Goal: Information Seeking & Learning: Learn about a topic

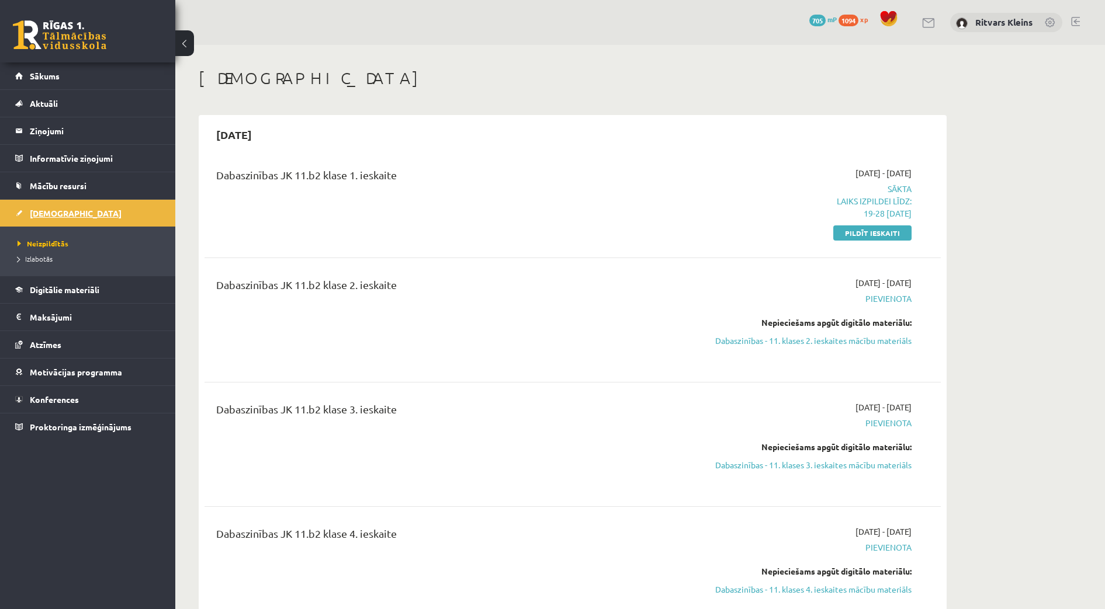
click at [51, 208] on span "[DEMOGRAPHIC_DATA]" at bounding box center [76, 213] width 92 height 11
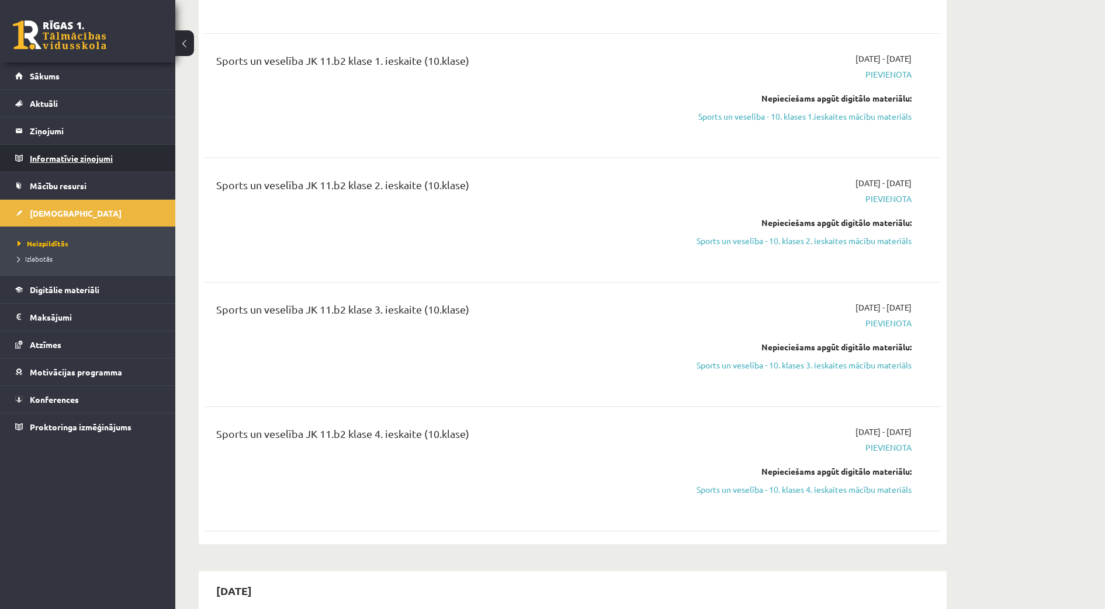
scroll to position [2723, 0]
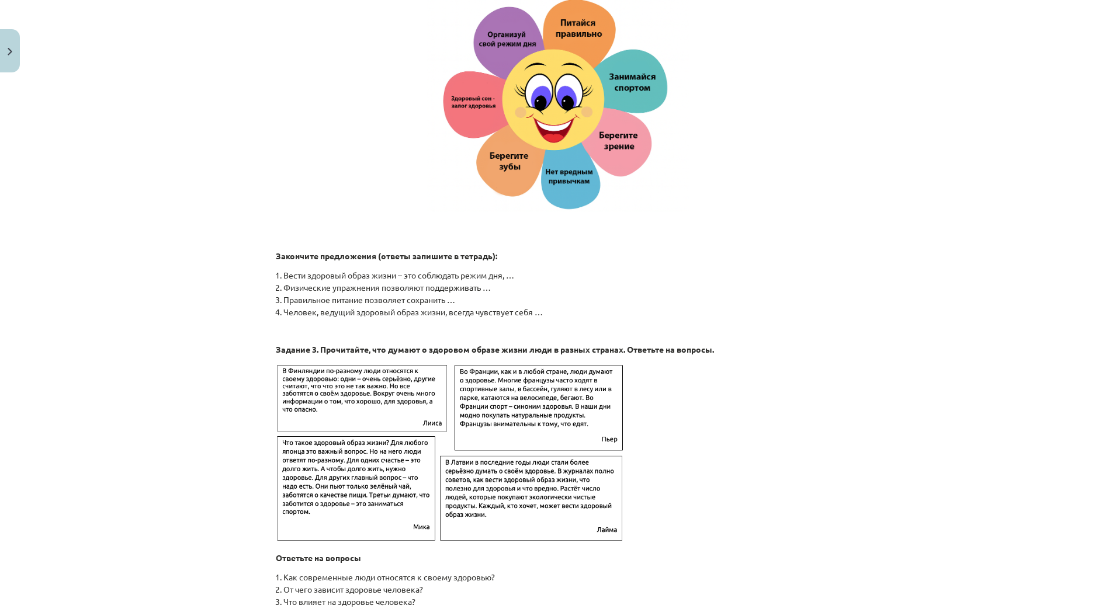
scroll to position [1695, 0]
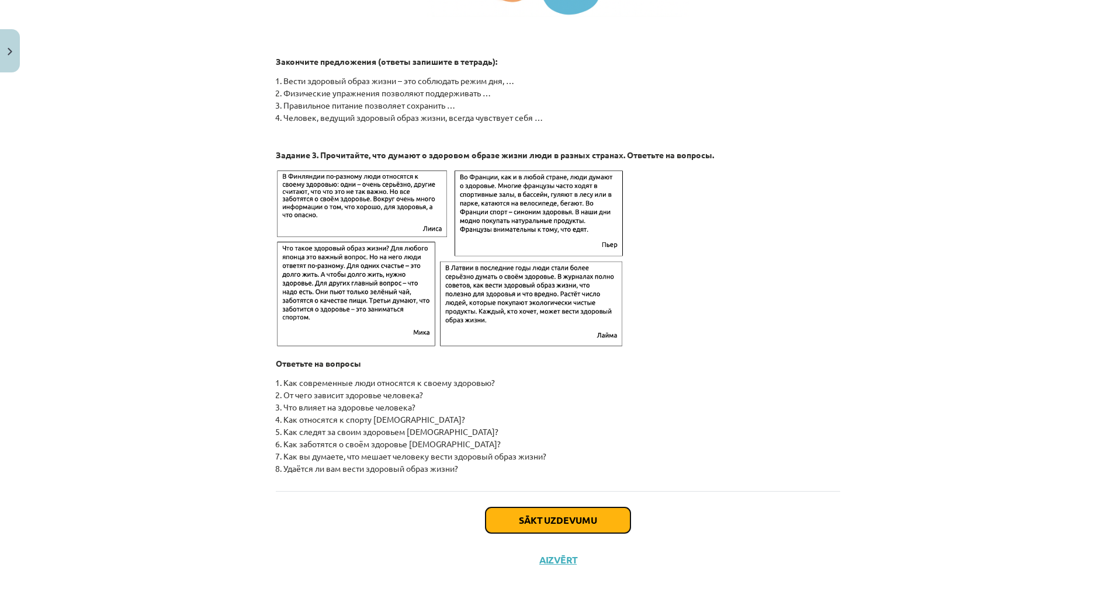
click at [560, 524] on button "Sākt uzdevumu" at bounding box center [558, 521] width 145 height 26
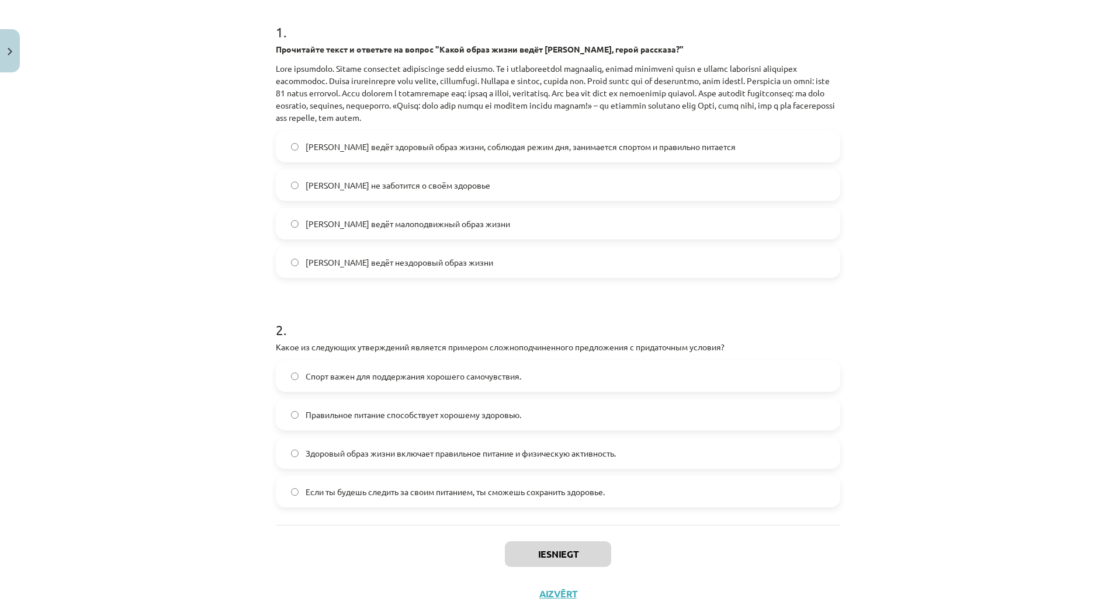
scroll to position [44, 0]
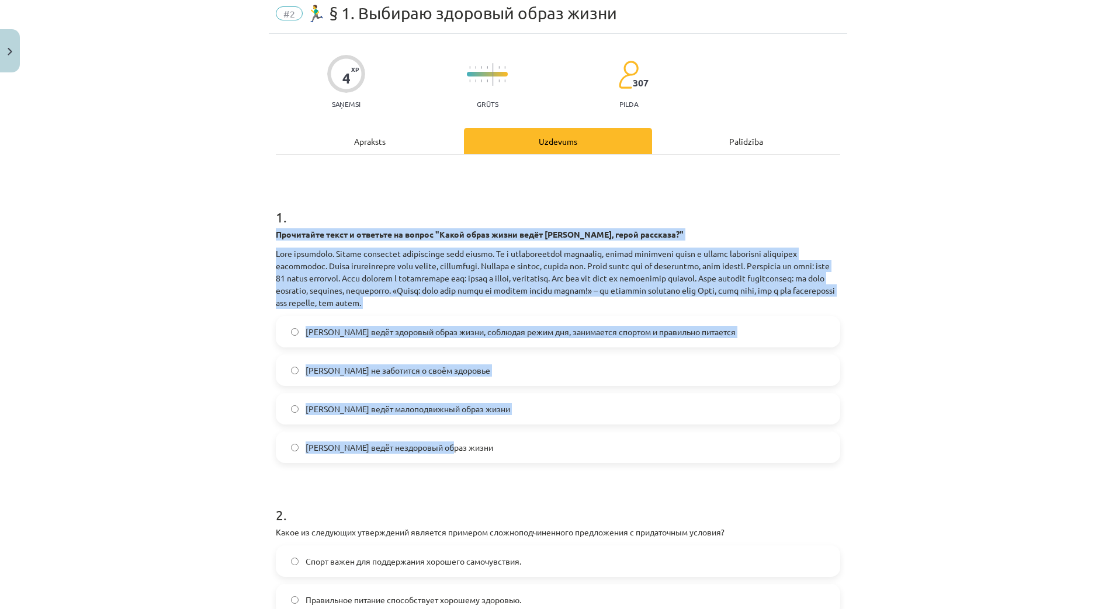
drag, startPoint x: 273, startPoint y: 230, endPoint x: 452, endPoint y: 446, distance: 280.7
click at [452, 448] on div "1 . Прочитайте текст и ответьте на вопрос "Какой образ жизни ведёт [PERSON_NAME…" at bounding box center [558, 326] width 564 height 275
copy div "Loremipsum dolor s ametcons ad elitse "Doeiu tempo incid utlab Etdo, magna aliq…"
click at [136, 326] on div "Mācību tēma: Krievu valodas b1 - 11. klases 1.ieskaites mācību materiāls #2 🏃‍♂…" at bounding box center [558, 304] width 1116 height 609
click at [202, 368] on div "Mācību tēma: Krievu valodas b1 - 11. klases 1.ieskaites mācību materiāls #2 🏃‍♂…" at bounding box center [558, 304] width 1116 height 609
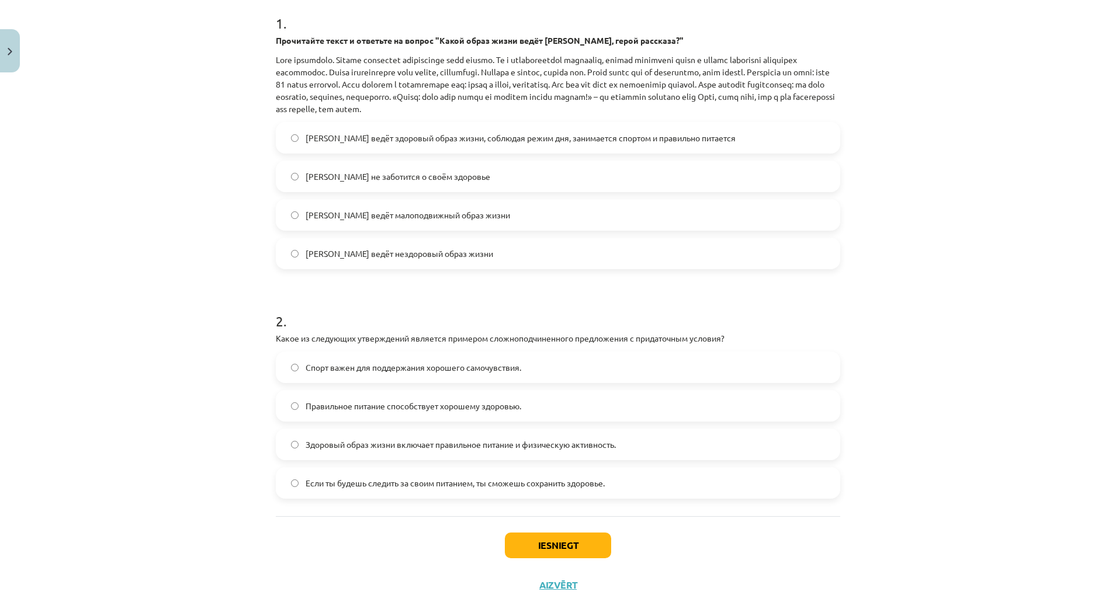
scroll to position [263, 0]
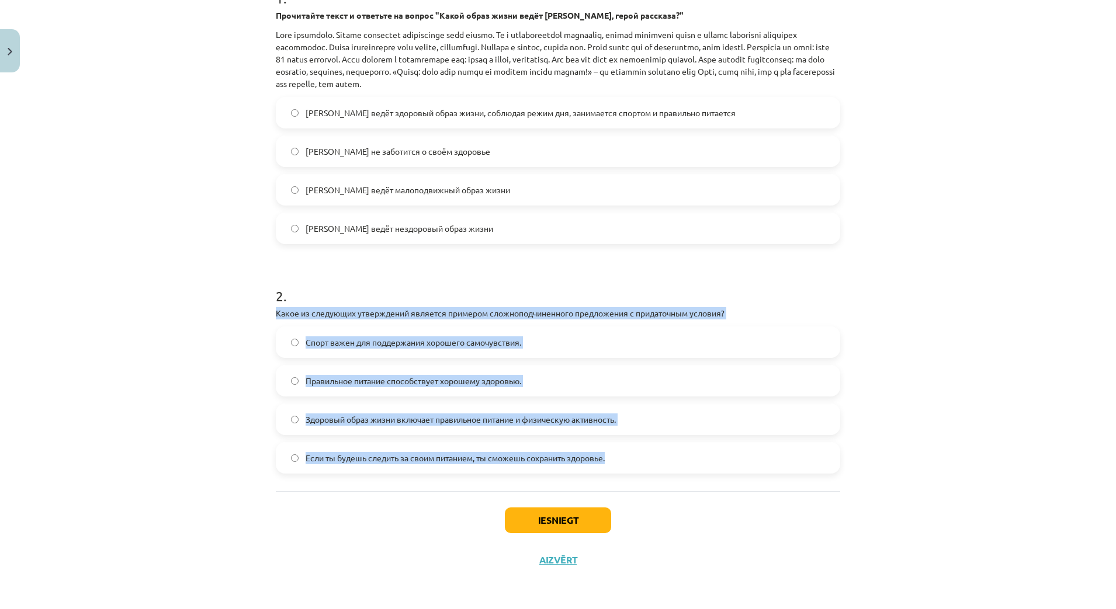
drag, startPoint x: 262, startPoint y: 316, endPoint x: 616, endPoint y: 449, distance: 378.6
click at [616, 449] on div "Mācību tēma: Krievu valodas b1 - 11. klases 1.ieskaites mācību materiāls #2 🏃‍♂…" at bounding box center [558, 304] width 1116 height 609
copy div "Какое из следующих утверждений является примером сложноподчиненного предложения…"
click at [219, 422] on div "Mācību tēma: Krievu valodas b1 - 11. klases 1.ieskaites mācību materiāls #2 🏃‍♂…" at bounding box center [558, 304] width 1116 height 609
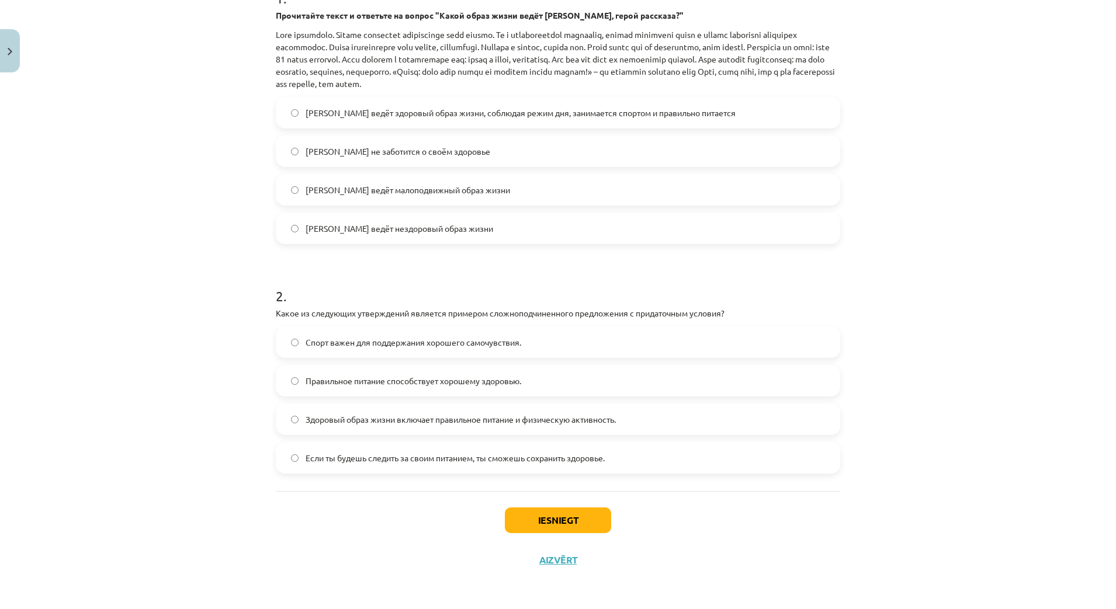
click at [570, 455] on span "Если ты будешь следить за своим питанием, ты сможешь сохранить здоровье." at bounding box center [455, 458] width 299 height 12
click at [552, 524] on button "Iesniegt" at bounding box center [558, 521] width 106 height 26
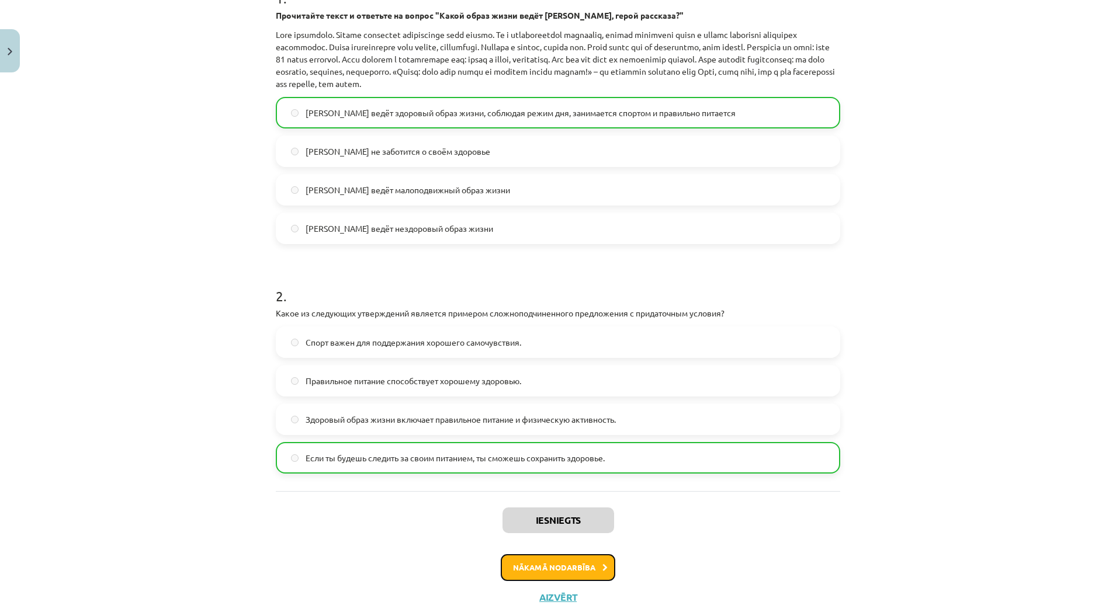
click at [566, 565] on button "Nākamā nodarbība" at bounding box center [558, 568] width 115 height 27
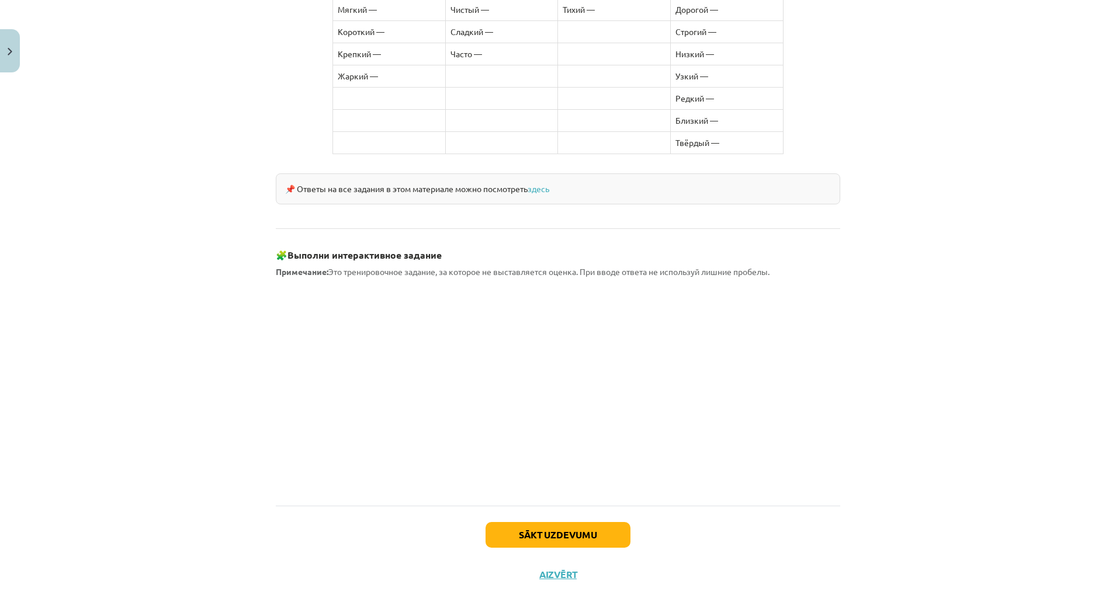
scroll to position [872, 0]
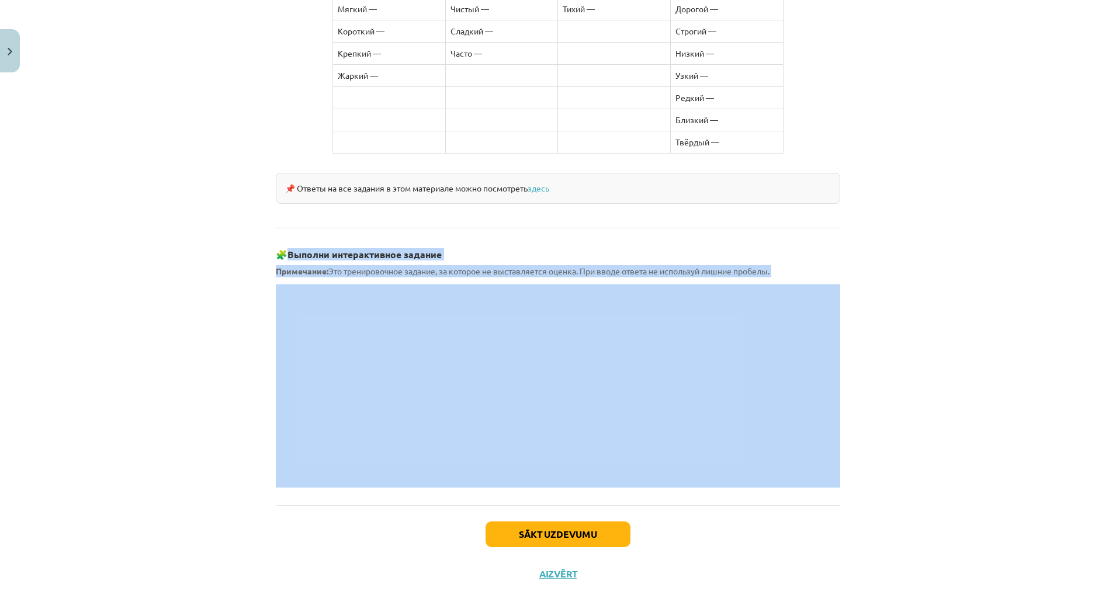
drag, startPoint x: 337, startPoint y: 264, endPoint x: 357, endPoint y: 270, distance: 20.7
click at [191, 295] on div "Mācību tēma: Krievu valodas b1 - 11. klases 1.ieskaites mācību materiāls #3 📖 §…" at bounding box center [558, 304] width 1116 height 609
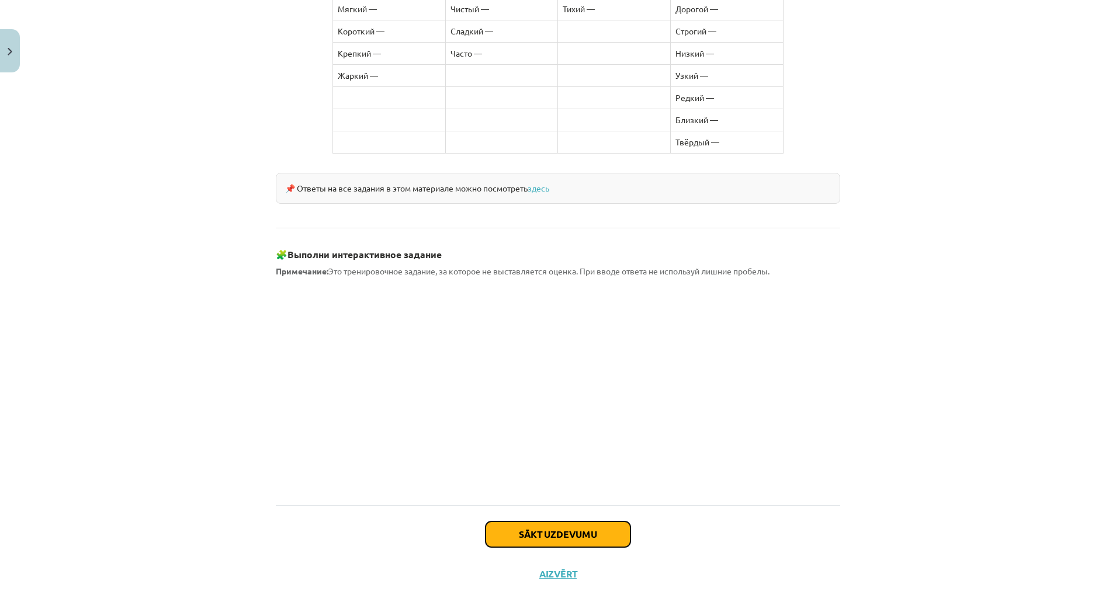
click at [563, 522] on button "Sākt uzdevumu" at bounding box center [558, 535] width 145 height 26
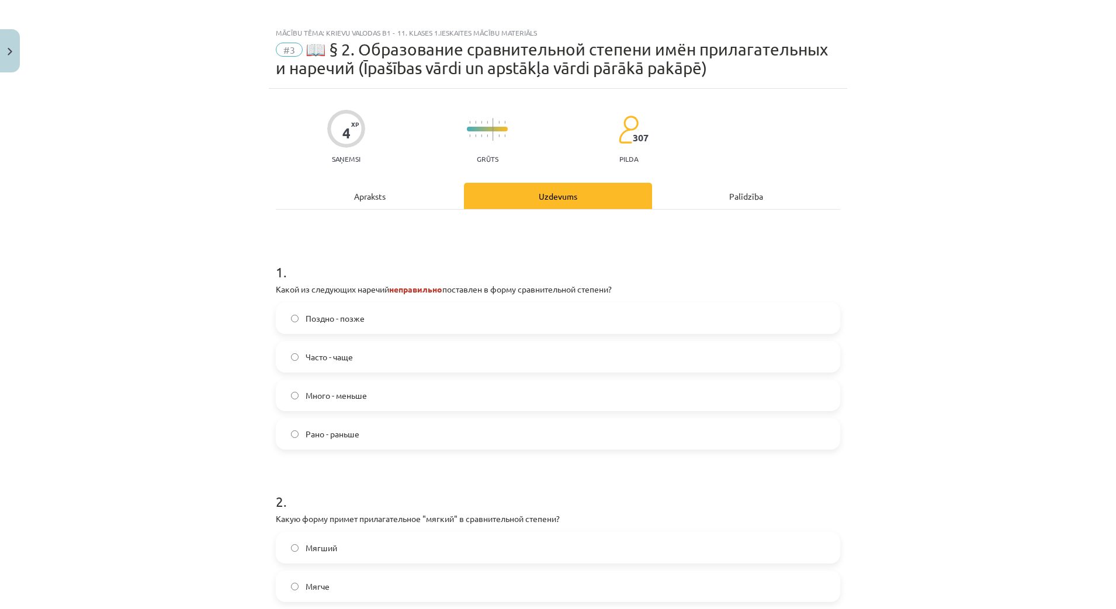
scroll to position [0, 0]
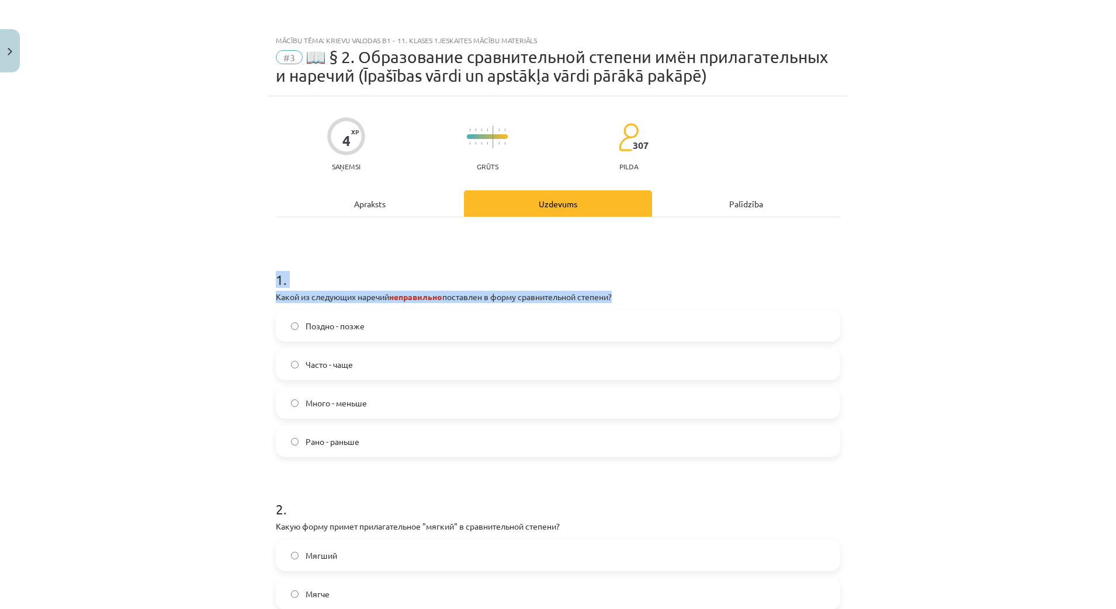
drag, startPoint x: 260, startPoint y: 281, endPoint x: 286, endPoint y: 314, distance: 42.1
click at [286, 314] on div "Mācību tēma: Krievu valodas b1 - 11. klases 1.ieskaites mācību materiāls #3 📖 §…" at bounding box center [558, 304] width 1116 height 609
drag, startPoint x: 286, startPoint y: 314, endPoint x: 230, endPoint y: 306, distance: 56.7
click at [182, 318] on div "Mācību tēma: Krievu valodas b1 - 11. klases 1.ieskaites mācību materiāls #3 📖 §…" at bounding box center [558, 304] width 1116 height 609
drag, startPoint x: 264, startPoint y: 297, endPoint x: 376, endPoint y: 441, distance: 182.0
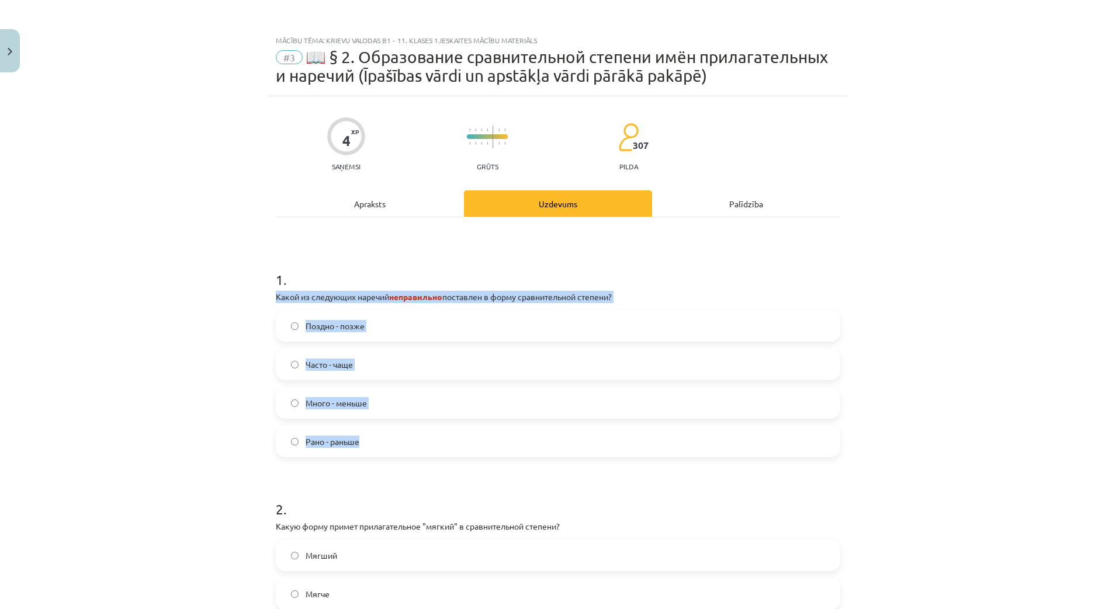
click at [376, 441] on div "4 XP Saņemsi Grūts 307 pilda Apraksts Uzdevums Palīdzība 1 . Какой из следующих…" at bounding box center [558, 406] width 579 height 620
copy div "Какой из следующих наречий неправильно поставлен в форму сравнительной степени?…"
click at [167, 352] on div "Mācību tēma: Krievu valodas b1 - 11. klases 1.ieskaites mācību materiāls #3 📖 §…" at bounding box center [558, 304] width 1116 height 609
click at [231, 402] on div "Mācību tēma: Krievu valodas b1 - 11. klases 1.ieskaites mācību materiāls #3 📖 §…" at bounding box center [558, 304] width 1116 height 609
click at [323, 404] on span "Много - меньше" at bounding box center [336, 403] width 61 height 12
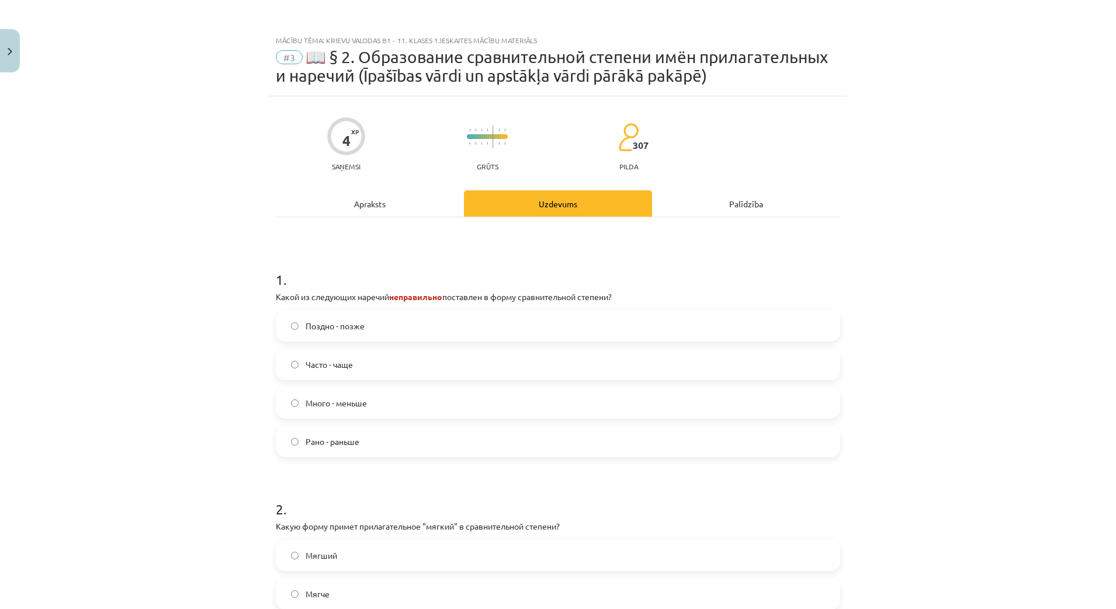
click at [201, 399] on div "Mācību tēma: Krievu valodas b1 - 11. klases 1.ieskaites mācību materiāls #3 📖 §…" at bounding box center [558, 304] width 1116 height 609
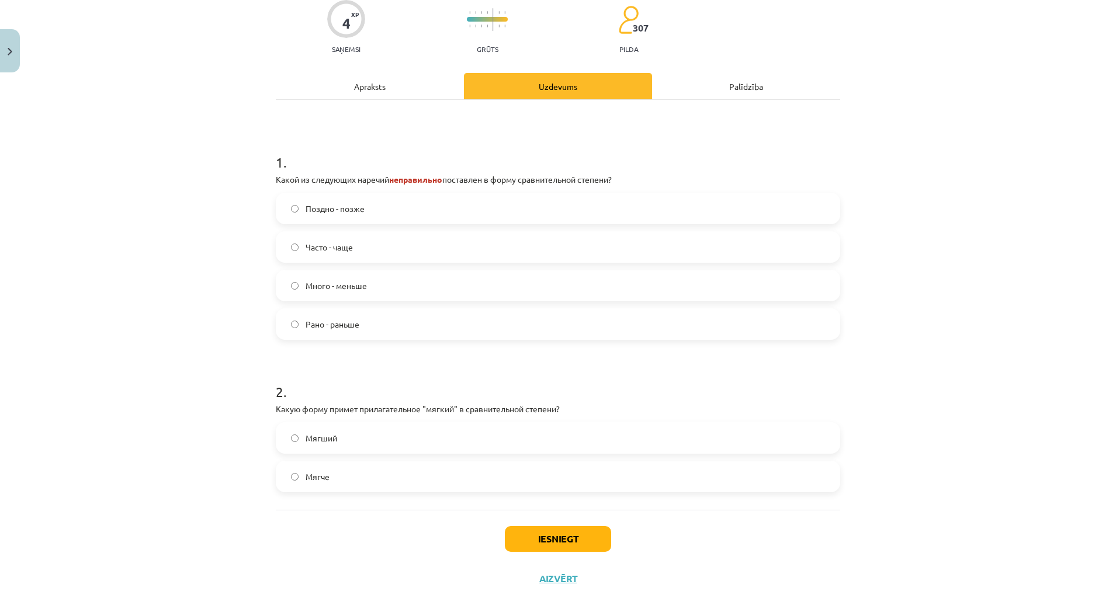
scroll to position [136, 0]
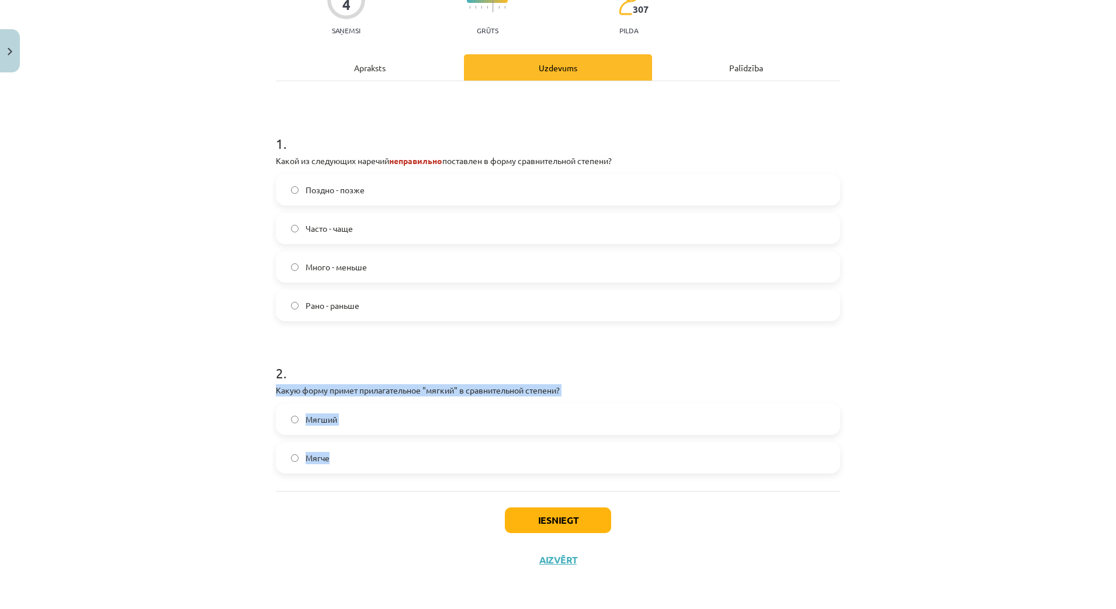
drag, startPoint x: 261, startPoint y: 390, endPoint x: 341, endPoint y: 463, distance: 108.0
click at [342, 463] on div "Mācību tēma: Krievu valodas b1 - 11. klases 1.ieskaites mācību materiāls #3 📖 §…" at bounding box center [558, 304] width 1116 height 609
copy div "Какую форму примет прилагательное "мягкий" в сравнительной степени? Мягший Мягче"
click at [175, 444] on div "Mācību tēma: Krievu valodas b1 - 11. klases 1.ieskaites mācību materiāls #3 📖 §…" at bounding box center [558, 304] width 1116 height 609
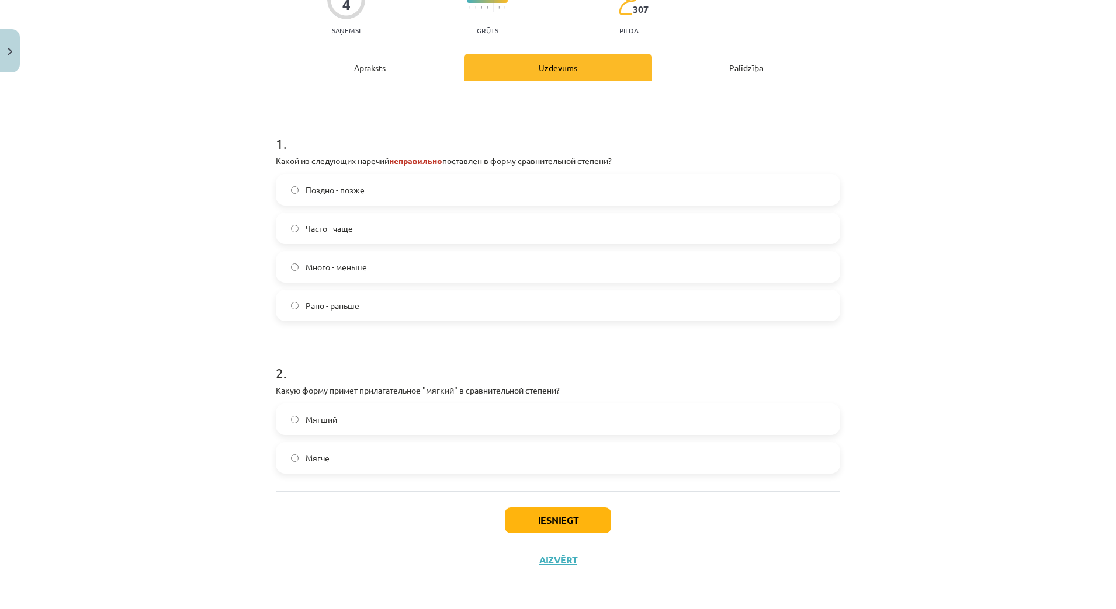
click at [334, 463] on label "Мягче" at bounding box center [558, 458] width 562 height 29
click at [533, 525] on button "Iesniegt" at bounding box center [558, 521] width 106 height 26
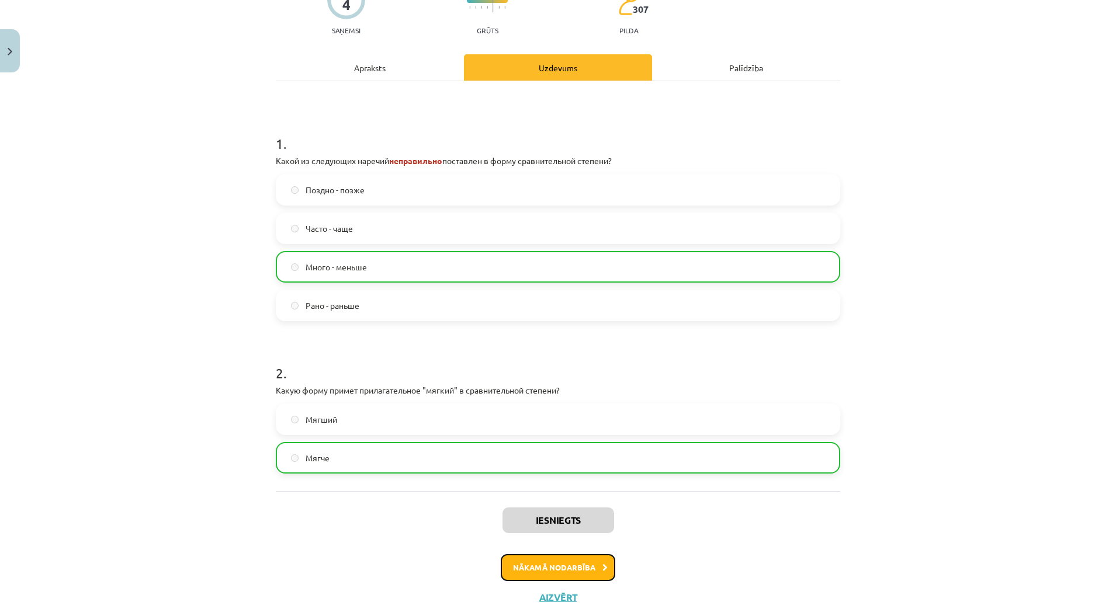
click at [559, 560] on button "Nākamā nodarbība" at bounding box center [558, 568] width 115 height 27
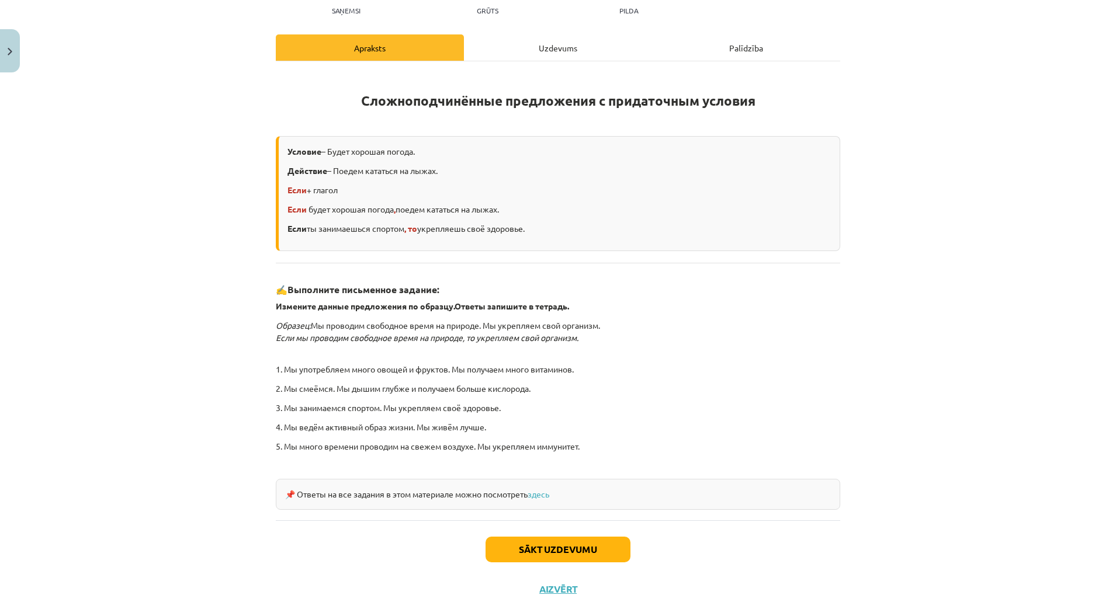
scroll to position [165, 0]
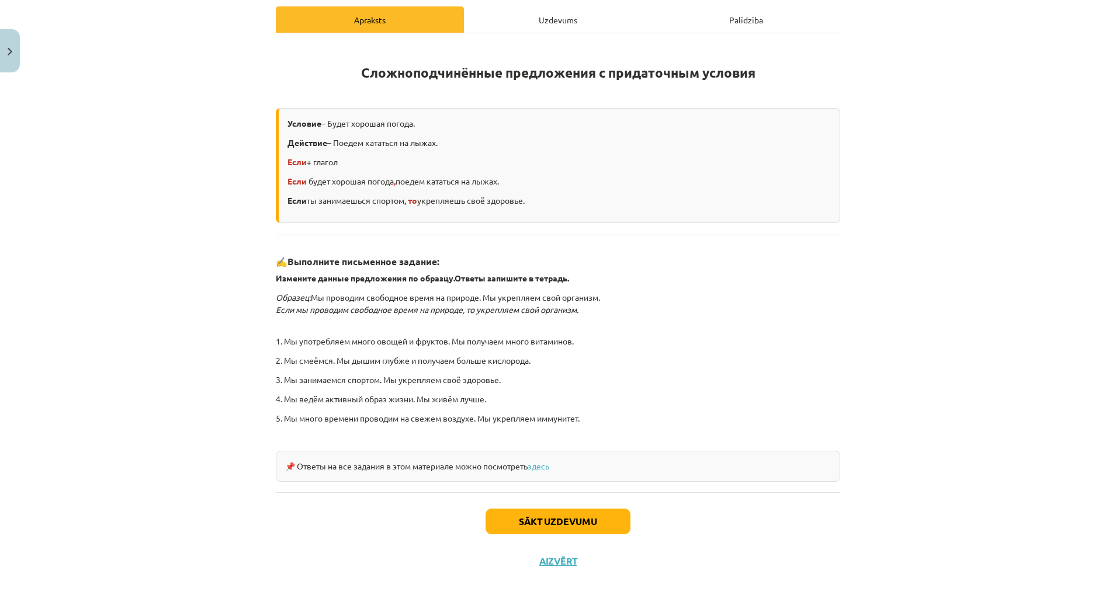
click at [503, 341] on p "1. Мы употребляем много овощей и фруктов. Мы получаем много витаминов." at bounding box center [558, 335] width 564 height 25
click at [558, 523] on button "Sākt uzdevumu" at bounding box center [558, 522] width 145 height 26
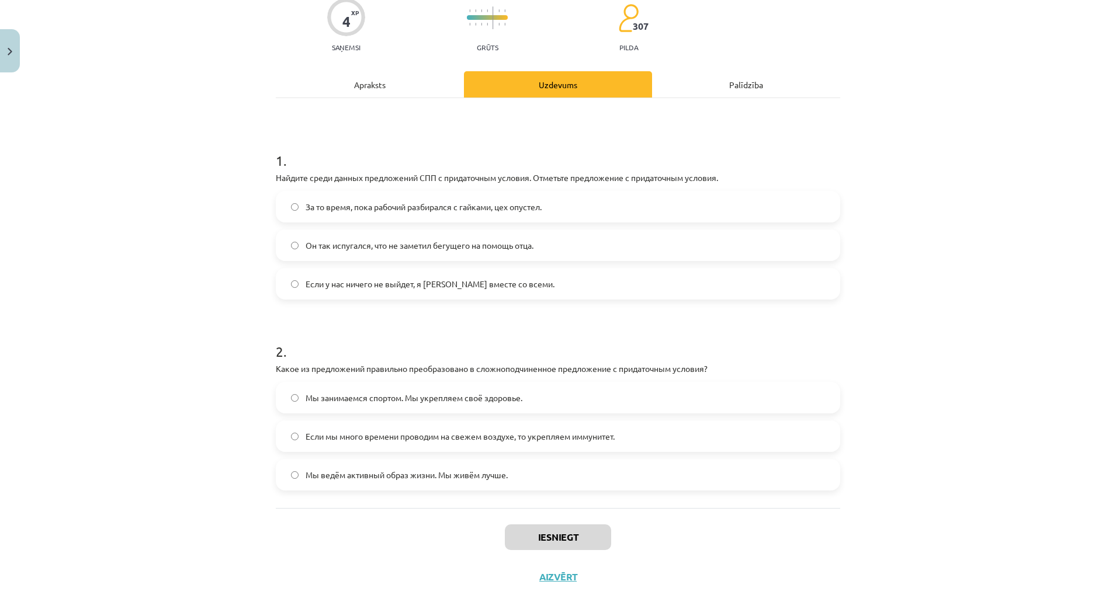
scroll to position [117, 0]
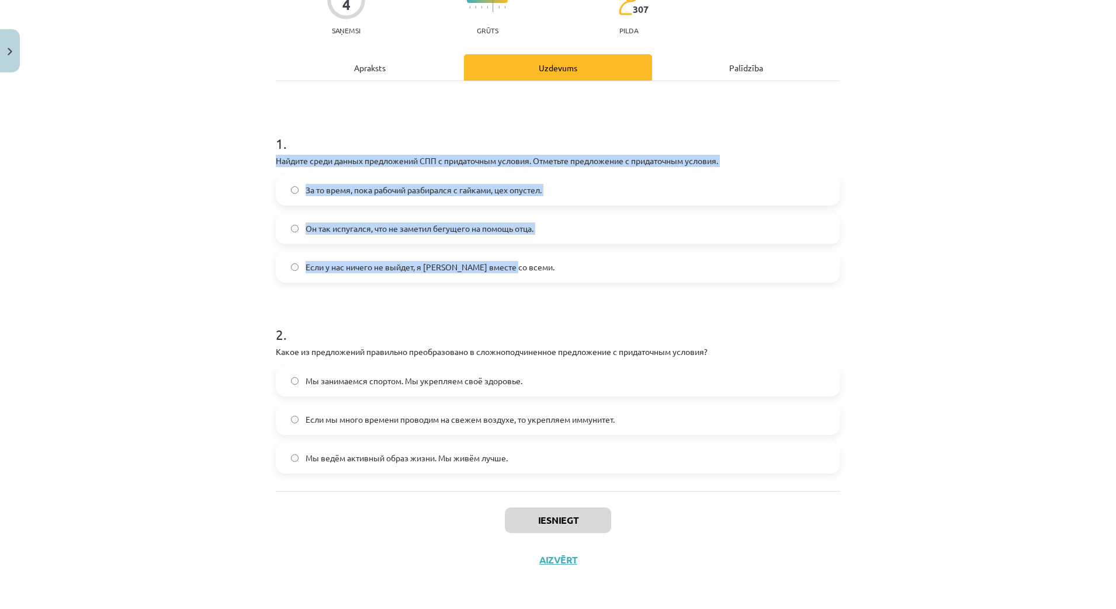
drag, startPoint x: 259, startPoint y: 158, endPoint x: 525, endPoint y: 268, distance: 288.2
click at [525, 268] on div "Mācību tēma: Krievu valodas b1 - 11. klases 1.ieskaites mācību materiāls #4 📖 §…" at bounding box center [558, 304] width 1116 height 609
copy div "Найдите среди данных предложений СПП с придаточным условия. Отметьте предложени…"
click at [143, 250] on div "Mācību tēma: Krievu valodas b1 - 11. klases 1.ieskaites mācību materiāls #4 📖 §…" at bounding box center [558, 304] width 1116 height 609
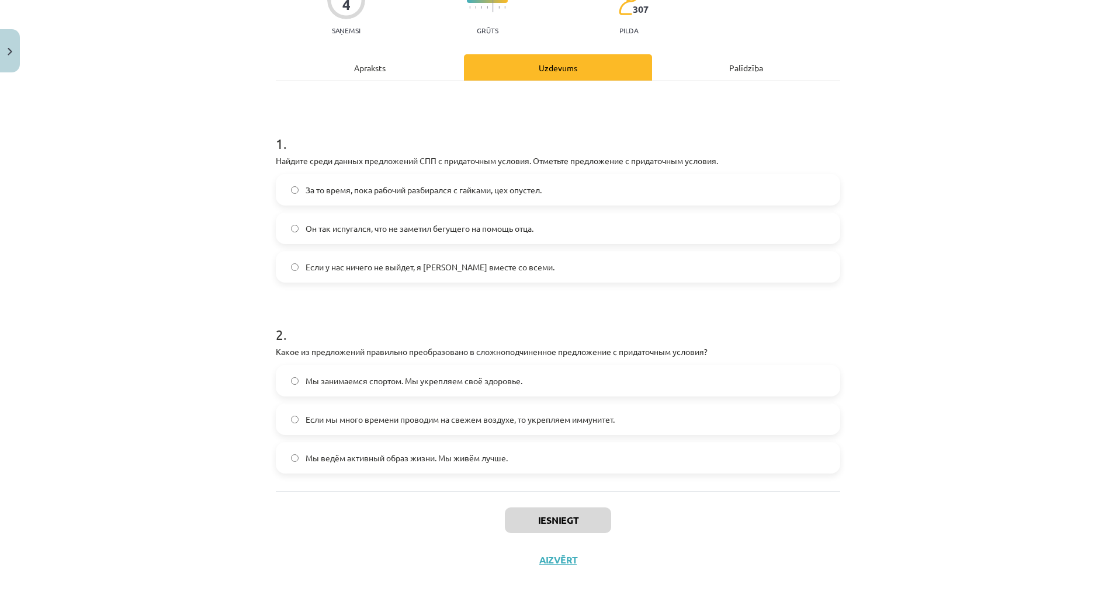
click at [479, 264] on span "Если у нас ничего не выйдет, я уеду вместе со всеми." at bounding box center [430, 267] width 249 height 12
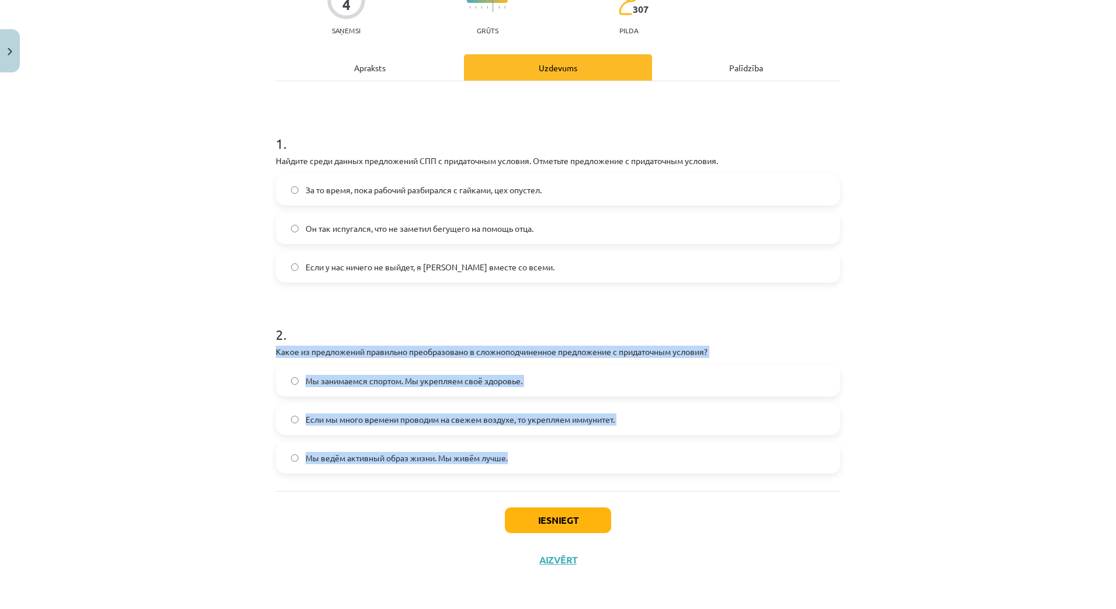
drag, startPoint x: 265, startPoint y: 351, endPoint x: 510, endPoint y: 463, distance: 269.9
click at [510, 463] on div "4 XP Saņemsi Grūts 307 pilda Apraksts Uzdevums Palīdzība 1 . Найдите среди данн…" at bounding box center [558, 270] width 579 height 620
copy div "Какое из предложений правильно преобразовано в сложноподчиненное предложение с …"
click at [155, 348] on div "Mācību tēma: Krievu valodas b1 - 11. klases 1.ieskaites mācību materiāls #4 📖 §…" at bounding box center [558, 304] width 1116 height 609
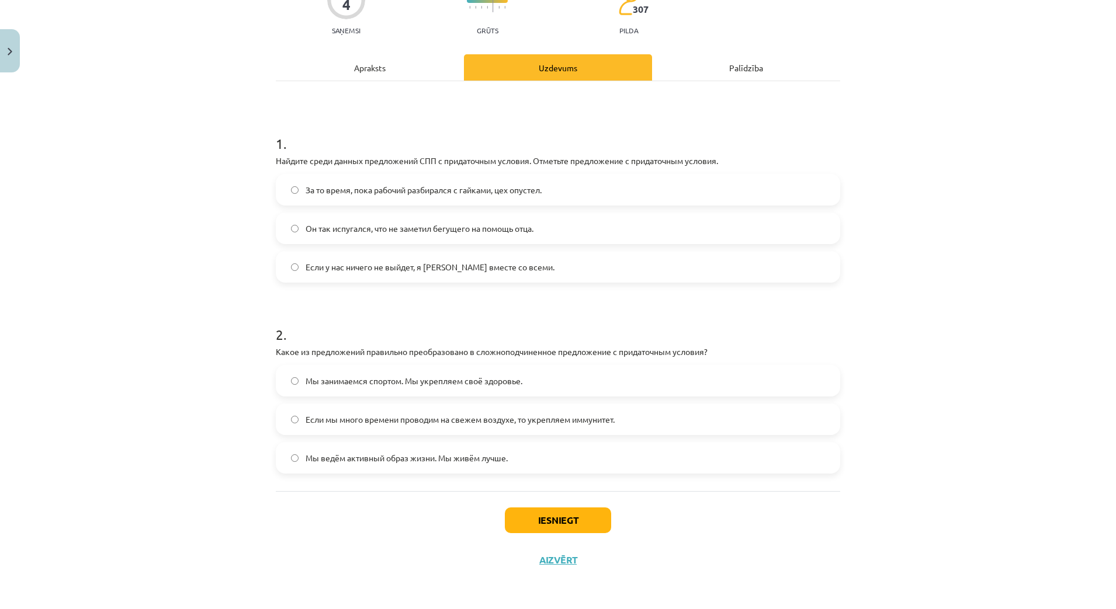
click at [356, 418] on span "Если мы много времени проводим на свежем воздухе, то укрепляем иммунитет." at bounding box center [460, 420] width 309 height 12
click at [549, 519] on button "Iesniegt" at bounding box center [558, 521] width 106 height 26
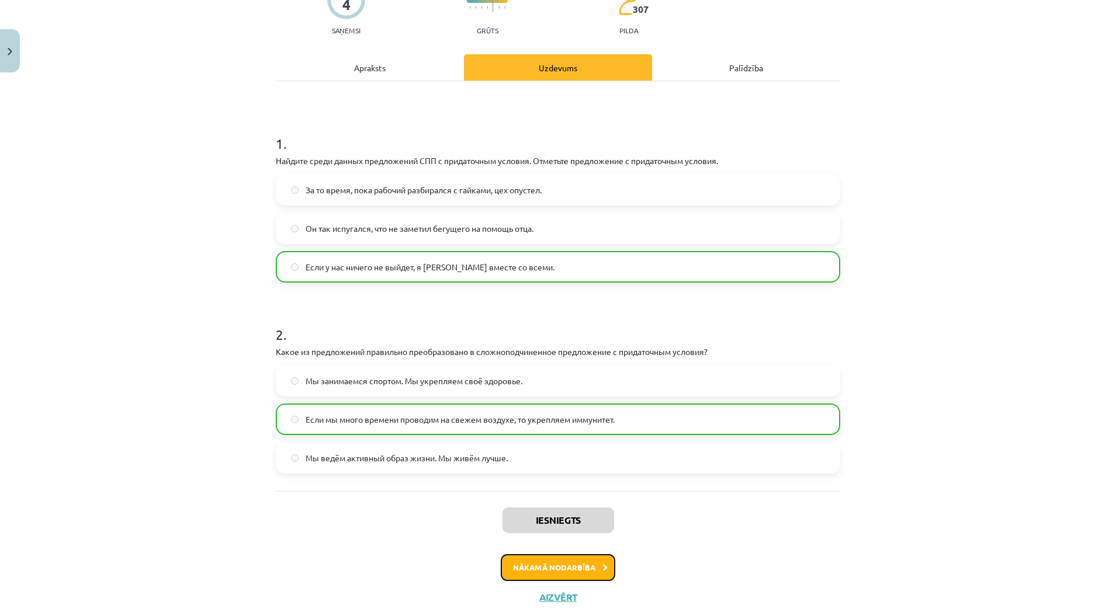
click at [562, 567] on button "Nākamā nodarbība" at bounding box center [558, 568] width 115 height 27
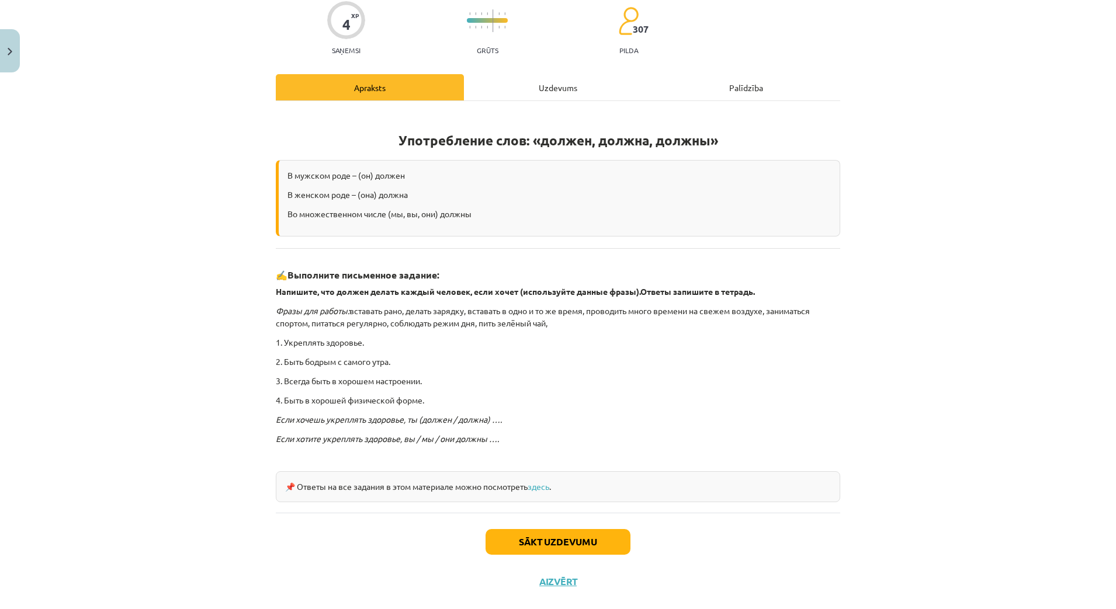
scroll to position [118, 0]
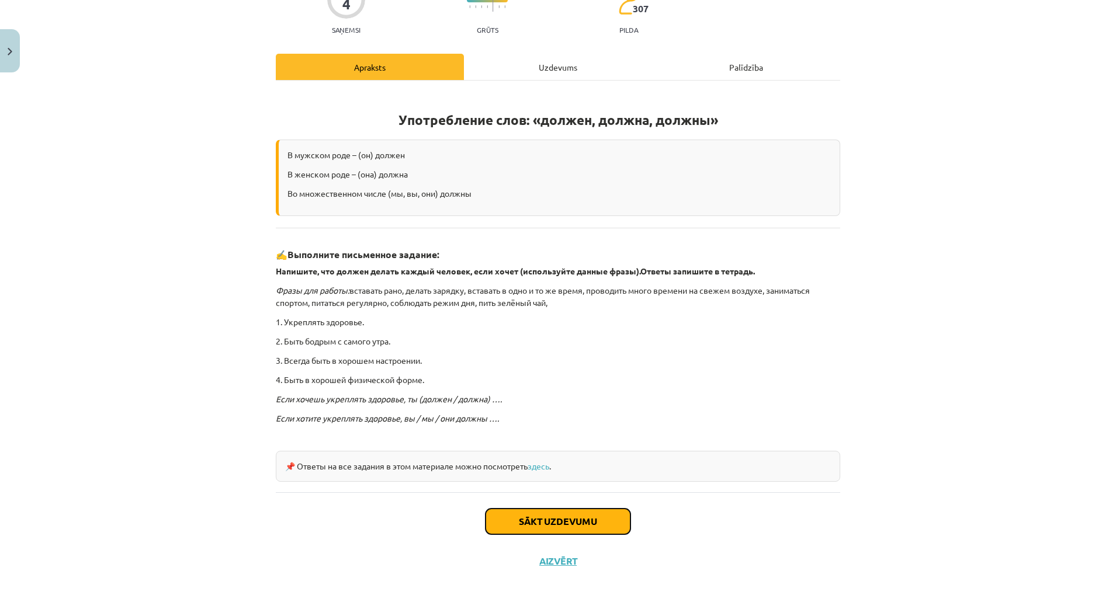
click at [564, 525] on button "Sākt uzdevumu" at bounding box center [558, 522] width 145 height 26
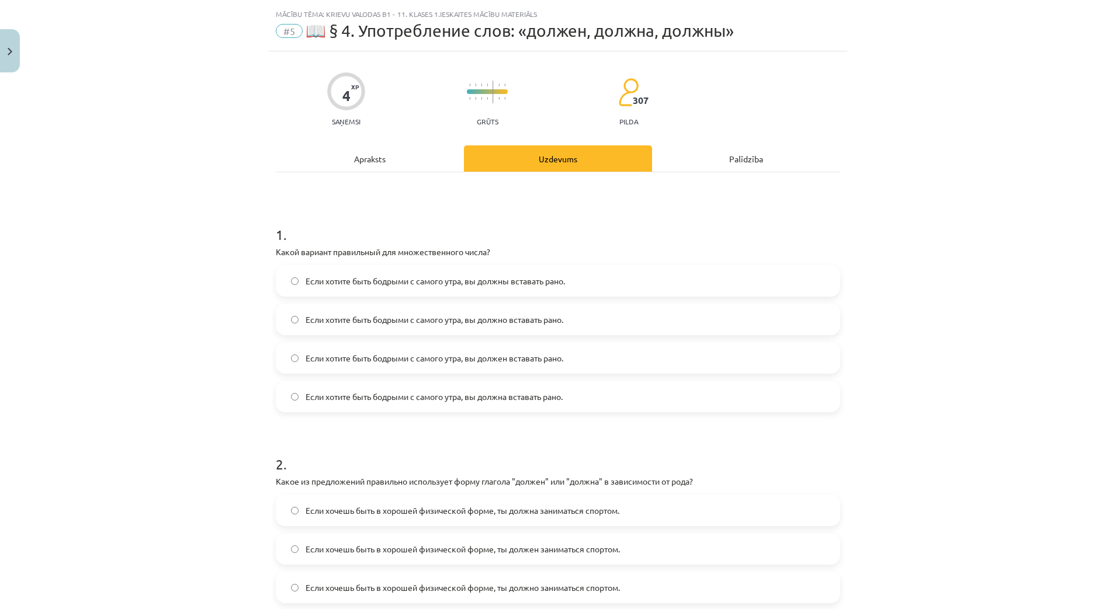
scroll to position [0, 0]
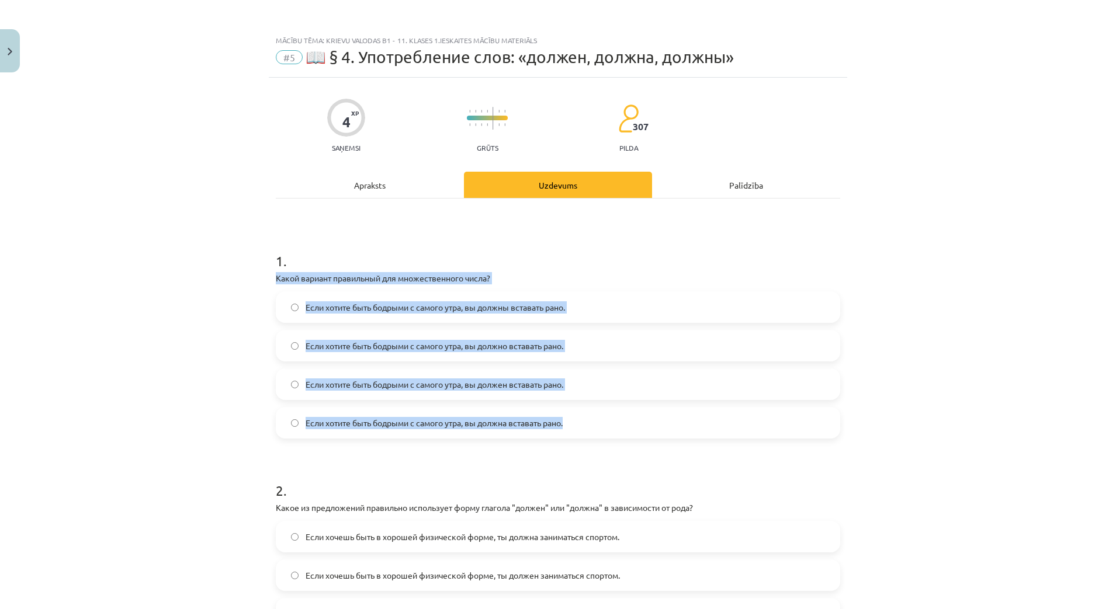
drag, startPoint x: 258, startPoint y: 275, endPoint x: 621, endPoint y: 421, distance: 391.0
click at [621, 421] on div "Mācību tēma: Krievu valodas b1 - 11. klases 1.ieskaites mācību materiāls #5 📖 §…" at bounding box center [558, 304] width 1116 height 609
copy div "Какой вариант правильный для множественного числа? Если хотите быть бодрыми с с…"
click at [209, 345] on div "Mācību tēma: Krievu valodas b1 - 11. klases 1.ieskaites mācību materiāls #5 📖 §…" at bounding box center [558, 304] width 1116 height 609
click at [224, 372] on div "Mācību tēma: Krievu valodas b1 - 11. klases 1.ieskaites mācību materiāls #5 📖 §…" at bounding box center [558, 304] width 1116 height 609
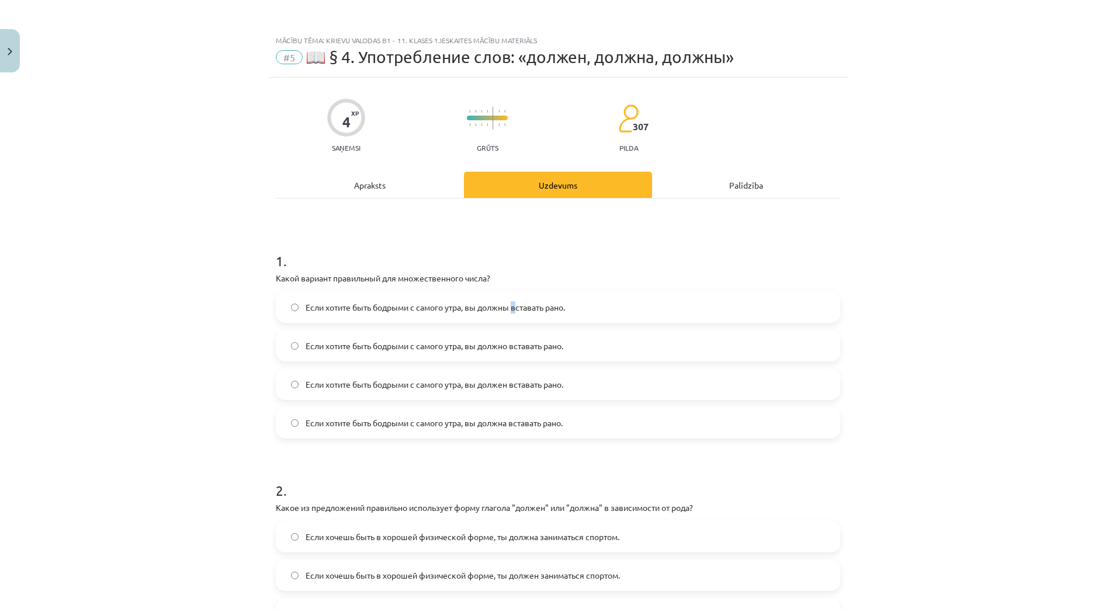
click at [512, 309] on span "Если хотите быть бодрыми с самого утра, вы должны вставать рано." at bounding box center [435, 308] width 259 height 12
click at [288, 313] on label "Если хотите быть бодрыми с самого утра, вы должны вставать рано." at bounding box center [558, 307] width 562 height 29
click at [989, 337] on div "Mācību tēma: Krievu valodas b1 - 11. klases 1.ieskaites mācību materiāls #5 📖 §…" at bounding box center [558, 304] width 1116 height 609
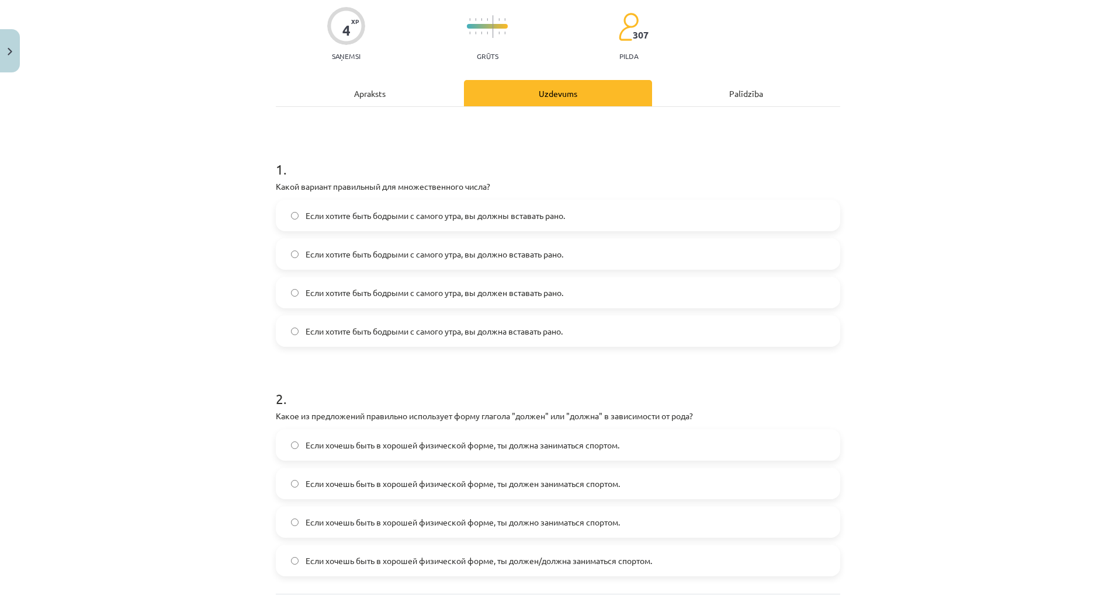
scroll to position [195, 0]
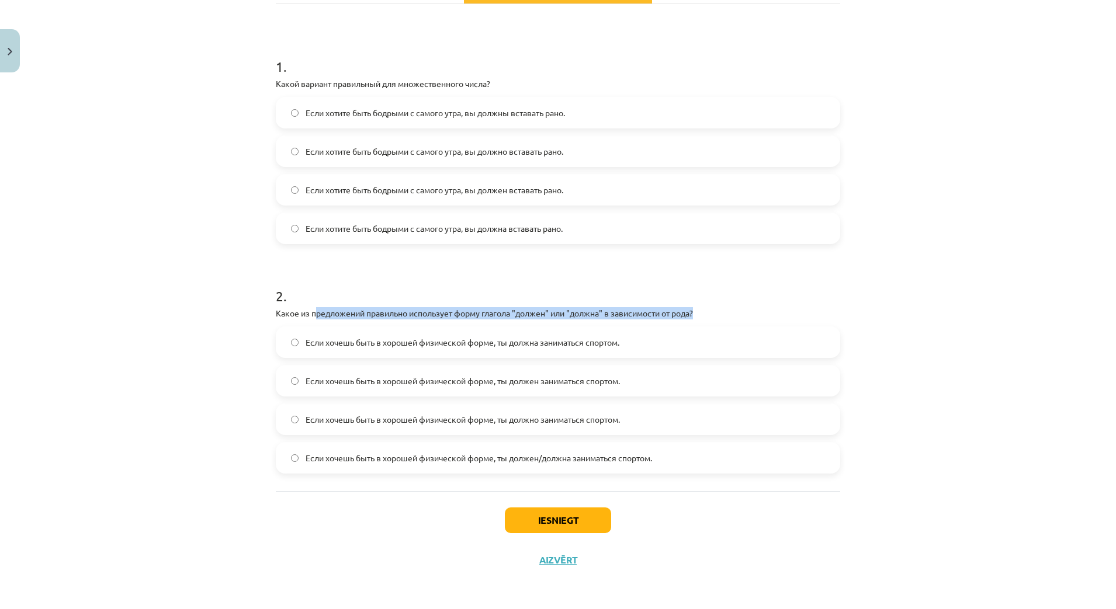
drag, startPoint x: 269, startPoint y: 320, endPoint x: 299, endPoint y: 306, distance: 32.7
click at [300, 307] on div "4 XP Saņemsi Grūts 307 pilda Apraksts Uzdevums Palīdzība 1 . Какой вариант прав…" at bounding box center [558, 231] width 579 height 697
drag, startPoint x: 299, startPoint y: 306, endPoint x: 255, endPoint y: 313, distance: 43.8
click at [255, 313] on div "Mācību tēma: Krievu valodas b1 - 11. klases 1.ieskaites mācību materiāls #5 📖 §…" at bounding box center [558, 304] width 1116 height 609
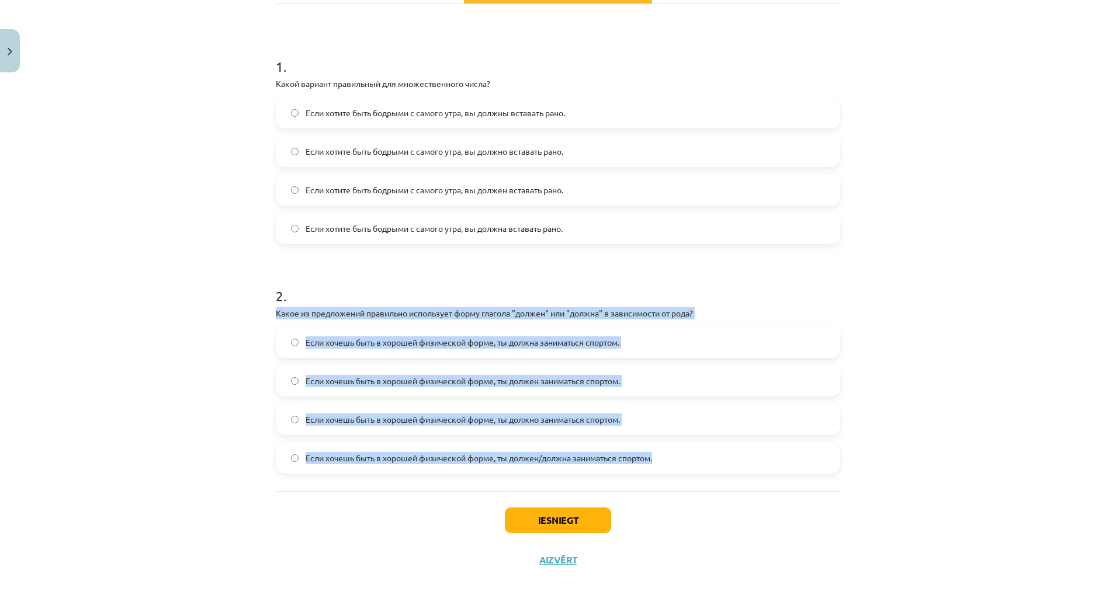
drag, startPoint x: 280, startPoint y: 315, endPoint x: 674, endPoint y: 463, distance: 421.4
click at [675, 465] on div "4 XP Saņemsi Grūts 307 pilda Apraksts Uzdevums Palīdzība 1 . Какой вариант прав…" at bounding box center [558, 231] width 579 height 697
copy div "Какое из предложений правильно использует форму глагола "должен" или "должна" в…"
click at [202, 352] on div "Mācību tēma: Krievu valodas b1 - 11. klases 1.ieskaites mācību materiāls #5 📖 §…" at bounding box center [558, 304] width 1116 height 609
click at [206, 313] on div "Mācību tēma: Krievu valodas b1 - 11. klases 1.ieskaites mācību materiāls #5 📖 §…" at bounding box center [558, 304] width 1116 height 609
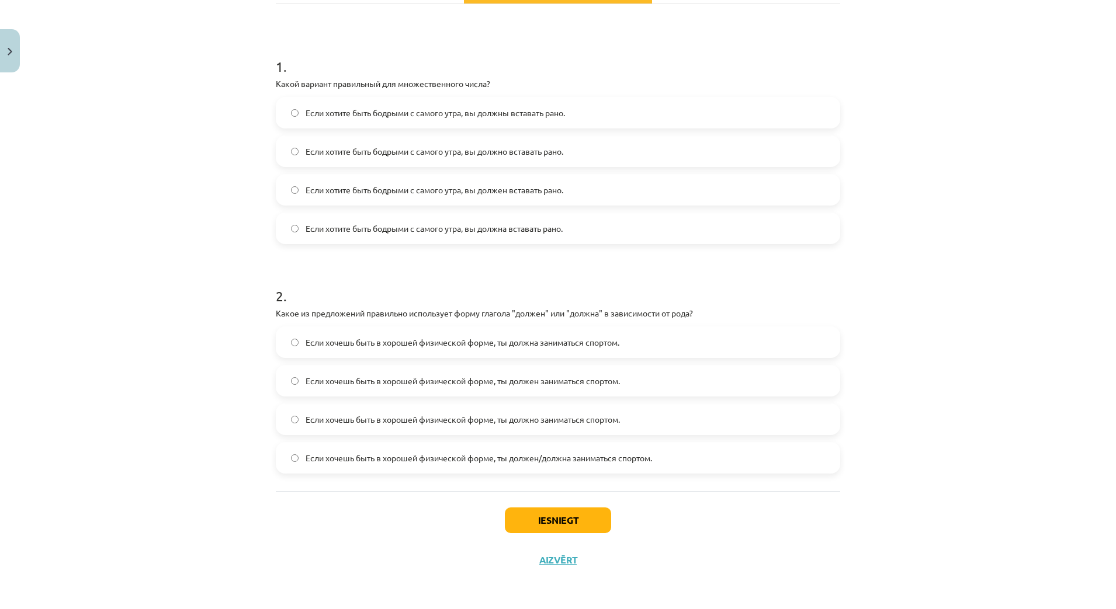
click at [541, 463] on span "Если хочешь быть в хорошей физической форме, ты должен/должна заниматься спорто…" at bounding box center [479, 458] width 347 height 12
click at [563, 514] on button "Iesniegt" at bounding box center [558, 521] width 106 height 26
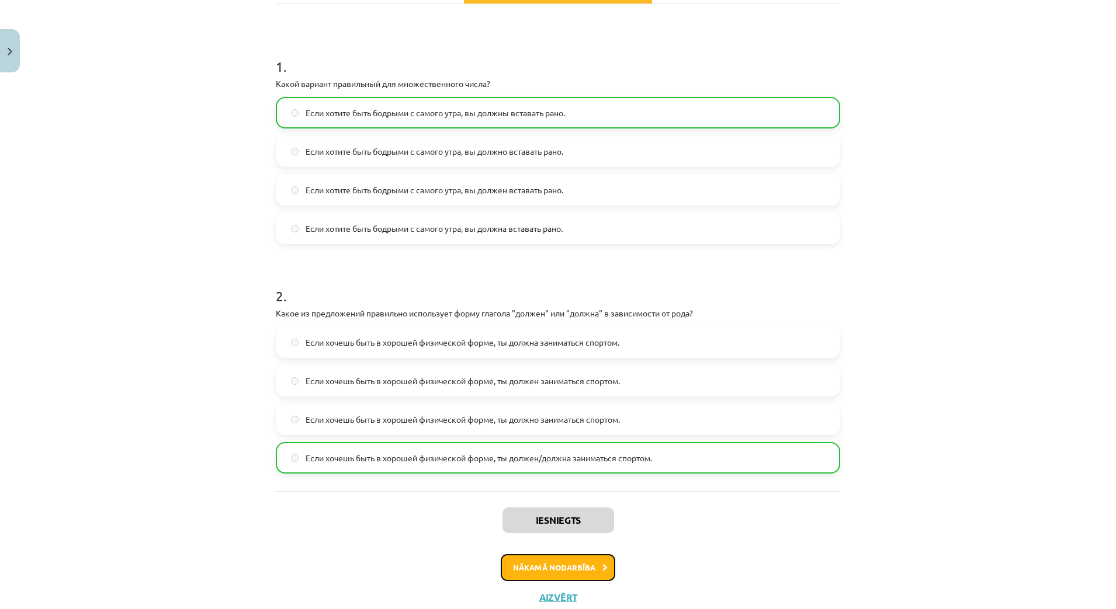
click at [566, 574] on button "Nākamā nodarbība" at bounding box center [558, 568] width 115 height 27
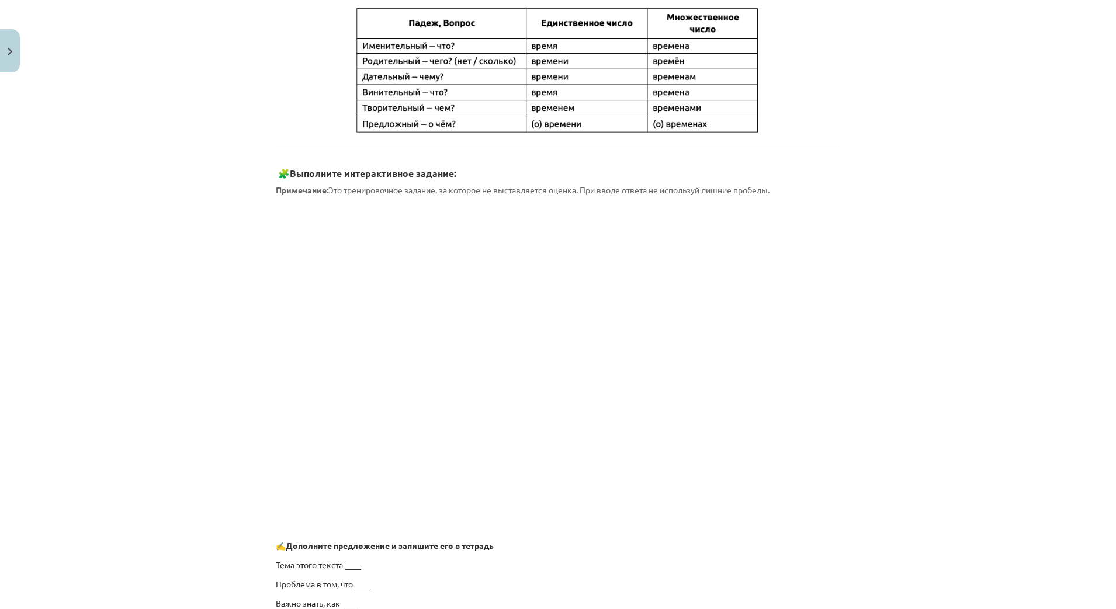
scroll to position [518, 0]
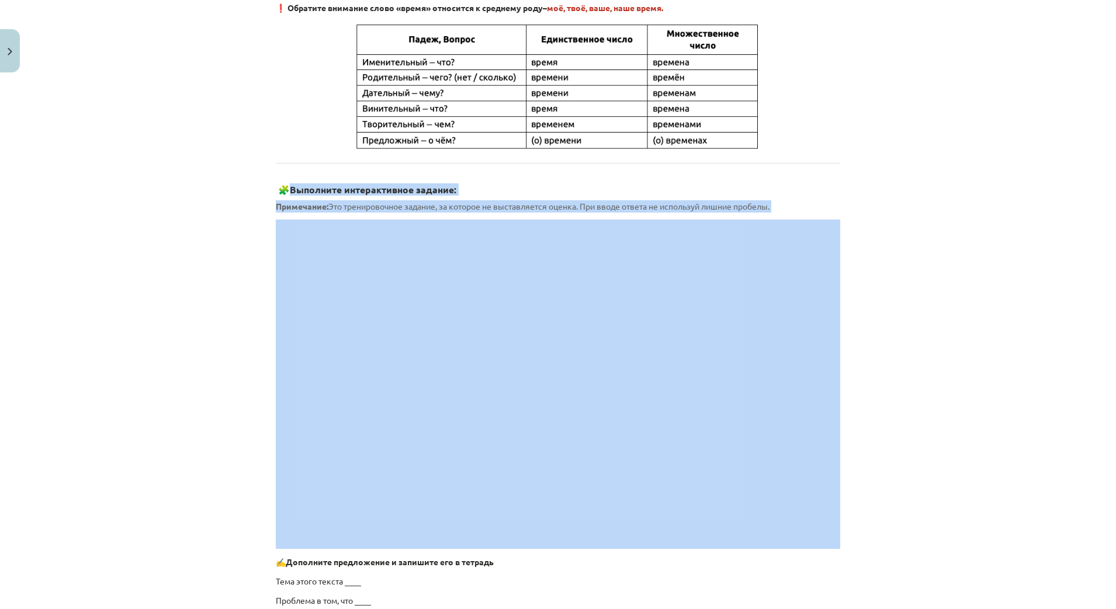
drag, startPoint x: 309, startPoint y: 202, endPoint x: 271, endPoint y: 509, distance: 309.8
click at [130, 265] on div "Mācību tēma: Krievu valodas b1 - 11. klases 1.ieskaites mācību materiāls #6 ⏳ §…" at bounding box center [558, 304] width 1116 height 609
click at [223, 265] on div "Mācību tēma: Krievu valodas b1 - 11. klases 1.ieskaites mācību materiāls #6 ⏳ §…" at bounding box center [558, 304] width 1116 height 609
drag, startPoint x: 298, startPoint y: 203, endPoint x: 331, endPoint y: 219, distance: 36.9
click at [153, 131] on div "Mācību tēma: Krievu valodas b1 - 11. klases 1.ieskaites mācību materiāls #6 ⏳ §…" at bounding box center [558, 304] width 1116 height 609
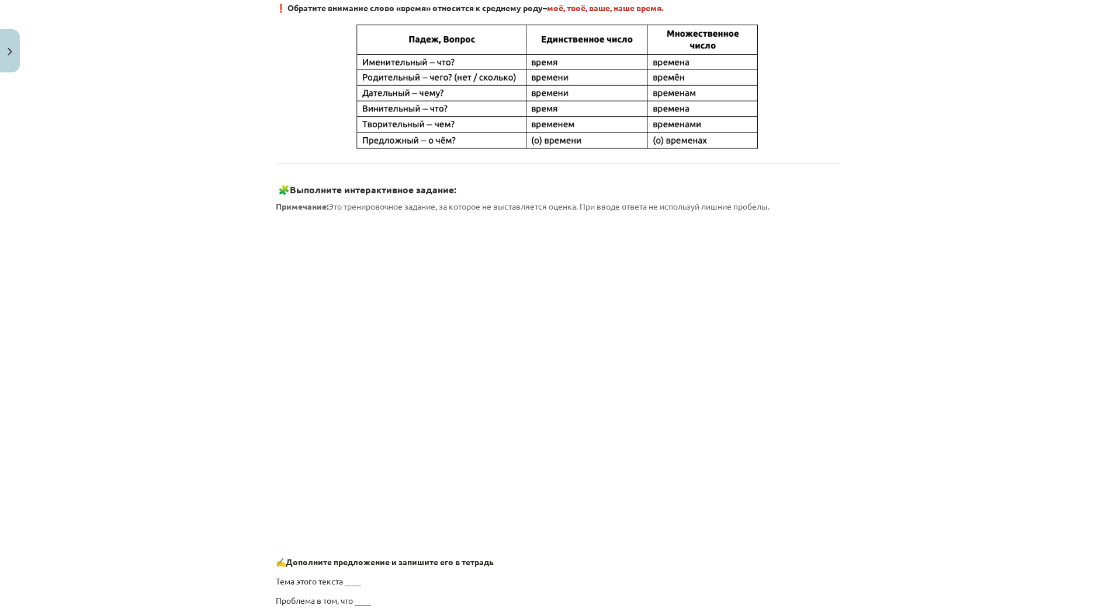
click at [974, 241] on div "Mācību tēma: Krievu valodas b1 - 11. klases 1.ieskaites mācību materiāls #6 ⏳ §…" at bounding box center [558, 304] width 1116 height 609
click at [923, 254] on div "Mācību tēma: Krievu valodas b1 - 11. klases 1.ieskaites mācību materiāls #6 ⏳ §…" at bounding box center [558, 304] width 1116 height 609
drag, startPoint x: 926, startPoint y: 247, endPoint x: 929, endPoint y: 238, distance: 9.2
click at [928, 243] on div "Mācību tēma: Krievu valodas b1 - 11. klases 1.ieskaites mācību materiāls #6 ⏳ §…" at bounding box center [558, 304] width 1116 height 609
click at [930, 237] on div "Mācību tēma: Krievu valodas b1 - 11. klases 1.ieskaites mācību materiāls #6 ⏳ §…" at bounding box center [558, 304] width 1116 height 609
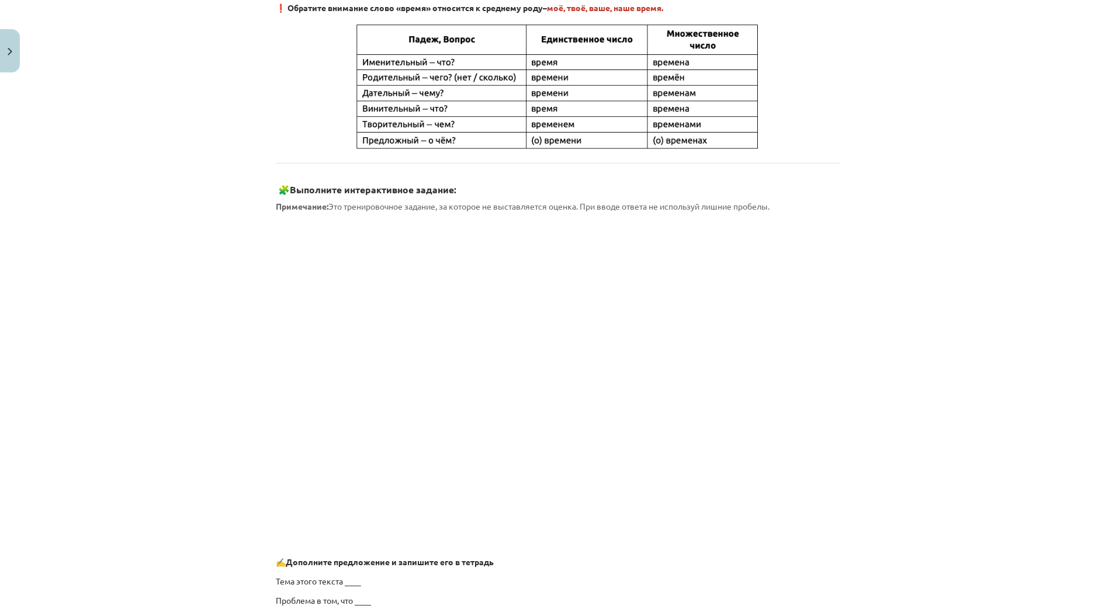
drag, startPoint x: 913, startPoint y: 137, endPoint x: 898, endPoint y: 122, distance: 21.1
click at [913, 137] on div "Mācību tēma: Krievu valodas b1 - 11. klases 1.ieskaites mācību materiāls #6 ⏳ §…" at bounding box center [558, 304] width 1116 height 609
click at [400, 142] on img at bounding box center [558, 86] width 409 height 130
click at [396, 135] on img at bounding box center [558, 86] width 409 height 130
click at [397, 135] on img at bounding box center [558, 86] width 409 height 130
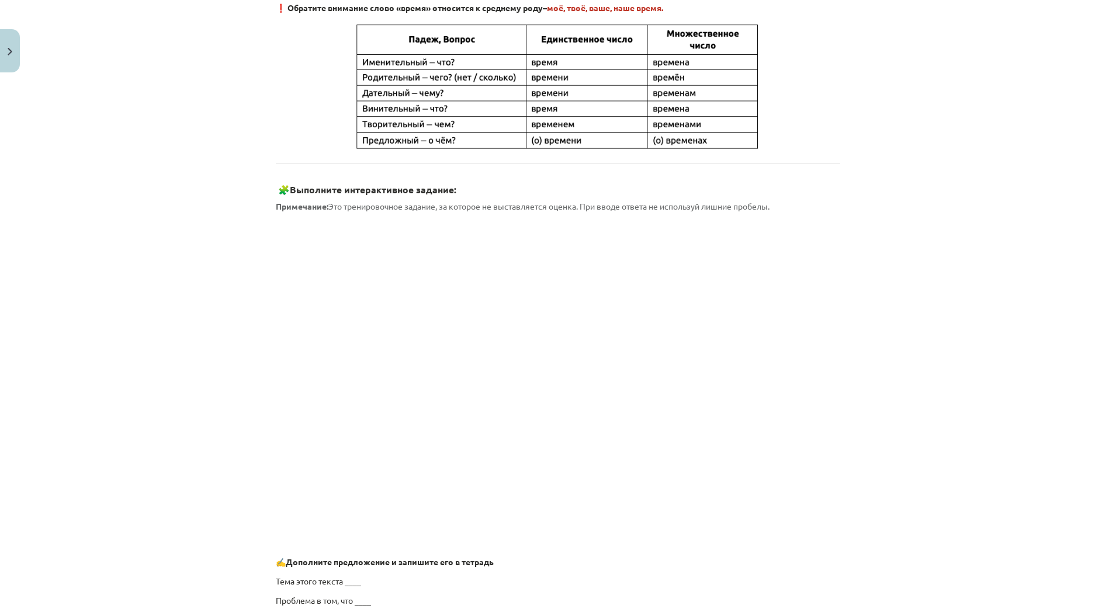
click at [242, 123] on div "Mācību tēma: Krievu valodas b1 - 11. klases 1.ieskaites mācību materiāls #6 ⏳ §…" at bounding box center [558, 304] width 1116 height 609
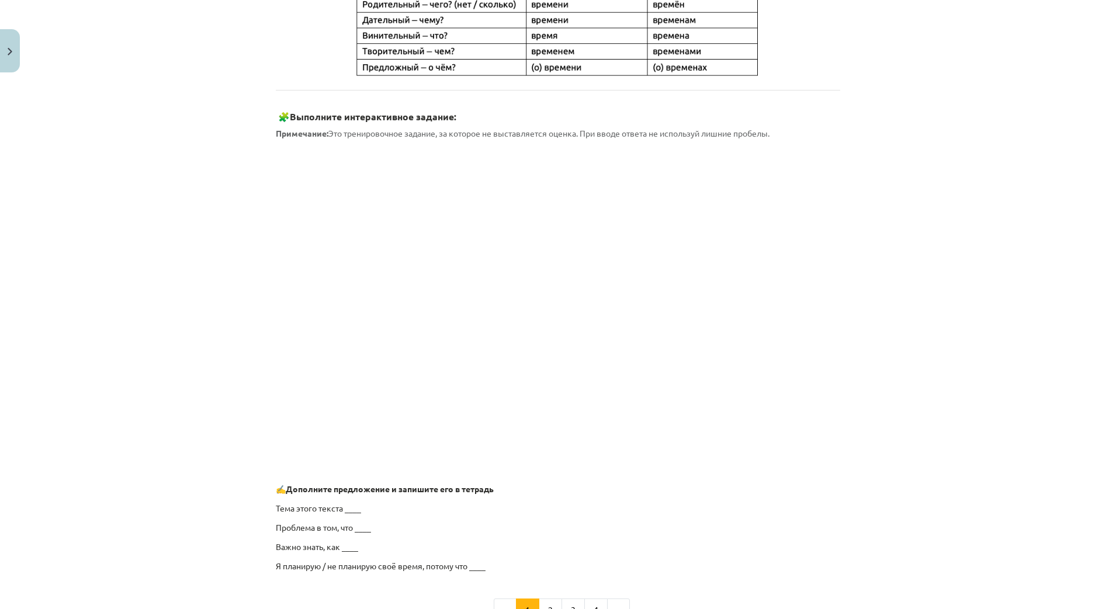
scroll to position [595, 0]
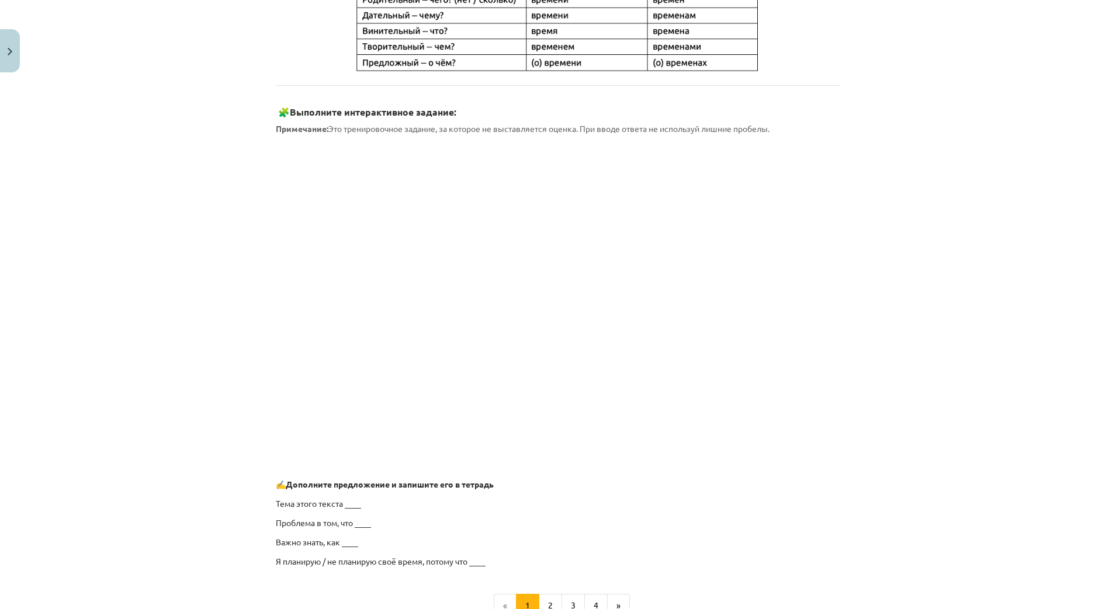
click at [1003, 238] on div "Mācību tēma: Krievu valodas b1 - 11. klases 1.ieskaites mācību materiāls #6 ⏳ §…" at bounding box center [558, 304] width 1116 height 609
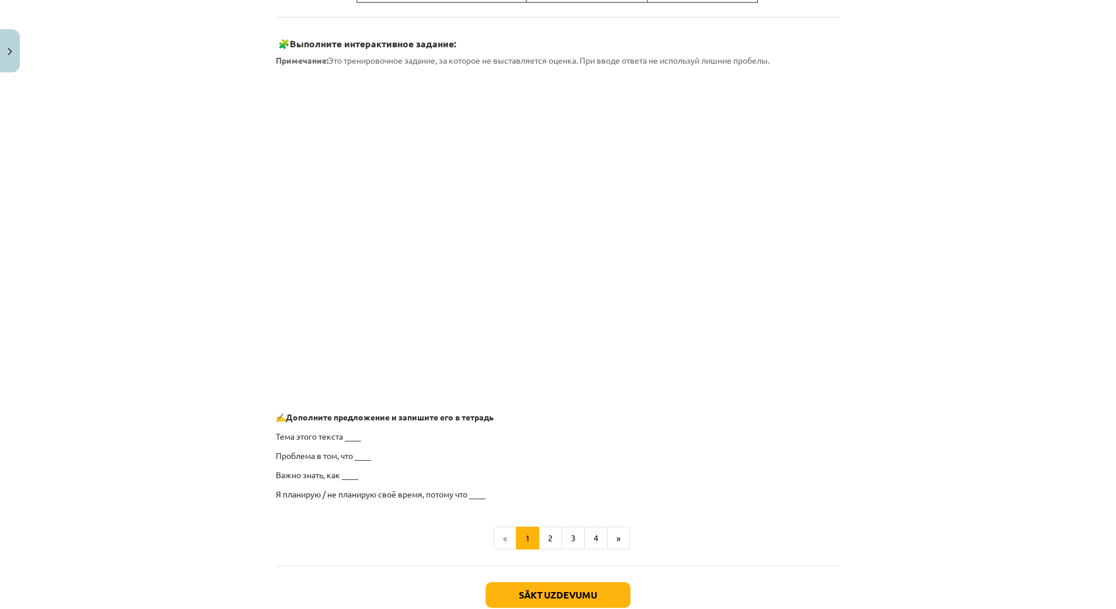
scroll to position [737, 0]
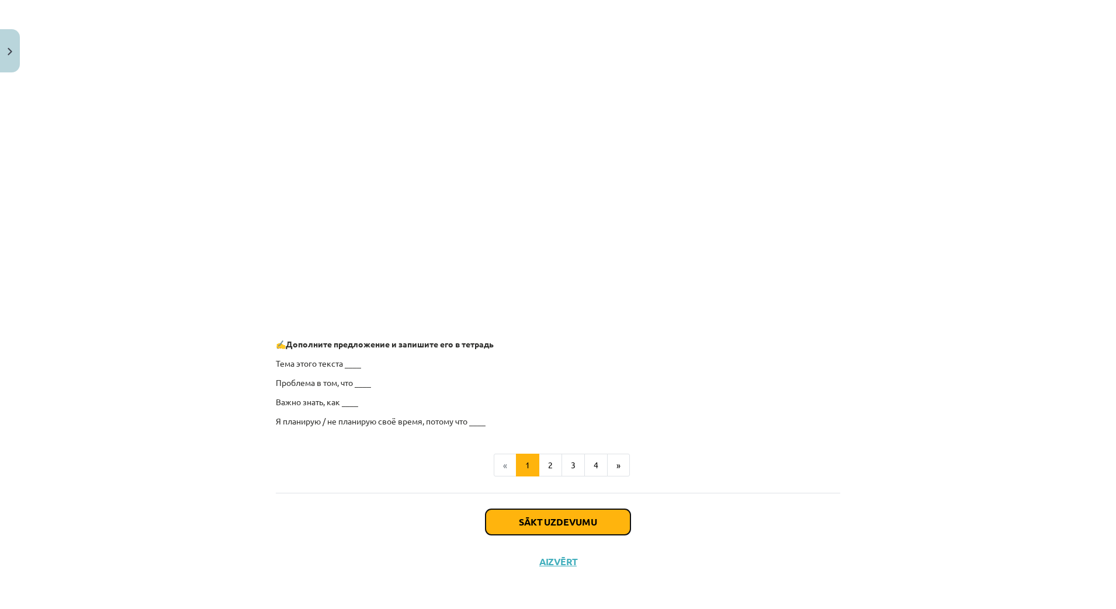
click at [556, 521] on button "Sākt uzdevumu" at bounding box center [558, 523] width 145 height 26
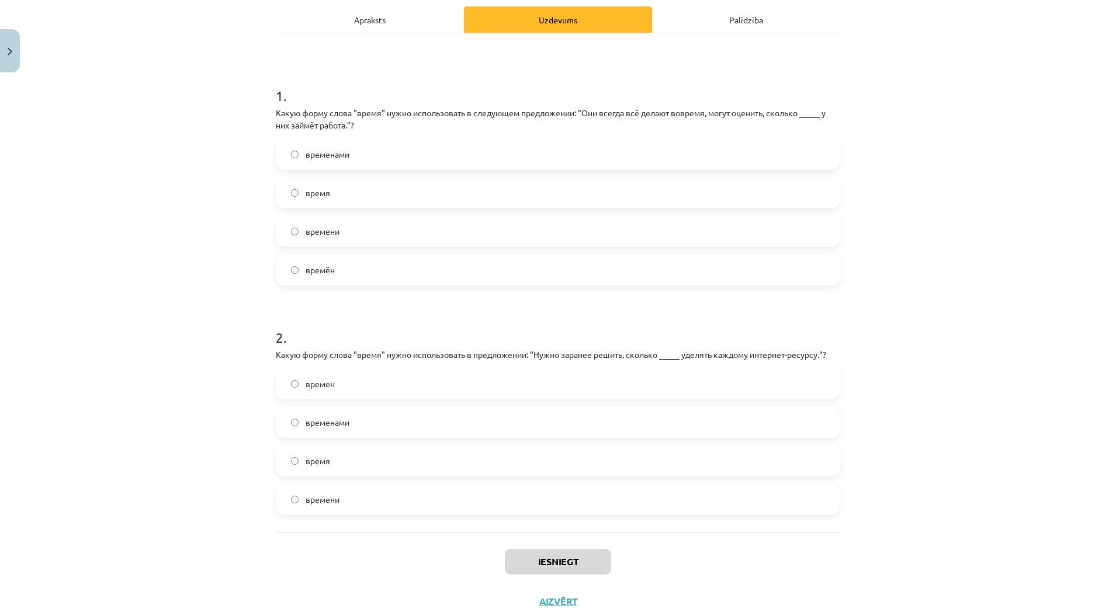
scroll to position [0, 0]
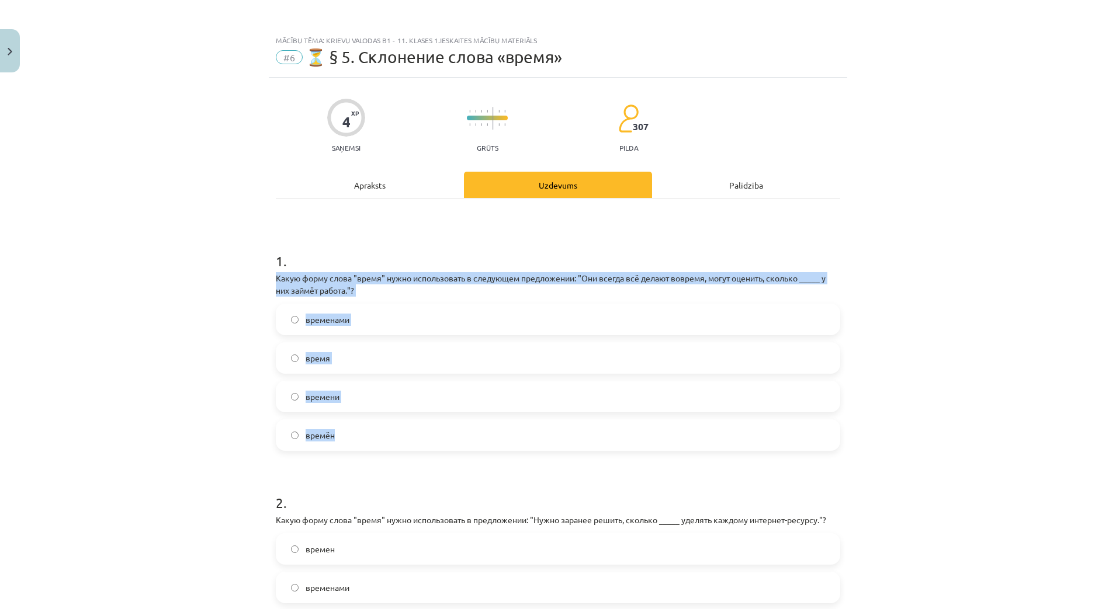
drag, startPoint x: 294, startPoint y: 296, endPoint x: 354, endPoint y: 439, distance: 155.8
click at [355, 439] on div "Mācību tēma: Krievu valodas b1 - 11. klases 1.ieskaites mācību materiāls #6 ⏳ §…" at bounding box center [558, 304] width 1116 height 609
copy div "Какую форму слова "время" нужно использовать в следующем предложении: "Они всег…"
click at [184, 328] on div "Mācību tēma: Krievu valodas b1 - 11. klases 1.ieskaites mācību materiāls #6 ⏳ §…" at bounding box center [558, 304] width 1116 height 609
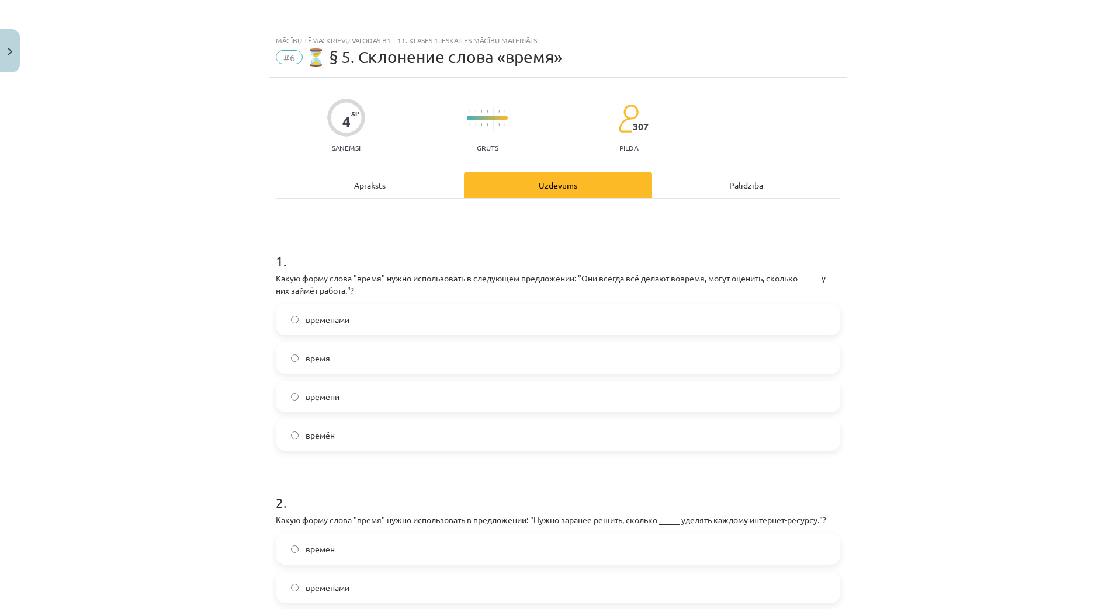
click at [335, 394] on label "времени" at bounding box center [558, 396] width 562 height 29
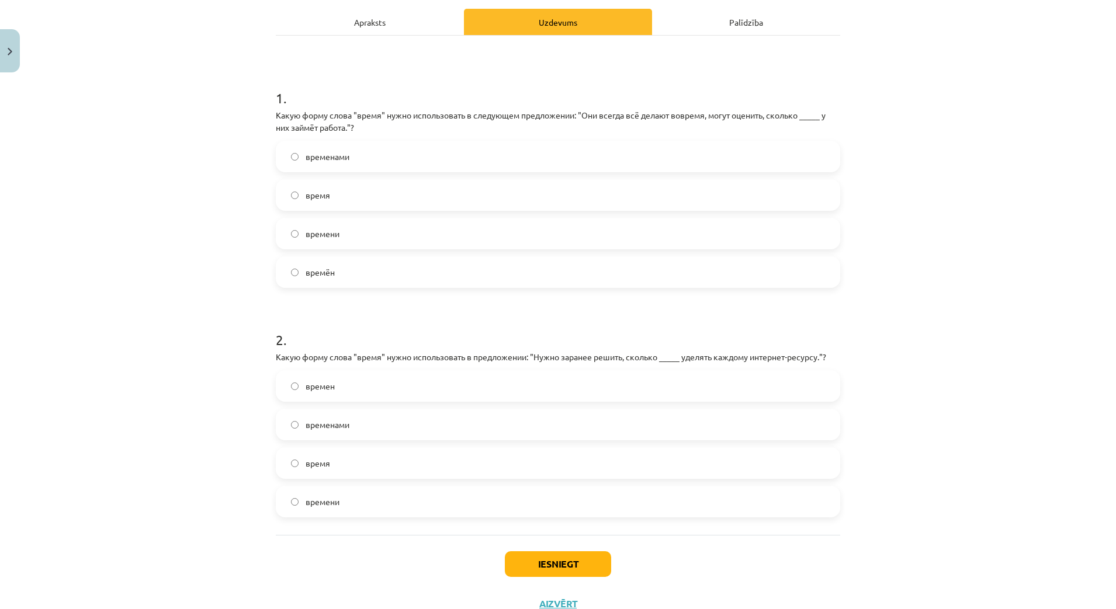
scroll to position [207, 0]
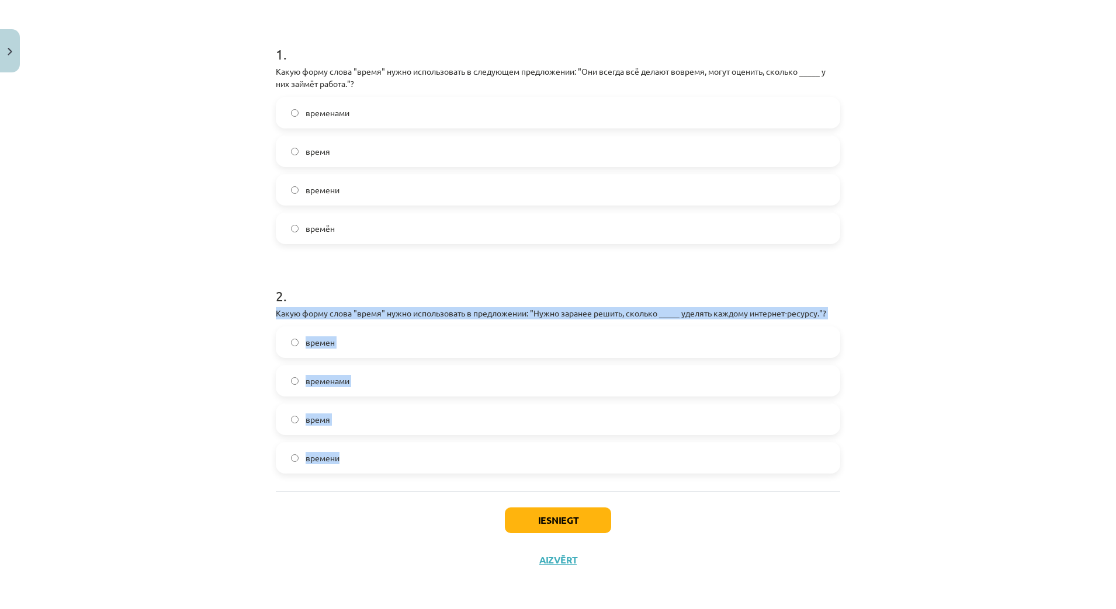
drag, startPoint x: 280, startPoint y: 321, endPoint x: 354, endPoint y: 451, distance: 149.7
click at [354, 451] on div "4 XP Saņemsi Grūts 307 pilda Apraksts Uzdevums Palīdzība 1 . Какую форму слова …" at bounding box center [558, 225] width 579 height 709
click at [216, 382] on div "Mācību tēma: Krievu valodas b1 - 11. klases 1.ieskaites mācību materiāls #6 ⏳ §…" at bounding box center [558, 304] width 1116 height 609
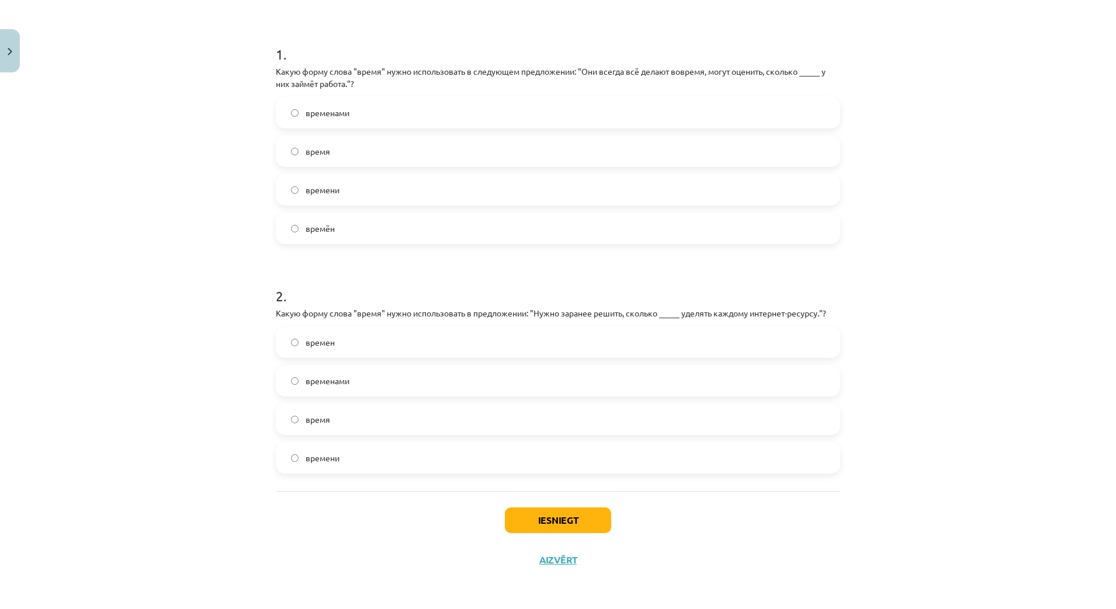
click at [334, 460] on span "времени" at bounding box center [323, 458] width 34 height 12
click at [560, 521] on button "Iesniegt" at bounding box center [558, 521] width 106 height 26
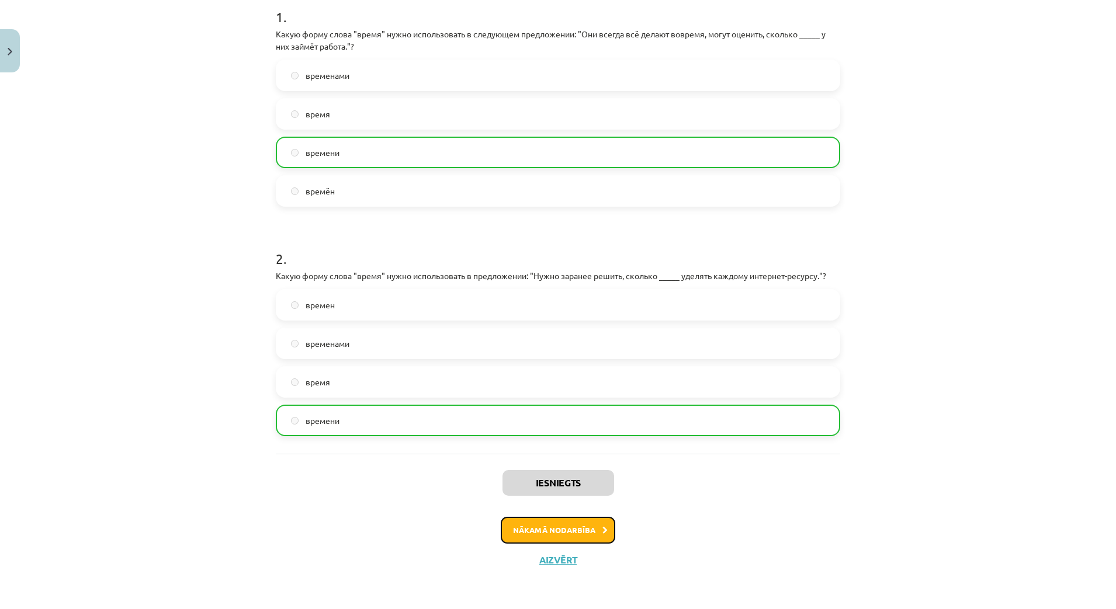
click at [560, 532] on button "Nākamā nodarbība" at bounding box center [558, 530] width 115 height 27
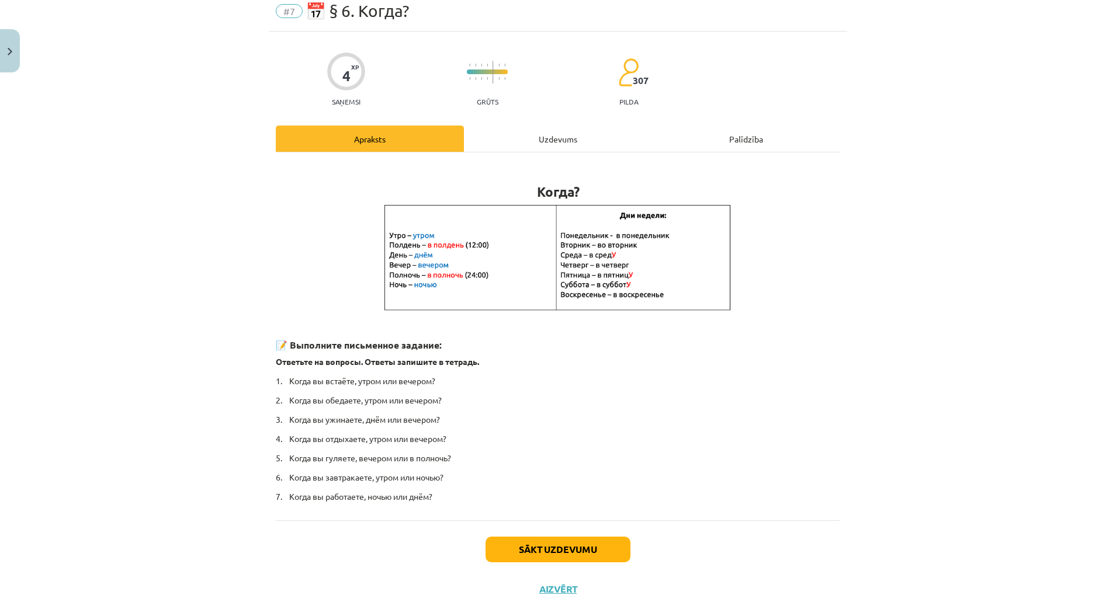
scroll to position [74, 0]
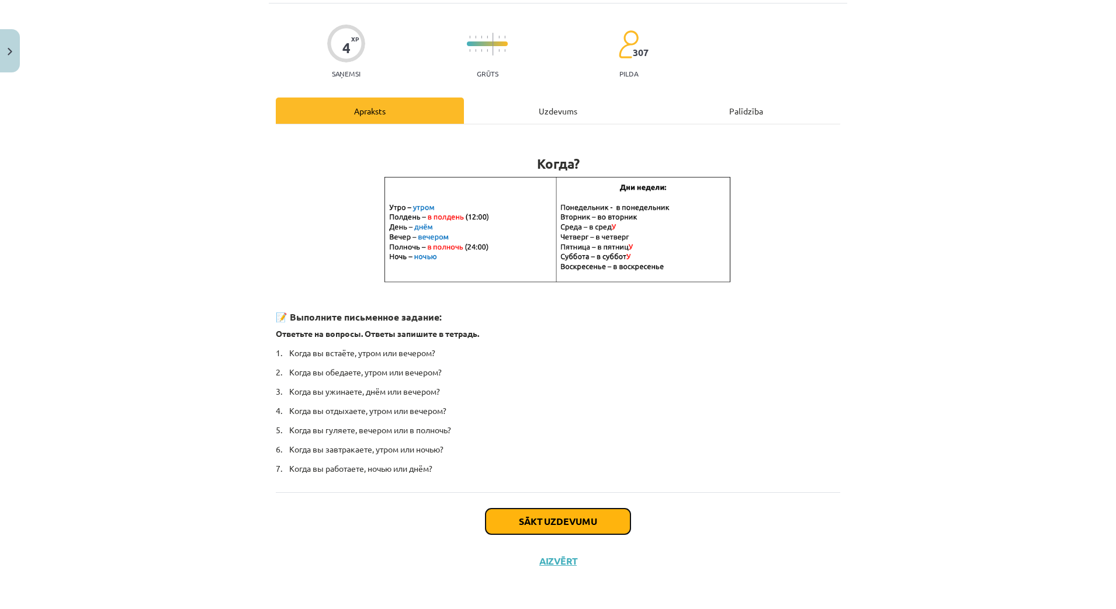
click at [562, 513] on button "Sākt uzdevumu" at bounding box center [558, 522] width 145 height 26
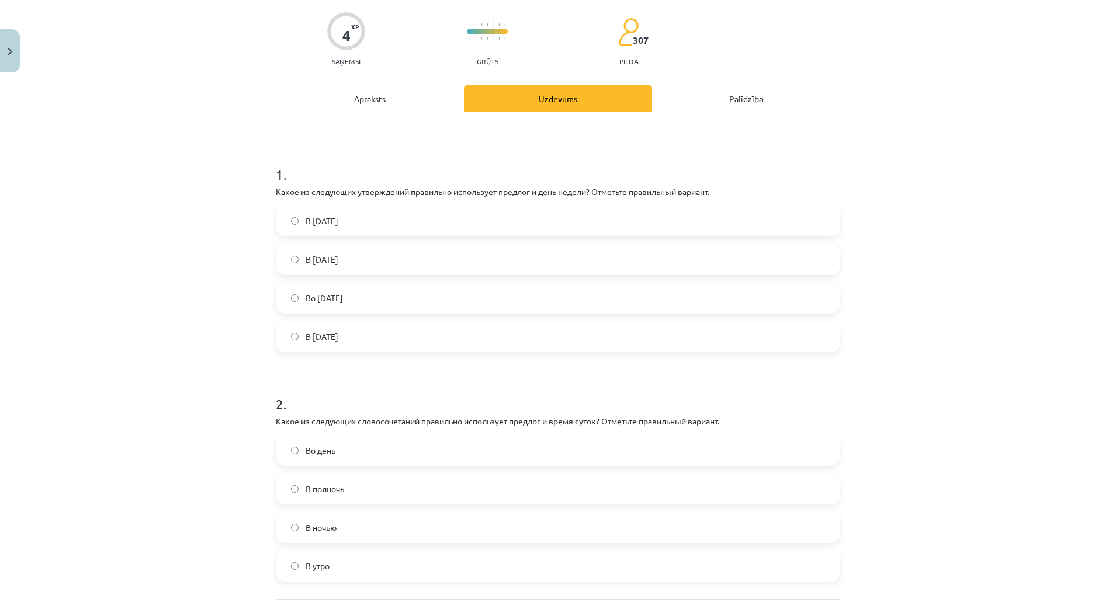
scroll to position [49, 0]
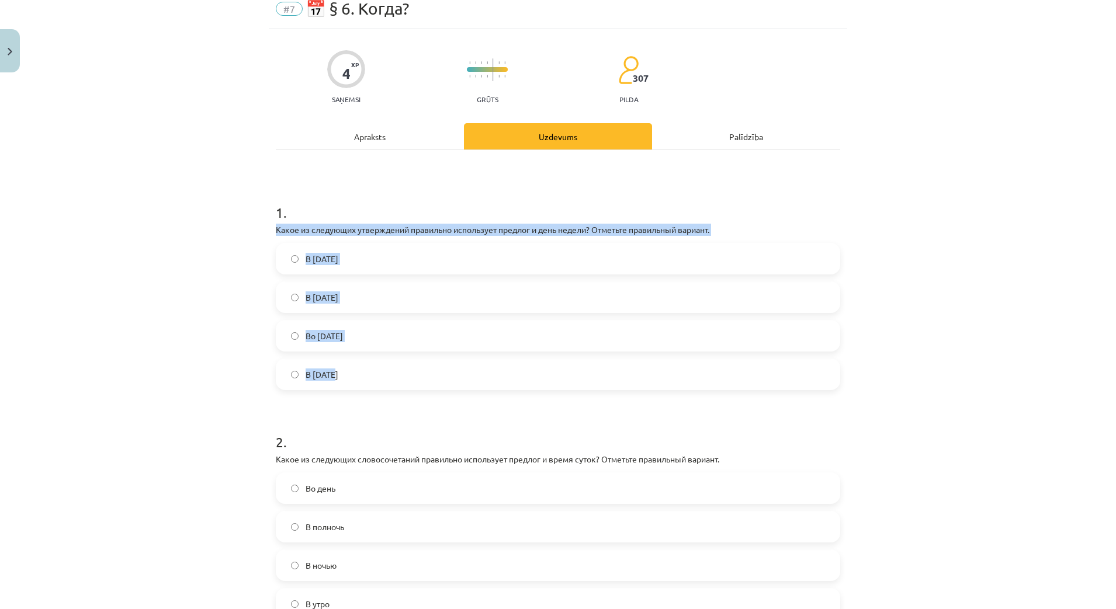
drag, startPoint x: 279, startPoint y: 243, endPoint x: 373, endPoint y: 374, distance: 161.5
click at [374, 375] on div "Mācību tēma: Krievu valodas b1 - 11. klases 1.ieskaites mācību materiāls #7 📅 §…" at bounding box center [558, 304] width 1116 height 609
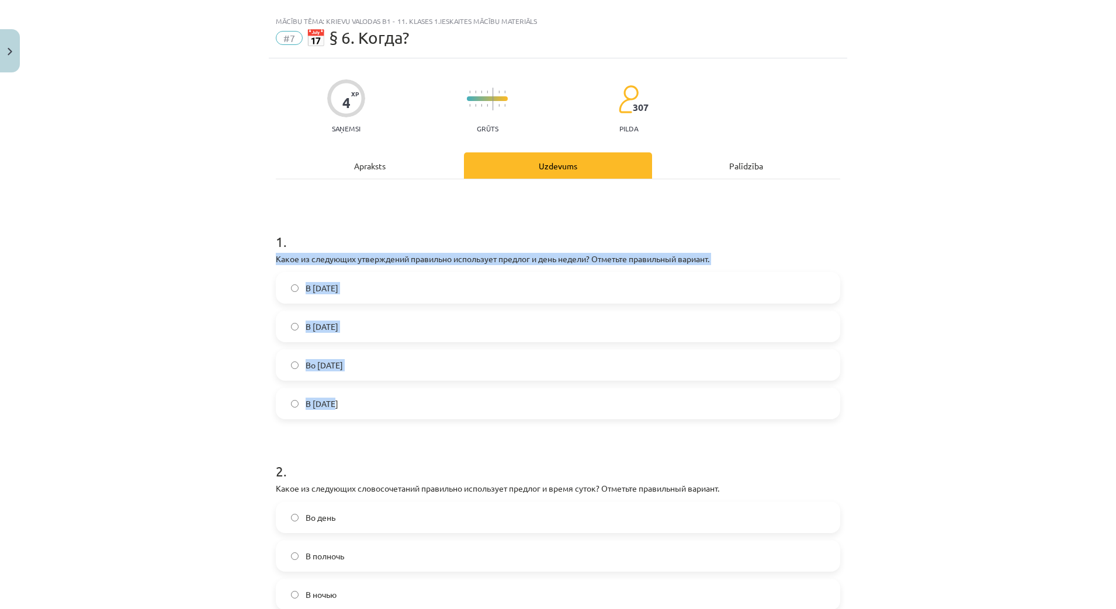
scroll to position [0, 0]
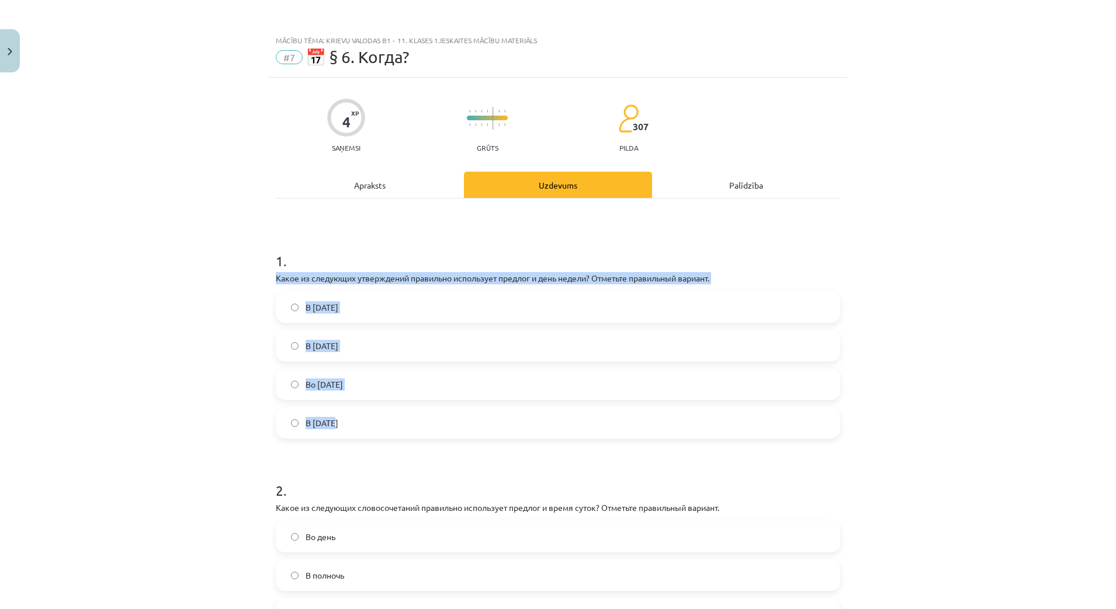
click at [180, 310] on div "Mācību tēma: Krievu valodas b1 - 11. klases 1.ieskaites mācību materiāls #7 📅 §…" at bounding box center [558, 304] width 1116 height 609
click at [233, 354] on div "Mācību tēma: Krievu valodas b1 - 11. klases 1.ieskaites mācību materiāls #7 📅 §…" at bounding box center [558, 304] width 1116 height 609
click at [319, 380] on span "Во вторник" at bounding box center [324, 385] width 37 height 12
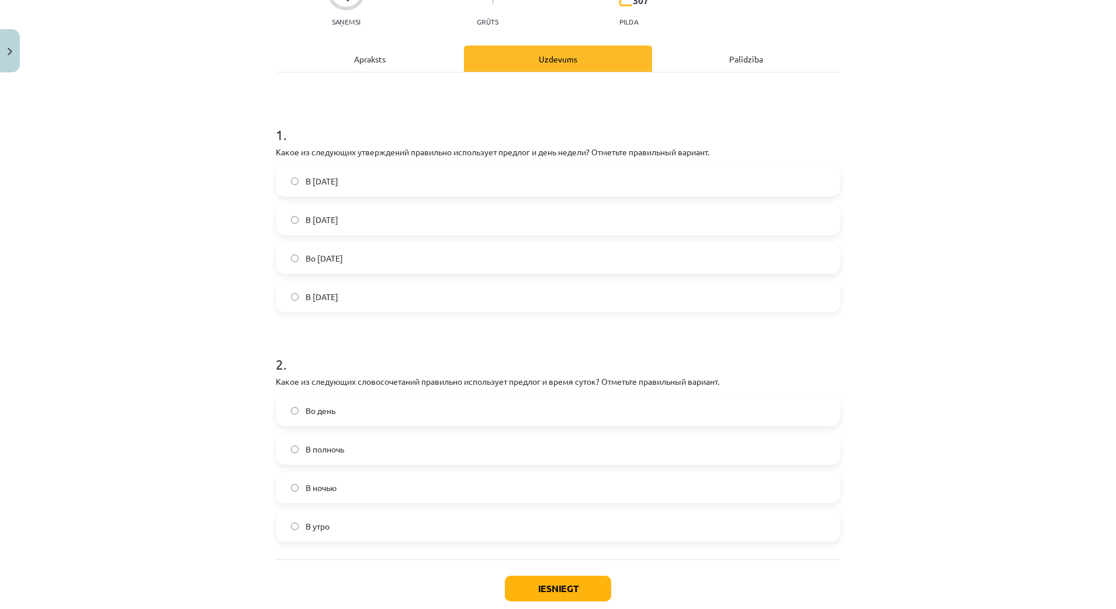
scroll to position [195, 0]
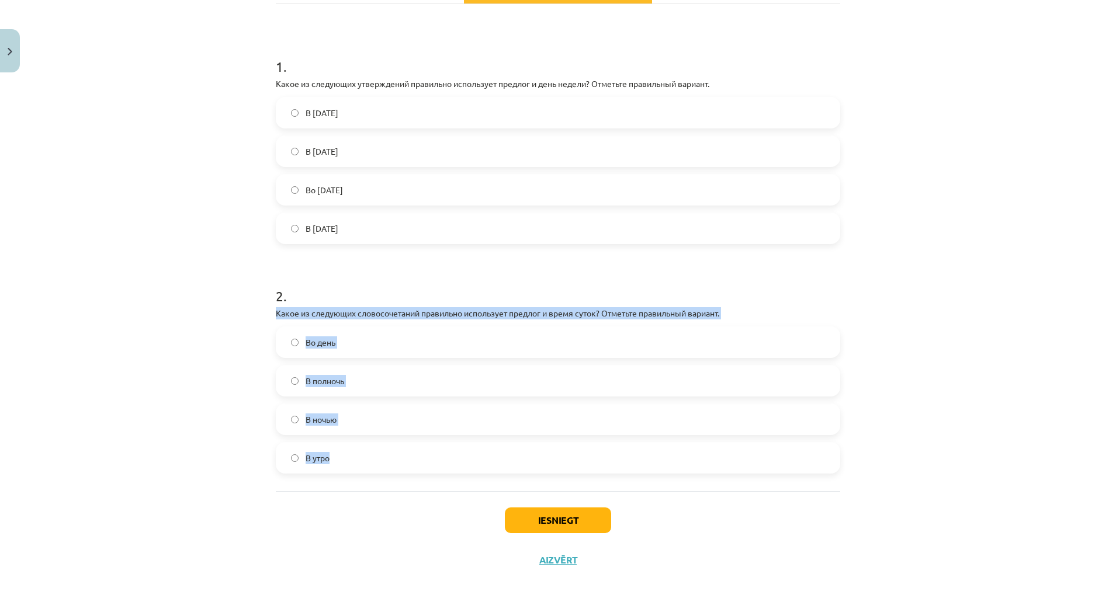
drag, startPoint x: 268, startPoint y: 312, endPoint x: 342, endPoint y: 452, distance: 158.9
click at [343, 453] on div "4 XP Saņemsi Grūts 307 pilda Apraksts Uzdevums Palīdzība 1 . Какое из следующих…" at bounding box center [558, 231] width 579 height 697
click at [155, 392] on div "Mācību tēma: Krievu valodas b1 - 11. klases 1.ieskaites mācību materiāls #7 📅 §…" at bounding box center [558, 304] width 1116 height 609
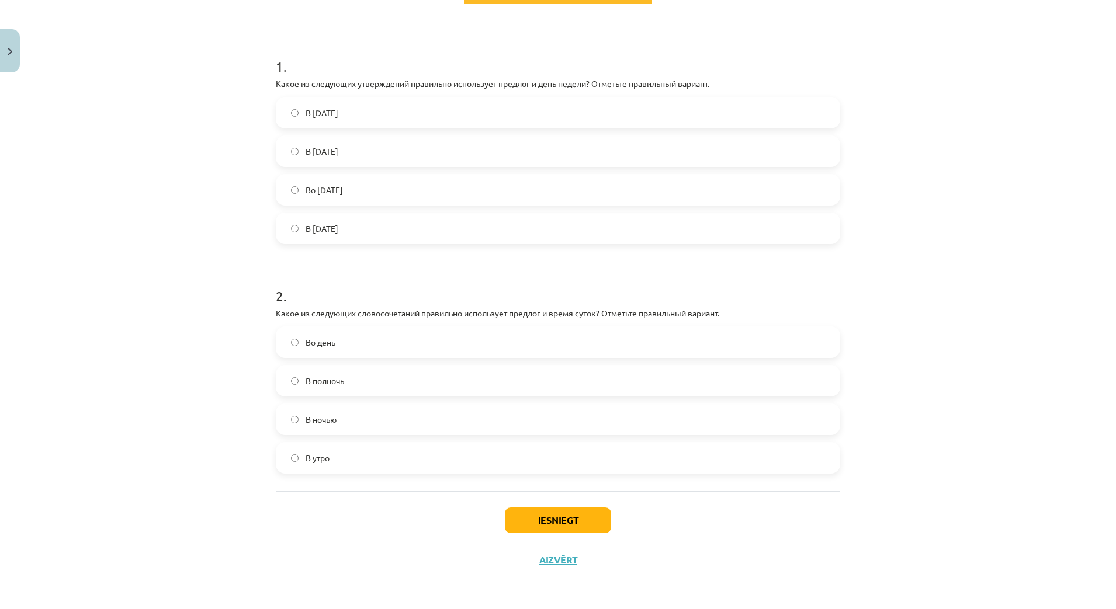
click at [184, 398] on div "Mācību tēma: Krievu valodas b1 - 11. klases 1.ieskaites mācību materiāls #7 📅 §…" at bounding box center [558, 304] width 1116 height 609
click at [556, 517] on button "Iesniegt" at bounding box center [558, 521] width 106 height 26
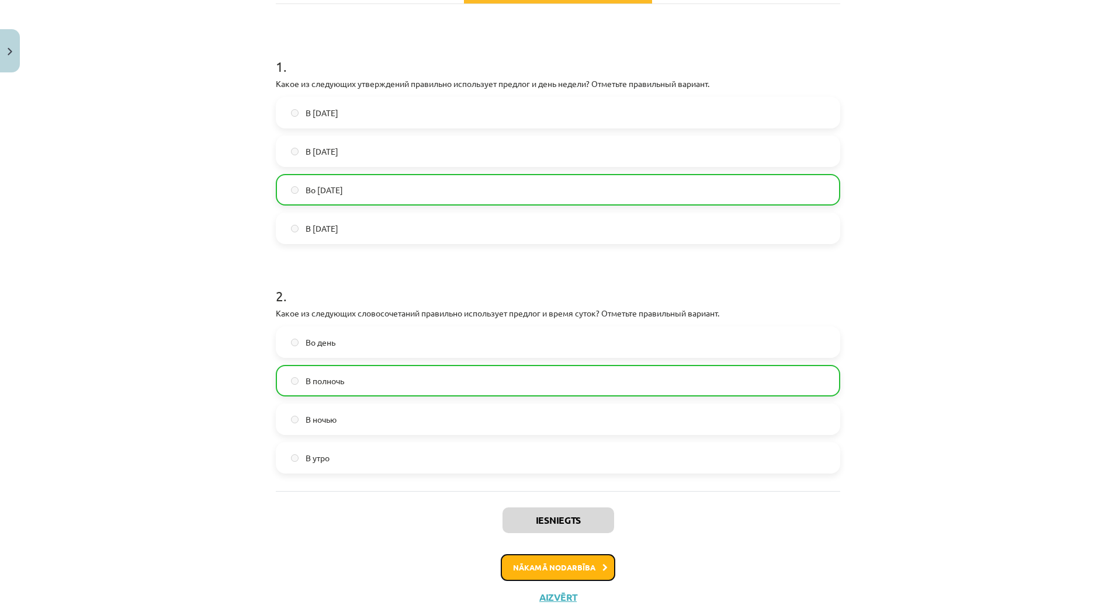
click at [555, 568] on button "Nākamā nodarbība" at bounding box center [558, 568] width 115 height 27
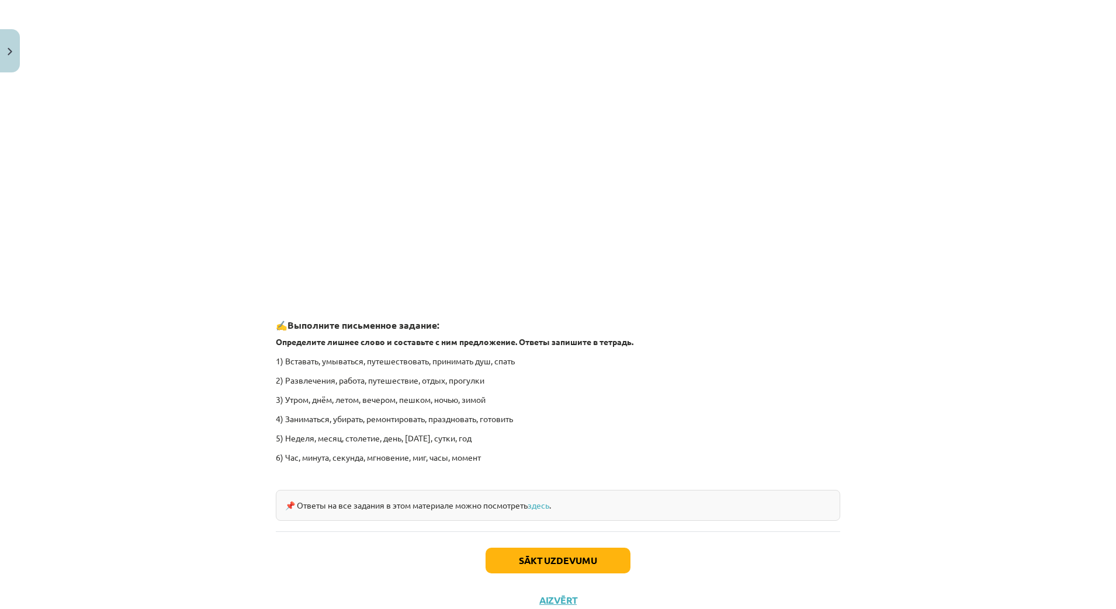
scroll to position [1573, 0]
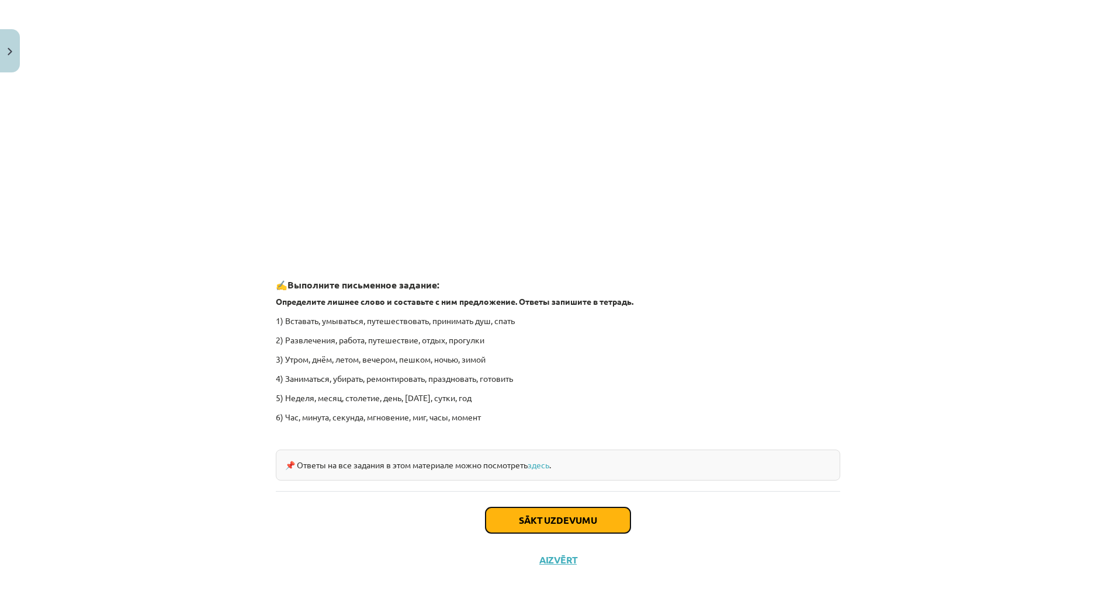
click at [557, 520] on button "Sākt uzdevumu" at bounding box center [558, 521] width 145 height 26
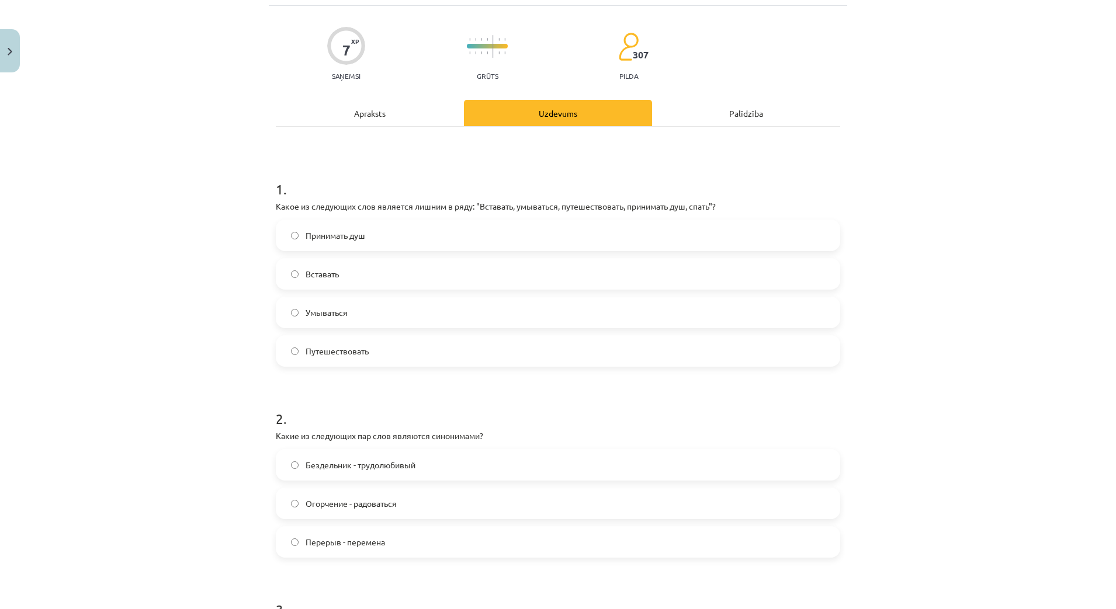
scroll to position [0, 0]
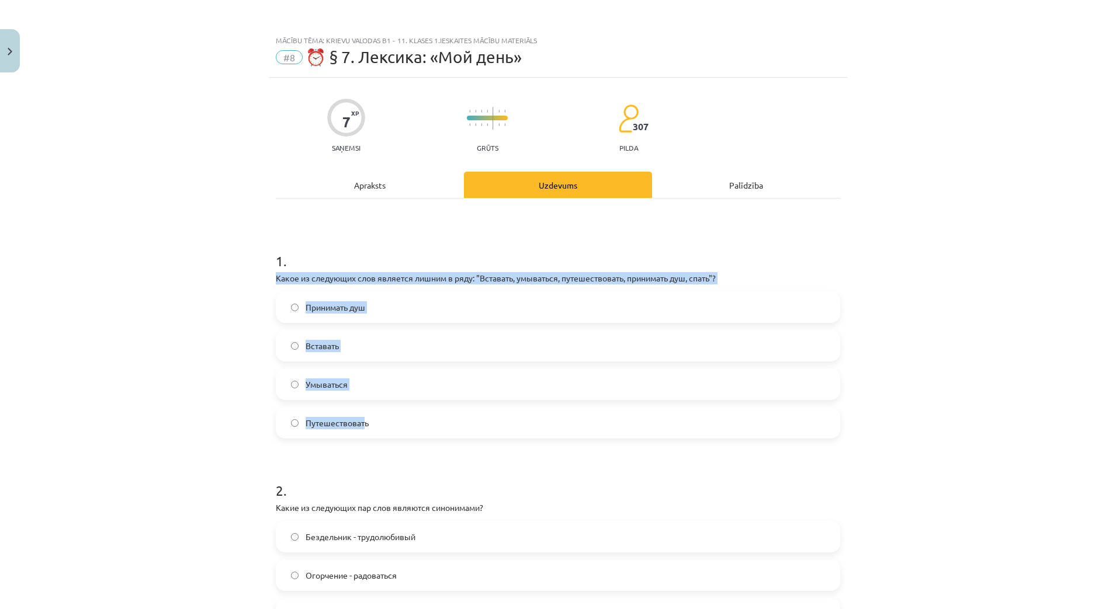
drag, startPoint x: 261, startPoint y: 278, endPoint x: 361, endPoint y: 414, distance: 168.9
click at [361, 414] on div "Mācību tēma: Krievu valodas b1 - 11. klases 1.ieskaites mācību materiāls #8 ⏰ §…" at bounding box center [558, 304] width 1116 height 609
click at [222, 362] on div "Mācību tēma: Krievu valodas b1 - 11. klases 1.ieskaites mācību materiāls #8 ⏰ §…" at bounding box center [558, 304] width 1116 height 609
click at [258, 304] on div "Mācību tēma: Krievu valodas b1 - 11. klases 1.ieskaites mācību materiāls #8 ⏰ §…" at bounding box center [558, 304] width 1116 height 609
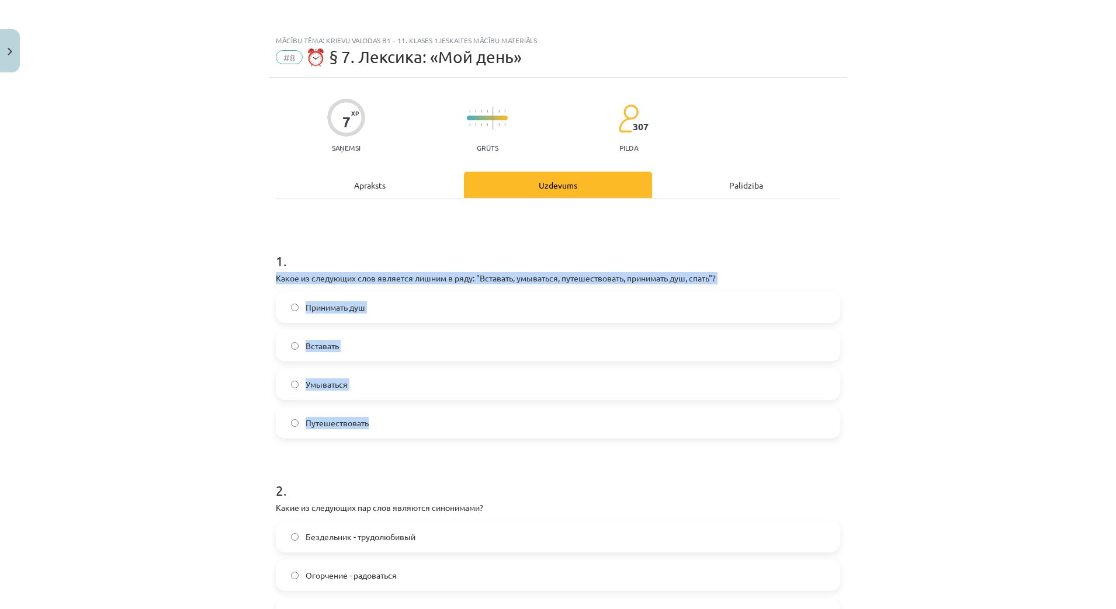
drag, startPoint x: 262, startPoint y: 272, endPoint x: 379, endPoint y: 412, distance: 182.5
click at [380, 413] on div "Mācību tēma: Krievu valodas b1 - 11. klases 1.ieskaites mācību materiāls #8 ⏰ §…" at bounding box center [558, 304] width 1116 height 609
click at [231, 355] on div "Mācību tēma: Krievu valodas b1 - 11. klases 1.ieskaites mācību materiāls #8 ⏰ §…" at bounding box center [558, 304] width 1116 height 609
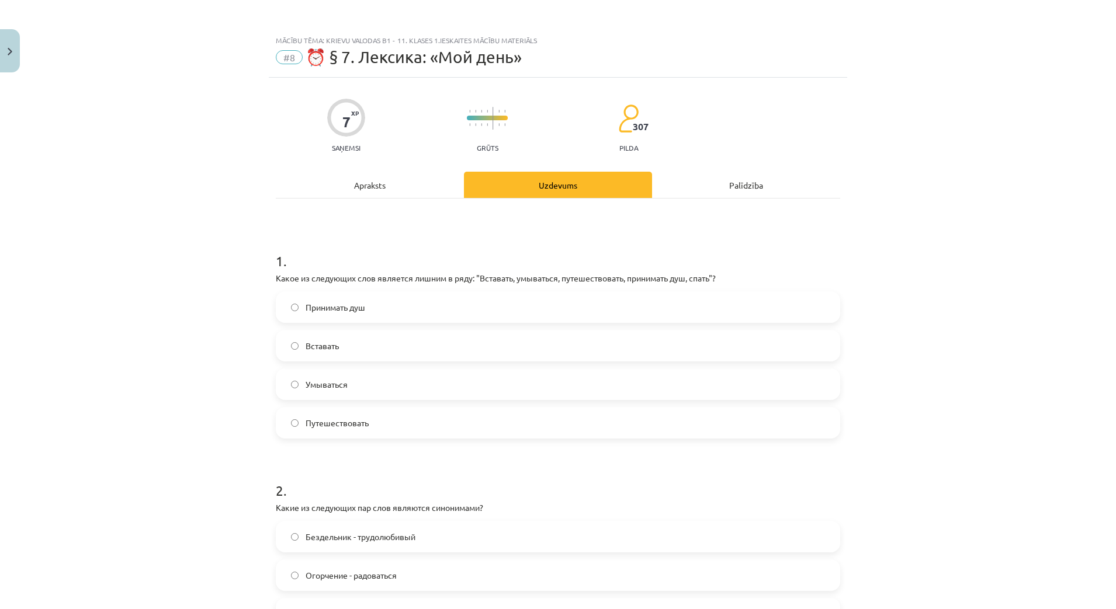
click at [295, 422] on label "Путешествовать" at bounding box center [558, 422] width 562 height 29
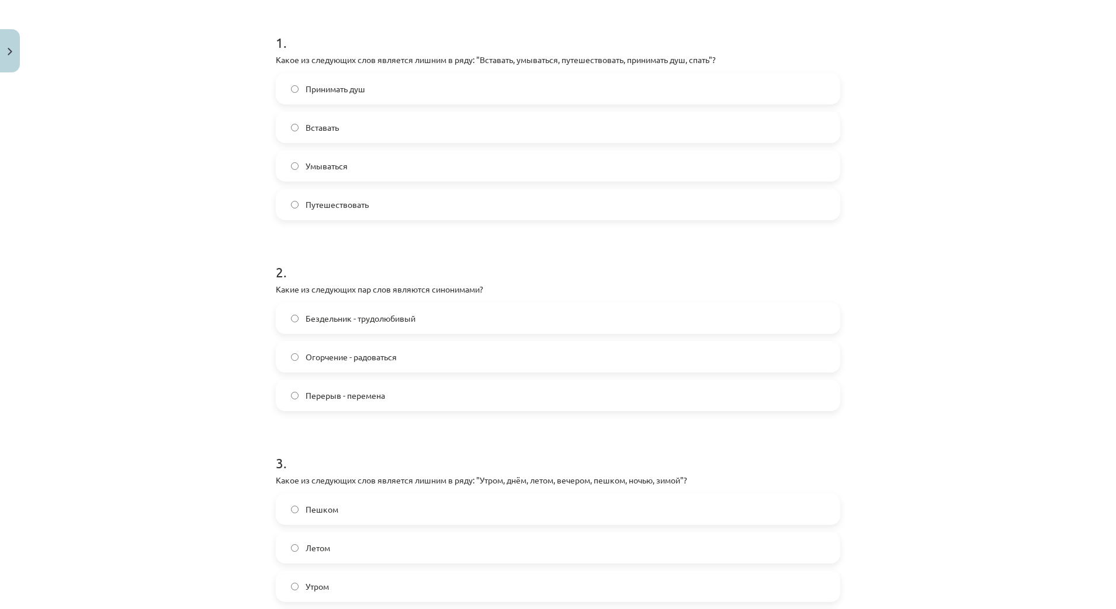
scroll to position [219, 0]
click at [306, 398] on span "Перерыв - перемена" at bounding box center [345, 395] width 79 height 12
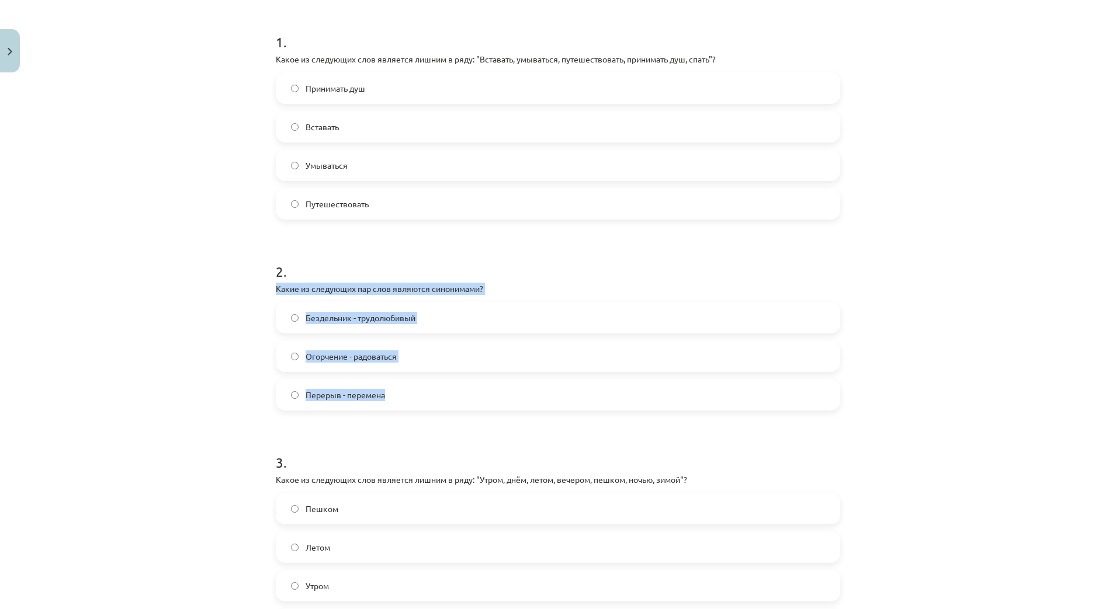
drag, startPoint x: 275, startPoint y: 300, endPoint x: 403, endPoint y: 399, distance: 162.0
click at [404, 400] on div "Mācību tēma: Krievu valodas b1 - 11. klases 1.ieskaites mācību materiāls #8 ⏰ §…" at bounding box center [558, 304] width 1116 height 609
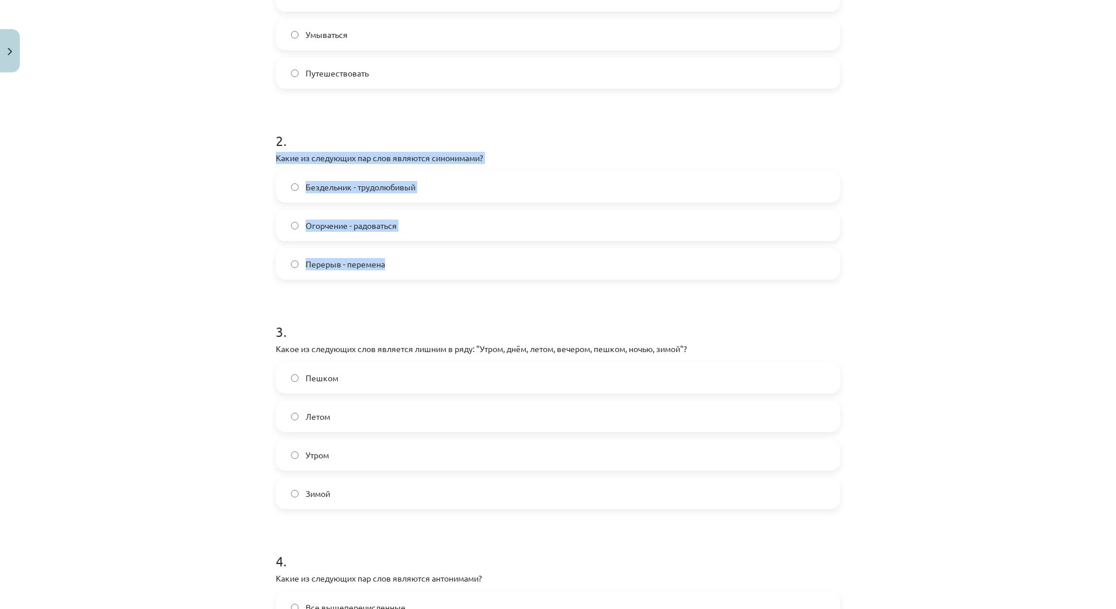
scroll to position [438, 0]
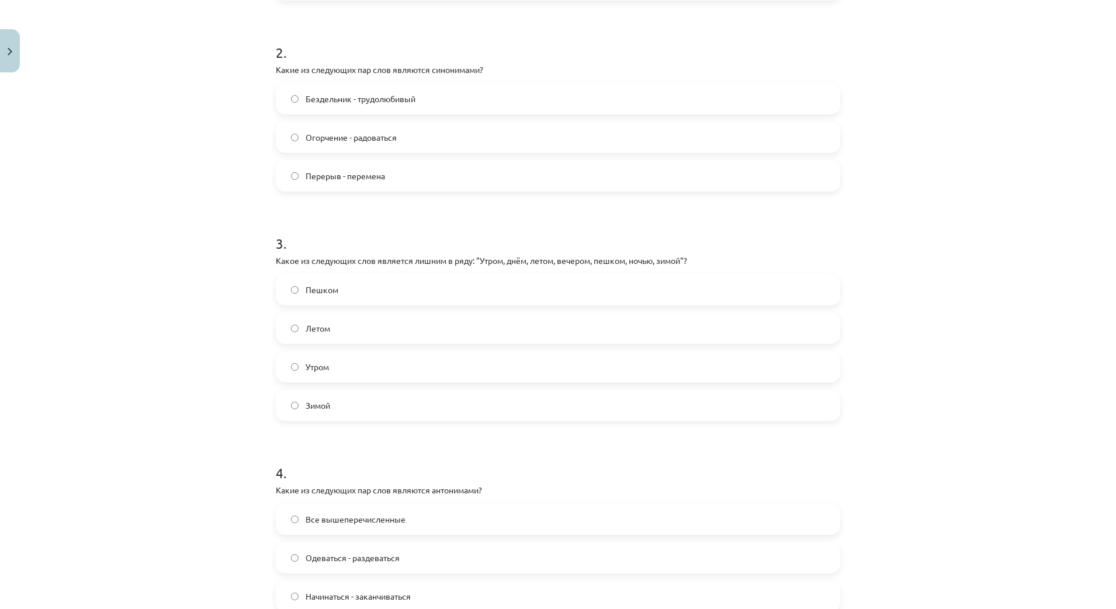
click at [194, 334] on div "Mācību tēma: Krievu valodas b1 - 11. klases 1.ieskaites mācību materiāls #8 ⏰ §…" at bounding box center [558, 304] width 1116 height 609
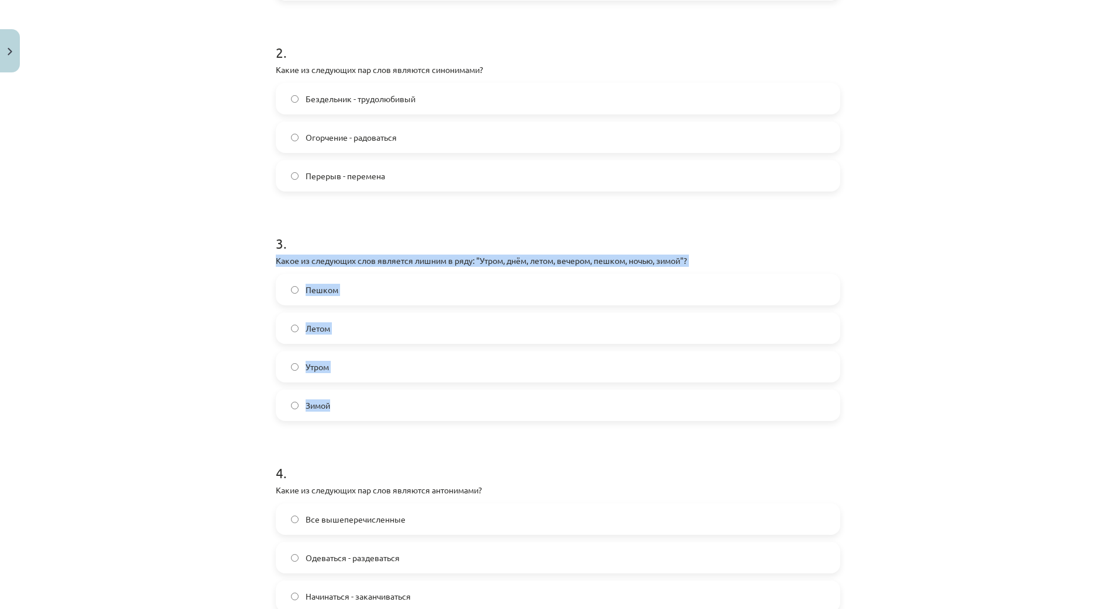
drag, startPoint x: 262, startPoint y: 257, endPoint x: 369, endPoint y: 397, distance: 175.9
click at [369, 397] on div "Mācību tēma: Krievu valodas b1 - 11. klases 1.ieskaites mācību materiāls #8 ⏰ §…" at bounding box center [558, 304] width 1116 height 609
click at [195, 279] on div "Mācību tēma: Krievu valodas b1 - 11. klases 1.ieskaites mācību materiāls #8 ⏰ §…" at bounding box center [558, 304] width 1116 height 609
click at [241, 288] on div "Mācību tēma: Krievu valodas b1 - 11. klases 1.ieskaites mācību materiāls #8 ⏰ §…" at bounding box center [558, 304] width 1116 height 609
click at [296, 290] on label "Пешком" at bounding box center [558, 289] width 562 height 29
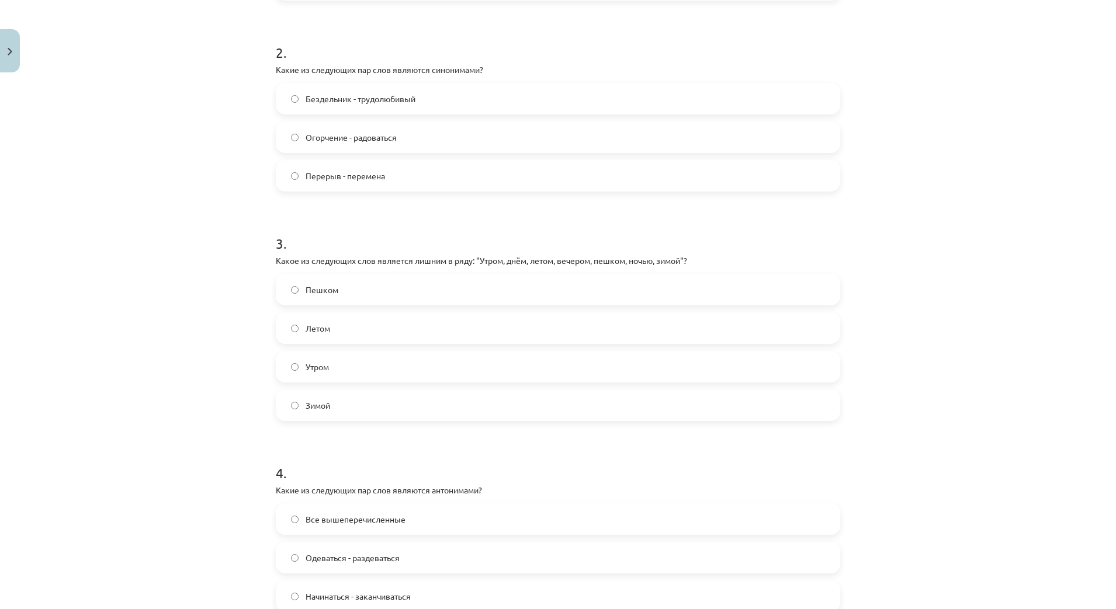
click at [205, 330] on div "Mācību tēma: Krievu valodas b1 - 11. klases 1.ieskaites mācību materiāls #8 ⏰ §…" at bounding box center [558, 304] width 1116 height 609
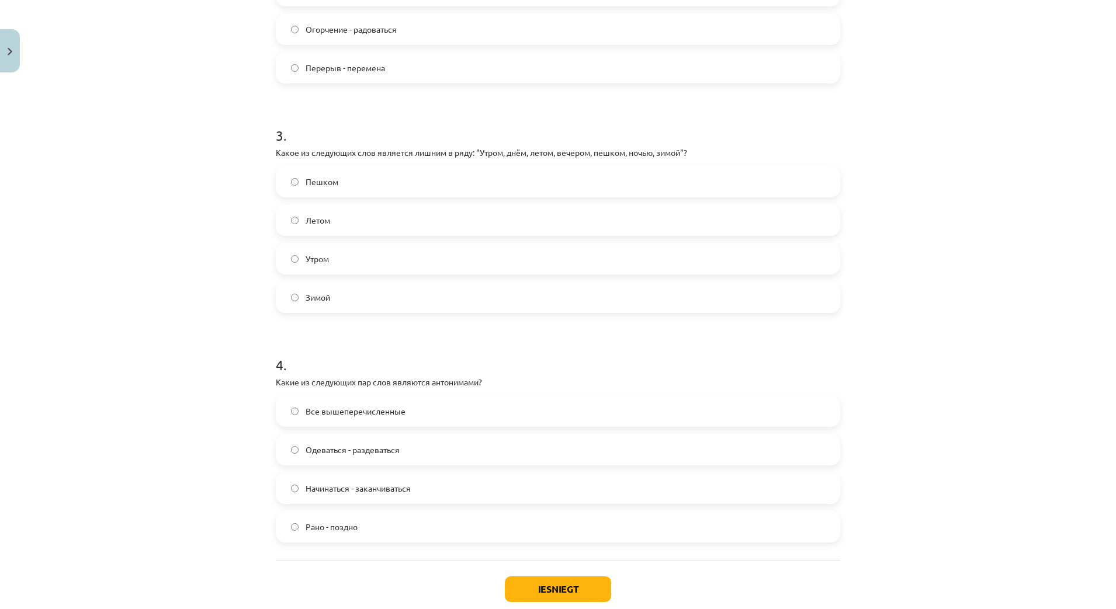
scroll to position [542, 0]
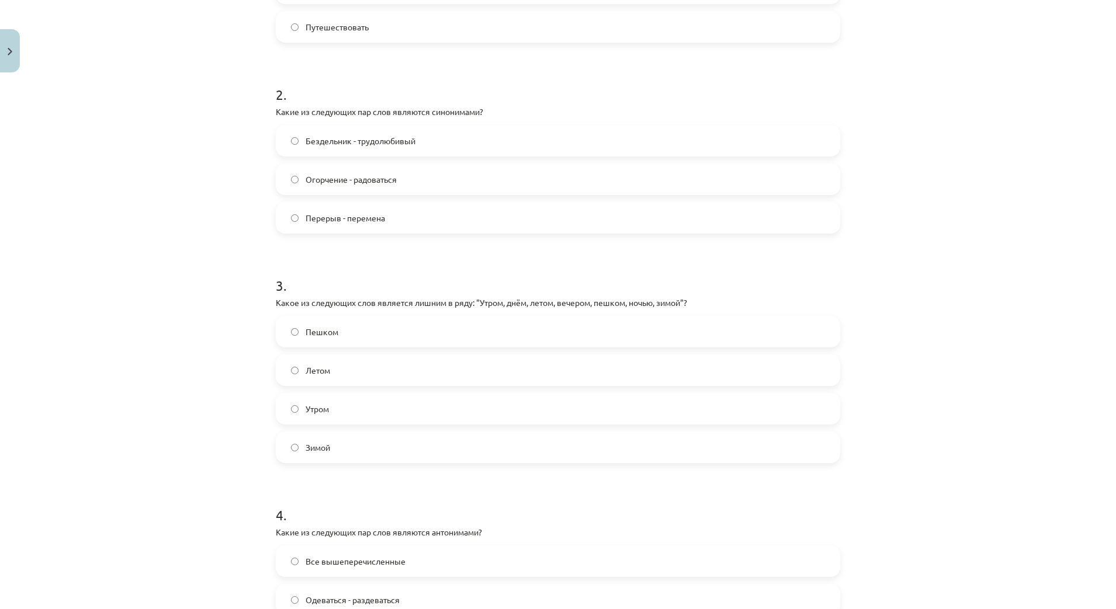
click at [1012, 275] on div "Mācību tēma: Krievu valodas b1 - 11. klases 1.ieskaites mācību materiāls #8 ⏰ §…" at bounding box center [558, 304] width 1116 height 609
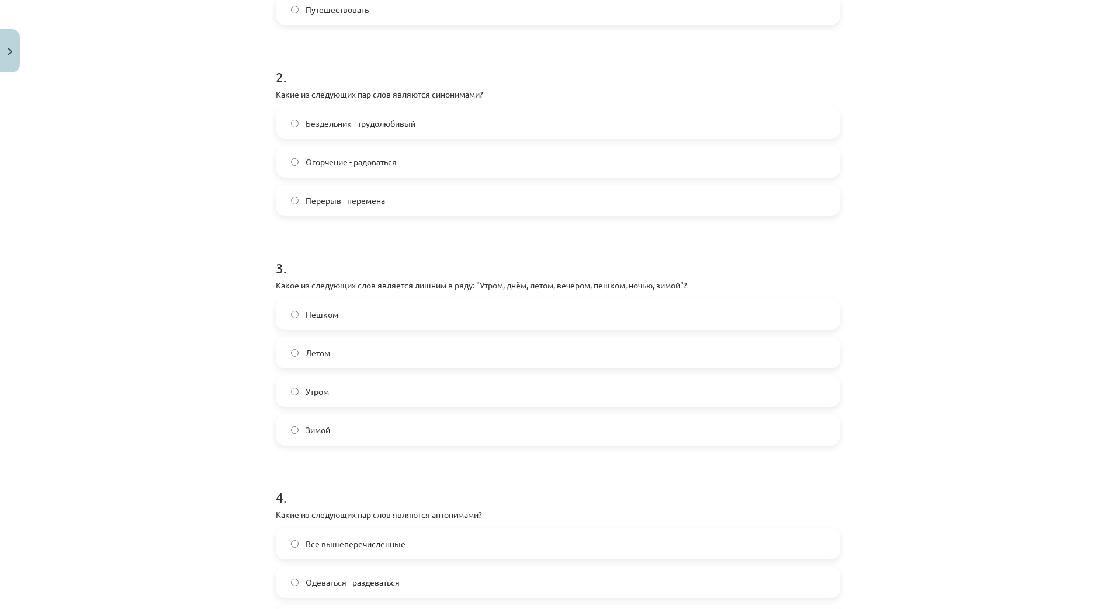
scroll to position [250, 0]
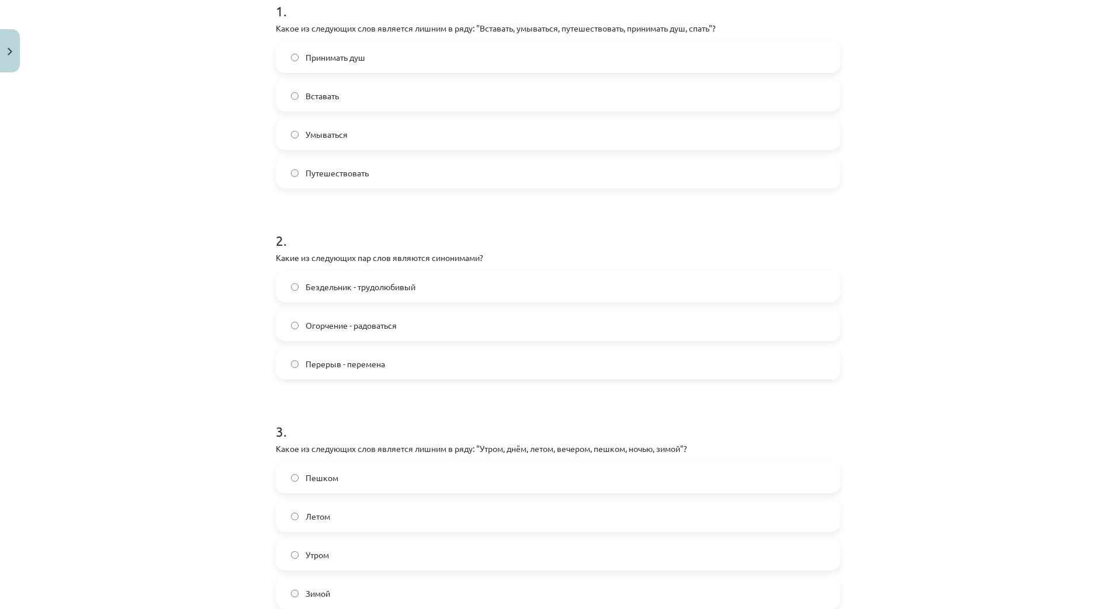
drag, startPoint x: 1084, startPoint y: 256, endPoint x: 1095, endPoint y: 253, distance: 11.5
click at [1085, 255] on div "Mācību tēma: Krievu valodas b1 - 11. klases 1.ieskaites mācību materiāls #8 ⏰ §…" at bounding box center [558, 304] width 1116 height 609
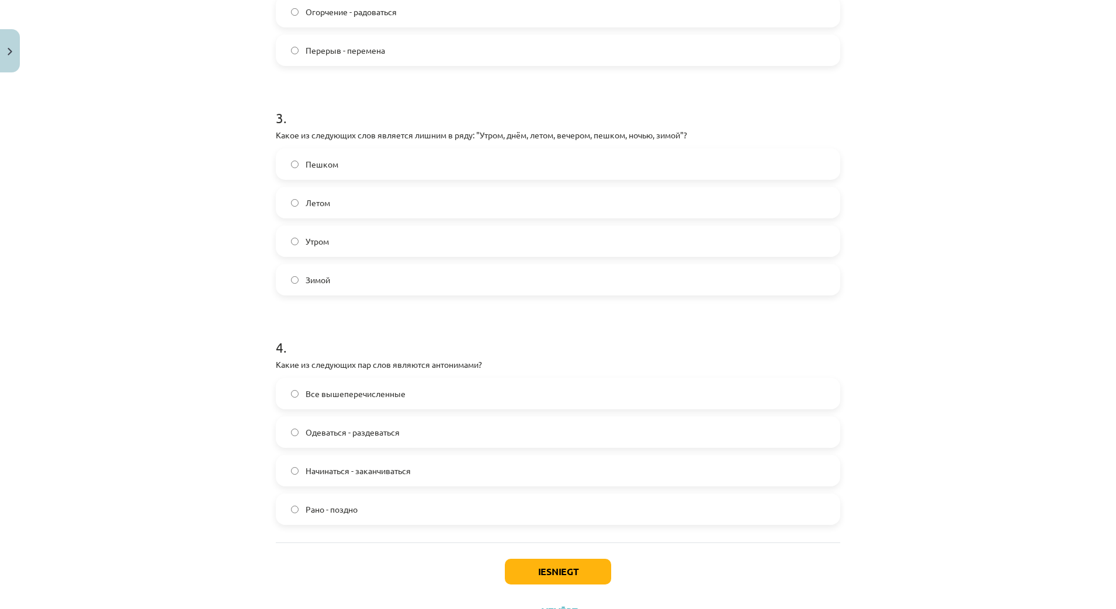
scroll to position [615, 0]
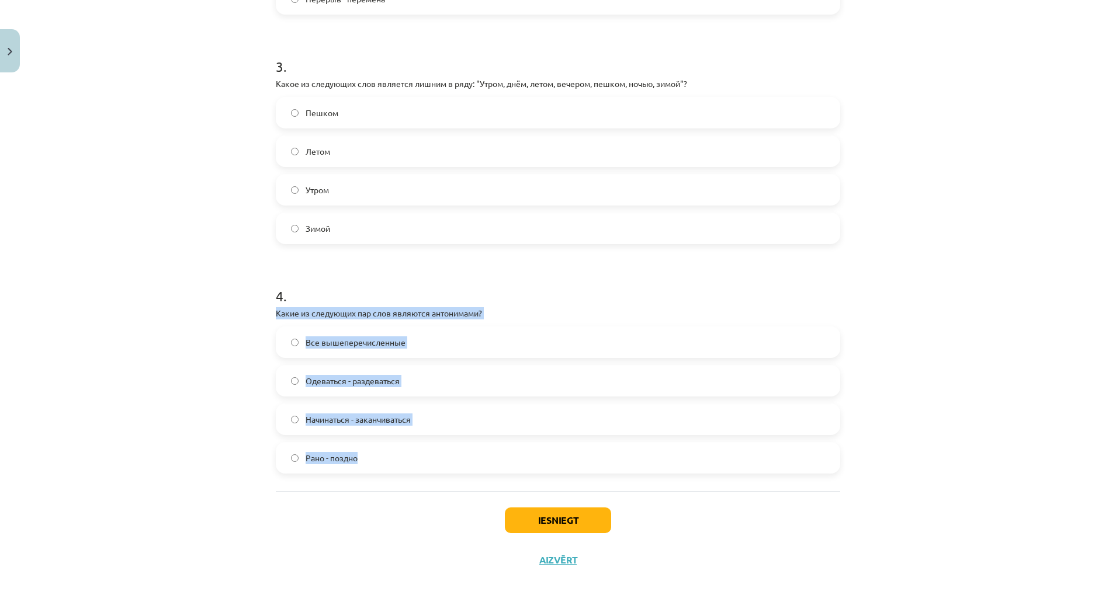
drag, startPoint x: 266, startPoint y: 311, endPoint x: 389, endPoint y: 451, distance: 185.9
click at [389, 451] on div "7 XP Saņemsi Grūts 307 pilda Apraksts Uzdevums Palīdzība 1 . Какое из следующих…" at bounding box center [558, 21] width 579 height 1118
click at [180, 380] on div "Mācību tēma: Krievu valodas b1 - 11. klases 1.ieskaites mācību materiāls #8 ⏰ §…" at bounding box center [558, 304] width 1116 height 609
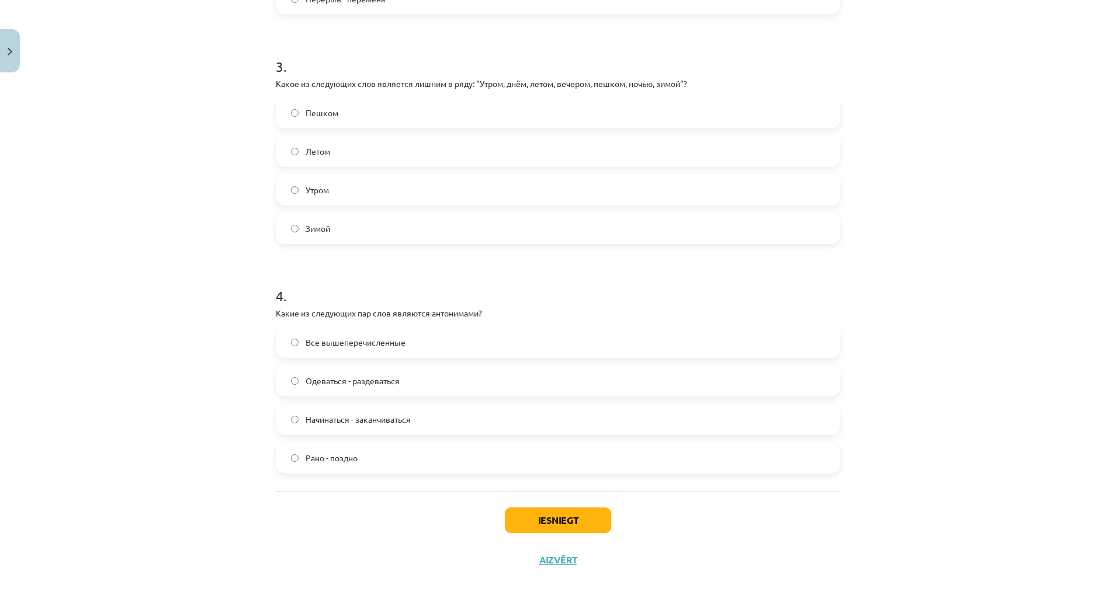
click at [354, 341] on span "Все вышеперечисленные" at bounding box center [356, 343] width 100 height 12
click at [555, 518] on button "Iesniegt" at bounding box center [558, 521] width 106 height 26
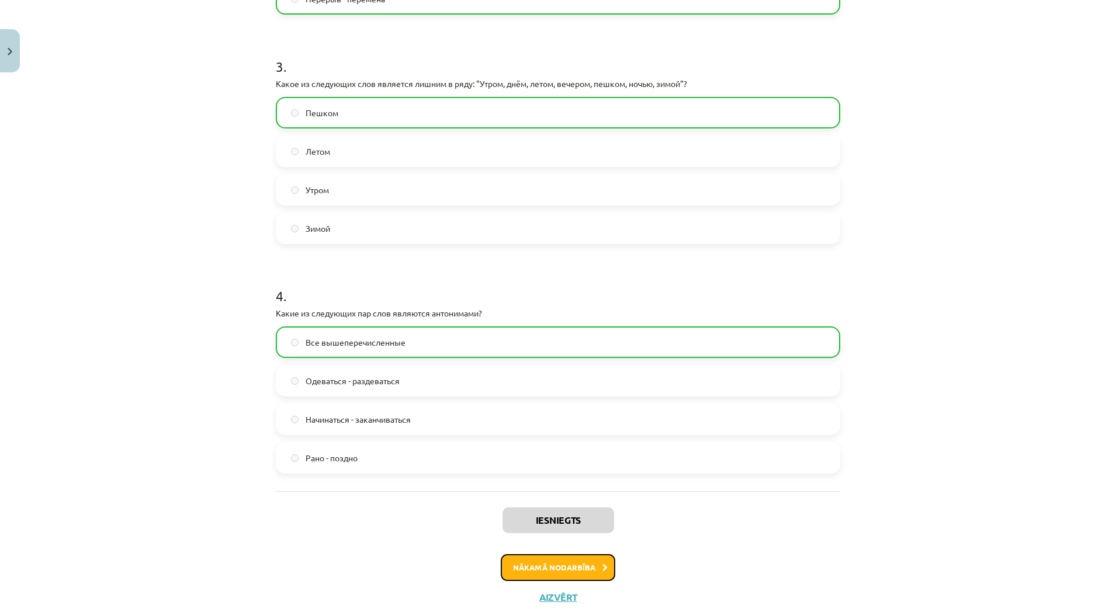
click at [572, 561] on button "Nākamā nodarbība" at bounding box center [558, 568] width 115 height 27
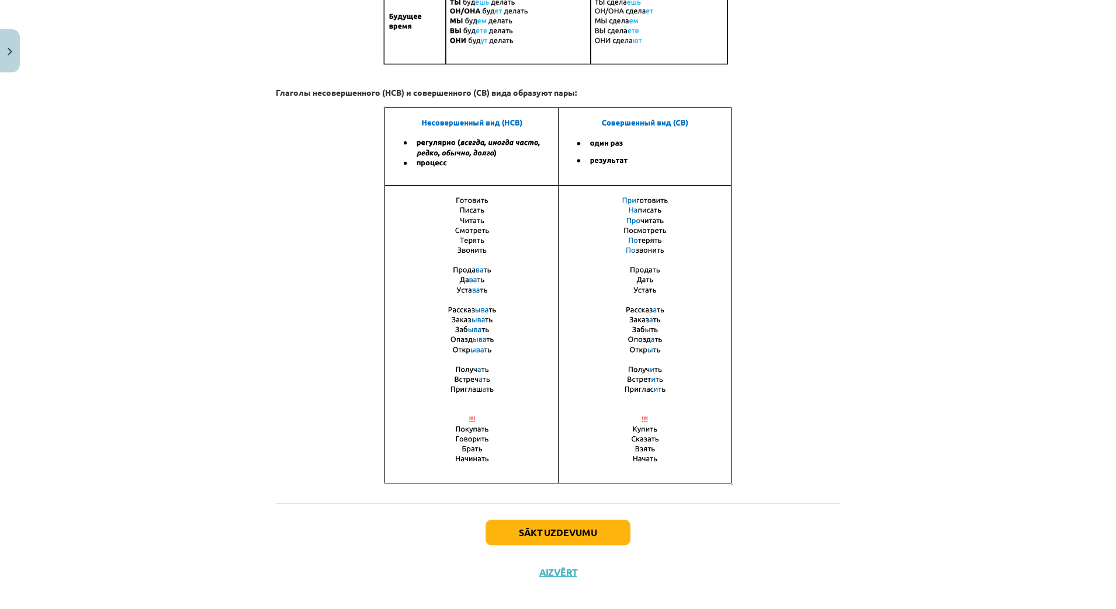
scroll to position [646, 0]
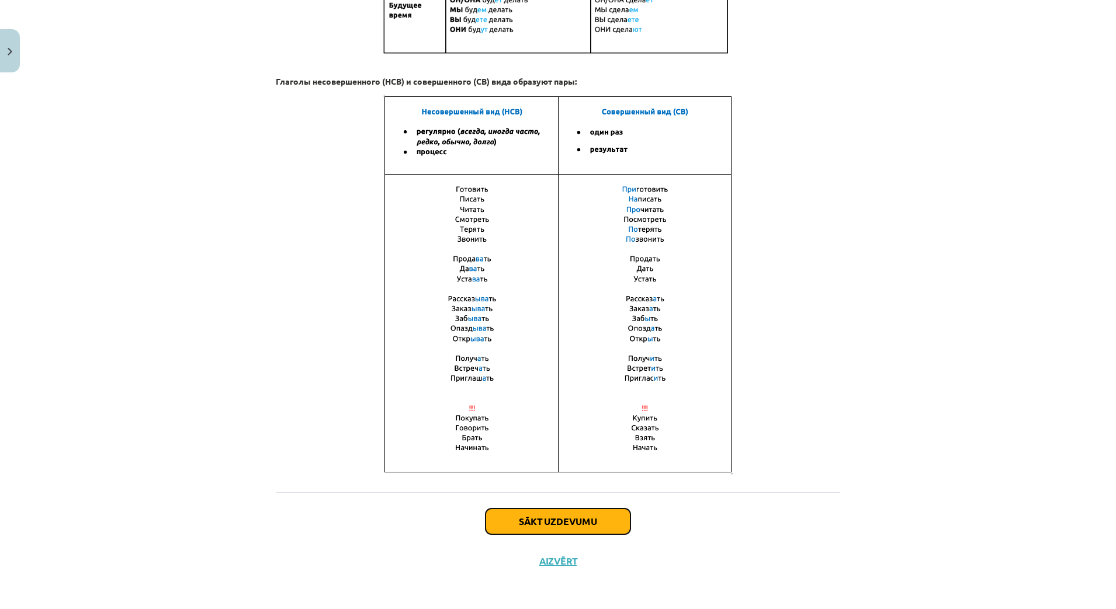
click at [567, 517] on button "Sākt uzdevumu" at bounding box center [558, 522] width 145 height 26
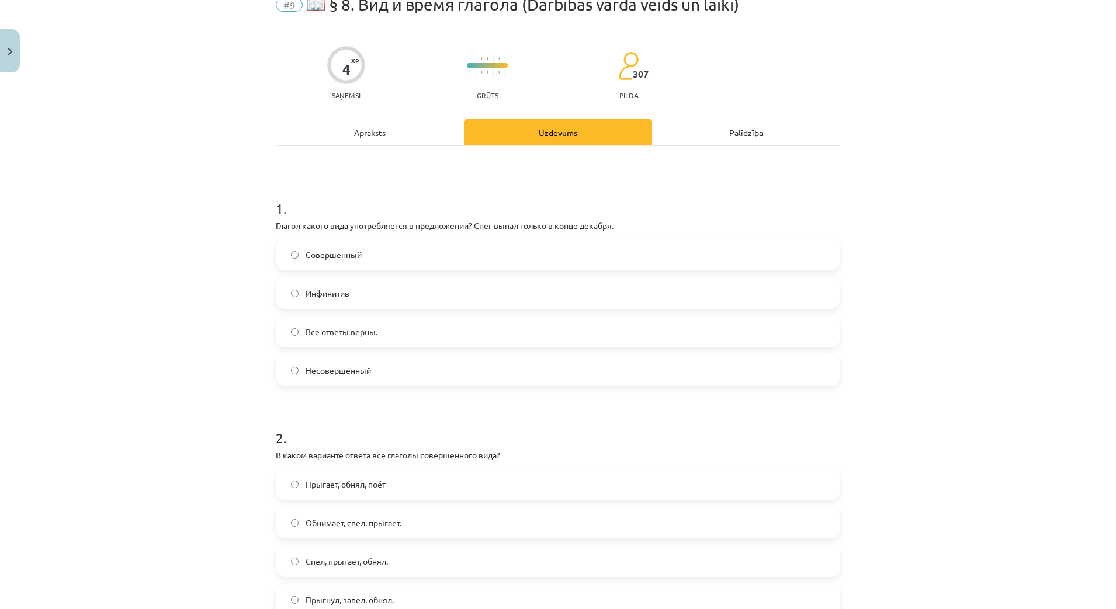
scroll to position [29, 0]
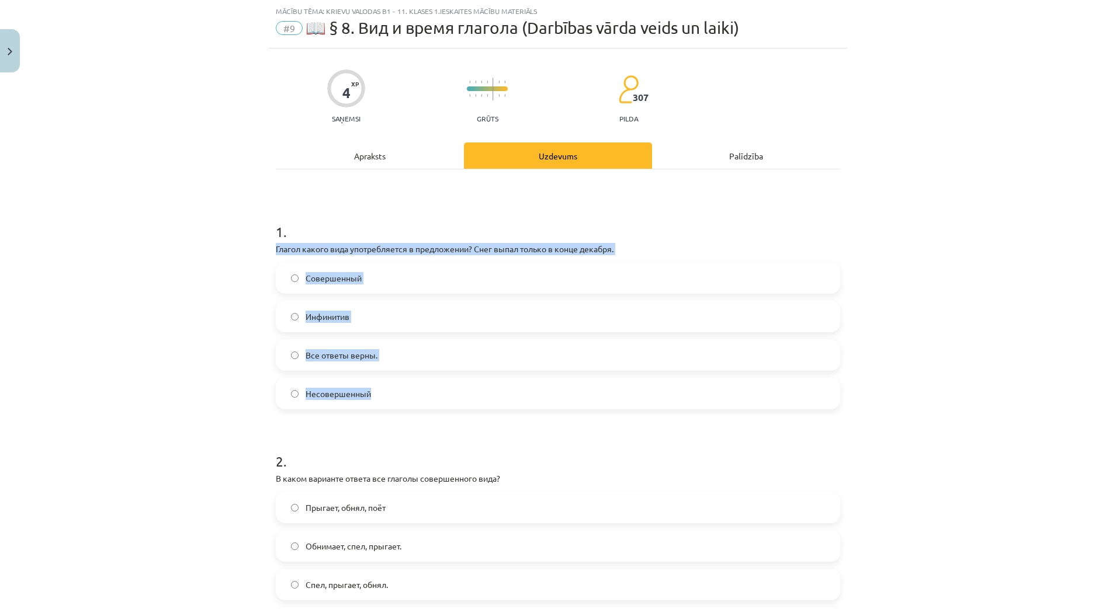
drag, startPoint x: 264, startPoint y: 250, endPoint x: 400, endPoint y: 389, distance: 194.6
click at [401, 389] on div "Mācību tēma: Krievu valodas b1 - 11. klases 1.ieskaites mācību materiāls #9 📖 §…" at bounding box center [558, 304] width 1116 height 609
click at [219, 297] on div "Mācību tēma: Krievu valodas b1 - 11. klases 1.ieskaites mācību materiāls #9 📖 §…" at bounding box center [558, 304] width 1116 height 609
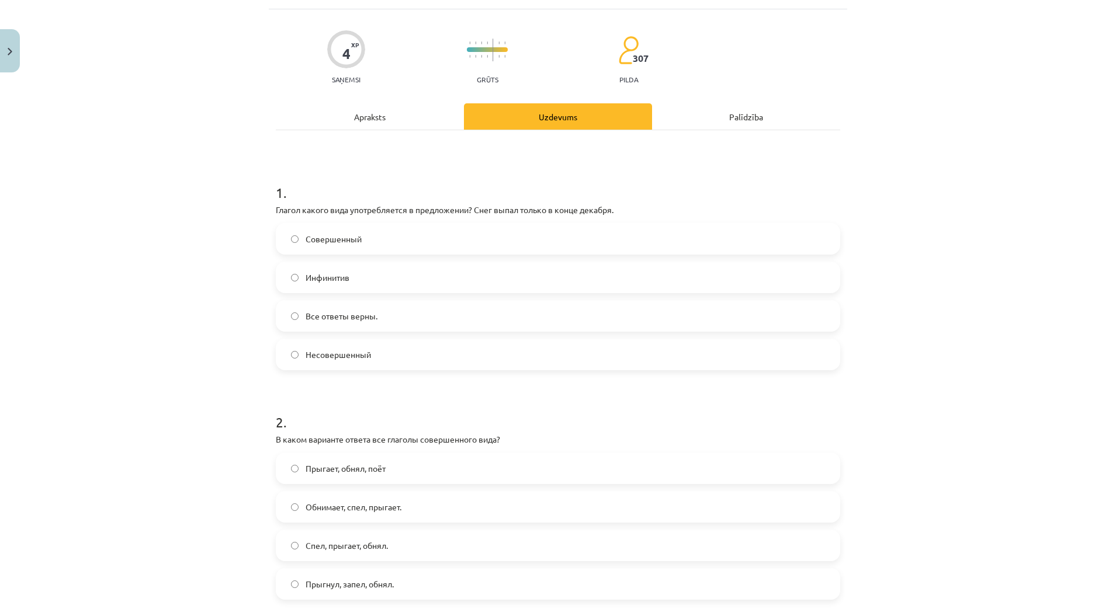
scroll to position [175, 0]
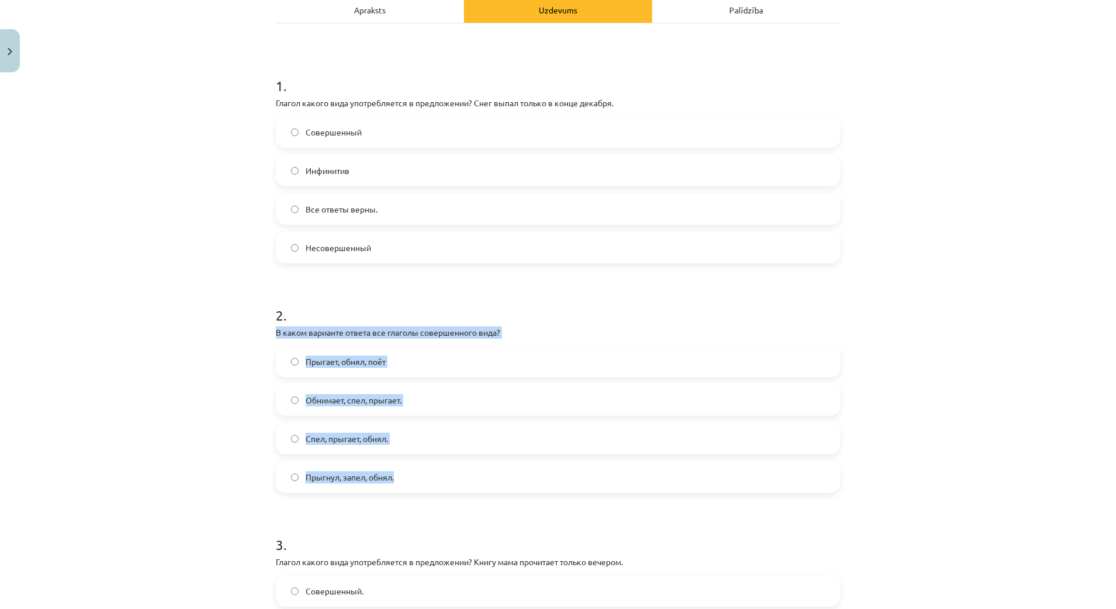
drag, startPoint x: 265, startPoint y: 330, endPoint x: 415, endPoint y: 473, distance: 207.9
click at [415, 473] on div "4 XP Saņemsi Grūts 307 pilda Apraksts Uzdevums Palīdzība 1 . Глагол какого вида…" at bounding box center [558, 480] width 579 height 1156
click at [198, 400] on div "Mācību tēma: Krievu valodas b1 - 11. klases 1.ieskaites mācību materiāls #9 📖 §…" at bounding box center [558, 304] width 1116 height 609
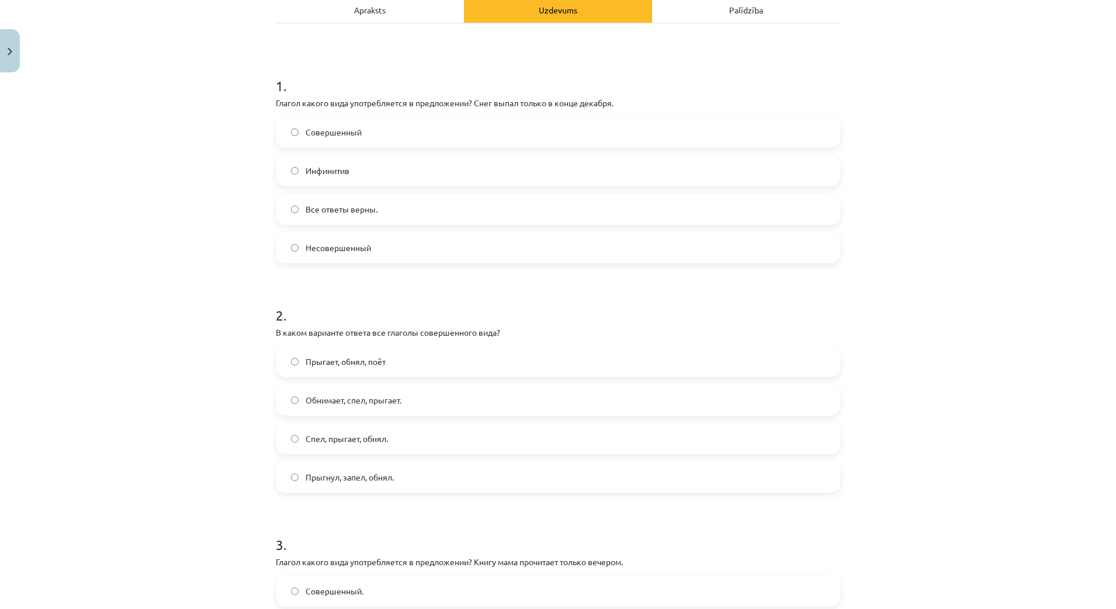
click at [373, 479] on span "Прыгнул, запел, обнял." at bounding box center [350, 478] width 88 height 12
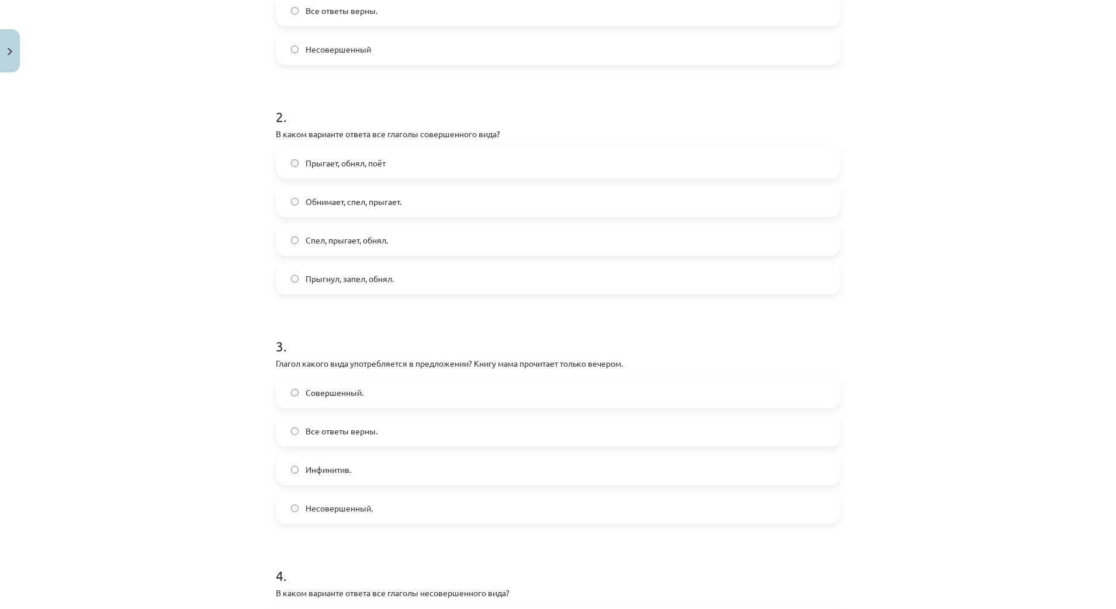
scroll to position [394, 0]
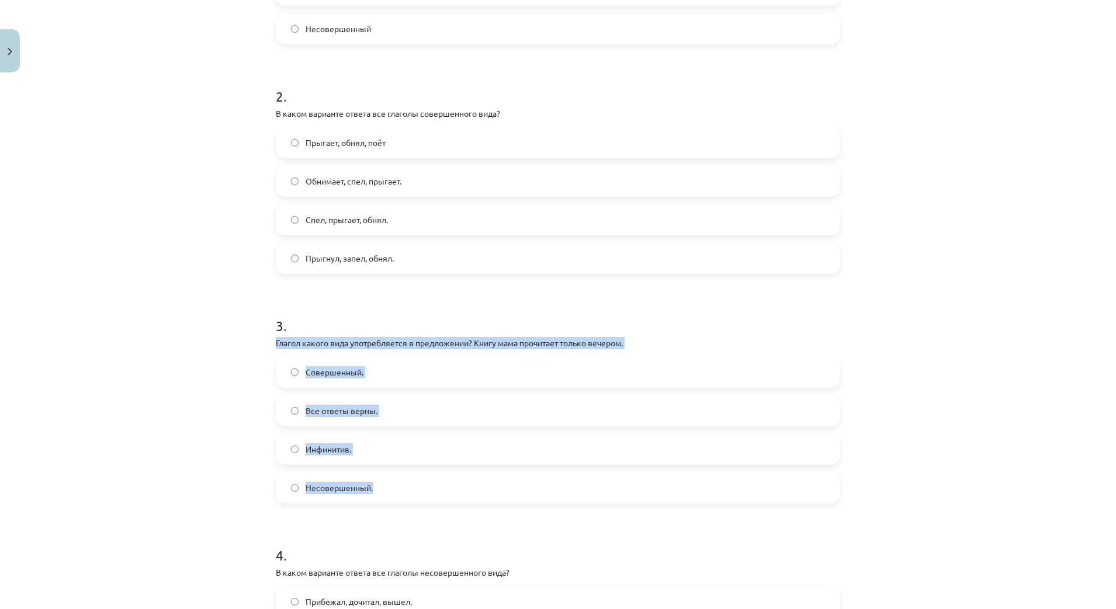
drag, startPoint x: 266, startPoint y: 347, endPoint x: 393, endPoint y: 488, distance: 190.3
click at [393, 488] on div "Mācību tēma: Krievu valodas b1 - 11. klases 1.ieskaites mācību materiāls #9 📖 §…" at bounding box center [558, 304] width 1116 height 609
click at [227, 413] on div "Mācību tēma: Krievu valodas b1 - 11. klases 1.ieskaites mācību materiāls #9 📖 §…" at bounding box center [558, 304] width 1116 height 609
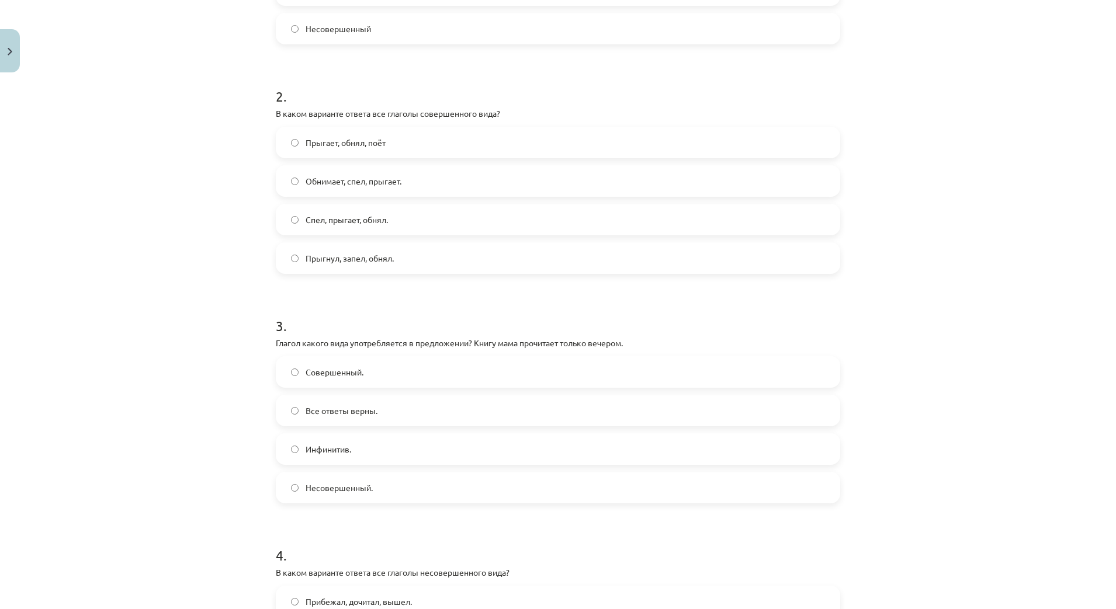
click at [341, 366] on span "Совершенный." at bounding box center [335, 372] width 58 height 12
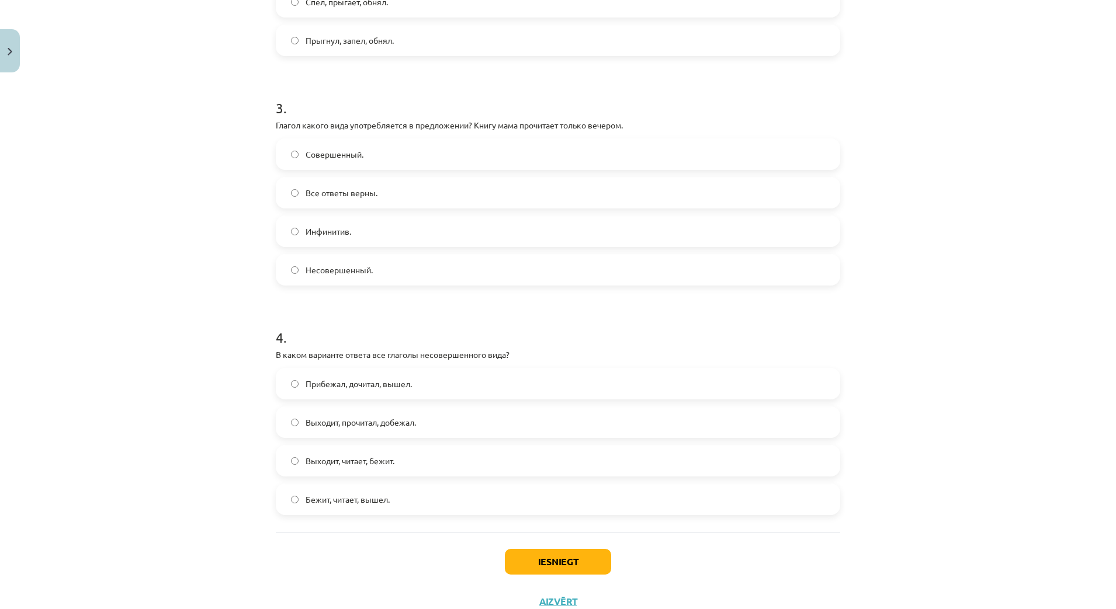
scroll to position [614, 0]
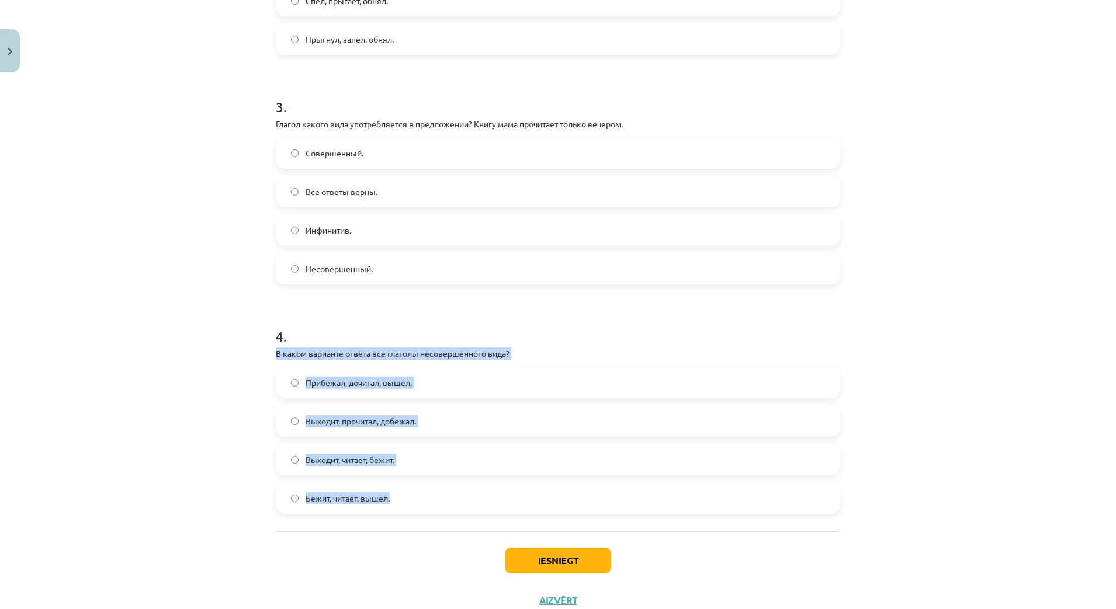
drag, startPoint x: 273, startPoint y: 360, endPoint x: 405, endPoint y: 494, distance: 188.0
click at [405, 494] on div "4 XP Saņemsi Grūts 307 pilda Apraksts Uzdevums Palīdzība 1 . Глагол какого вида…" at bounding box center [558, 42] width 579 height 1156
click at [186, 451] on div "Mācību tēma: Krievu valodas b1 - 11. klases 1.ieskaites mācību materiāls #9 📖 §…" at bounding box center [558, 304] width 1116 height 609
click at [201, 441] on div "Mācību tēma: Krievu valodas b1 - 11. klases 1.ieskaites mācību materiāls #9 📖 §…" at bounding box center [558, 304] width 1116 height 609
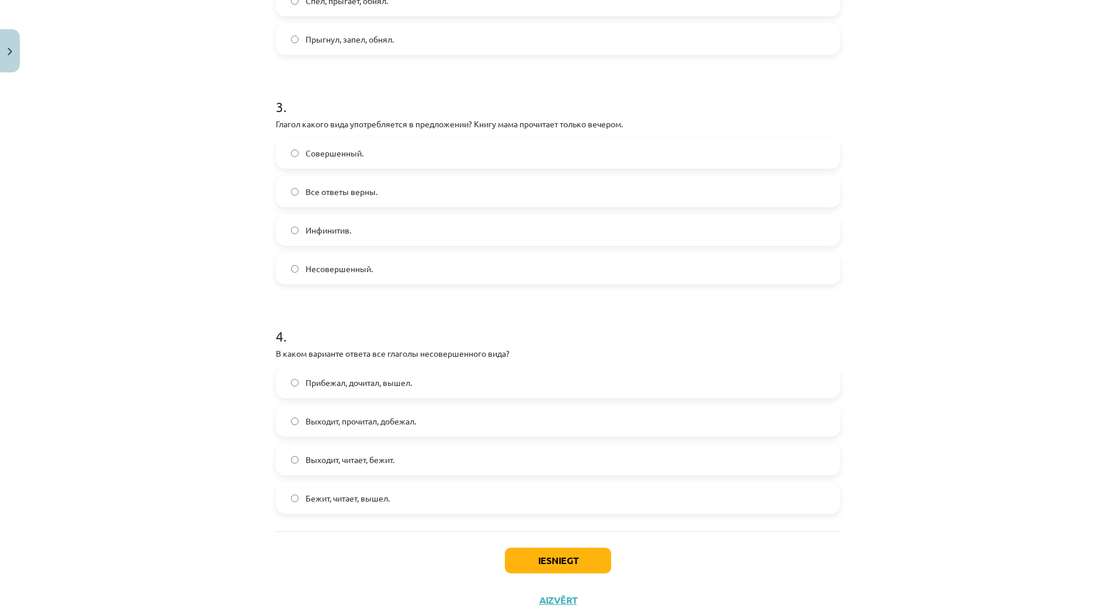
click at [363, 456] on span "Выходит, читает, бежит." at bounding box center [350, 460] width 89 height 12
click at [556, 559] on button "Iesniegt" at bounding box center [558, 561] width 106 height 26
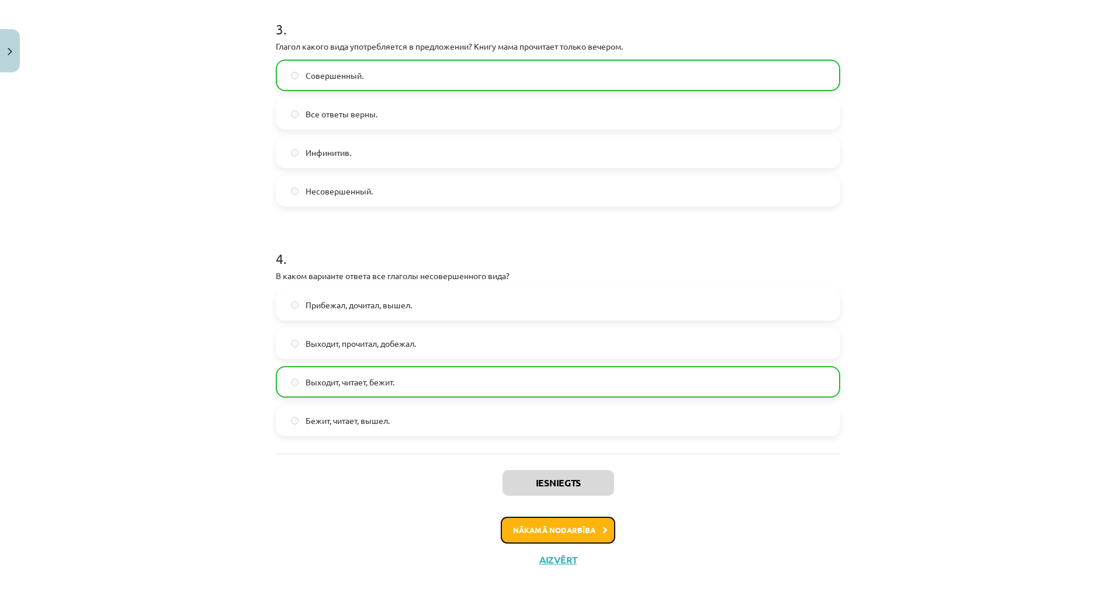
click at [590, 527] on button "Nākamā nodarbība" at bounding box center [558, 530] width 115 height 27
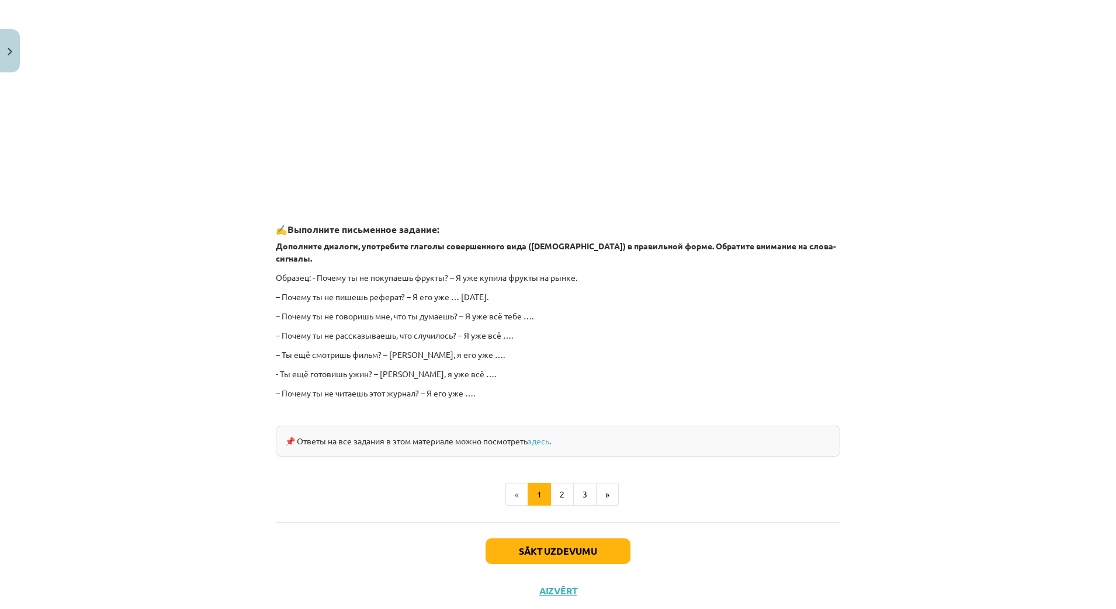
scroll to position [864, 0]
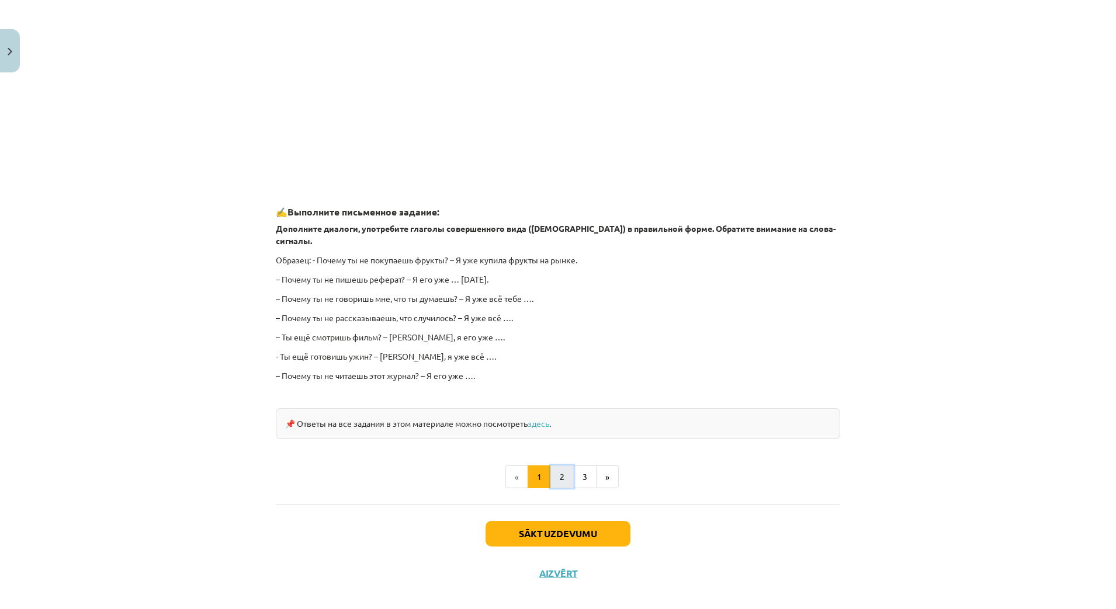
click at [555, 466] on button "2" at bounding box center [561, 477] width 23 height 23
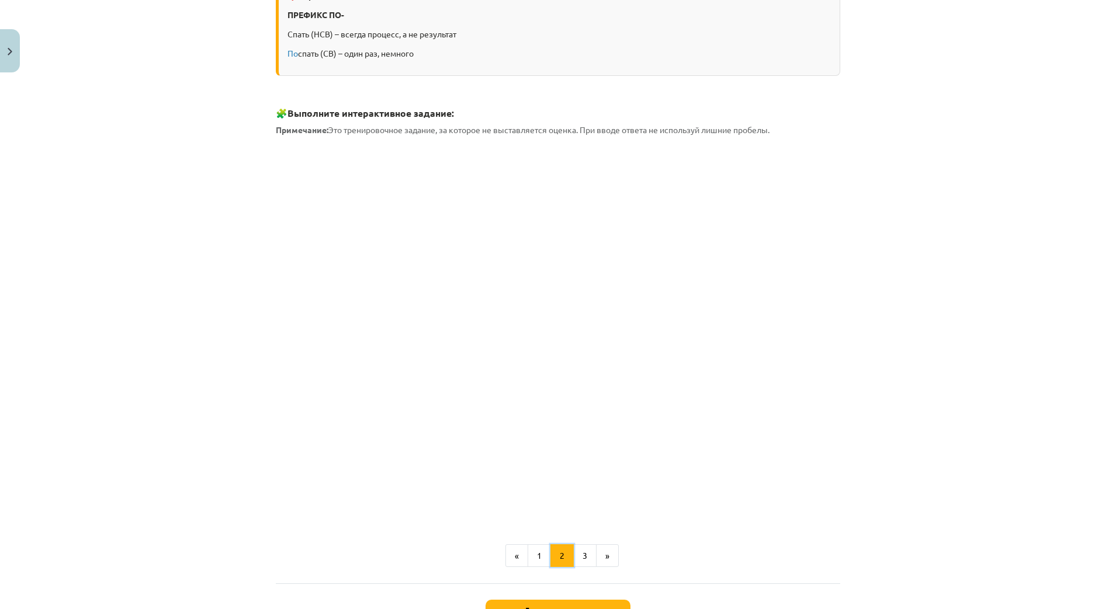
scroll to position [209, 0]
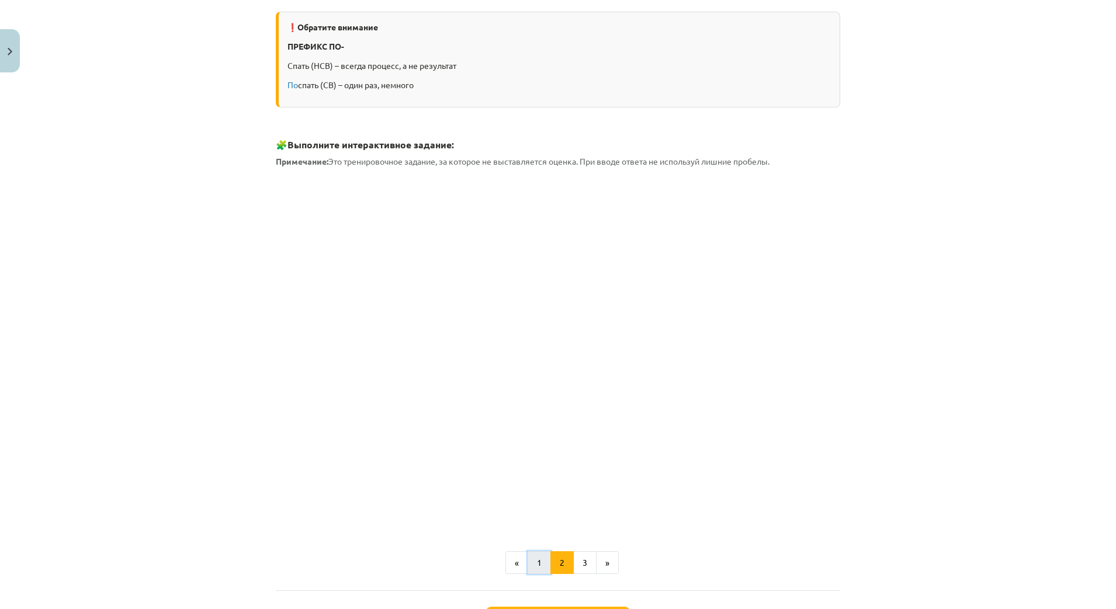
click at [529, 562] on button "1" at bounding box center [539, 563] width 23 height 23
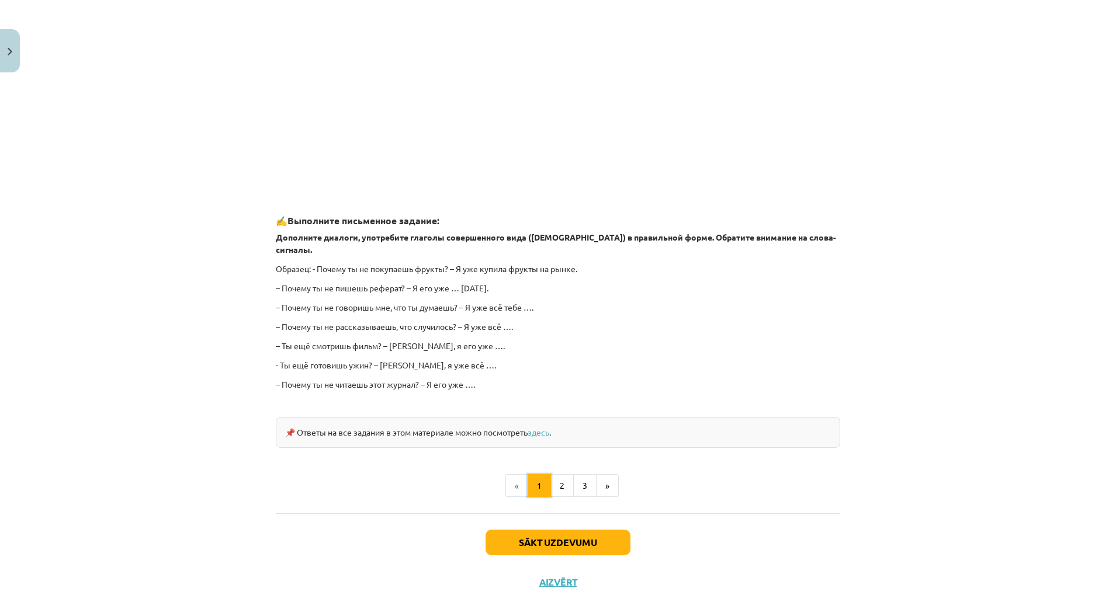
scroll to position [864, 0]
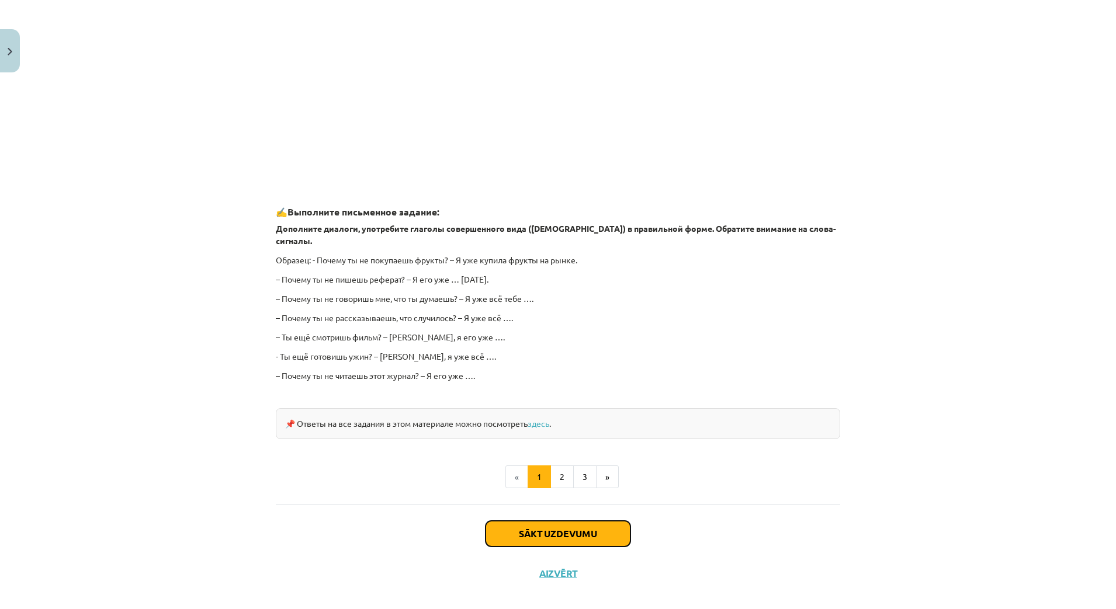
click at [580, 524] on button "Sākt uzdevumu" at bounding box center [558, 534] width 145 height 26
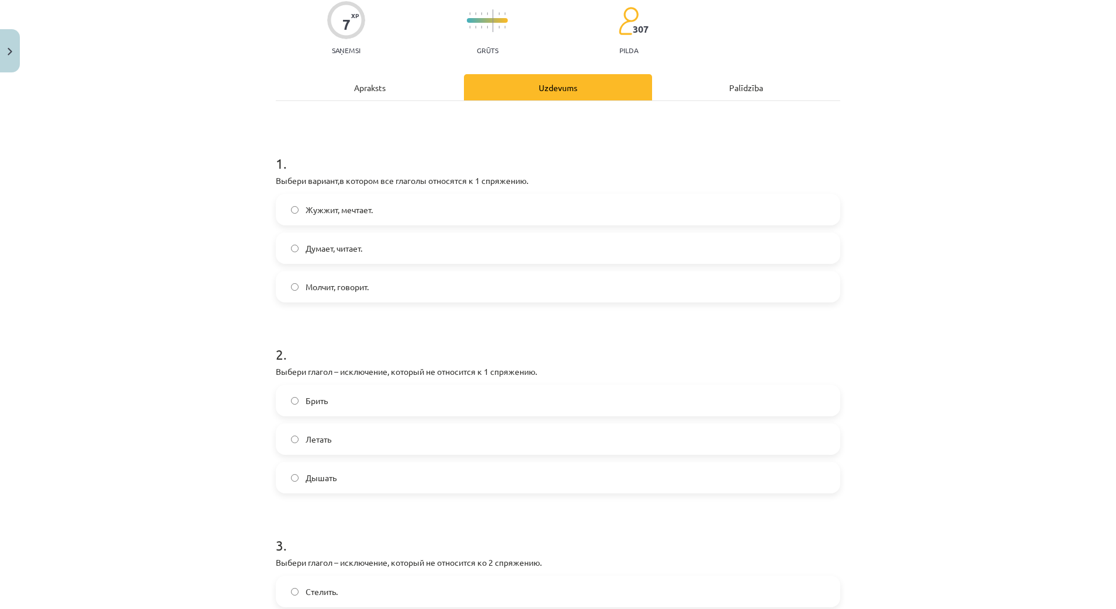
scroll to position [61, 0]
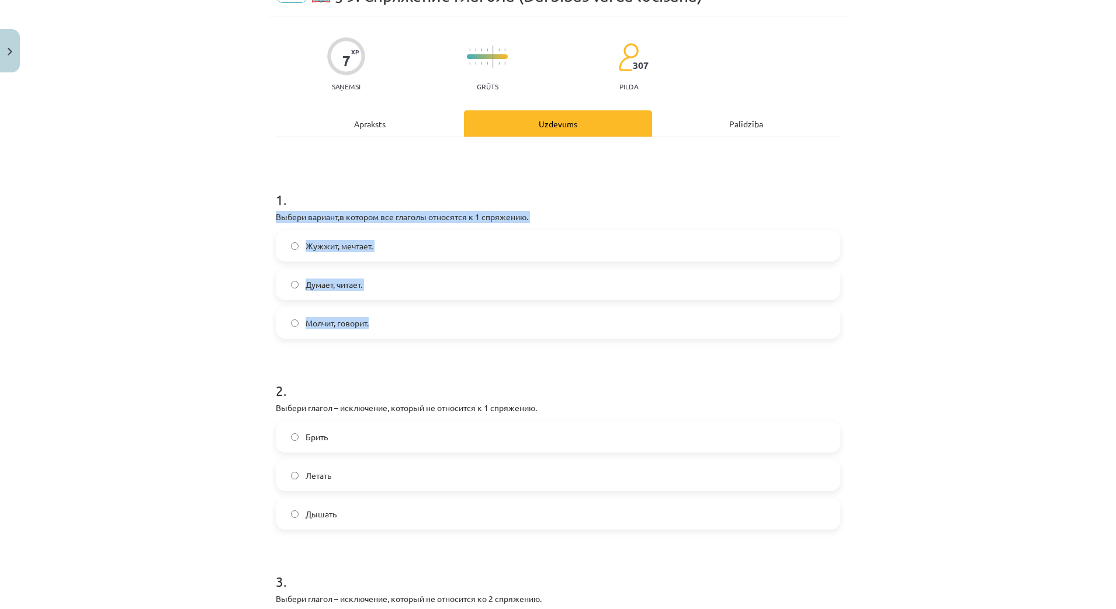
drag, startPoint x: 258, startPoint y: 213, endPoint x: 369, endPoint y: 326, distance: 158.3
click at [369, 326] on div "Mācību tēma: Krievu valodas b1 - 11. klases 1.ieskaites mācību materiāls #10 📖 …" at bounding box center [558, 304] width 1116 height 609
click at [213, 275] on div "Mācību tēma: Krievu valodas b1 - 11. klases 1.ieskaites mācību materiāls #10 📖 …" at bounding box center [558, 304] width 1116 height 609
click at [331, 280] on span "Думает, читает." at bounding box center [334, 285] width 57 height 12
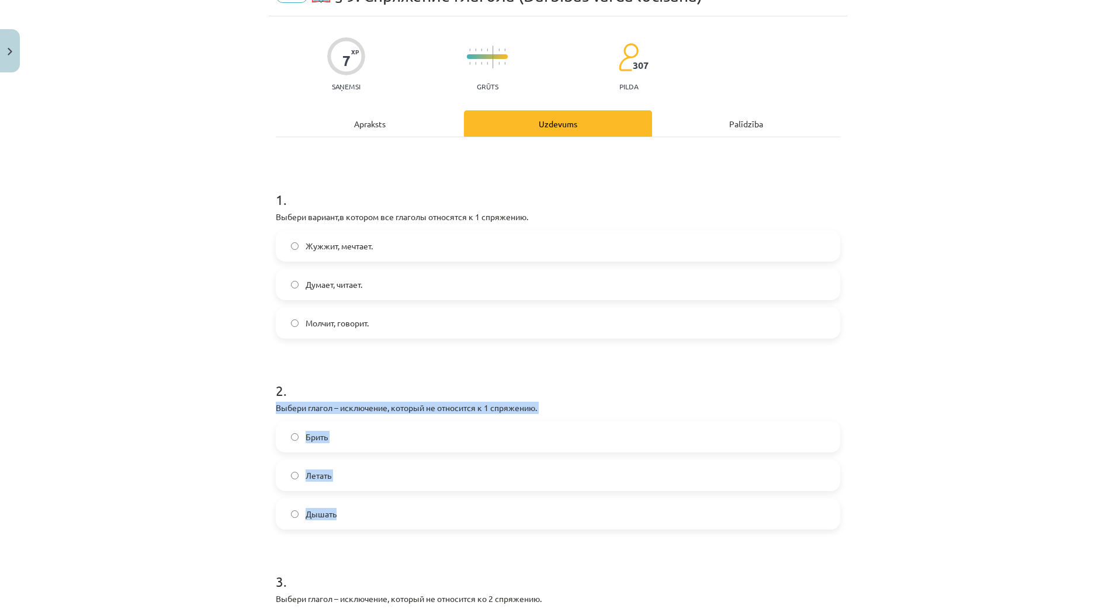
drag, startPoint x: 268, startPoint y: 406, endPoint x: 345, endPoint y: 514, distance: 132.9
click at [345, 515] on div "7 XP Saņemsi Grūts 307 pilda Apraksts Uzdevums Palīdzība 1 . Выбери вариант,в к…" at bounding box center [558, 517] width 579 height 1002
click at [210, 449] on div "Mācību tēma: Krievu valodas b1 - 11. klases 1.ieskaites mācību materiāls #10 📖 …" at bounding box center [558, 304] width 1116 height 609
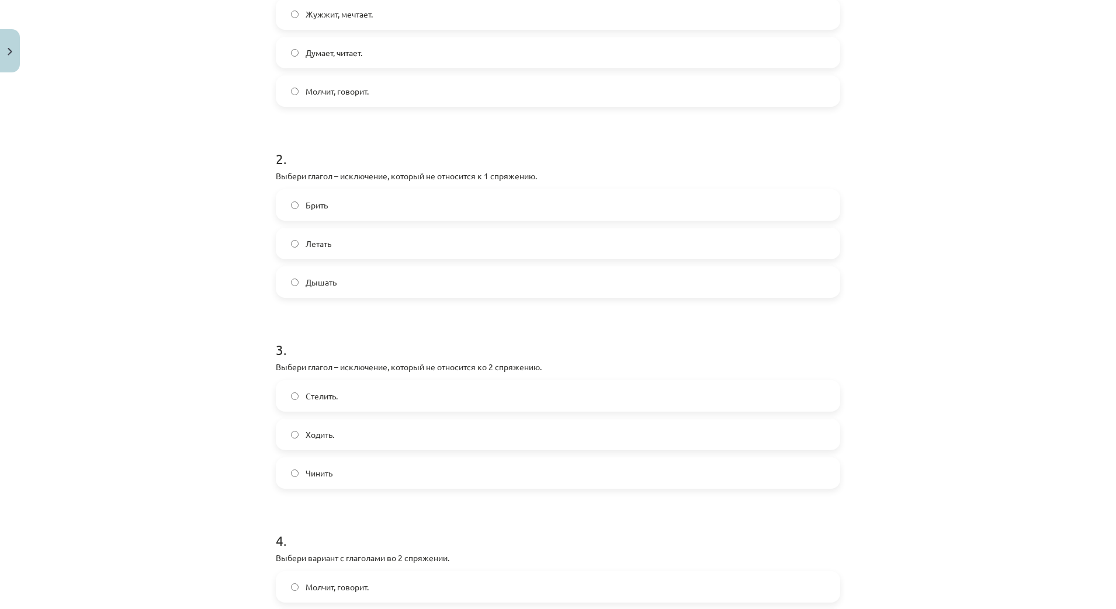
scroll to position [354, 0]
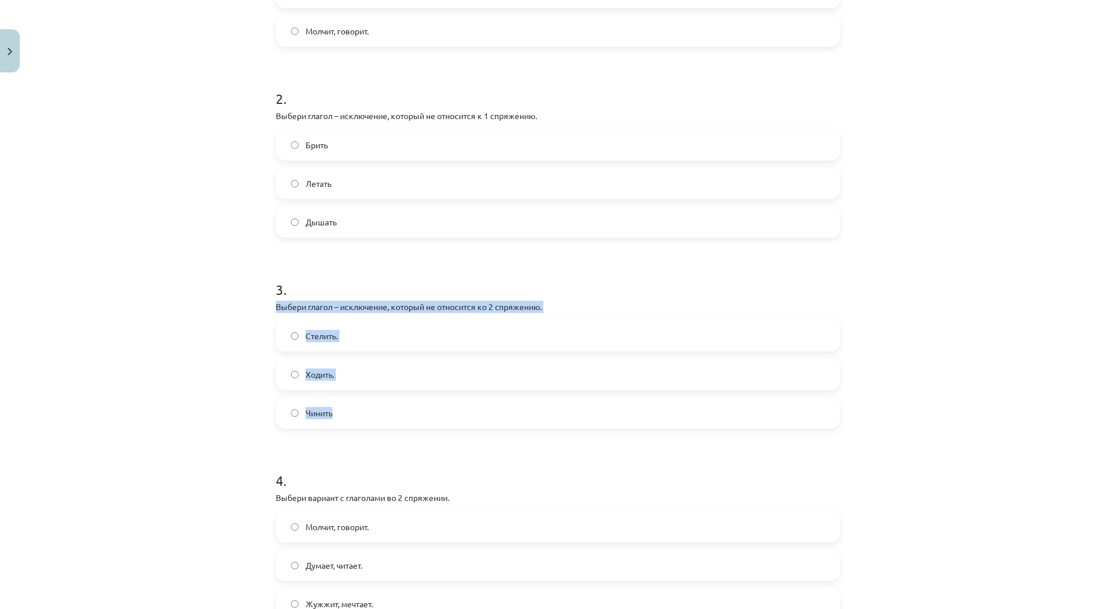
drag, startPoint x: 276, startPoint y: 316, endPoint x: 351, endPoint y: 416, distance: 125.3
click at [351, 416] on div "7 XP Saņemsi Grūts 307 pilda Apraksts Uzdevums Palīdzība 1 . Выбери вариант,в к…" at bounding box center [558, 225] width 579 height 1002
click at [199, 380] on div "Mācību tēma: Krievu valodas b1 - 11. klases 1.ieskaites mācību materiāls #10 📖 …" at bounding box center [558, 304] width 1116 height 609
click at [299, 377] on label "Ходить." at bounding box center [558, 374] width 562 height 29
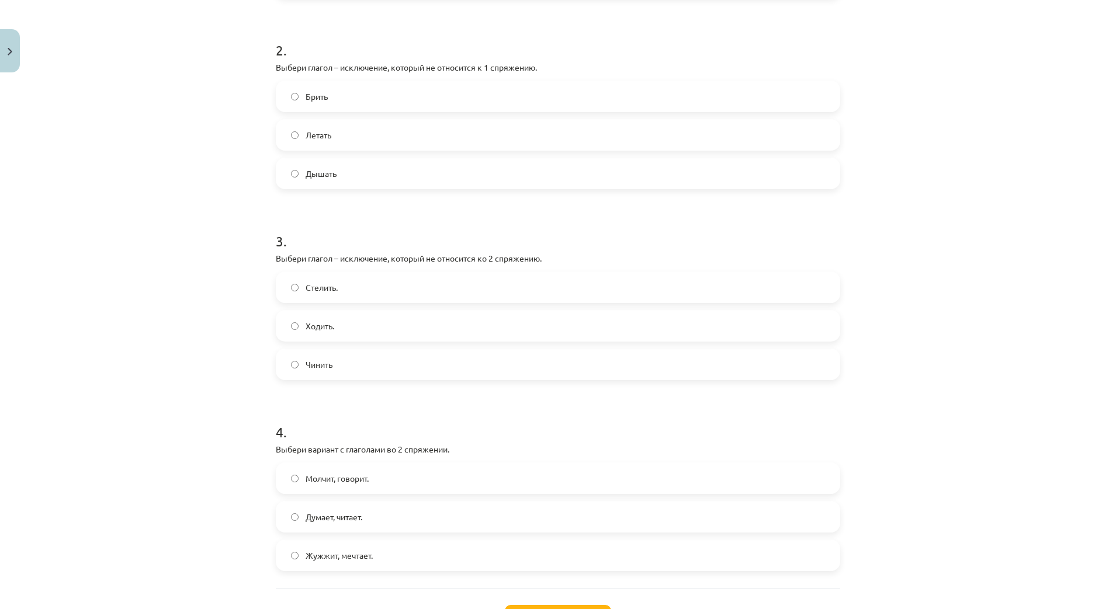
scroll to position [500, 0]
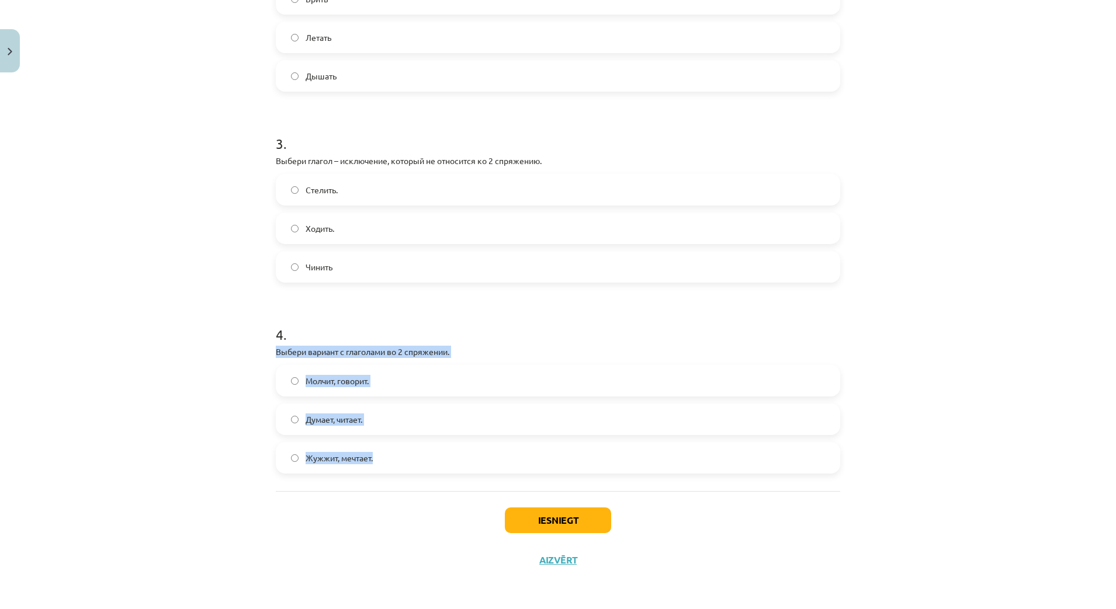
drag, startPoint x: 264, startPoint y: 353, endPoint x: 390, endPoint y: 470, distance: 172.4
click at [390, 470] on div "7 XP Saņemsi Grūts 307 pilda Apraksts Uzdevums Palīdzība 1 . Выбери вариант,в к…" at bounding box center [558, 79] width 579 height 1002
click at [341, 422] on span "Думает, читает." at bounding box center [334, 420] width 57 height 12
click at [196, 413] on div "Mācību tēma: Krievu valodas b1 - 11. klases 1.ieskaites mācību materiāls #10 📖 …" at bounding box center [558, 304] width 1116 height 609
click at [241, 420] on div "Mācību tēma: Krievu valodas b1 - 11. klases 1.ieskaites mācību materiāls #10 📖 …" at bounding box center [558, 304] width 1116 height 609
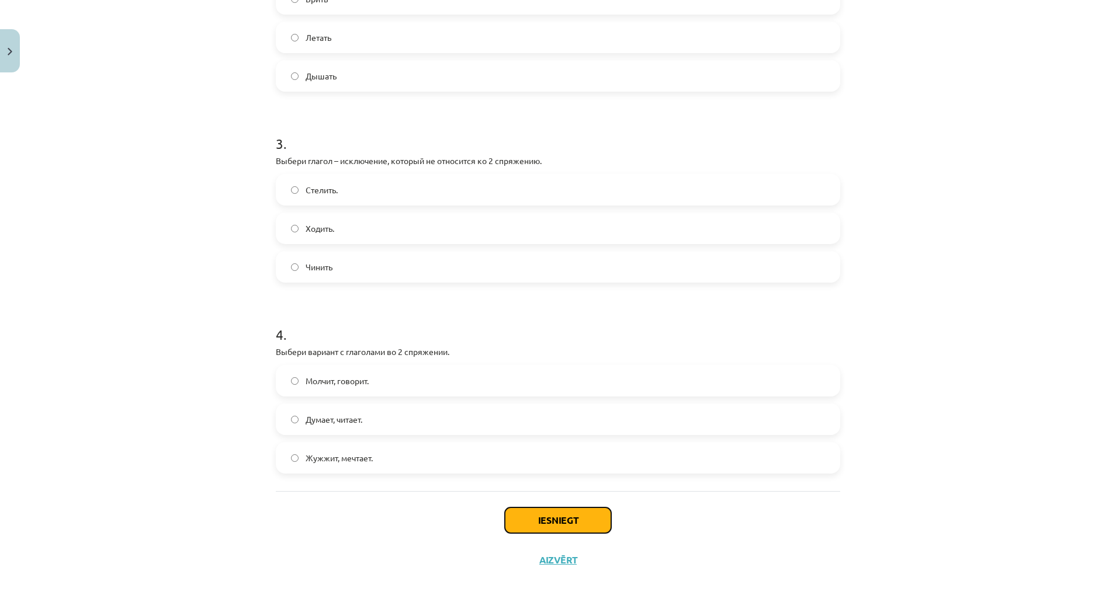
click at [552, 516] on button "Iesniegt" at bounding box center [558, 521] width 106 height 26
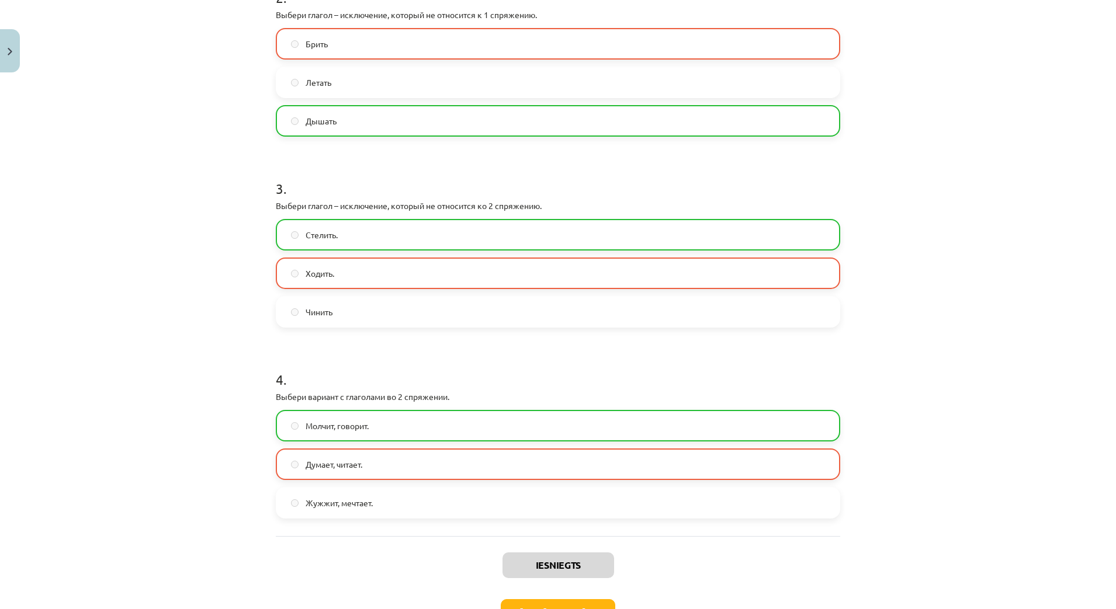
scroll to position [537, 0]
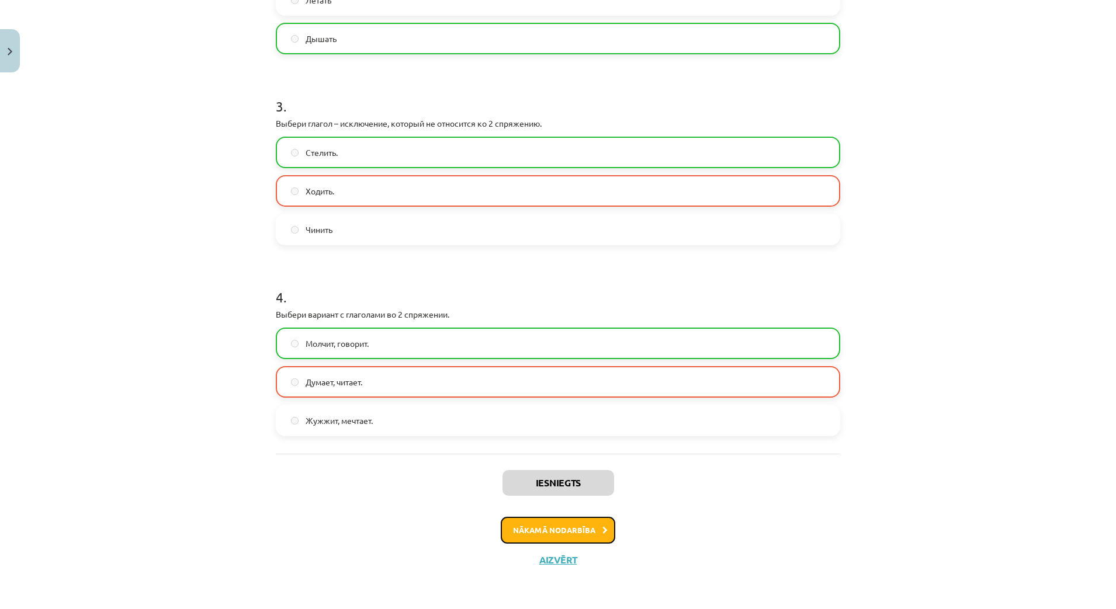
click at [569, 527] on button "Nākamā nodarbība" at bounding box center [558, 530] width 115 height 27
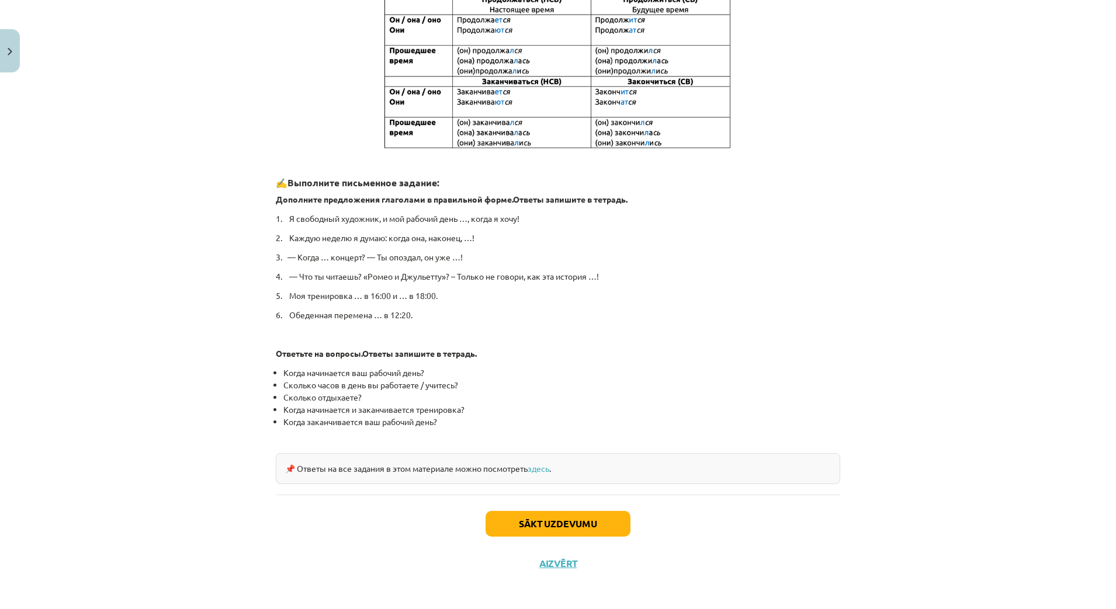
scroll to position [429, 0]
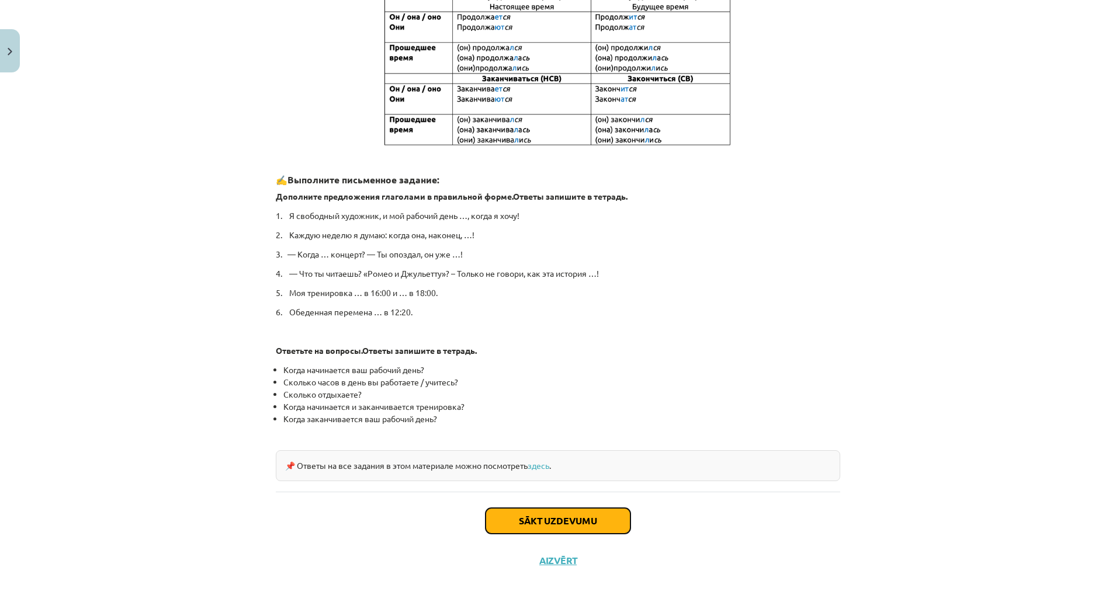
click at [573, 516] on button "Sākt uzdevumu" at bounding box center [558, 521] width 145 height 26
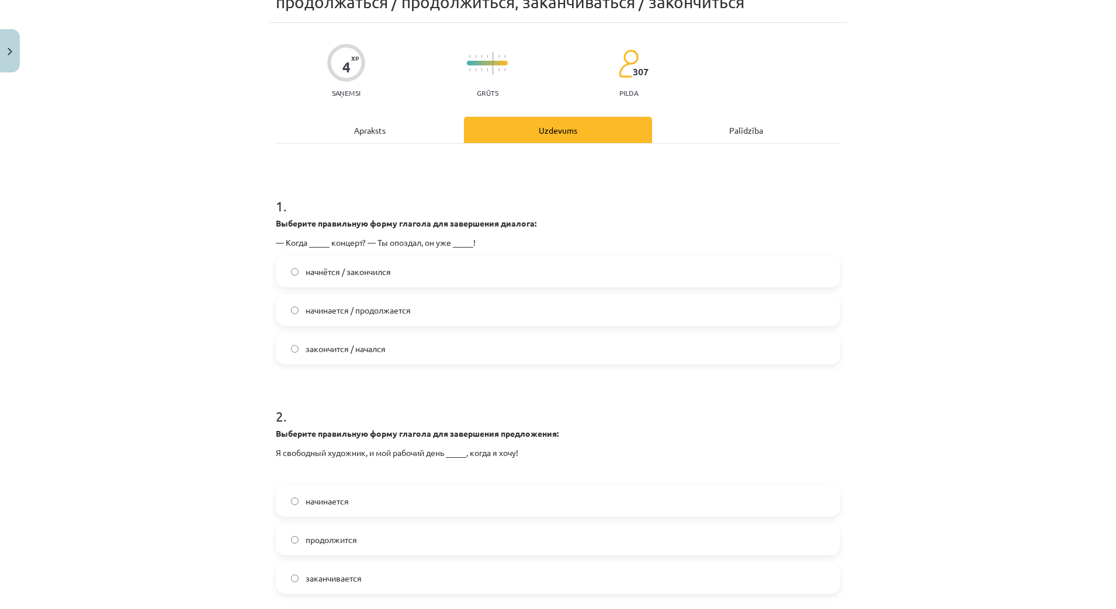
scroll to position [48, 0]
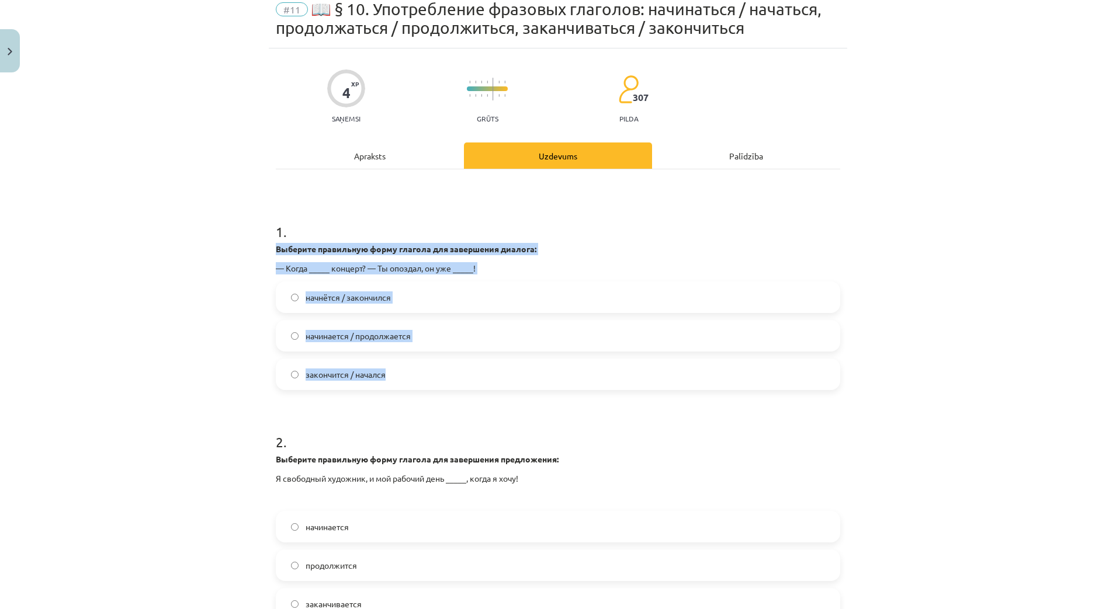
drag, startPoint x: 262, startPoint y: 243, endPoint x: 393, endPoint y: 379, distance: 188.9
click at [393, 380] on div "Mācību tēma: Krievu valodas b1 - 11. klases 1.ieskaites mācību materiāls #11 📖 …" at bounding box center [558, 304] width 1116 height 609
click at [186, 330] on div "Mācību tēma: Krievu valodas b1 - 11. klases 1.ieskaites mācību materiāls #11 📖 …" at bounding box center [558, 304] width 1116 height 609
click at [310, 296] on span "начнётся / закончился" at bounding box center [348, 298] width 85 height 12
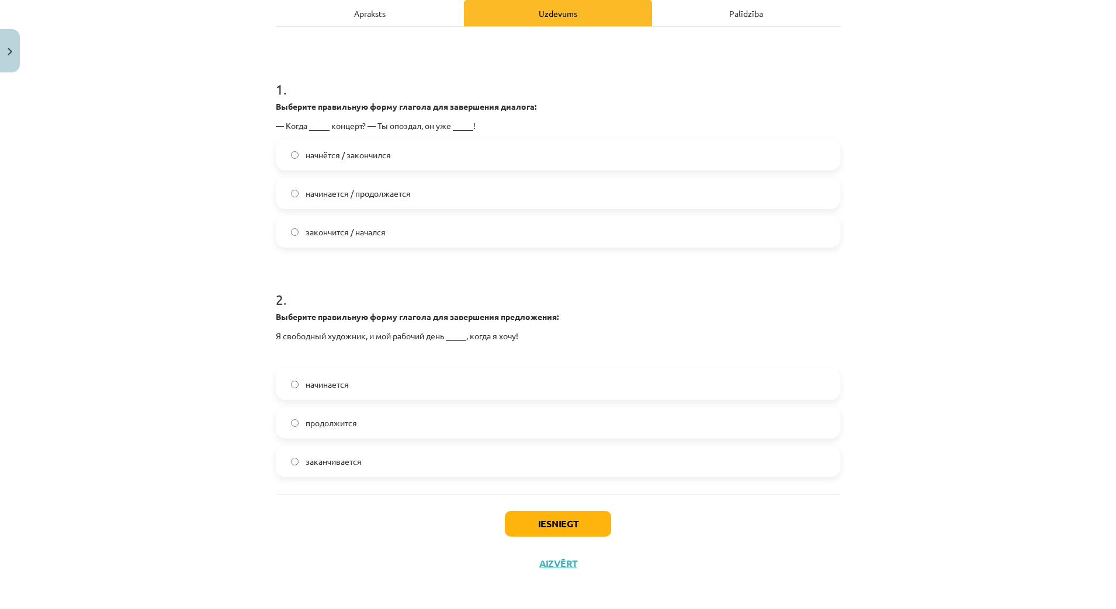
scroll to position [194, 0]
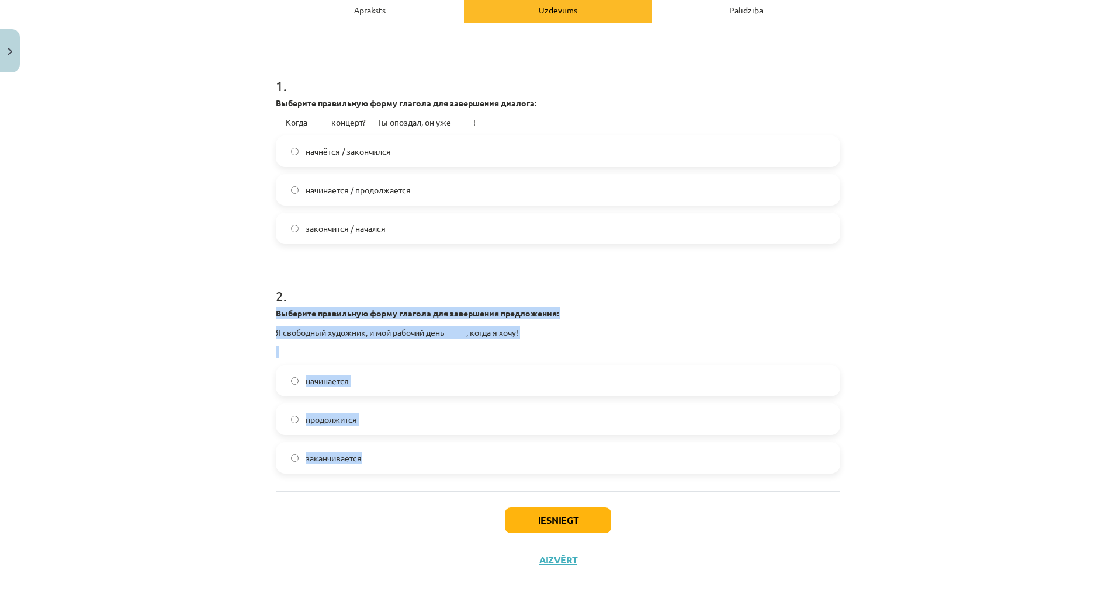
drag, startPoint x: 264, startPoint y: 314, endPoint x: 382, endPoint y: 457, distance: 184.7
click at [382, 457] on div "4 XP Saņemsi Grūts 307 pilda Apraksts Uzdevums Palīdzība 1 . Выберите правильну…" at bounding box center [558, 241] width 579 height 678
click at [201, 407] on div "Mācību tēma: Krievu valodas b1 - 11. klases 1.ieskaites mācību materiāls #11 📖 …" at bounding box center [558, 304] width 1116 height 609
click at [333, 458] on span "заканчивается" at bounding box center [334, 458] width 56 height 12
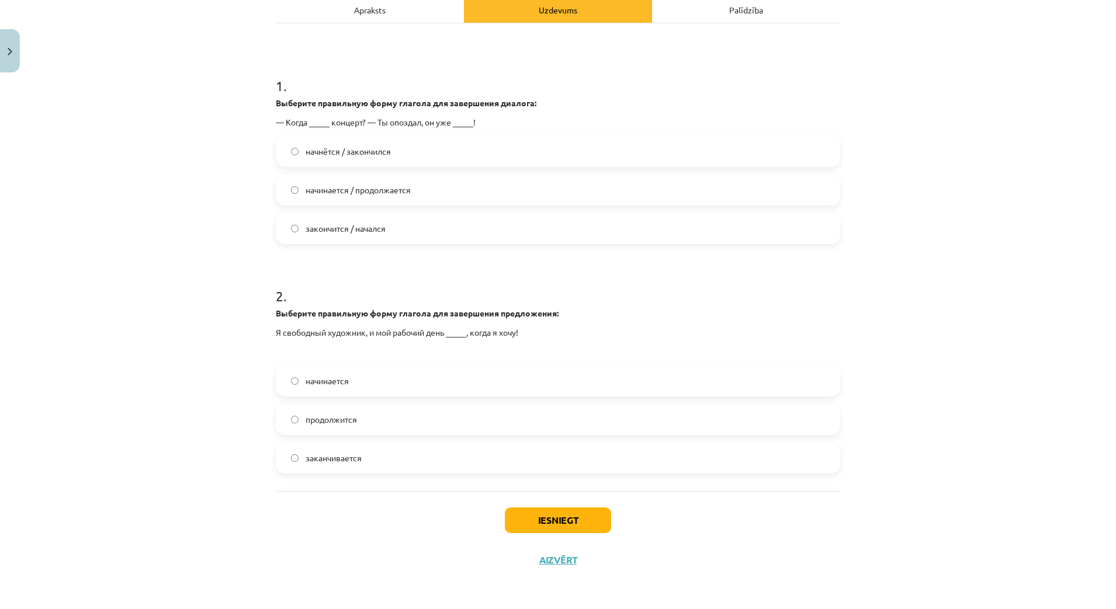
click at [207, 441] on div "Mācību tēma: Krievu valodas b1 - 11. klases 1.ieskaites mācību materiāls #11 📖 …" at bounding box center [558, 304] width 1116 height 609
click at [563, 527] on button "Iesniegt" at bounding box center [558, 521] width 106 height 26
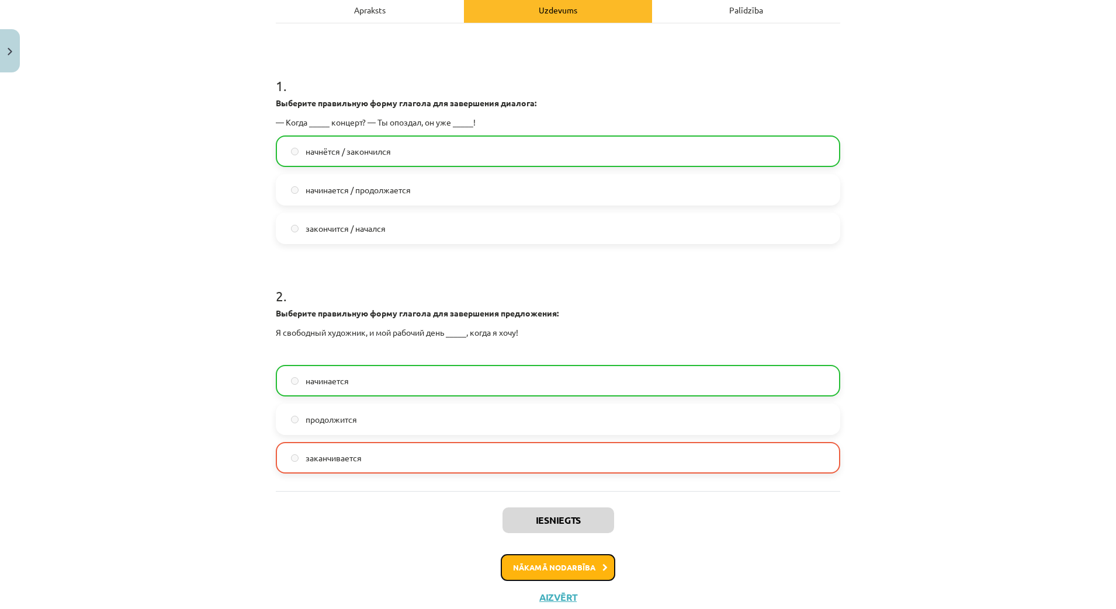
click at [539, 572] on button "Nākamā nodarbība" at bounding box center [558, 568] width 115 height 27
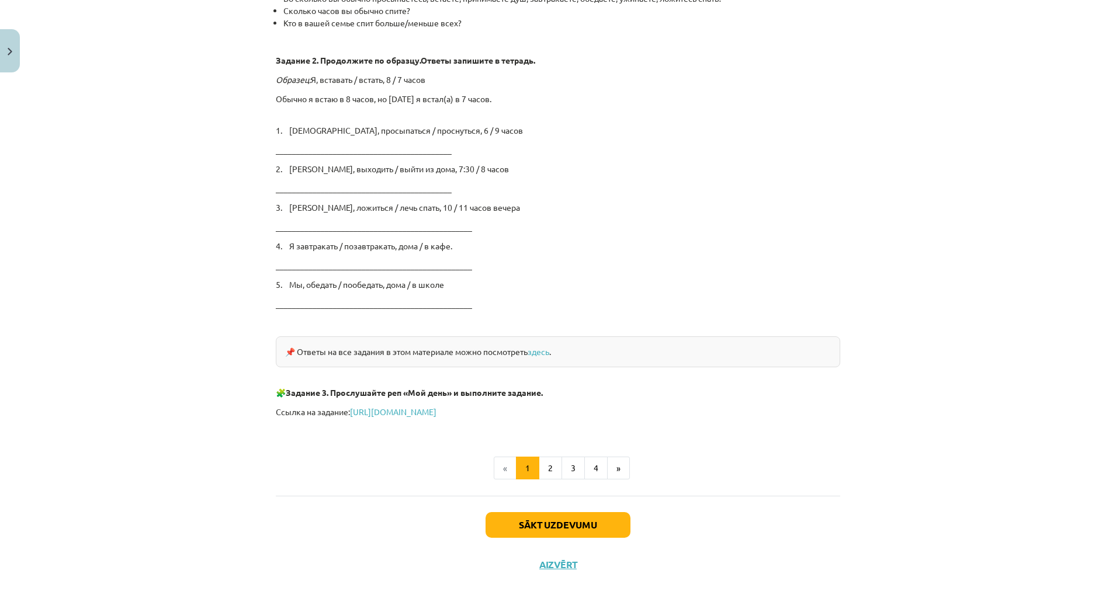
scroll to position [1801, 0]
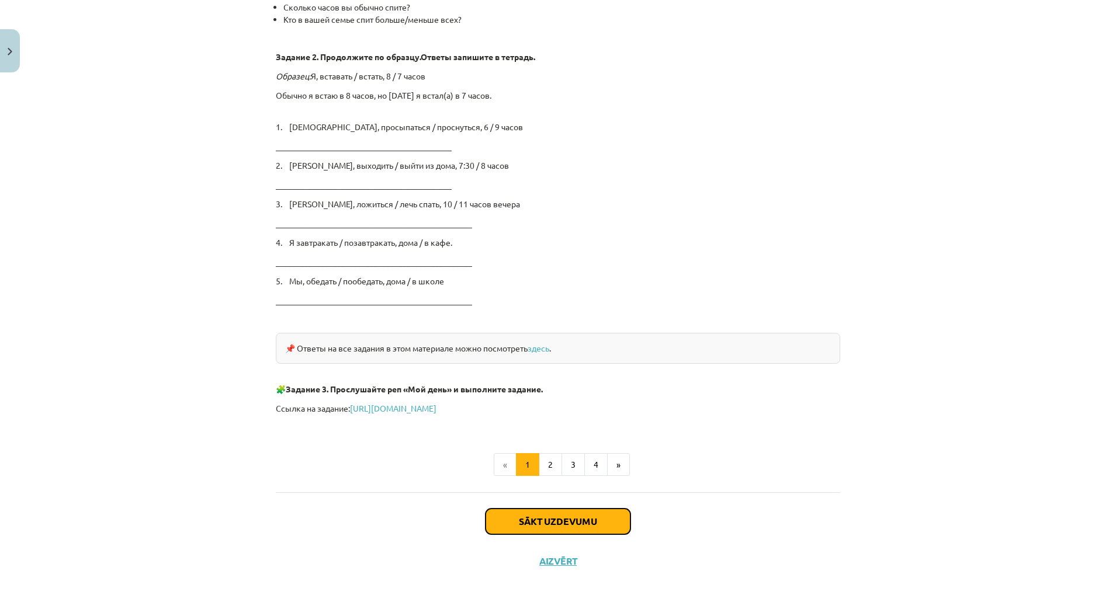
click at [551, 525] on button "Sākt uzdevumu" at bounding box center [558, 522] width 145 height 26
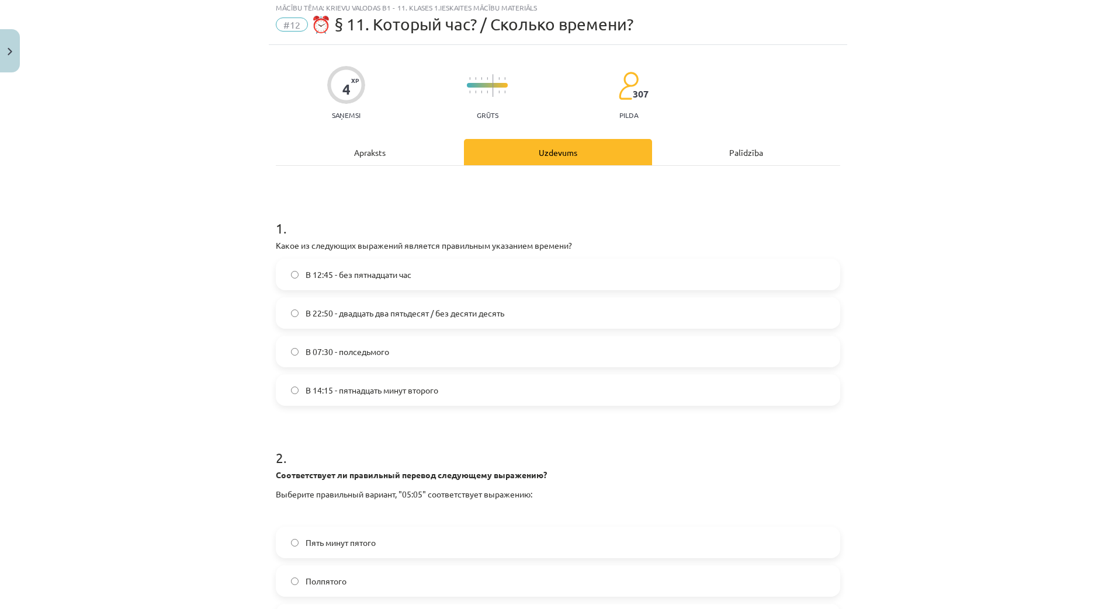
scroll to position [0, 0]
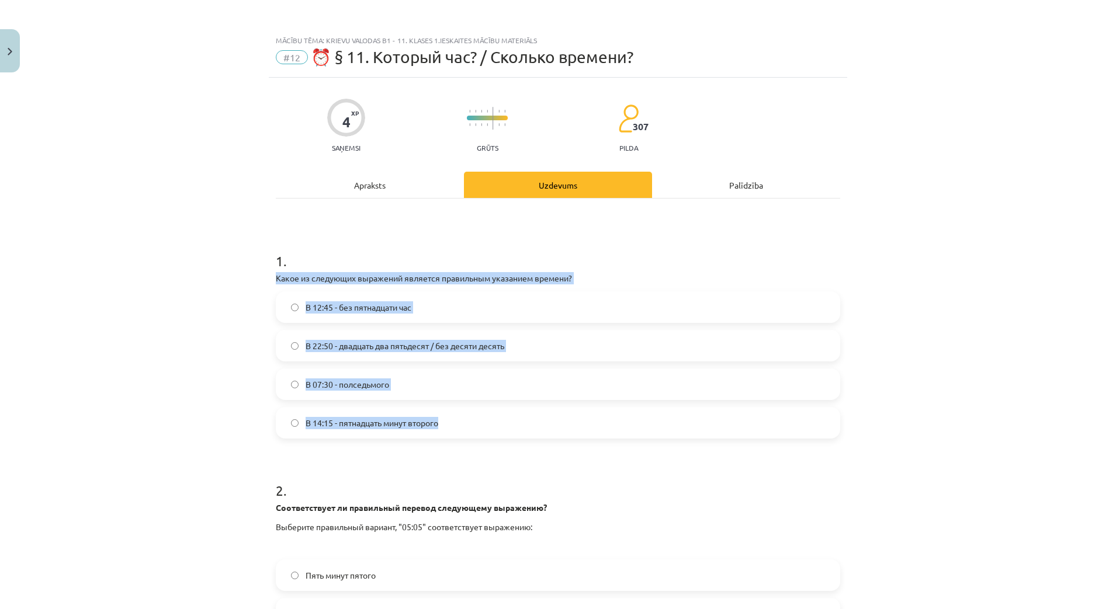
drag, startPoint x: 259, startPoint y: 279, endPoint x: 461, endPoint y: 418, distance: 245.7
click at [461, 419] on div "Mācību tēma: Krievu valodas b1 - 11. klases 1.ieskaites mācību materiāls #12 ⏰ …" at bounding box center [558, 304] width 1116 height 609
click at [346, 421] on span "В 14:15 - пятнадцать минут второго" at bounding box center [372, 423] width 133 height 12
click at [158, 406] on div "Mācību tēma: Krievu valodas b1 - 11. klases 1.ieskaites mācību materiāls #12 ⏰ …" at bounding box center [558, 304] width 1116 height 609
click at [200, 358] on div "Mācību tēma: Krievu valodas b1 - 11. klases 1.ieskaites mācību materiāls #12 ⏰ …" at bounding box center [558, 304] width 1116 height 609
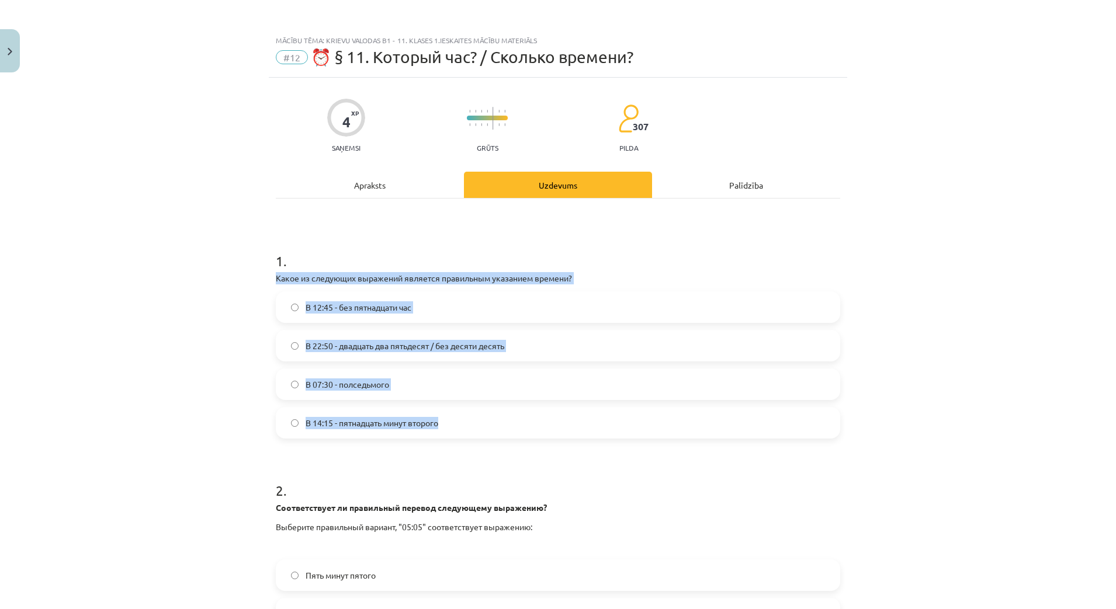
click at [178, 401] on div "Mācību tēma: Krievu valodas b1 - 11. klases 1.ieskaites mācību materiāls #12 ⏰ …" at bounding box center [558, 304] width 1116 height 609
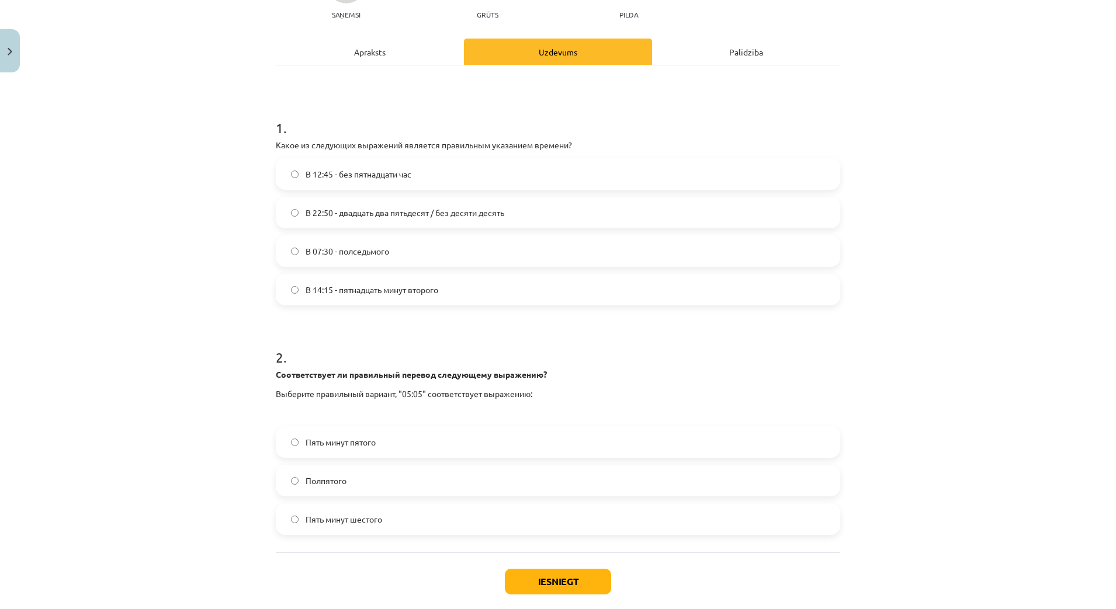
scroll to position [195, 0]
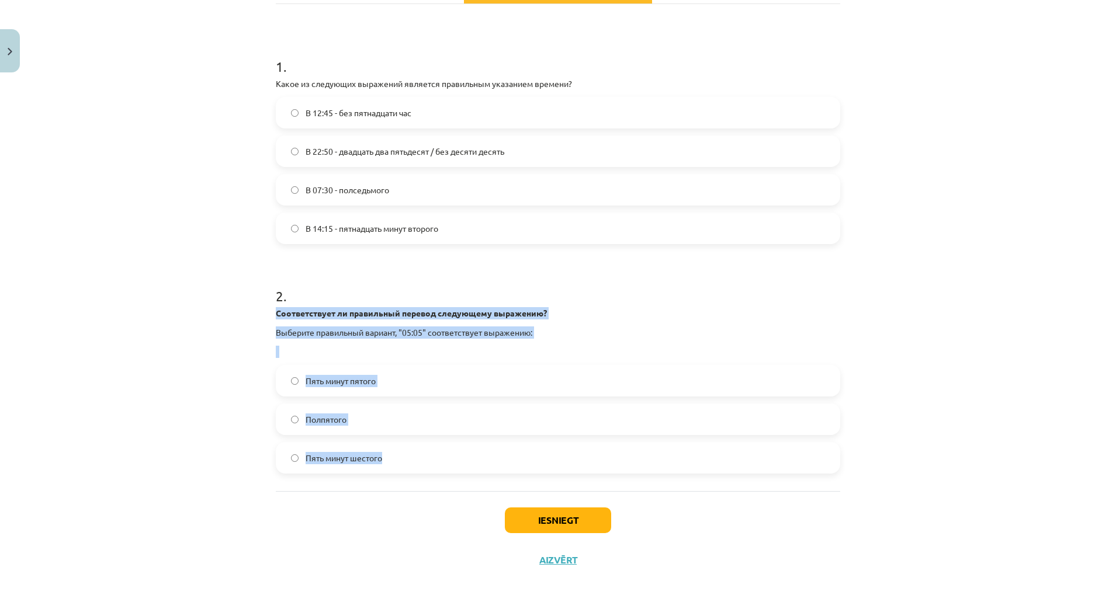
drag, startPoint x: 267, startPoint y: 318, endPoint x: 407, endPoint y: 463, distance: 201.3
click at [407, 463] on div "Mācību tēma: Krievu valodas b1 - 11. klases 1.ieskaites mācību materiāls #12 ⏰ …" at bounding box center [558, 304] width 1116 height 609
click at [216, 428] on div "Mācību tēma: Krievu valodas b1 - 11. klases 1.ieskaites mācību materiāls #12 ⏰ …" at bounding box center [558, 304] width 1116 height 609
click at [214, 400] on div "Mācību tēma: Krievu valodas b1 - 11. klases 1.ieskaites mācību materiāls #12 ⏰ …" at bounding box center [558, 304] width 1116 height 609
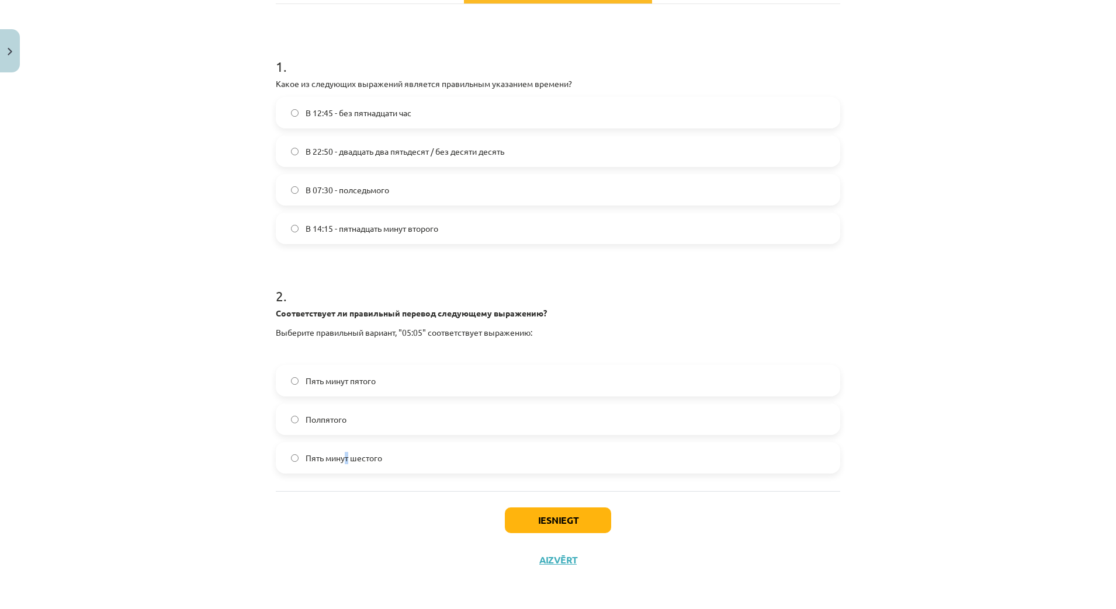
click at [342, 451] on label "Пять минут шестого" at bounding box center [558, 458] width 562 height 29
click at [323, 457] on span "Пять минут шестого" at bounding box center [344, 458] width 77 height 12
click at [567, 515] on button "Iesniegt" at bounding box center [558, 521] width 106 height 26
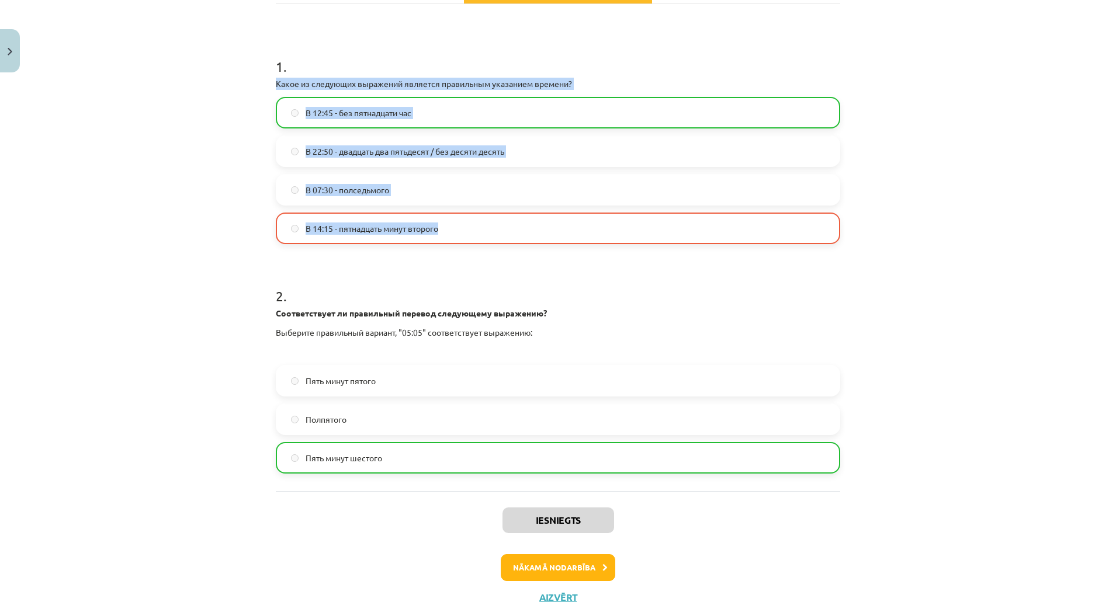
drag, startPoint x: 262, startPoint y: 81, endPoint x: 512, endPoint y: 238, distance: 295.9
click at [513, 238] on div "Mācību tēma: Krievu valodas b1 - 11. klases 1.ieskaites mācību materiāls #12 ⏰ …" at bounding box center [558, 304] width 1116 height 609
click at [549, 564] on button "Nākamā nodarbība" at bounding box center [558, 568] width 115 height 27
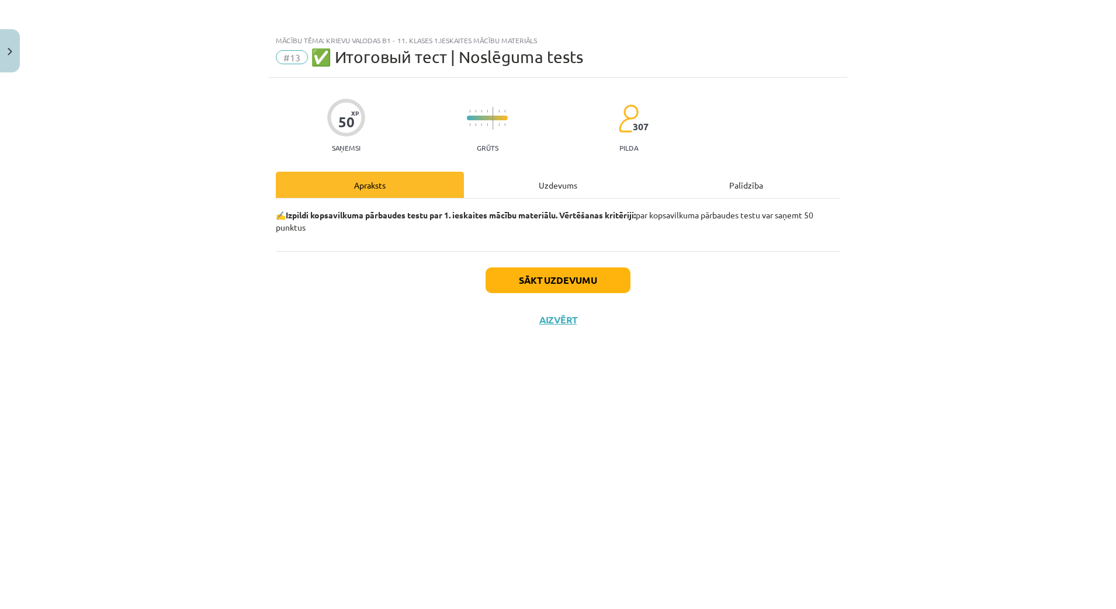
scroll to position [0, 0]
click at [549, 275] on button "Sākt uzdevumu" at bounding box center [558, 281] width 145 height 26
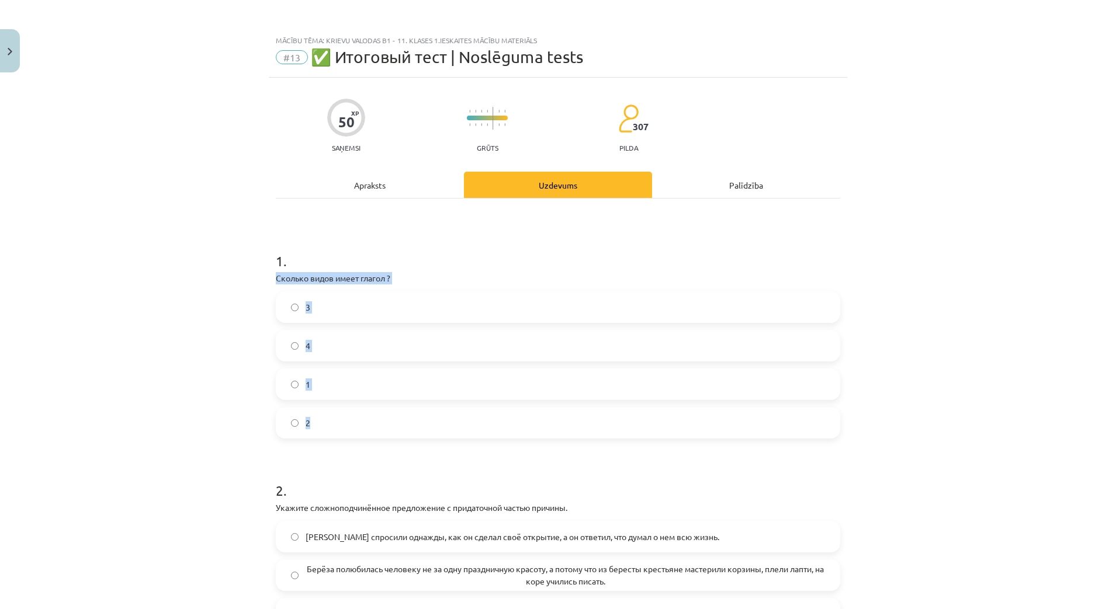
drag, startPoint x: 271, startPoint y: 278, endPoint x: 323, endPoint y: 431, distance: 161.5
click at [191, 383] on div "Mācību tēma: Krievu valodas b1 - 11. klases 1.ieskaites mācību materiāls #13 ✅ …" at bounding box center [558, 304] width 1116 height 609
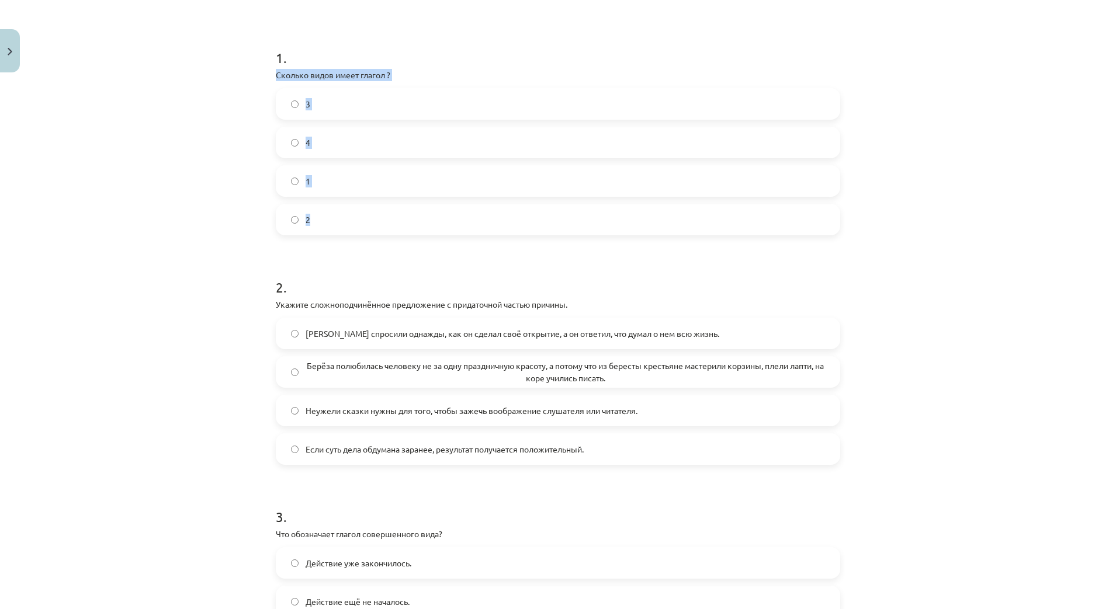
scroll to position [219, 0]
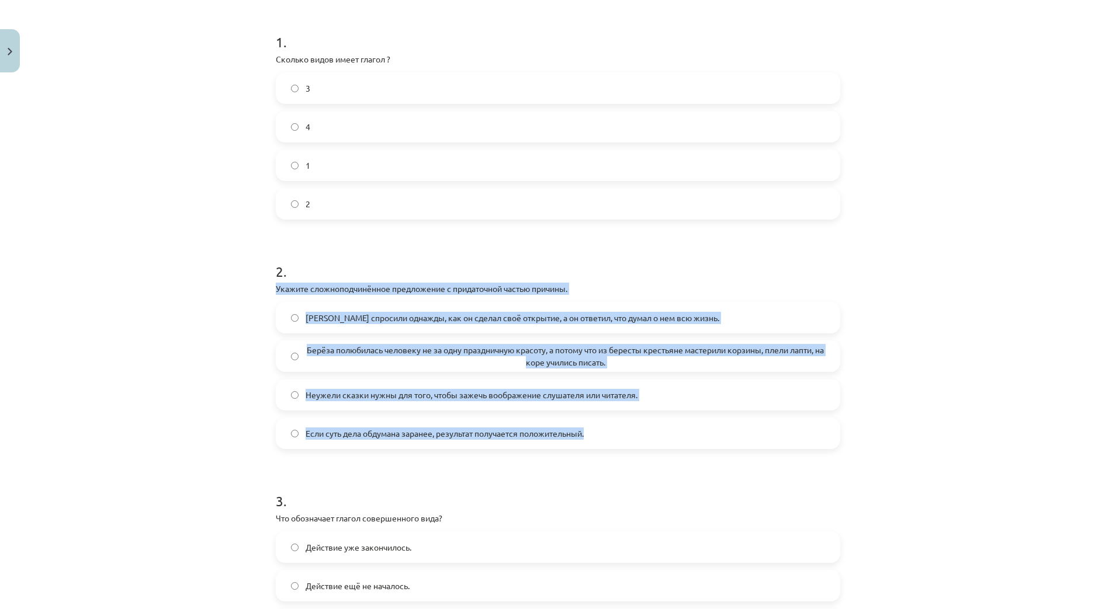
drag, startPoint x: 261, startPoint y: 286, endPoint x: 603, endPoint y: 437, distance: 373.9
click at [603, 437] on div "Mācību tēma: Krievu valodas b1 - 11. klases 1.ieskaites mācību materiāls #13 ✅ …" at bounding box center [558, 304] width 1116 height 609
click at [185, 417] on div "Mācību tēma: Krievu valodas b1 - 11. klases 1.ieskaites mācību materiāls #13 ✅ …" at bounding box center [558, 304] width 1116 height 609
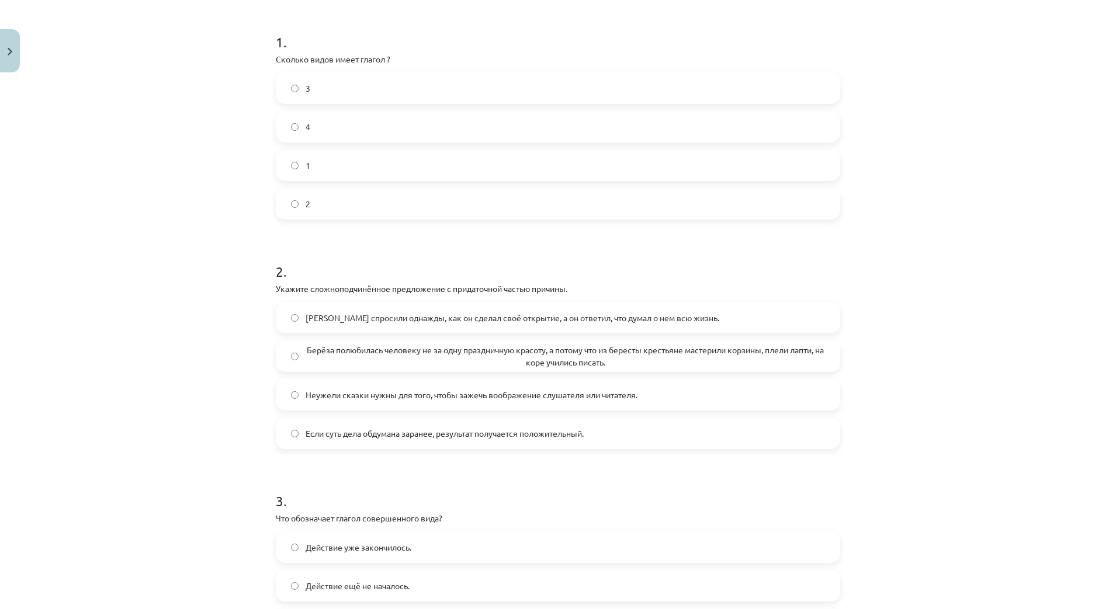
click at [351, 351] on span "Берёза полюбилась человеку не за одну праздничную красоту, а потому что из бере…" at bounding box center [565, 356] width 519 height 25
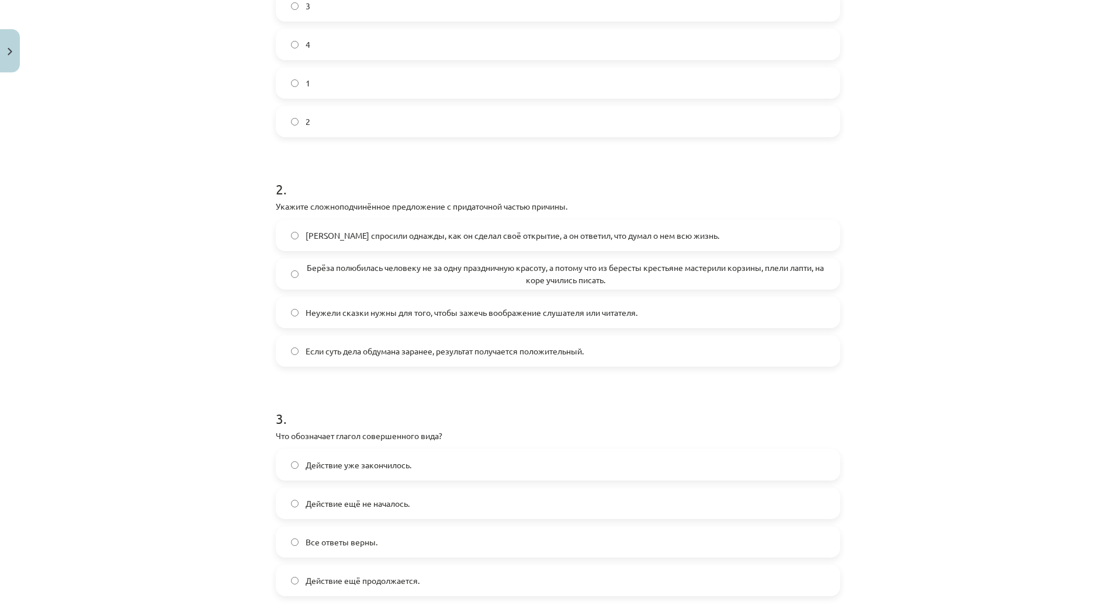
scroll to position [511, 0]
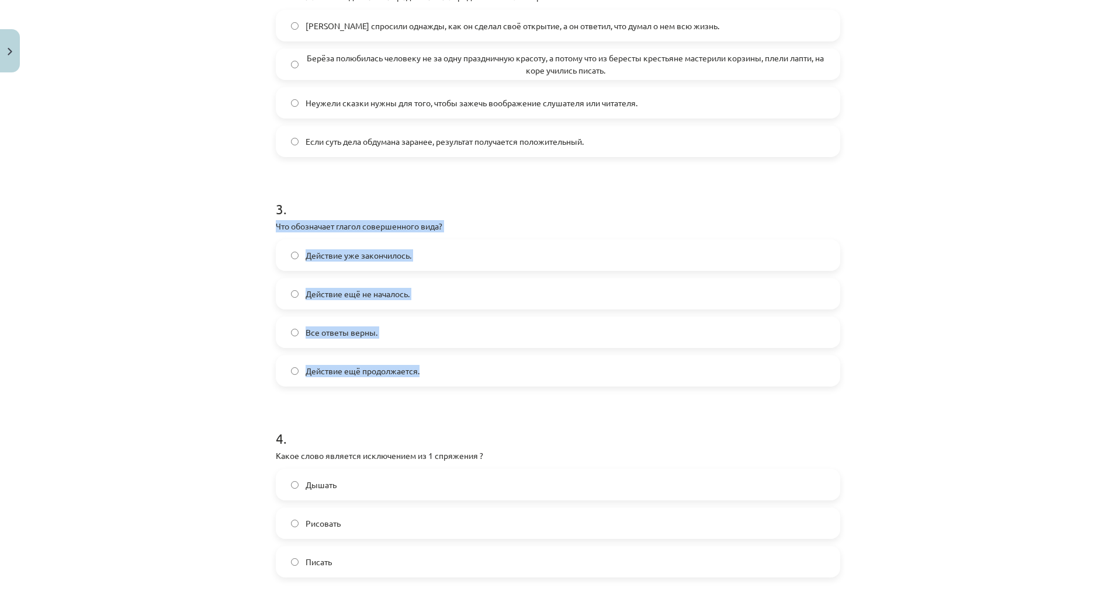
drag, startPoint x: 259, startPoint y: 224, endPoint x: 423, endPoint y: 375, distance: 222.9
click at [423, 375] on div "Mācību tēma: Krievu valodas b1 - 11. klases 1.ieskaites mācību materiāls #13 ✅ …" at bounding box center [558, 304] width 1116 height 609
click at [205, 335] on div "Mācību tēma: Krievu valodas b1 - 11. klases 1.ieskaites mācību materiāls #13 ✅ …" at bounding box center [558, 304] width 1116 height 609
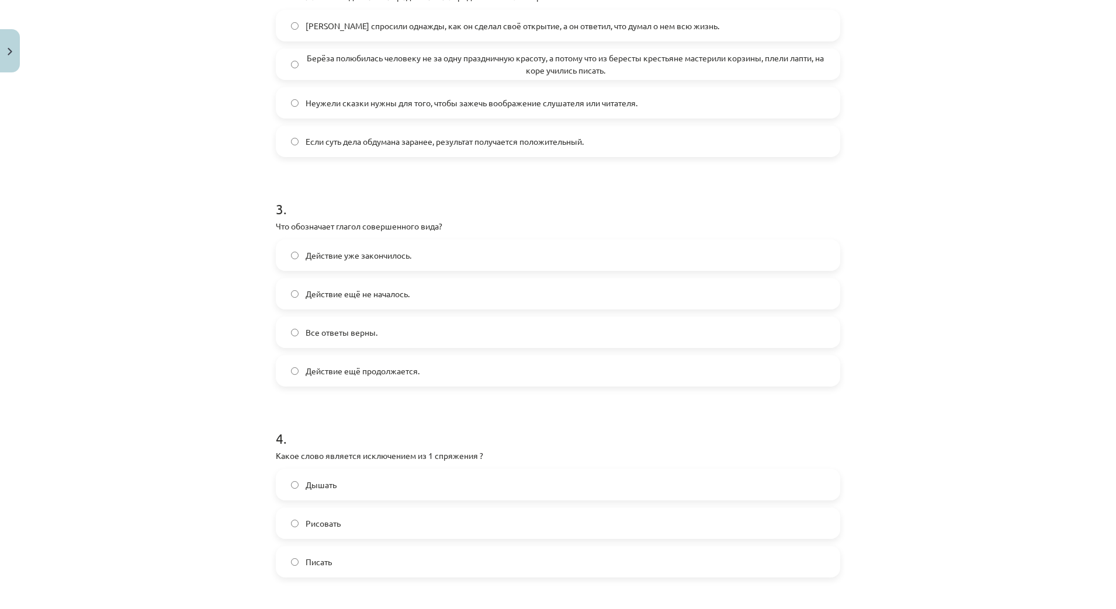
click at [357, 254] on span "Действие уже закончилось." at bounding box center [359, 256] width 106 height 12
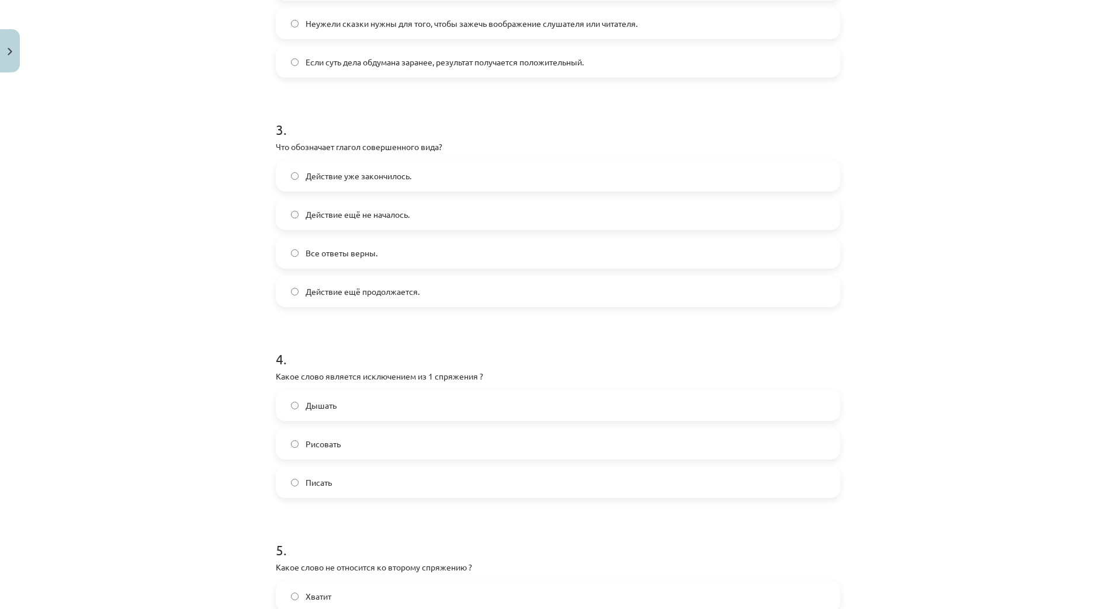
scroll to position [803, 0]
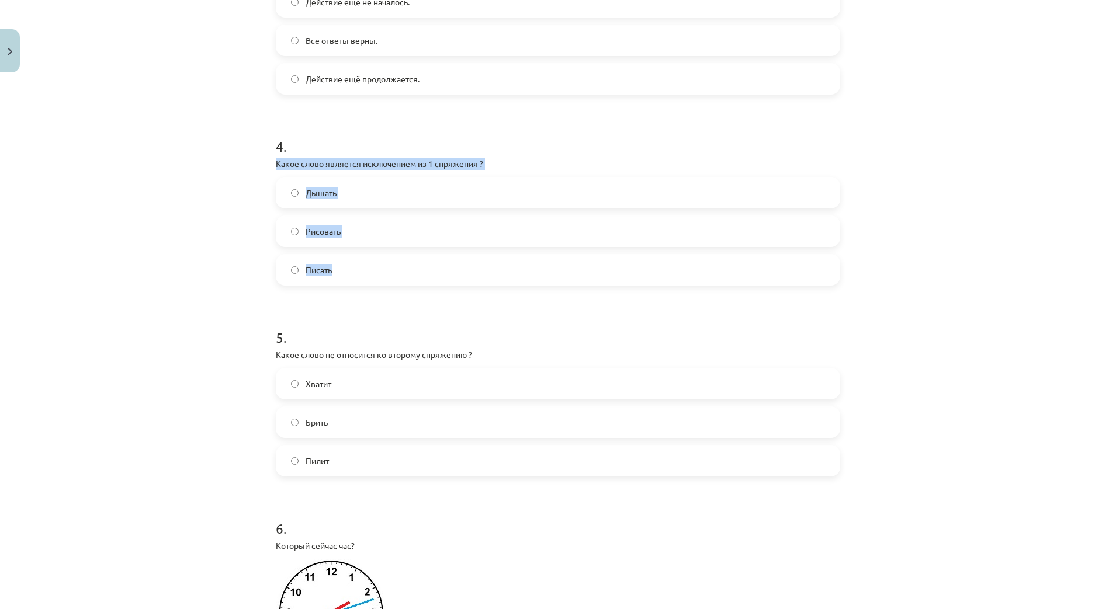
drag, startPoint x: 264, startPoint y: 162, endPoint x: 378, endPoint y: 283, distance: 166.6
click at [378, 283] on div "Mācību tēma: Krievu valodas b1 - 11. klases 1.ieskaites mācību materiāls #13 ✅ …" at bounding box center [558, 304] width 1116 height 609
click at [323, 189] on span "Дышать" at bounding box center [321, 193] width 31 height 12
click at [217, 330] on div "Mācību tēma: Krievu valodas b1 - 11. klases 1.ieskaites mācību materiāls #13 ✅ …" at bounding box center [558, 304] width 1116 height 609
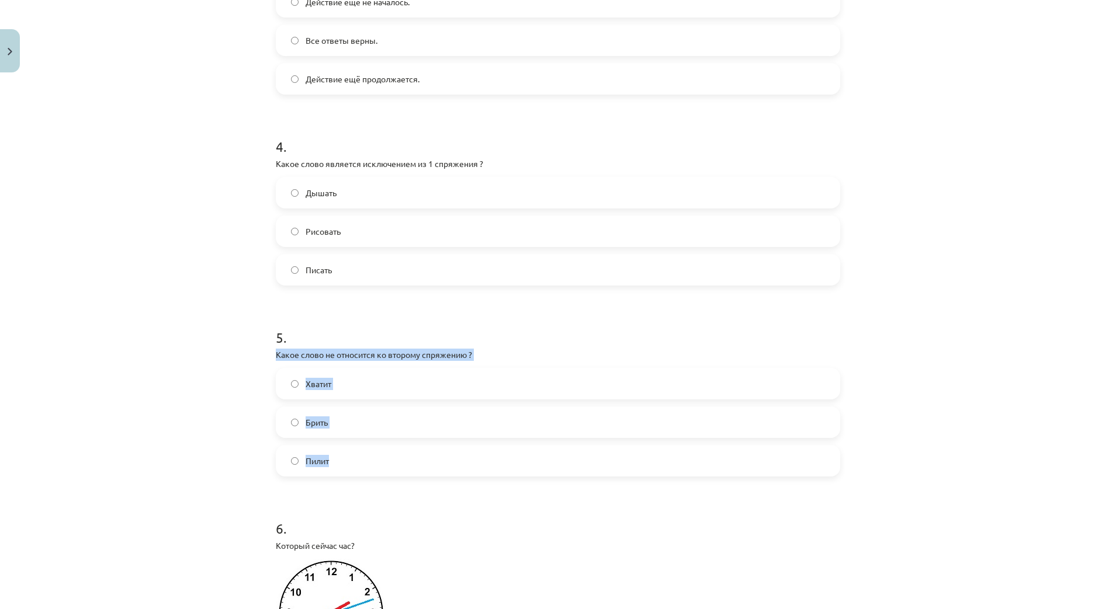
drag, startPoint x: 259, startPoint y: 349, endPoint x: 347, endPoint y: 465, distance: 144.7
click at [347, 465] on div "Mācību tēma: Krievu valodas b1 - 11. klases 1.ieskaites mācību materiāls #13 ✅ …" at bounding box center [558, 304] width 1116 height 609
drag, startPoint x: 187, startPoint y: 403, endPoint x: 201, endPoint y: 406, distance: 14.2
click at [188, 403] on div "Mācību tēma: Krievu valodas b1 - 11. klases 1.ieskaites mācību materiāls #13 ✅ …" at bounding box center [558, 304] width 1116 height 609
click at [341, 386] on label "Хватит" at bounding box center [558, 383] width 562 height 29
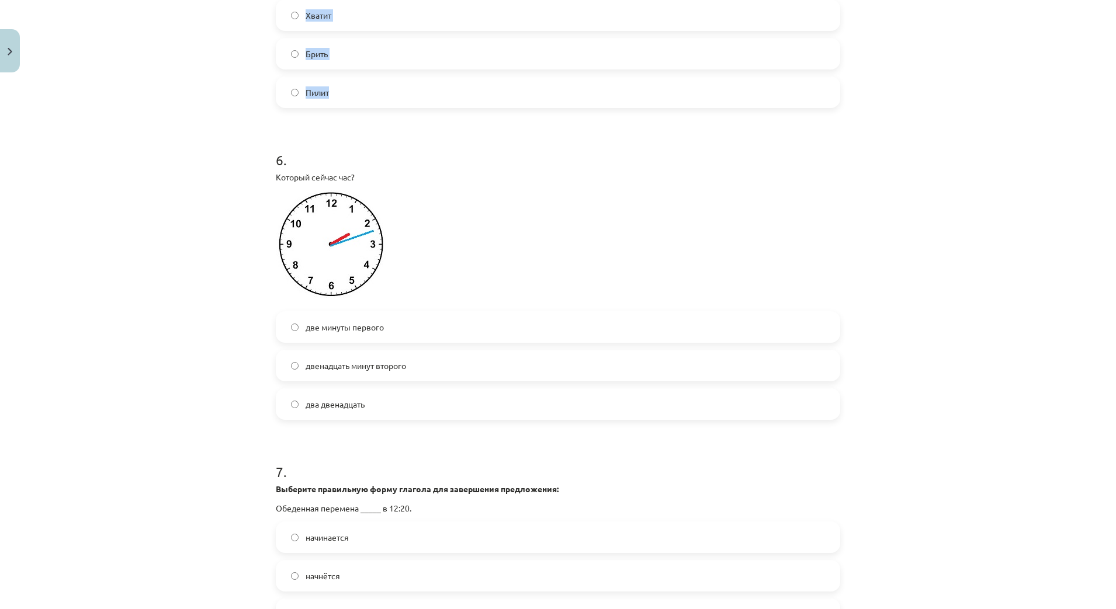
scroll to position [1096, 0]
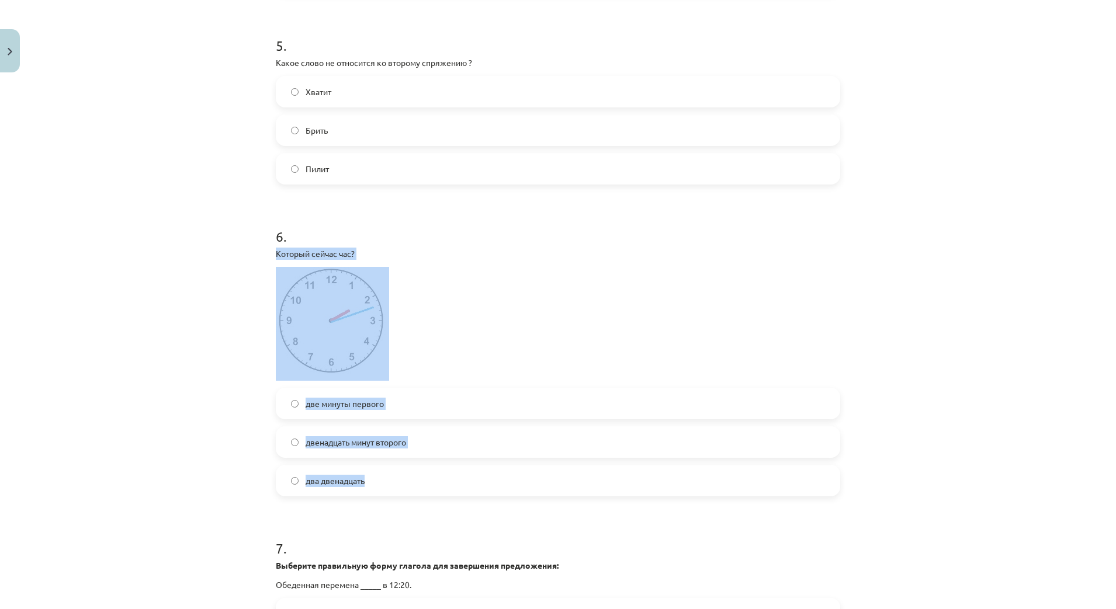
drag, startPoint x: 261, startPoint y: 252, endPoint x: 408, endPoint y: 476, distance: 267.1
click at [408, 476] on div "Mācību tēma: Krievu valodas b1 - 11. klases 1.ieskaites mācību materiāls #13 ✅ …" at bounding box center [558, 304] width 1116 height 609
click at [189, 313] on div "Mācību tēma: Krievu valodas b1 - 11. klases 1.ieskaites mācību materiāls #13 ✅ …" at bounding box center [558, 304] width 1116 height 609
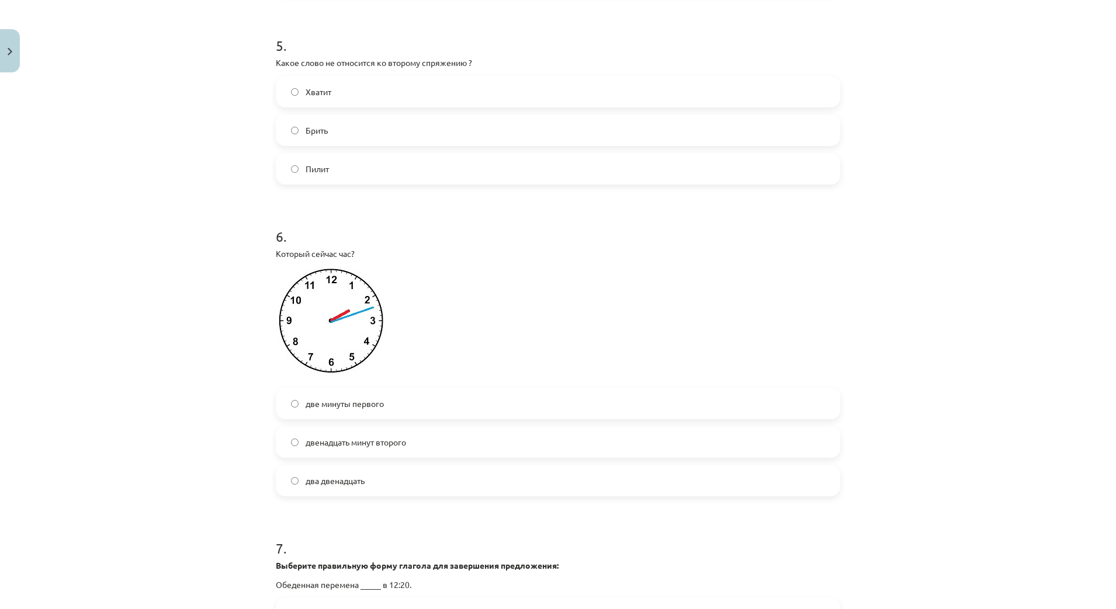
click at [351, 442] on span "двенадцать минут второго" at bounding box center [356, 443] width 101 height 12
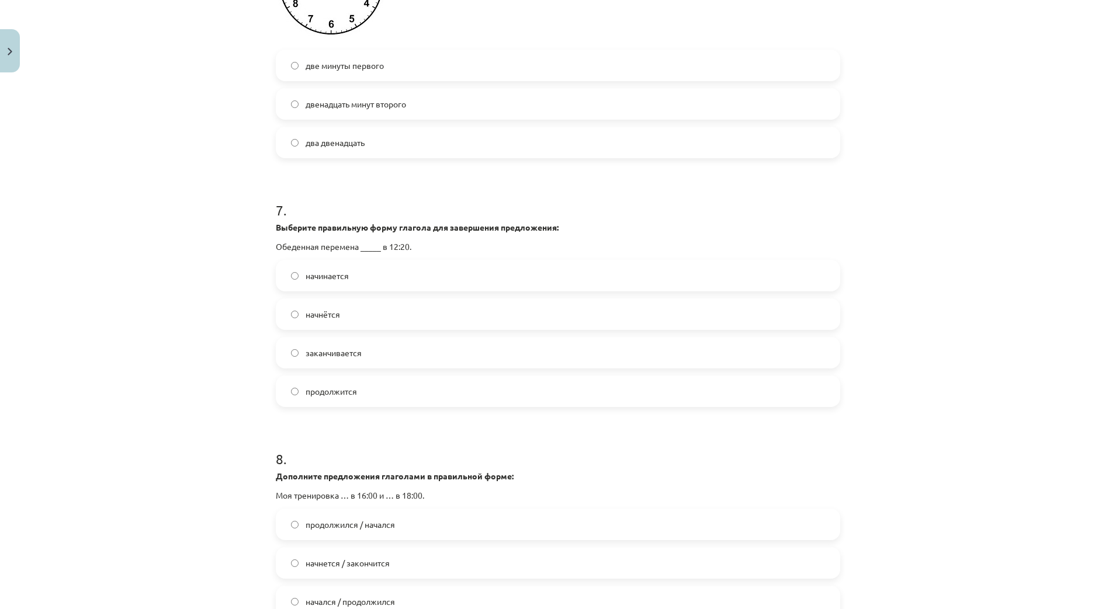
scroll to position [1461, 0]
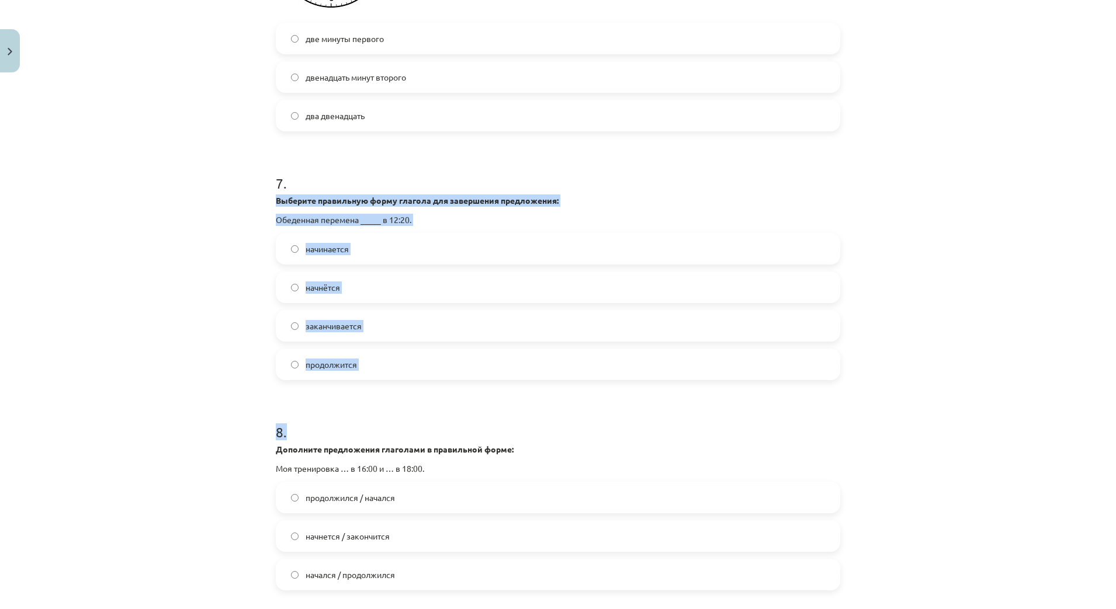
drag, startPoint x: 261, startPoint y: 196, endPoint x: 372, endPoint y: 381, distance: 215.2
click at [372, 381] on div "Mācību tēma: Krievu valodas b1 - 11. klases 1.ieskaites mācību materiāls #13 ✅ …" at bounding box center [558, 304] width 1116 height 609
drag, startPoint x: 372, startPoint y: 381, endPoint x: 226, endPoint y: 332, distance: 153.6
click at [226, 332] on div "Mācību tēma: Krievu valodas b1 - 11. klases 1.ieskaites mācību materiāls #13 ✅ …" at bounding box center [558, 304] width 1116 height 609
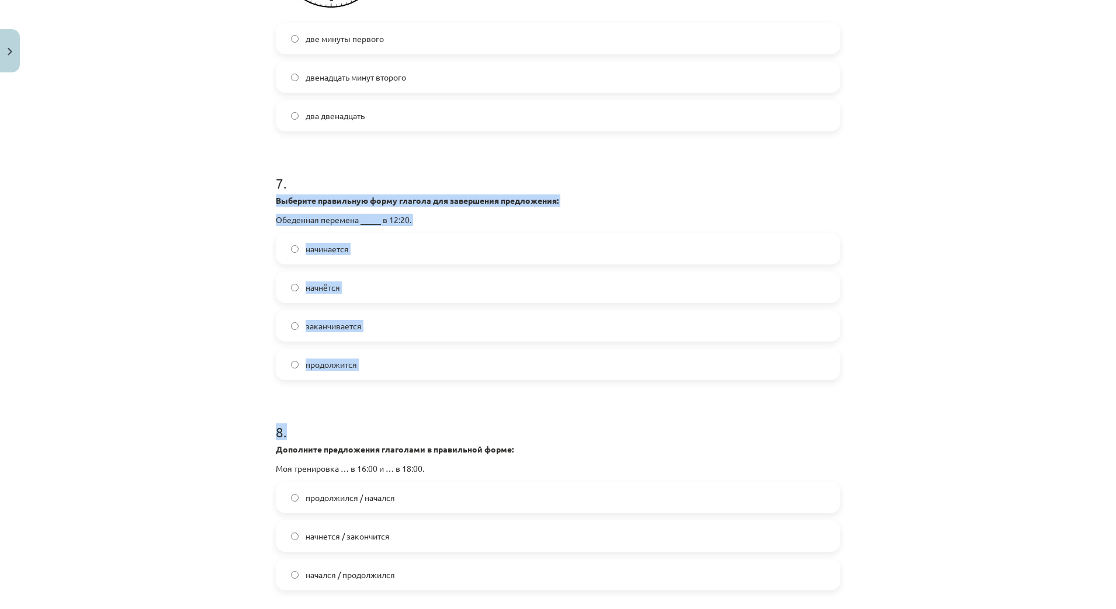
click at [276, 202] on strong "Выберите правильную форму глагола для завершения предложения:" at bounding box center [417, 200] width 283 height 11
click at [200, 197] on div "Mācību tēma: Krievu valodas b1 - 11. klases 1.ieskaites mācību materiāls #13 ✅ …" at bounding box center [558, 304] width 1116 height 609
drag, startPoint x: 272, startPoint y: 200, endPoint x: 386, endPoint y: 357, distance: 193.7
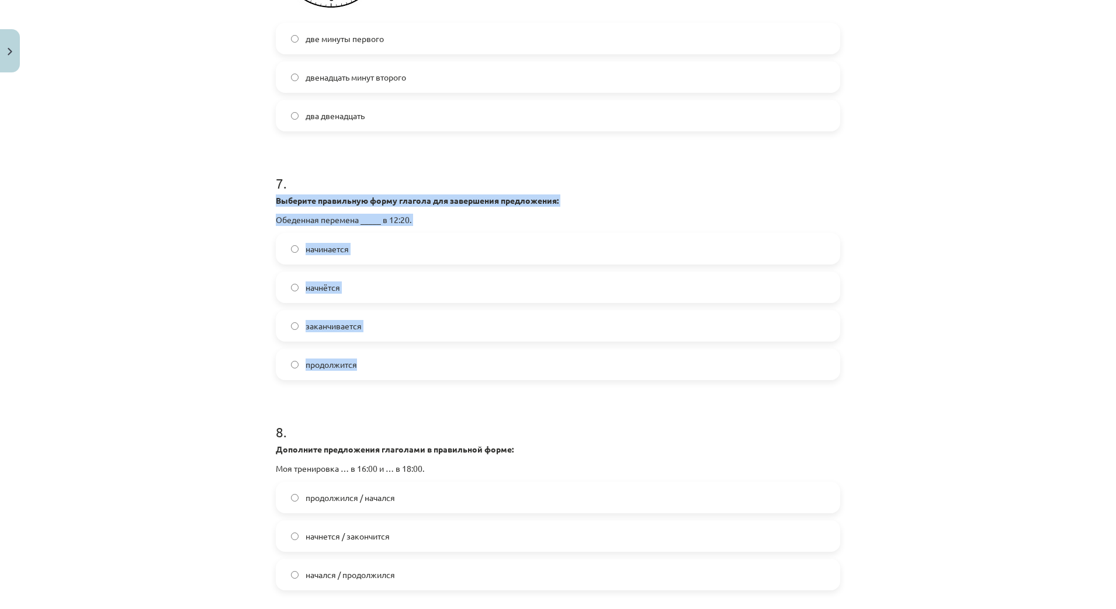
click at [213, 336] on div "Mācību tēma: Krievu valodas b1 - 11. klases 1.ieskaites mācību materiāls #13 ✅ …" at bounding box center [558, 304] width 1116 height 609
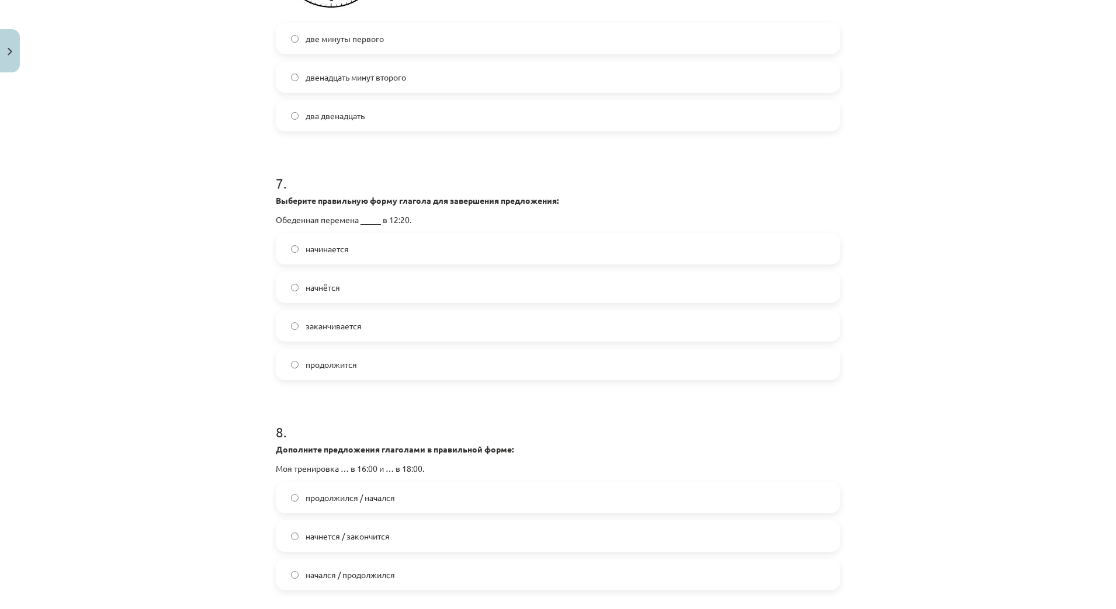
click at [320, 284] on span "начнётся" at bounding box center [323, 288] width 34 height 12
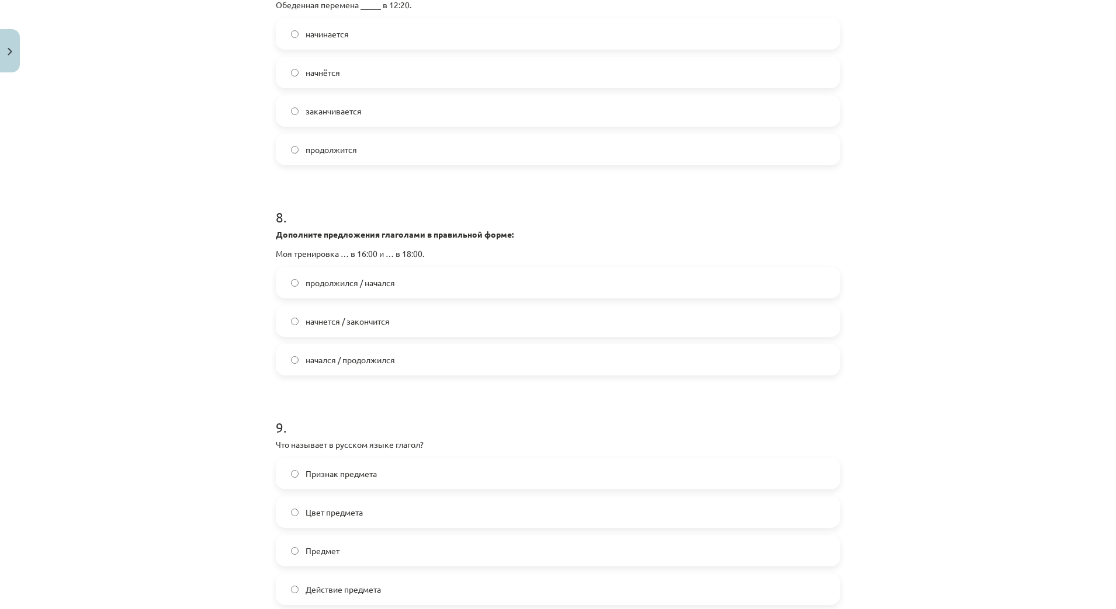
scroll to position [1680, 0]
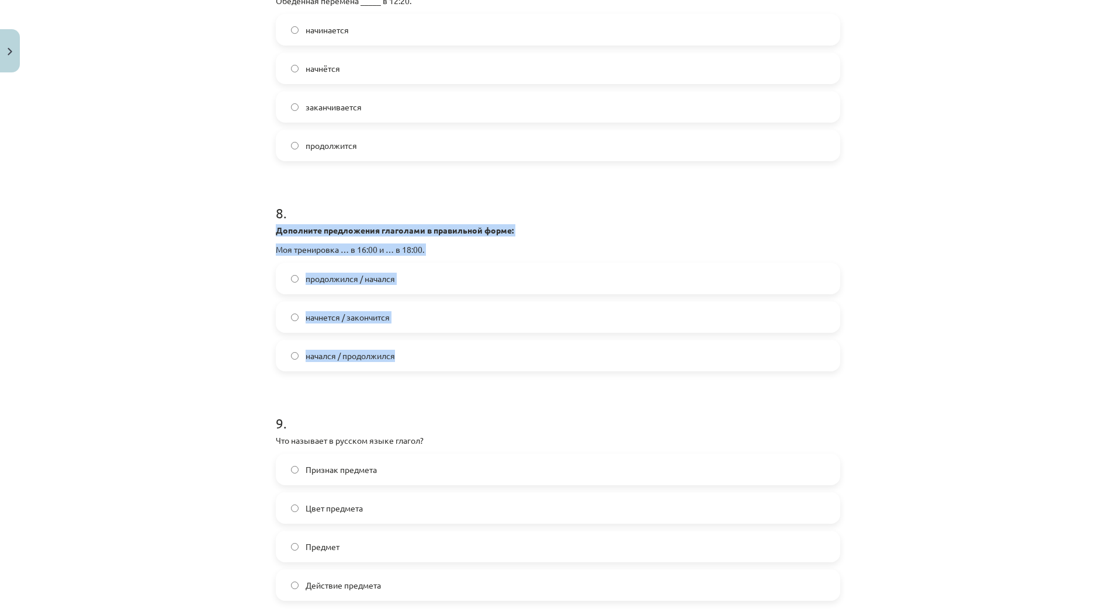
drag, startPoint x: 259, startPoint y: 224, endPoint x: 420, endPoint y: 365, distance: 214.1
click at [420, 365] on div "Mācību tēma: Krievu valodas b1 - 11. klases 1.ieskaites mācību materiāls #13 ✅ …" at bounding box center [558, 304] width 1116 height 609
click at [164, 344] on div "Mācību tēma: Krievu valodas b1 - 11. klases 1.ieskaites mācību materiāls #13 ✅ …" at bounding box center [558, 304] width 1116 height 609
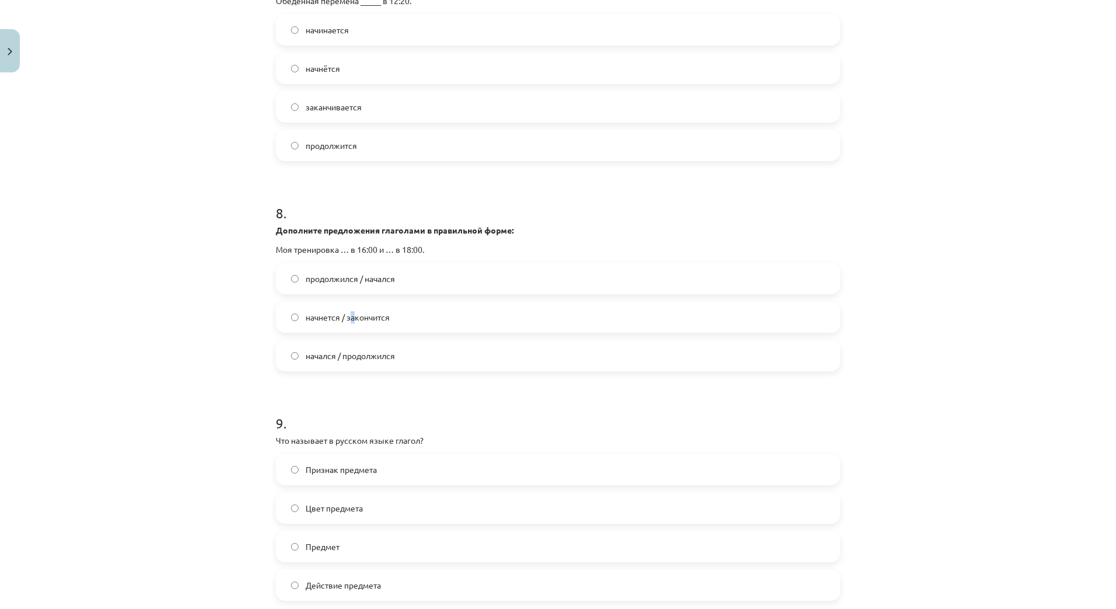
click at [349, 320] on span "начнется / закончится" at bounding box center [348, 317] width 84 height 12
click at [331, 311] on span "начнется / закончится" at bounding box center [348, 317] width 84 height 12
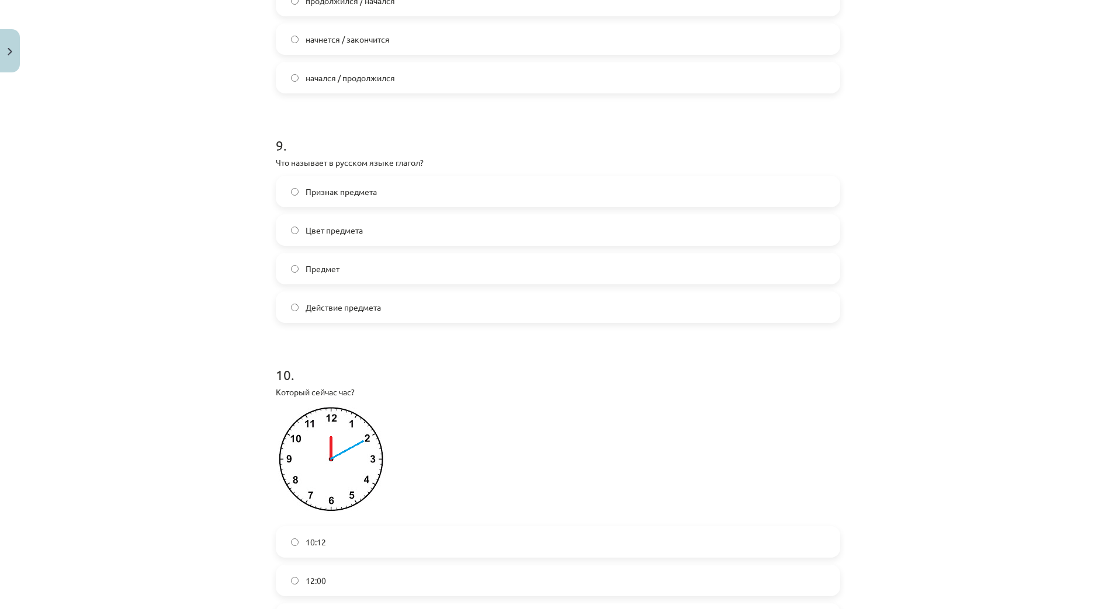
scroll to position [1899, 0]
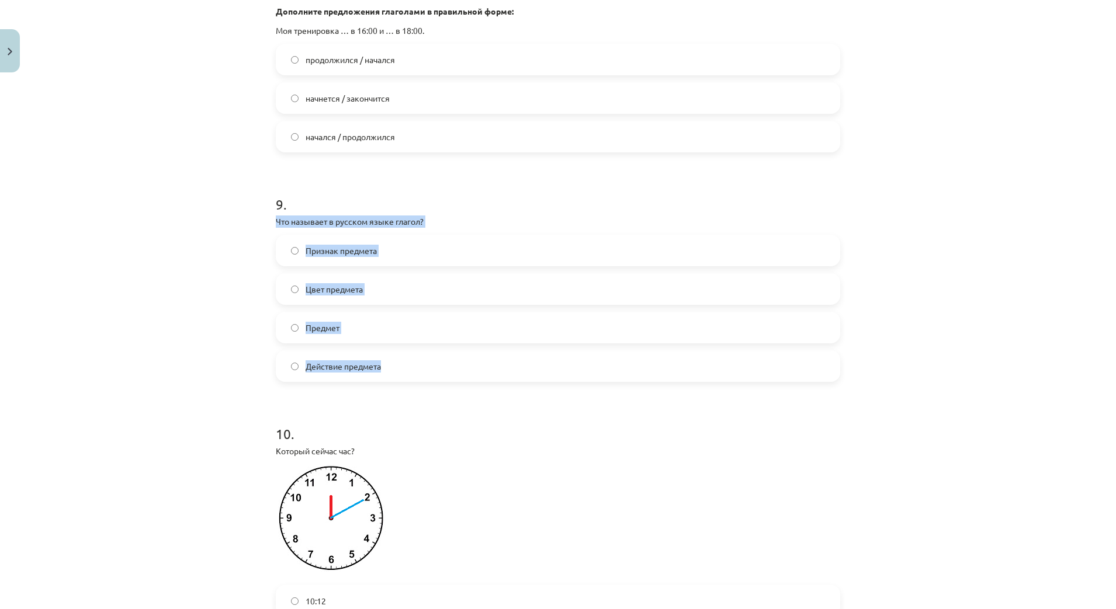
drag, startPoint x: 285, startPoint y: 234, endPoint x: 431, endPoint y: 369, distance: 199.7
click at [200, 328] on div "Mācību tēma: Krievu valodas b1 - 11. klases 1.ieskaites mācību materiāls #13 ✅ …" at bounding box center [558, 304] width 1116 height 609
click at [352, 370] on span "Действие предмета" at bounding box center [343, 367] width 75 height 12
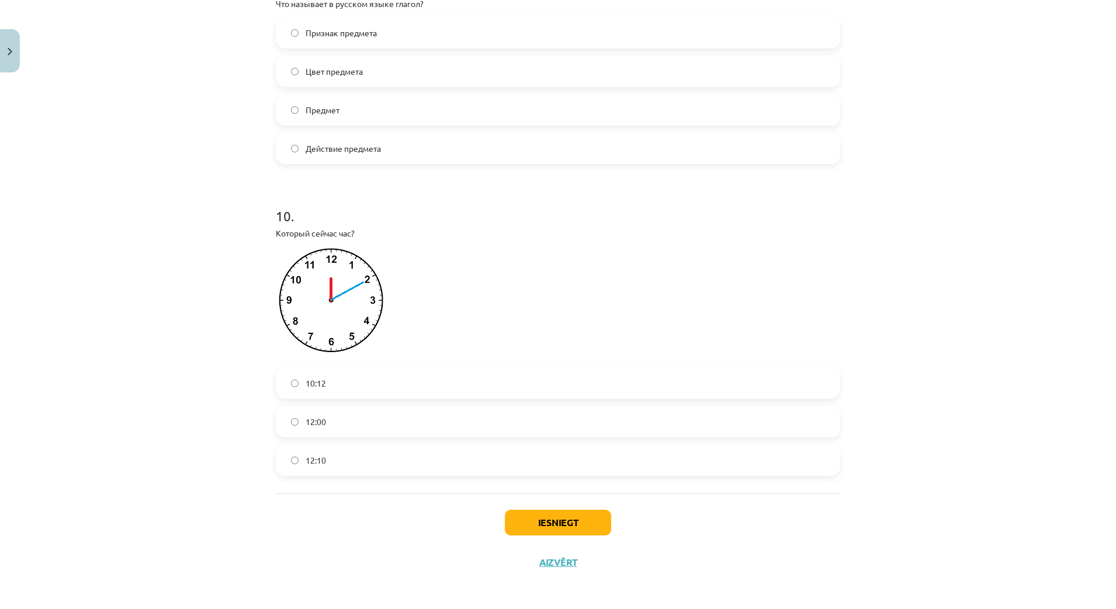
scroll to position [2119, 0]
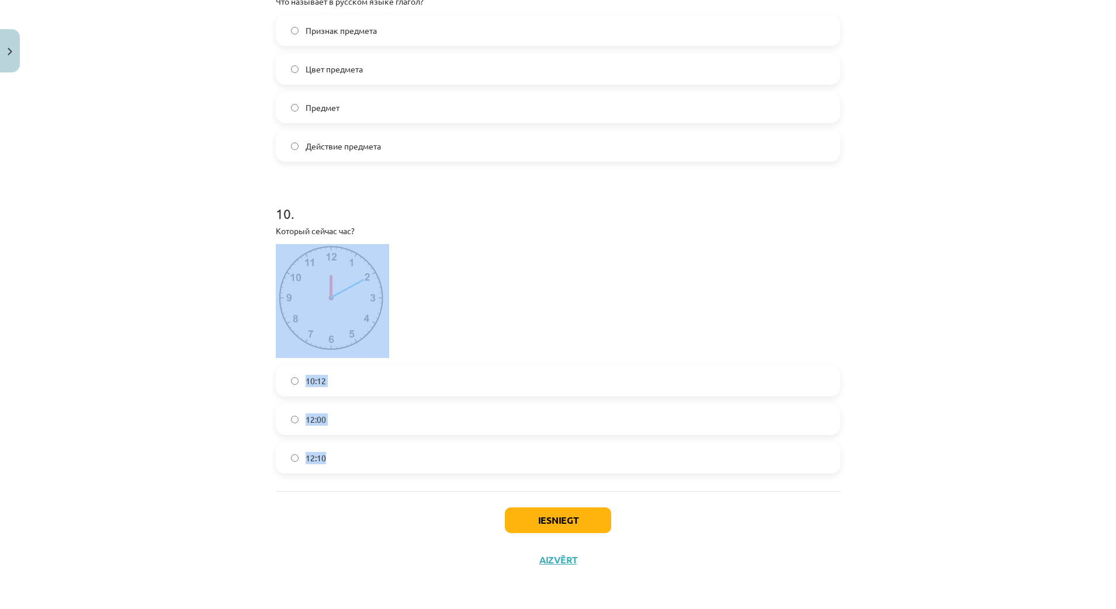
drag, startPoint x: 275, startPoint y: 240, endPoint x: 378, endPoint y: 449, distance: 233.6
click at [378, 449] on div "Mācību tēma: Krievu valodas b1 - 11. klases 1.ieskaites mācību materiāls #13 ✅ …" at bounding box center [558, 304] width 1116 height 609
click at [237, 423] on div "Mācību tēma: Krievu valodas b1 - 11. klases 1.ieskaites mācību materiāls #13 ✅ …" at bounding box center [558, 304] width 1116 height 609
click at [230, 296] on div "Mācību tēma: Krievu valodas b1 - 11. klases 1.ieskaites mācību materiāls #13 ✅ …" at bounding box center [558, 304] width 1116 height 609
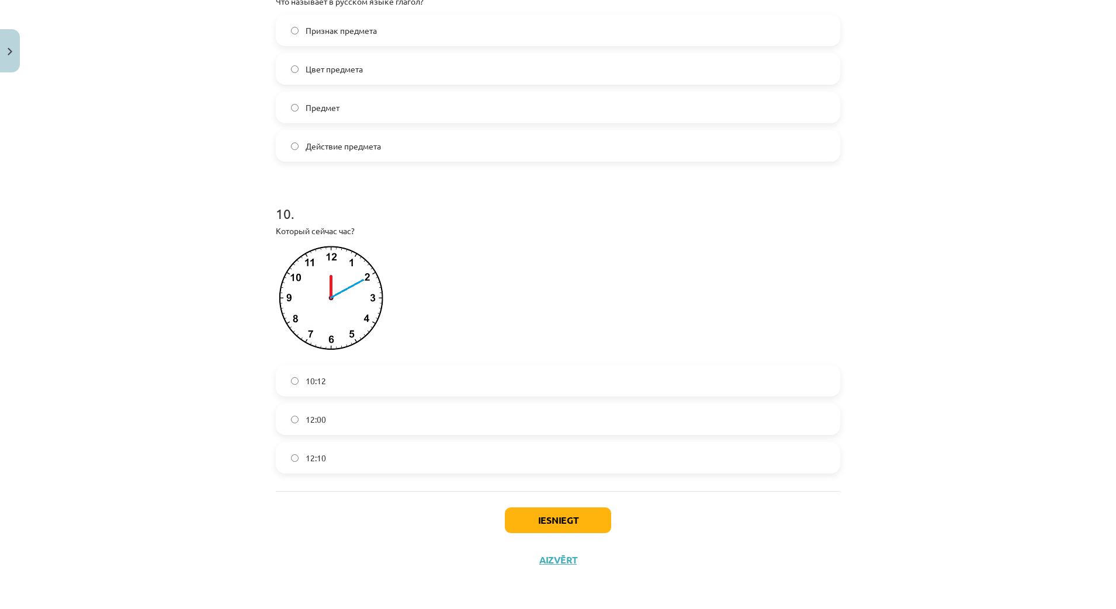
click at [327, 452] on label "12:10" at bounding box center [558, 458] width 562 height 29
click at [546, 521] on button "Iesniegt" at bounding box center [558, 521] width 106 height 26
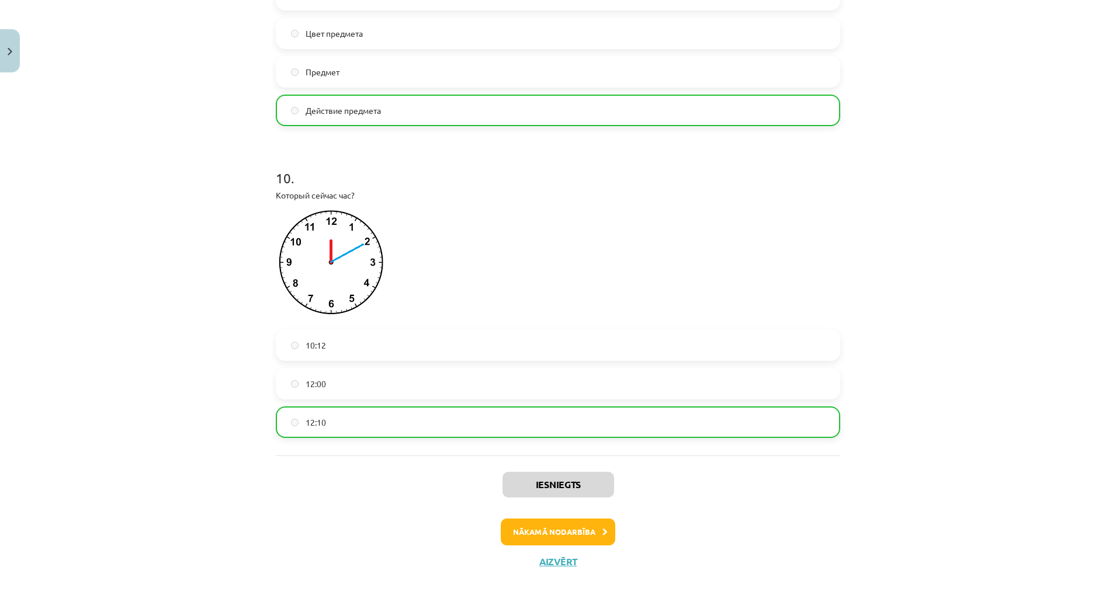
scroll to position [2157, 0]
click at [579, 532] on button "Nākamā nodarbība" at bounding box center [558, 530] width 115 height 27
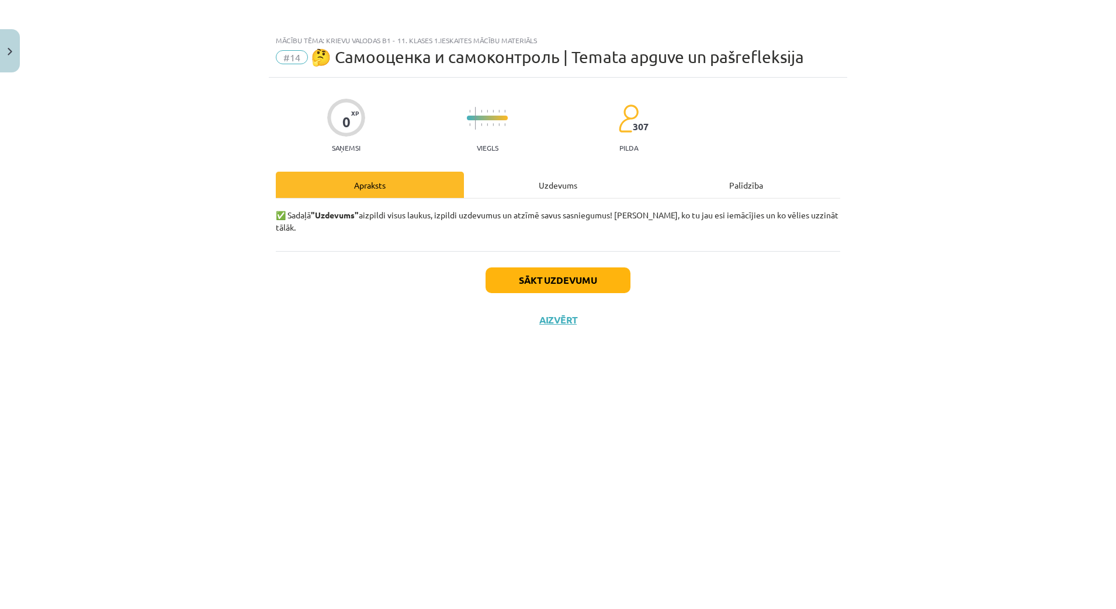
scroll to position [0, 0]
click at [559, 268] on button "Sākt uzdevumu" at bounding box center [558, 281] width 145 height 26
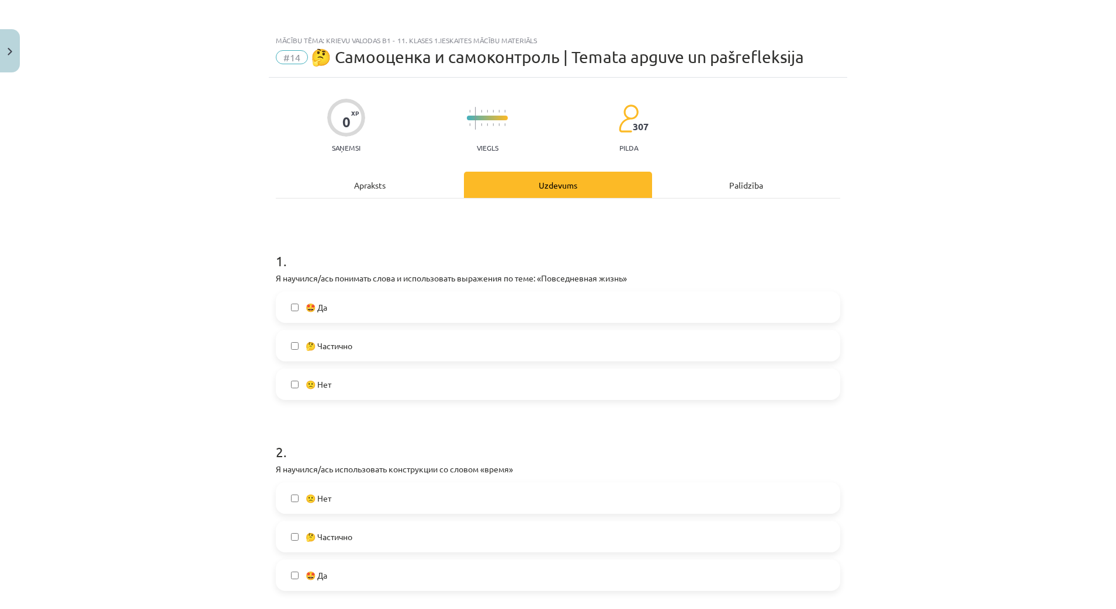
click at [310, 338] on label "🤔 Частично" at bounding box center [558, 345] width 562 height 29
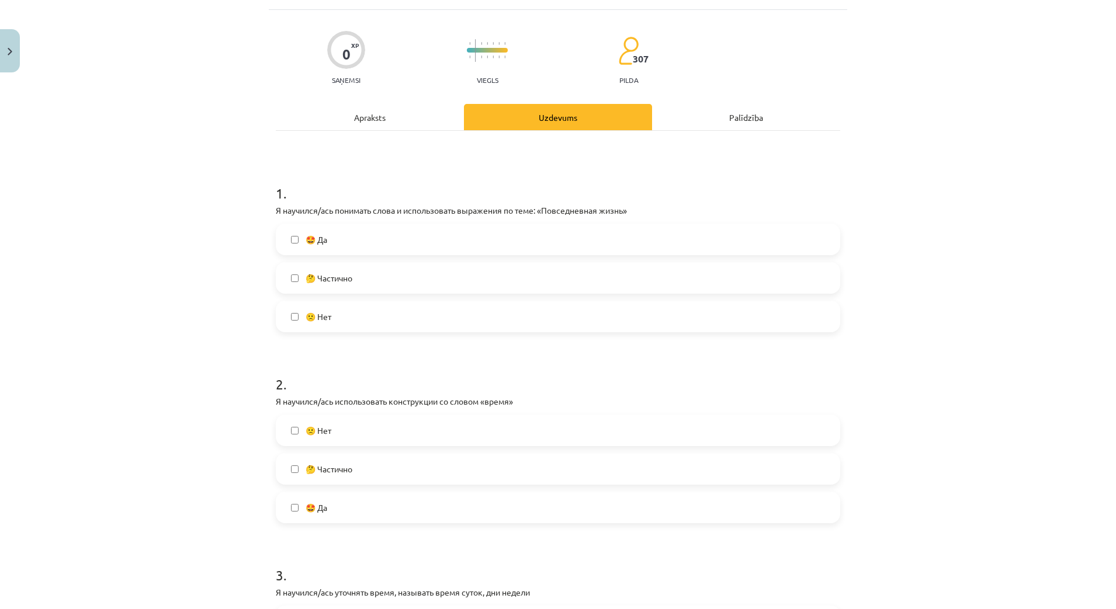
scroll to position [73, 0]
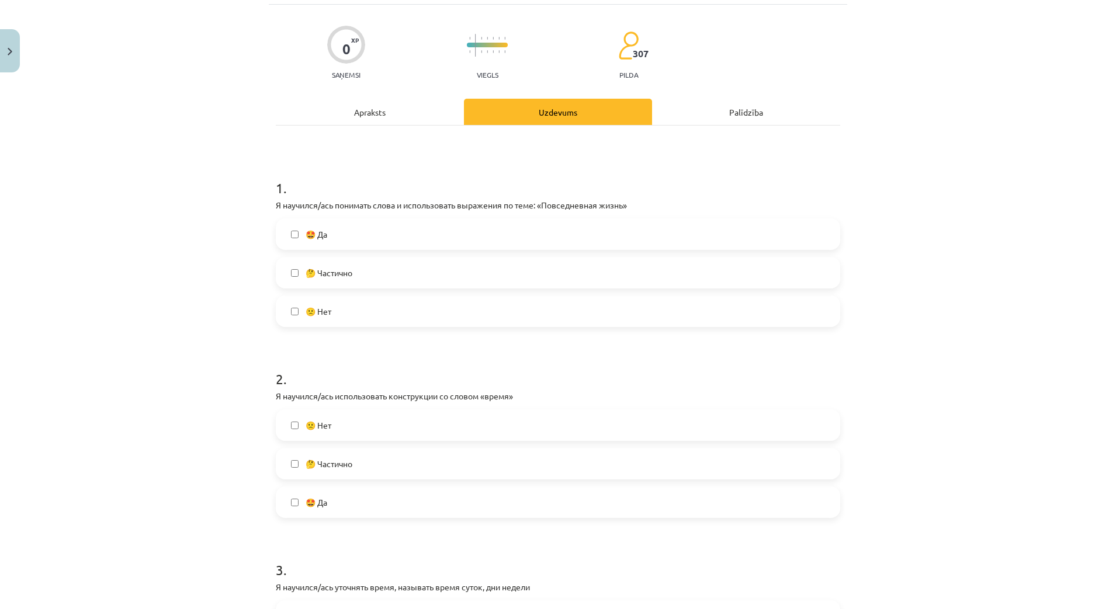
click at [334, 466] on span "🤔 Частично" at bounding box center [329, 464] width 47 height 12
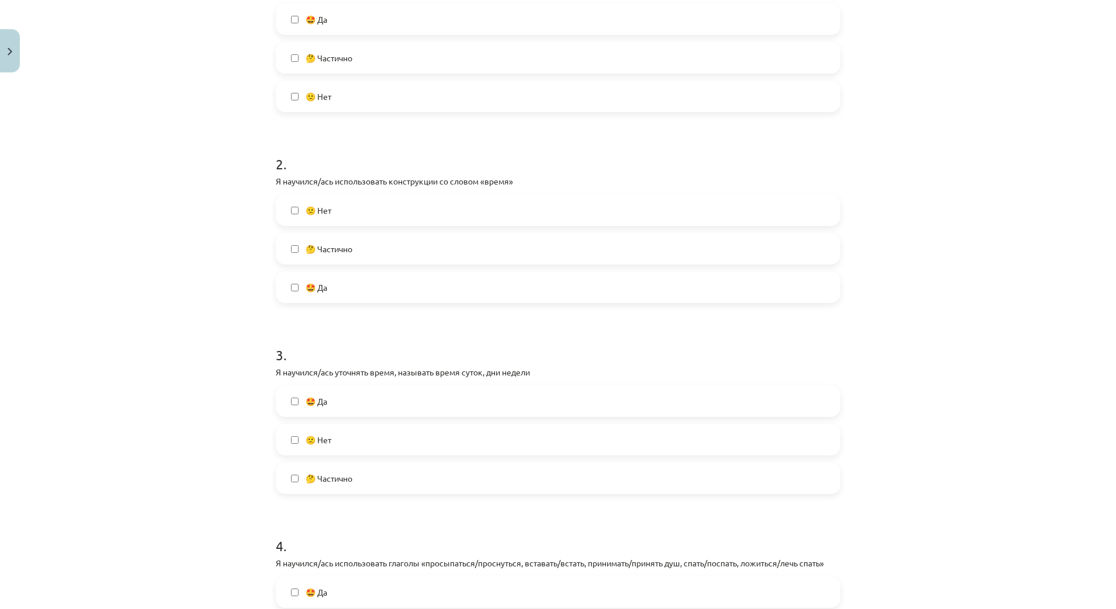
scroll to position [292, 0]
drag, startPoint x: 358, startPoint y: 480, endPoint x: 352, endPoint y: 478, distance: 6.8
click at [357, 480] on label "🤔 Частично" at bounding box center [558, 474] width 562 height 29
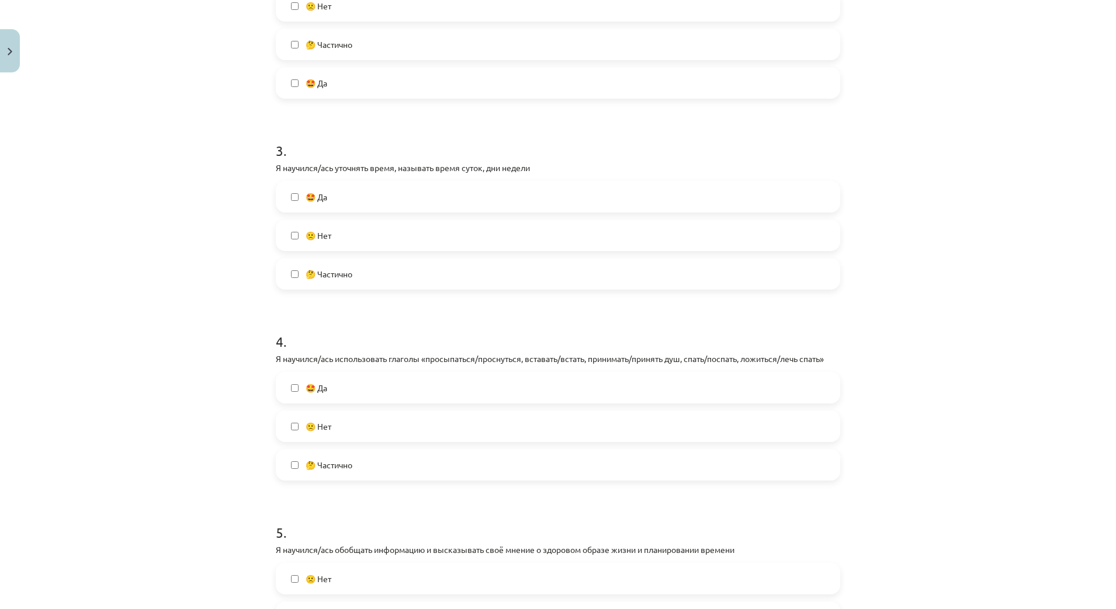
scroll to position [511, 0]
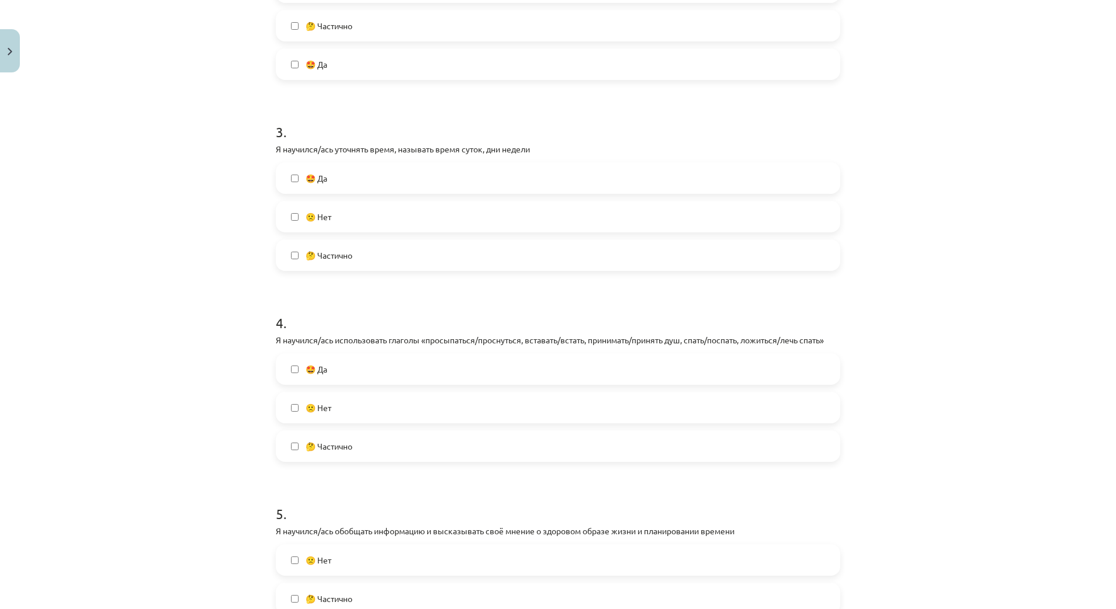
click at [345, 445] on span "🤔 Частично" at bounding box center [329, 447] width 47 height 12
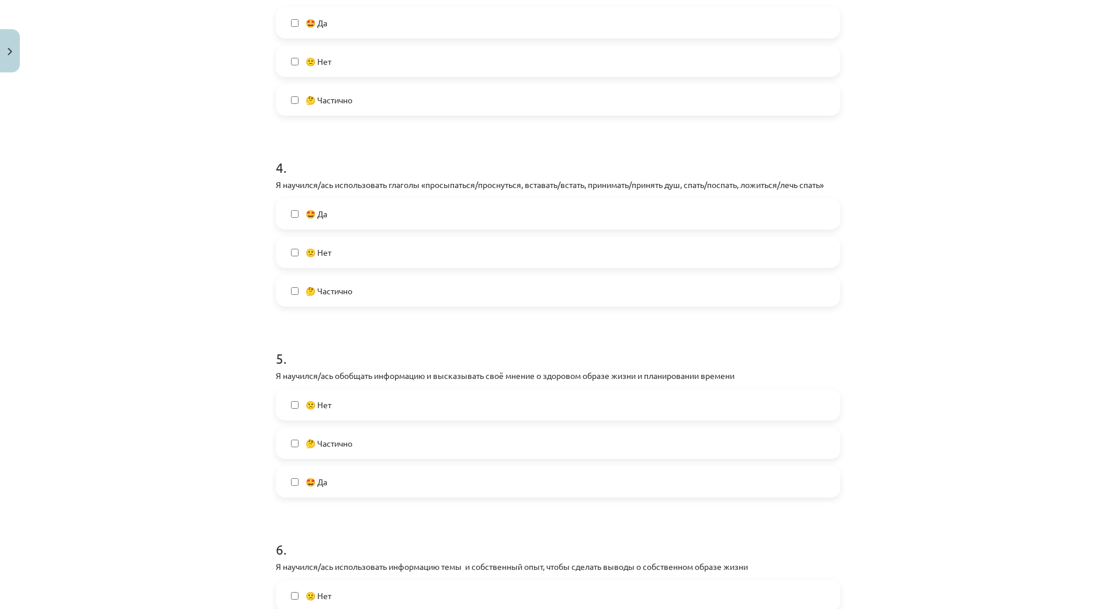
scroll to position [730, 0]
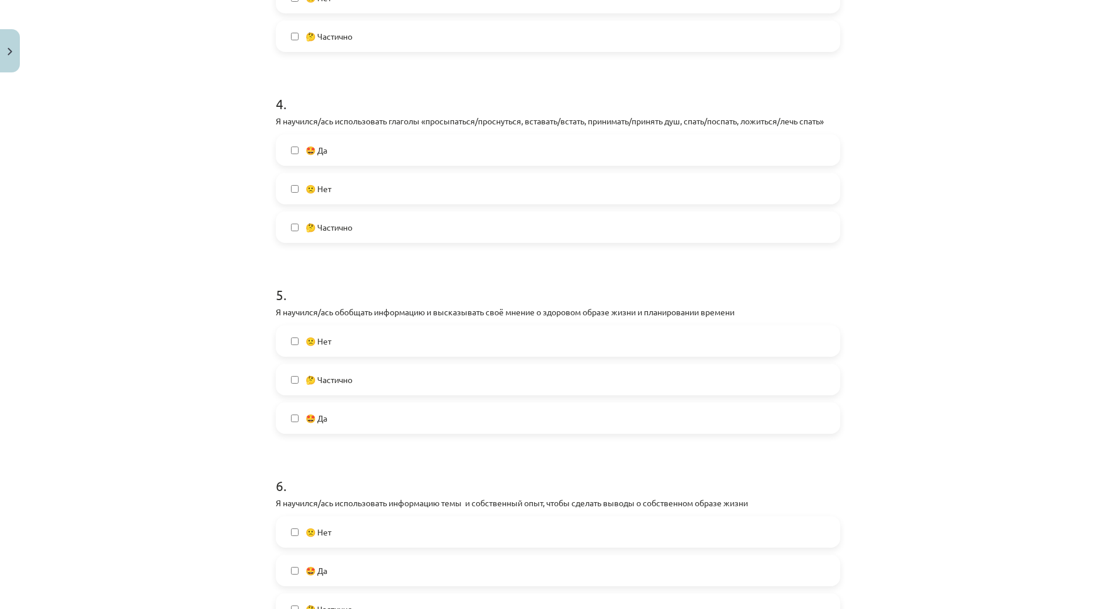
click at [342, 386] on label "🤔 Частично" at bounding box center [558, 379] width 562 height 29
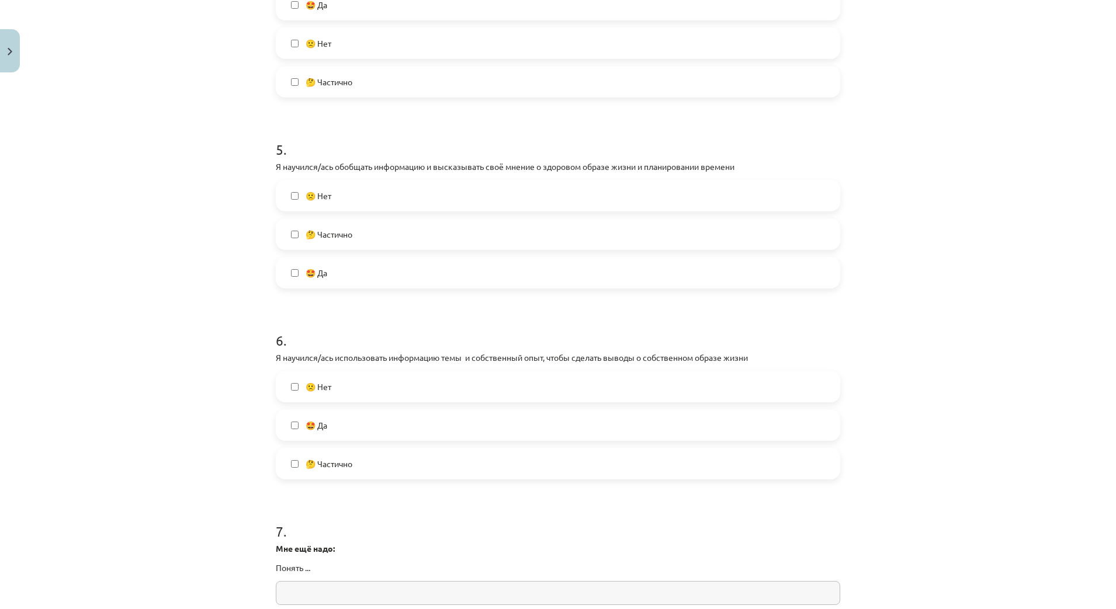
scroll to position [877, 0]
click at [383, 458] on label "🤔 Частично" at bounding box center [558, 463] width 562 height 29
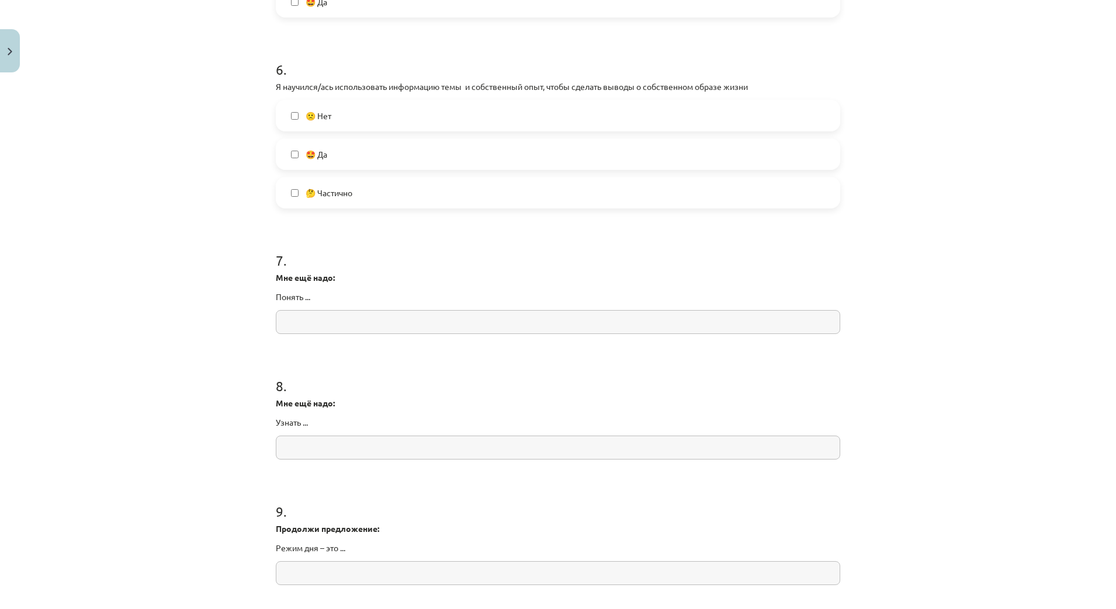
scroll to position [1169, 0]
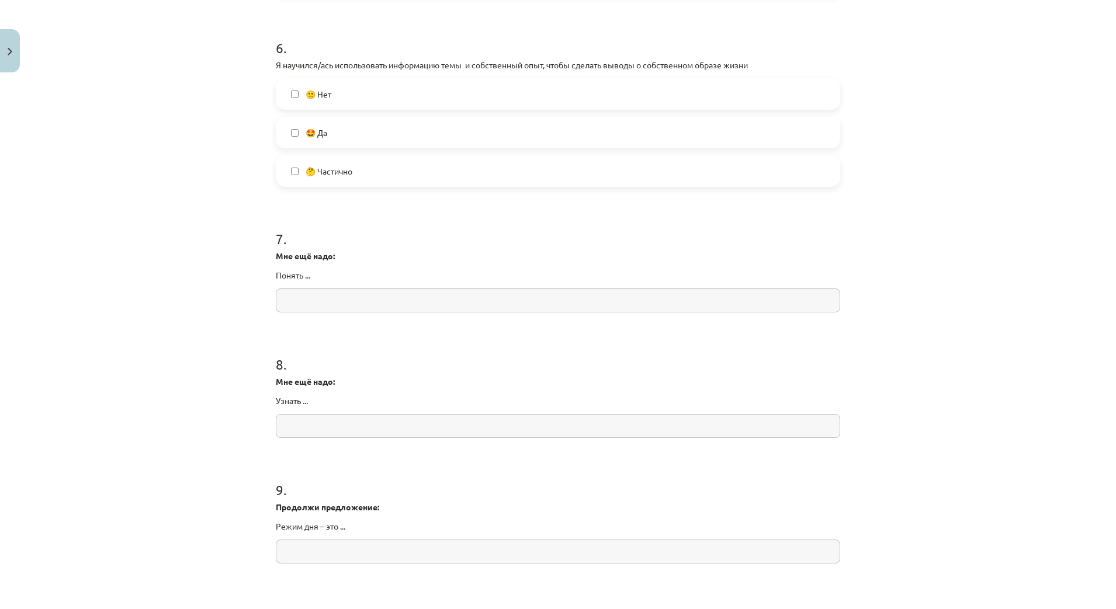
click at [367, 307] on input "text" at bounding box center [558, 301] width 564 height 24
drag, startPoint x: 412, startPoint y: 236, endPoint x: 399, endPoint y: 245, distance: 15.6
click at [412, 235] on h1 "7 ." at bounding box center [558, 228] width 564 height 36
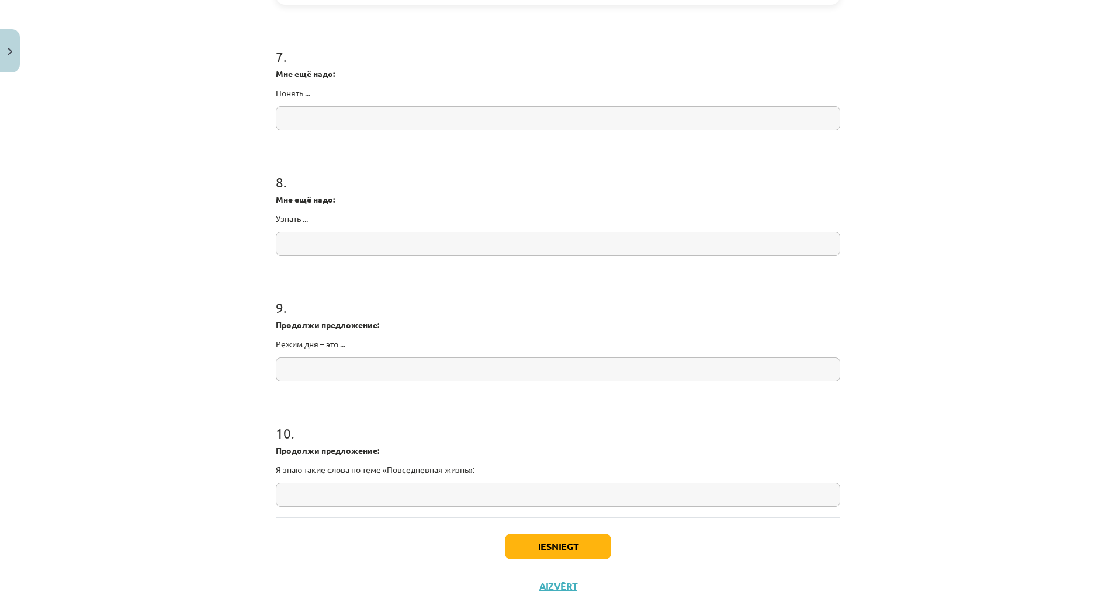
scroll to position [1377, 0]
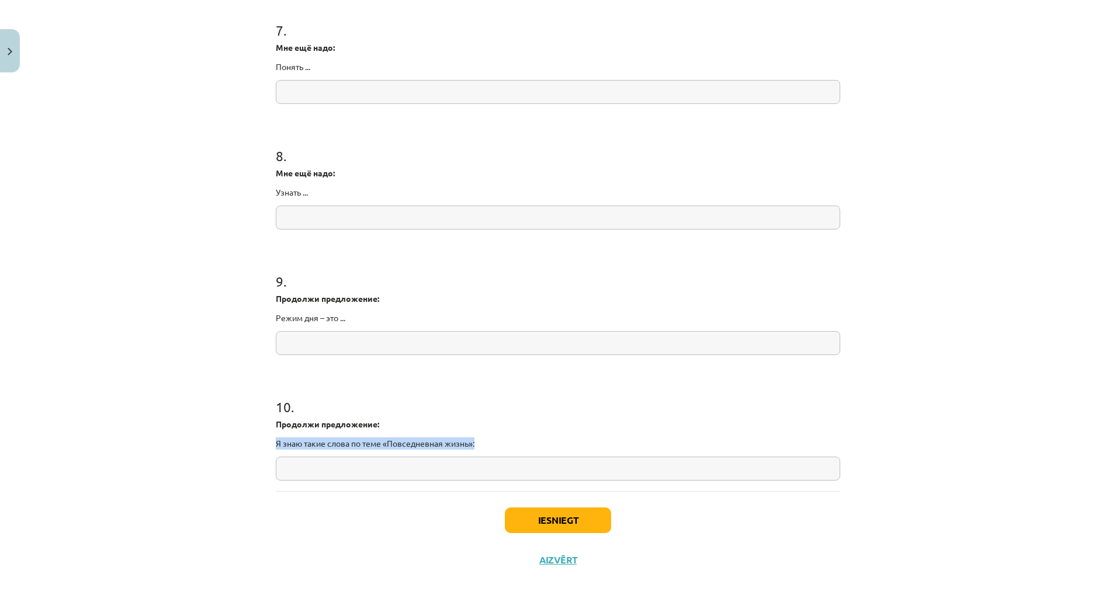
drag, startPoint x: 476, startPoint y: 442, endPoint x: 267, endPoint y: 435, distance: 208.8
click at [347, 476] on input "text" at bounding box center [558, 469] width 564 height 24
paste input "********"
type input "*********"
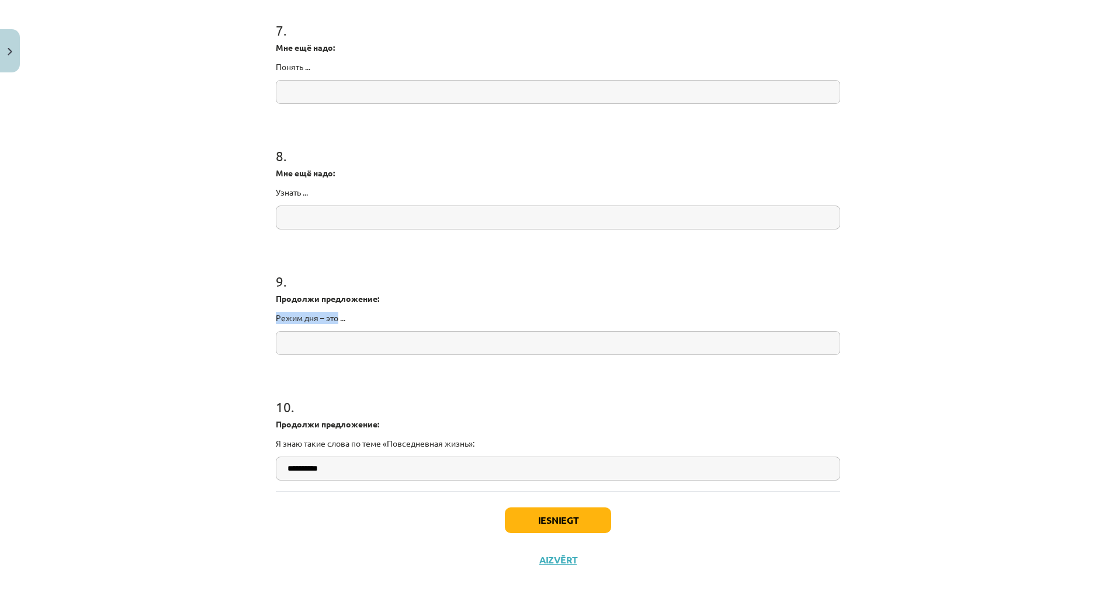
drag, startPoint x: 334, startPoint y: 316, endPoint x: 271, endPoint y: 315, distance: 63.1
click at [276, 315] on p "Режим дня – это ..." at bounding box center [558, 318] width 564 height 12
drag, startPoint x: 271, startPoint y: 315, endPoint x: 236, endPoint y: 307, distance: 35.4
click at [231, 309] on div "Mācību tēma: Krievu valodas b1 - 11. klases 1.ieskaites mācību materiāls #14 🤔 …" at bounding box center [558, 304] width 1116 height 609
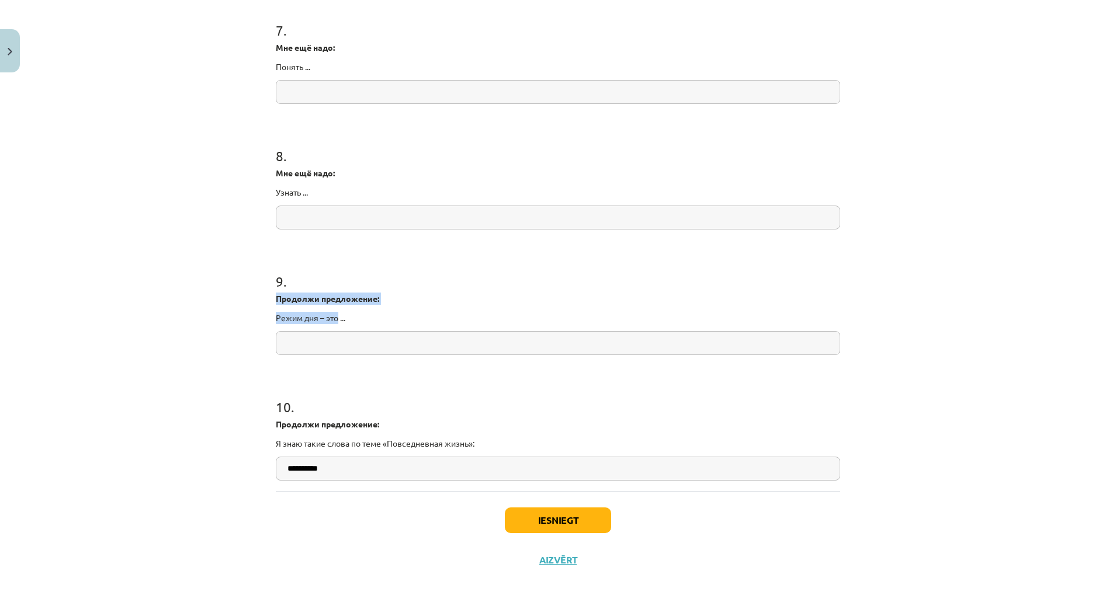
drag, startPoint x: 266, startPoint y: 296, endPoint x: 325, endPoint y: 319, distance: 62.7
click at [324, 347] on input "text" at bounding box center [558, 343] width 564 height 24
paste input "**********"
click at [282, 343] on input "**********" at bounding box center [558, 343] width 564 height 24
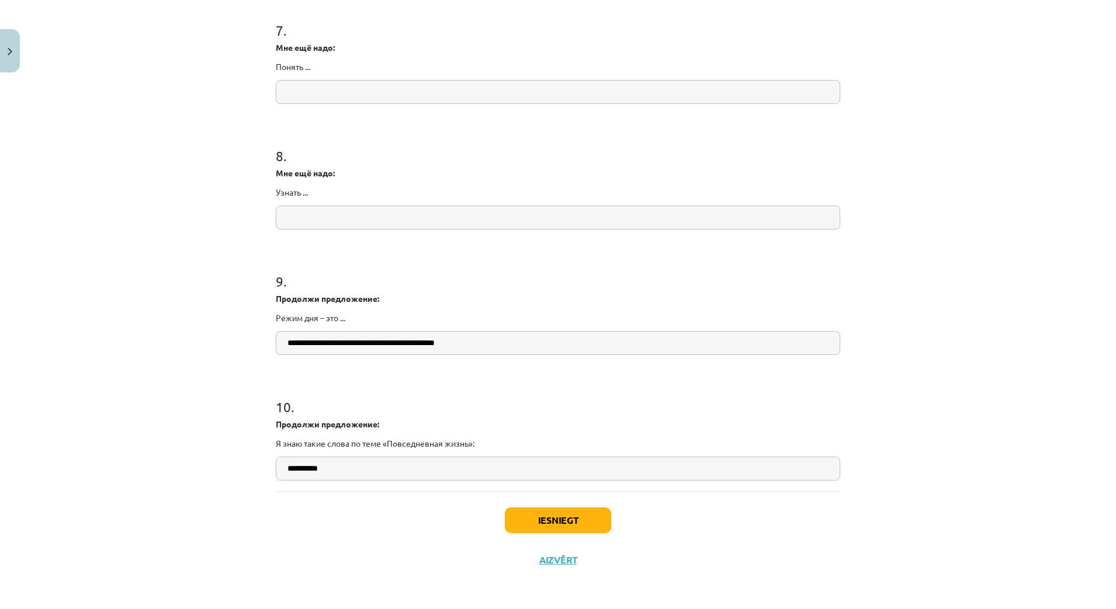
paste input "*****"
type input "**********"
click at [317, 214] on input "text" at bounding box center [558, 218] width 564 height 24
click at [311, 216] on input "text" at bounding box center [558, 218] width 564 height 24
paste input "*****"
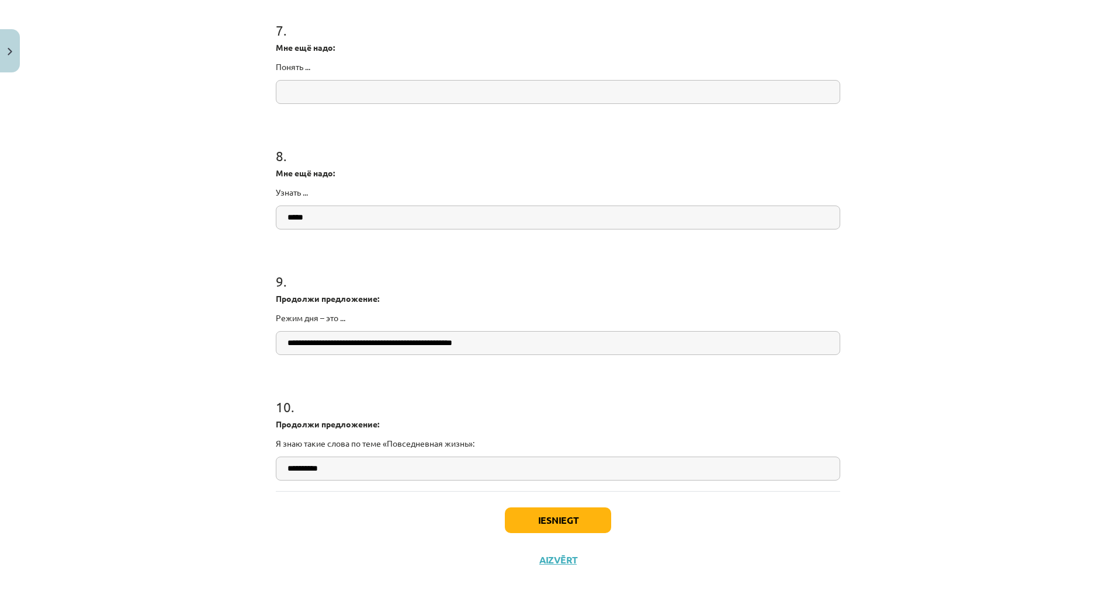
type input "*****"
click at [318, 95] on input "text" at bounding box center [558, 92] width 564 height 24
paste input "*****"
type input "*****"
click at [543, 519] on button "Iesniegt" at bounding box center [558, 521] width 106 height 26
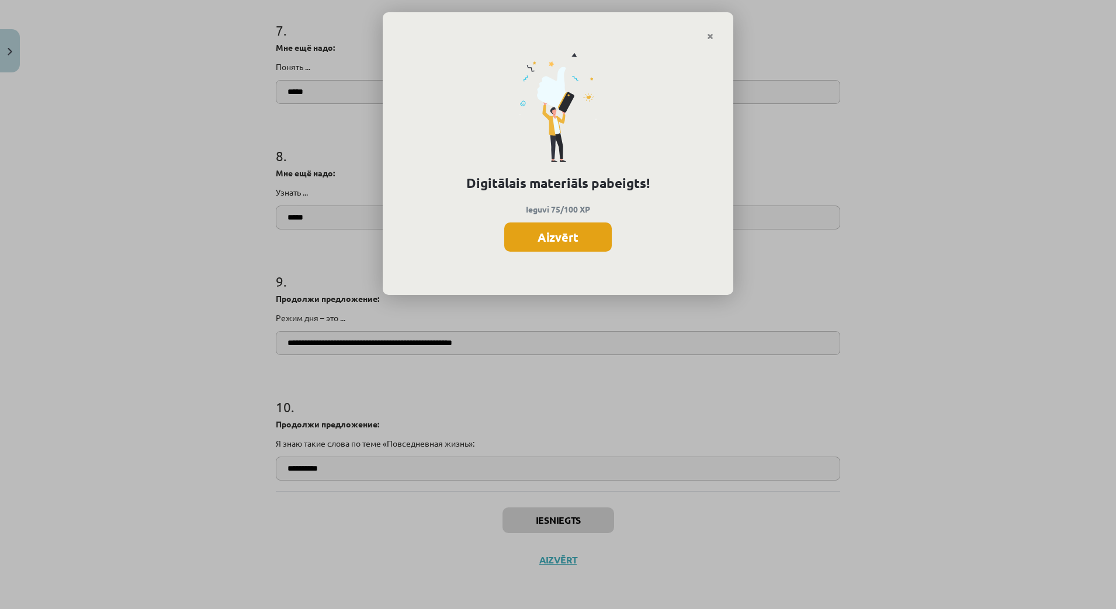
click at [568, 235] on button "Aizvērt" at bounding box center [558, 237] width 108 height 29
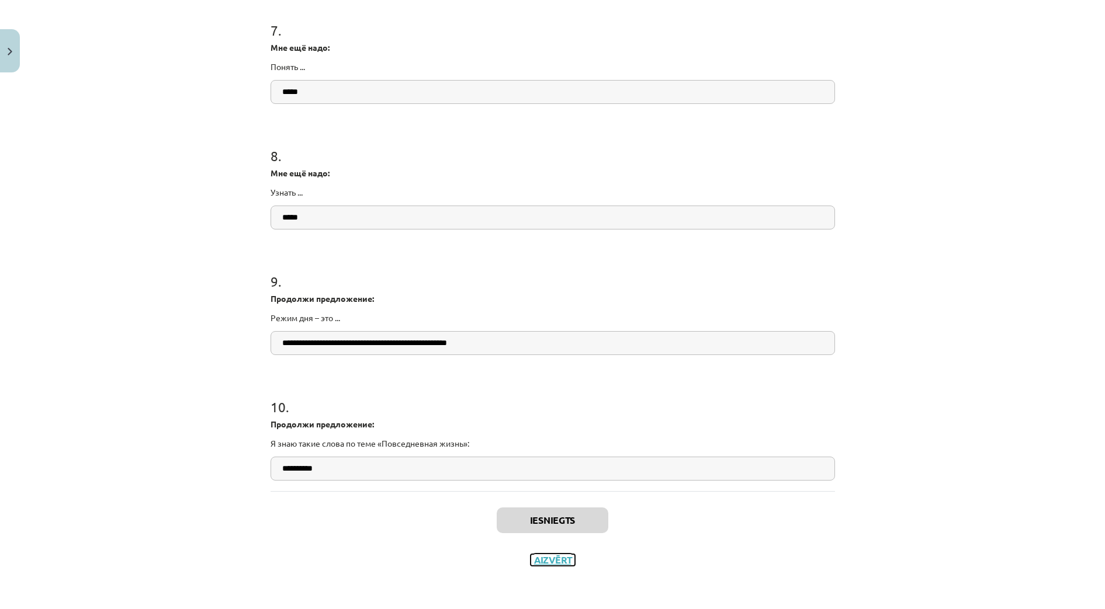
click at [553, 560] on button "Aizvērt" at bounding box center [553, 561] width 44 height 12
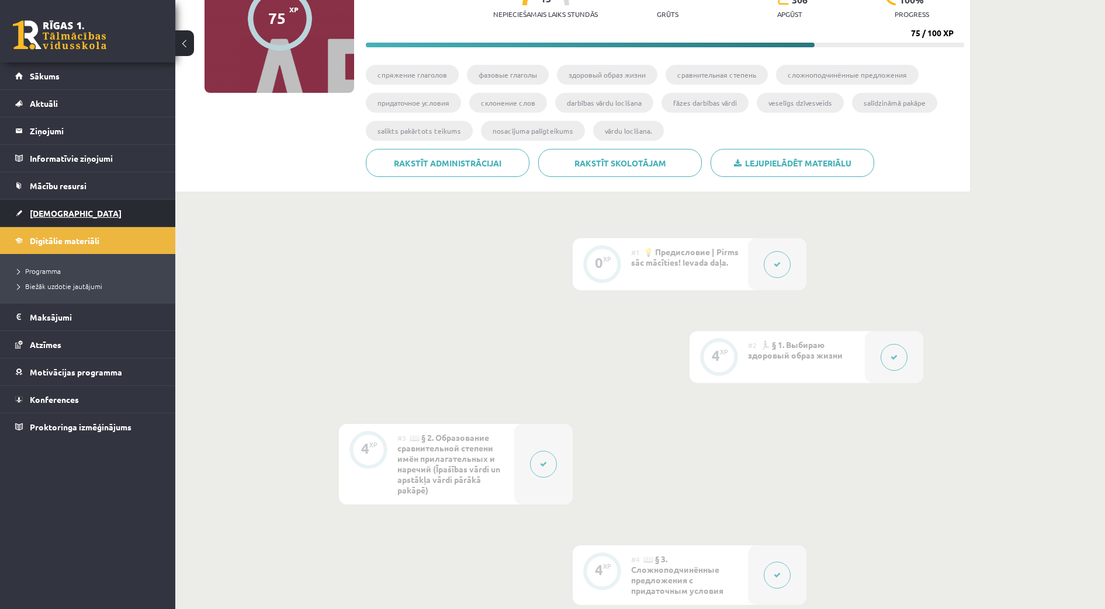
click at [59, 206] on link "[DEMOGRAPHIC_DATA]" at bounding box center [88, 213] width 146 height 27
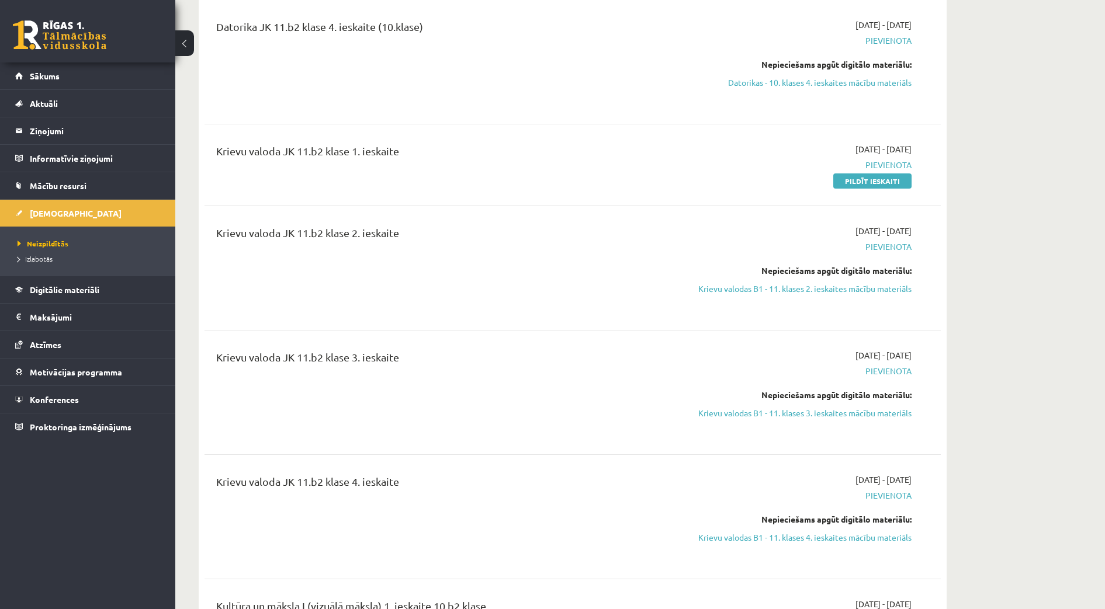
scroll to position [1315, 0]
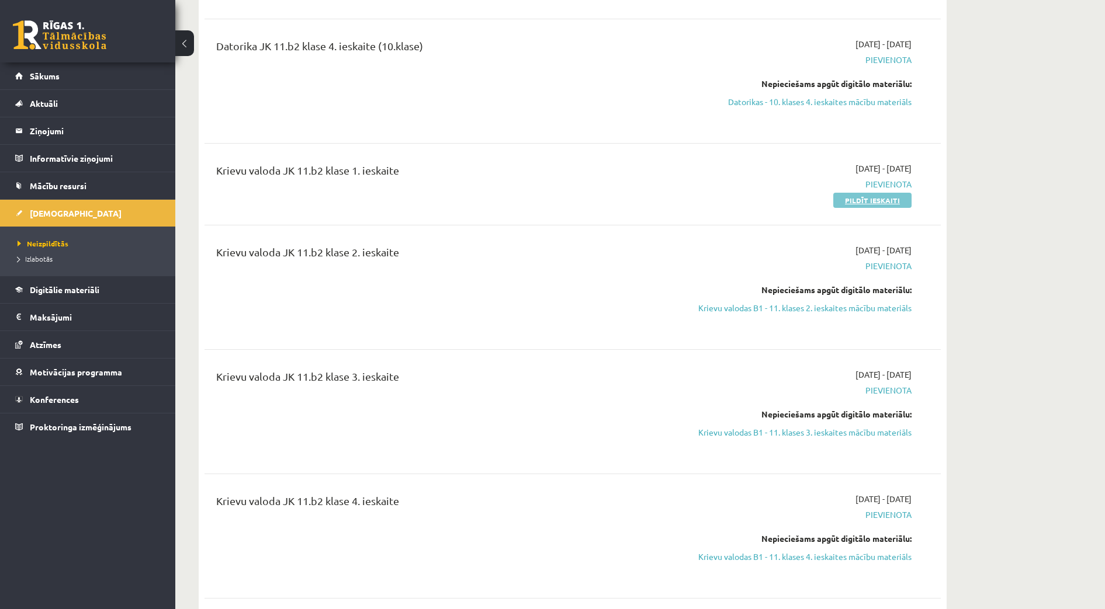
click at [876, 193] on link "Pildīt ieskaiti" at bounding box center [872, 200] width 78 height 15
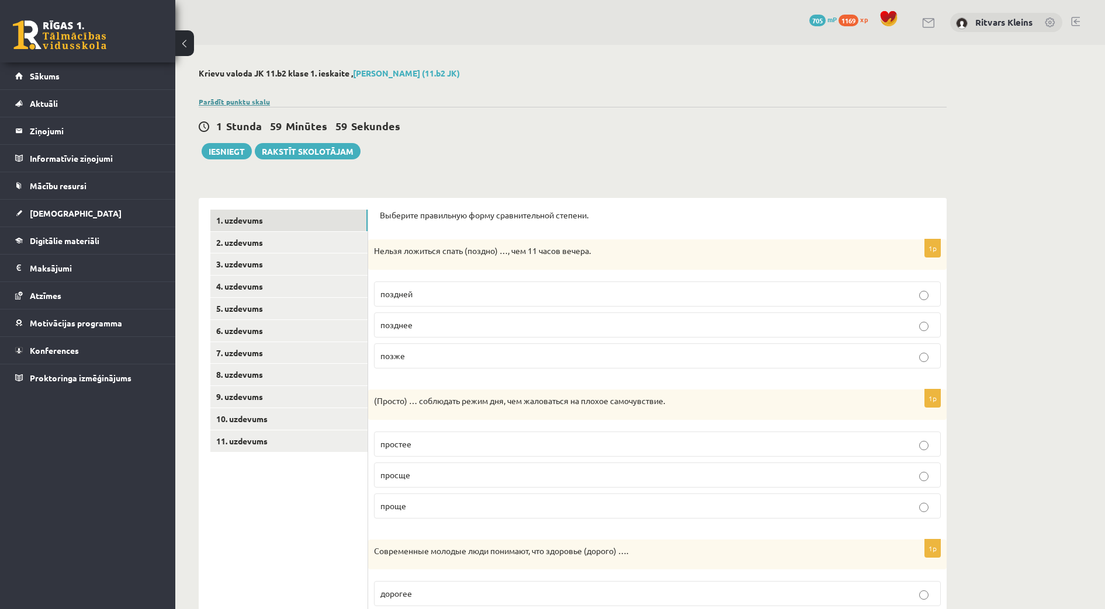
click at [241, 103] on link "Parādīt punktu skalu" at bounding box center [234, 101] width 71 height 9
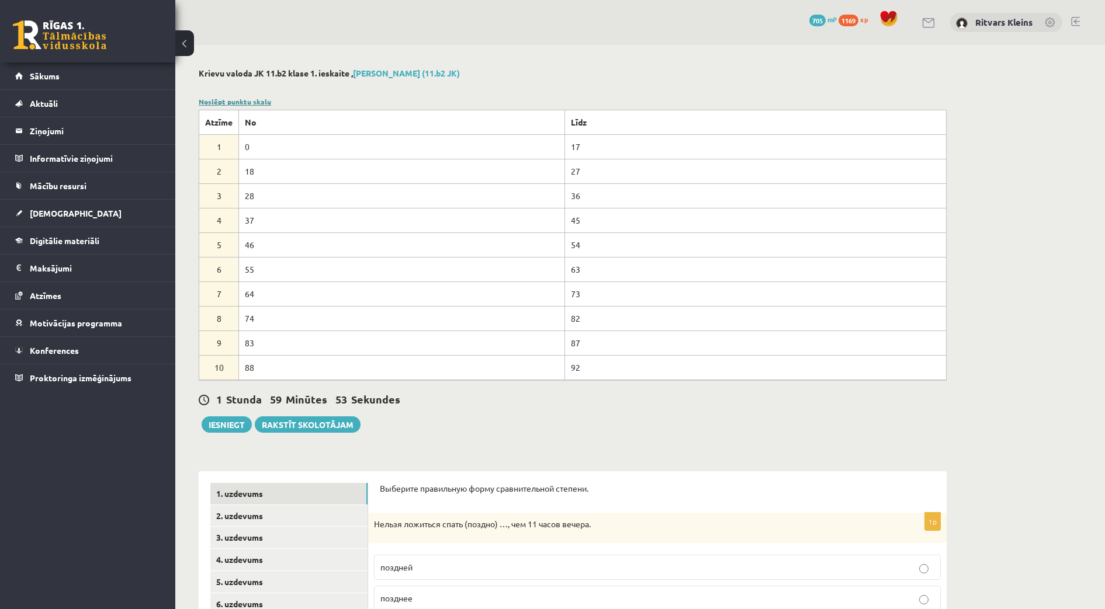
click at [248, 101] on link "Noslēpt punktu skalu" at bounding box center [235, 101] width 72 height 9
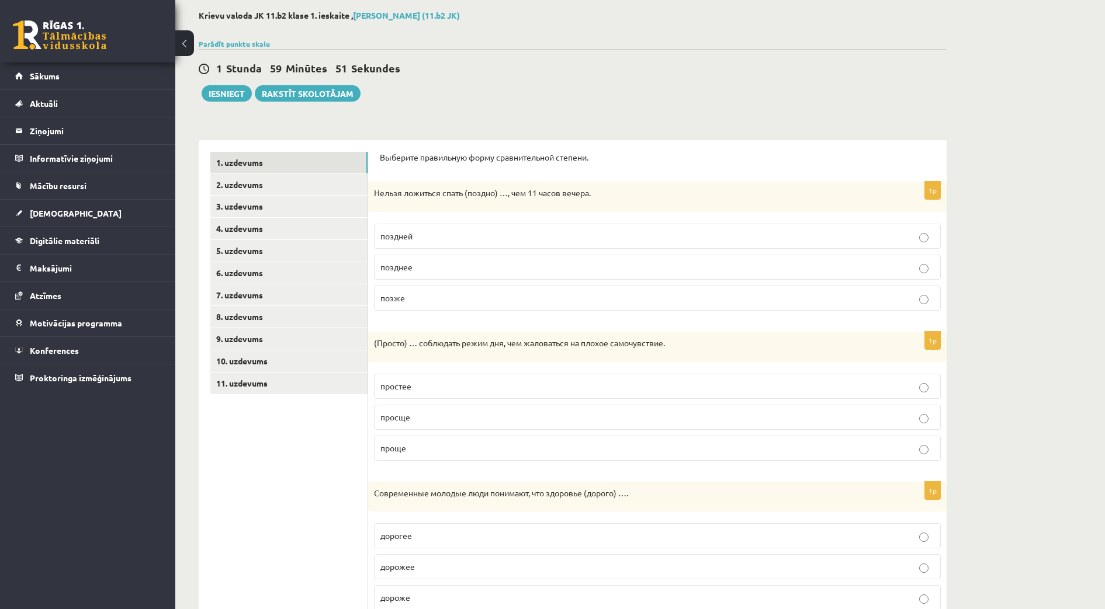
scroll to position [39, 0]
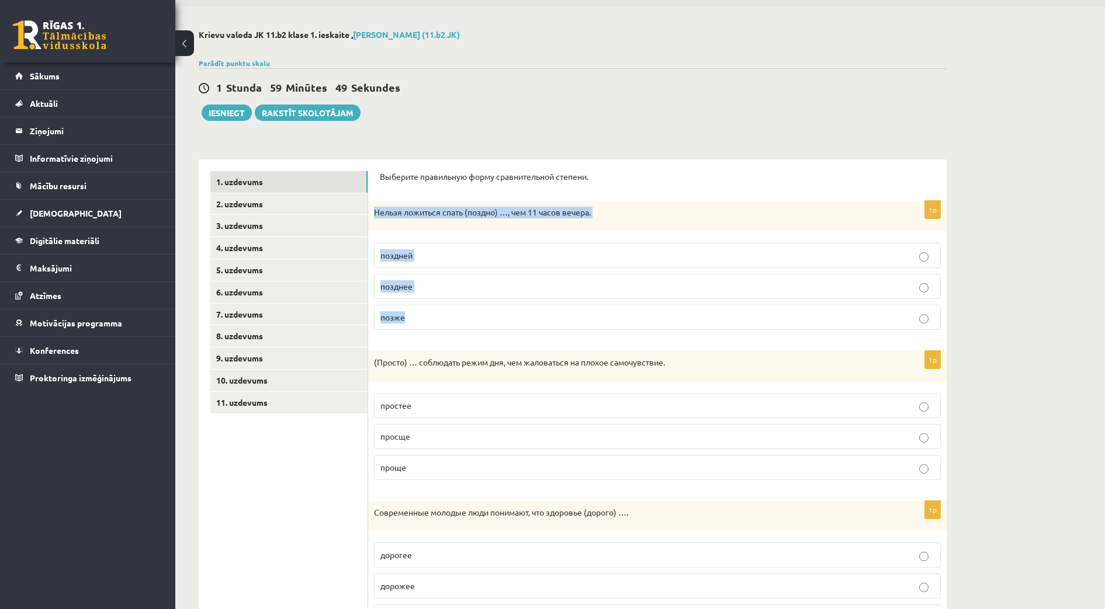
drag, startPoint x: 379, startPoint y: 211, endPoint x: 449, endPoint y: 316, distance: 125.6
click at [449, 316] on div "1p Нельзя ложиться спать (поздно) …, чем 11 часов вечера. поздней позднее позже" at bounding box center [657, 270] width 579 height 138
copy div "Нельзя ложиться спать (поздно) …, чем 11 часов вечера. поздней позднее позже"
click at [421, 282] on p "позднее" at bounding box center [657, 286] width 554 height 12
click at [992, 341] on div "**********" at bounding box center [640, 490] width 930 height 968
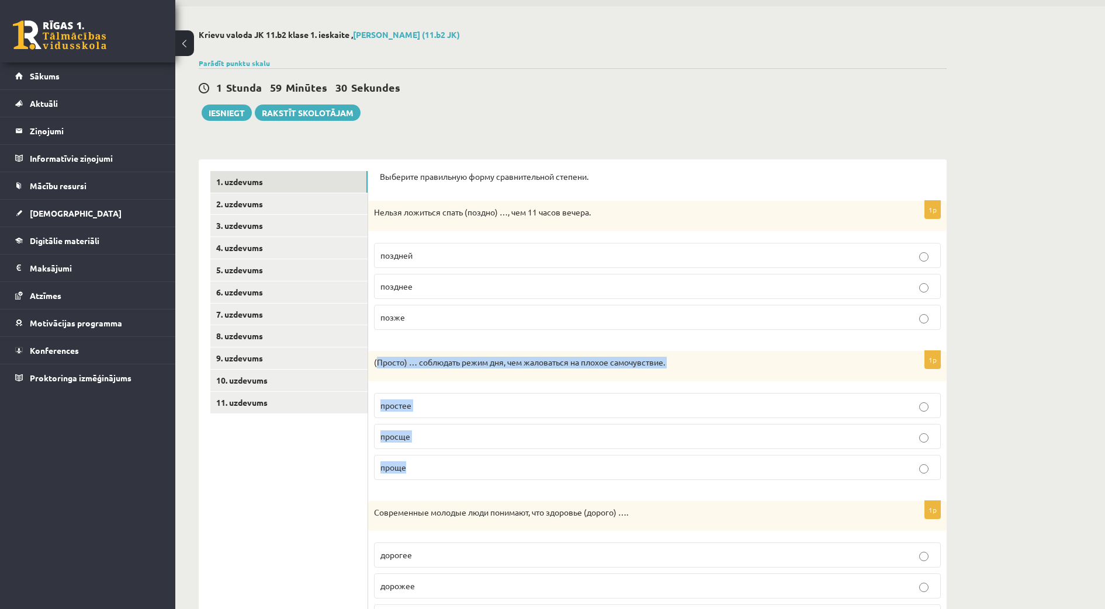
drag, startPoint x: 379, startPoint y: 362, endPoint x: 437, endPoint y: 463, distance: 116.3
click at [437, 463] on div "1p (Просто) … соблюдать режим дня, чем жаловаться на плохое самочувствие. прост…" at bounding box center [657, 420] width 579 height 138
copy div "Просто) … соблюдать режим дня, чем жаловаться на плохое самочувствие. простее п…"
click at [411, 470] on p "проще" at bounding box center [657, 468] width 554 height 12
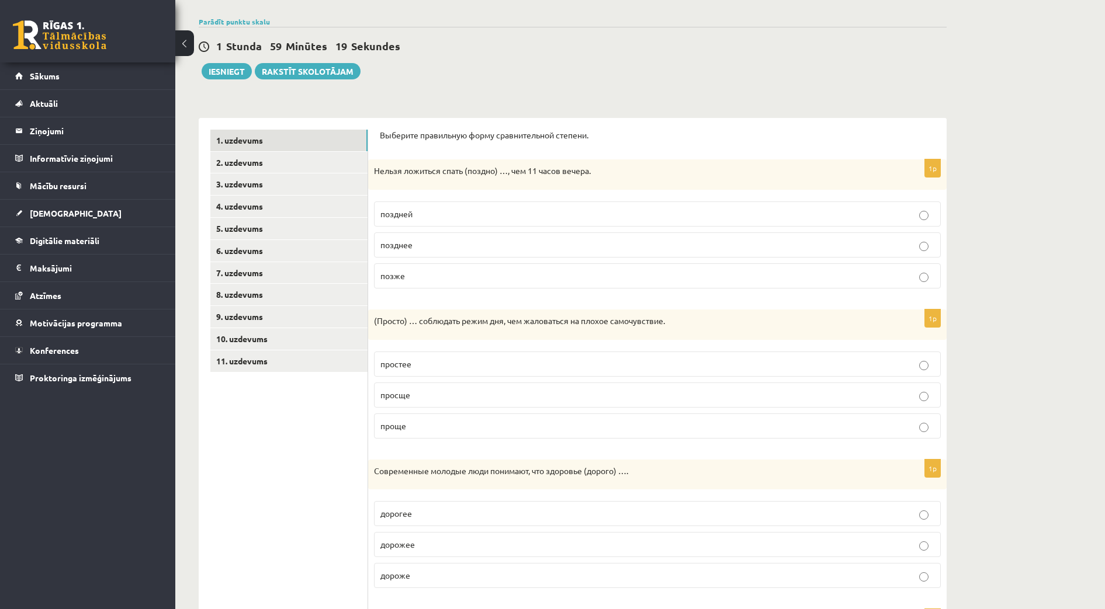
scroll to position [258, 0]
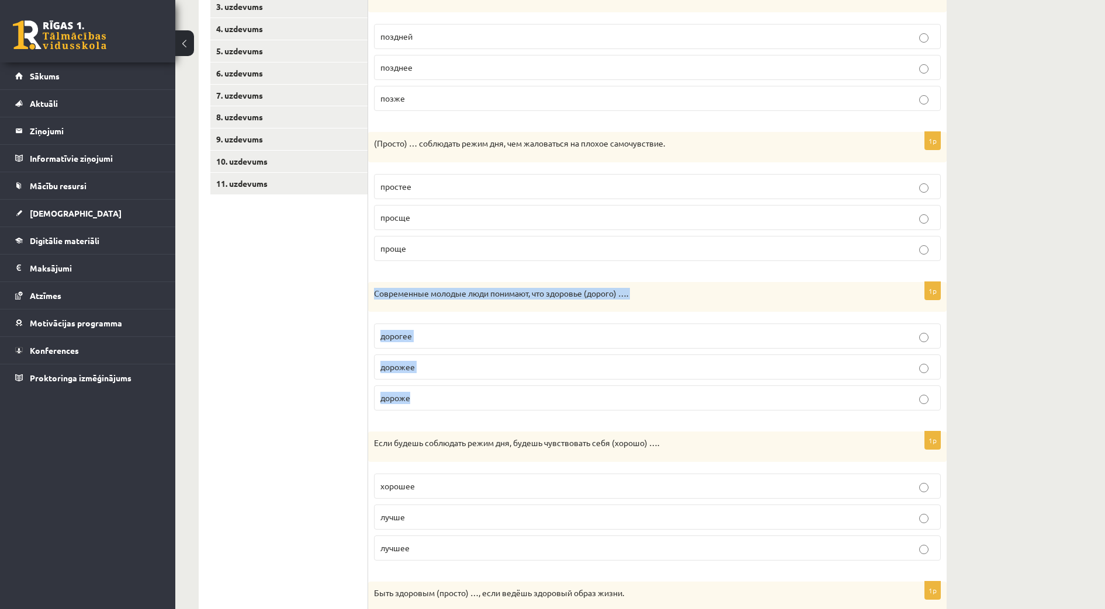
drag, startPoint x: 405, startPoint y: 307, endPoint x: 442, endPoint y: 400, distance: 99.4
click at [442, 400] on div "1p Современные молодые люди понимают, что здоровье (дорого) …. дорогее дорожее …" at bounding box center [657, 351] width 579 height 138
copy div "Современные молодые люди понимают, что здоровье (дорого) …. дорогее дорожее дор…"
click at [418, 369] on p "дорожее" at bounding box center [657, 367] width 554 height 12
click at [408, 403] on p "дороже" at bounding box center [657, 398] width 554 height 12
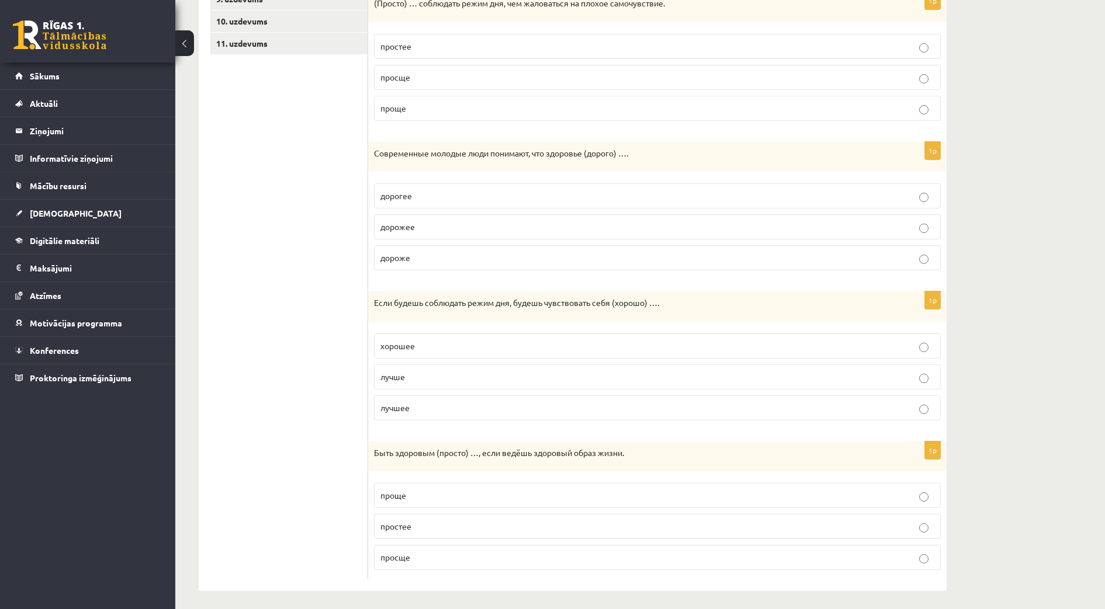
scroll to position [404, 0]
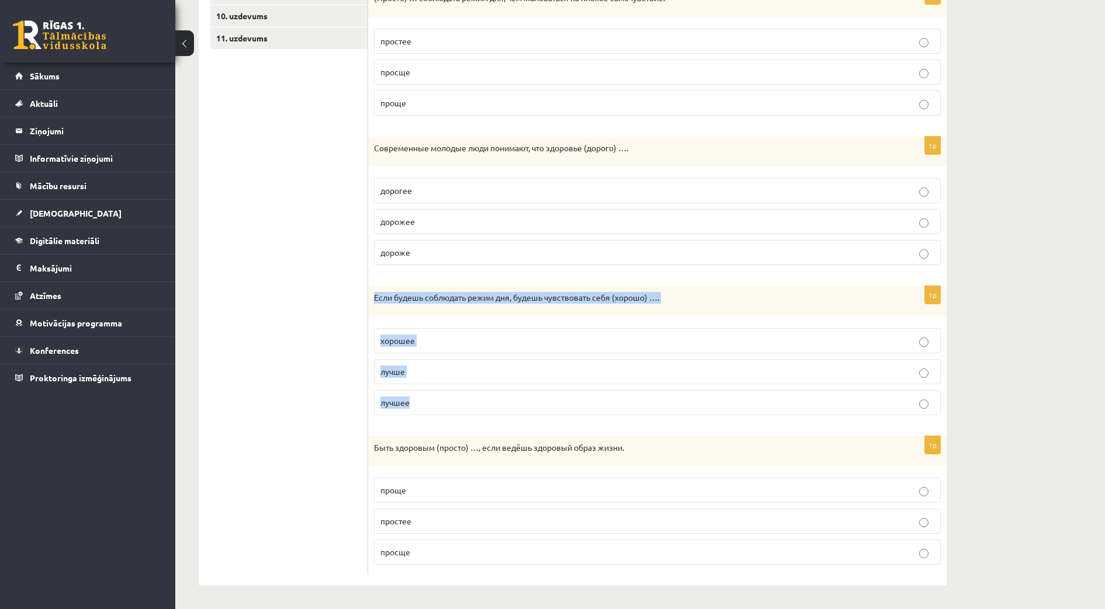
drag, startPoint x: 394, startPoint y: 307, endPoint x: 436, endPoint y: 395, distance: 97.5
click at [436, 396] on div "1p Если будешь соблюдать режим дня, будешь чувствовать себя (хорошо) …. хорошее…" at bounding box center [657, 355] width 579 height 138
copy div "Если будешь соблюдать режим дня, будешь чувствовать себя (хорошо) …. хорошее лу…"
click at [309, 360] on ul "1. uzdevums 2. uzdevums 3. uzdevums 4. uzdevums 5. uzdevums 6. uzdevums 7. uzde…" at bounding box center [289, 191] width 158 height 768
click at [417, 369] on p "лучше" at bounding box center [657, 372] width 554 height 12
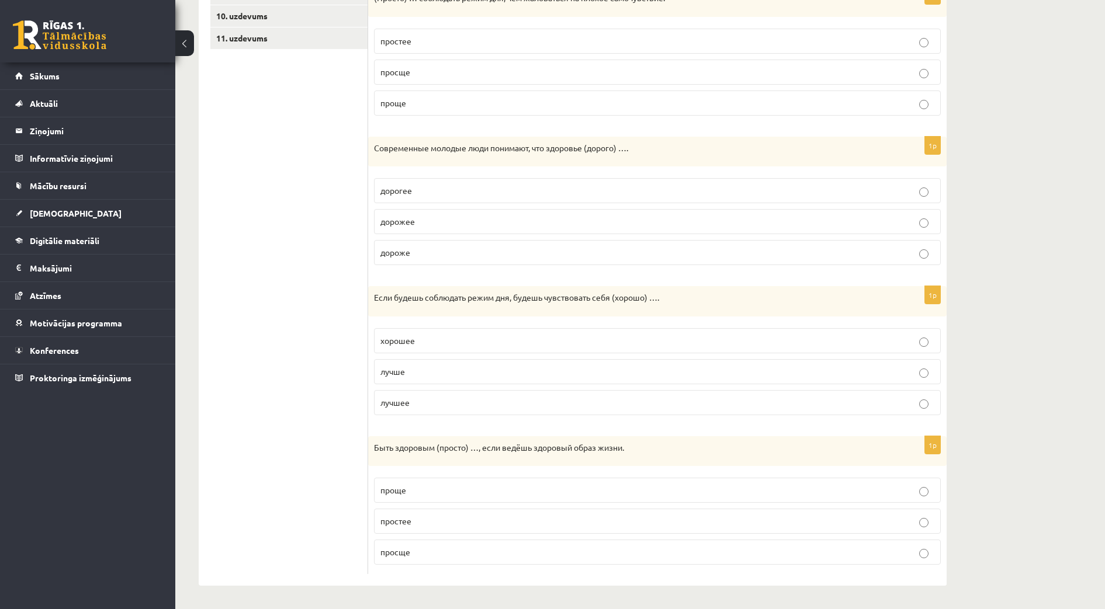
click at [332, 354] on ul "1. uzdevums 2. uzdevums 3. uzdevums 4. uzdevums 5. uzdevums 6. uzdevums 7. uzde…" at bounding box center [289, 191] width 158 height 768
drag, startPoint x: 367, startPoint y: 443, endPoint x: 427, endPoint y: 488, distance: 74.7
click at [428, 489] on div "**********" at bounding box center [573, 191] width 748 height 792
drag, startPoint x: 427, startPoint y: 488, endPoint x: 295, endPoint y: 437, distance: 141.0
click at [295, 437] on ul "1. uzdevums 2. uzdevums 3. uzdevums 4. uzdevums 5. uzdevums 6. uzdevums 7. uzde…" at bounding box center [289, 191] width 158 height 768
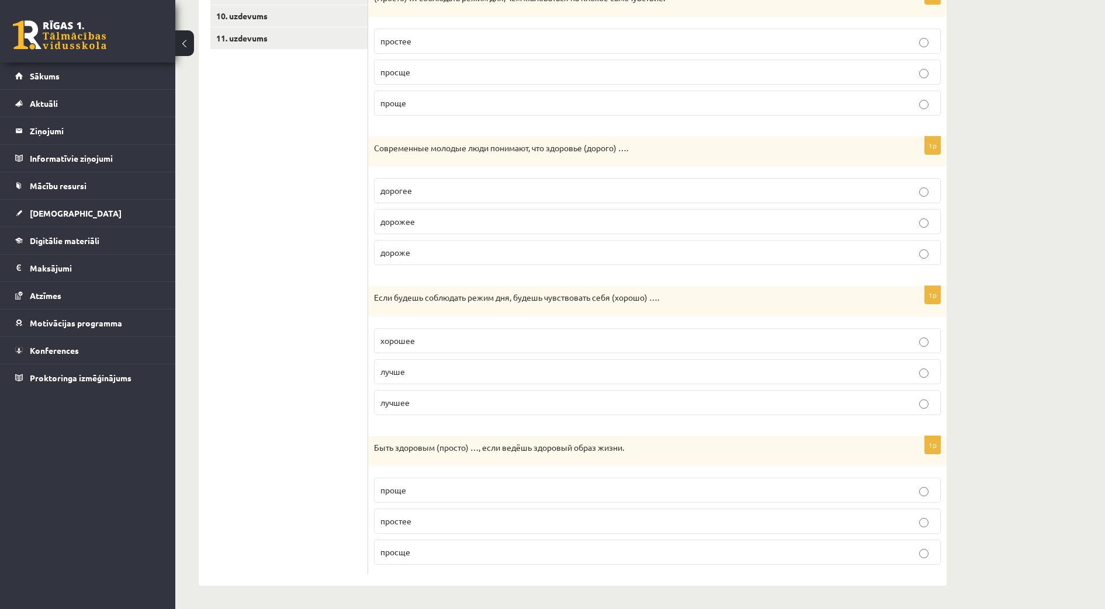
click at [377, 462] on div "Быть здоровым (просто) …, если ведёшь здоровый образ жизни." at bounding box center [657, 452] width 579 height 30
click at [388, 449] on p "Быть здоровым (просто) …, если ведёшь здоровый образ жизни." at bounding box center [628, 448] width 508 height 12
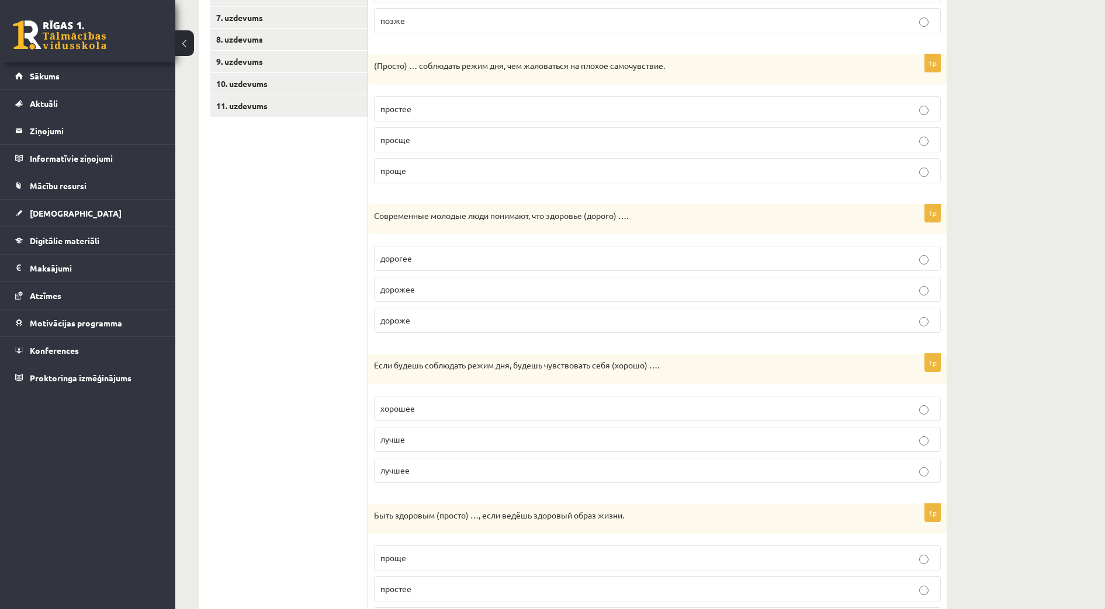
scroll to position [351, 0]
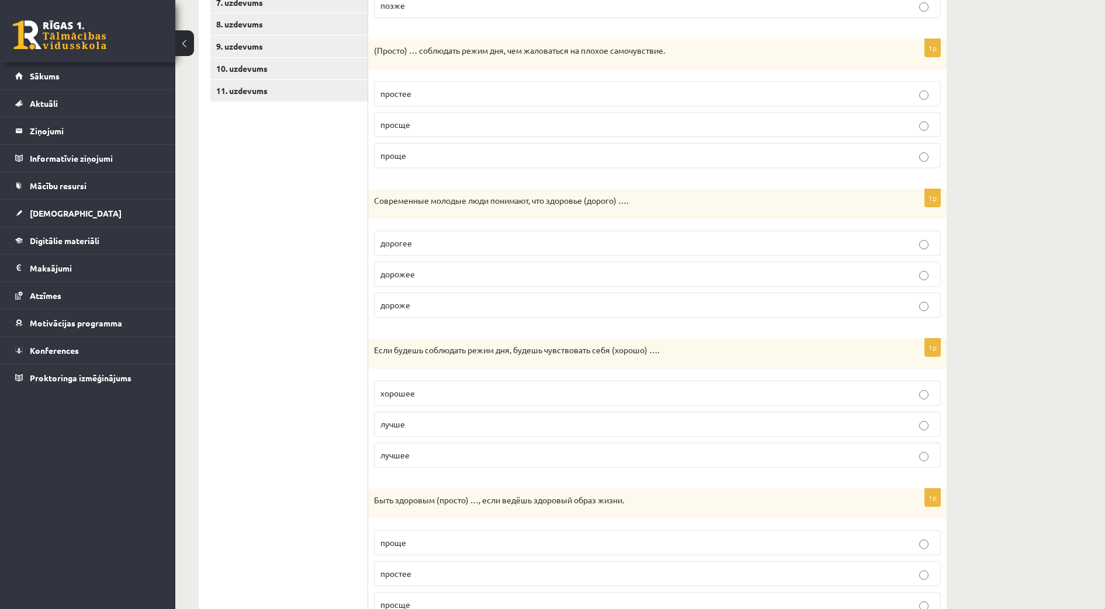
click at [1042, 377] on div "**********" at bounding box center [640, 178] width 930 height 968
click at [1040, 377] on div "**********" at bounding box center [640, 178] width 930 height 968
click at [1044, 377] on div "**********" at bounding box center [640, 178] width 930 height 968
click at [1030, 416] on div "**********" at bounding box center [640, 178] width 930 height 968
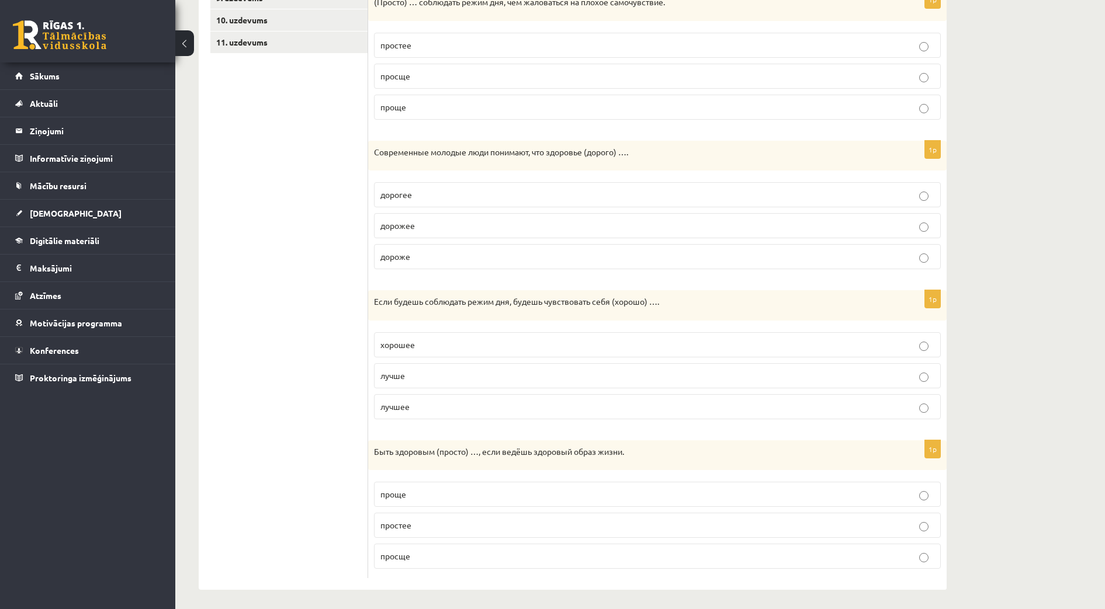
scroll to position [404, 0]
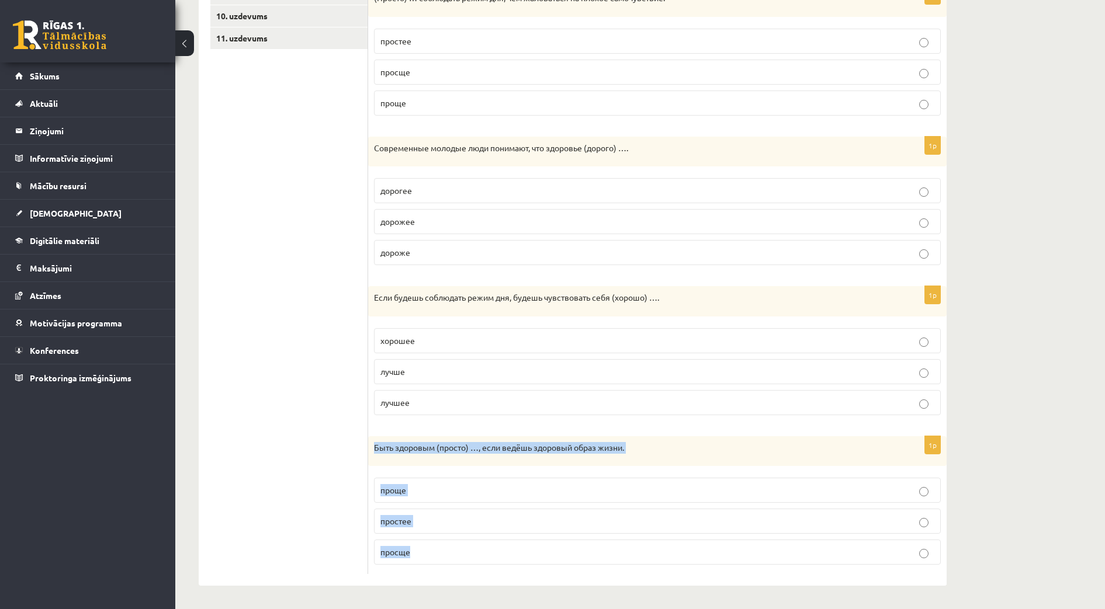
drag, startPoint x: 372, startPoint y: 446, endPoint x: 439, endPoint y: 541, distance: 116.6
click at [439, 542] on div "1p Быть здоровым (просто) …, если ведёшь здоровый образ жизни. проще простее пр…" at bounding box center [657, 506] width 579 height 138
copy div "Быть здоровым (просто) …, если ведёшь здоровый образ жизни. проще простее просще"
click at [359, 499] on ul "1. uzdevums 2. uzdevums 3. uzdevums 4. uzdevums 5. uzdevums 6. uzdevums 7. uzde…" at bounding box center [289, 191] width 158 height 768
click at [404, 490] on span "проще" at bounding box center [393, 490] width 26 height 11
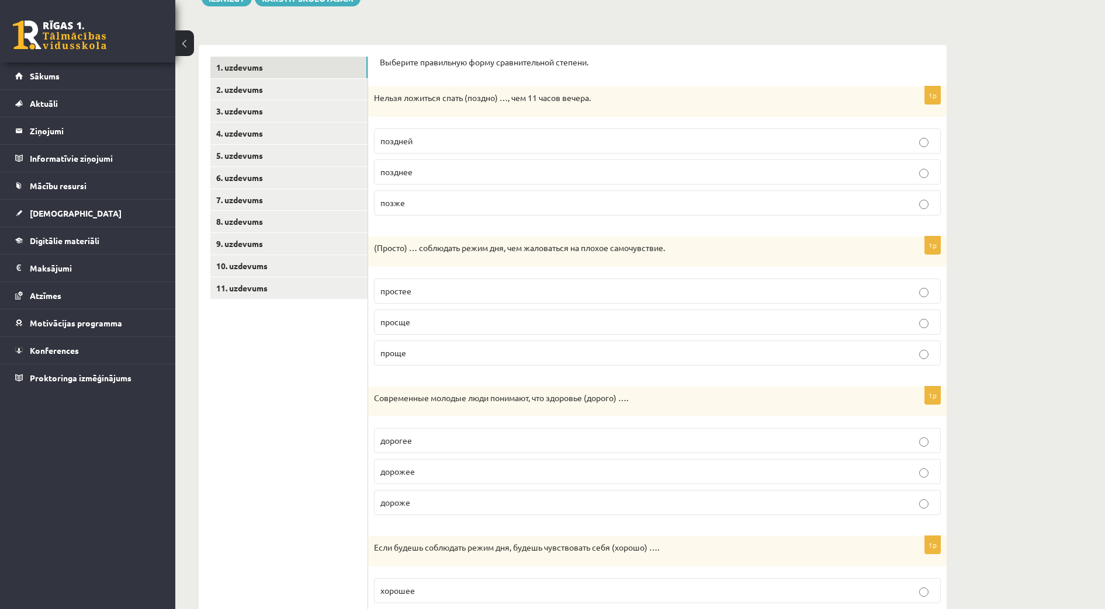
scroll to position [185, 0]
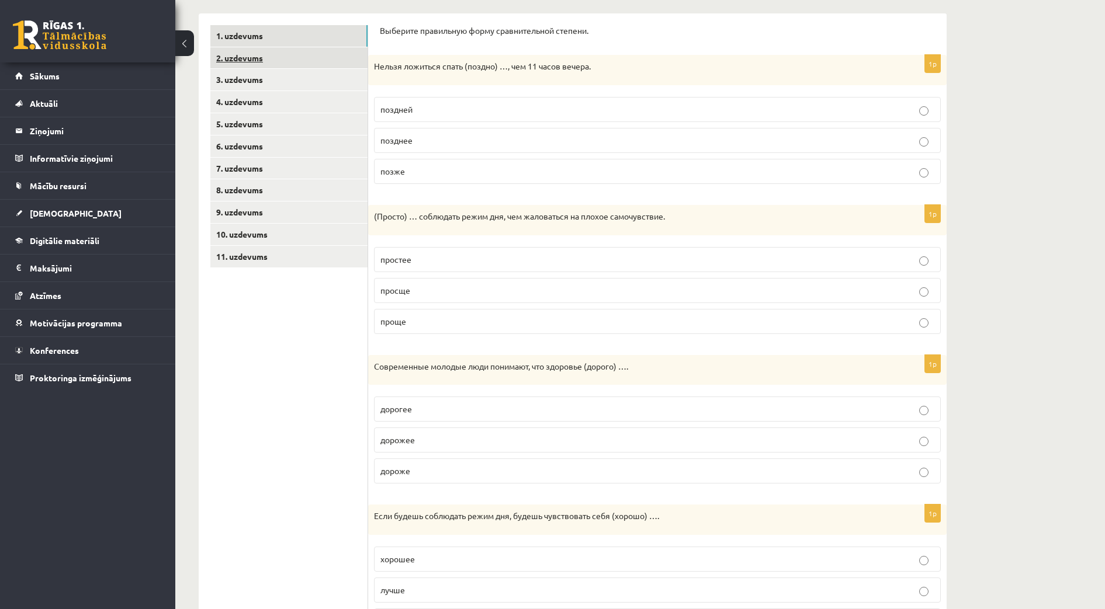
click at [241, 54] on link "2. uzdevums" at bounding box center [288, 58] width 157 height 22
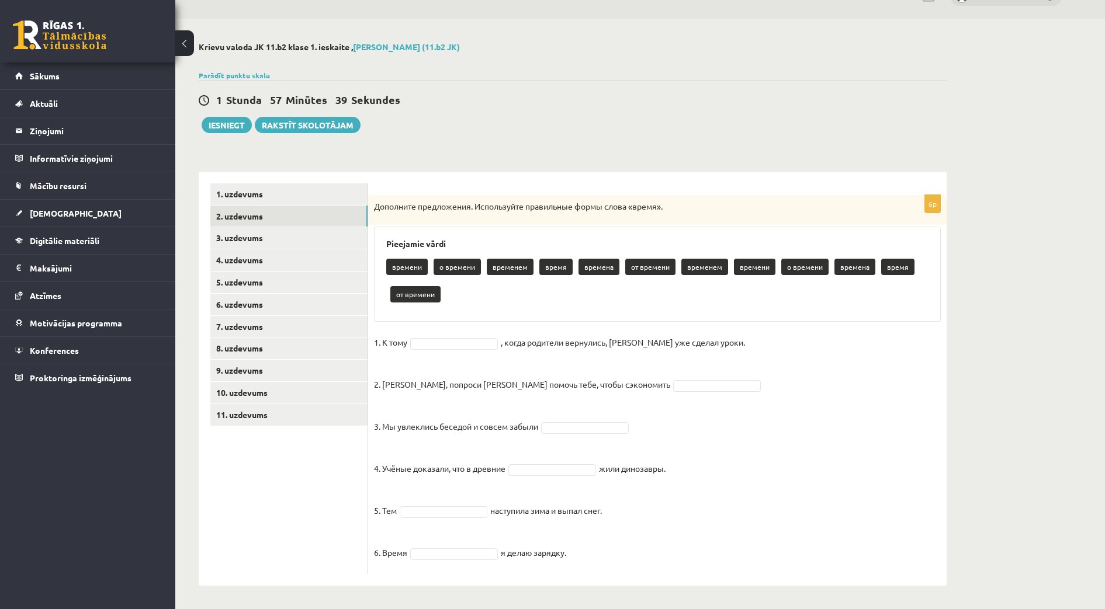
drag, startPoint x: 458, startPoint y: 335, endPoint x: 456, endPoint y: 329, distance: 6.1
click at [458, 334] on fieldset "1. К тому , когда родители вернулись, Эгилс уже сделал уроки. 2. Мадара, попрос…" at bounding box center [657, 451] width 567 height 235
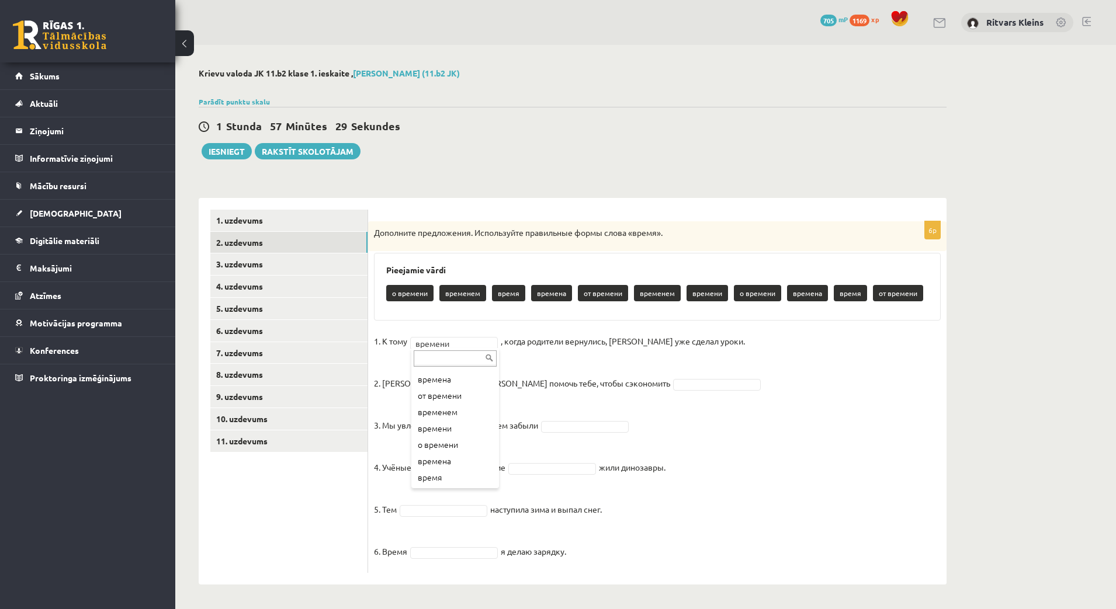
scroll to position [79, 0]
drag, startPoint x: 797, startPoint y: 420, endPoint x: 761, endPoint y: 405, distance: 39.1
click at [789, 415] on fieldset "1. К тому времени ******* , когда родители вернулись, Эгилс уже сделал уроки. 2…" at bounding box center [657, 449] width 567 height 235
drag, startPoint x: 385, startPoint y: 292, endPoint x: 721, endPoint y: 531, distance: 412.7
click at [722, 532] on div "6p Дополните предложения. Используйте правильные формы слова «время». Pieejamie…" at bounding box center [657, 397] width 579 height 352
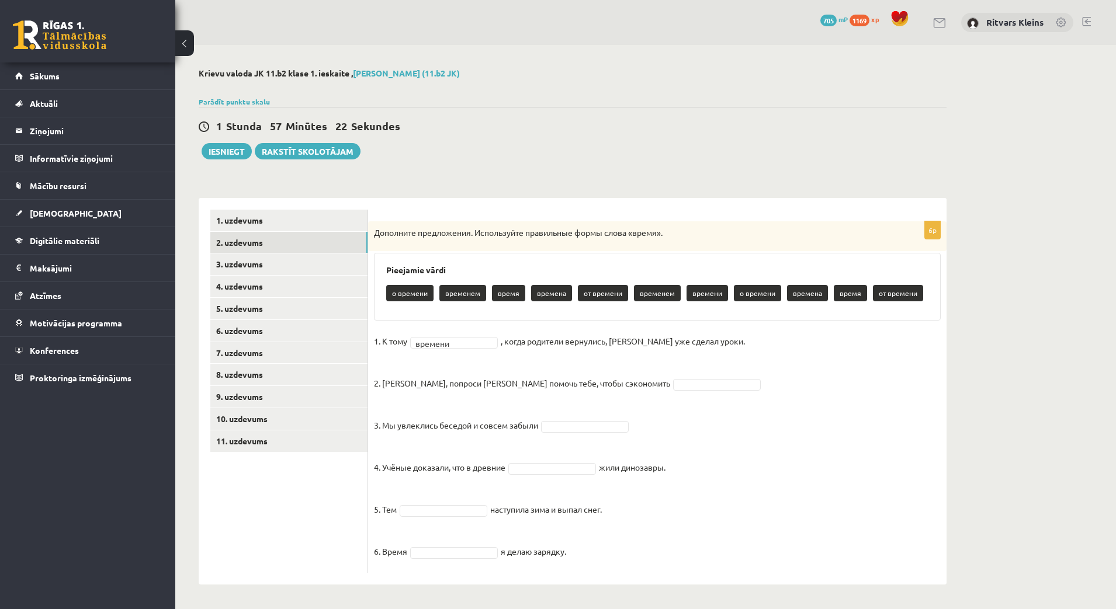
copy div "о времени временем время времена от времени временем времени о времени времена …"
click at [855, 422] on fieldset "1. К тому времени ******* , когда родители вернулись, Эгилс уже сделал уроки. 2…" at bounding box center [657, 449] width 567 height 235
click at [853, 424] on fieldset "1. К тому времени ******* , когда родители вернулись, Эгилс уже сделал уроки. 2…" at bounding box center [657, 449] width 567 height 235
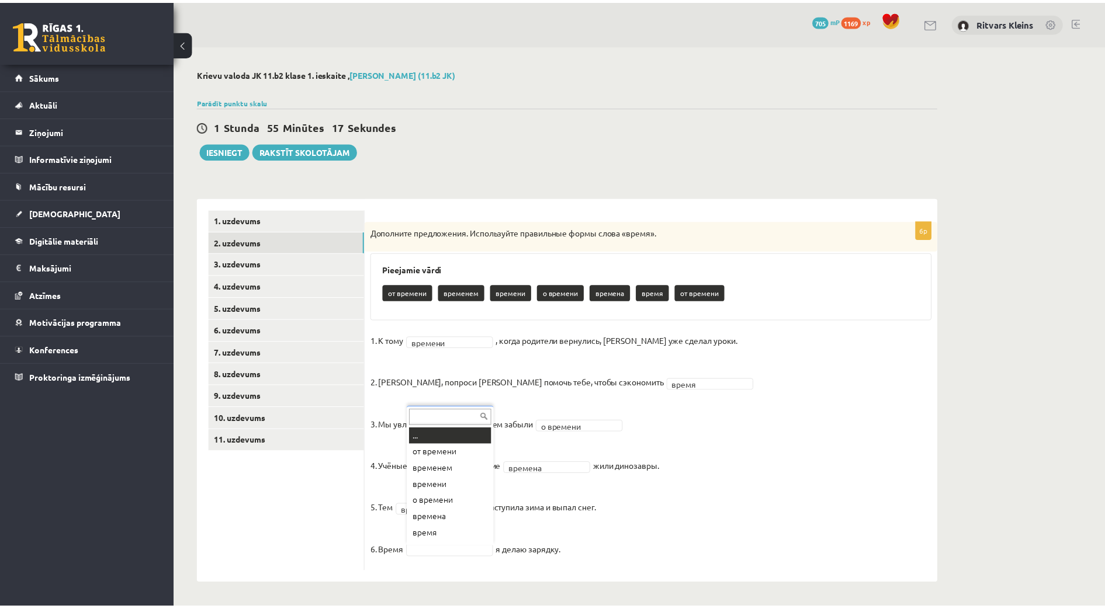
scroll to position [14, 0]
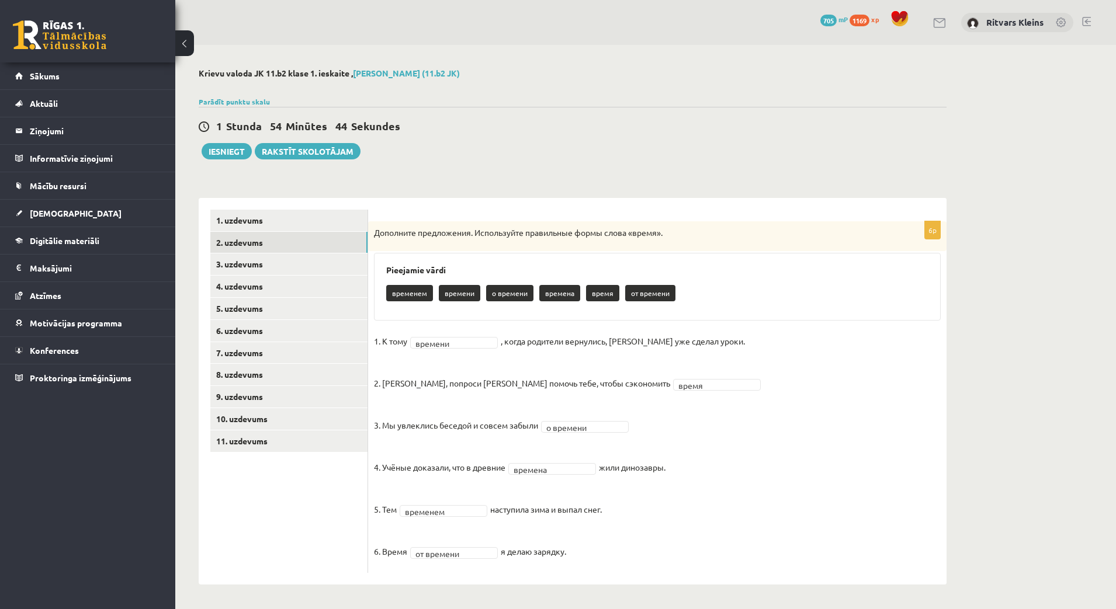
drag, startPoint x: 30, startPoint y: 150, endPoint x: 449, endPoint y: 134, distance: 419.8
click at [456, 133] on div "1 Stunda 54 Minūtes 44 Sekundes" at bounding box center [573, 126] width 748 height 15
click at [244, 268] on link "3. uzdevums" at bounding box center [288, 265] width 157 height 22
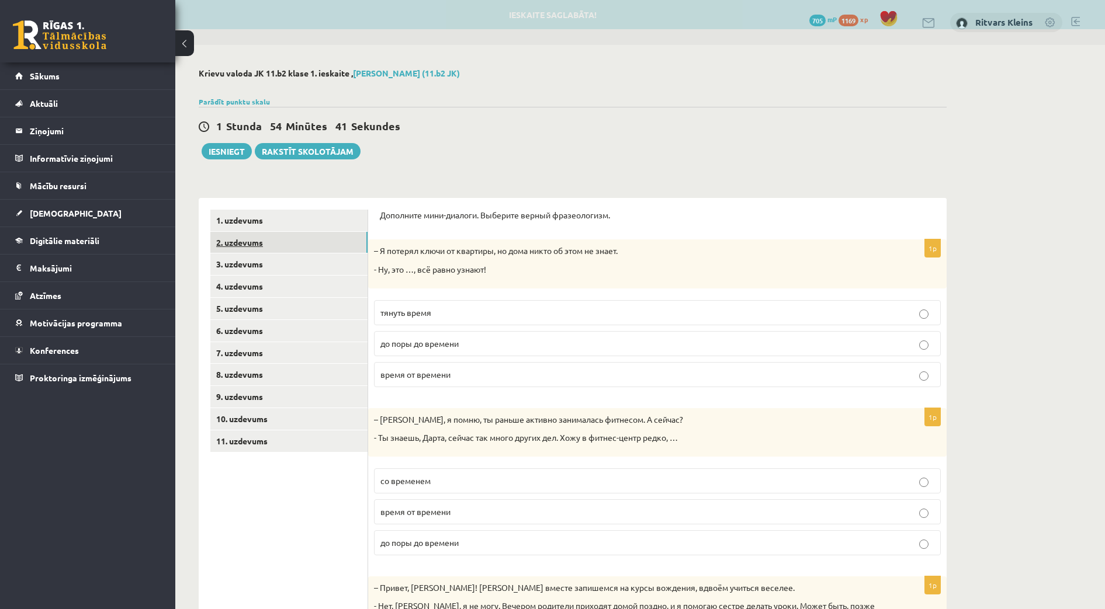
click at [237, 243] on link "2. uzdevums" at bounding box center [288, 243] width 157 height 22
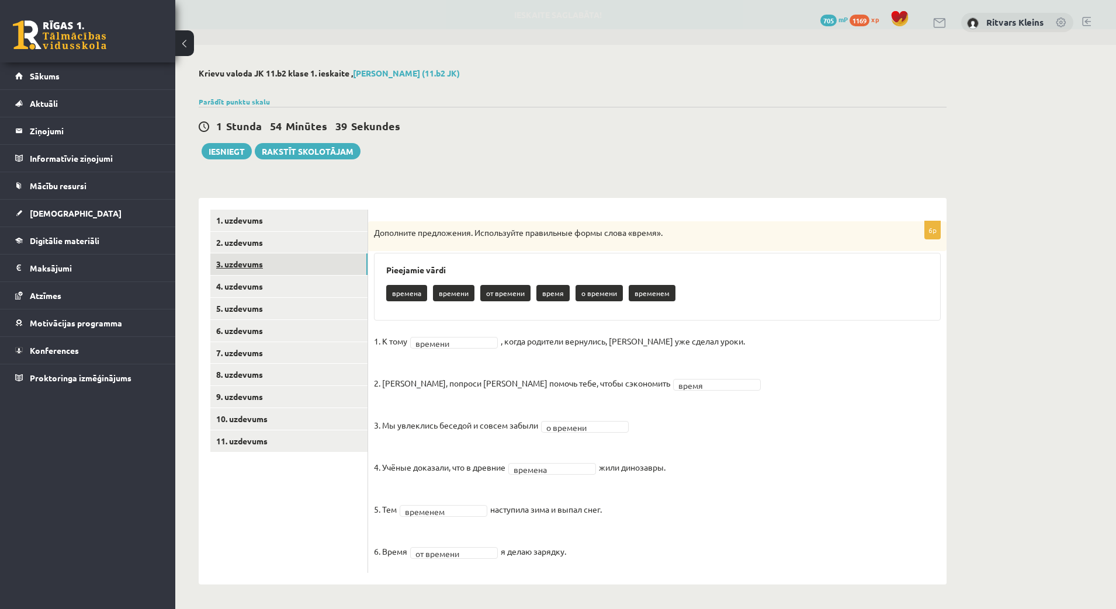
click at [247, 265] on link "3. uzdevums" at bounding box center [288, 265] width 157 height 22
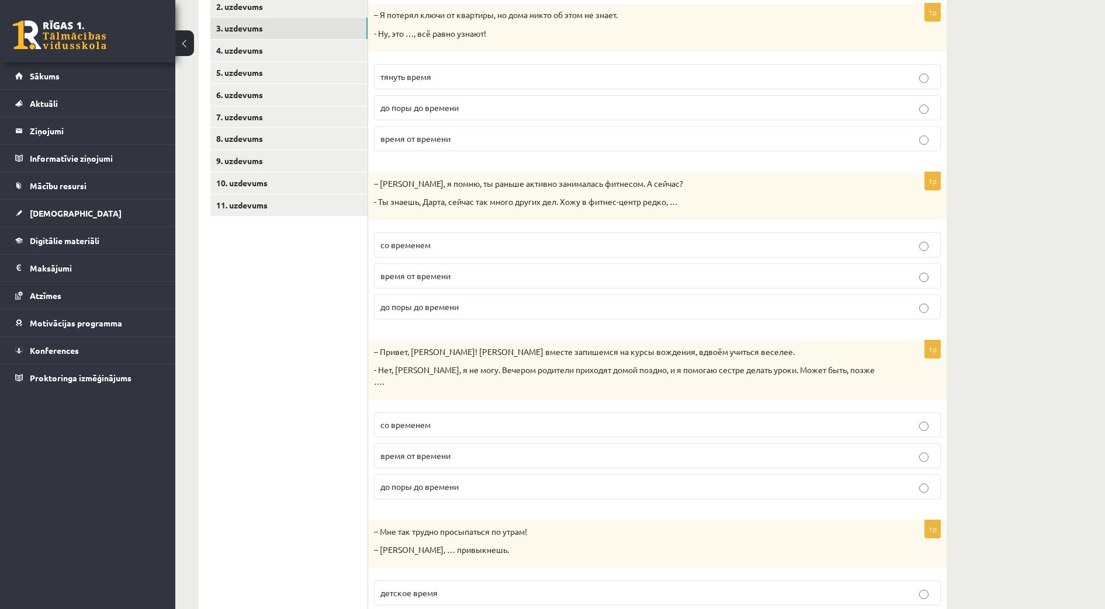
scroll to position [0, 0]
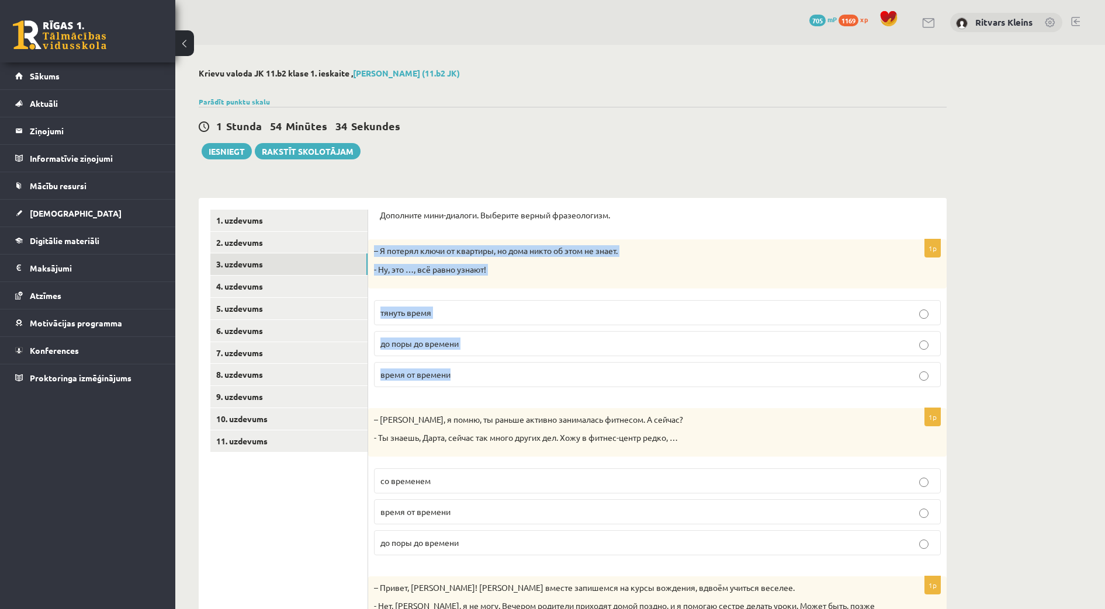
drag, startPoint x: 389, startPoint y: 256, endPoint x: 484, endPoint y: 371, distance: 149.8
click at [484, 371] on div "1p – Я потерял ключи от квартиры, но дома никто об этом не знает. - Ну, это …, …" at bounding box center [657, 318] width 579 height 157
copy div "– Я потерял ключи от квартиры, но дома никто об этом не знает. - Ну, это …, всё…"
click at [438, 344] on span "до поры до времени" at bounding box center [419, 343] width 78 height 11
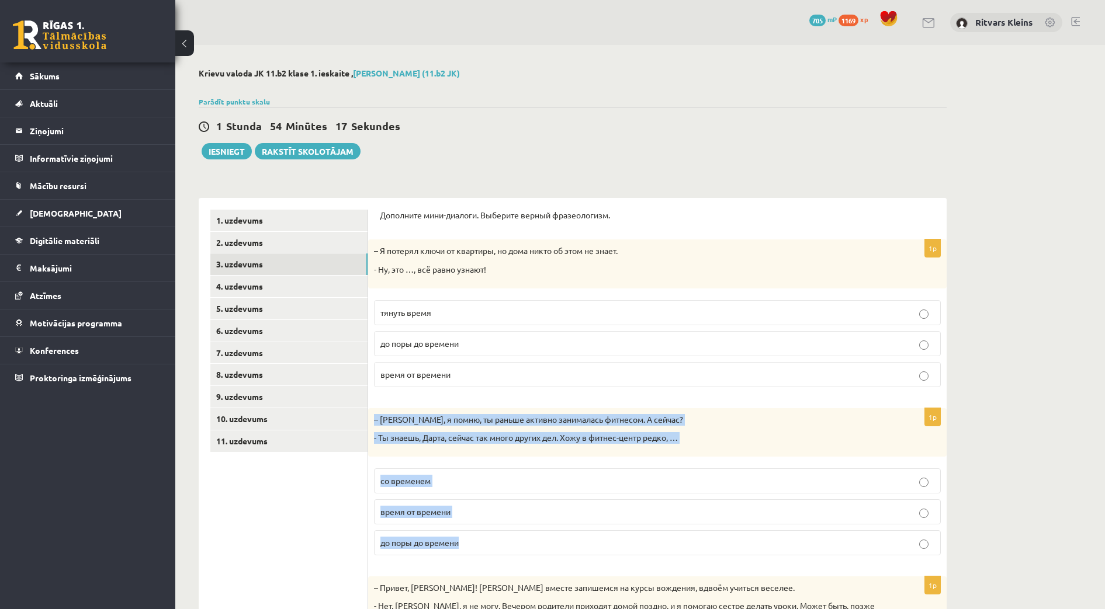
drag, startPoint x: 369, startPoint y: 421, endPoint x: 464, endPoint y: 549, distance: 159.7
click at [464, 549] on div "1p – Мария, я помню, ты раньше активно занималась фитнесом. А сейчас? - Ты знае…" at bounding box center [657, 486] width 579 height 157
copy div "– Мария, я помню, ты раньше активно занималась фитнесом. А сейчас? - Ты знаешь,…"
click at [431, 515] on span "время от времени" at bounding box center [415, 512] width 70 height 11
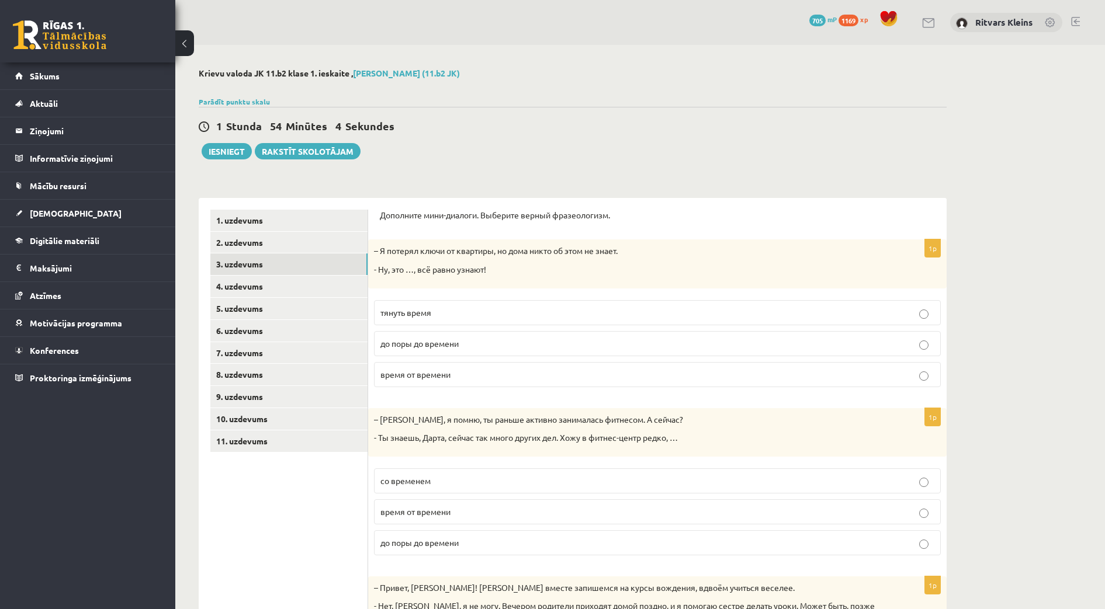
click at [344, 520] on ul "1. uzdevums 2. uzdevums 3. uzdevums 4. uzdevums 5. uzdevums 6. uzdevums 7. uzde…" at bounding box center [289, 562] width 158 height 704
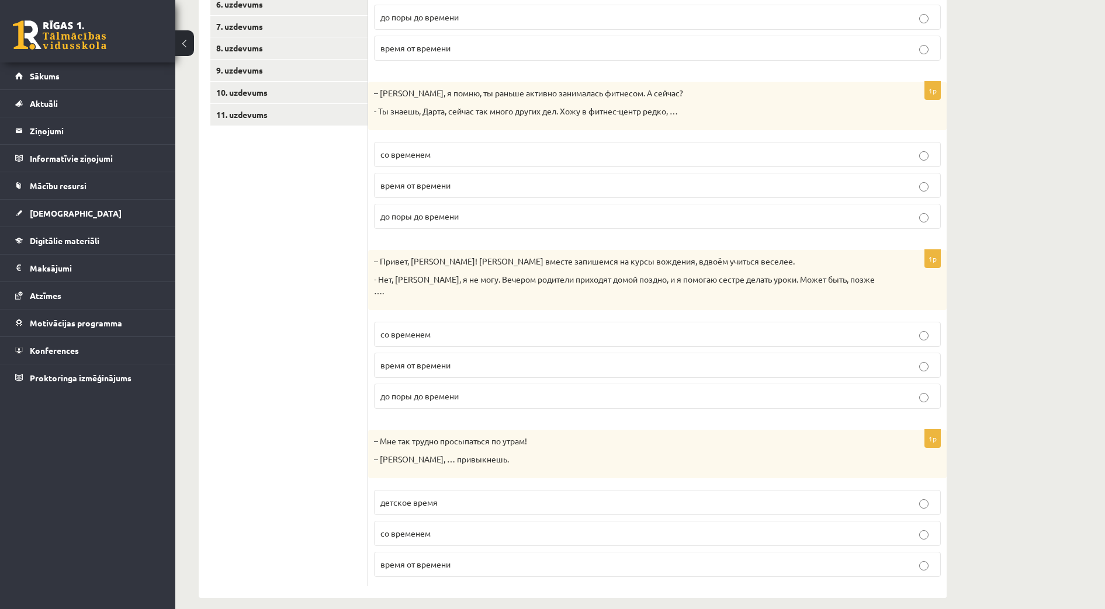
scroll to position [328, 0]
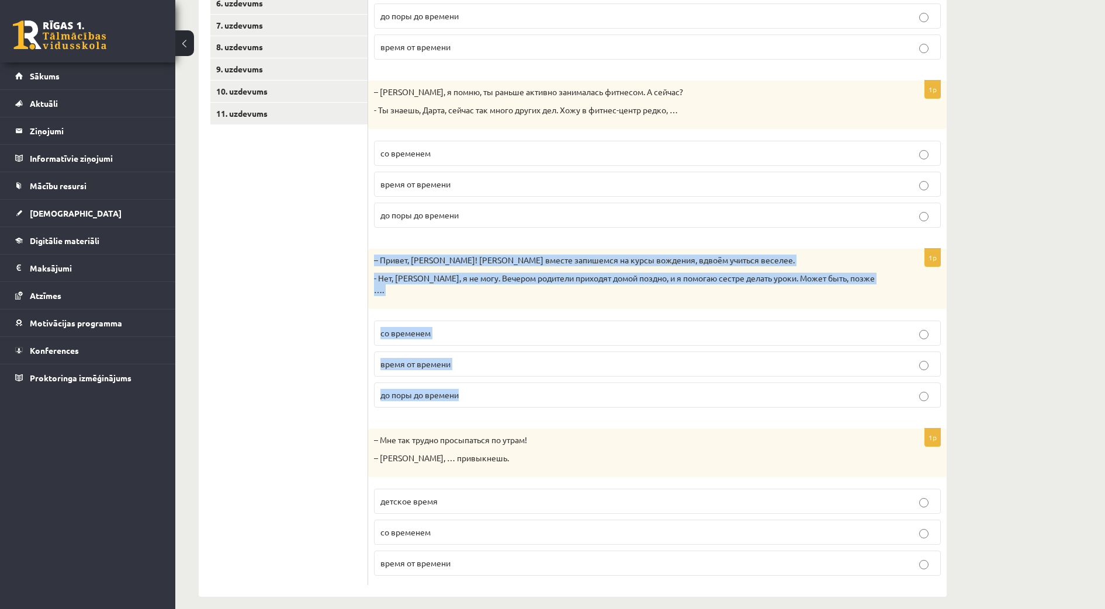
drag, startPoint x: 371, startPoint y: 260, endPoint x: 477, endPoint y: 382, distance: 161.6
click at [477, 382] on div "1p – Привет, Янис! Давай вместе запишемся на курсы вождения, вдвоём учиться вес…" at bounding box center [657, 333] width 579 height 168
copy div "– Привет, Янис! Давай вместе запишемся на курсы вождения, вдвоём учиться веселе…"
click at [408, 328] on span "со временем" at bounding box center [405, 333] width 50 height 11
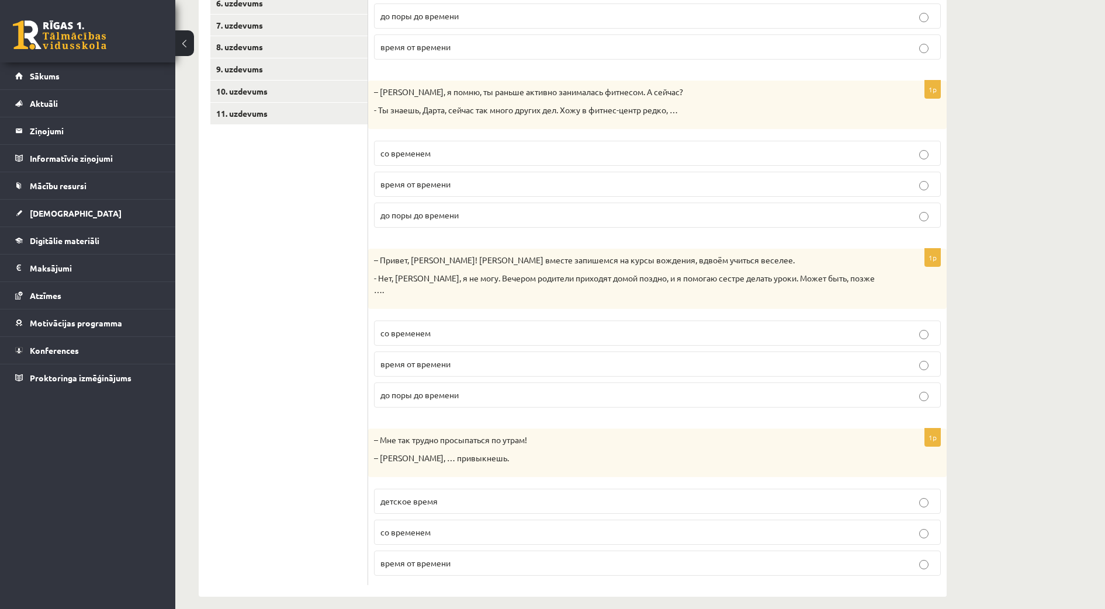
click at [332, 466] on ul "1. uzdevums 2. uzdevums 3. uzdevums 4. uzdevums 5. uzdevums 6. uzdevums 7. uzde…" at bounding box center [289, 234] width 158 height 704
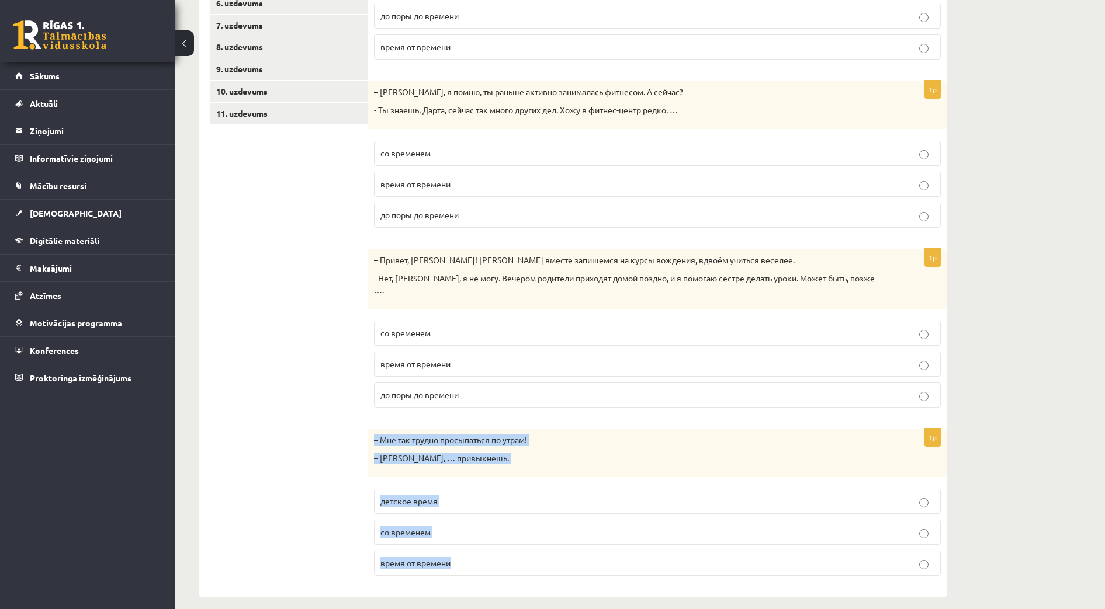
drag, startPoint x: 379, startPoint y: 428, endPoint x: 470, endPoint y: 547, distance: 149.6
click at [470, 547] on div "1p – Мне так трудно просыпаться по утрам! – Ничего, … привыкнешь. детское время…" at bounding box center [657, 507] width 579 height 157
copy div "– Мне так трудно просыпаться по утрам! – Ничего, … привыкнешь. детское время со…"
click at [424, 528] on label "со временем" at bounding box center [657, 532] width 567 height 25
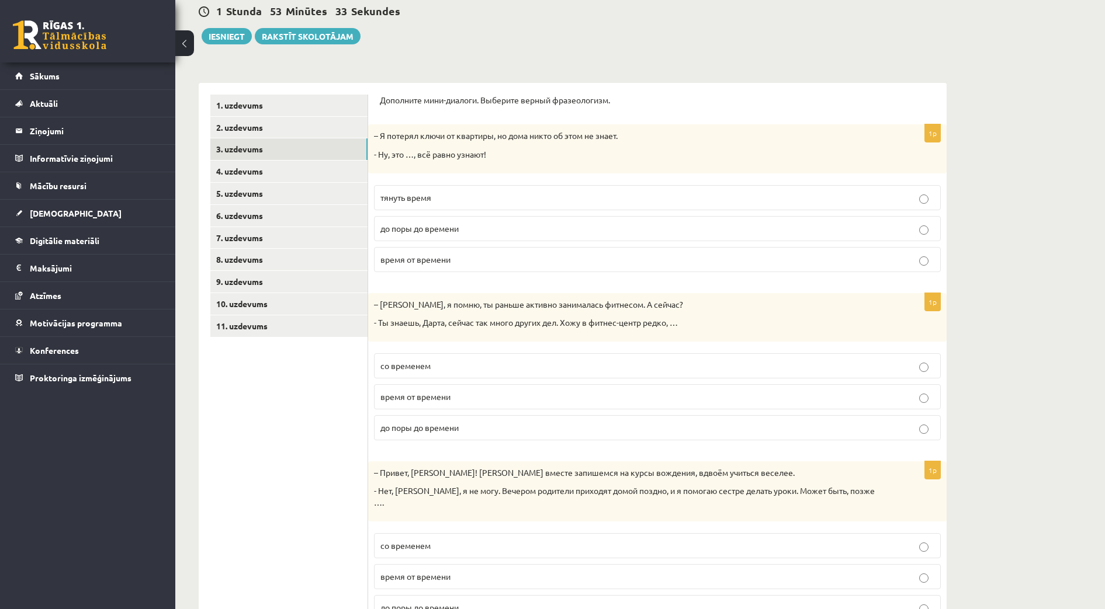
scroll to position [109, 0]
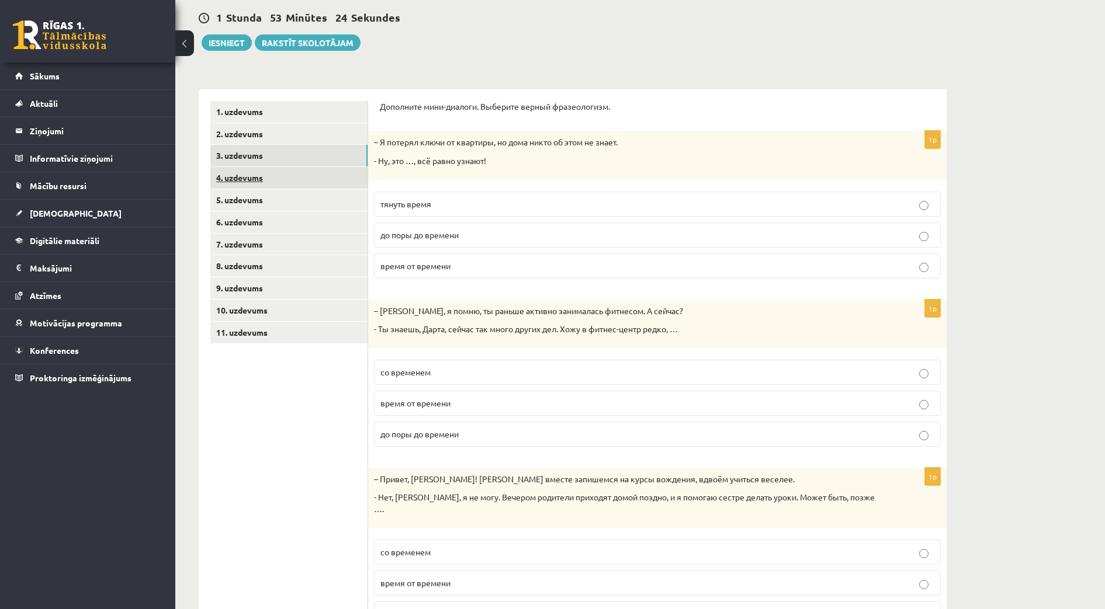
click at [238, 181] on link "4. uzdevums" at bounding box center [288, 178] width 157 height 22
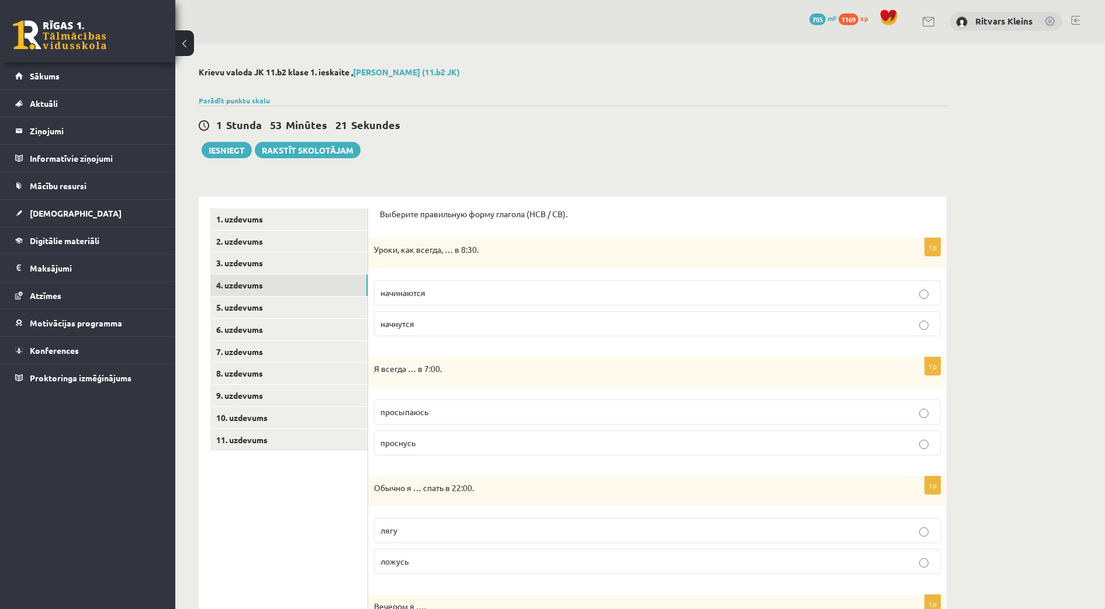
scroll to position [0, 0]
drag, startPoint x: 375, startPoint y: 252, endPoint x: 496, endPoint y: 326, distance: 141.6
click at [496, 327] on div "1p Уроки, как всегда, … в 8:30. начинаются начнутся" at bounding box center [657, 294] width 579 height 108
click at [413, 289] on p "начинаются" at bounding box center [657, 294] width 554 height 12
click at [635, 144] on div "1 Stunda 52 Minūtes 59 Sekundes Ieskaite saglabāta! Iesniegt Rakstīt skolotājam" at bounding box center [573, 133] width 748 height 53
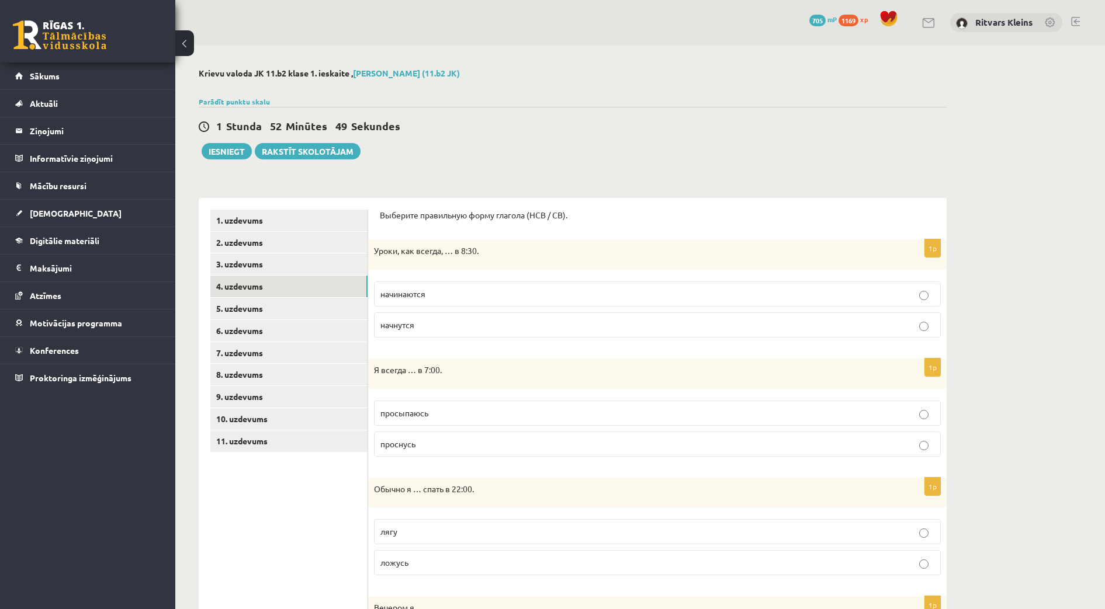
click at [424, 415] on span "просыпаюсь" at bounding box center [404, 413] width 48 height 11
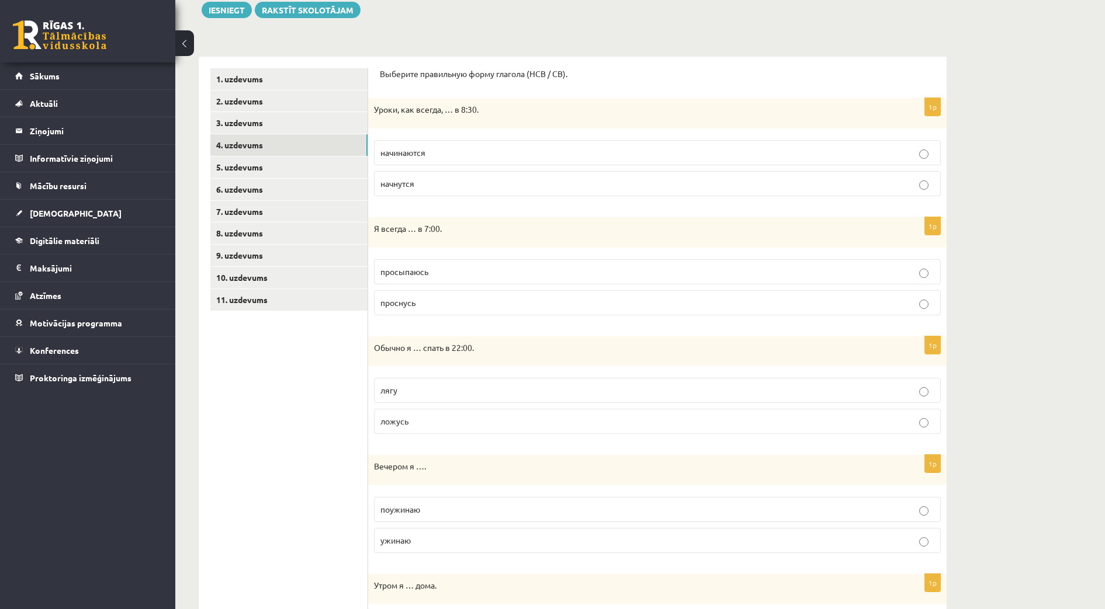
scroll to position [146, 0]
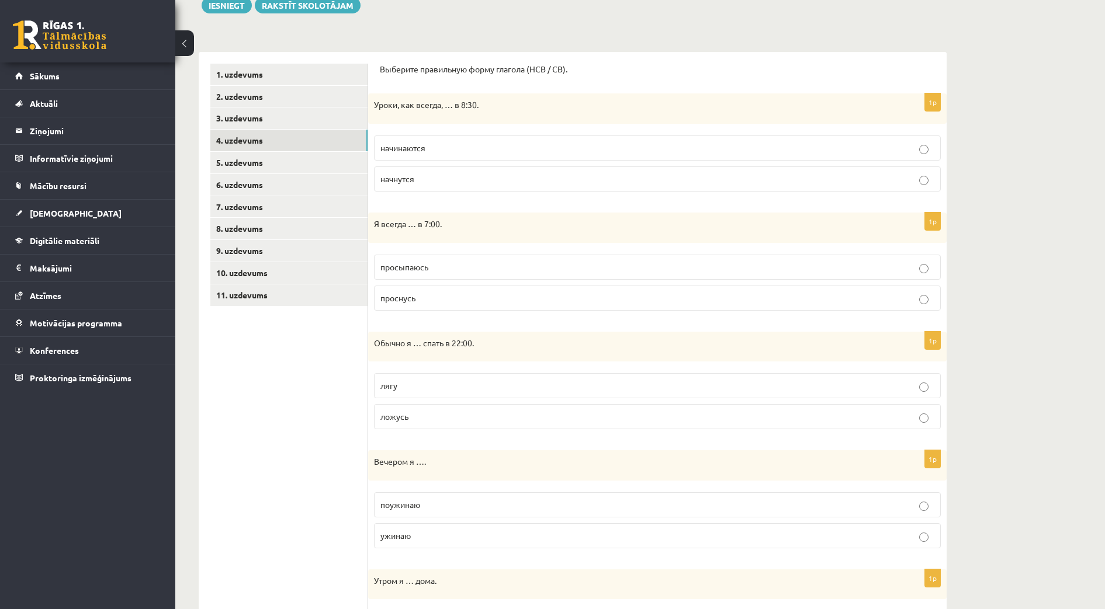
click at [411, 418] on p "ложусь" at bounding box center [657, 417] width 554 height 12
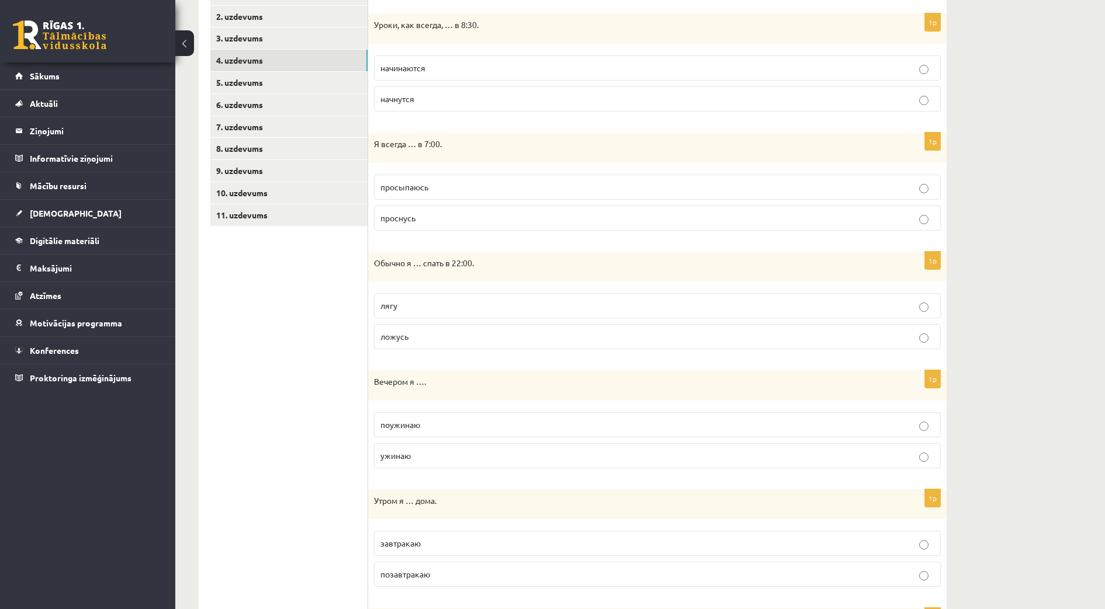
scroll to position [292, 0]
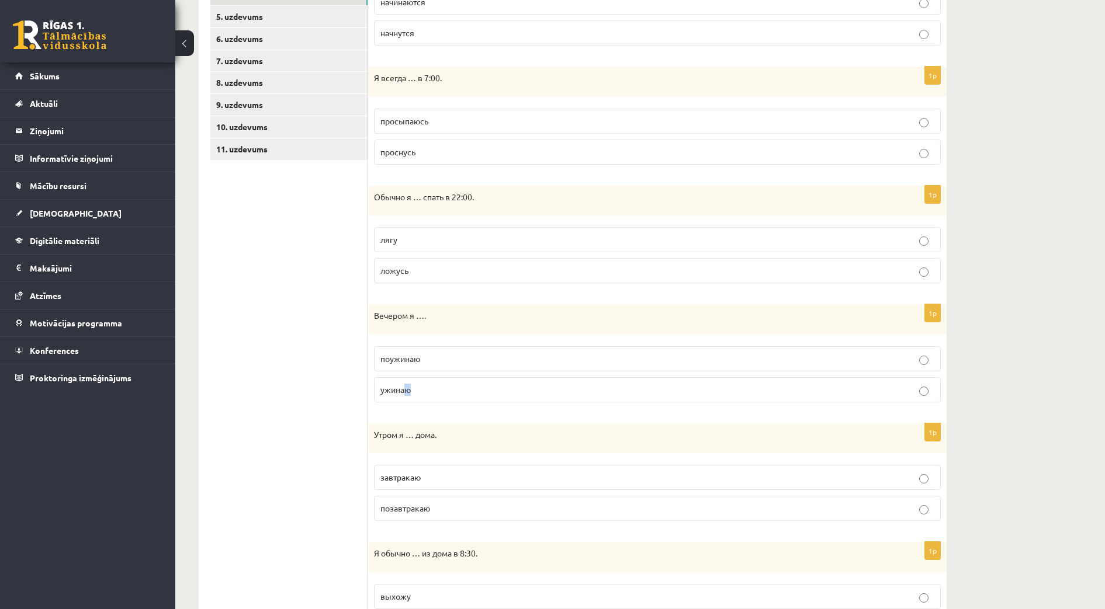
click at [408, 389] on span "ужинаю" at bounding box center [395, 390] width 30 height 11
drag, startPoint x: 408, startPoint y: 389, endPoint x: 518, endPoint y: 392, distance: 109.9
click at [518, 392] on p "ужинаю" at bounding box center [657, 390] width 554 height 12
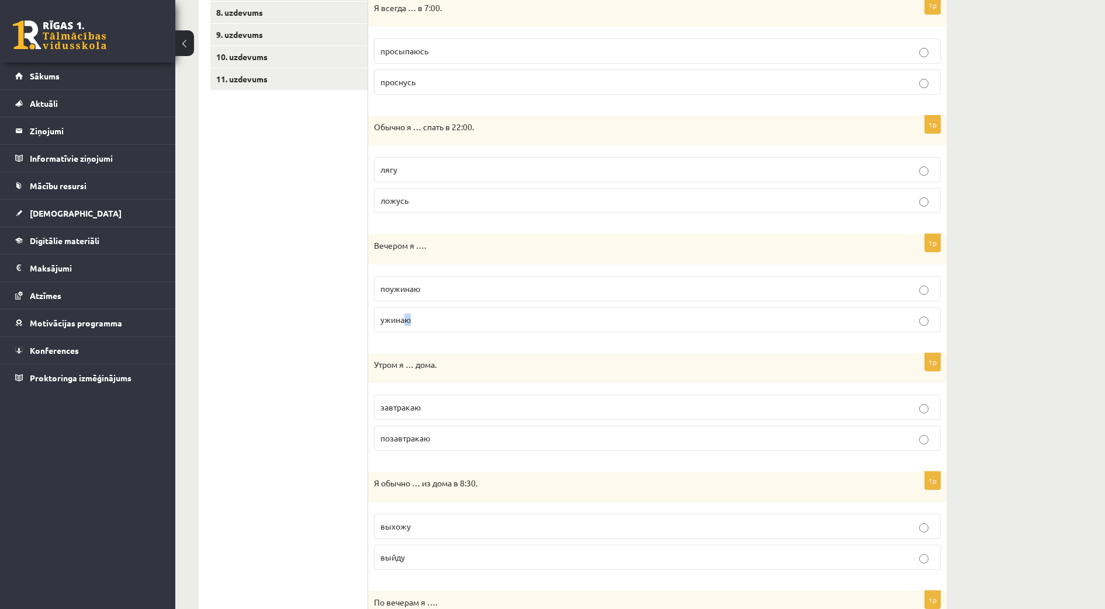
scroll to position [365, 0]
click at [432, 404] on p "завтракаю" at bounding box center [657, 405] width 554 height 12
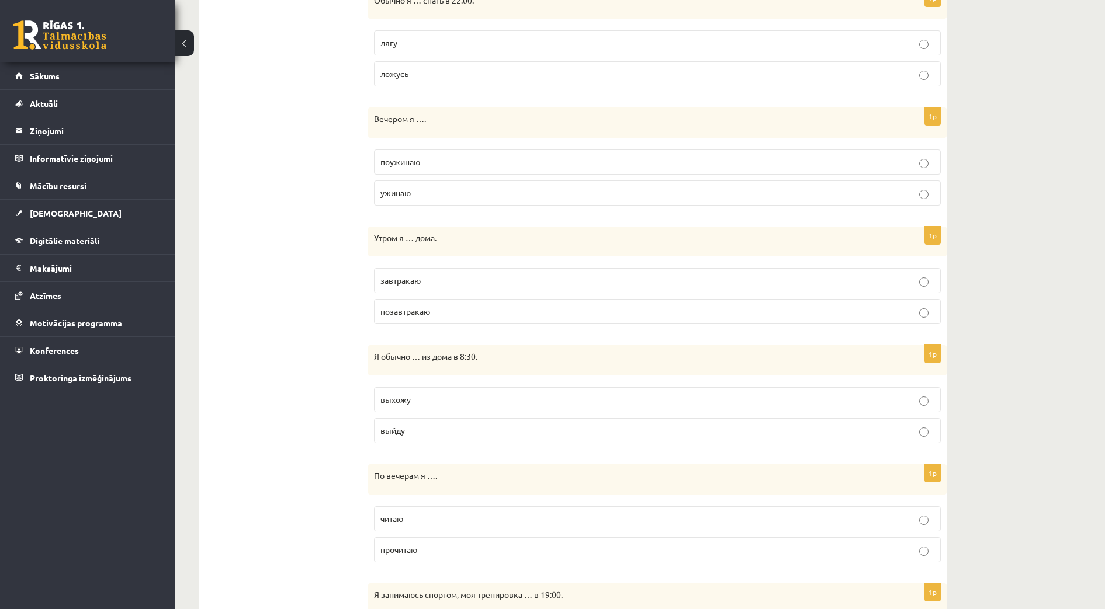
scroll to position [511, 0]
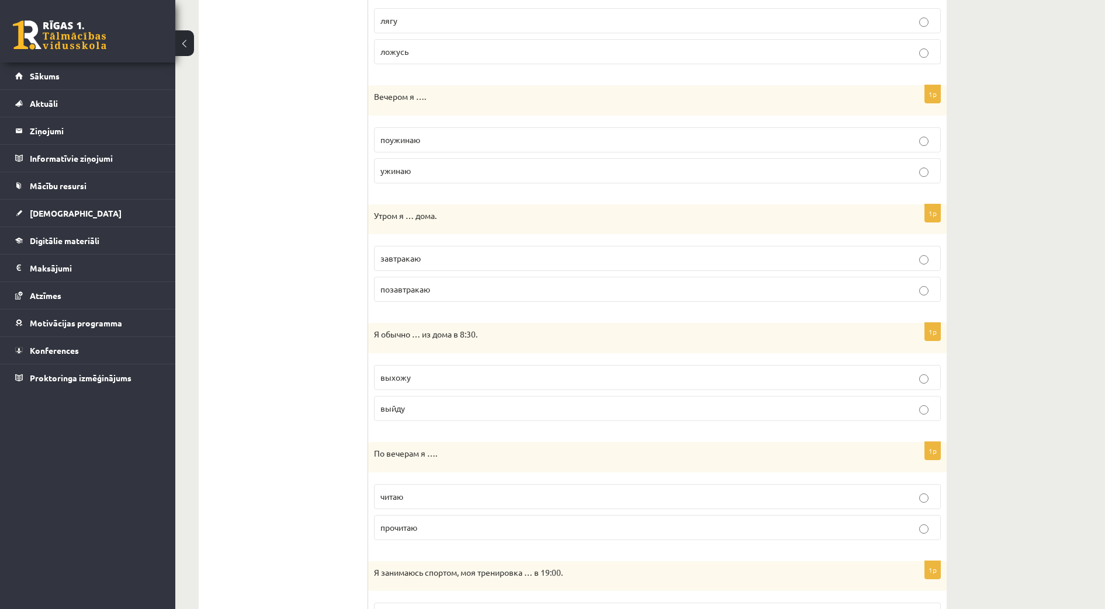
click at [427, 373] on p "выхожу" at bounding box center [657, 378] width 554 height 12
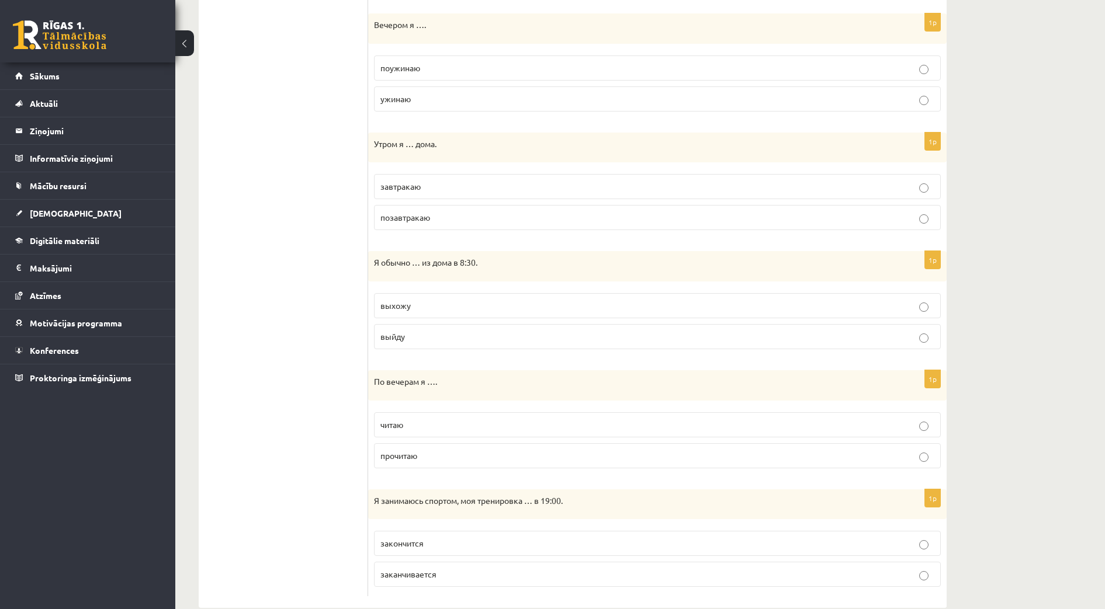
scroll to position [606, 0]
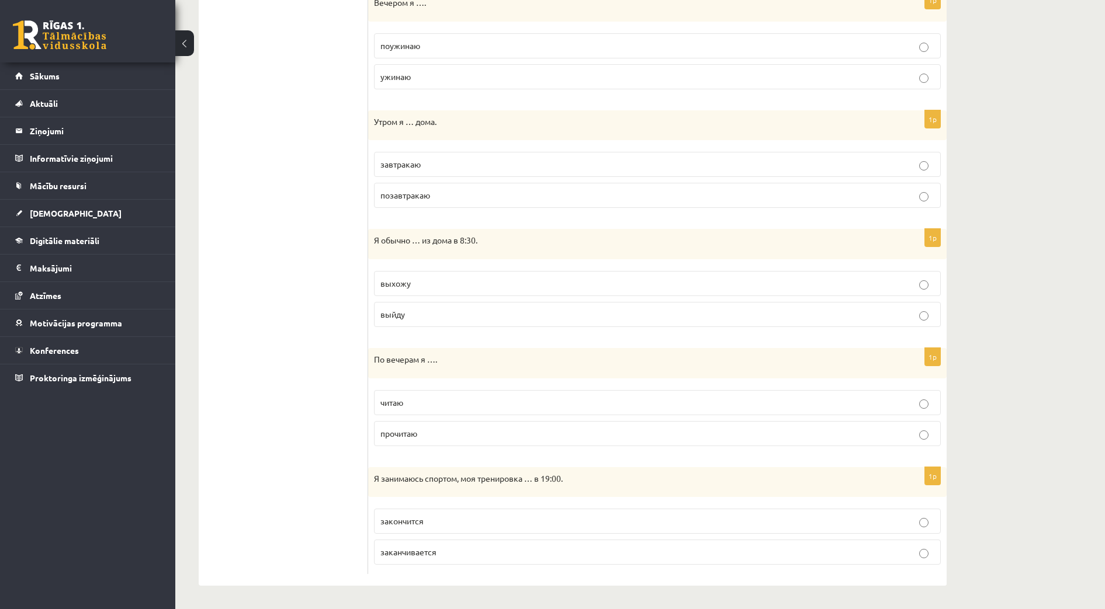
click at [407, 406] on p "читаю" at bounding box center [657, 403] width 554 height 12
click at [431, 556] on span "заканчивается" at bounding box center [408, 552] width 56 height 11
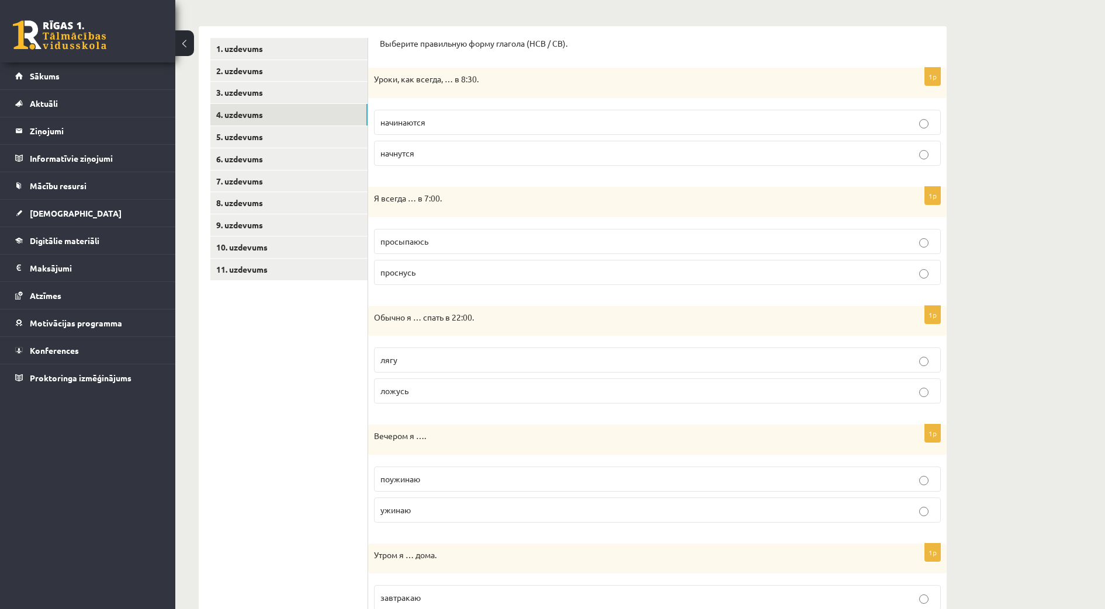
scroll to position [168, 0]
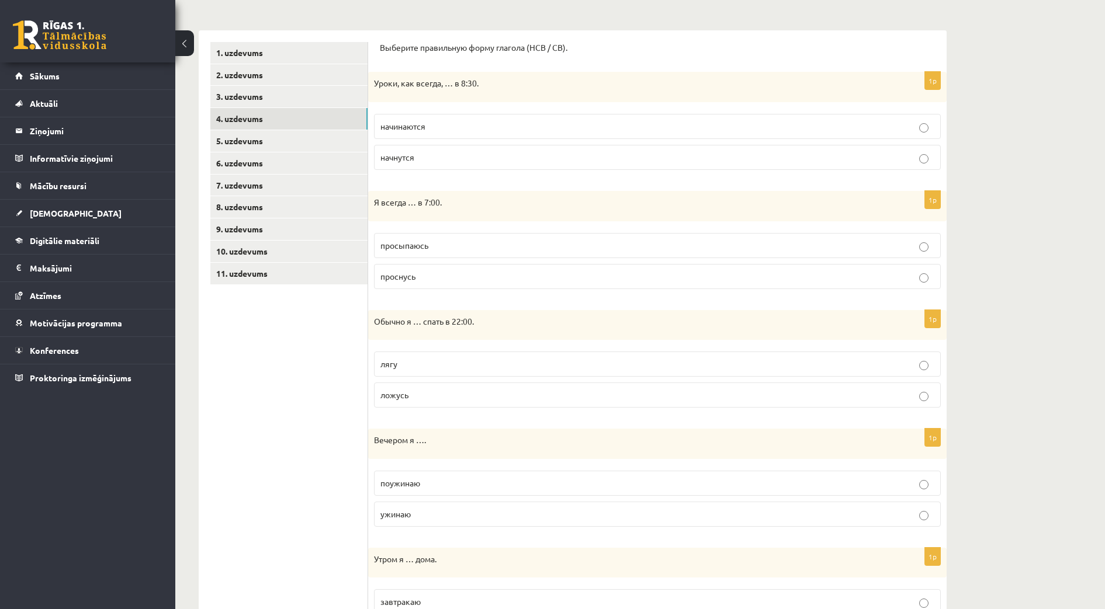
click at [379, 201] on p "Я всегда … в 7:00." at bounding box center [628, 203] width 508 height 12
drag, startPoint x: 375, startPoint y: 200, endPoint x: 442, endPoint y: 269, distance: 96.3
click at [444, 271] on div "1p Я всегда … в 7:00. просыпаюсь проснусь" at bounding box center [657, 245] width 579 height 108
drag, startPoint x: 386, startPoint y: 326, endPoint x: 428, endPoint y: 400, distance: 84.8
click at [429, 400] on div "1p Обычно я … спать в 22:00. лягу ложусь" at bounding box center [657, 364] width 579 height 108
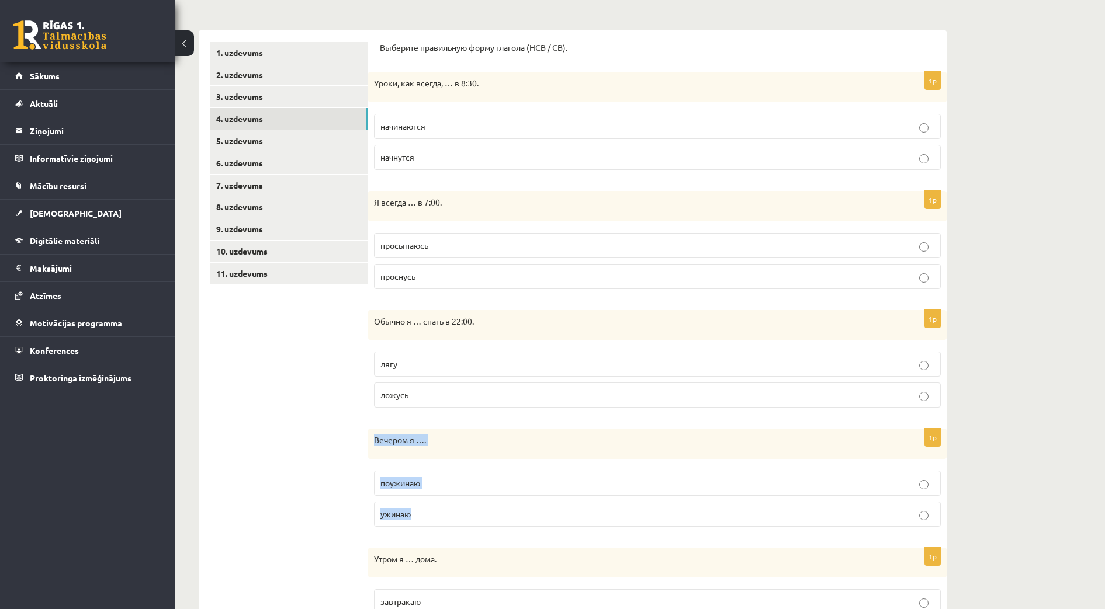
drag, startPoint x: 376, startPoint y: 443, endPoint x: 441, endPoint y: 512, distance: 94.3
click at [441, 512] on div "1p Вечером я …. поужинаю ужинаю" at bounding box center [657, 483] width 579 height 108
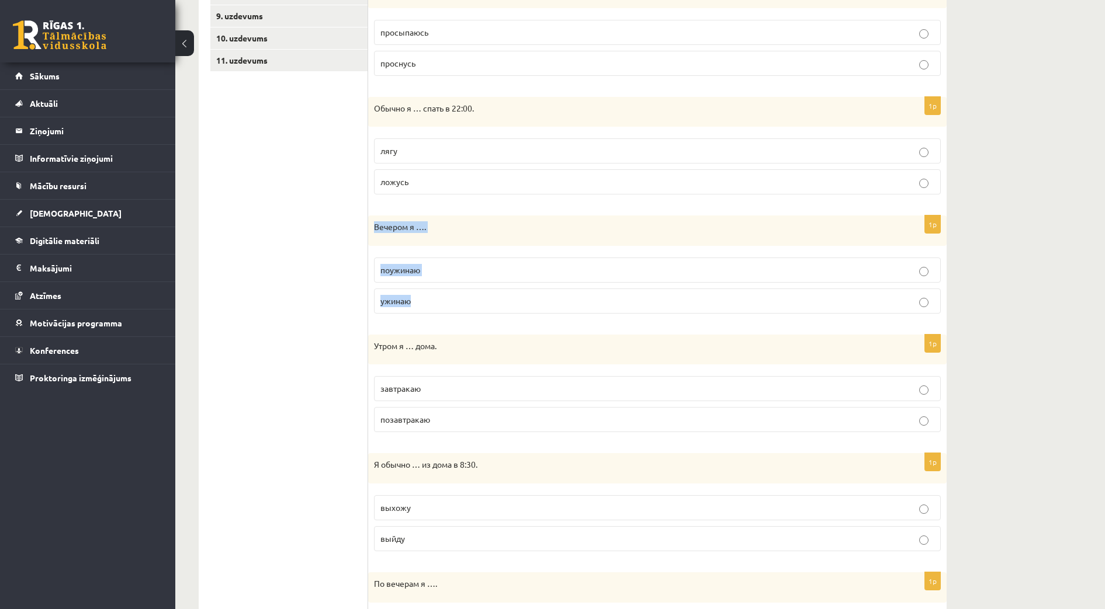
scroll to position [387, 0]
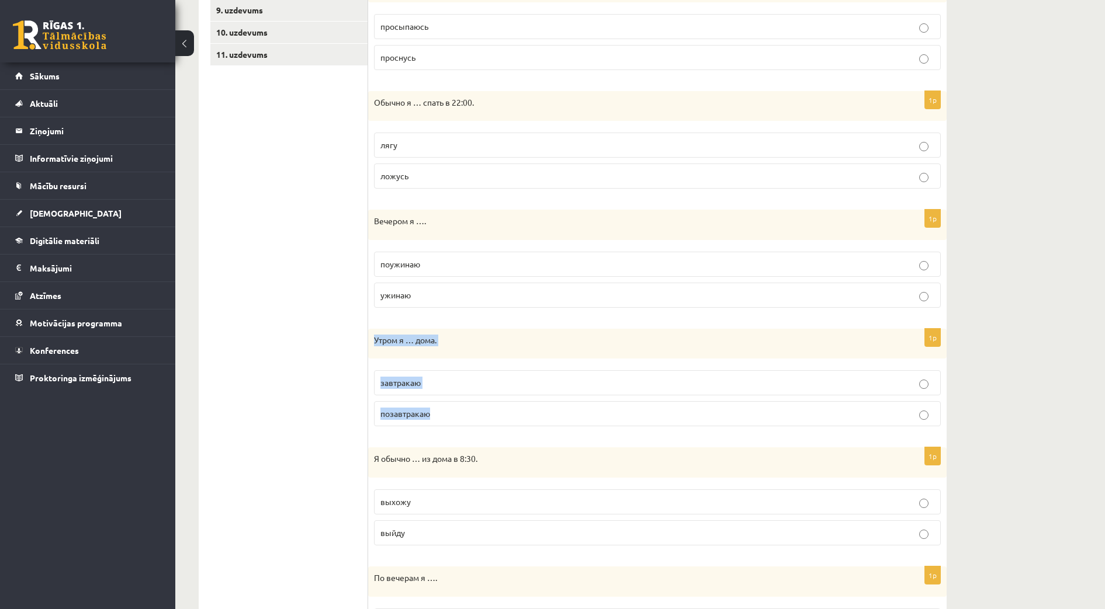
drag, startPoint x: 372, startPoint y: 343, endPoint x: 462, endPoint y: 411, distance: 112.7
click at [462, 411] on div "1p Утром я … дома. завтракаю позавтракаю" at bounding box center [657, 383] width 579 height 108
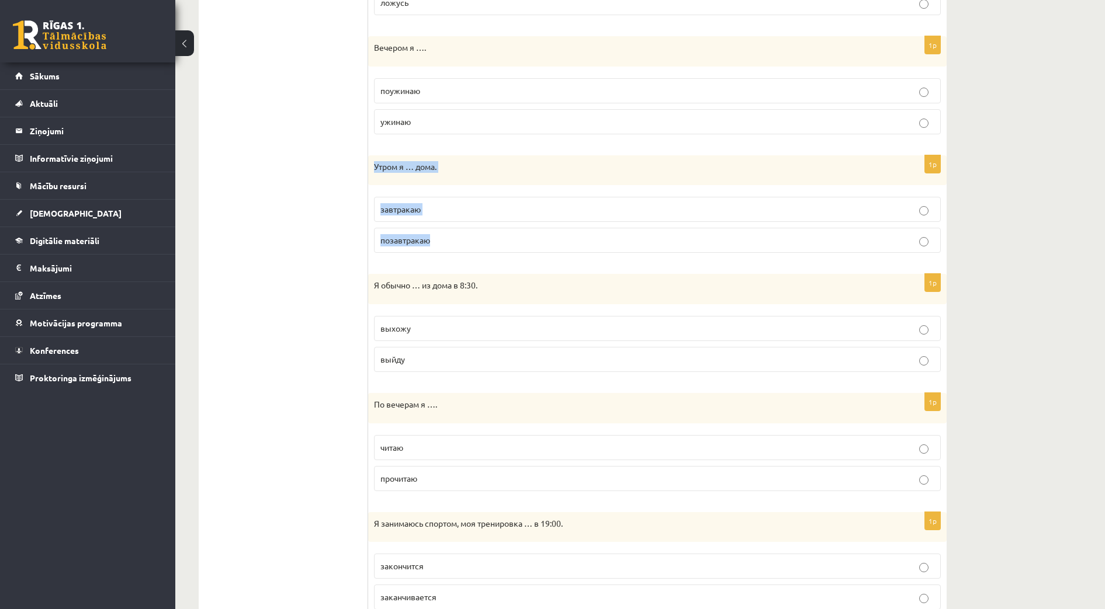
scroll to position [606, 0]
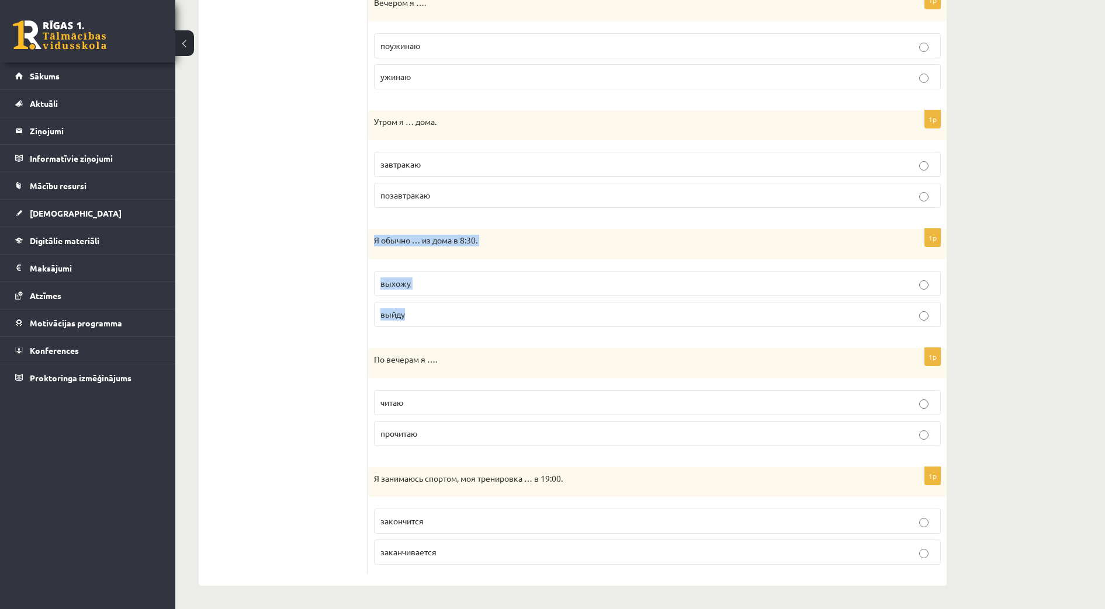
drag, startPoint x: 372, startPoint y: 238, endPoint x: 436, endPoint y: 309, distance: 95.6
click at [436, 309] on div "1p Я обычно … из дома в 8:30. выхожу выйду" at bounding box center [657, 283] width 579 height 108
drag, startPoint x: 375, startPoint y: 362, endPoint x: 417, endPoint y: 387, distance: 49.5
click at [417, 387] on div "1p По вечерам я …. читаю прочитаю" at bounding box center [657, 402] width 579 height 108
drag, startPoint x: 417, startPoint y: 387, endPoint x: 338, endPoint y: 376, distance: 79.7
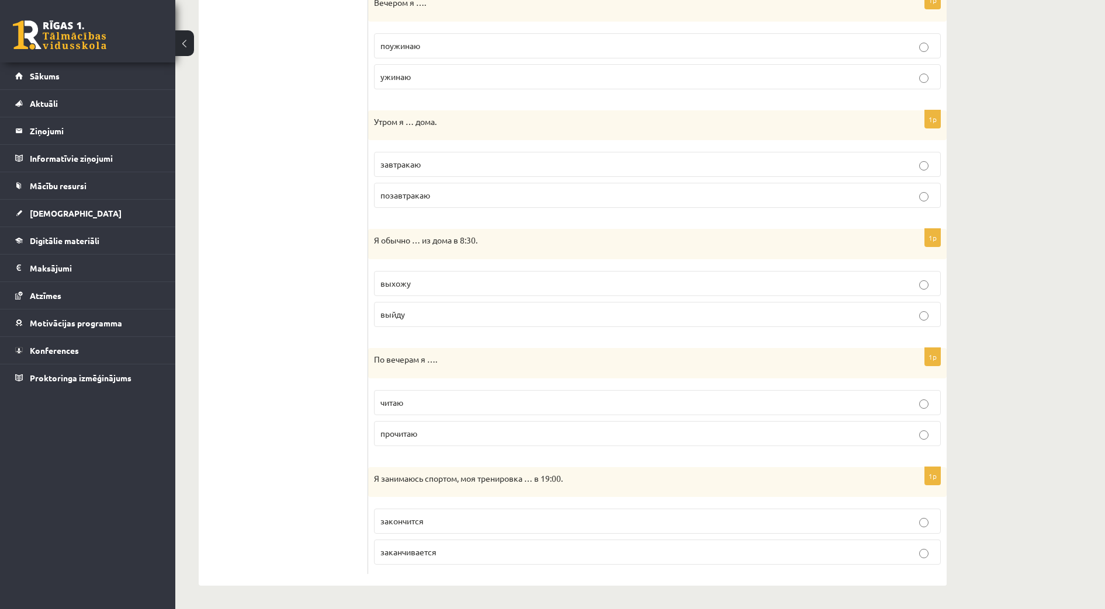
click at [316, 379] on ul "1. uzdevums 2. uzdevums 3. uzdevums 4. uzdevums 5. uzdevums 6. uzdevums 7. uzde…" at bounding box center [289, 89] width 158 height 970
drag, startPoint x: 373, startPoint y: 360, endPoint x: 433, endPoint y: 428, distance: 91.1
click at [433, 429] on div "1p По вечерам я …. читаю прочитаю" at bounding box center [657, 402] width 579 height 108
drag, startPoint x: 378, startPoint y: 485, endPoint x: 445, endPoint y: 550, distance: 93.8
click at [446, 551] on div "1p Я занимаюсь спортом, моя тренировка … в 19:00. закончится заканчивается" at bounding box center [657, 521] width 579 height 108
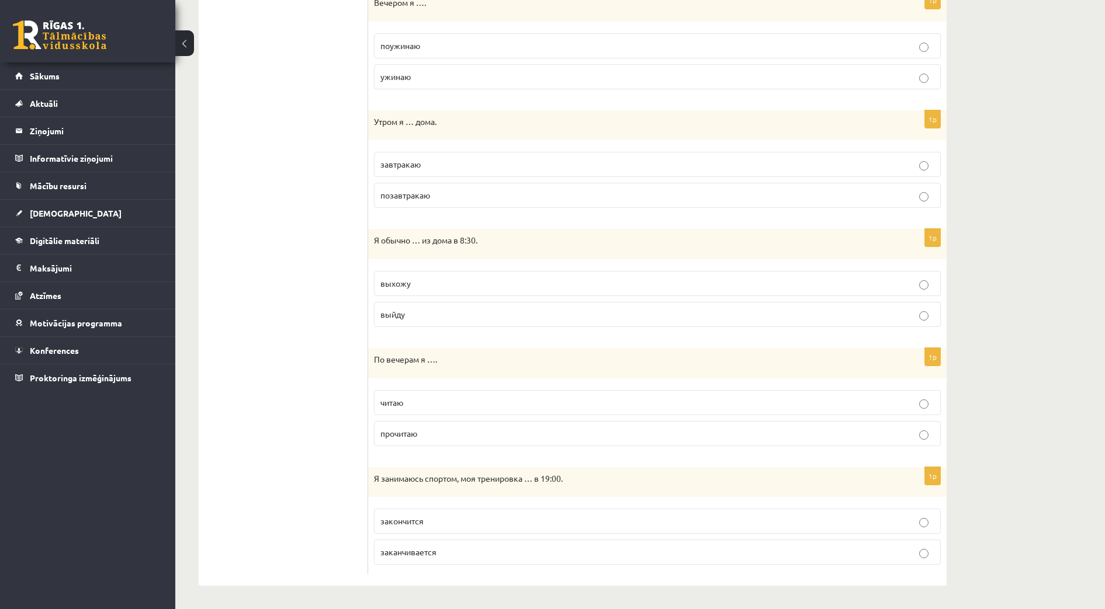
click at [299, 493] on ul "1. uzdevums 2. uzdevums 3. uzdevums 4. uzdevums 5. uzdevums 6. uzdevums 7. uzde…" at bounding box center [289, 89] width 158 height 970
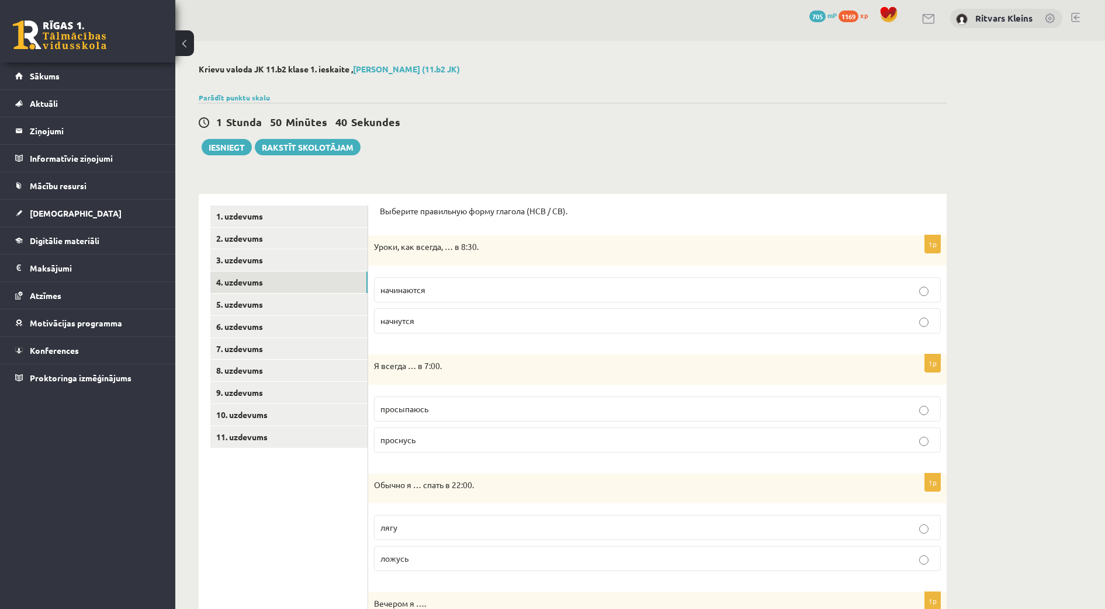
scroll to position [0, 0]
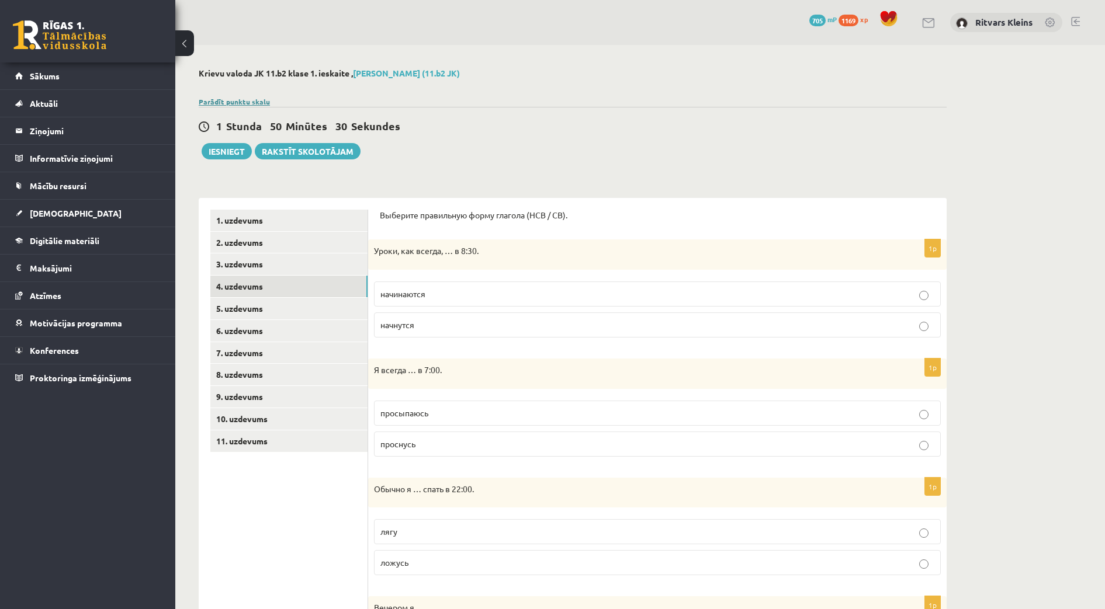
click at [225, 101] on link "Parādīt punktu skalu" at bounding box center [234, 101] width 71 height 9
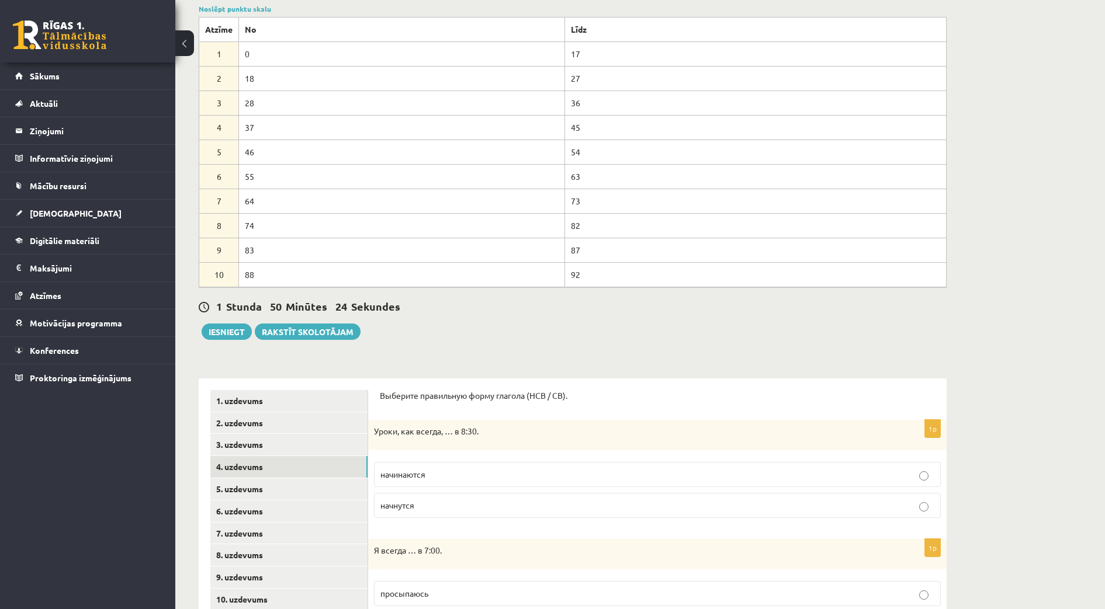
scroll to position [146, 0]
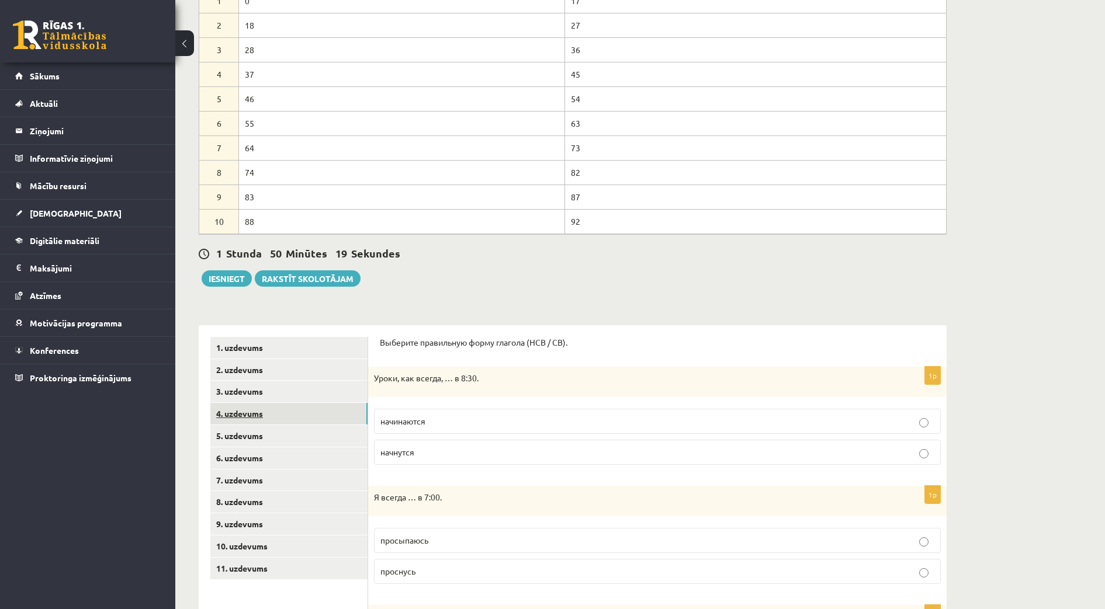
click at [245, 411] on link "4. uzdevums" at bounding box center [288, 414] width 157 height 22
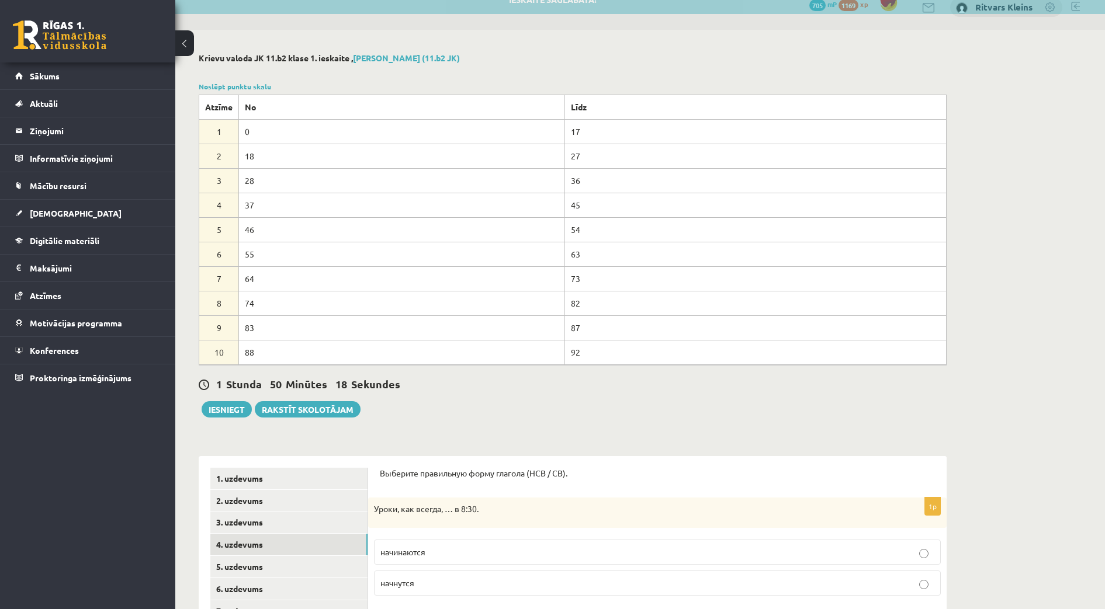
scroll to position [0, 0]
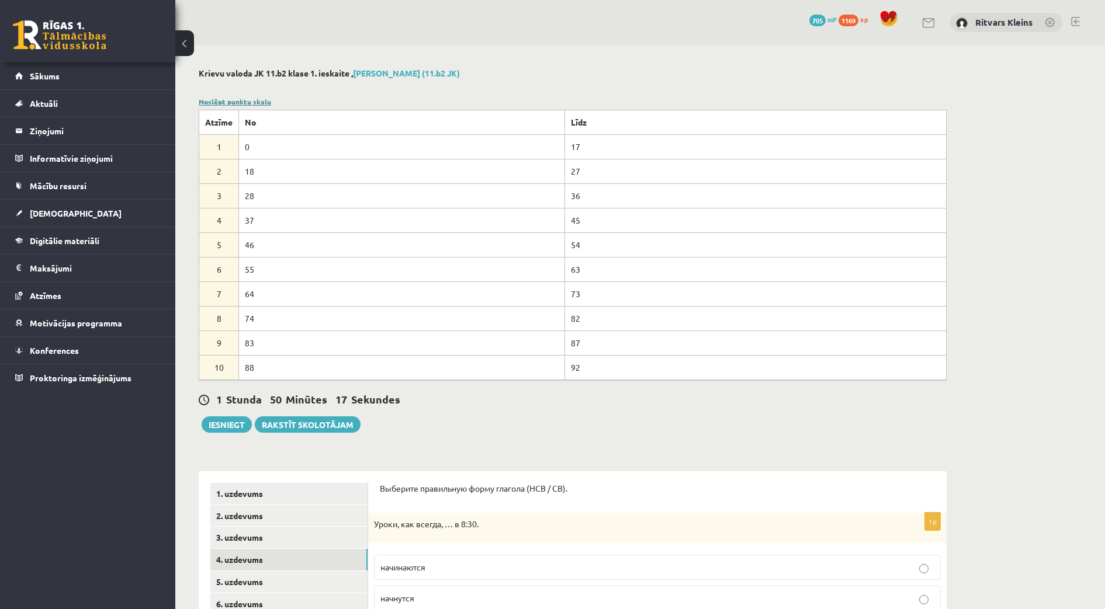
click at [224, 101] on link "Noslēpt punktu skalu" at bounding box center [235, 101] width 72 height 9
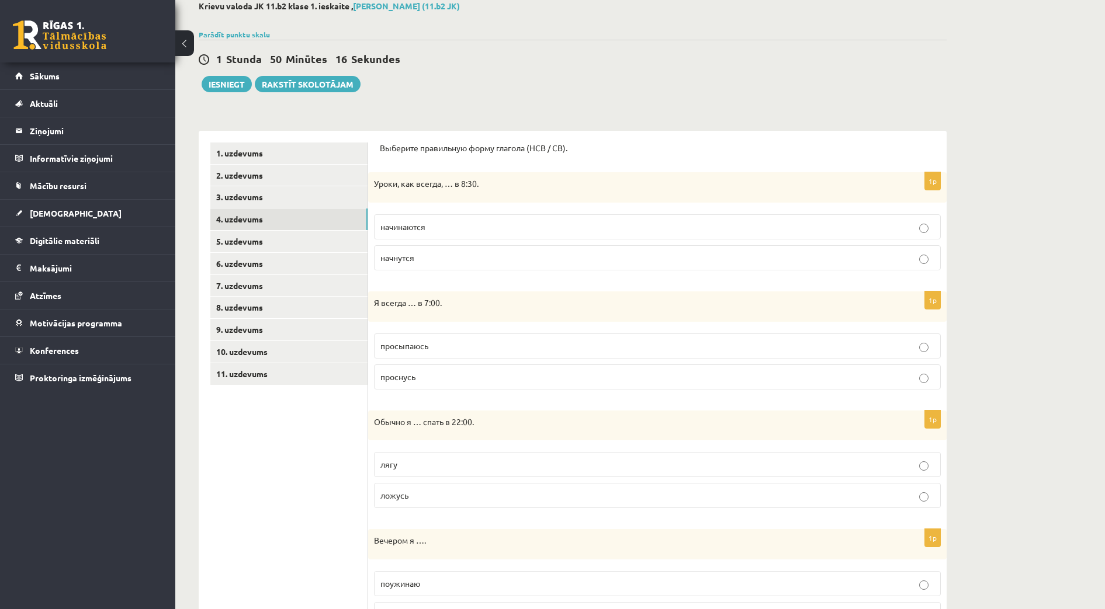
scroll to position [73, 0]
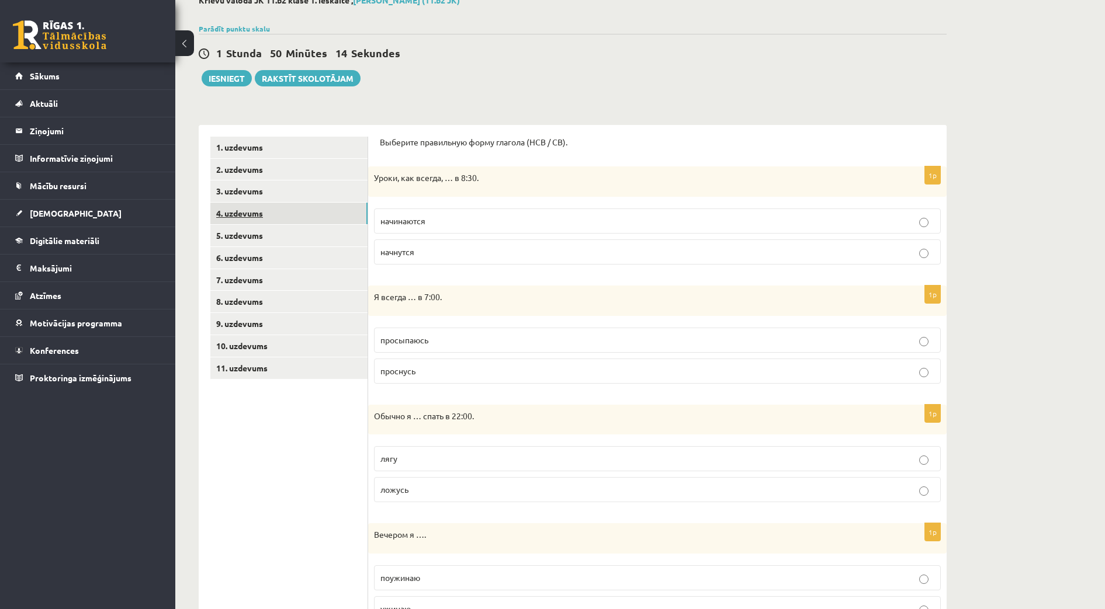
click at [242, 214] on link "4. uzdevums" at bounding box center [288, 214] width 157 height 22
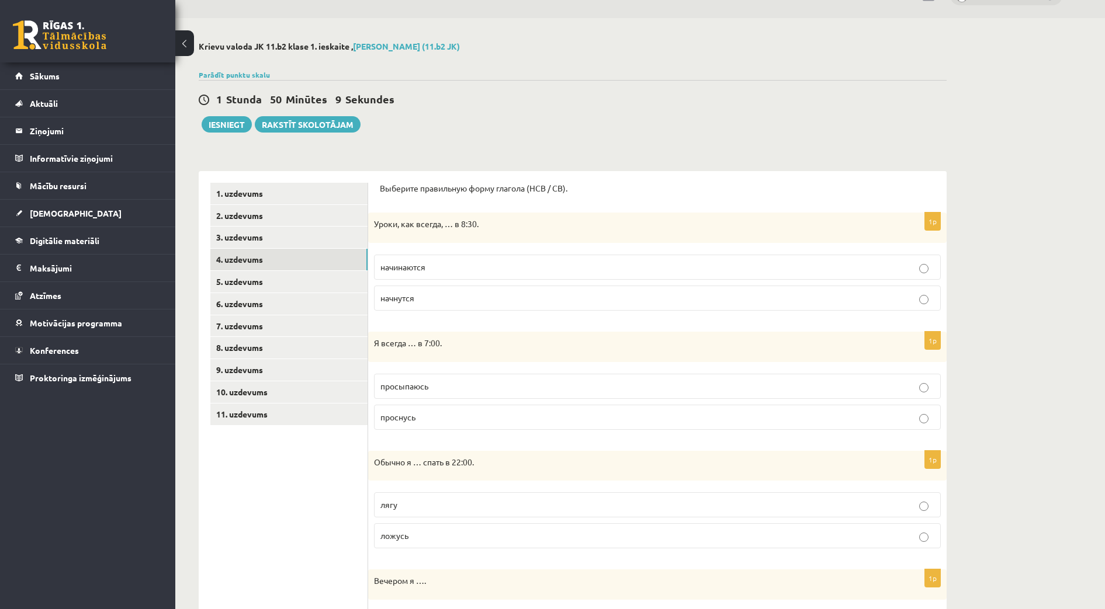
scroll to position [22, 0]
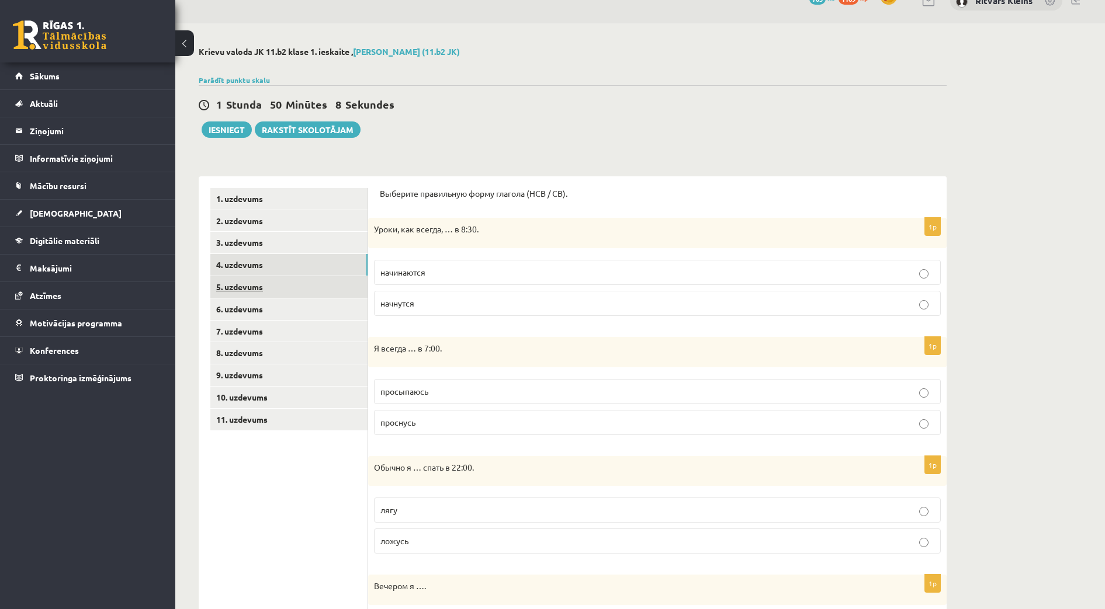
click at [241, 285] on link "5. uzdevums" at bounding box center [288, 287] width 157 height 22
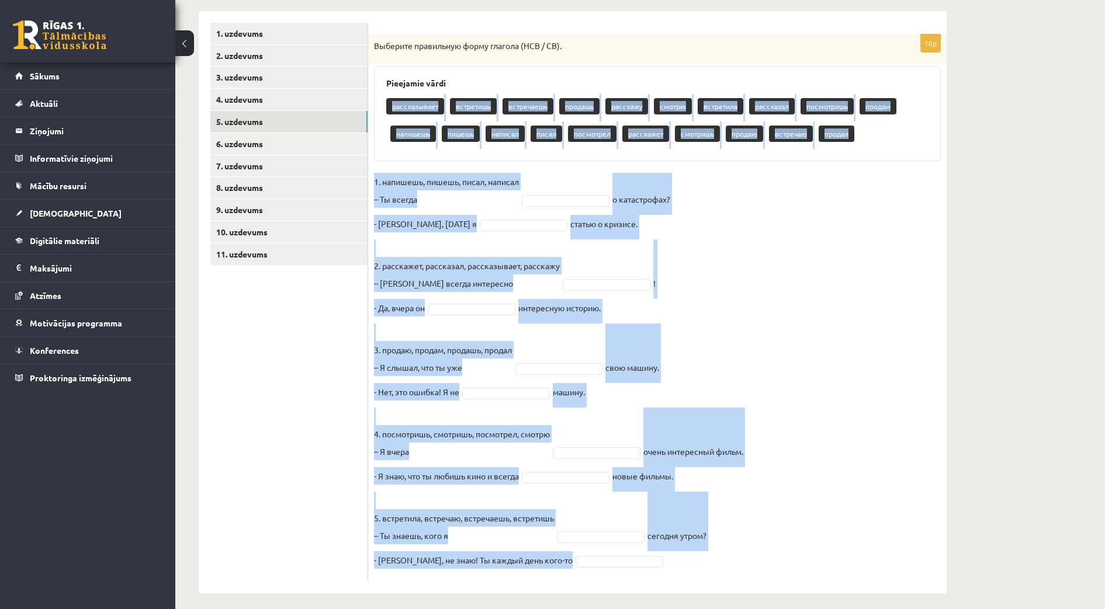
scroll to position [195, 0]
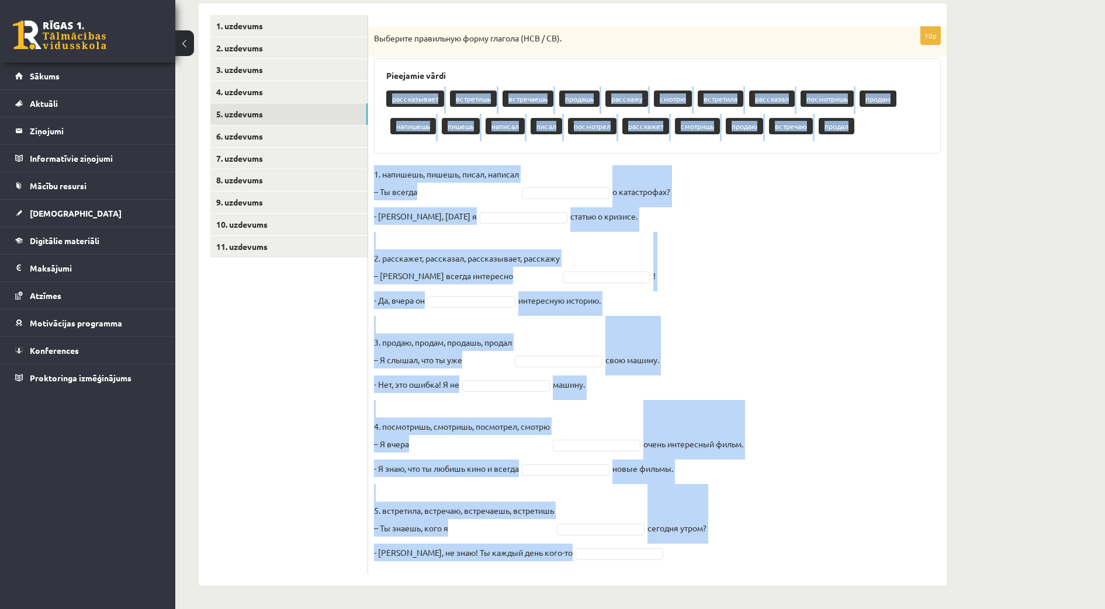
drag, startPoint x: 377, startPoint y: 171, endPoint x: 730, endPoint y: 554, distance: 521.0
click at [730, 554] on div "10p Выберите правильную форму глагола (НСВ / СВ). Pieejamie vārdi рассказывает …" at bounding box center [657, 301] width 579 height 548
click at [870, 291] on fieldset "1. напишешь, пишешь, писал, написал – Ты всегда о катастрофах? - Нет, вчера я с…" at bounding box center [657, 366] width 567 height 403
click at [819, 258] on fieldset "1. напишешь, пишешь, писал, написал – Ты всегда о катастрофах? - Нет, вчера я с…" at bounding box center [657, 366] width 567 height 403
click at [815, 257] on fieldset "1. напишешь, пишешь, писал, написал – Ты всегда о катастрофах? - Нет, вчера я с…" at bounding box center [657, 366] width 567 height 403
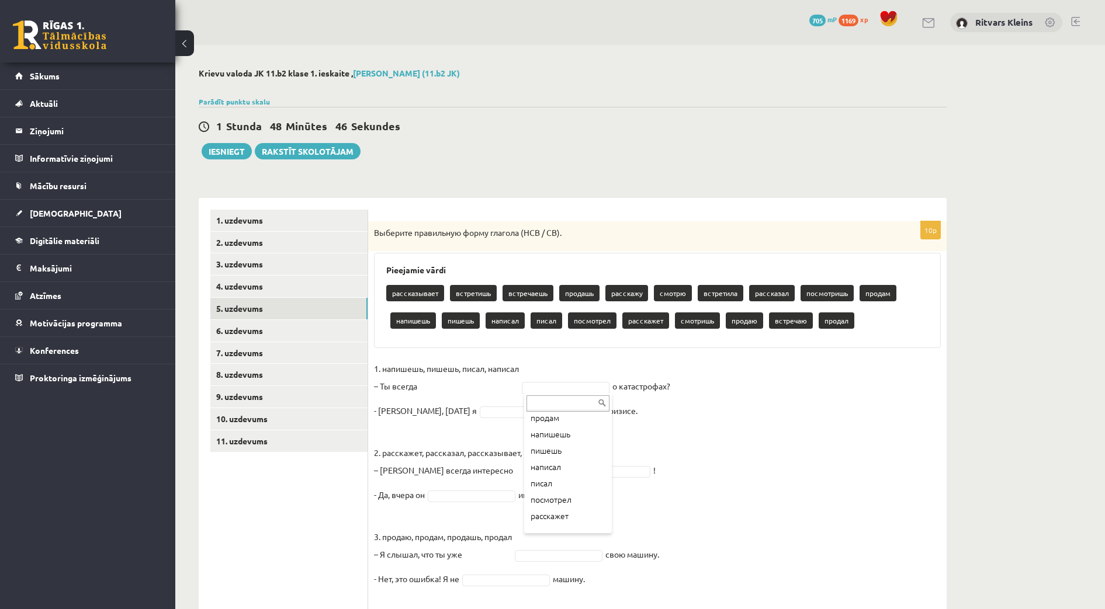
scroll to position [160, 0]
click at [803, 425] on fieldset "1. напишешь, пишешь, писал, написал – Ты всегда пишешь ****** о катастрофах? - …" at bounding box center [657, 561] width 567 height 403
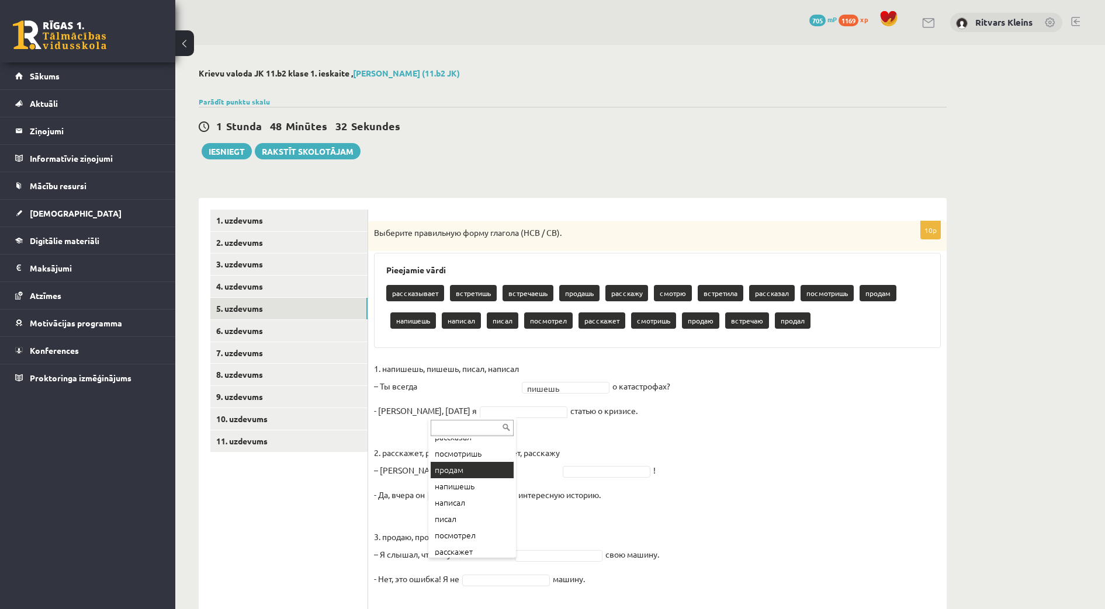
scroll to position [146, 0]
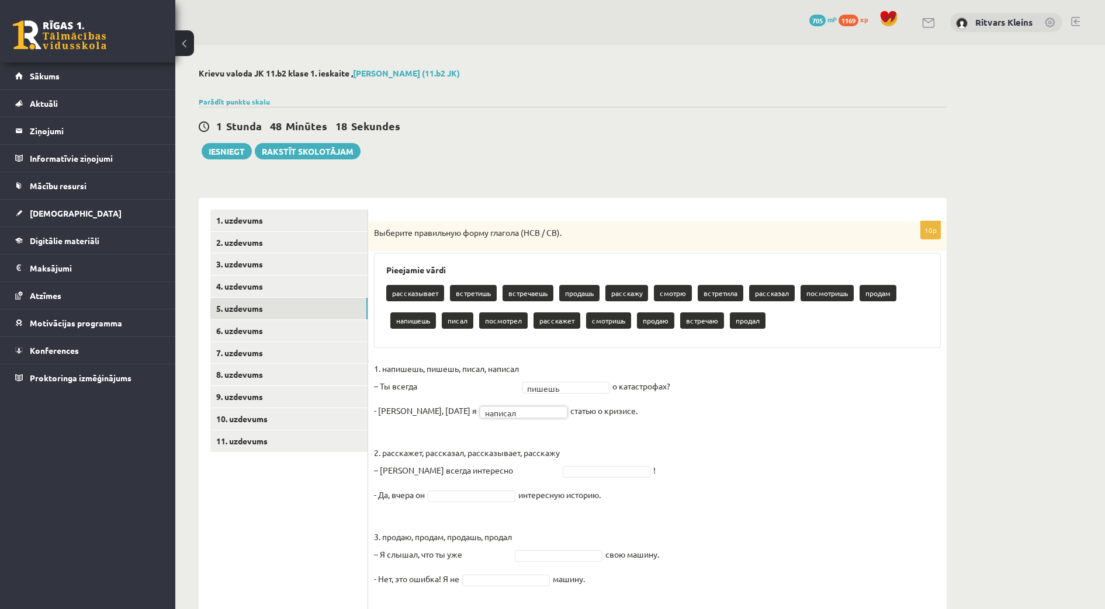
click at [782, 436] on fieldset "1. напишешь, пишешь, писал, написал – Ты всегда пишешь ****** о катастрофах? - …" at bounding box center [657, 561] width 567 height 403
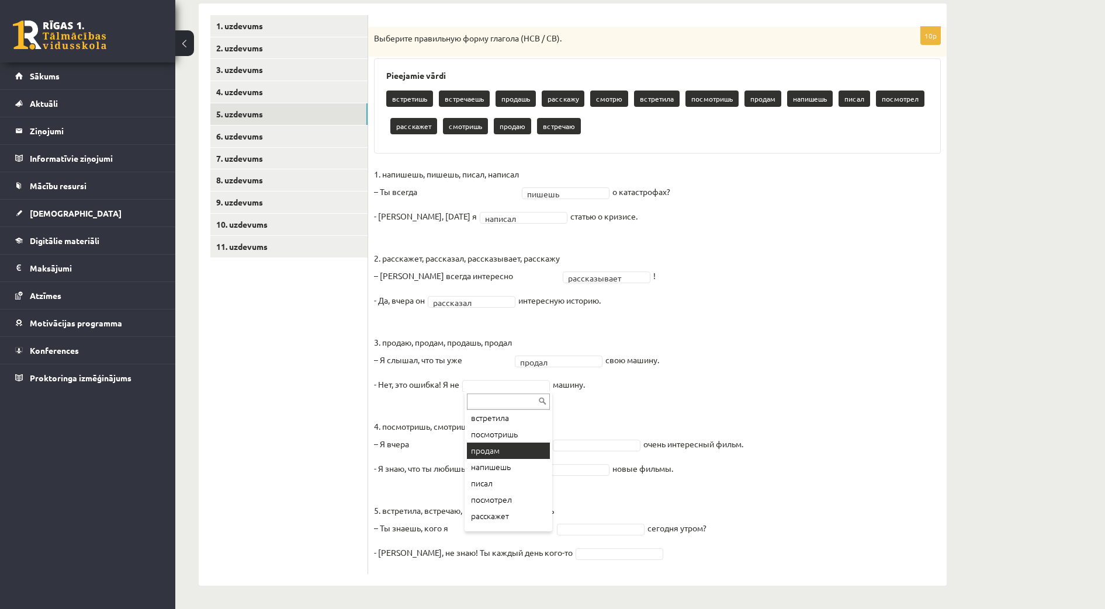
scroll to position [145, 0]
click at [833, 405] on fieldset "**********" at bounding box center [657, 366] width 567 height 403
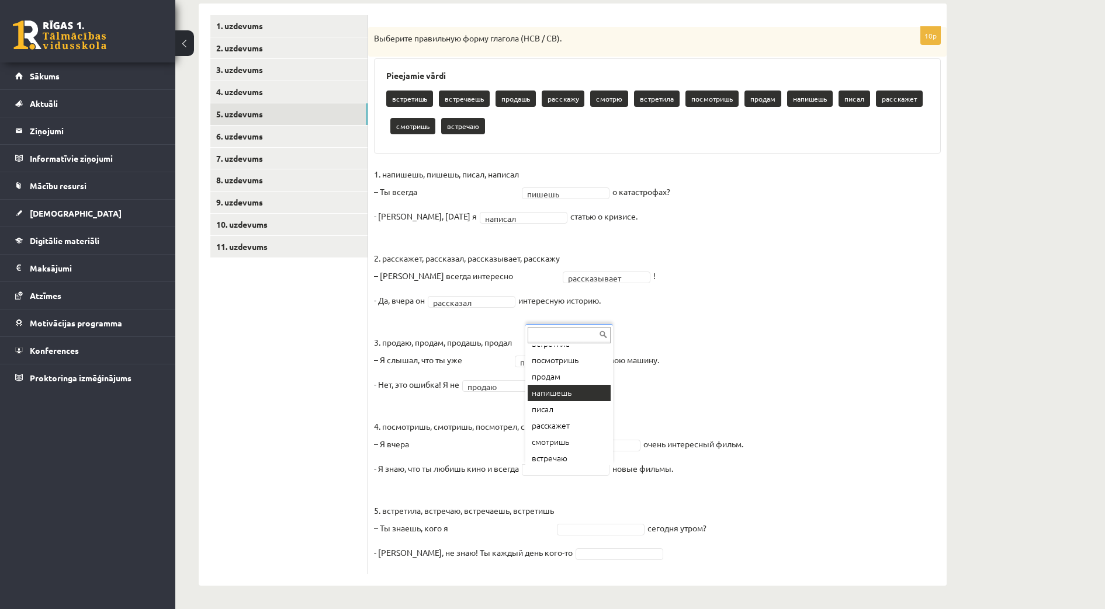
scroll to position [112, 0]
click at [819, 479] on fieldset "**********" at bounding box center [657, 366] width 567 height 403
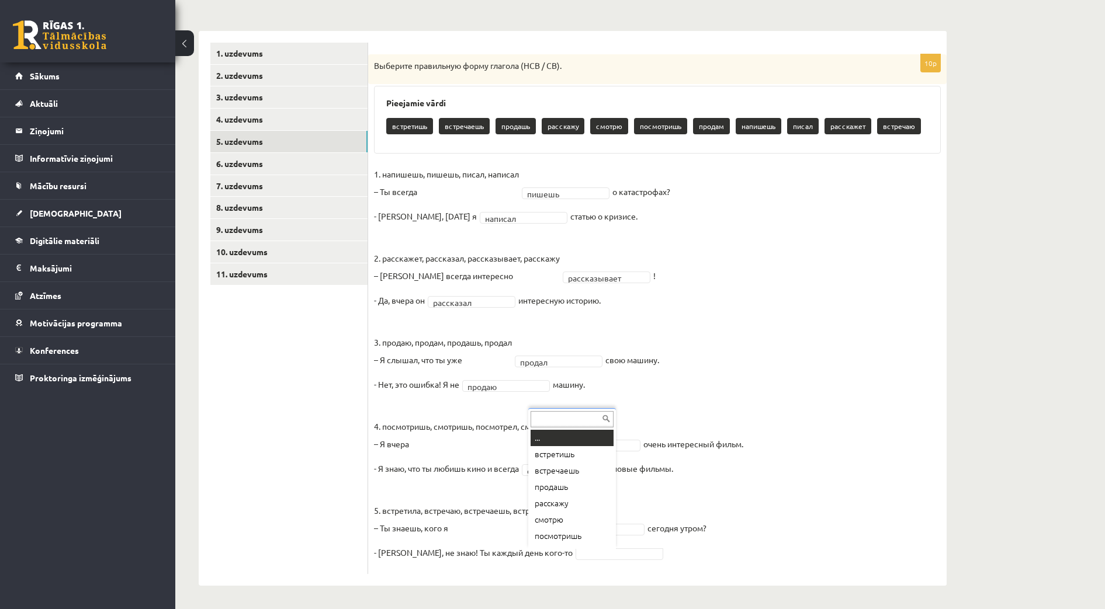
scroll to position [14, 0]
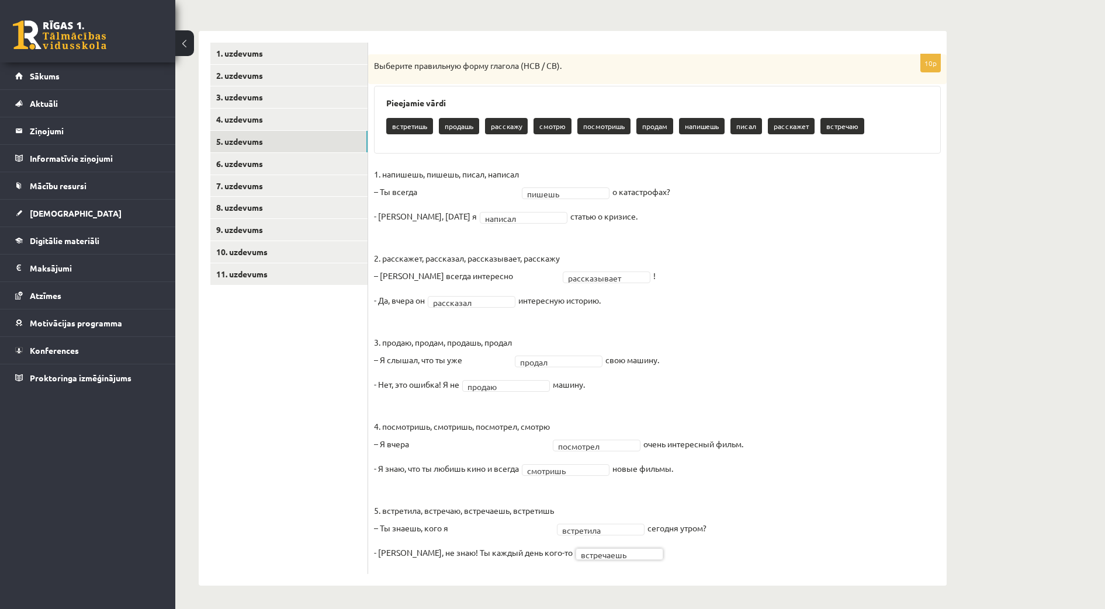
click at [859, 501] on fieldset "**********" at bounding box center [657, 366] width 567 height 403
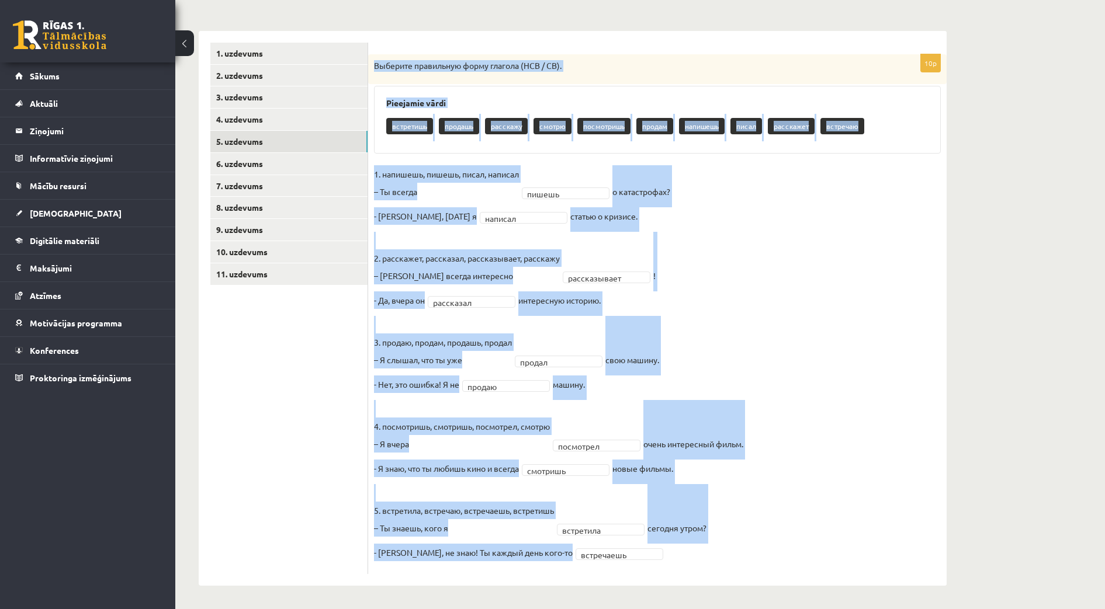
drag, startPoint x: 376, startPoint y: 66, endPoint x: 733, endPoint y: 556, distance: 606.0
click at [734, 557] on div "**********" at bounding box center [657, 314] width 579 height 520
click at [827, 352] on fieldset "**********" at bounding box center [657, 366] width 567 height 403
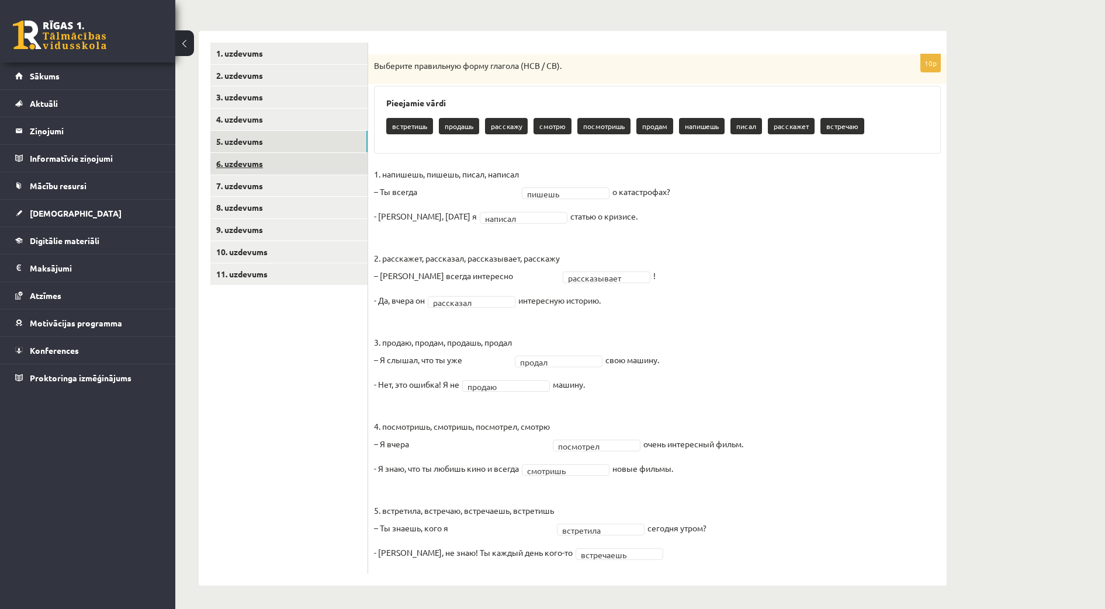
click at [247, 161] on link "6. uzdevums" at bounding box center [288, 164] width 157 height 22
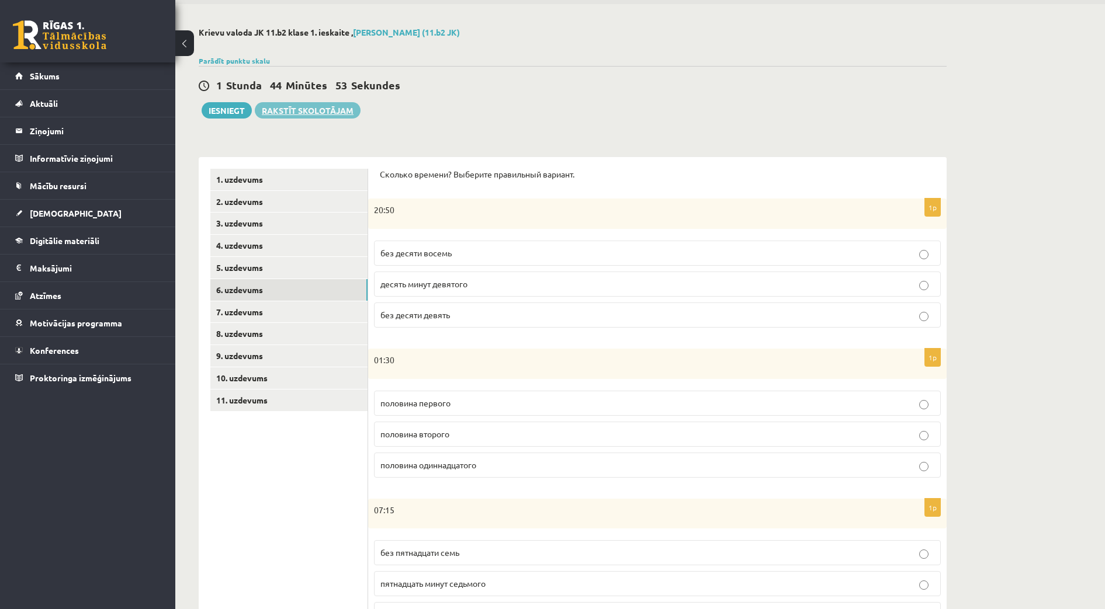
scroll to position [39, 0]
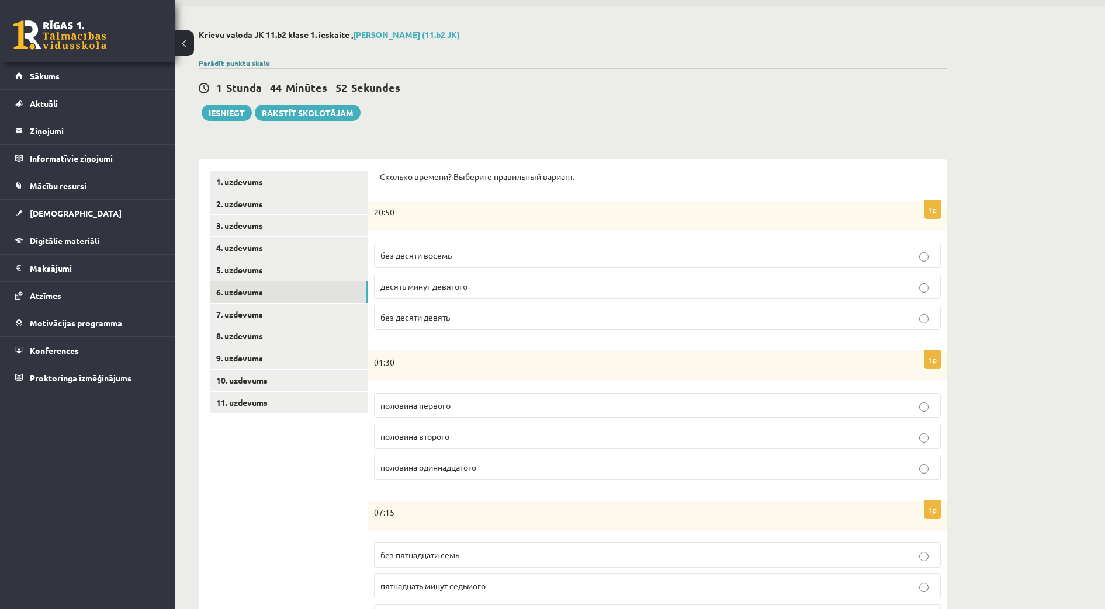
click at [231, 62] on link "Parādīt punktu skalu" at bounding box center [234, 62] width 71 height 9
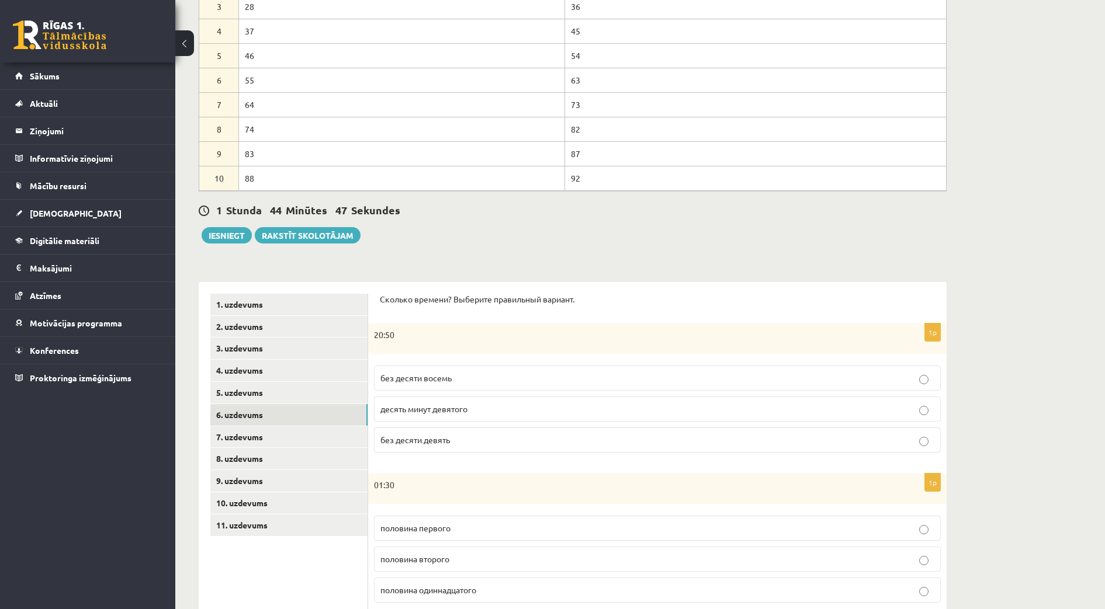
scroll to position [331, 0]
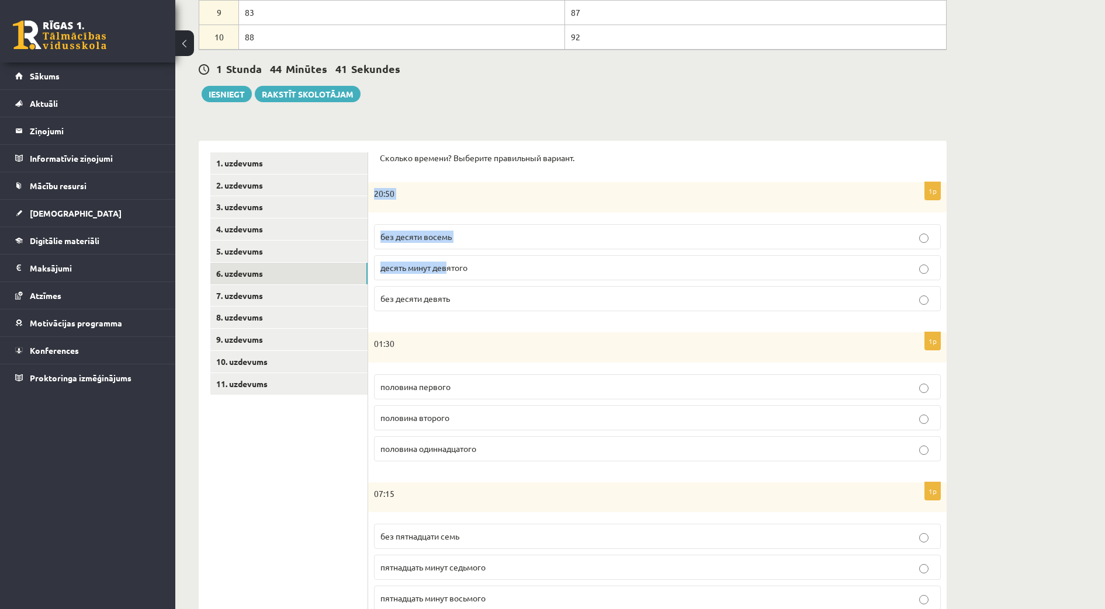
drag, startPoint x: 375, startPoint y: 193, endPoint x: 448, endPoint y: 265, distance: 101.7
click at [448, 268] on div "1p 20:50 без десяти восемь десять минут девятого без десяти девять" at bounding box center [657, 251] width 579 height 138
drag, startPoint x: 448, startPoint y: 265, endPoint x: 631, endPoint y: 120, distance: 233.5
click at [631, 124] on div "**********" at bounding box center [572, 334] width 795 height 1241
click at [470, 265] on p "десять минут девятого" at bounding box center [657, 268] width 554 height 12
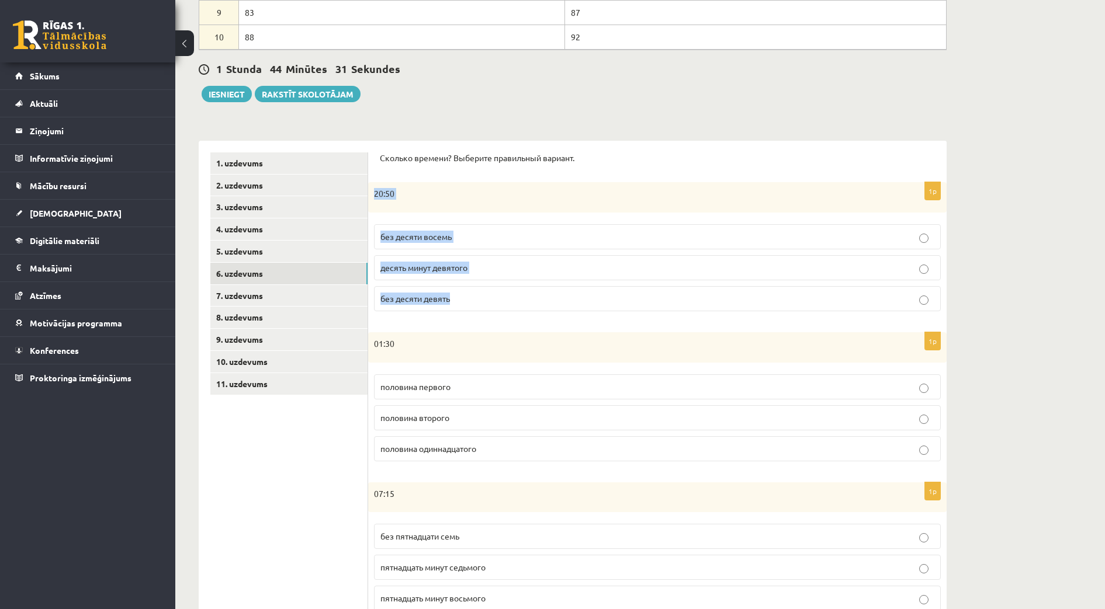
drag, startPoint x: 372, startPoint y: 186, endPoint x: 466, endPoint y: 301, distance: 148.3
click at [466, 301] on div "1p 20:50 без десяти восемь десять минут девятого без десяти девять" at bounding box center [657, 251] width 579 height 138
click at [327, 466] on ul "1. uzdevums 2. uzdevums 3. uzdevums 4. uzdevums 5. uzdevums 6. uzdevums 7. uzde…" at bounding box center [289, 537] width 158 height 768
click at [439, 422] on span "половина второго" at bounding box center [414, 418] width 69 height 11
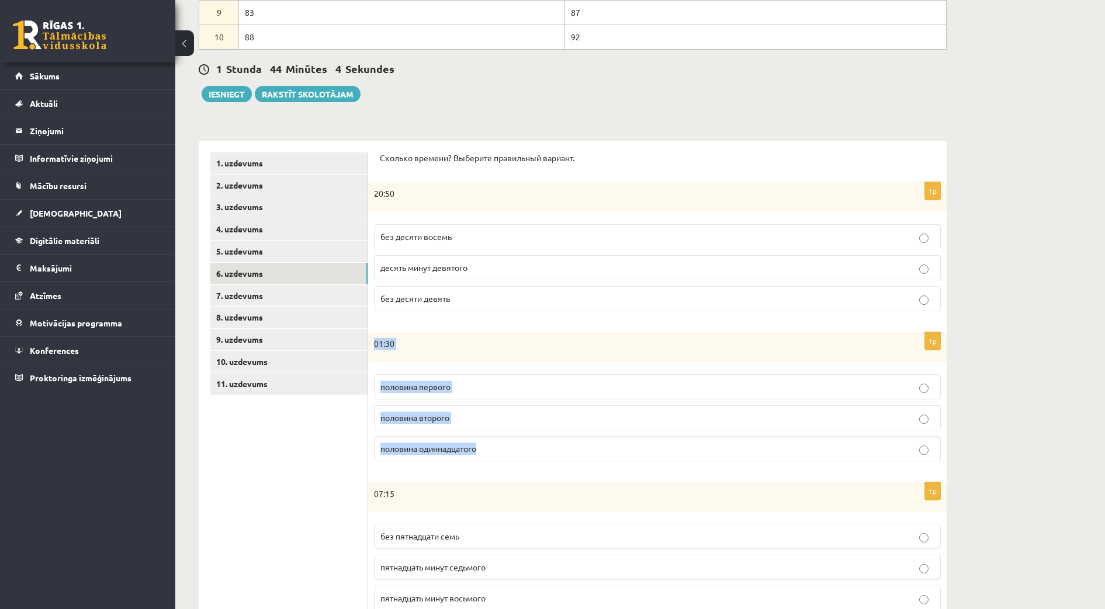
drag, startPoint x: 379, startPoint y: 344, endPoint x: 495, endPoint y: 450, distance: 156.8
click at [495, 451] on div "1p 01:30 половина первого половина второго половина одиннадцатого" at bounding box center [657, 401] width 579 height 138
click at [297, 495] on ul "1. uzdevums 2. uzdevums 3. uzdevums 4. uzdevums 5. uzdevums 6. uzdevums 7. uzde…" at bounding box center [289, 537] width 158 height 768
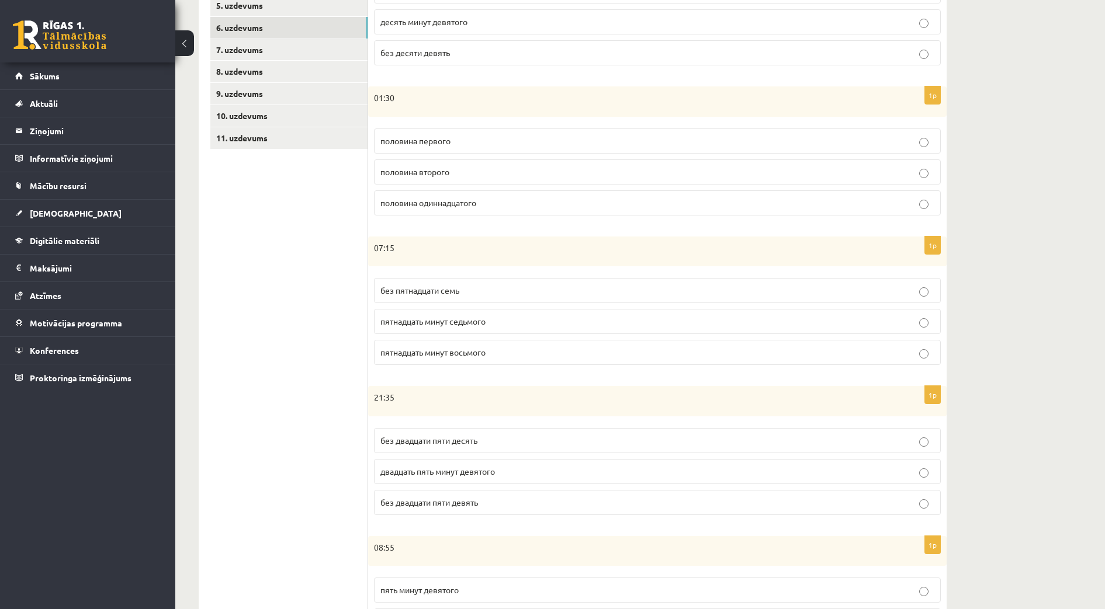
scroll to position [623, 0]
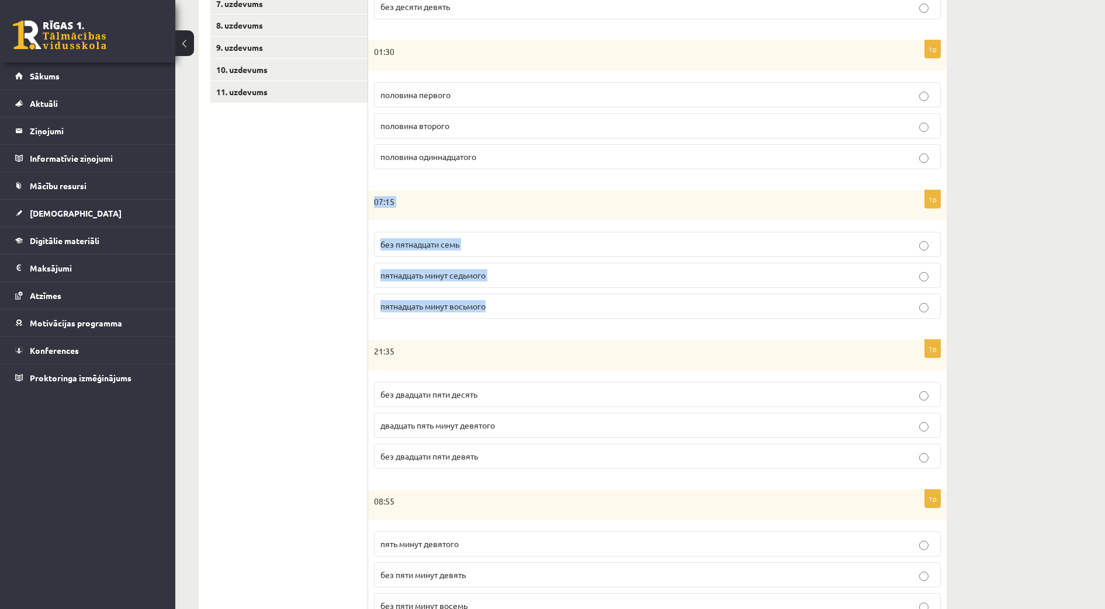
drag, startPoint x: 380, startPoint y: 207, endPoint x: 524, endPoint y: 304, distance: 173.7
click at [524, 304] on div "1p 07:15 без пятнадцати семь пятнадцать минут седьмого пятнадцать минут восьмого" at bounding box center [657, 260] width 579 height 138
click at [321, 282] on ul "1. uzdevums 2. uzdevums 3. uzdevums 4. uzdevums 5. uzdevums 6. uzdevums 7. uzde…" at bounding box center [289, 244] width 158 height 768
click at [485, 310] on span "пятнадцать минут восьмого" at bounding box center [432, 306] width 105 height 11
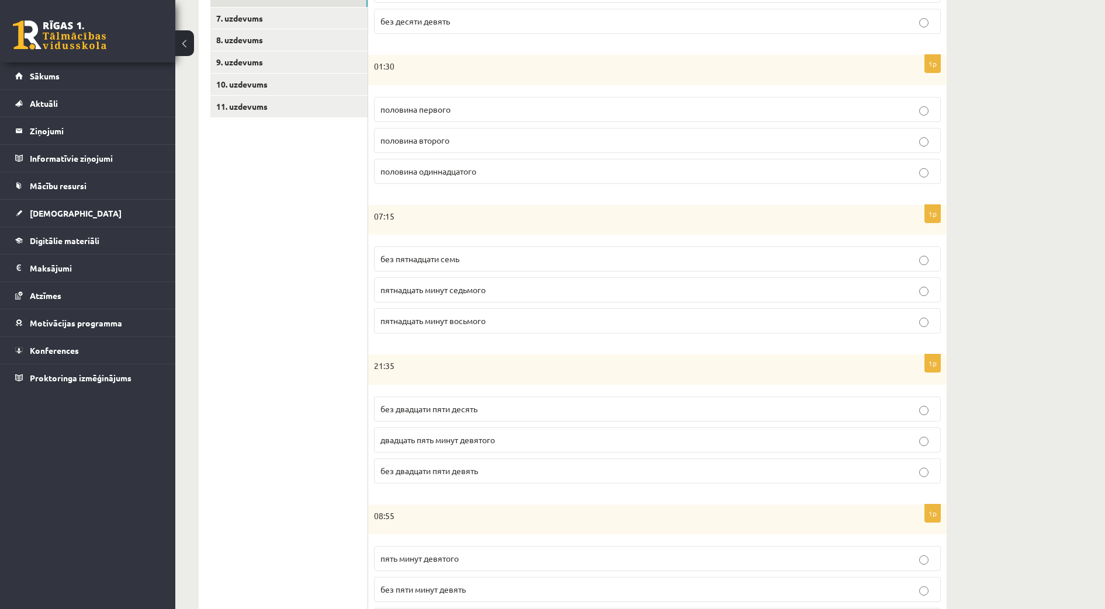
scroll to position [604, 0]
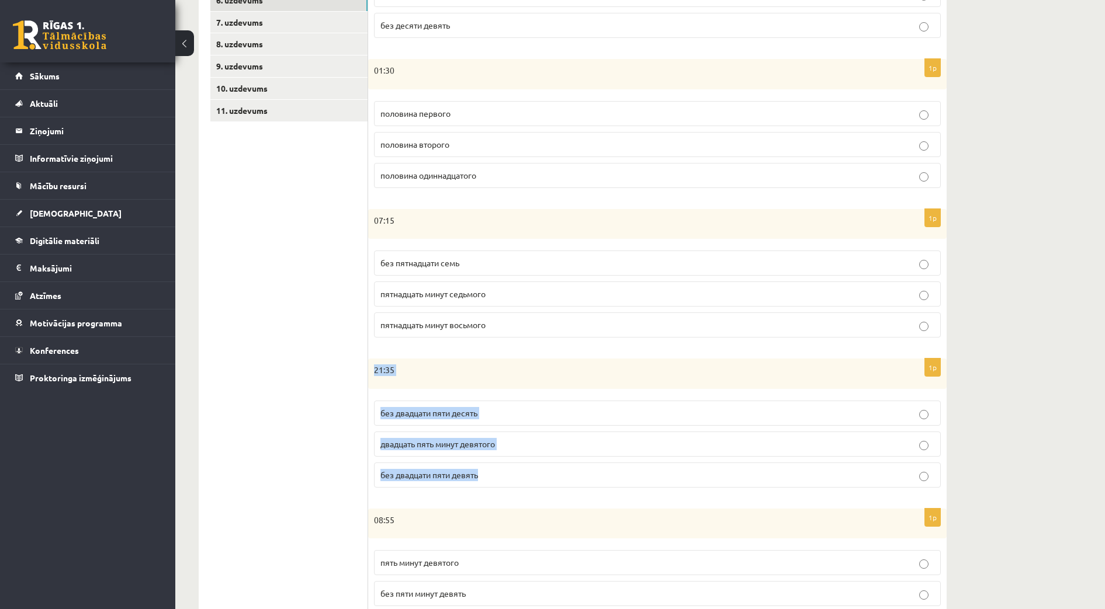
drag, startPoint x: 375, startPoint y: 358, endPoint x: 495, endPoint y: 465, distance: 160.6
click at [496, 466] on div "Сколько времени? Выберите правильный вариант. 1p 20:50 без десяти восемь десять…" at bounding box center [657, 263] width 579 height 792
drag, startPoint x: 495, startPoint y: 465, endPoint x: 303, endPoint y: 368, distance: 215.1
click at [303, 368] on ul "1. uzdevums 2. uzdevums 3. uzdevums 4. uzdevums 5. uzdevums 6. uzdevums 7. uzde…" at bounding box center [289, 263] width 158 height 768
drag, startPoint x: 376, startPoint y: 372, endPoint x: 490, endPoint y: 481, distance: 158.3
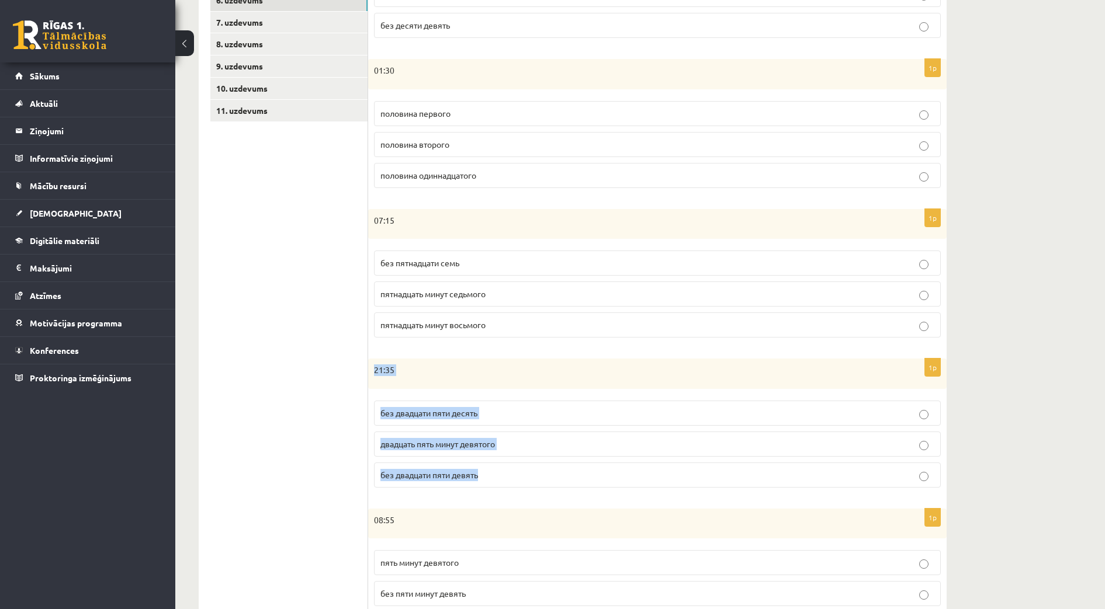
click at [491, 482] on div "1p 21:35 без двадцати пяти десять двадцать пять минут девятого без двадцати пят…" at bounding box center [657, 428] width 579 height 138
click at [251, 402] on ul "1. uzdevums 2. uzdevums 3. uzdevums 4. uzdevums 5. uzdevums 6. uzdevums 7. uzde…" at bounding box center [289, 263] width 158 height 768
click at [486, 413] on p "без двадцати пяти десять" at bounding box center [657, 413] width 554 height 12
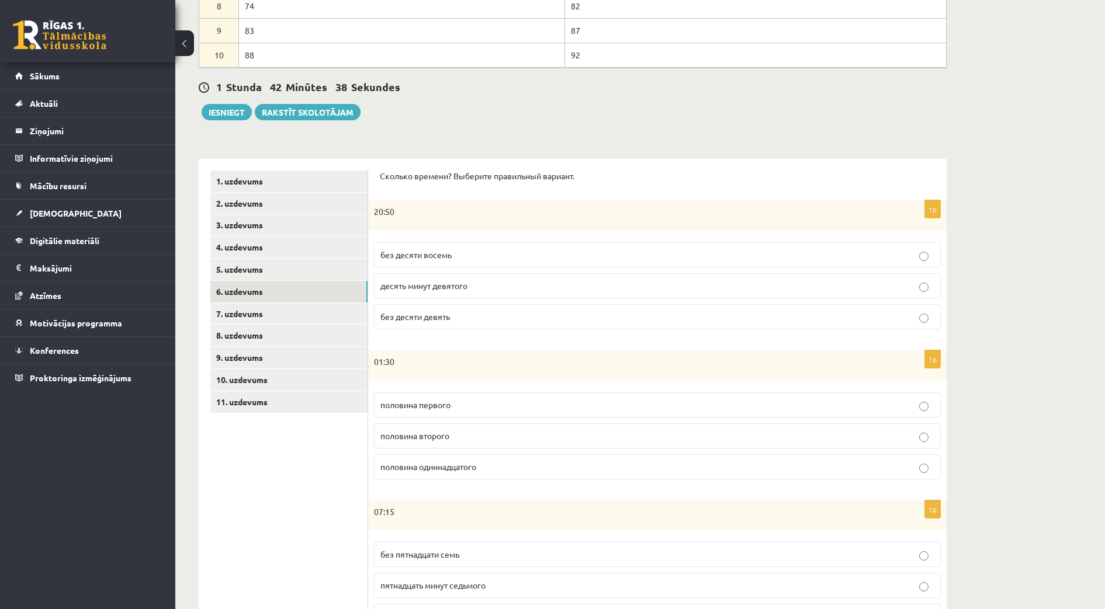
scroll to position [312, 0]
drag, startPoint x: 1038, startPoint y: 408, endPoint x: 1048, endPoint y: 412, distance: 10.0
click at [1040, 410] on div "**********" at bounding box center [640, 353] width 930 height 1241
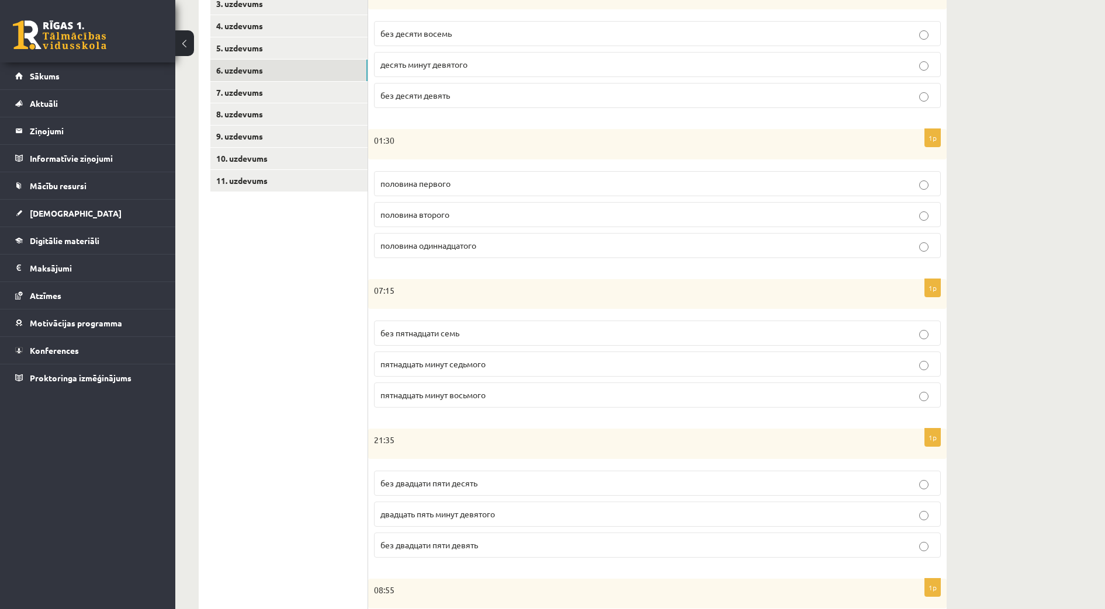
scroll to position [677, 0]
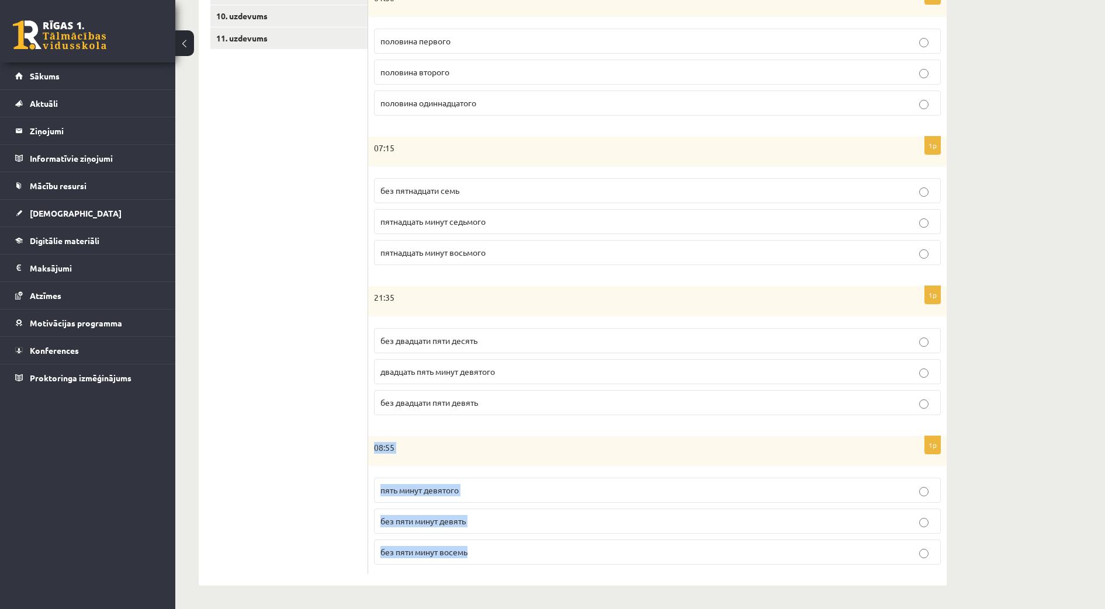
drag, startPoint x: 373, startPoint y: 445, endPoint x: 484, endPoint y: 544, distance: 148.6
click at [485, 545] on div "1p 08:55 пять минут девятого без пяти минут девять без пяти минут восемь" at bounding box center [657, 506] width 579 height 138
click at [289, 466] on ul "1. uzdevums 2. uzdevums 3. uzdevums 4. uzdevums 5. uzdevums 6. uzdevums 7. uzde…" at bounding box center [289, 191] width 158 height 768
click at [454, 521] on span "без пяти минут девять" at bounding box center [422, 521] width 85 height 11
click at [463, 521] on span "без пяти минут девять" at bounding box center [422, 521] width 85 height 11
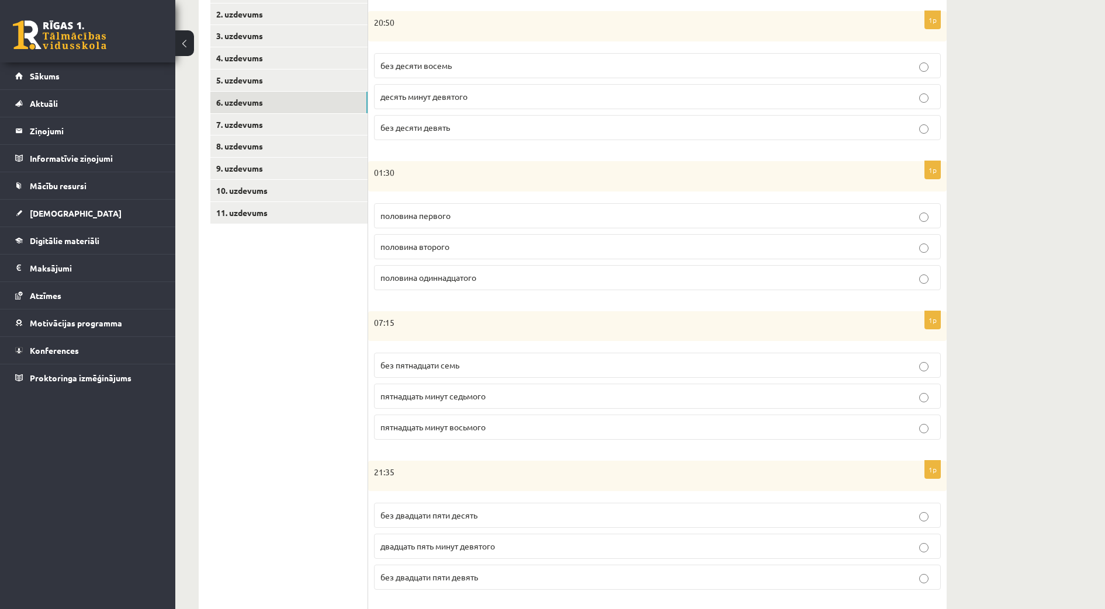
scroll to position [385, 0]
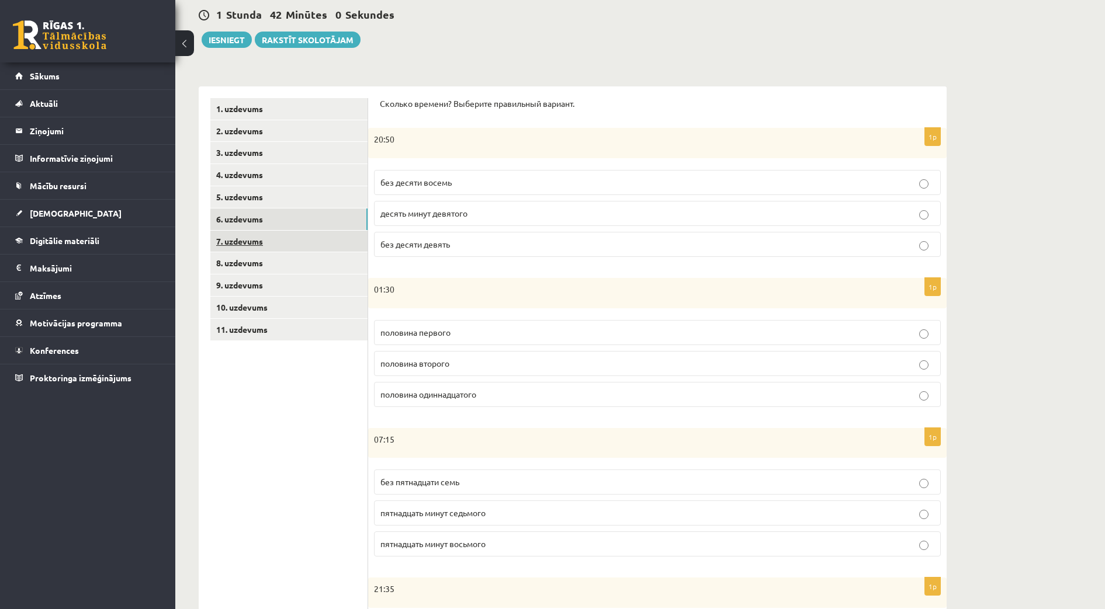
click at [237, 244] on link "7. uzdevums" at bounding box center [288, 242] width 157 height 22
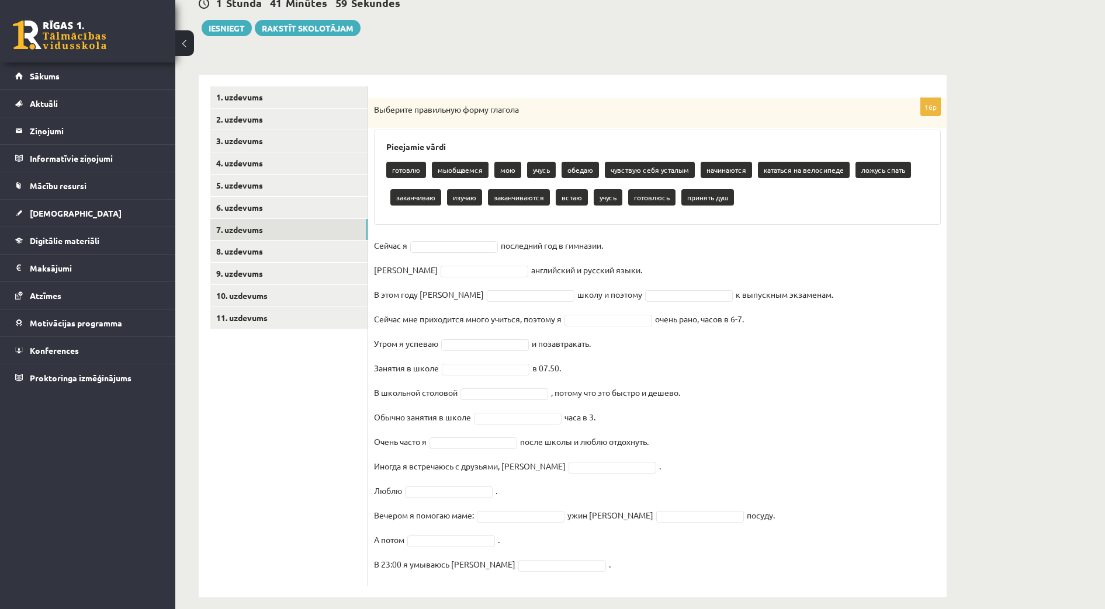
scroll to position [409, 0]
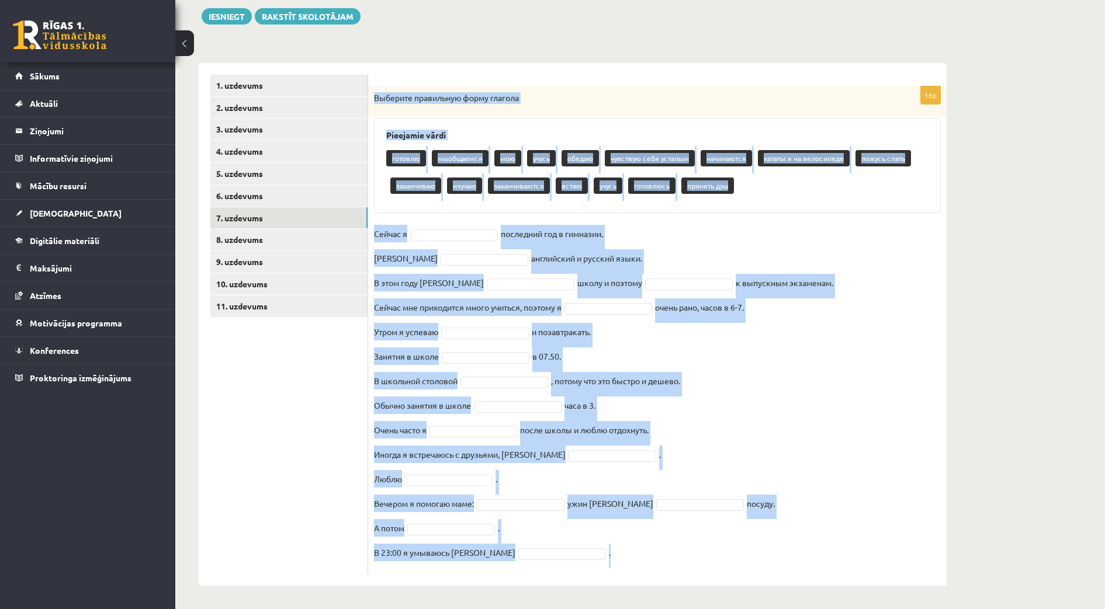
drag, startPoint x: 377, startPoint y: 97, endPoint x: 708, endPoint y: 559, distance: 567.9
click at [709, 559] on div "16p Выберите правильную форму глагола Pieejamie vārdi готовлю мыобщаемся мою уч…" at bounding box center [657, 330] width 579 height 488
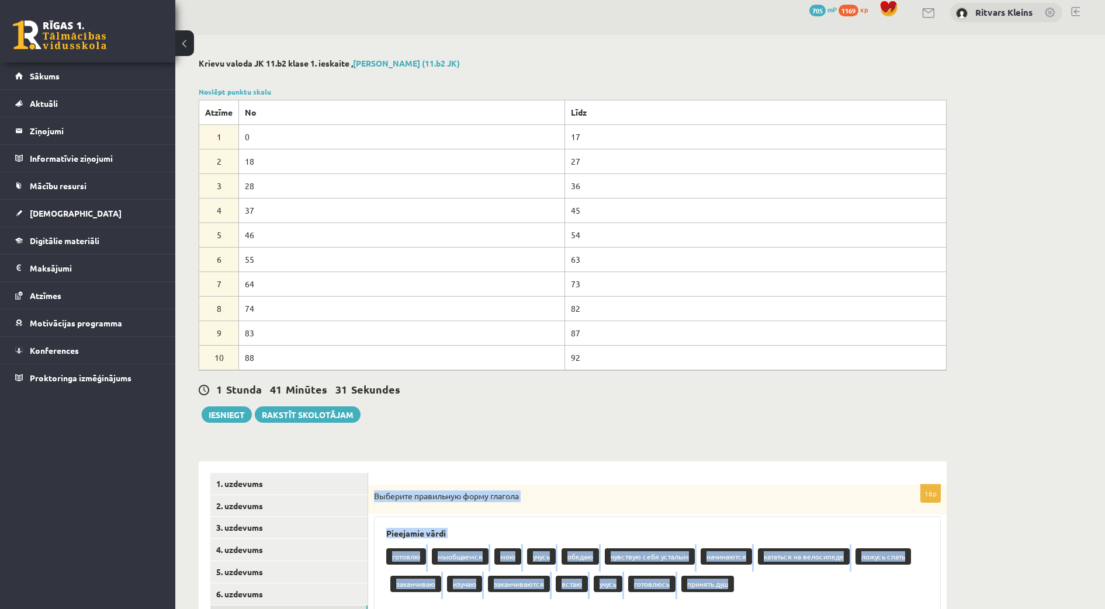
scroll to position [0, 0]
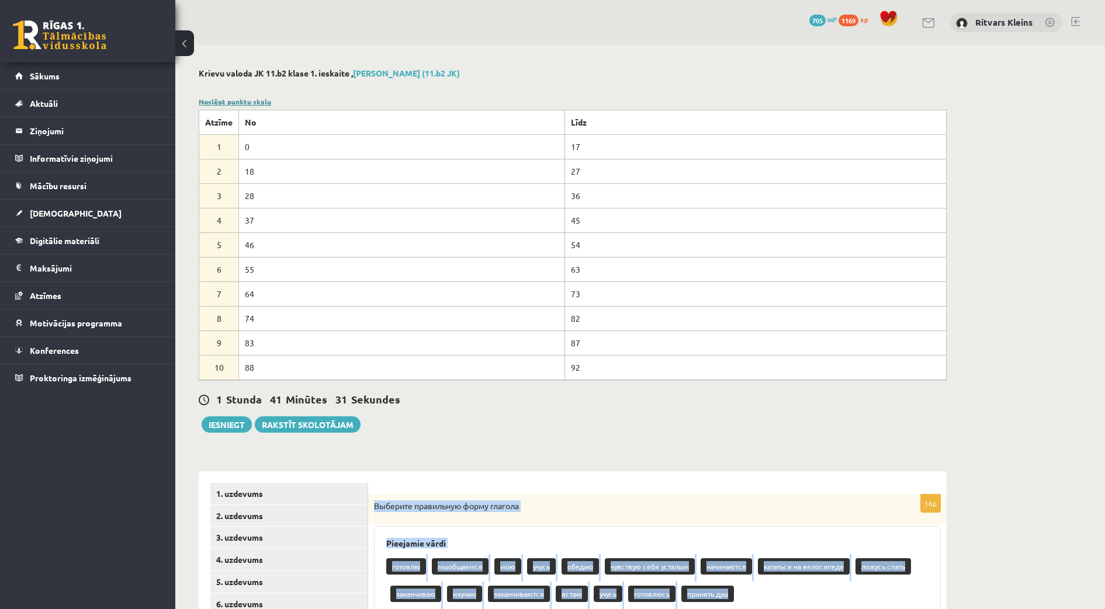
click at [230, 99] on link "Noslēpt punktu skalu" at bounding box center [235, 101] width 72 height 9
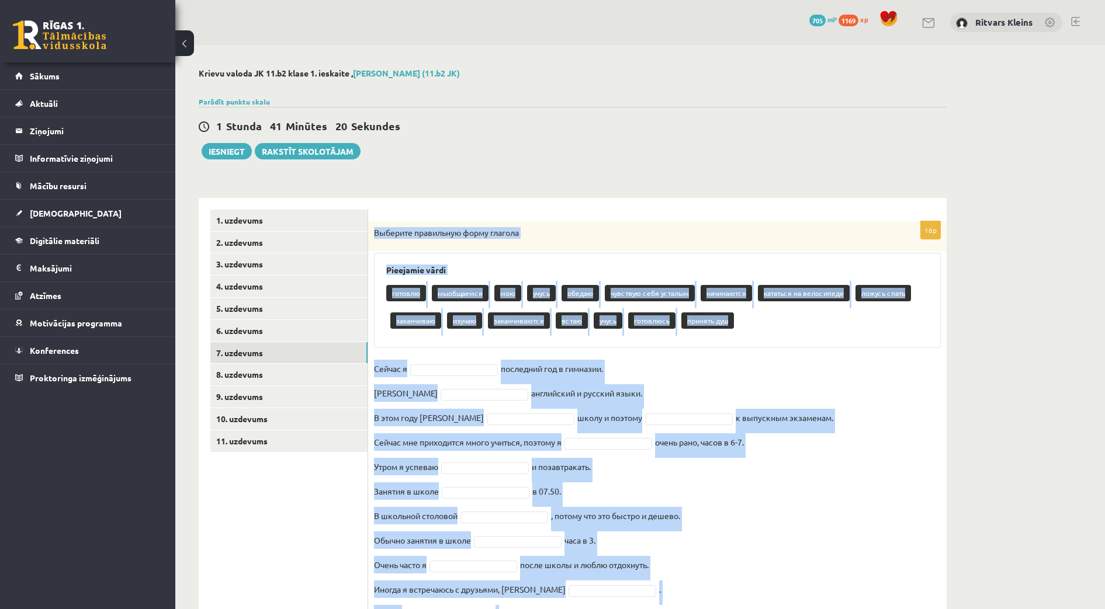
click at [811, 373] on fieldset "Сейчас я последний год в гимназии. Я английский и русский языки. В этом году я …" at bounding box center [657, 532] width 567 height 344
click at [818, 364] on fieldset "Сейчас я последний год в гимназии. Я английский и русский языки. В этом году я …" at bounding box center [657, 532] width 567 height 344
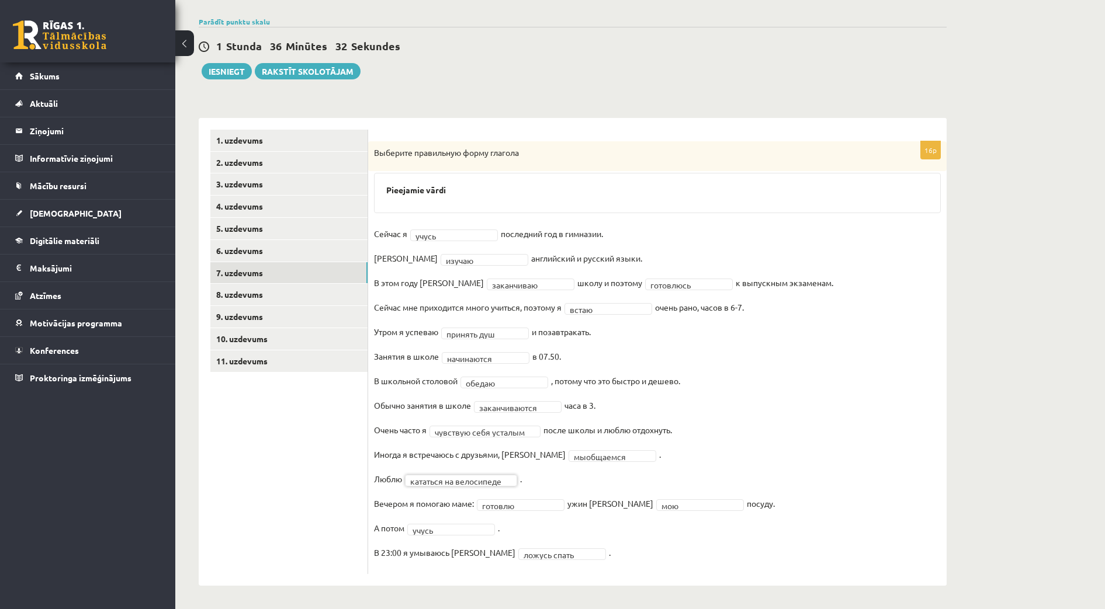
scroll to position [81, 0]
click at [247, 294] on link "8. uzdevums" at bounding box center [288, 295] width 157 height 22
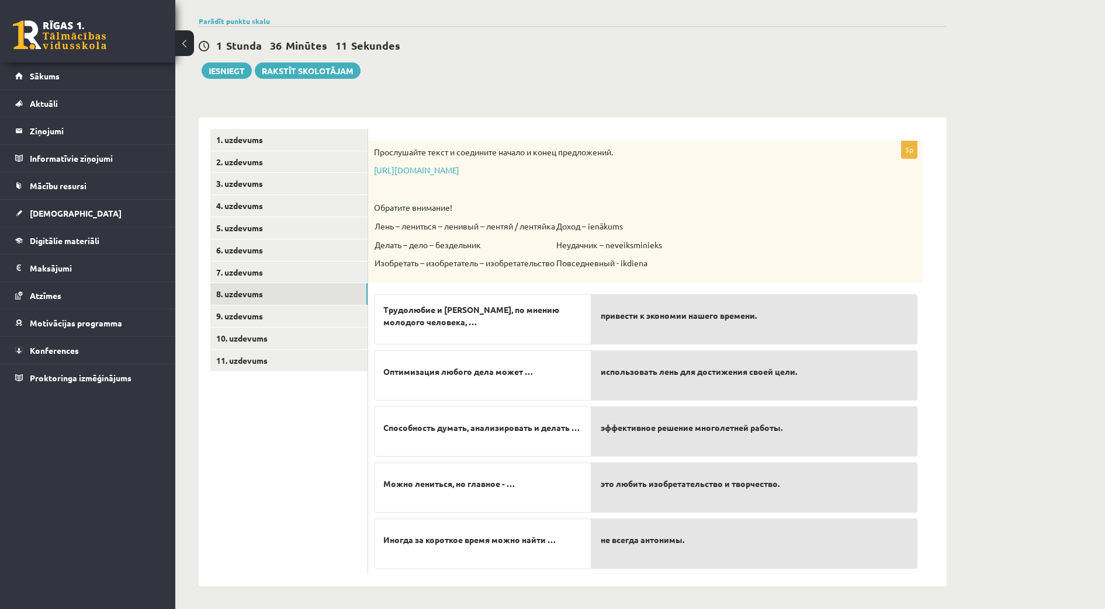
scroll to position [82, 0]
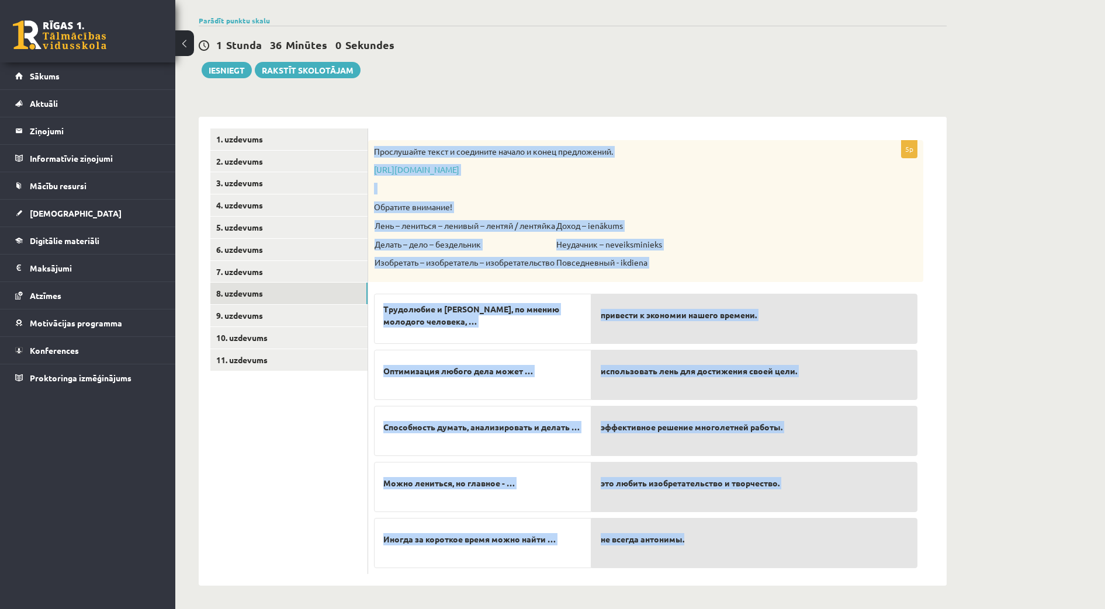
drag, startPoint x: 372, startPoint y: 154, endPoint x: 725, endPoint y: 547, distance: 528.8
click at [727, 548] on div "5p Прослушайте текст и соедините начало и конец предложений. https://www.zvaigz…" at bounding box center [645, 357] width 555 height 434
drag, startPoint x: 754, startPoint y: 174, endPoint x: 744, endPoint y: 173, distance: 10.0
click at [754, 174] on p "https://www.zvaigzne.lv/upload/audio/100Urokov/2/49%202.mp3" at bounding box center [616, 170] width 485 height 12
click at [729, 166] on p "https://www.zvaigzne.lv/upload/audio/100Urokov/2/49%202.mp3" at bounding box center [616, 170] width 485 height 12
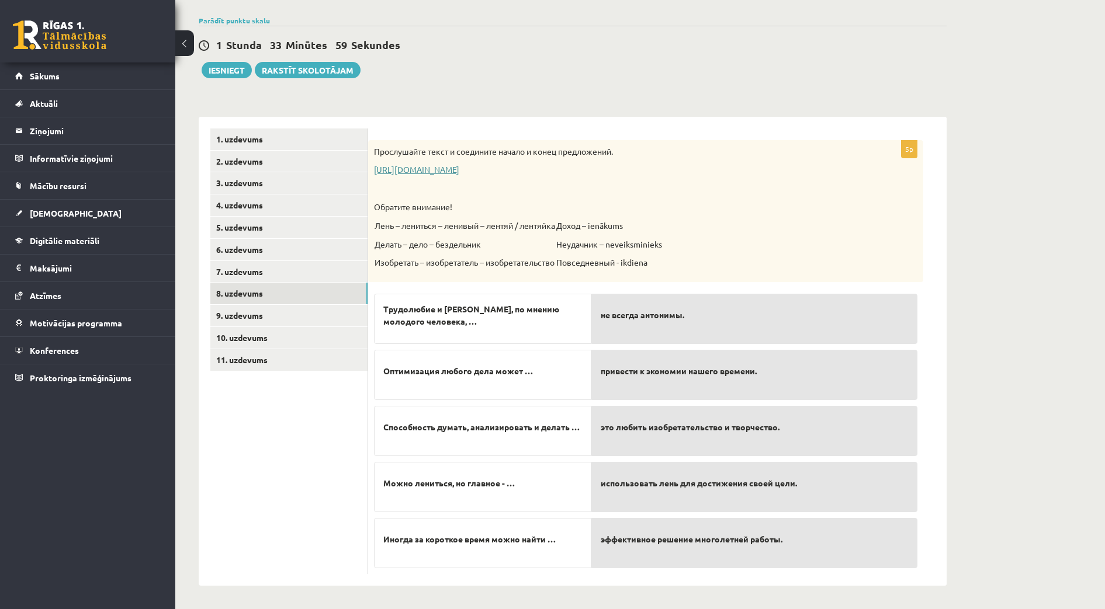
click at [459, 170] on link "https://www.zvaigzne.lv/upload/audio/100Urokov/2/49%202.mp3" at bounding box center [416, 169] width 85 height 11
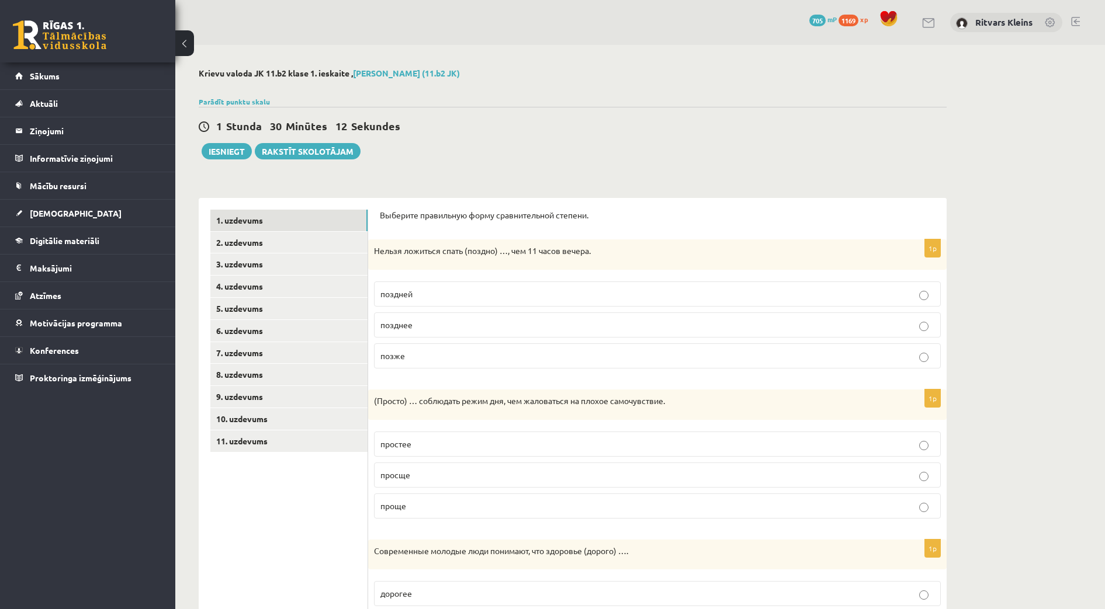
scroll to position [82, 0]
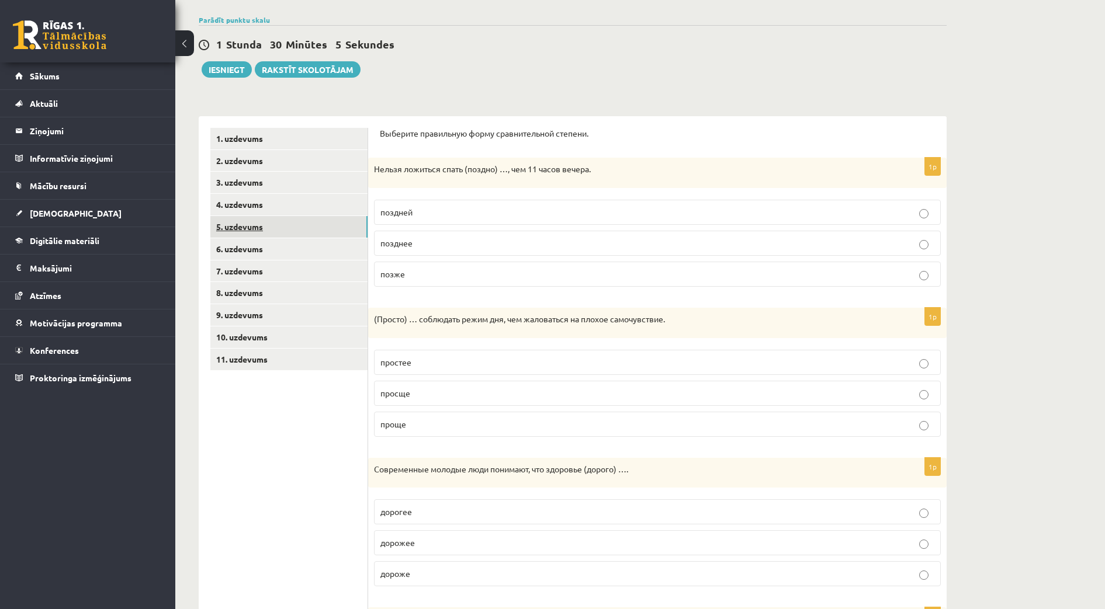
click at [259, 225] on link "5. uzdevums" at bounding box center [288, 227] width 157 height 22
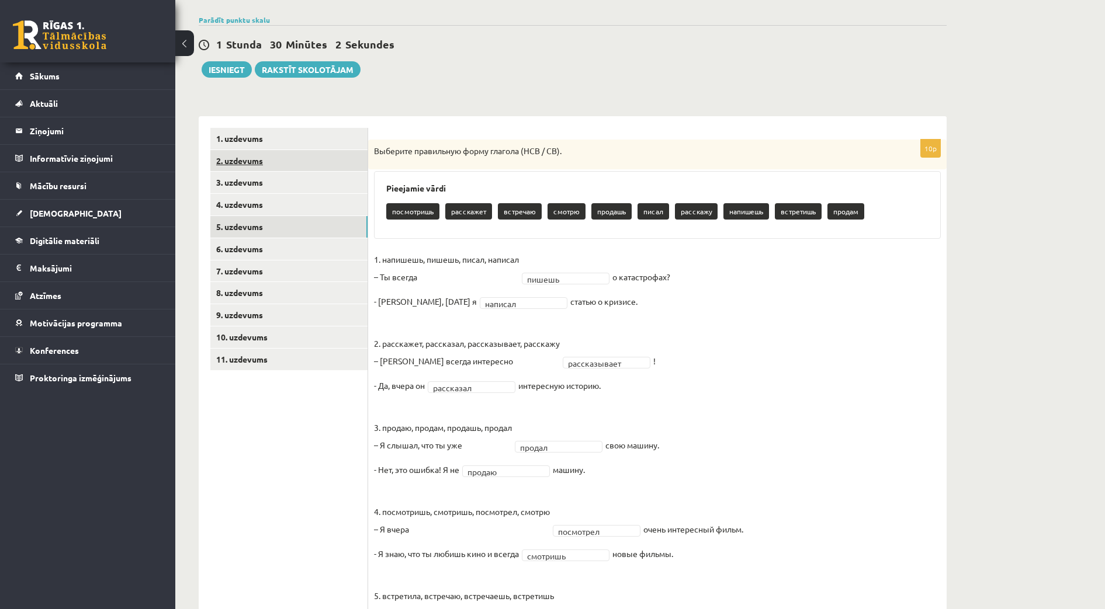
click at [248, 158] on link "2. uzdevums" at bounding box center [288, 161] width 157 height 22
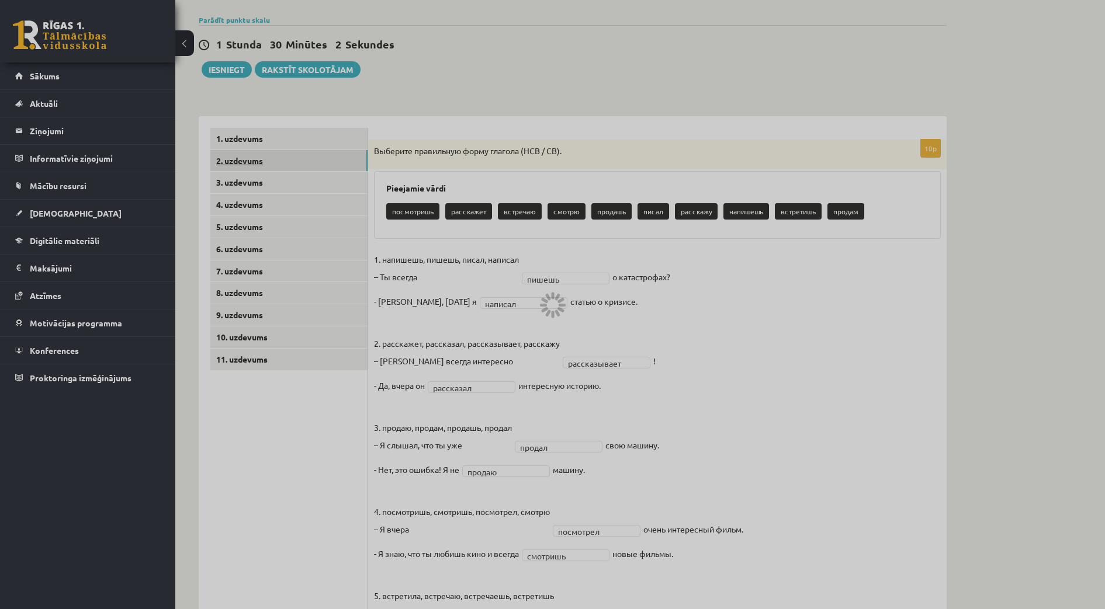
scroll to position [0, 0]
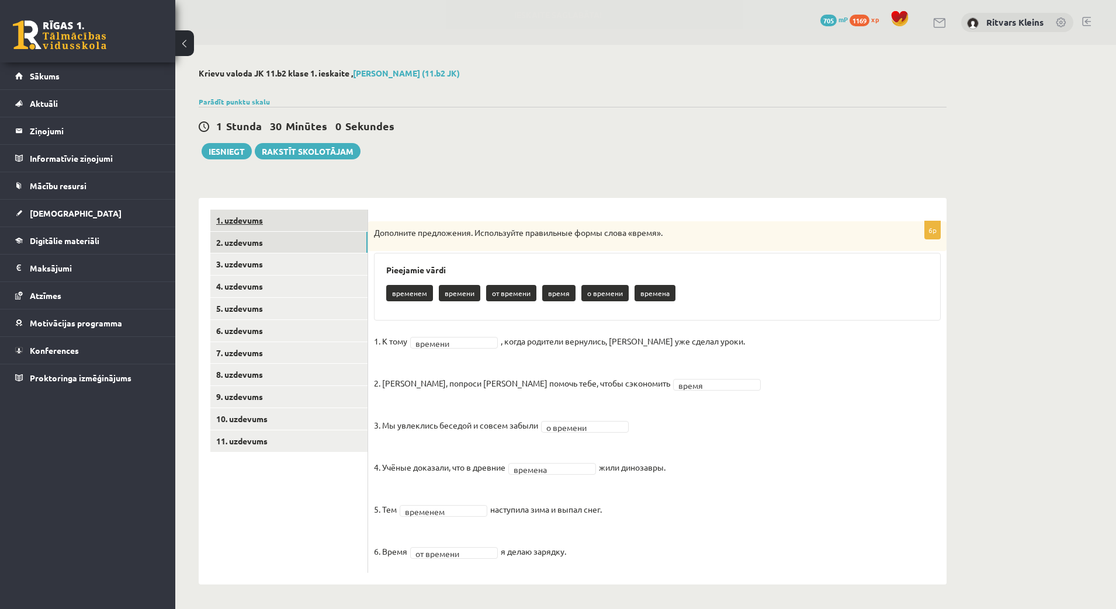
click at [228, 217] on link "1. uzdevums" at bounding box center [288, 221] width 157 height 22
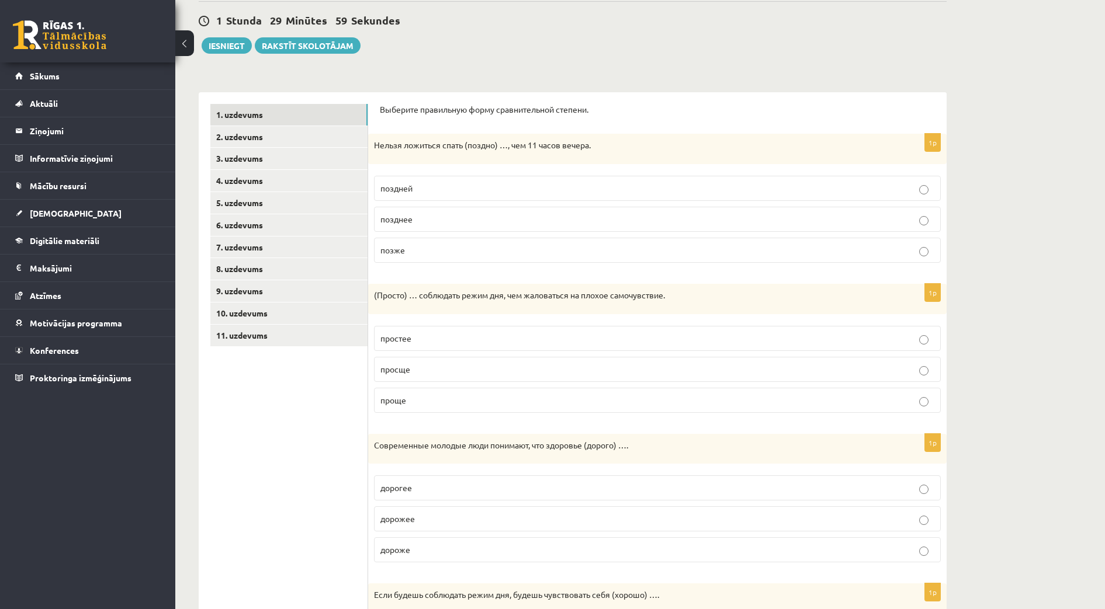
scroll to position [146, 0]
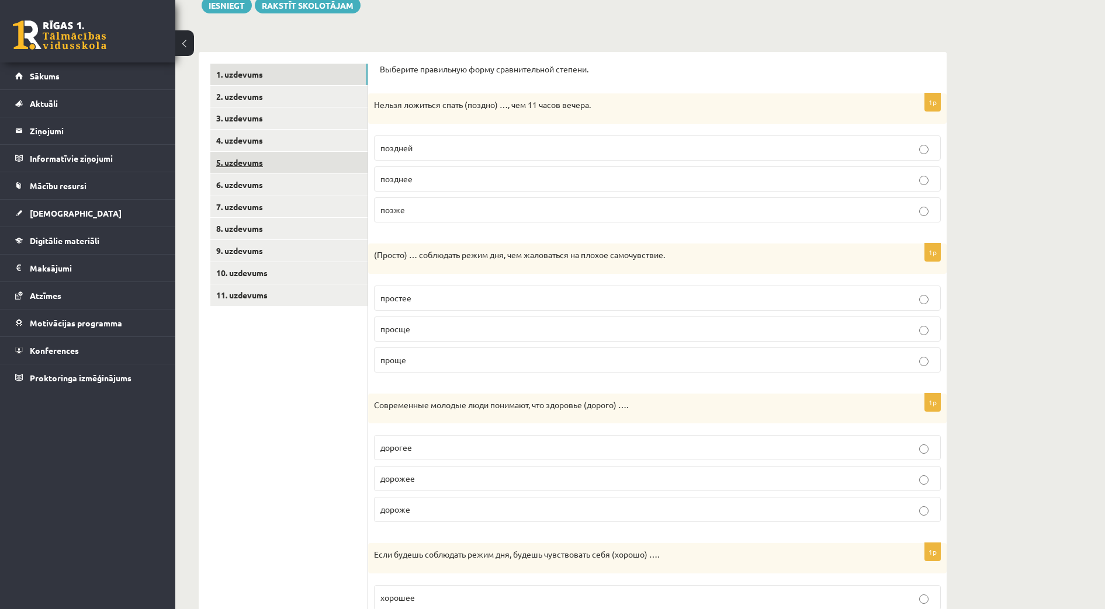
click at [247, 162] on link "5. uzdevums" at bounding box center [288, 163] width 157 height 22
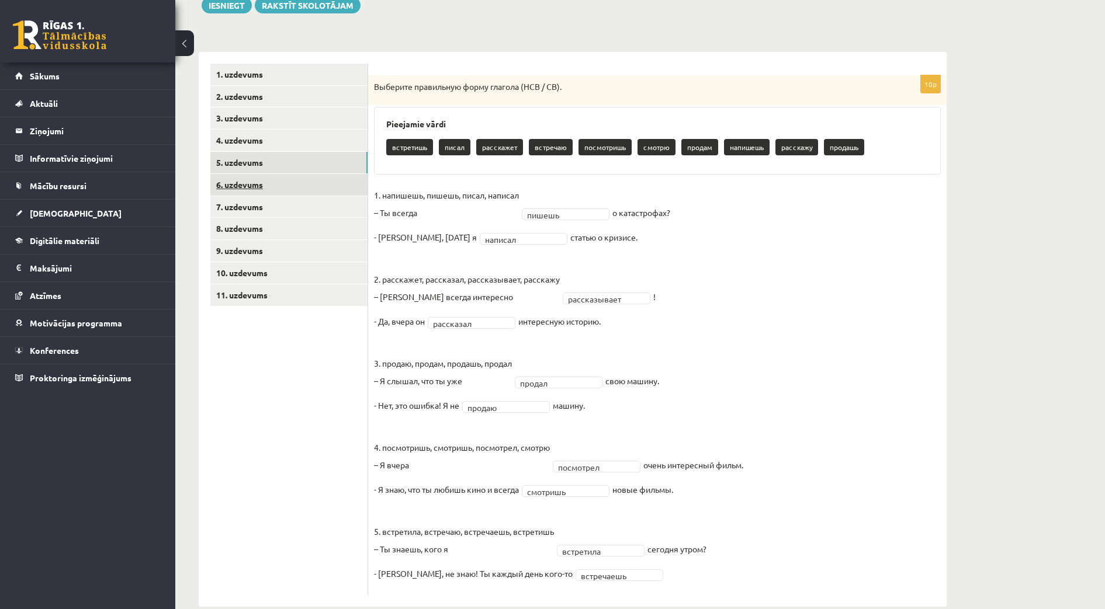
click at [248, 186] on link "6. uzdevums" at bounding box center [288, 185] width 157 height 22
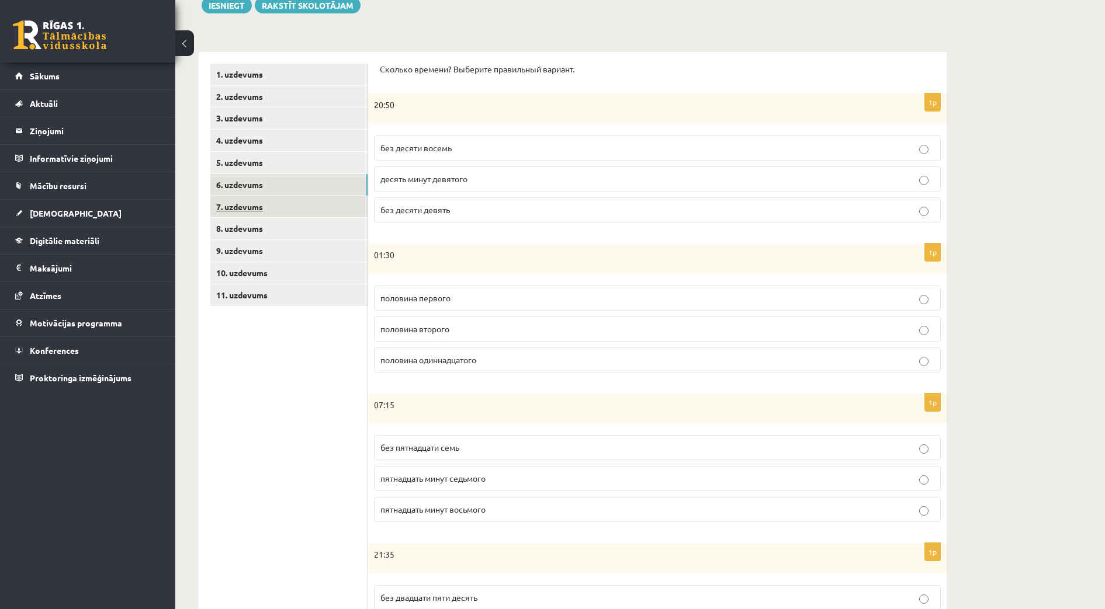
click at [247, 210] on link "7. uzdevums" at bounding box center [288, 207] width 157 height 22
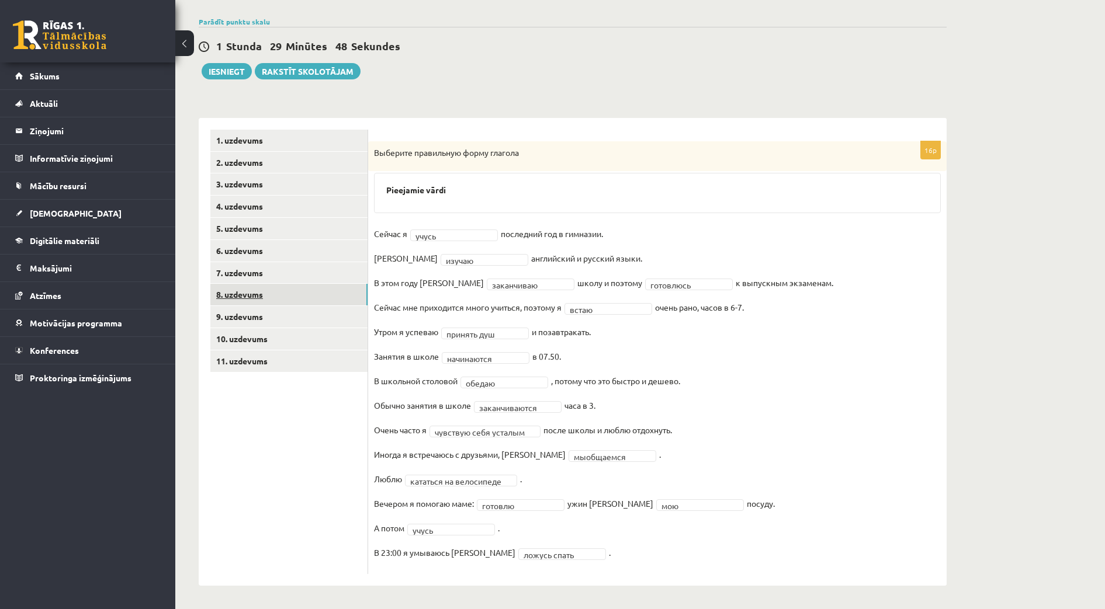
click at [248, 295] on link "8. uzdevums" at bounding box center [288, 295] width 157 height 22
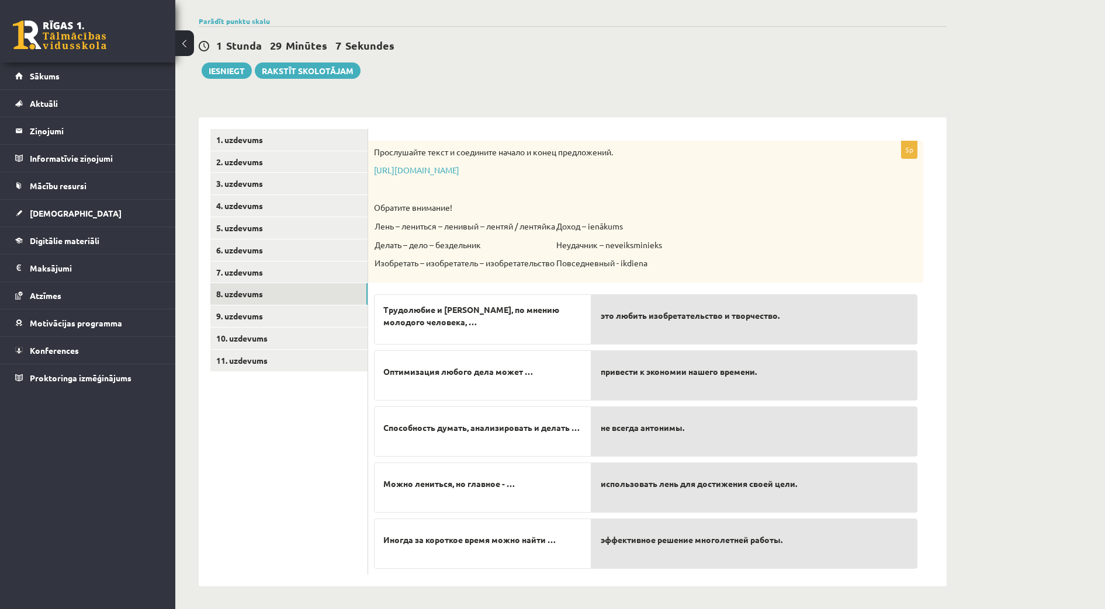
scroll to position [82, 0]
click at [250, 314] on link "9. uzdevums" at bounding box center [288, 316] width 157 height 22
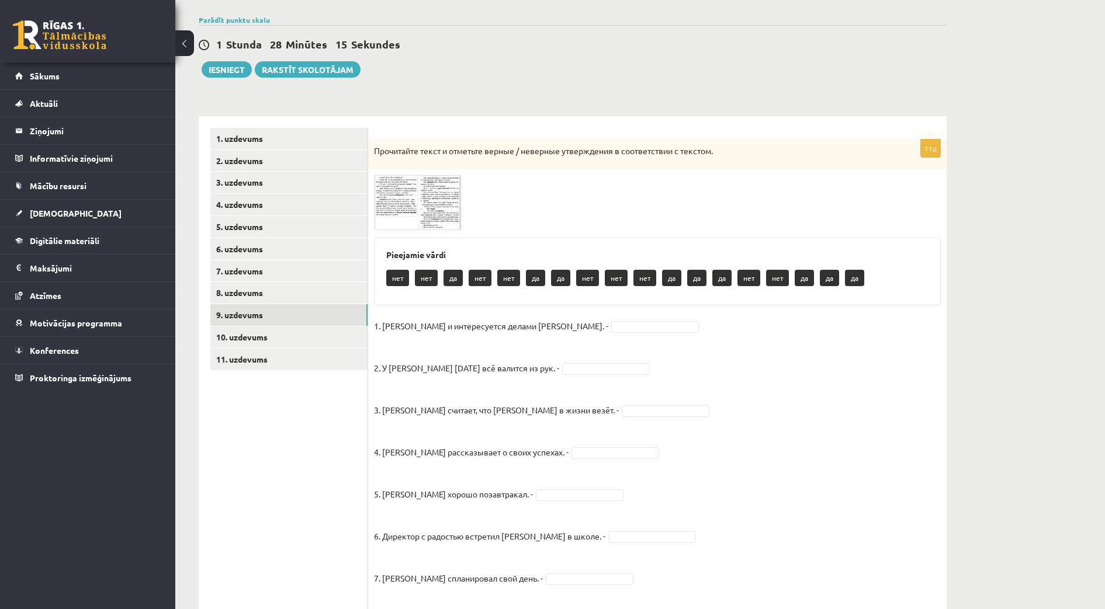
click at [424, 202] on span at bounding box center [418, 203] width 19 height 19
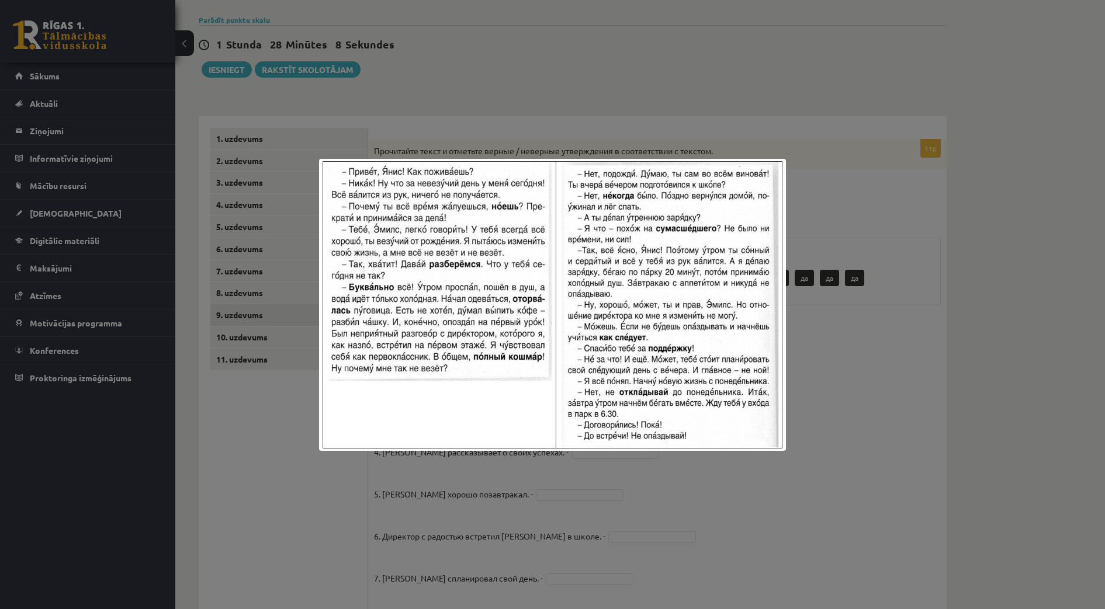
click at [858, 354] on div at bounding box center [552, 304] width 1105 height 609
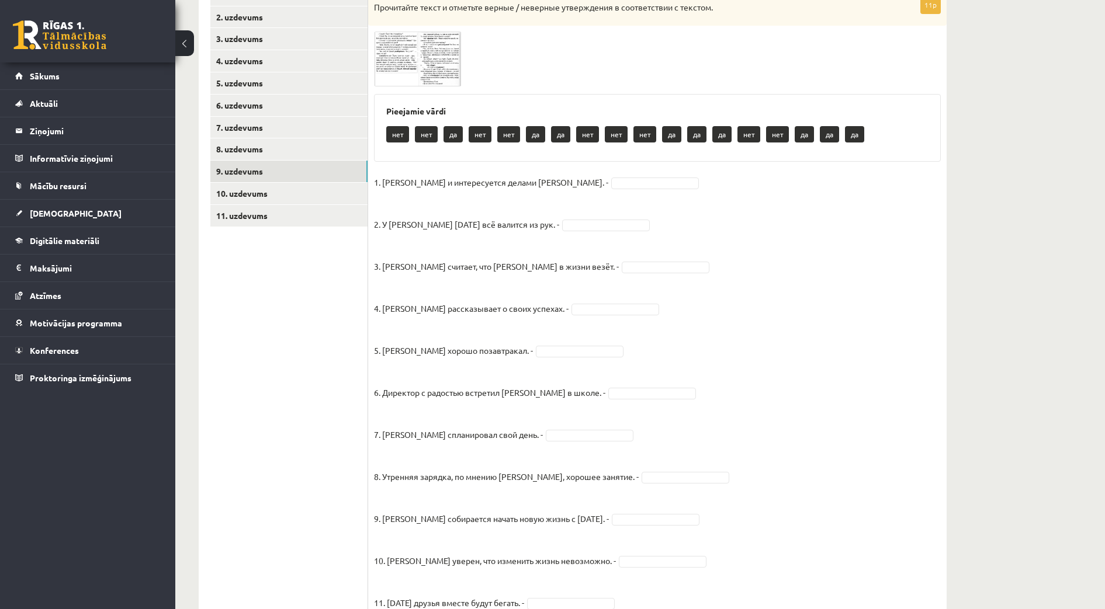
scroll to position [148, 0]
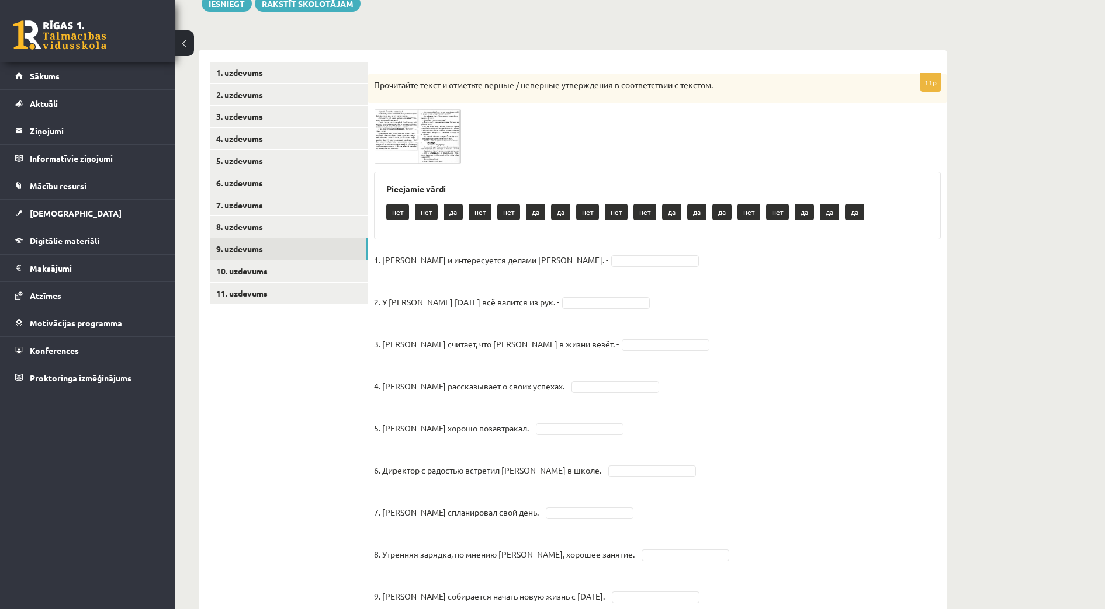
click at [413, 126] on img at bounding box center [418, 136] width 88 height 55
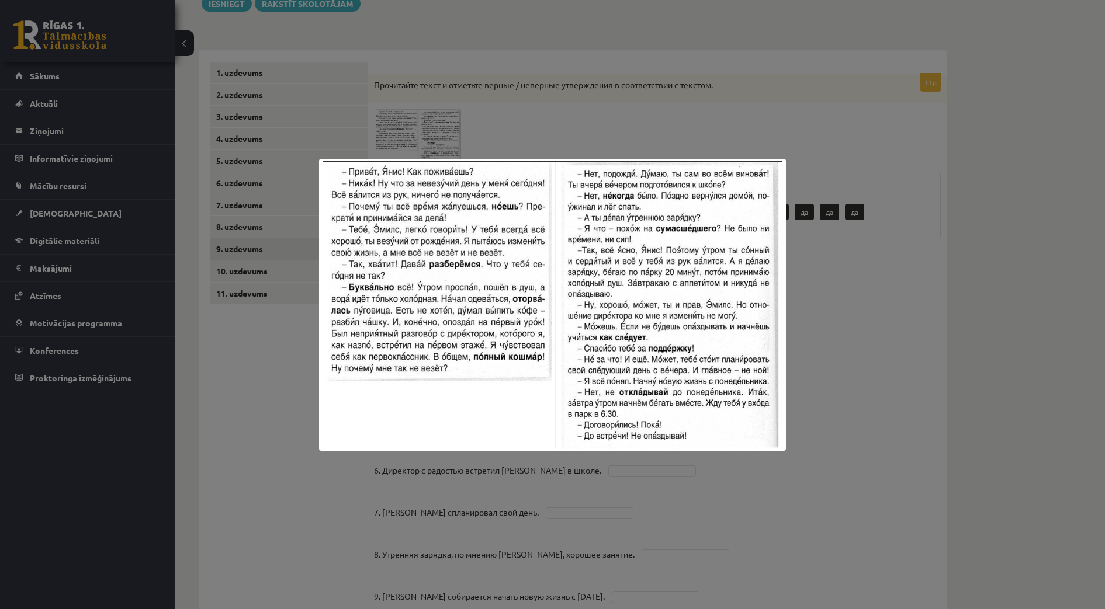
click at [888, 373] on div at bounding box center [552, 304] width 1105 height 609
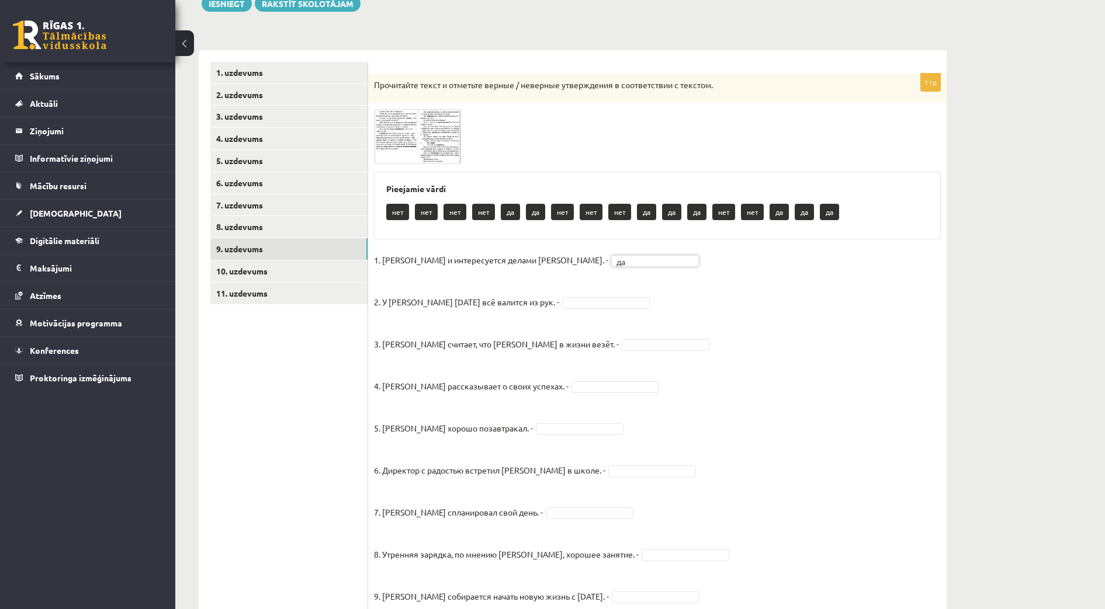
click at [735, 320] on fieldset "1. Эмилс и интересуется делами Яниса. - да ** 2. У Яниса сегодня всё валится из…" at bounding box center [657, 482] width 567 height 463
click at [429, 128] on img at bounding box center [418, 136] width 88 height 55
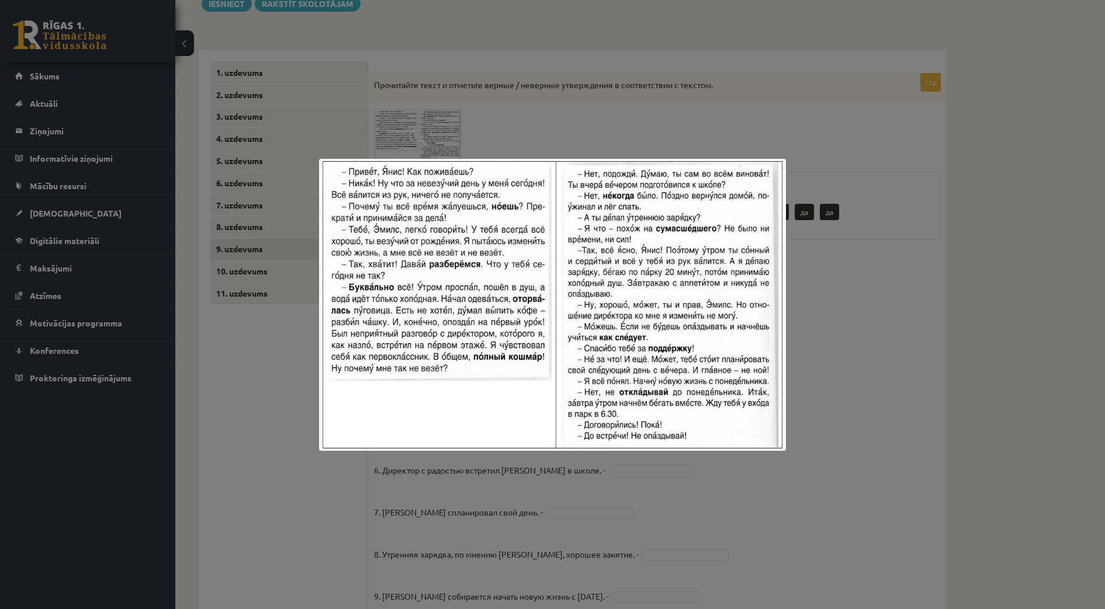
drag, startPoint x: 900, startPoint y: 483, endPoint x: 899, endPoint y: 472, distance: 10.7
click at [900, 477] on div at bounding box center [552, 304] width 1105 height 609
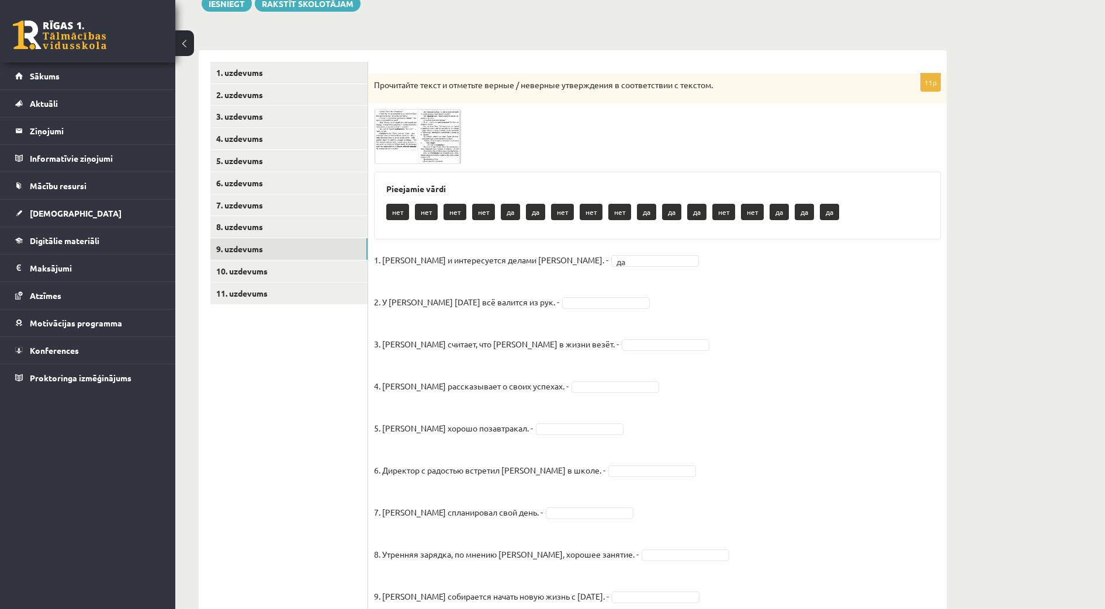
click at [406, 133] on img at bounding box center [418, 136] width 88 height 55
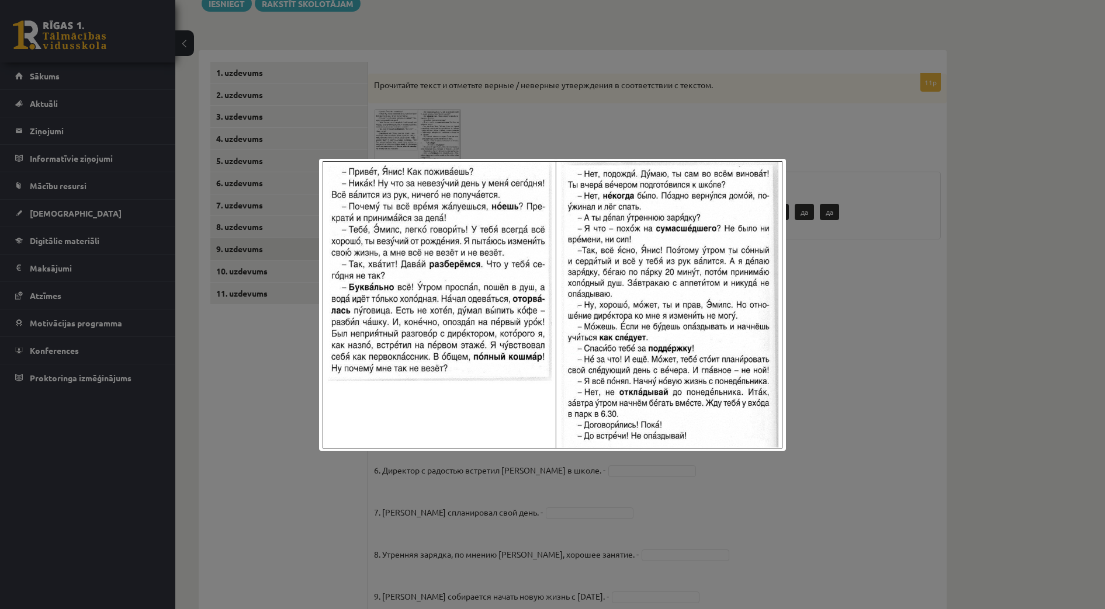
click at [834, 327] on div at bounding box center [552, 304] width 1105 height 609
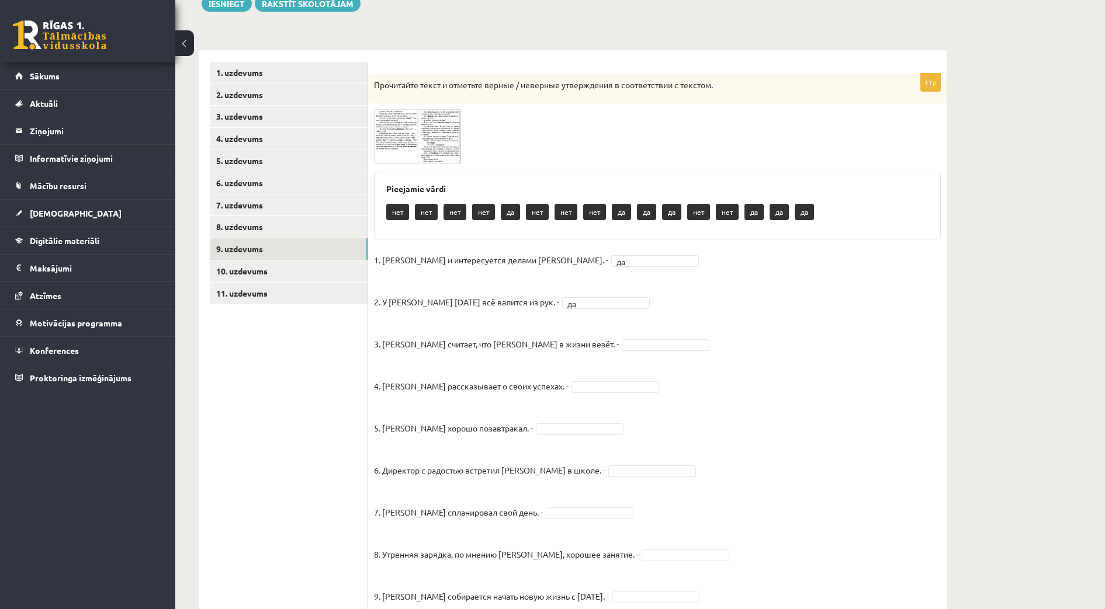
click at [448, 147] on img at bounding box center [418, 136] width 88 height 55
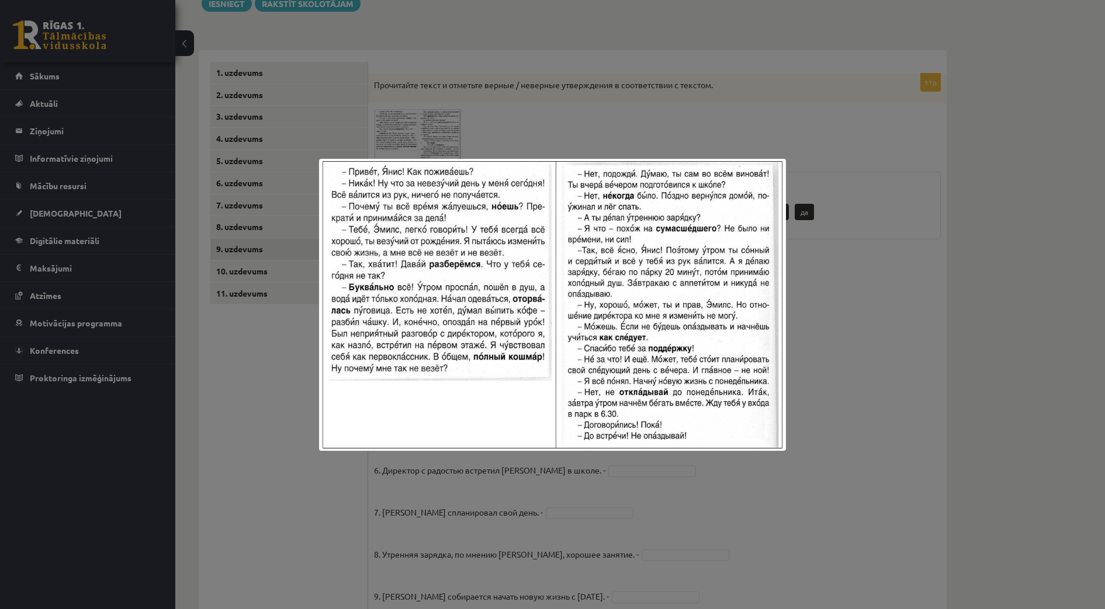
click at [832, 341] on div at bounding box center [552, 304] width 1105 height 609
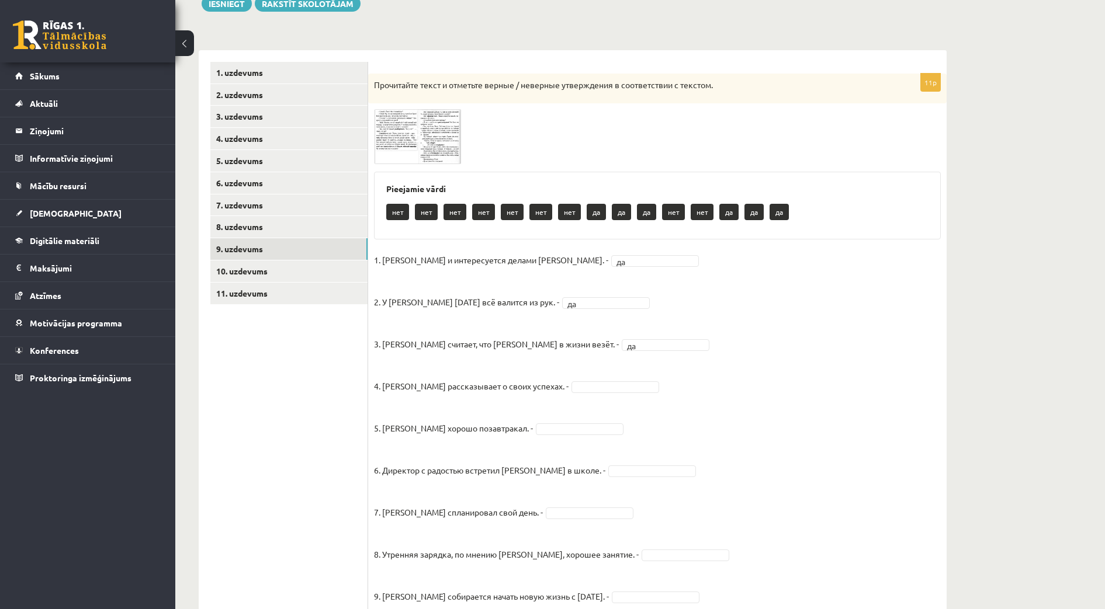
click at [427, 134] on span at bounding box center [418, 137] width 19 height 19
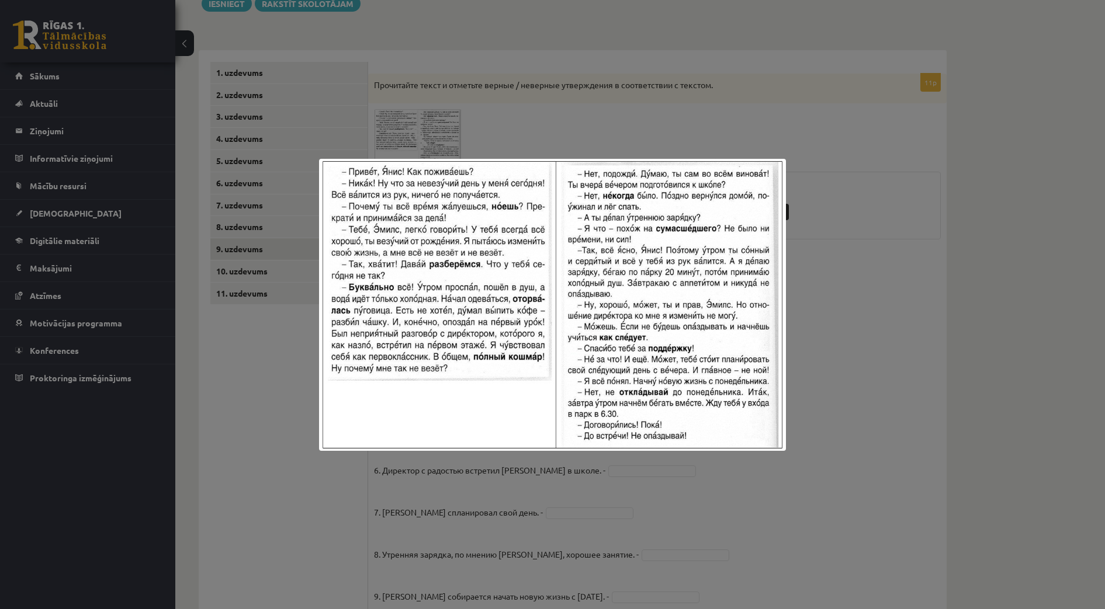
click at [822, 396] on div at bounding box center [552, 304] width 1105 height 609
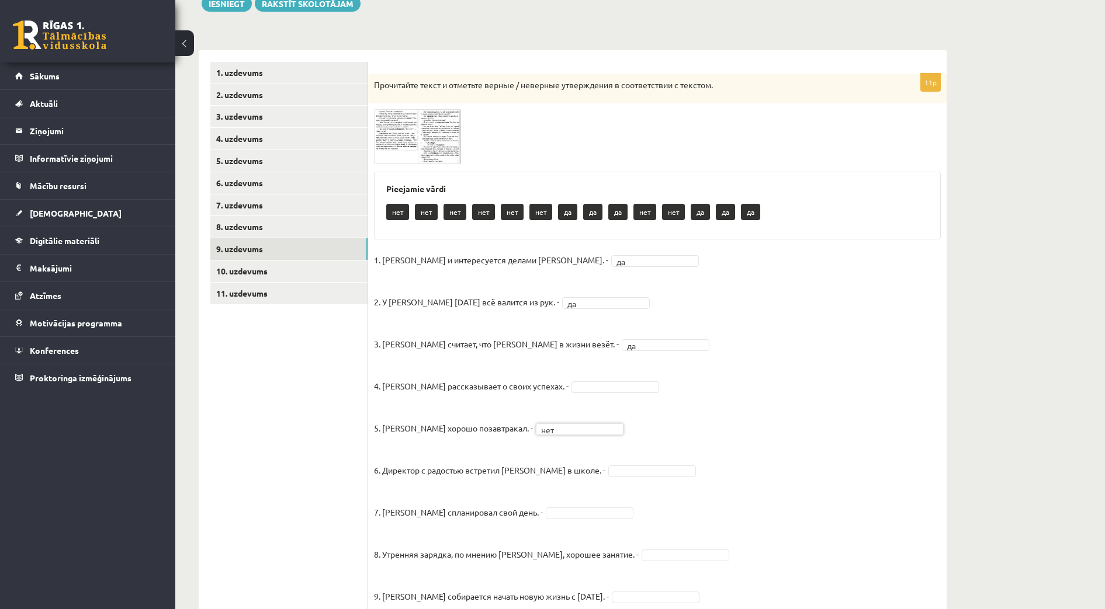
click at [757, 421] on fieldset "1. Эмилс и интересуется делами Яниса. - да ** 2. У Яниса сегодня всё валится из…" at bounding box center [657, 482] width 567 height 463
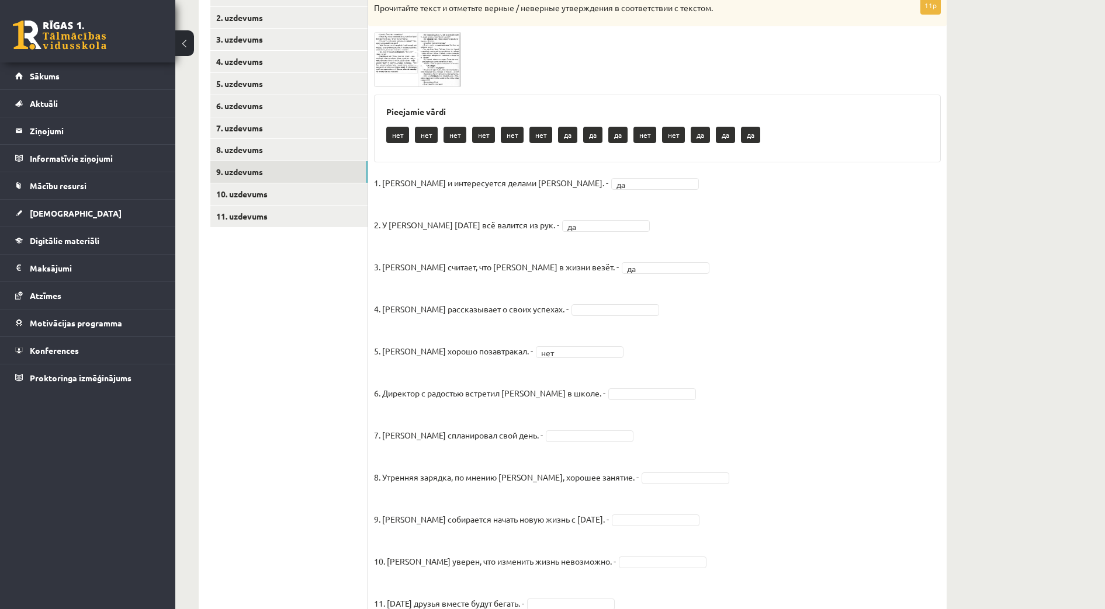
scroll to position [221, 0]
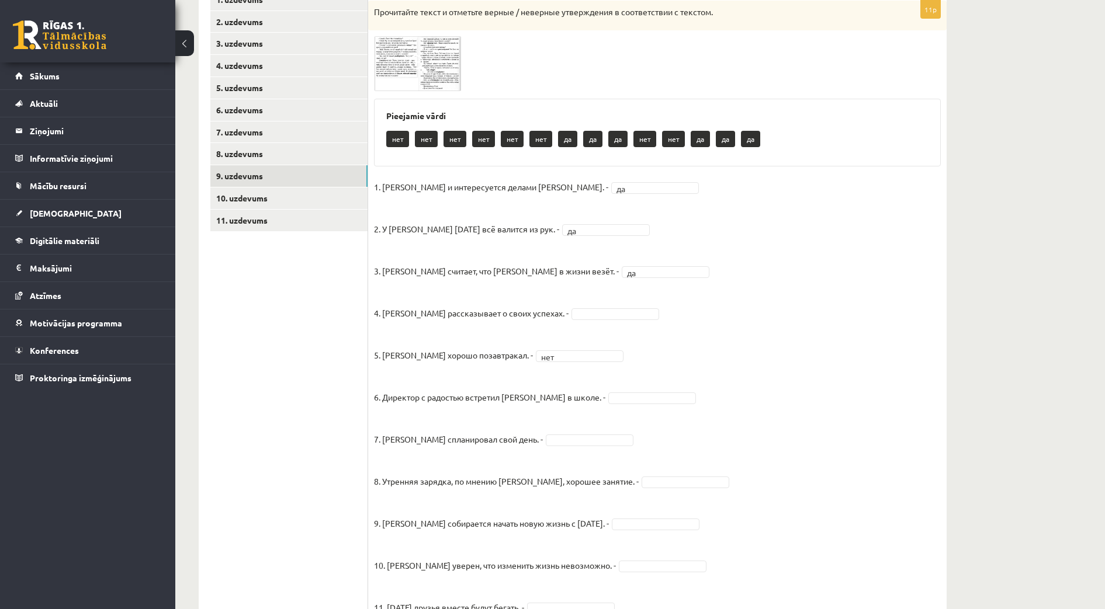
click at [431, 65] on img at bounding box center [418, 63] width 88 height 55
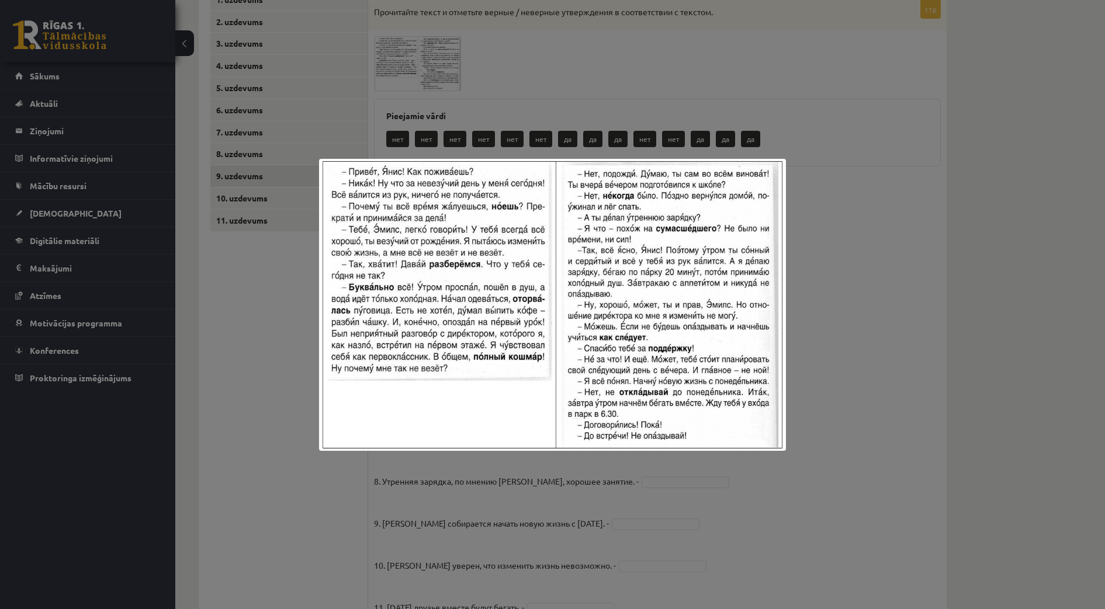
click at [812, 481] on div at bounding box center [552, 304] width 1105 height 609
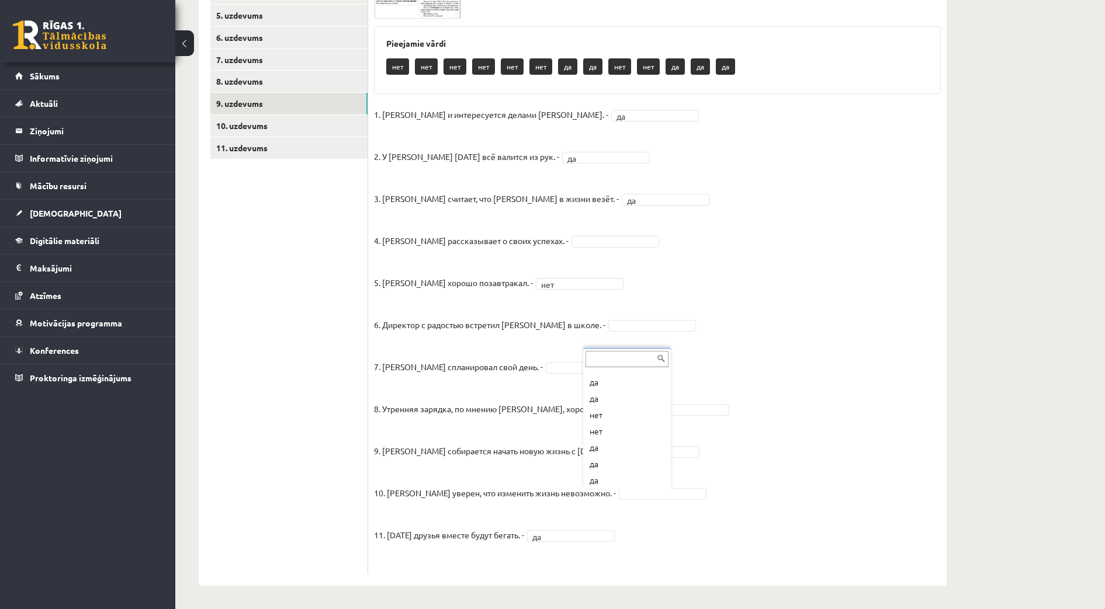
scroll to position [112, 0]
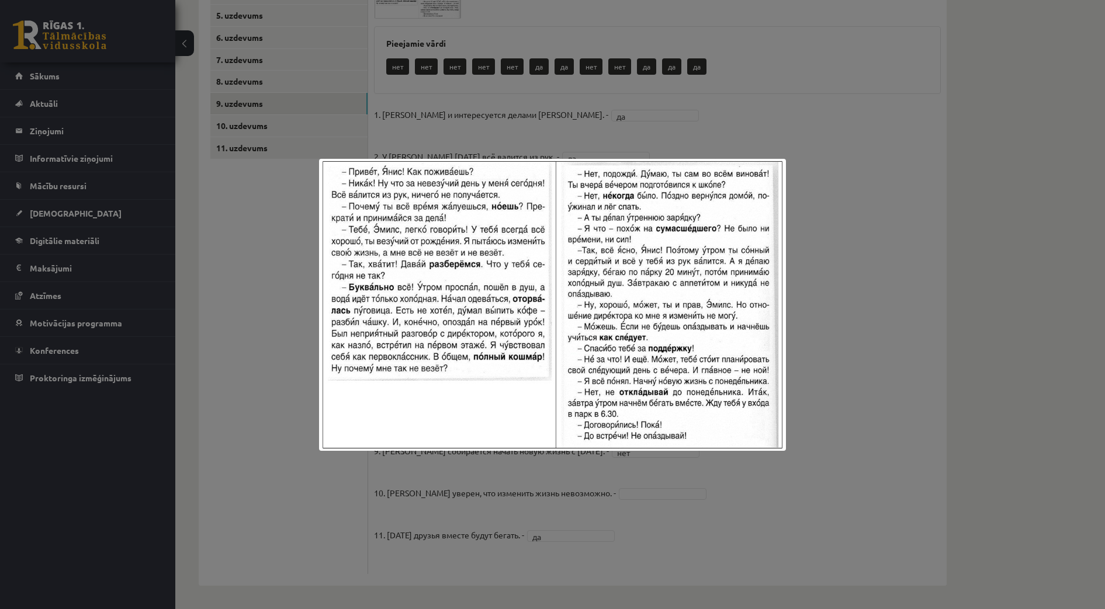
click at [818, 486] on div at bounding box center [552, 304] width 1105 height 609
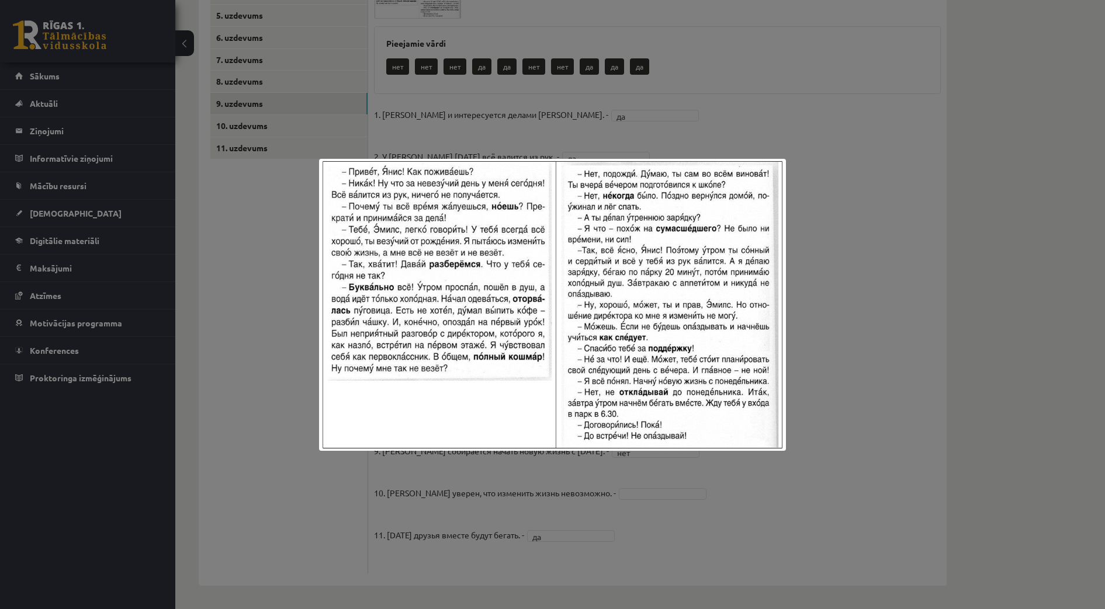
click at [869, 419] on div at bounding box center [552, 304] width 1105 height 609
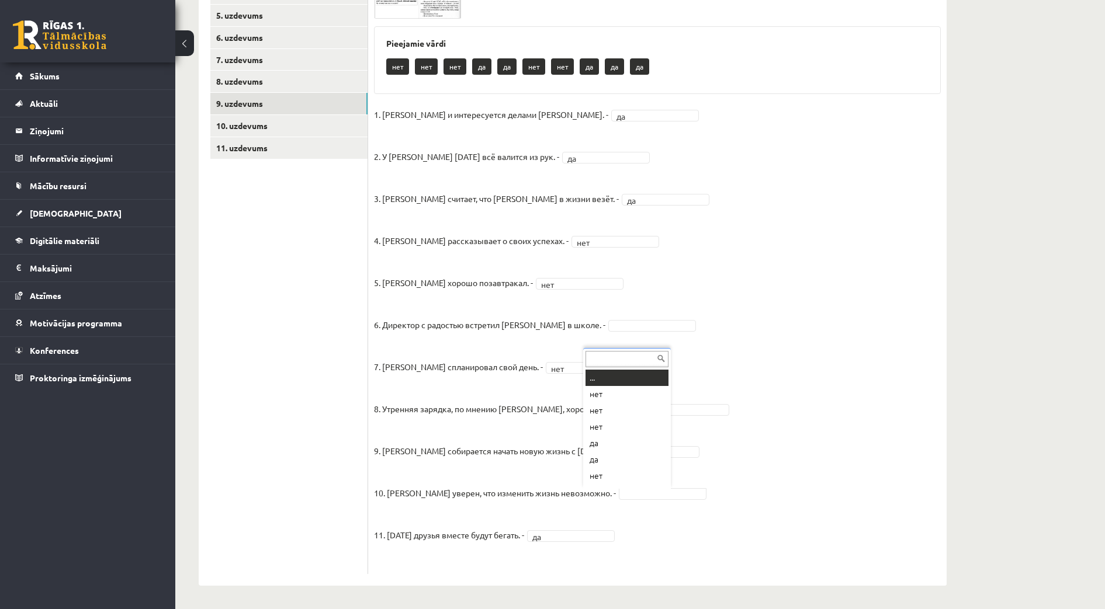
scroll to position [14, 0]
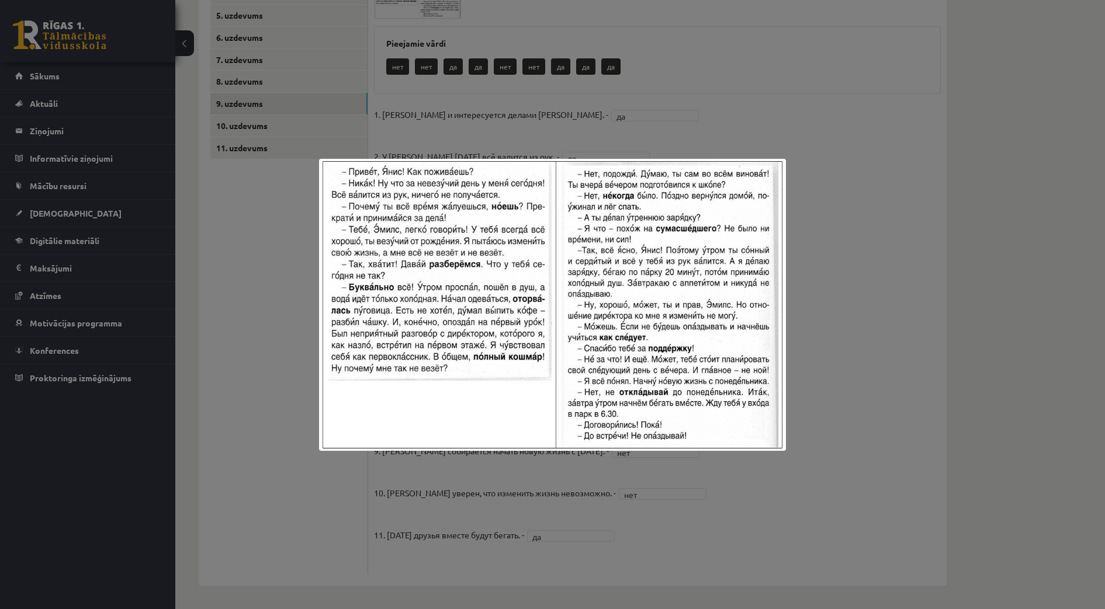
click at [751, 486] on div at bounding box center [552, 304] width 1105 height 609
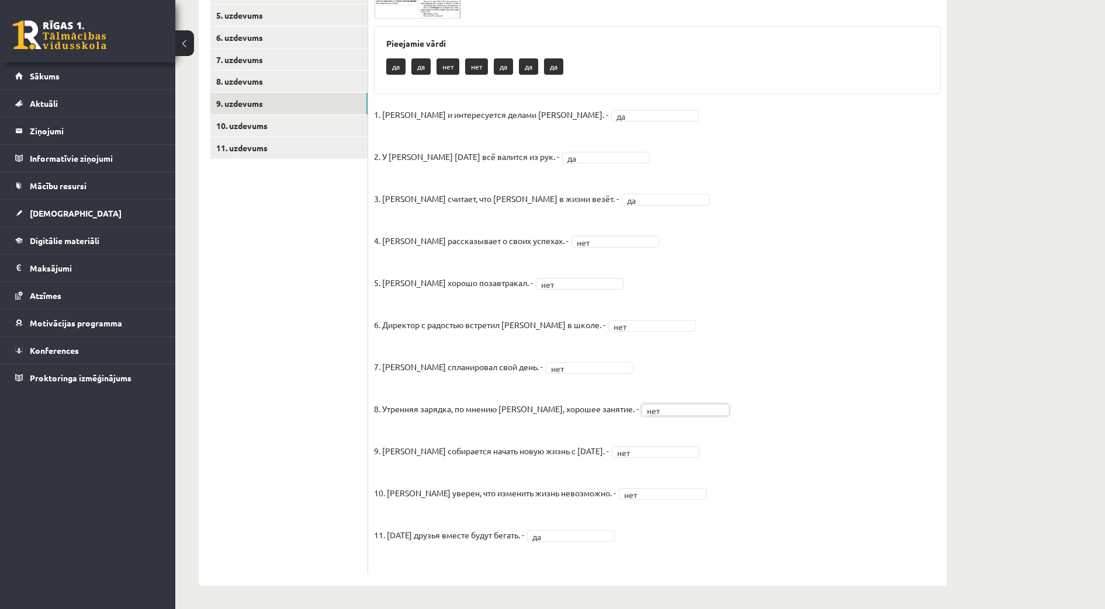
click at [799, 415] on fieldset "1. Эмилс и интересуется делами Яниса. - да ** 2. У Яниса сегодня всё валится из…" at bounding box center [657, 337] width 567 height 463
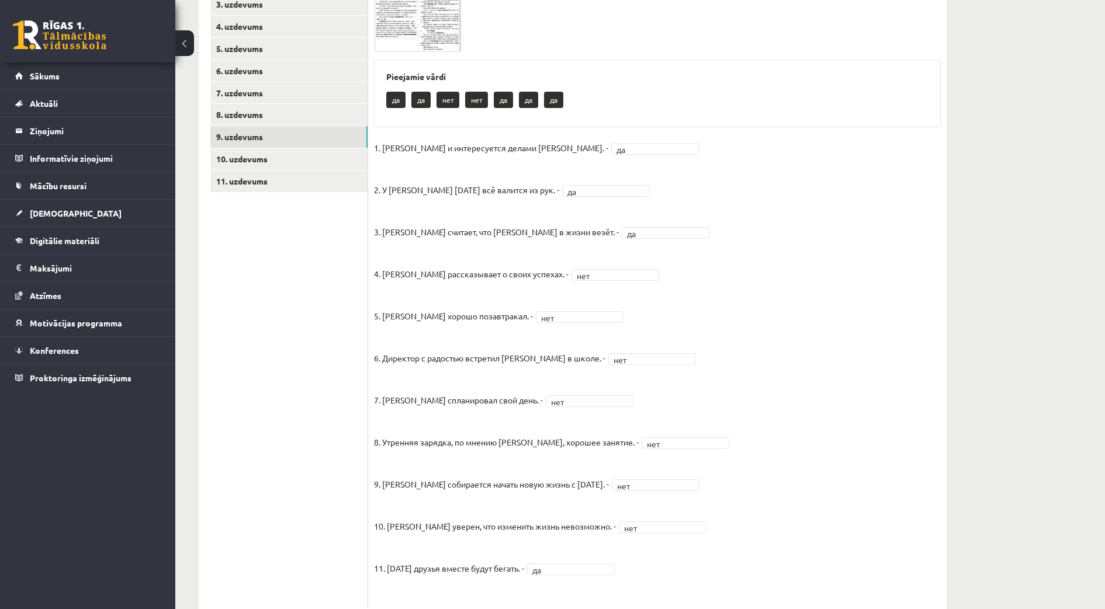
scroll to position [148, 0]
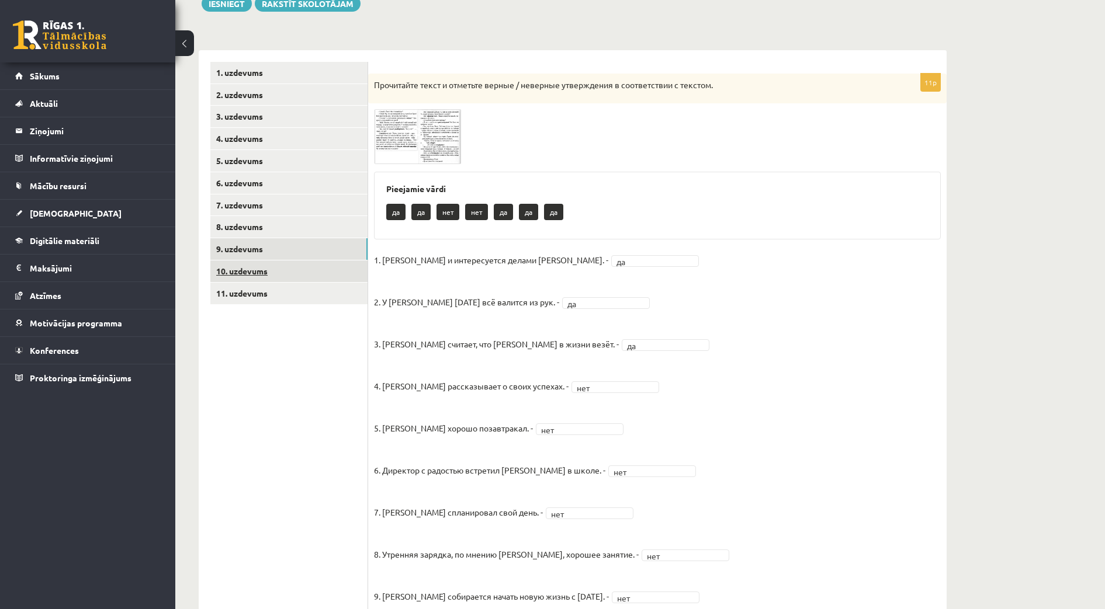
click at [245, 273] on link "10. uzdevums" at bounding box center [288, 272] width 157 height 22
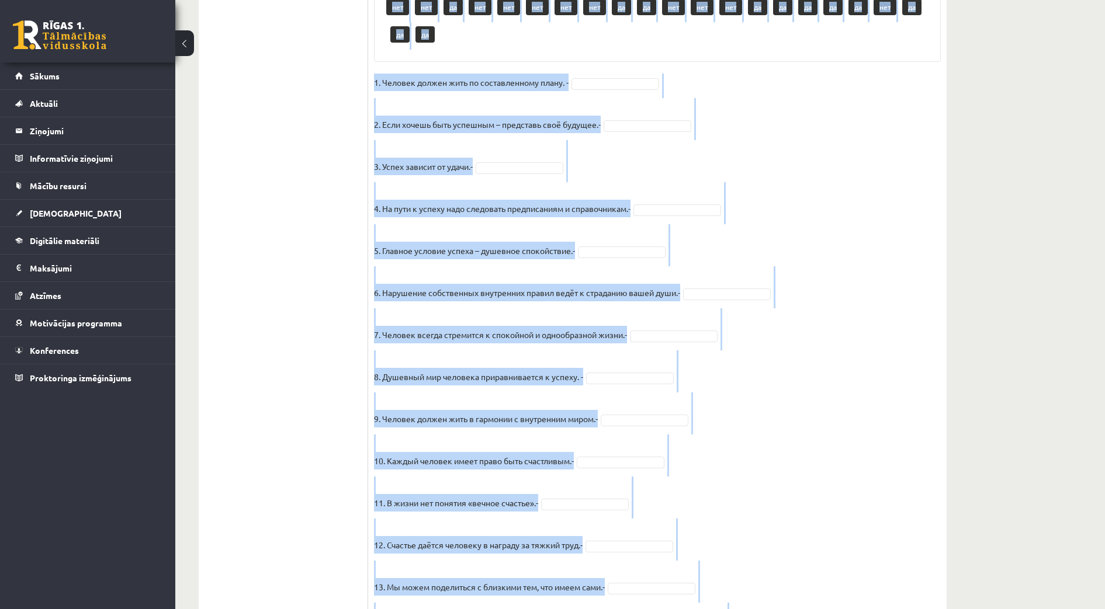
scroll to position [783, 0]
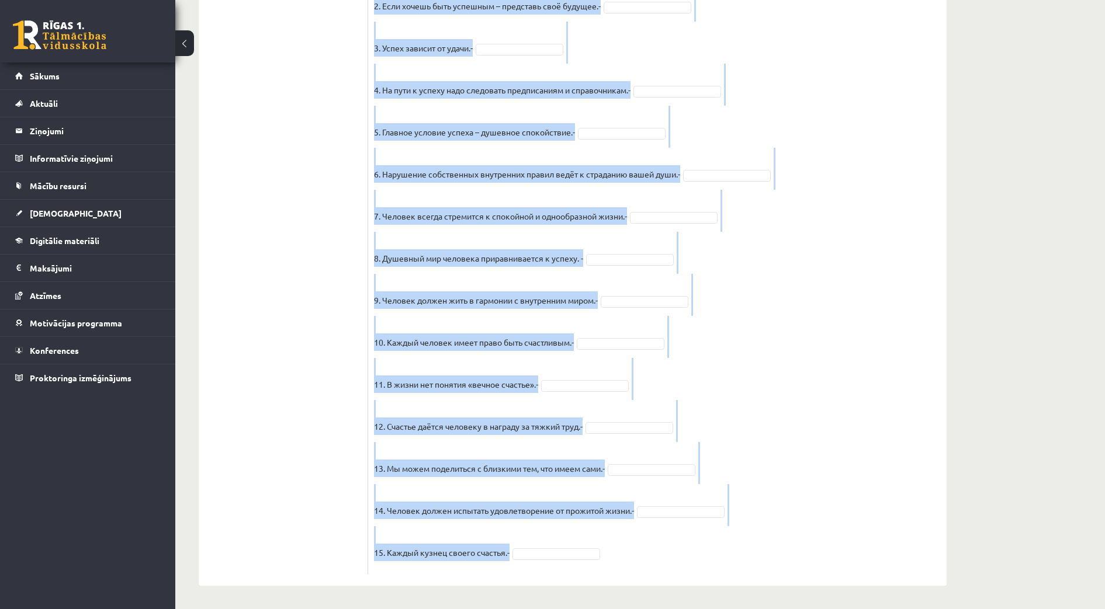
drag, startPoint x: 372, startPoint y: 80, endPoint x: 608, endPoint y: 542, distance: 519.3
click at [609, 544] on div "15p Прочитайте текст и отметьте верные / неверные утверждения в соответствии с …" at bounding box center [657, 13] width 579 height 1124
copy div "Прочитайте текст и отметьте верные / неверные утверждения в соответствии с текс…"
drag, startPoint x: 900, startPoint y: 299, endPoint x: 893, endPoint y: 300, distance: 7.1
click at [900, 299] on fieldset "1. Человек должен жить по составленному плану. - 2. Если хочешь быть успешным –…" at bounding box center [657, 262] width 567 height 614
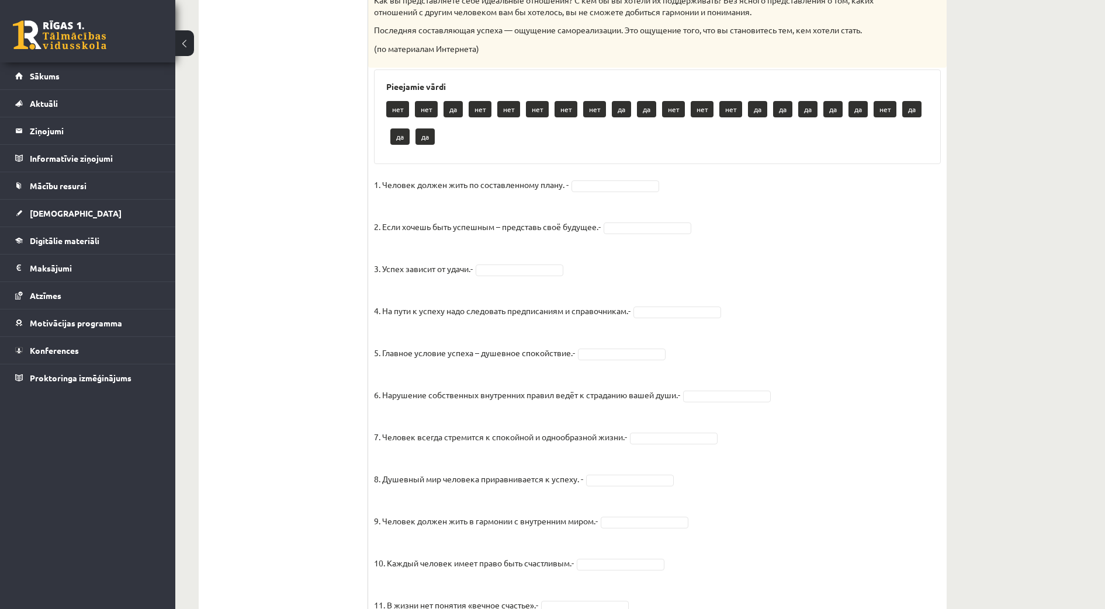
scroll to position [491, 0]
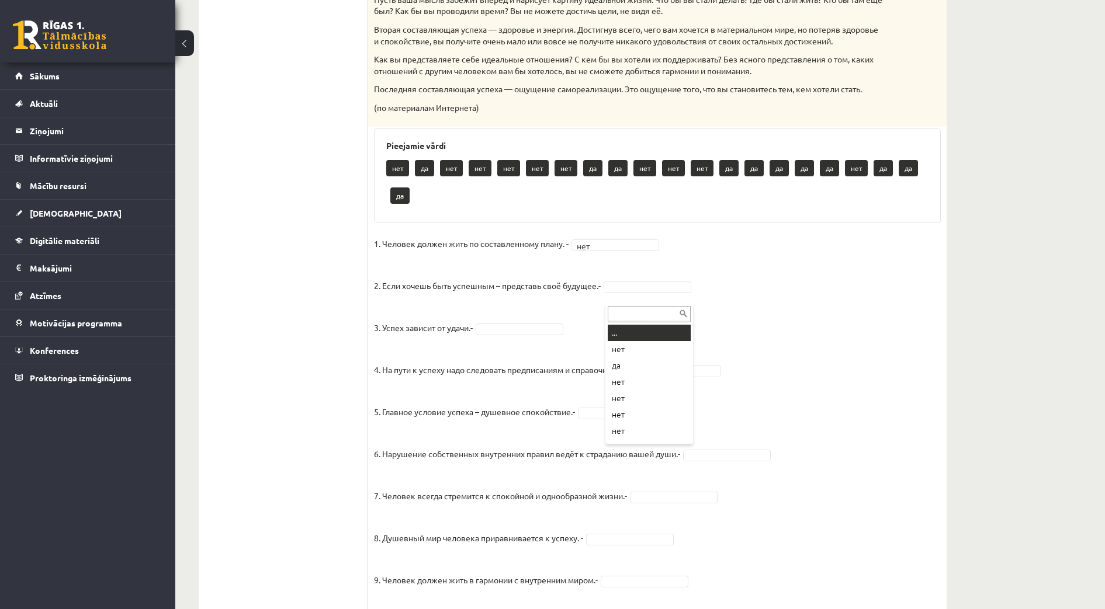
drag, startPoint x: 676, startPoint y: 301, endPoint x: 642, endPoint y: 300, distance: 33.9
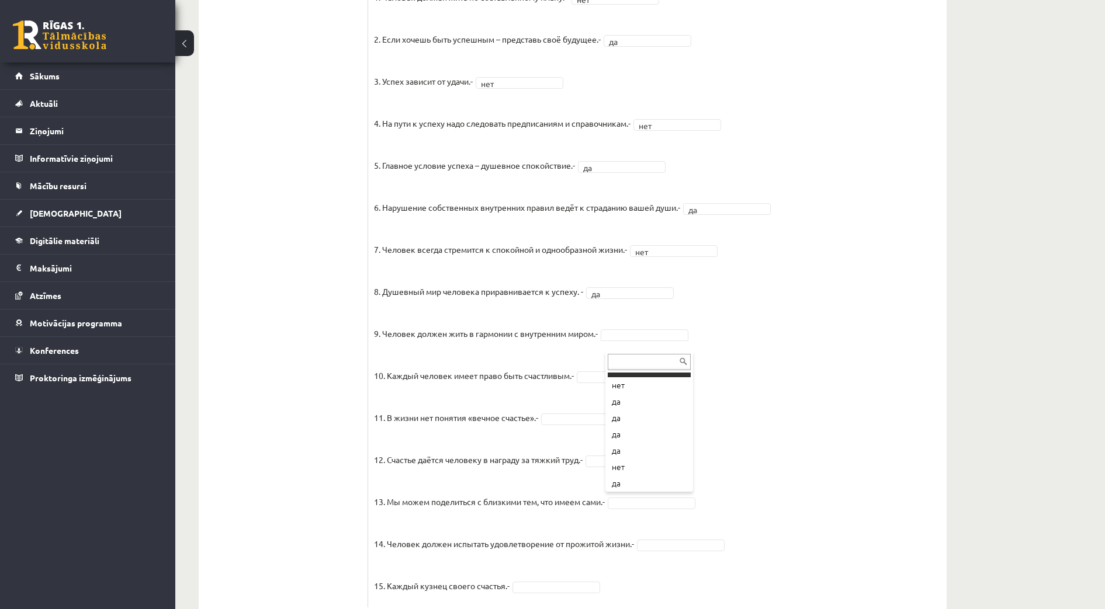
scroll to position [129, 0]
click at [620, 396] on fieldset "1. Человек должен жить по составленному плану. - нет *** 2. Если хочешь быть ус…" at bounding box center [657, 295] width 567 height 614
click at [631, 382] on fieldset "1. Человек должен жить по составленному плану. - нет *** 2. Если хочешь быть ус…" at bounding box center [657, 295] width 567 height 614
drag, startPoint x: 754, startPoint y: 430, endPoint x: 703, endPoint y: 441, distance: 52.5
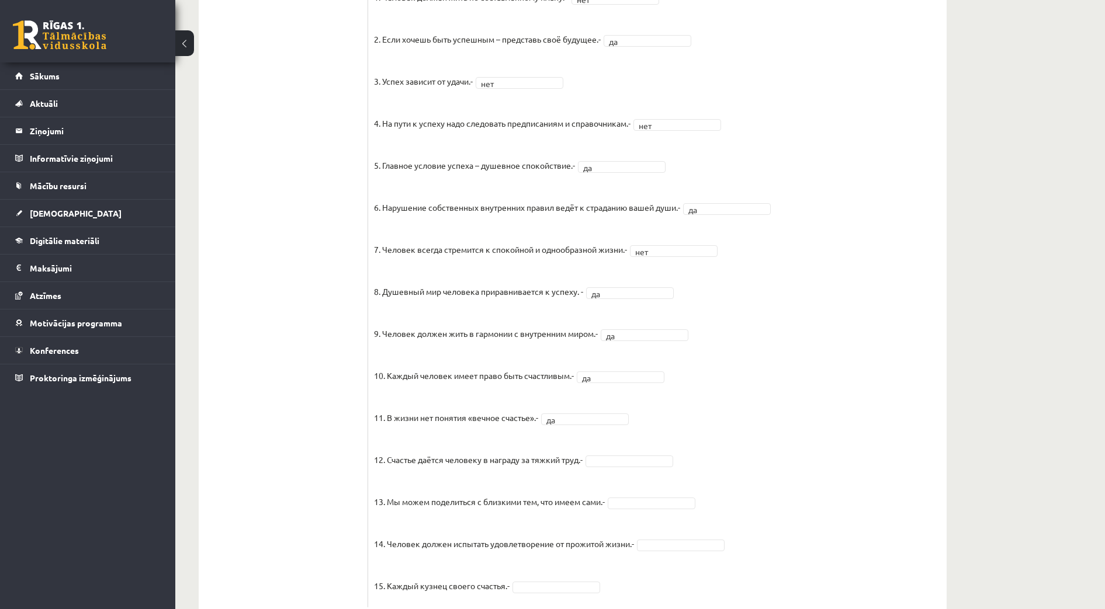
click at [755, 432] on fieldset "1. Человек должен жить по составленному плану. - нет *** 2. Если хочешь быть ус…" at bounding box center [657, 295] width 567 height 614
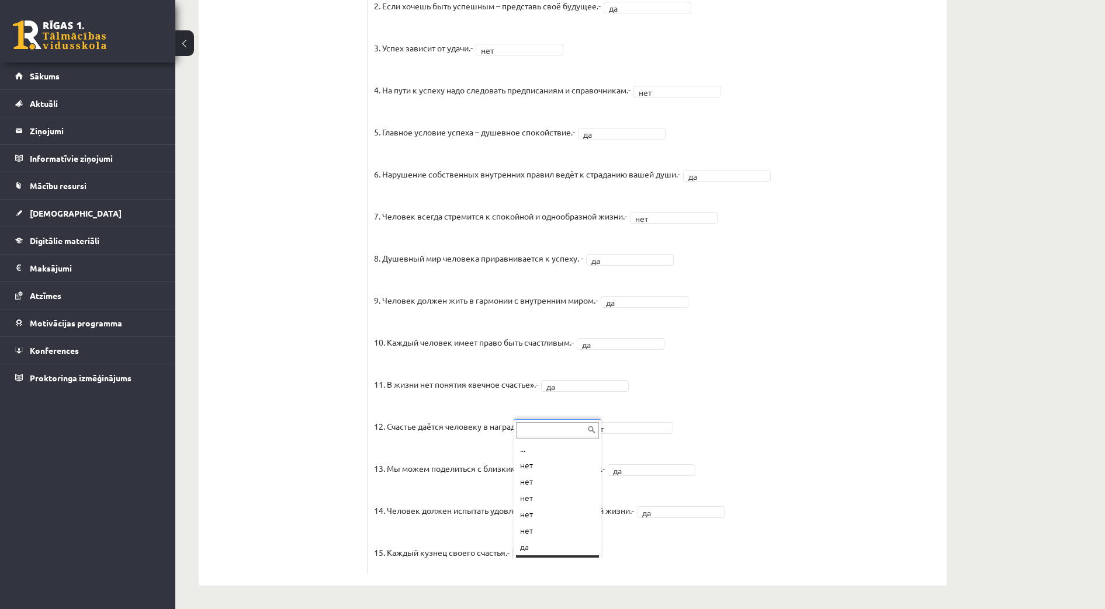
scroll to position [14, 0]
click at [823, 399] on fieldset "1. Человек должен жить по составленному плану. - нет *** 2. Если хочешь быть ус…" at bounding box center [657, 262] width 567 height 614
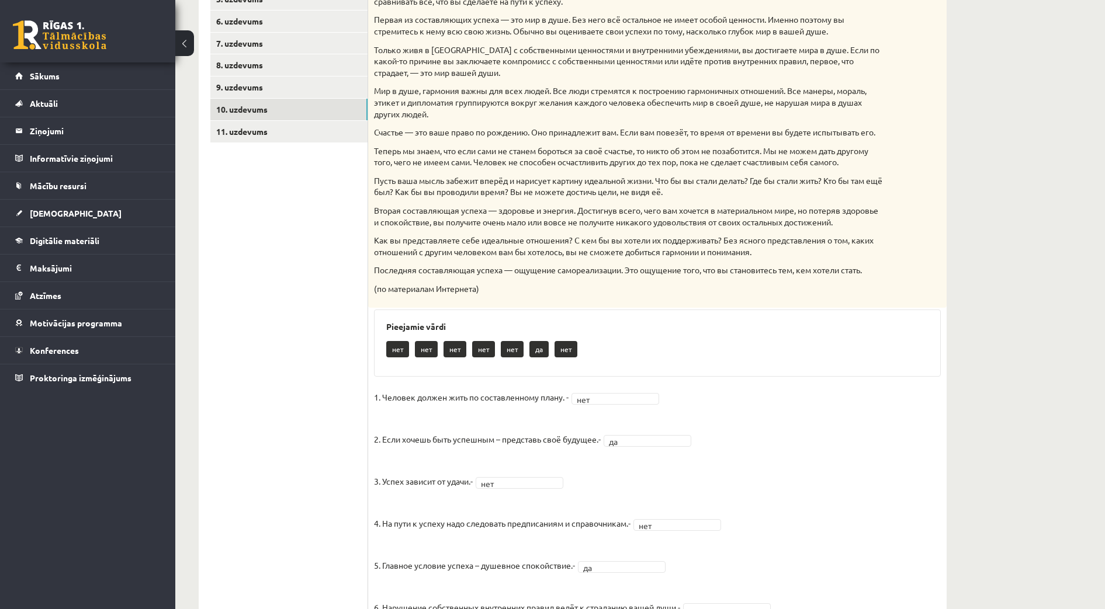
scroll to position [171, 0]
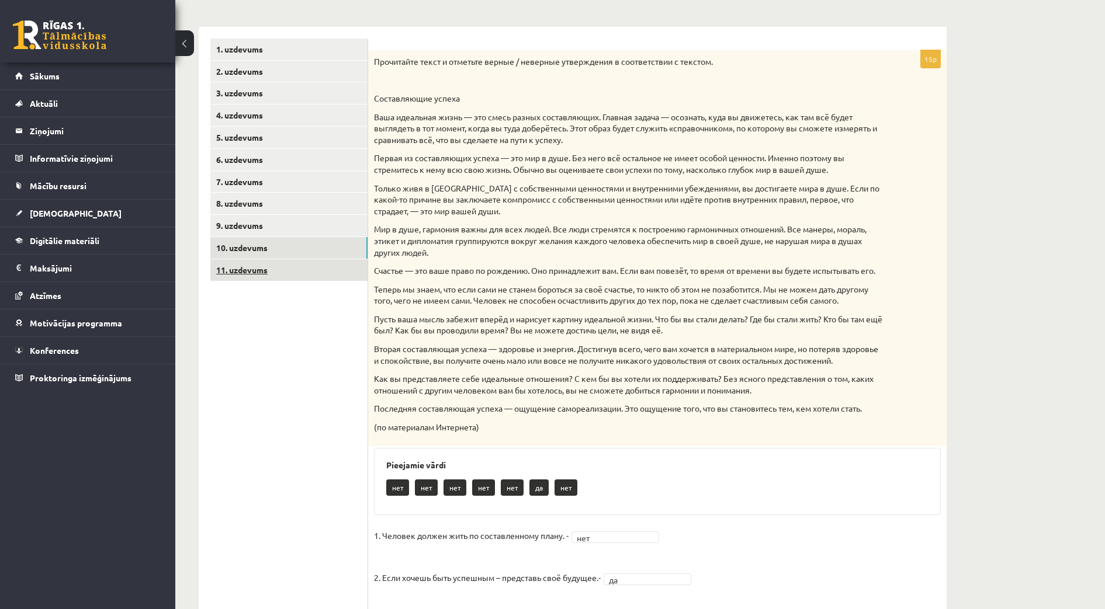
click at [248, 275] on link "11. uzdevums" at bounding box center [288, 270] width 157 height 22
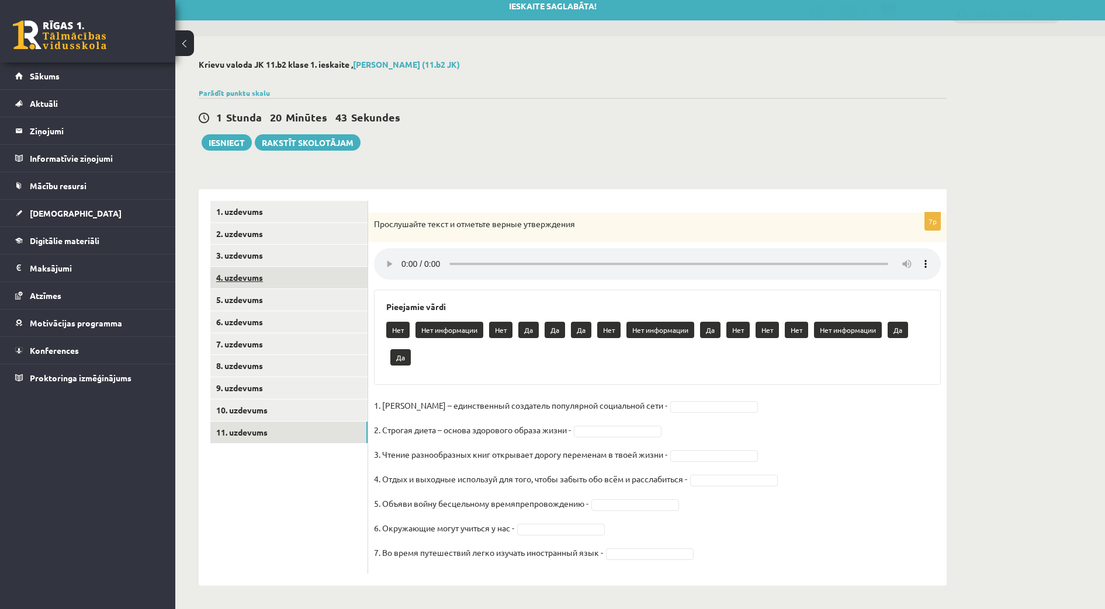
scroll to position [10, 0]
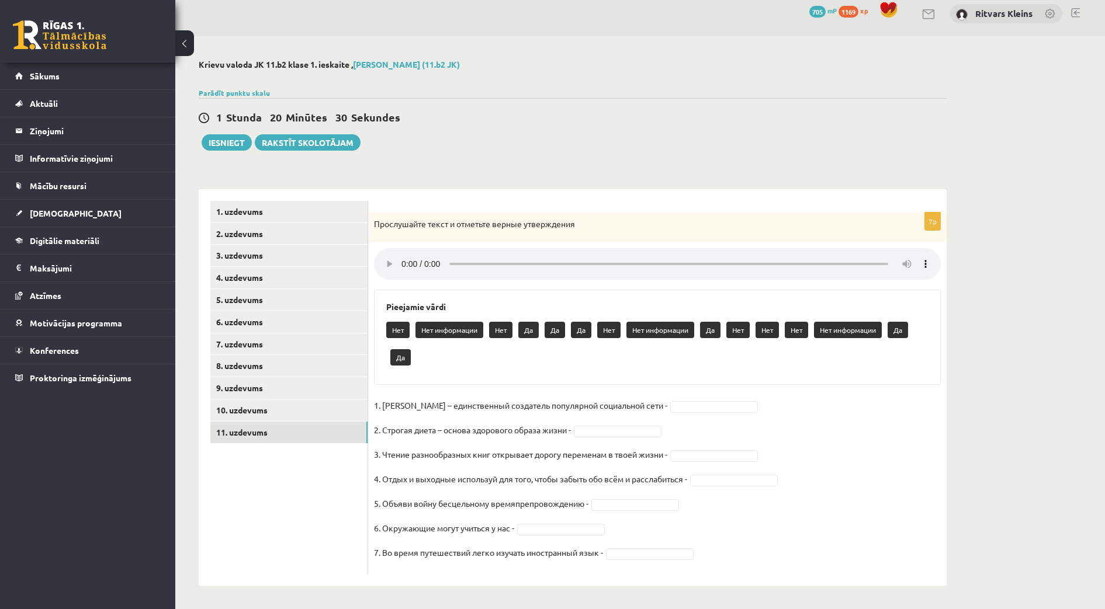
click at [874, 405] on fieldset "1. Павел Дуров – единственный создатель популярной социальной сети - 2. Строгая…" at bounding box center [657, 483] width 567 height 172
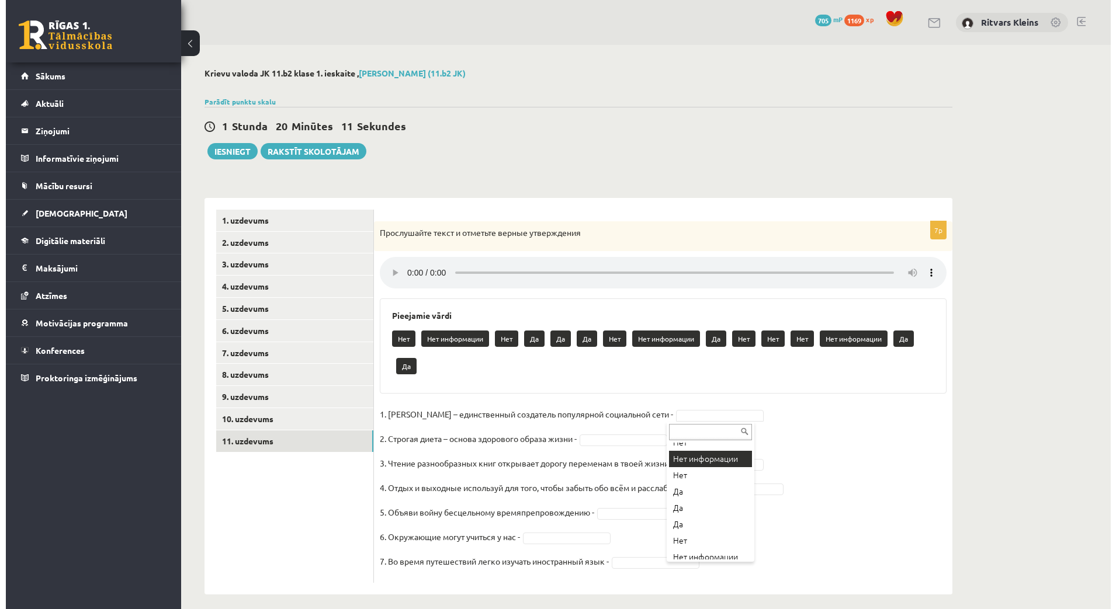
scroll to position [73, 0]
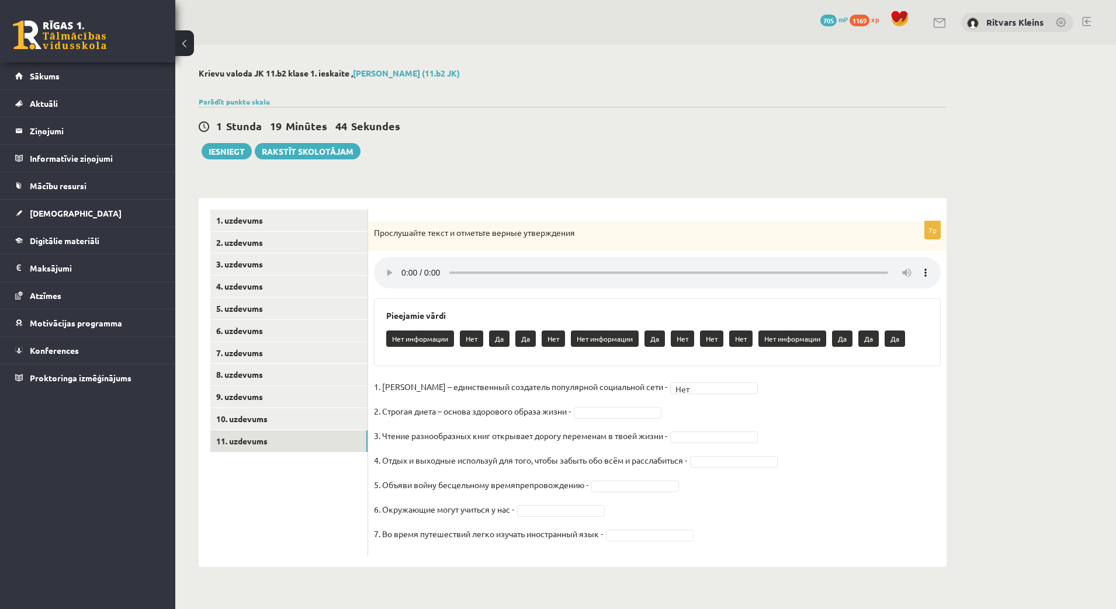
click at [847, 424] on fieldset "1. Павел Дуров – единственный создатель популярной социальной сети - Нет *** 2.…" at bounding box center [657, 464] width 567 height 172
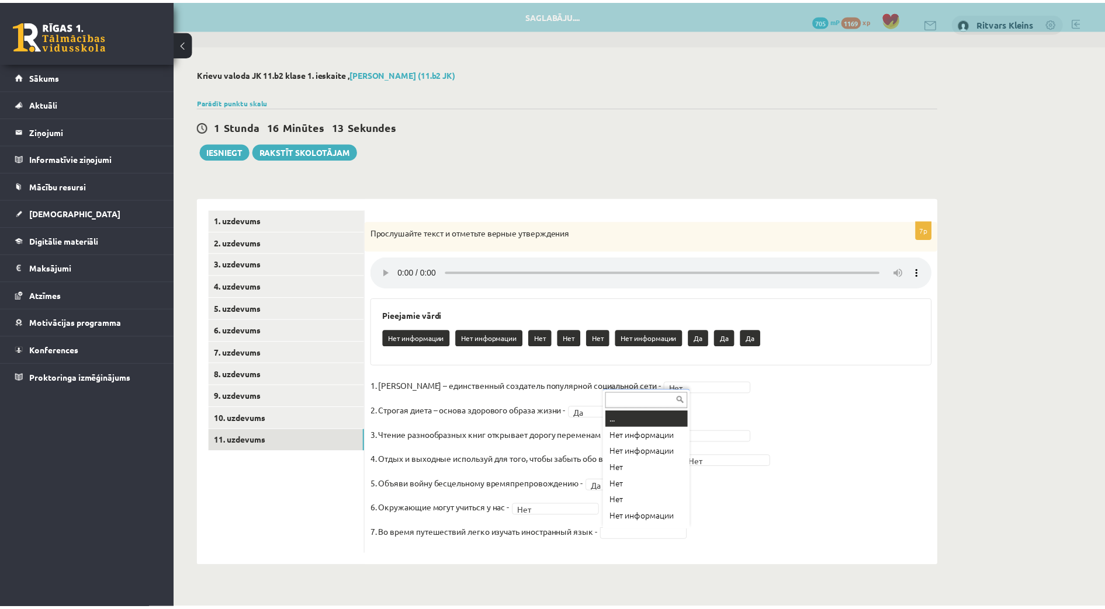
scroll to position [6, 0]
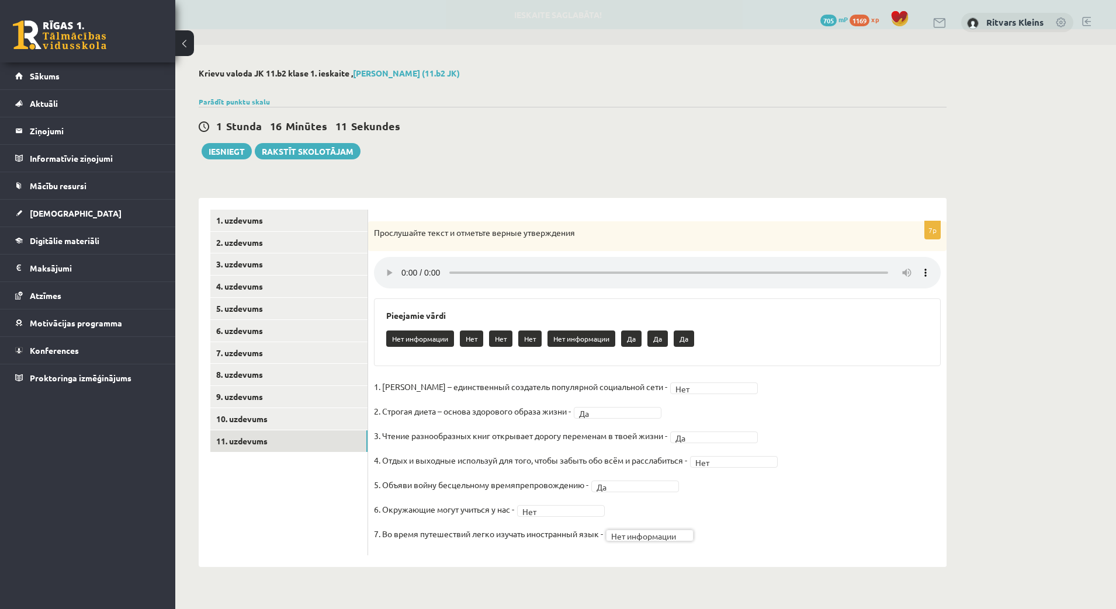
click at [839, 512] on fieldset "**********" at bounding box center [657, 464] width 567 height 172
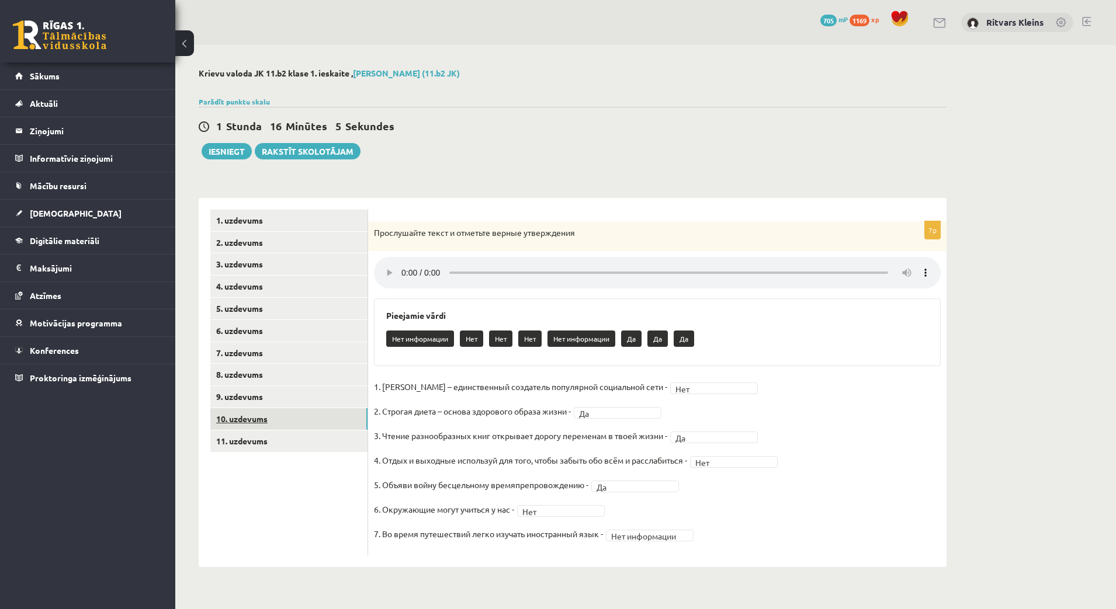
click at [243, 418] on link "10. uzdevums" at bounding box center [288, 419] width 157 height 22
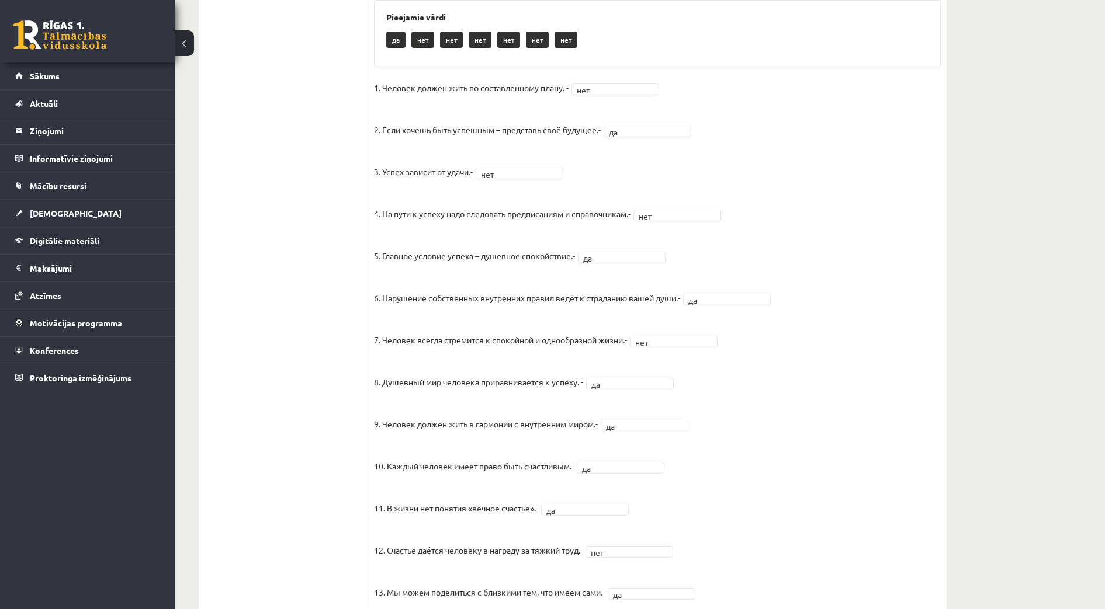
scroll to position [292, 0]
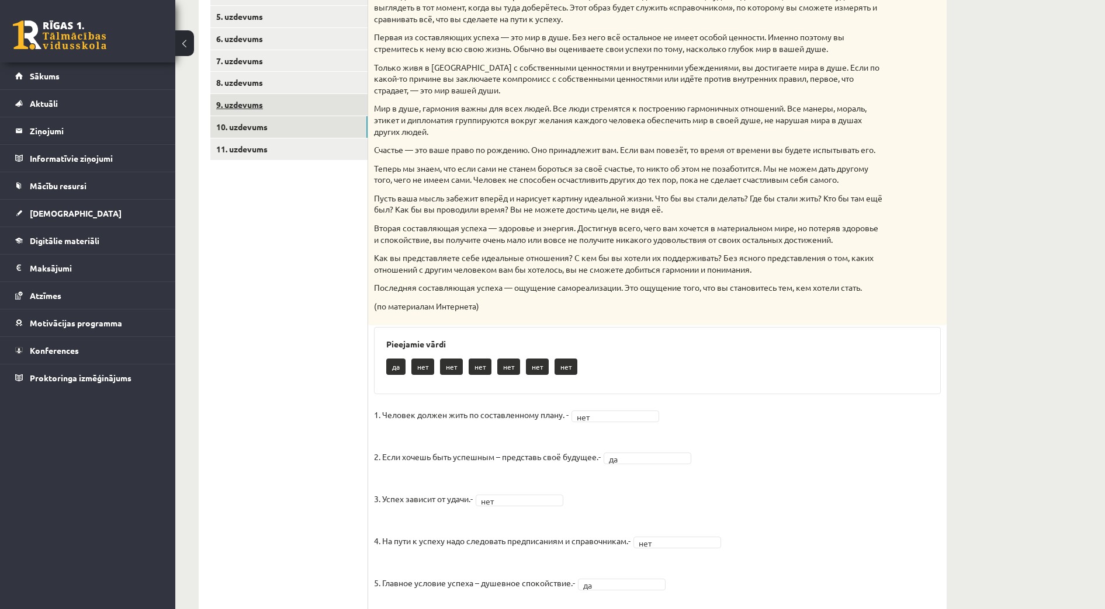
click at [238, 103] on link "9. uzdevums" at bounding box center [288, 105] width 157 height 22
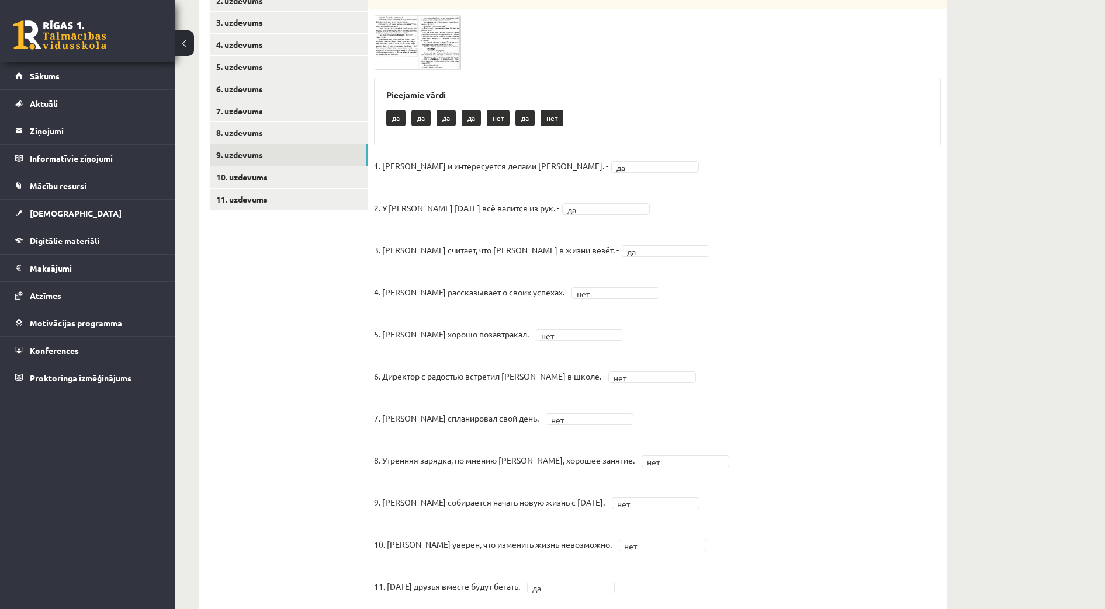
scroll to position [0, 0]
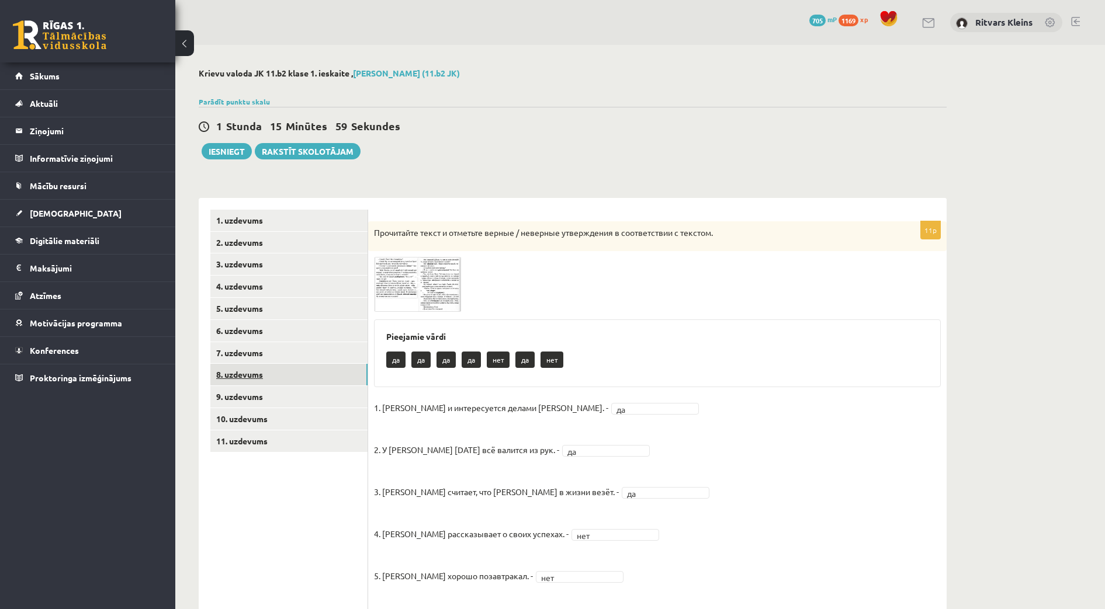
click at [241, 372] on link "8. uzdevums" at bounding box center [288, 375] width 157 height 22
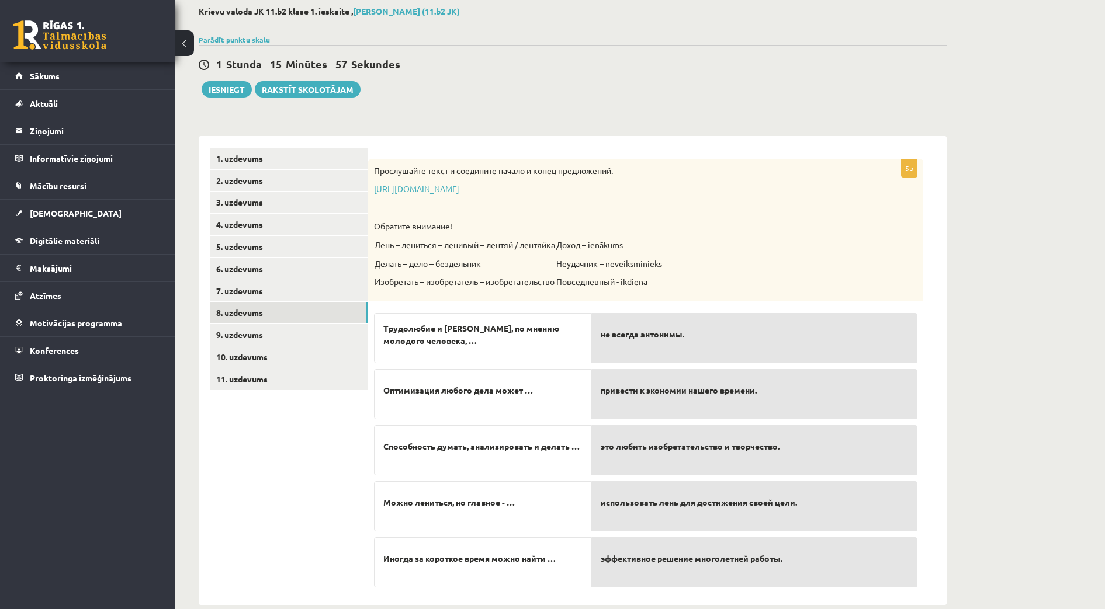
scroll to position [82, 0]
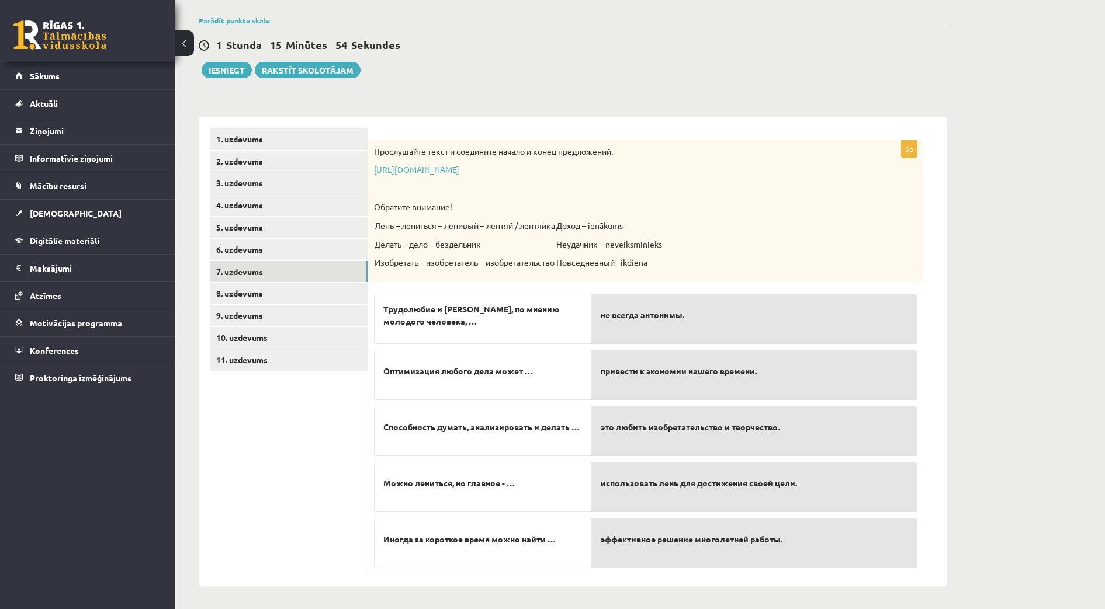
click at [240, 268] on link "7. uzdevums" at bounding box center [288, 272] width 157 height 22
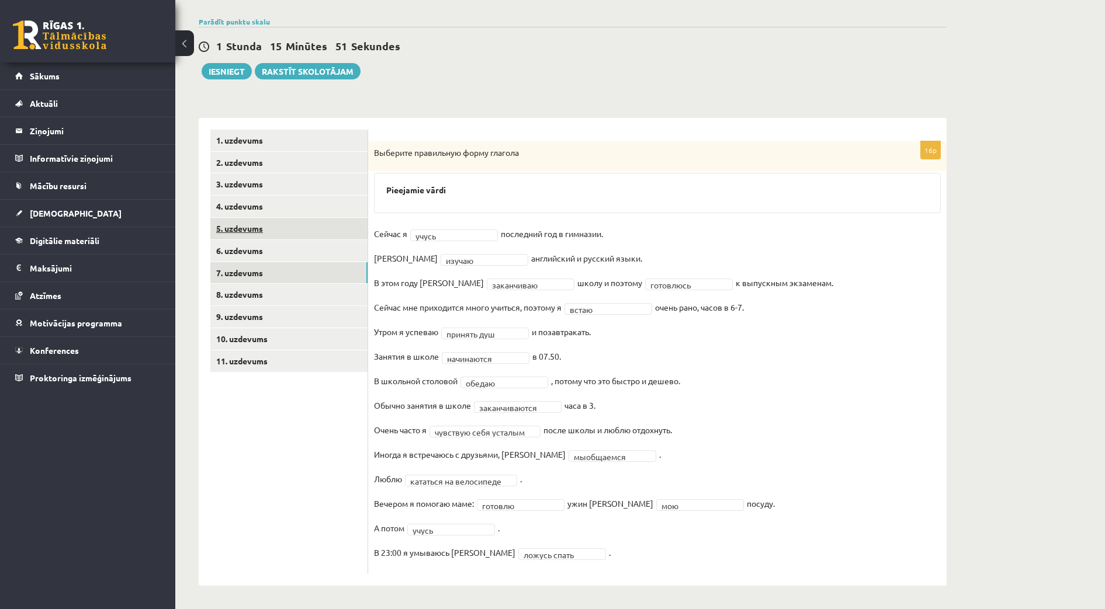
click at [243, 237] on link "5. uzdevums" at bounding box center [288, 229] width 157 height 22
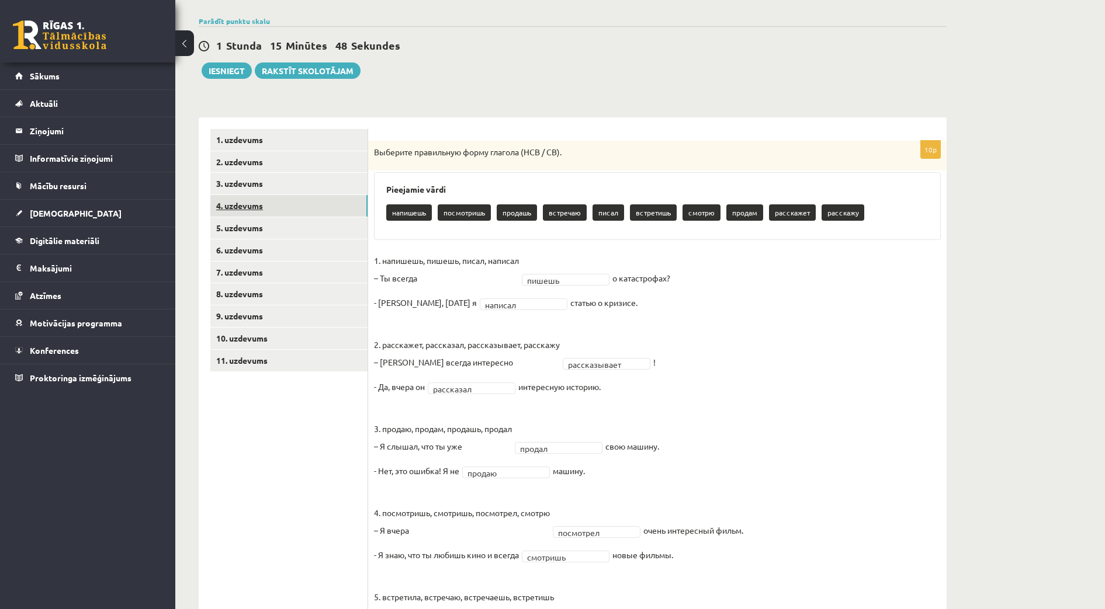
click at [248, 207] on link "4. uzdevums" at bounding box center [288, 206] width 157 height 22
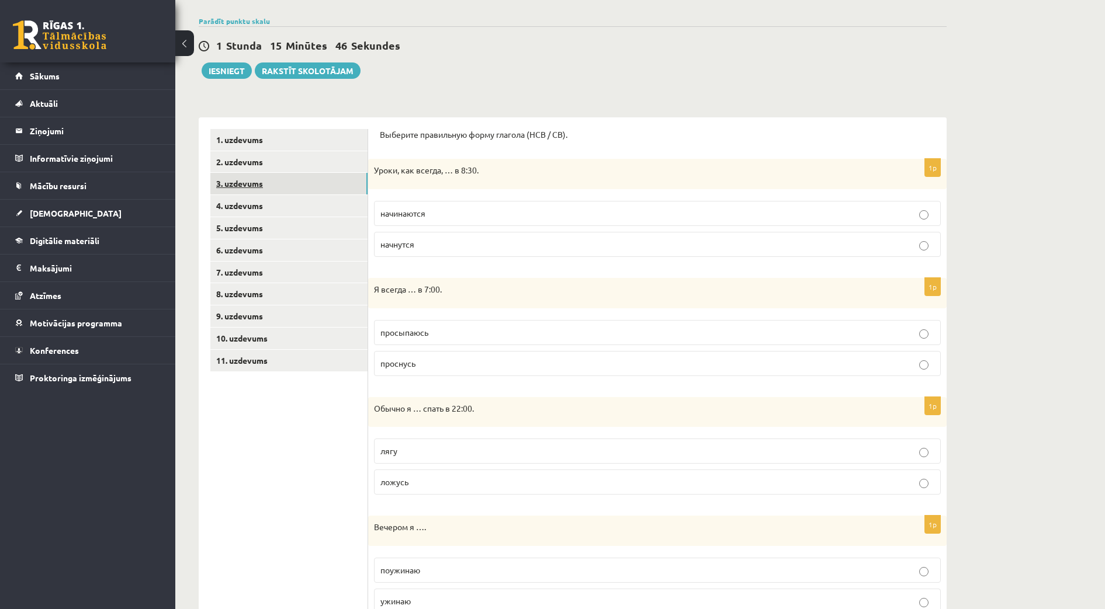
click at [251, 186] on link "3. uzdevums" at bounding box center [288, 184] width 157 height 22
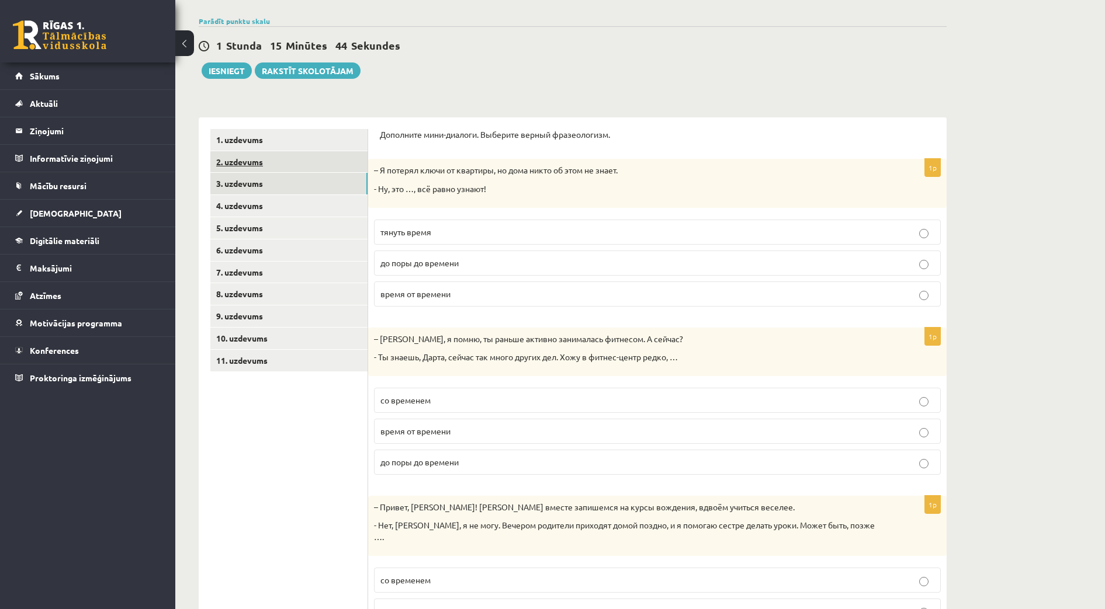
click at [243, 163] on link "2. uzdevums" at bounding box center [288, 162] width 157 height 22
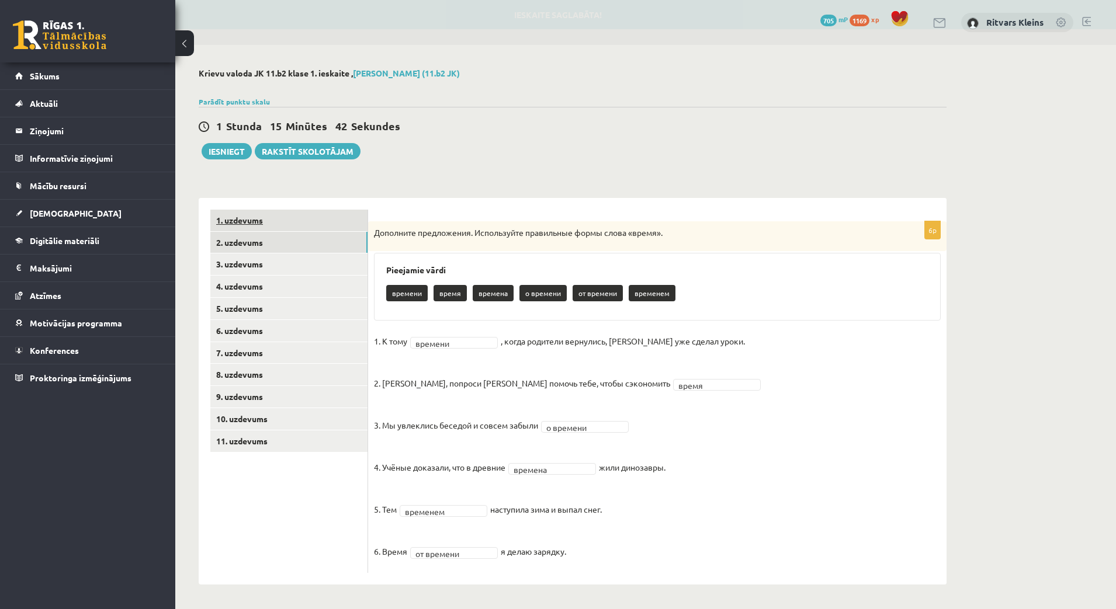
click at [250, 215] on link "1. uzdevums" at bounding box center [288, 221] width 157 height 22
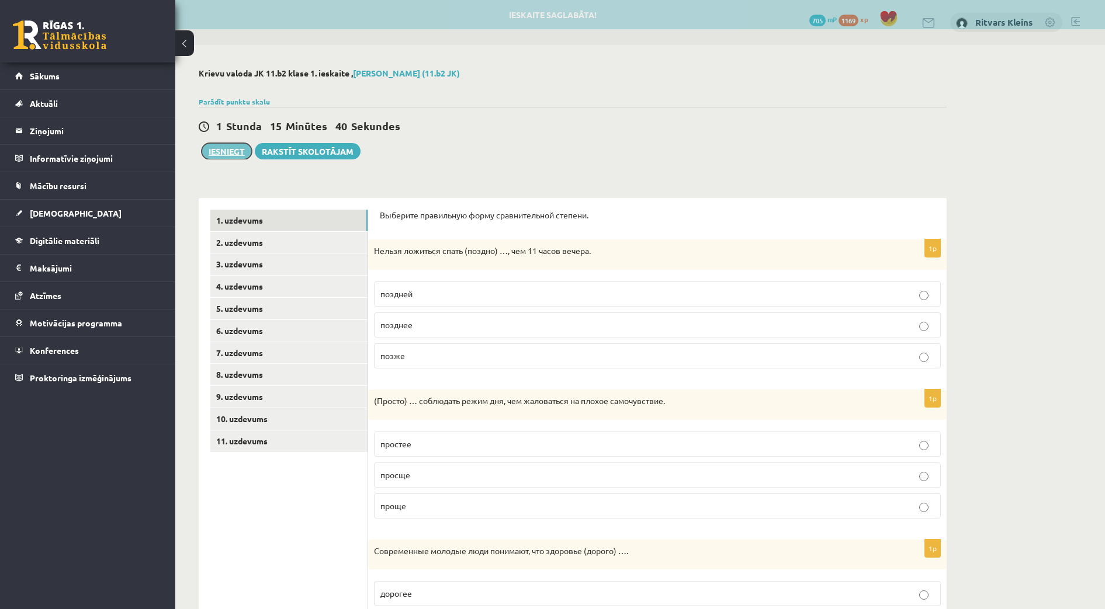
click at [222, 146] on button "Iesniegt" at bounding box center [227, 151] width 50 height 16
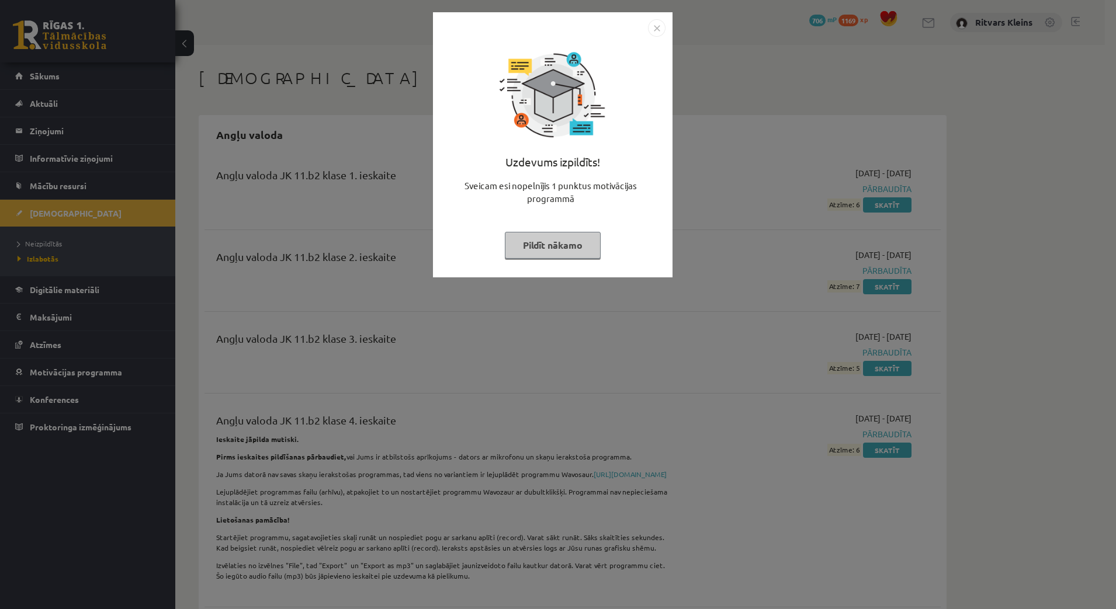
click at [546, 248] on button "Pildīt nākamo" at bounding box center [553, 245] width 96 height 27
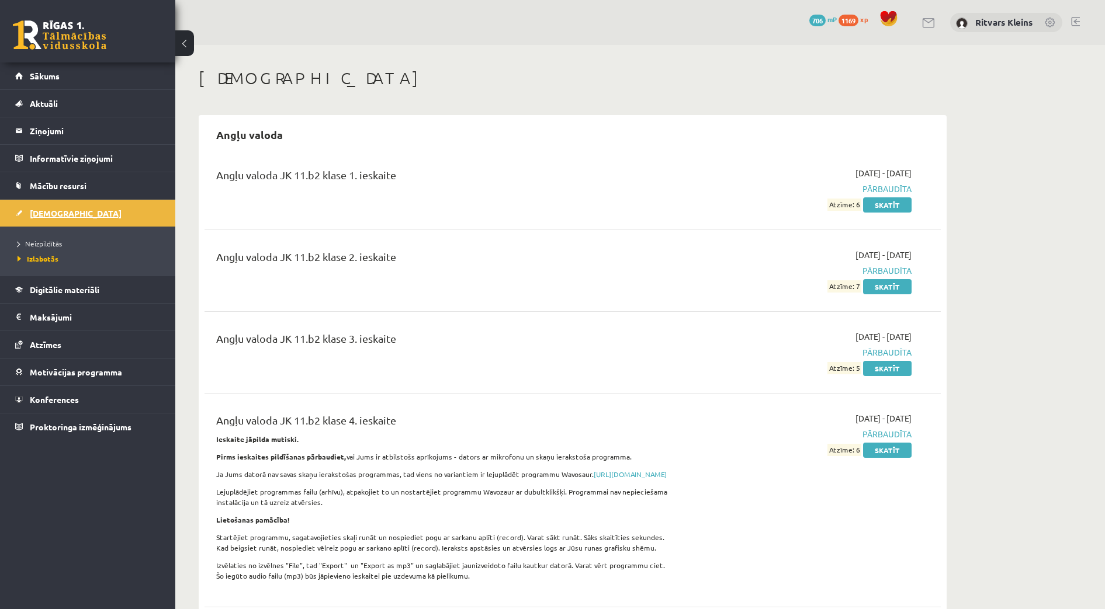
click at [50, 212] on span "[DEMOGRAPHIC_DATA]" at bounding box center [76, 213] width 92 height 11
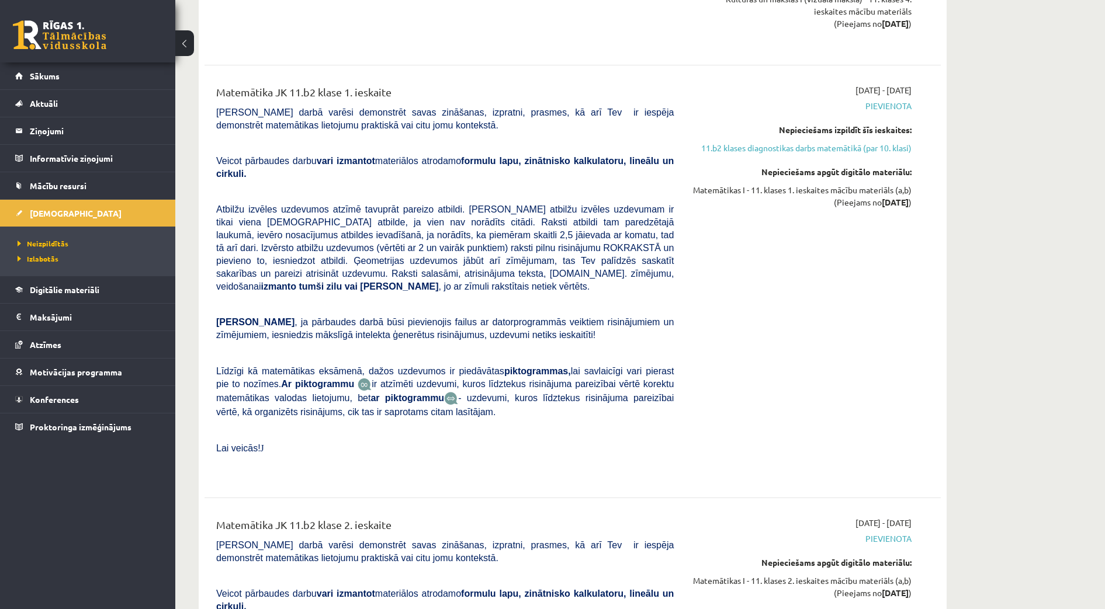
scroll to position [4237, 0]
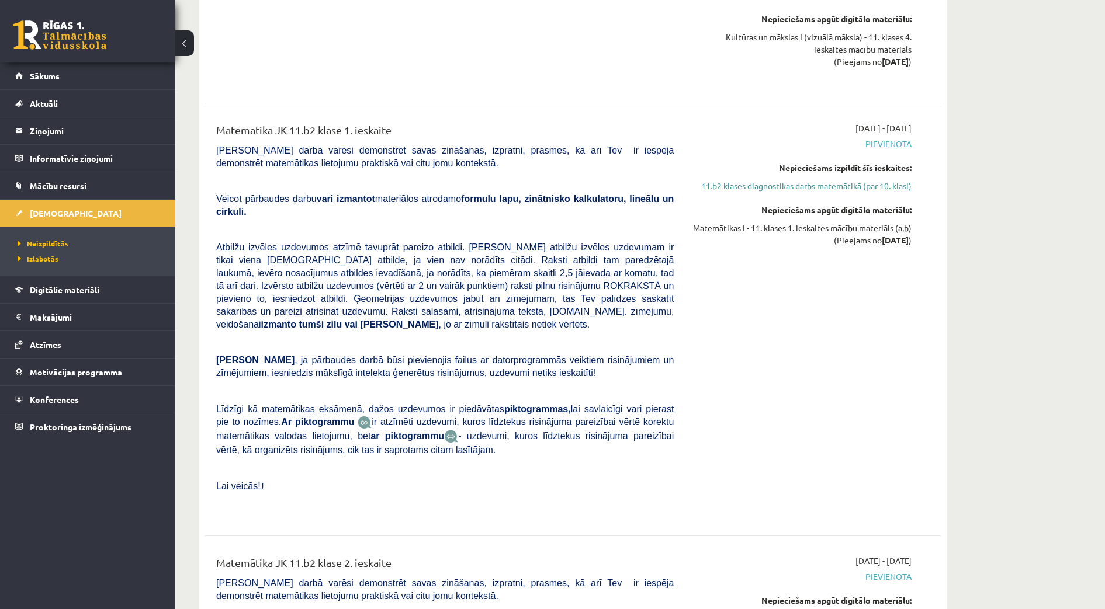
click at [846, 180] on link "11.b2 klases diagnostikas darbs matemātikā (par 10. klasi)" at bounding box center [801, 186] width 220 height 12
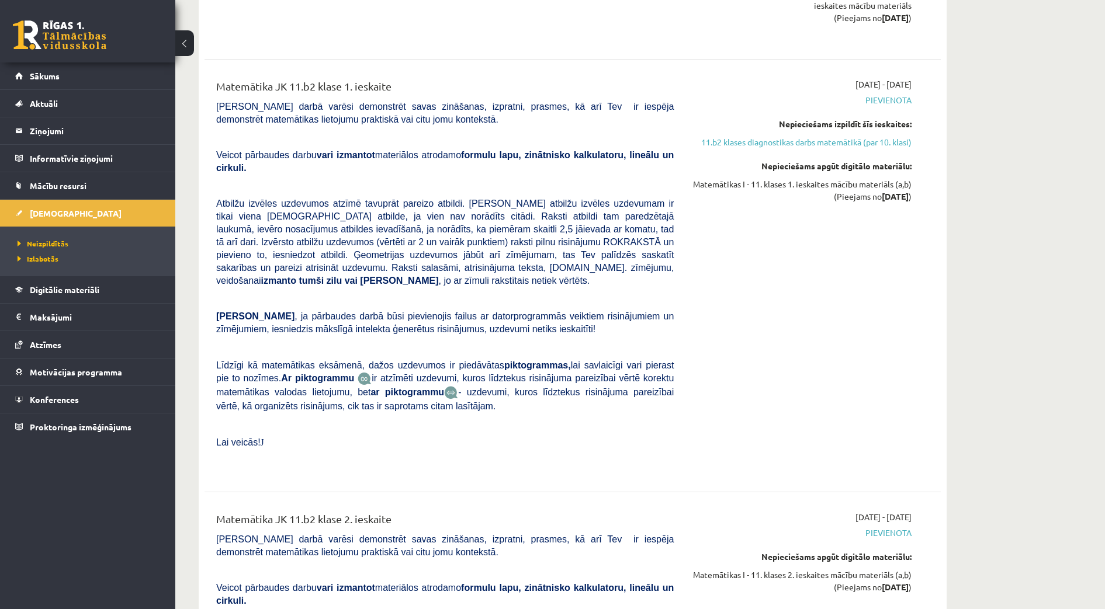
scroll to position [4190, 0]
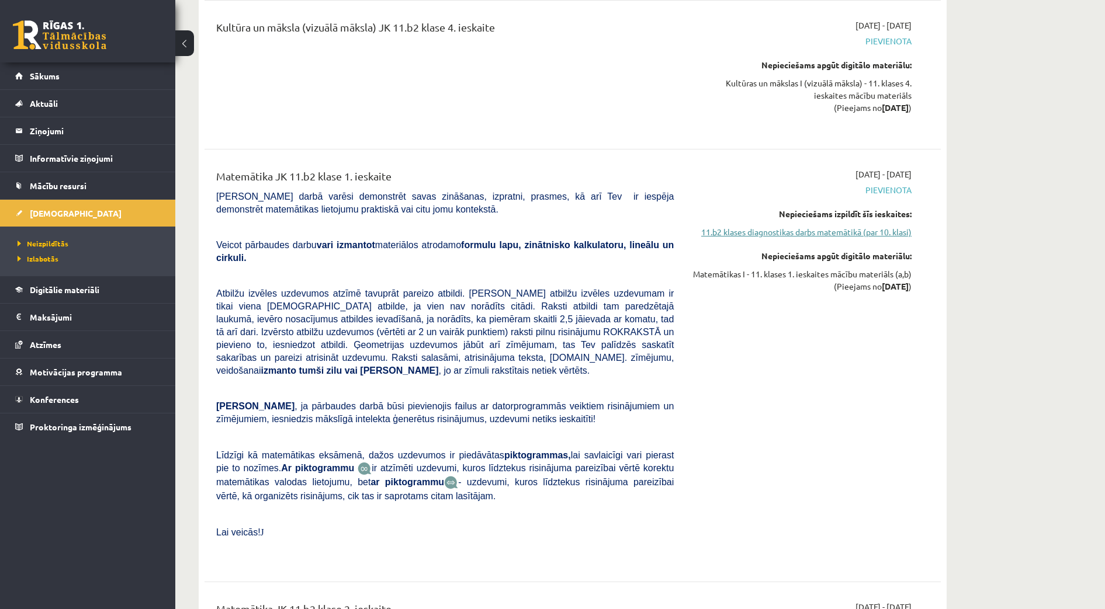
click at [882, 226] on link "11.b2 klases diagnostikas darbs matemātikā (par 10. klasi)" at bounding box center [801, 232] width 220 height 12
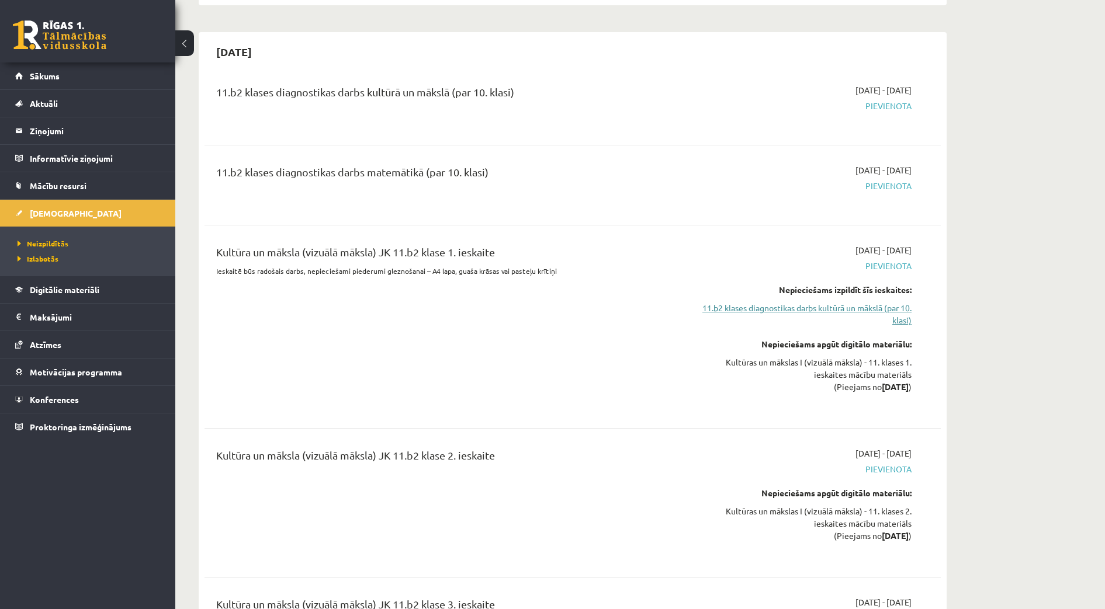
scroll to position [3460, 0]
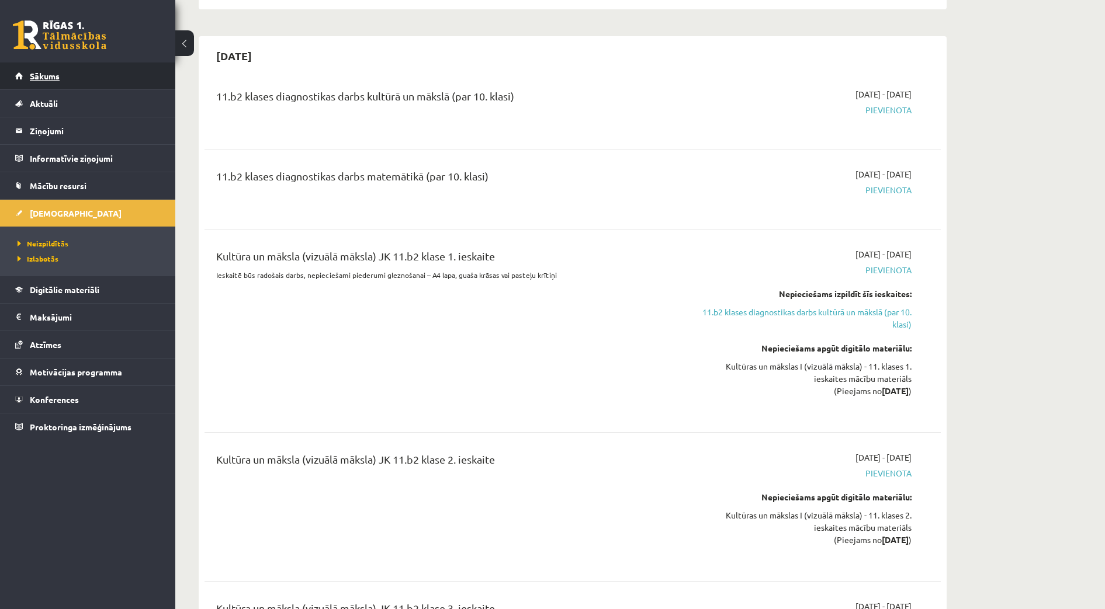
click at [57, 70] on link "Sākums" at bounding box center [88, 76] width 146 height 27
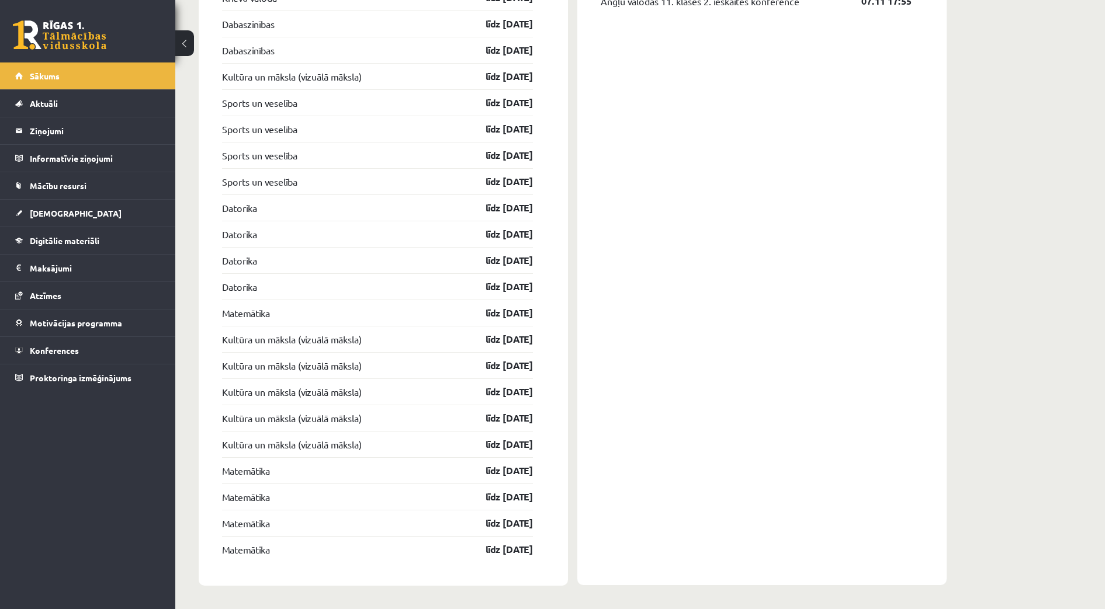
scroll to position [1390, 0]
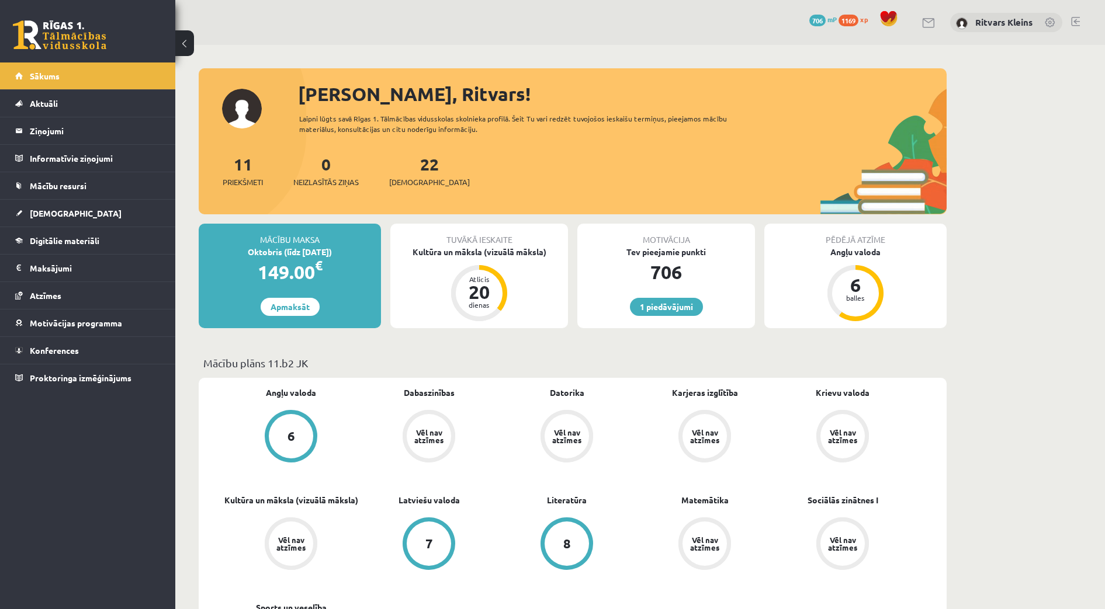
click at [78, 32] on link at bounding box center [59, 34] width 93 height 29
click at [50, 213] on span "[DEMOGRAPHIC_DATA]" at bounding box center [76, 213] width 92 height 11
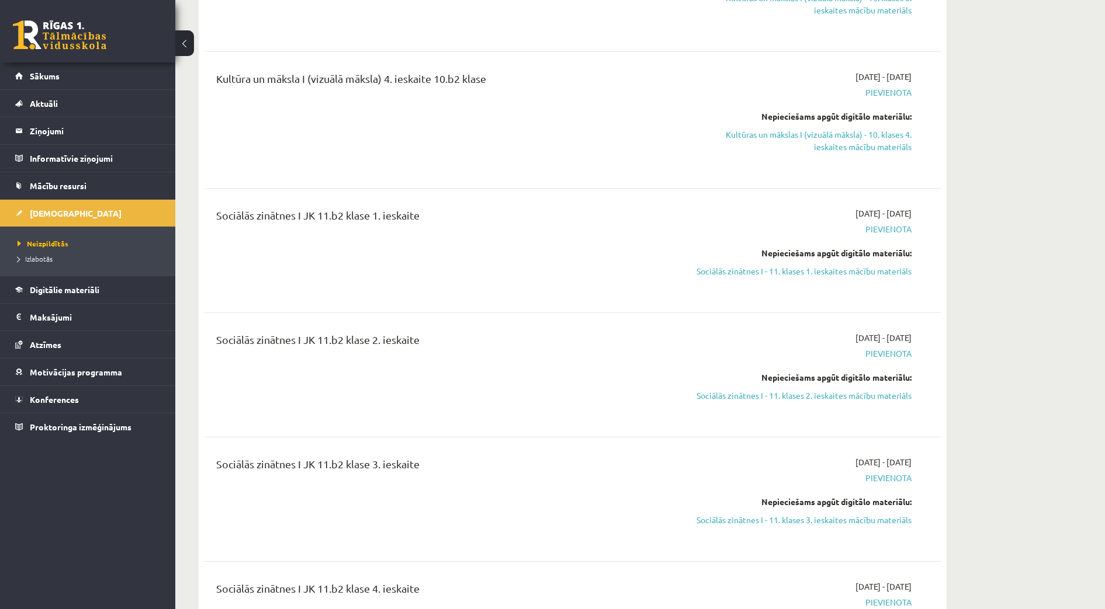
scroll to position [2264, 0]
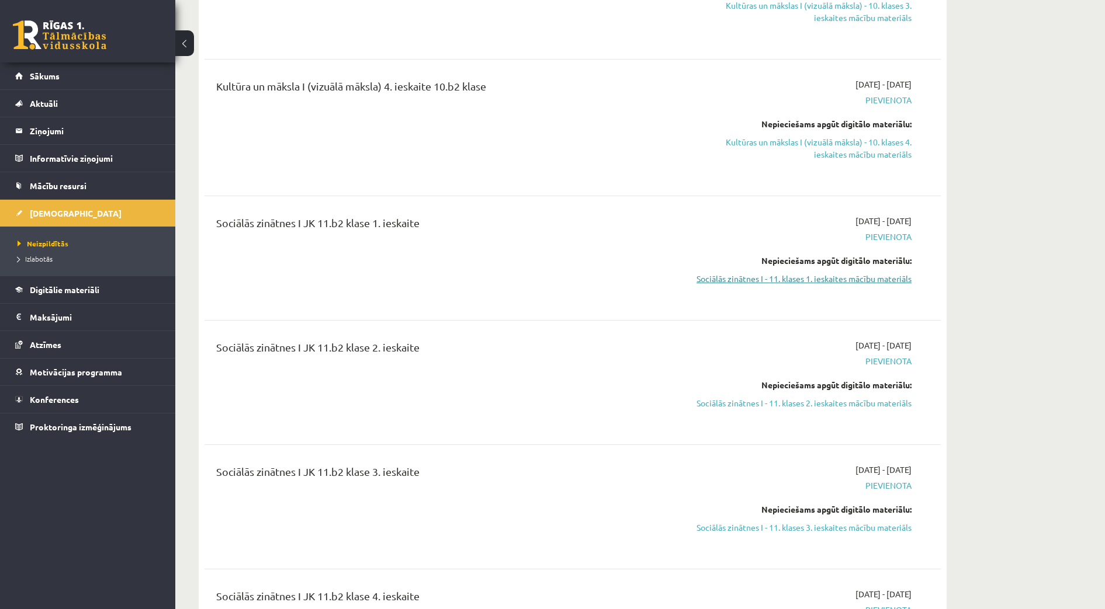
click at [829, 273] on link "Sociālās zinātnes I - 11. klases 1. ieskaites mācību materiāls" at bounding box center [801, 279] width 220 height 12
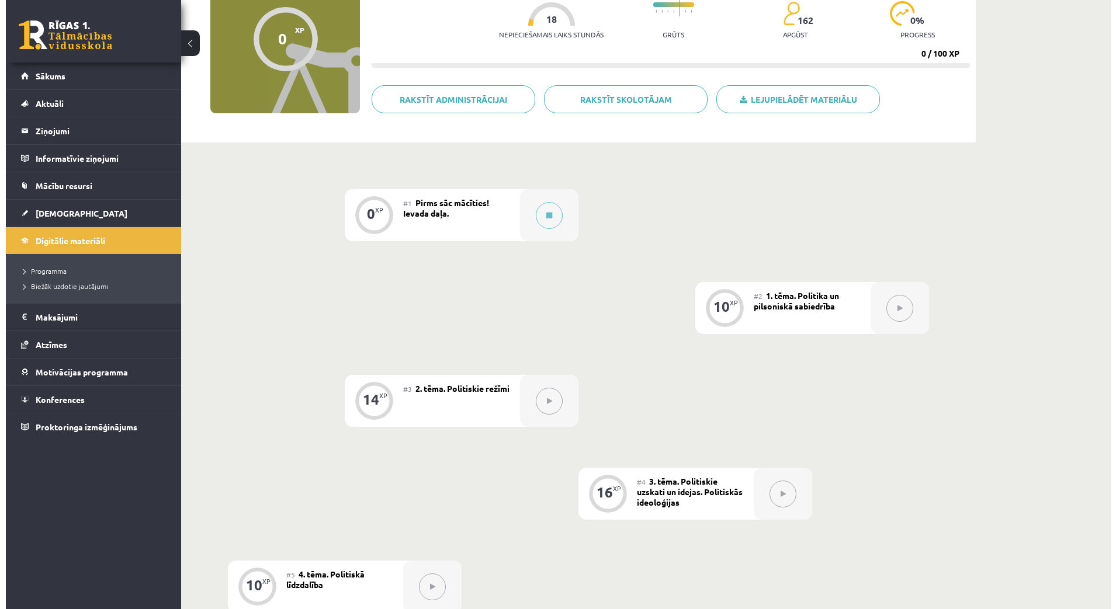
scroll to position [73, 0]
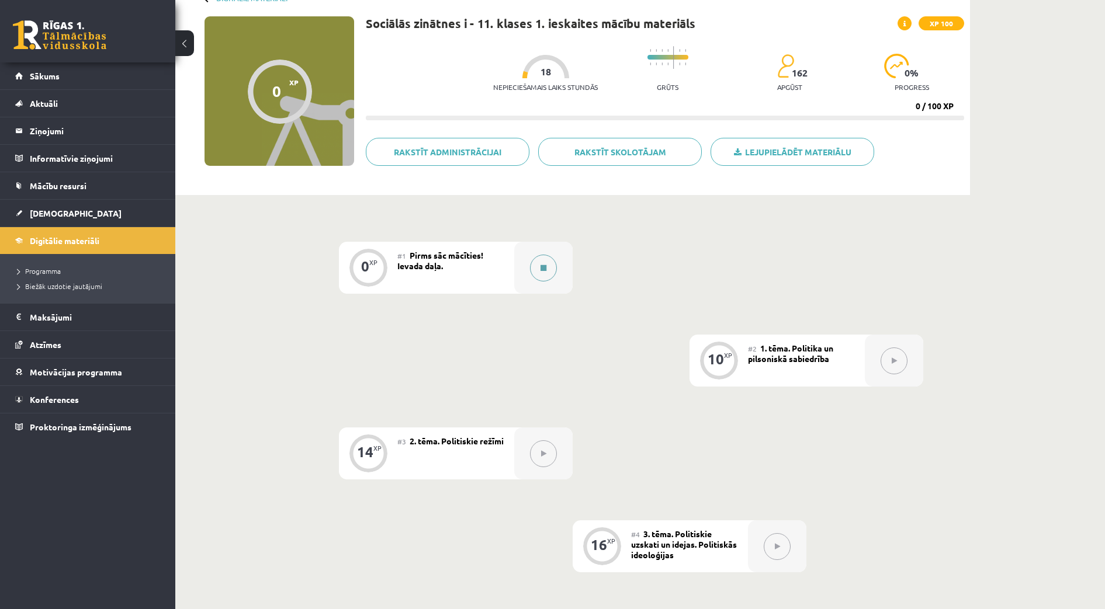
click at [538, 268] on button at bounding box center [543, 268] width 27 height 27
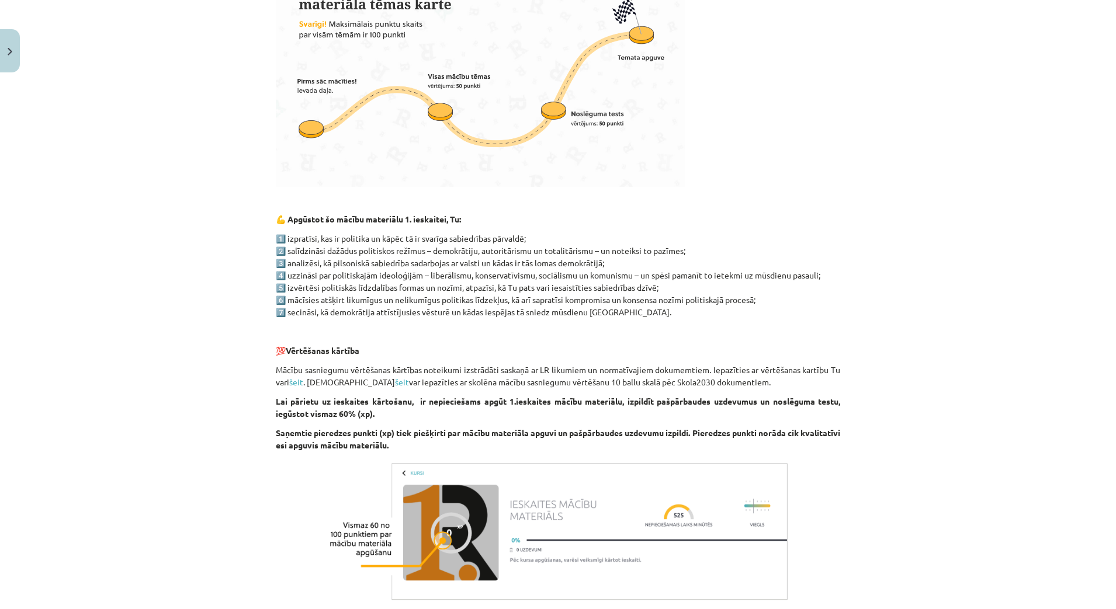
scroll to position [563, 0]
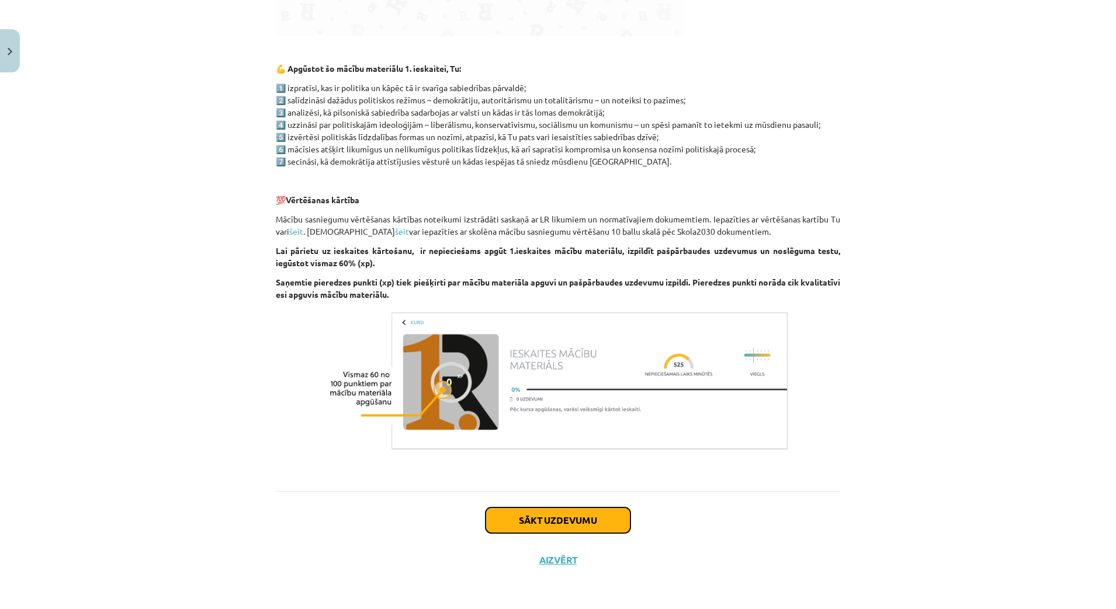
click at [562, 516] on button "Sākt uzdevumu" at bounding box center [558, 521] width 145 height 26
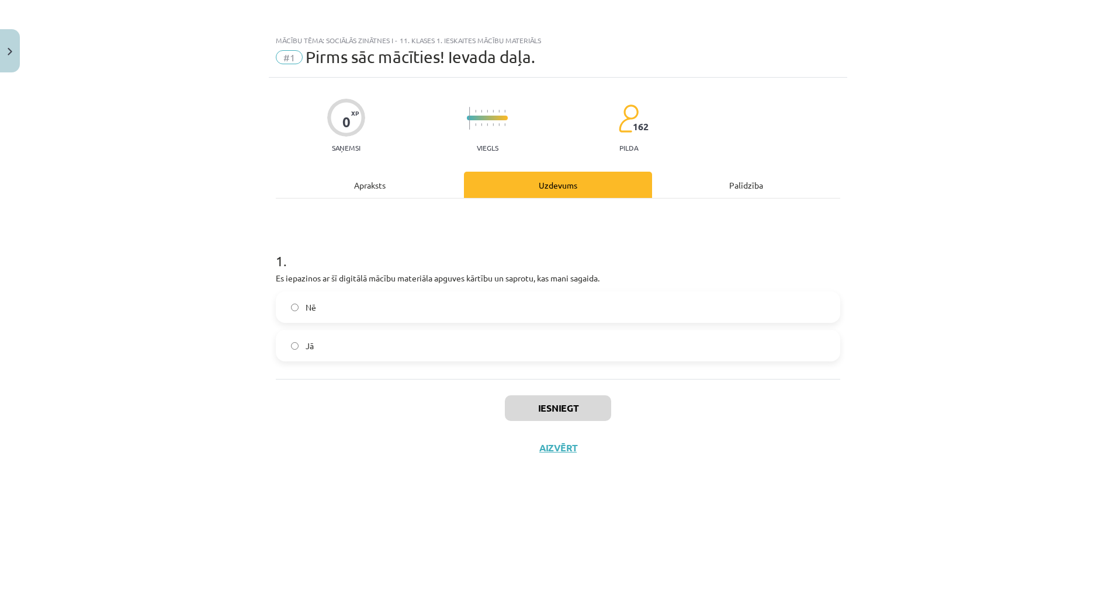
scroll to position [0, 0]
click at [567, 401] on button "Iesniegt" at bounding box center [558, 409] width 106 height 26
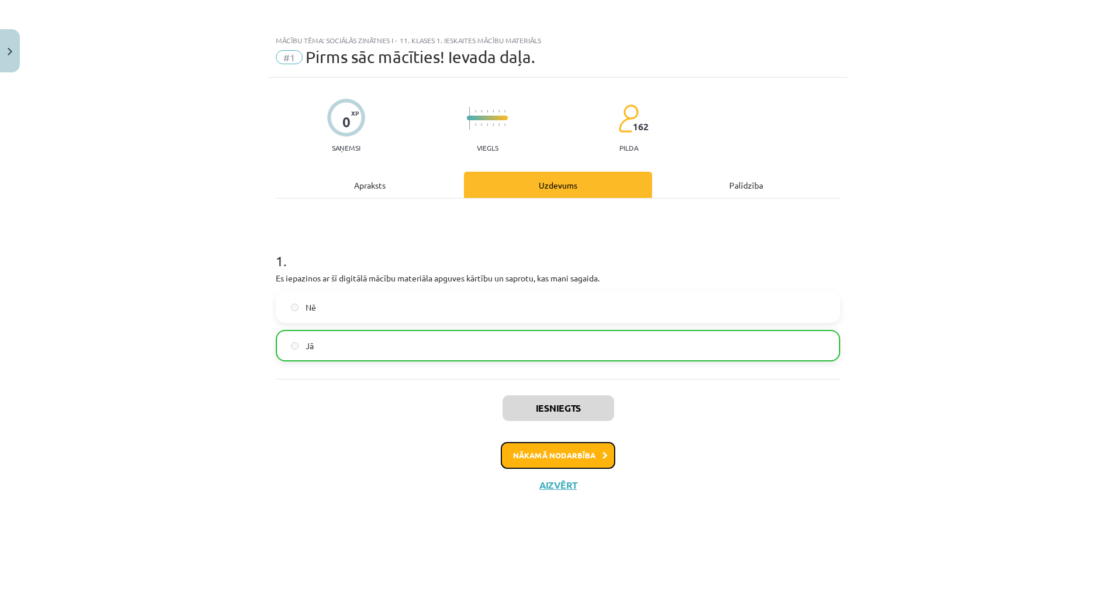
click at [557, 460] on button "Nākamā nodarbība" at bounding box center [558, 455] width 115 height 27
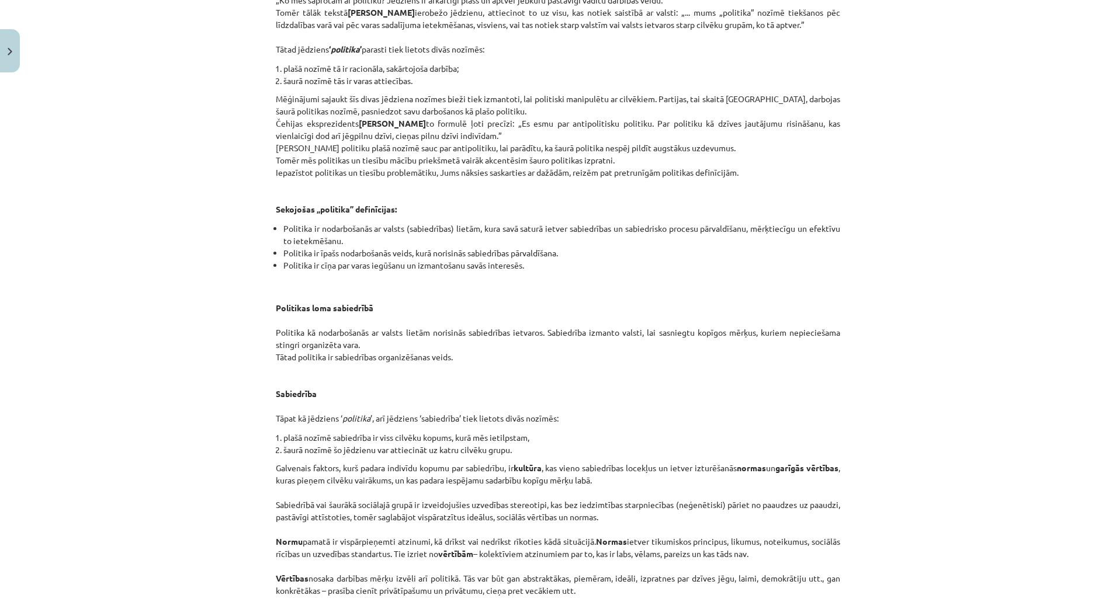
scroll to position [1242, 0]
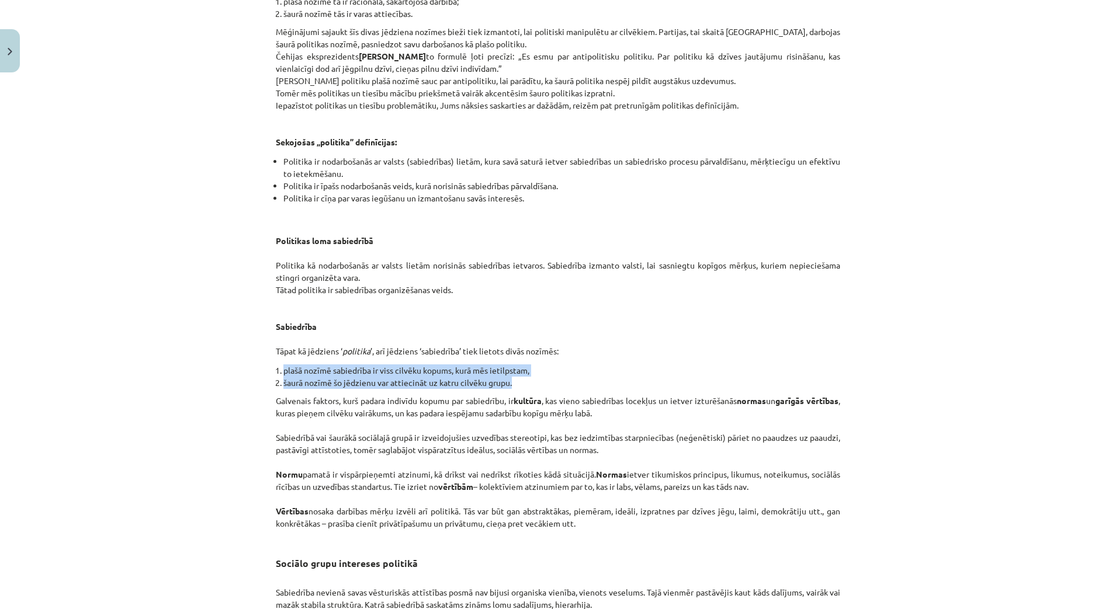
drag, startPoint x: 512, startPoint y: 396, endPoint x: 275, endPoint y: 377, distance: 237.4
click at [276, 377] on ol "plašā nozīmē sabiedrība ir viss cilvēku kopums, kurā mēs ietilpstam, šaurā nozī…" at bounding box center [558, 377] width 564 height 25
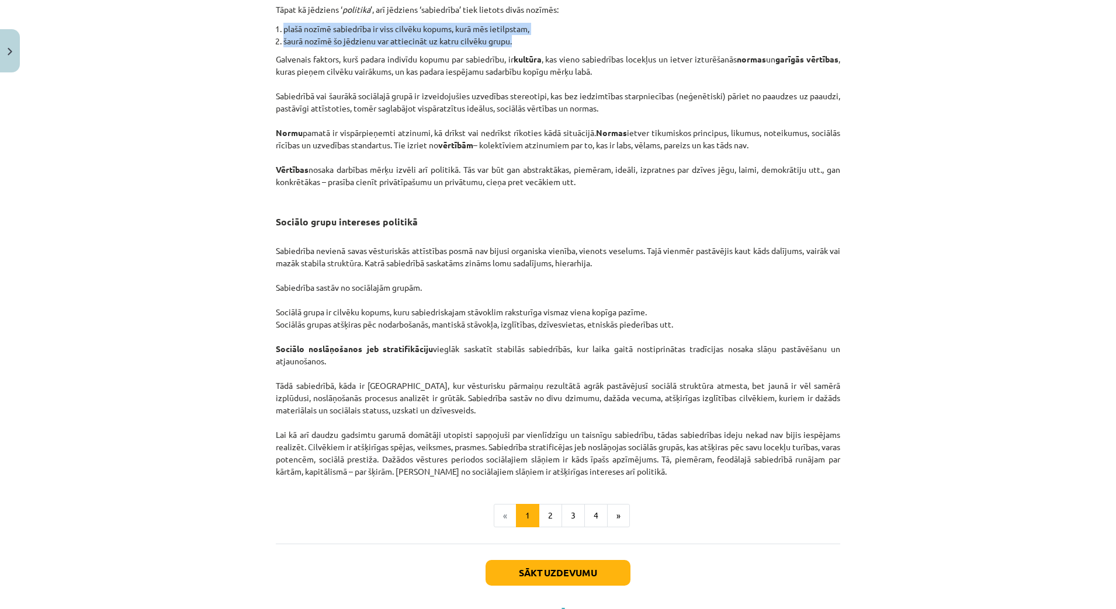
scroll to position [1647, 0]
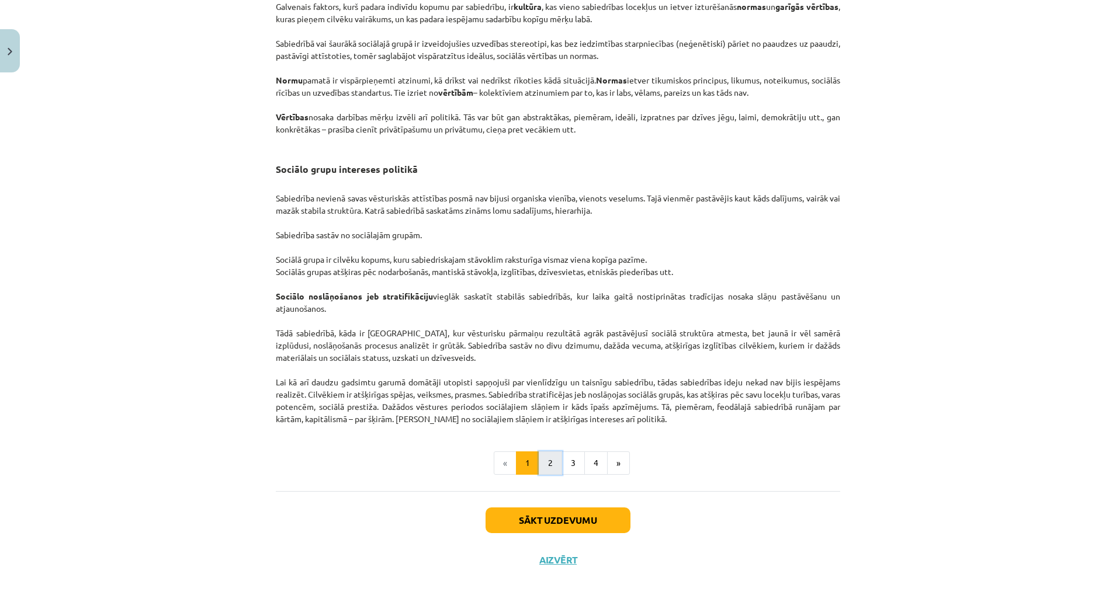
click at [545, 466] on button "2" at bounding box center [550, 463] width 23 height 23
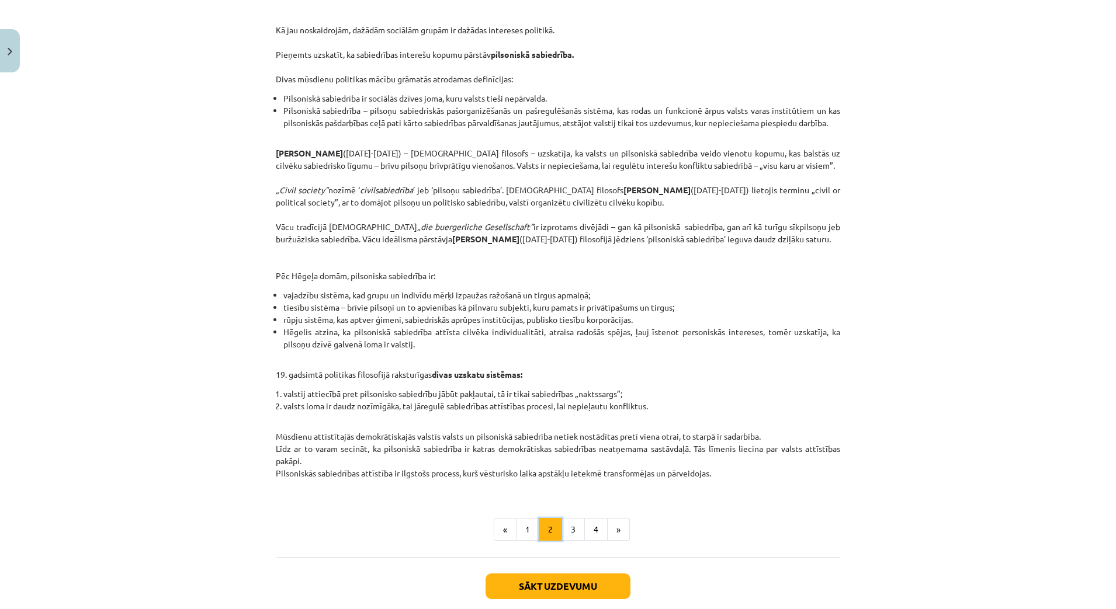
scroll to position [209, 0]
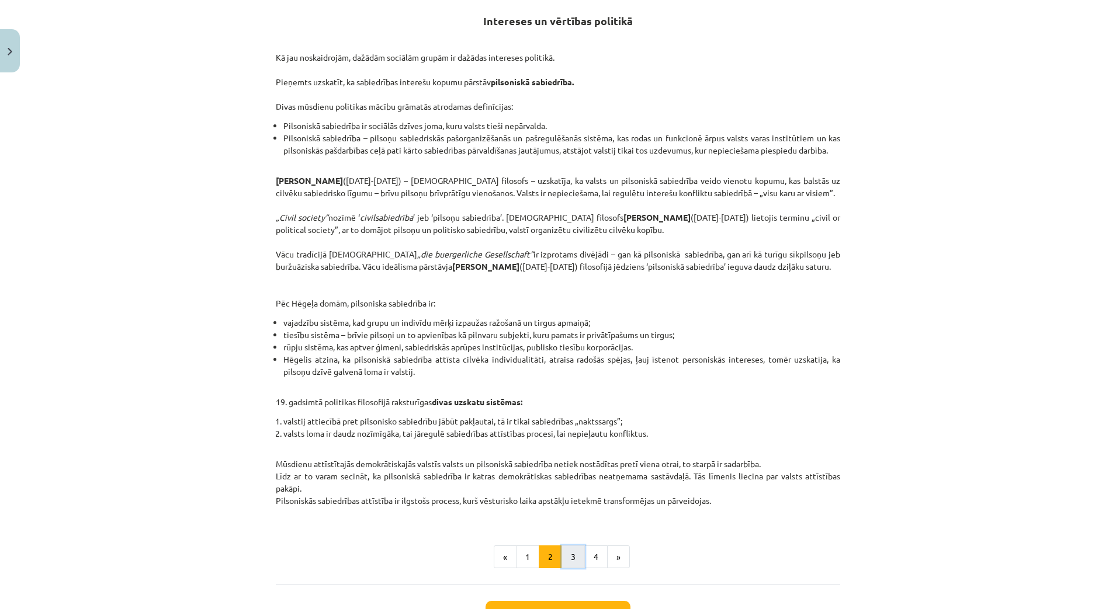
click at [564, 569] on button "3" at bounding box center [573, 557] width 23 height 23
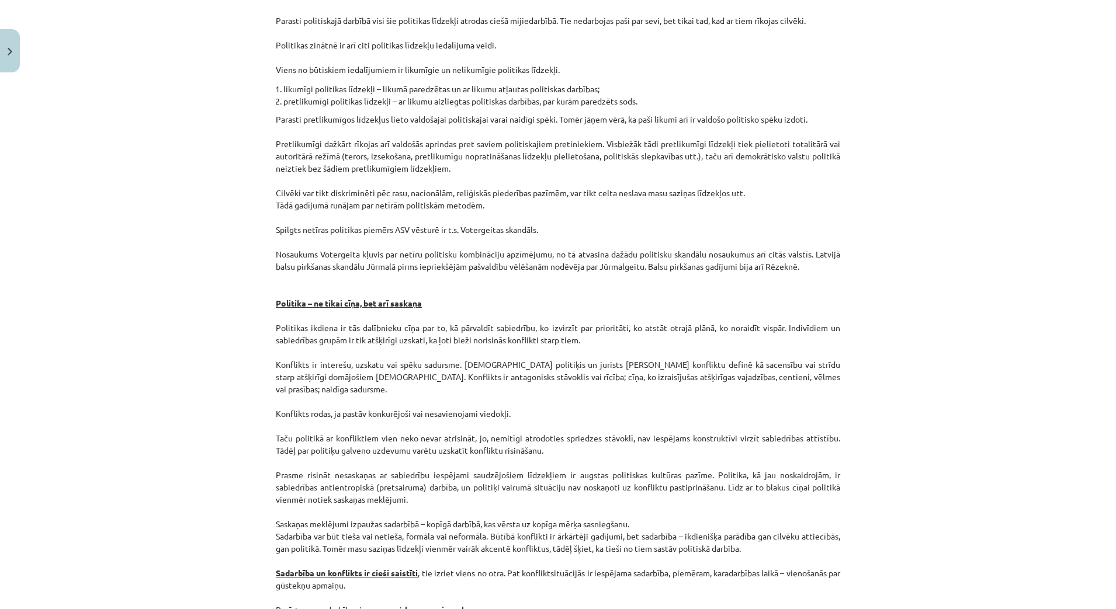
scroll to position [1364, 0]
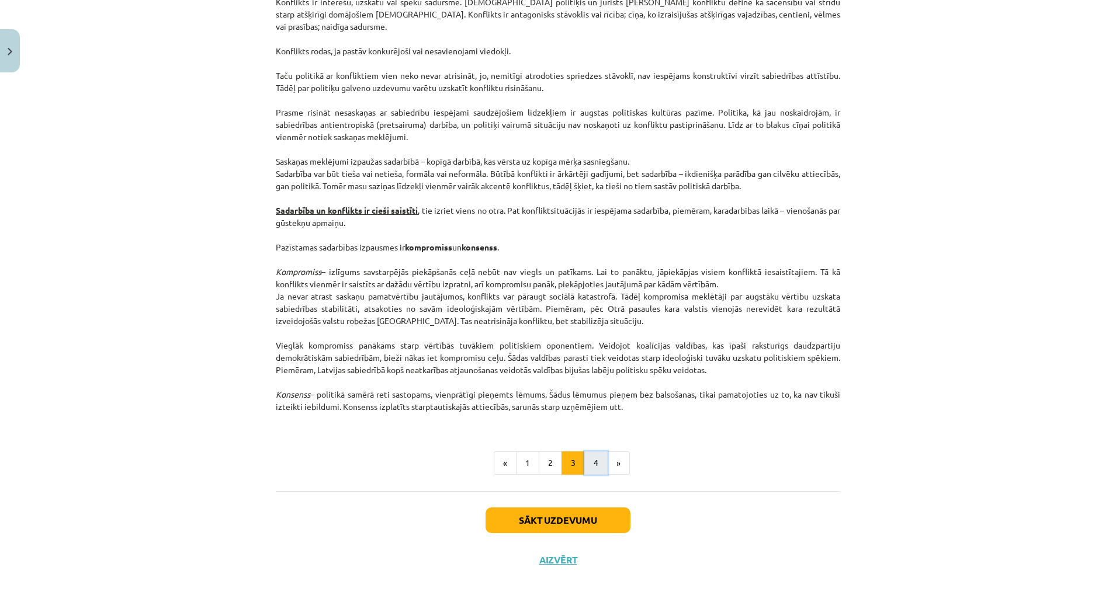
click at [593, 468] on button "4" at bounding box center [595, 463] width 23 height 23
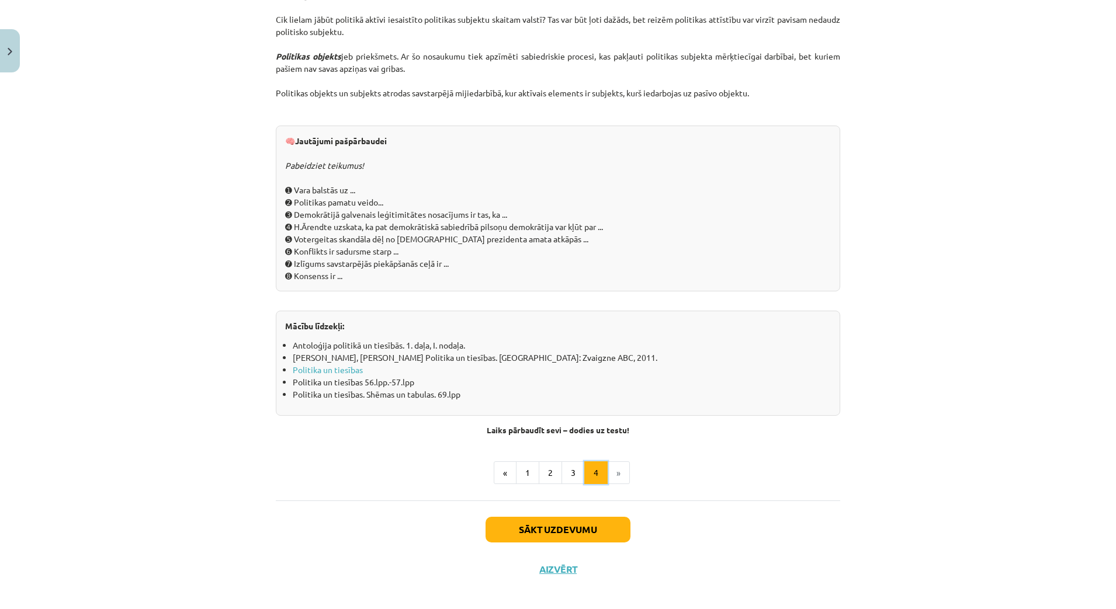
scroll to position [1131, 0]
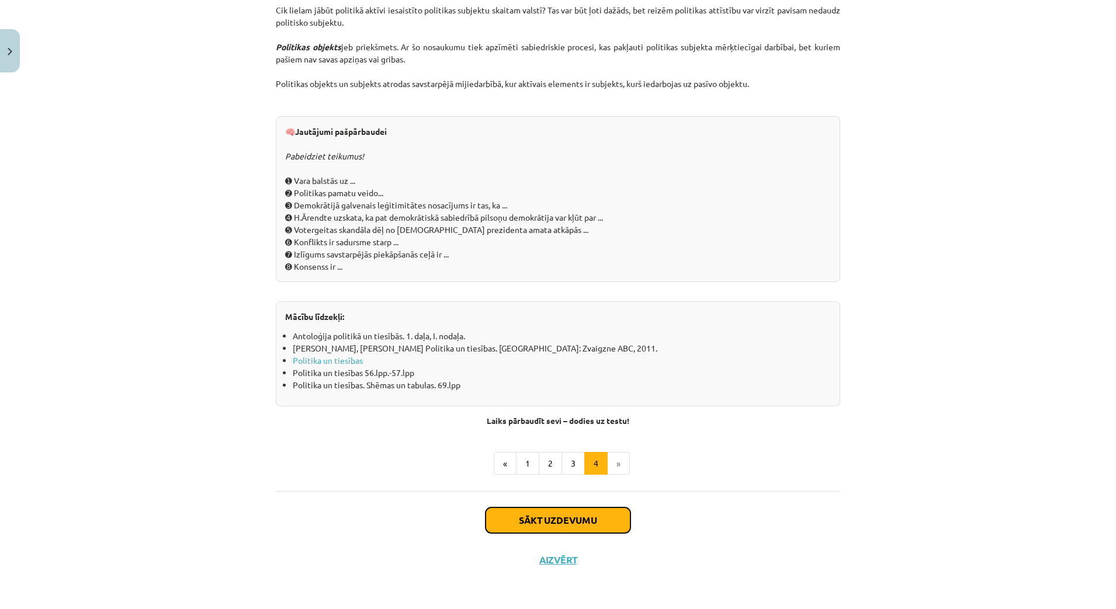
click at [582, 517] on button "Sākt uzdevumu" at bounding box center [558, 521] width 145 height 26
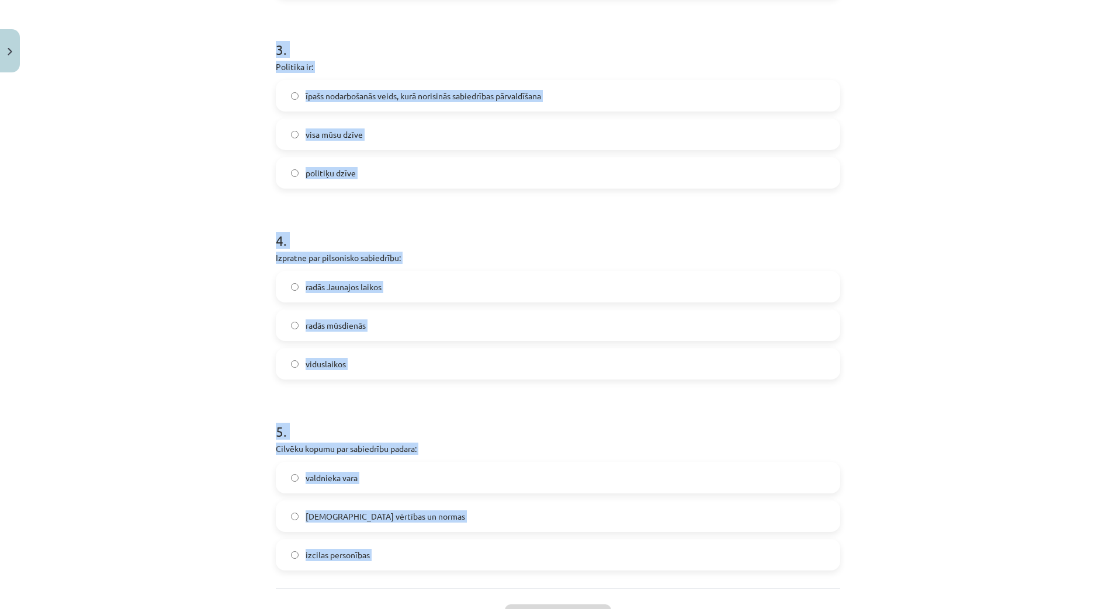
scroll to position [691, 0]
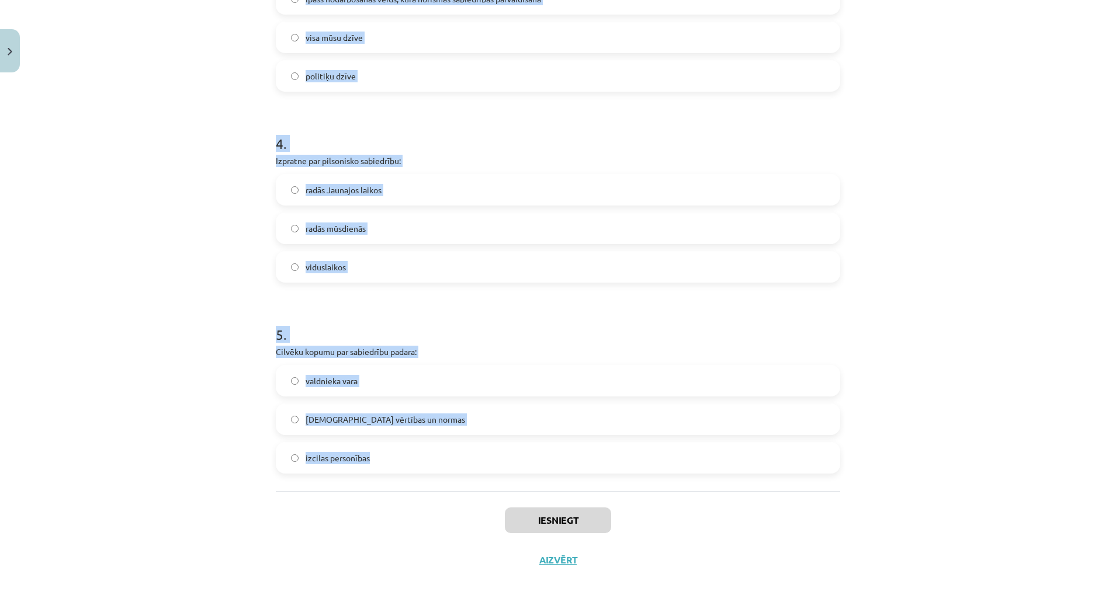
drag, startPoint x: 272, startPoint y: 278, endPoint x: 382, endPoint y: 449, distance: 203.3
click at [382, 449] on div "Mācību tēma: Sociālās zinātnes i - 11. klases 1. ieskaites mācību materiāls #2 …" at bounding box center [558, 304] width 1116 height 609
copy form "Politiskā vara ir: politikas līdzeklis politikas mērķis gan politikas mērķis, g…"
drag, startPoint x: 234, startPoint y: 279, endPoint x: 209, endPoint y: 280, distance: 25.1
click at [233, 279] on div "Mācību tēma: Sociālās zinātnes i - 11. klases 1. ieskaites mācību materiāls #2 …" at bounding box center [558, 304] width 1116 height 609
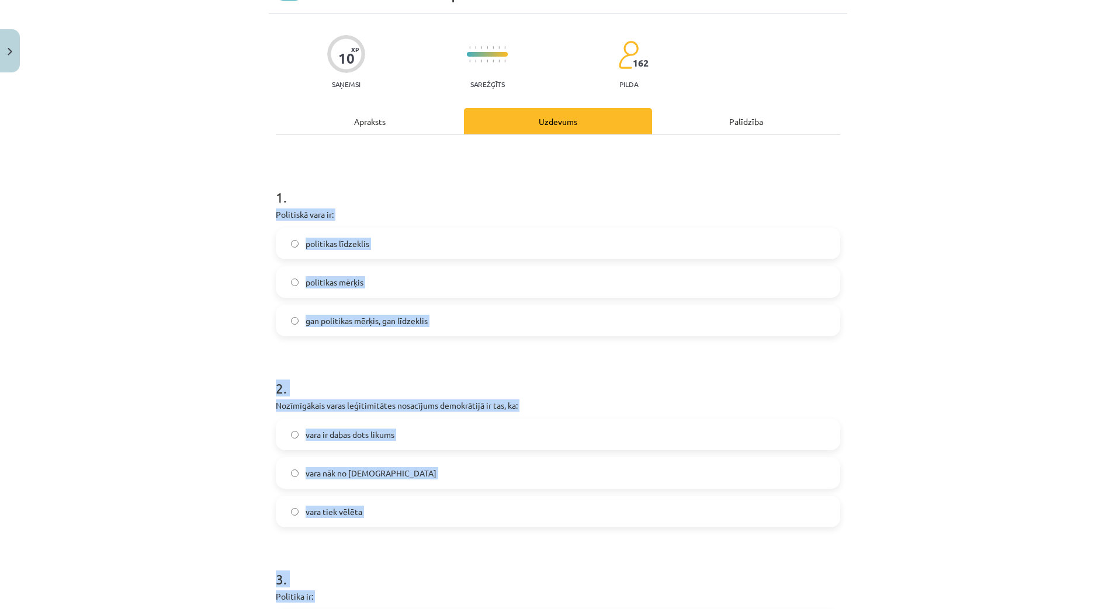
scroll to position [0, 0]
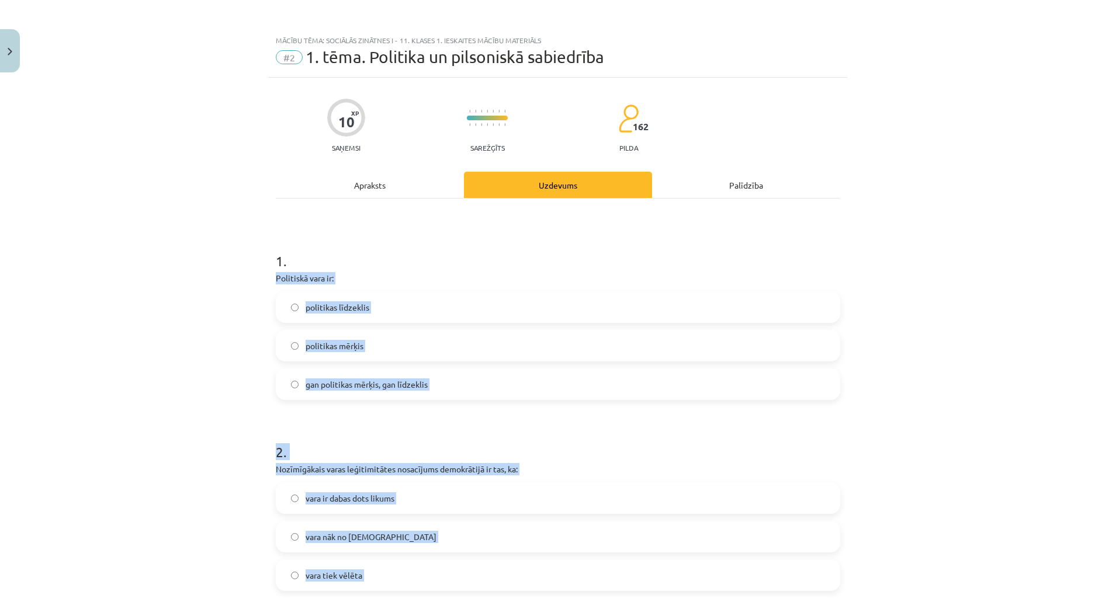
click at [238, 299] on div "Mācību tēma: Sociālās zinātnes i - 11. klases 1. ieskaites mācību materiāls #2 …" at bounding box center [558, 304] width 1116 height 609
click at [394, 383] on span "gan politikas mērķis, gan līdzeklis" at bounding box center [367, 385] width 122 height 12
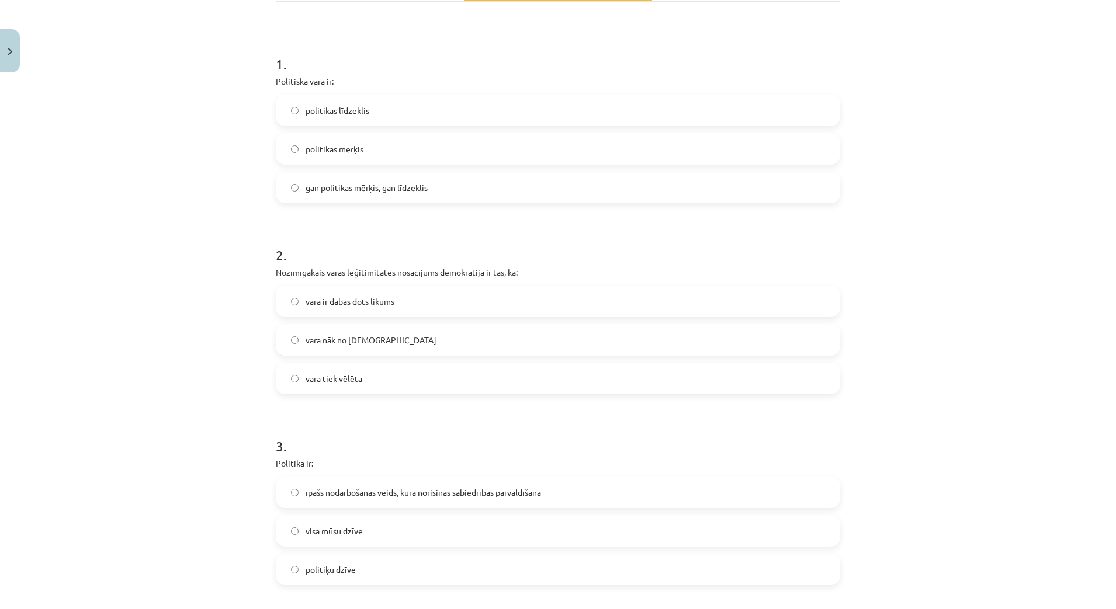
scroll to position [219, 0]
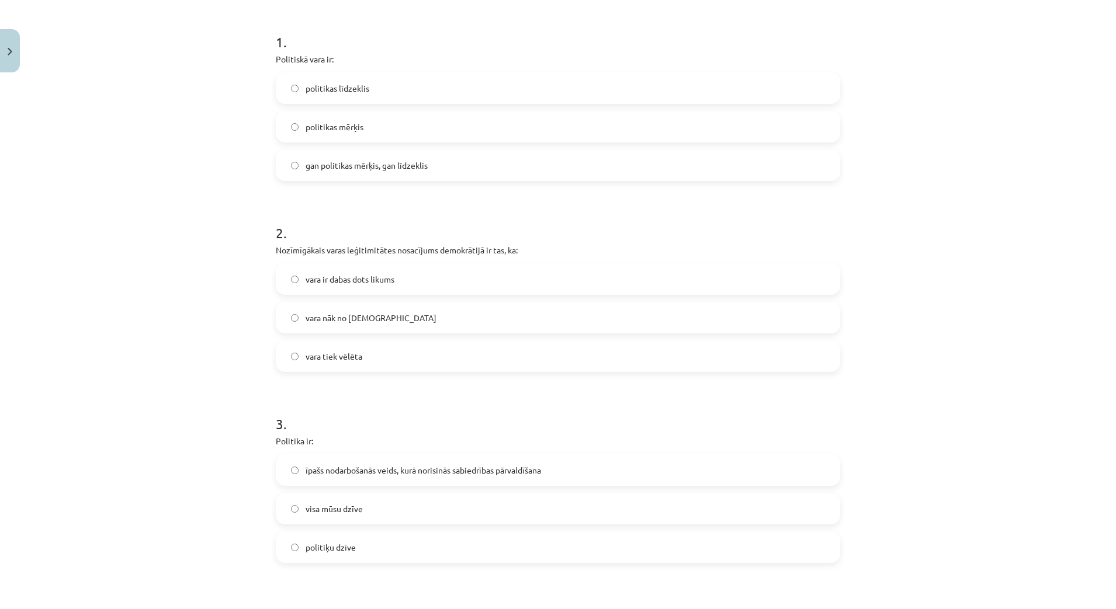
click at [347, 355] on span "vara tiek vēlēta" at bounding box center [334, 357] width 57 height 12
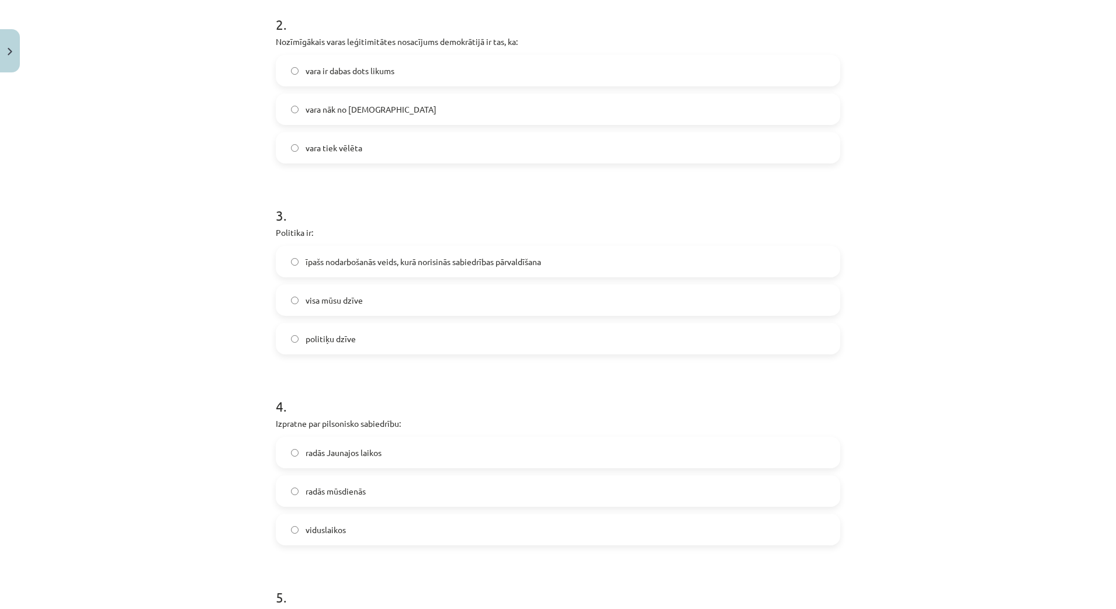
scroll to position [438, 0]
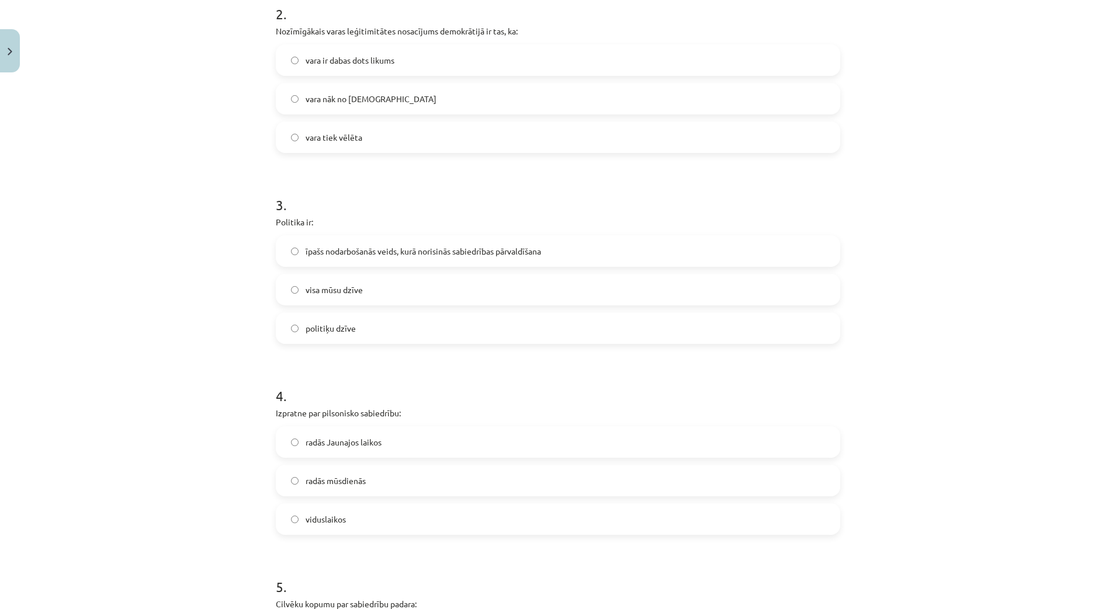
click at [366, 259] on label "īpašs nodarbošanās veids, kurā norisinās sabiedrības pārvaldīšana" at bounding box center [558, 251] width 562 height 29
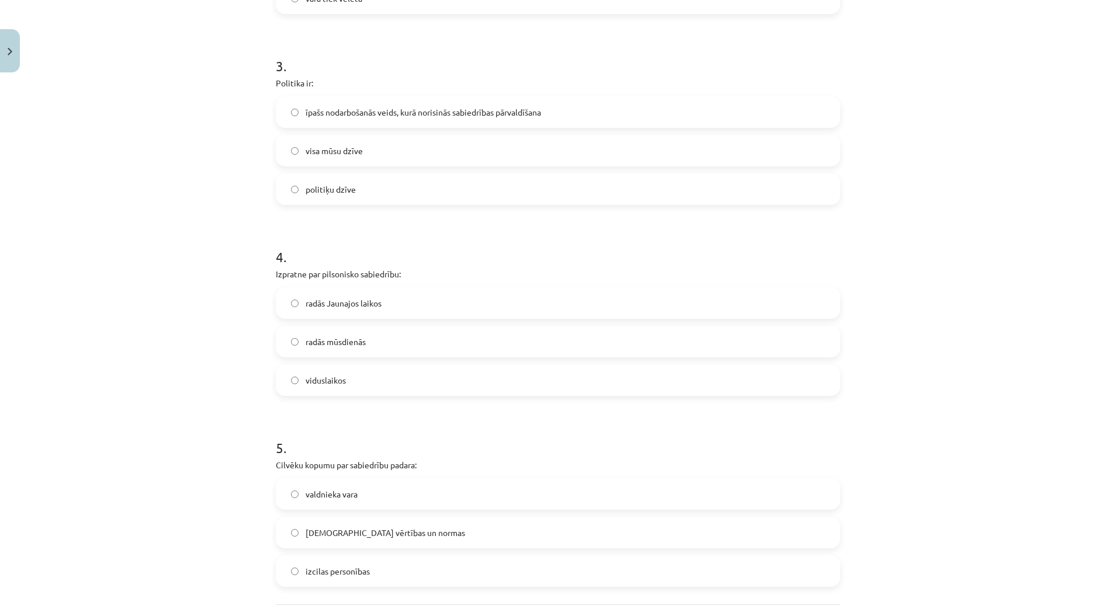
scroll to position [584, 0]
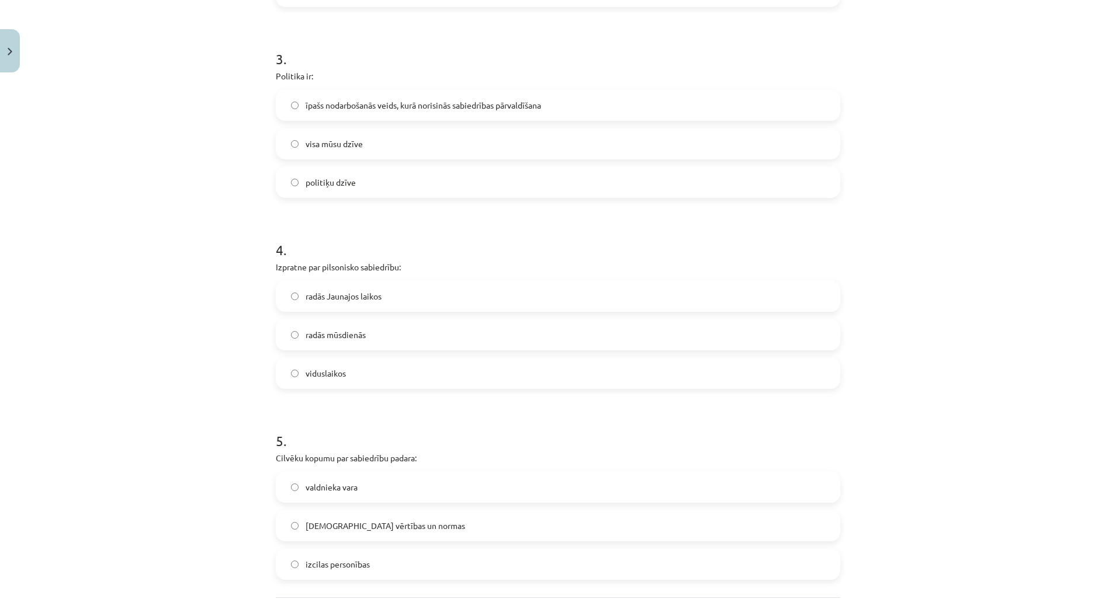
click at [339, 301] on span "radās Jaunajos laikos" at bounding box center [344, 296] width 76 height 12
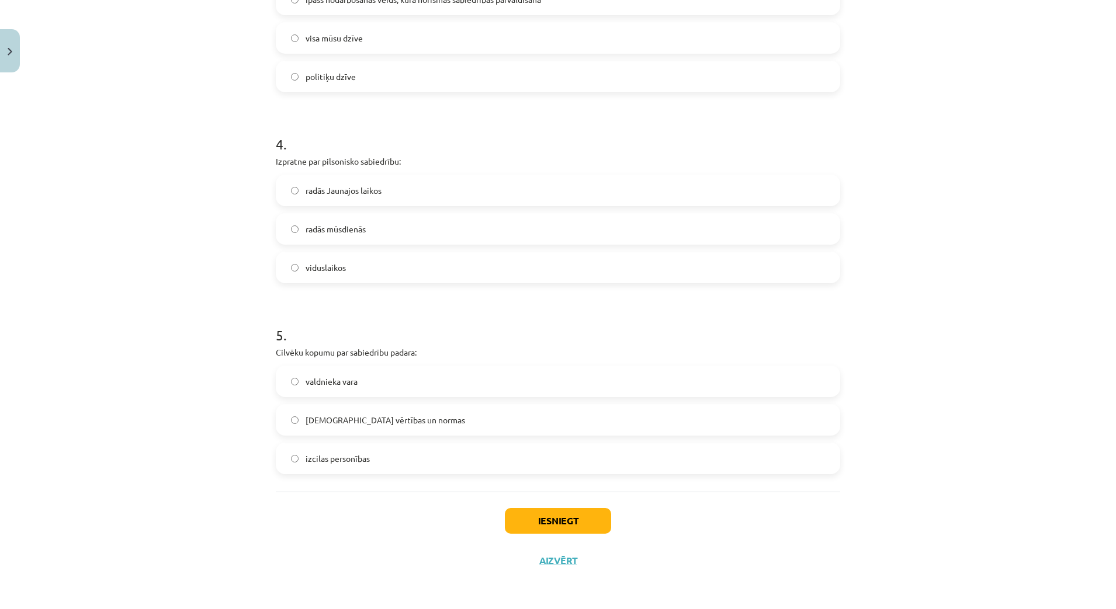
scroll to position [691, 0]
click at [376, 415] on span "[DEMOGRAPHIC_DATA] vērtības un normas" at bounding box center [386, 420] width 160 height 12
click at [542, 525] on button "Iesniegt" at bounding box center [558, 521] width 106 height 26
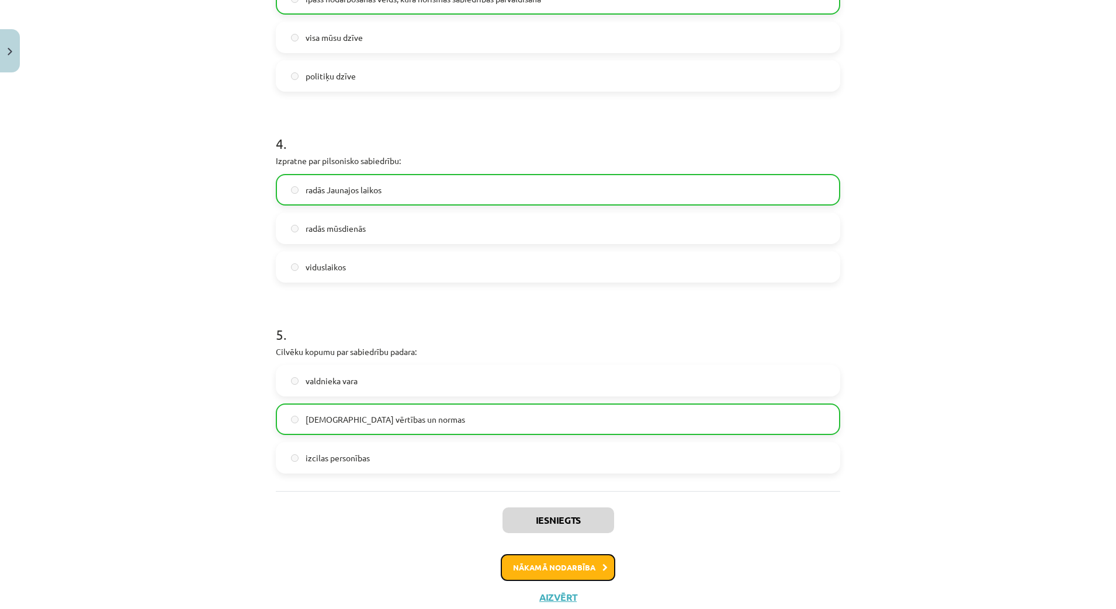
click at [544, 573] on button "Nākamā nodarbība" at bounding box center [558, 568] width 115 height 27
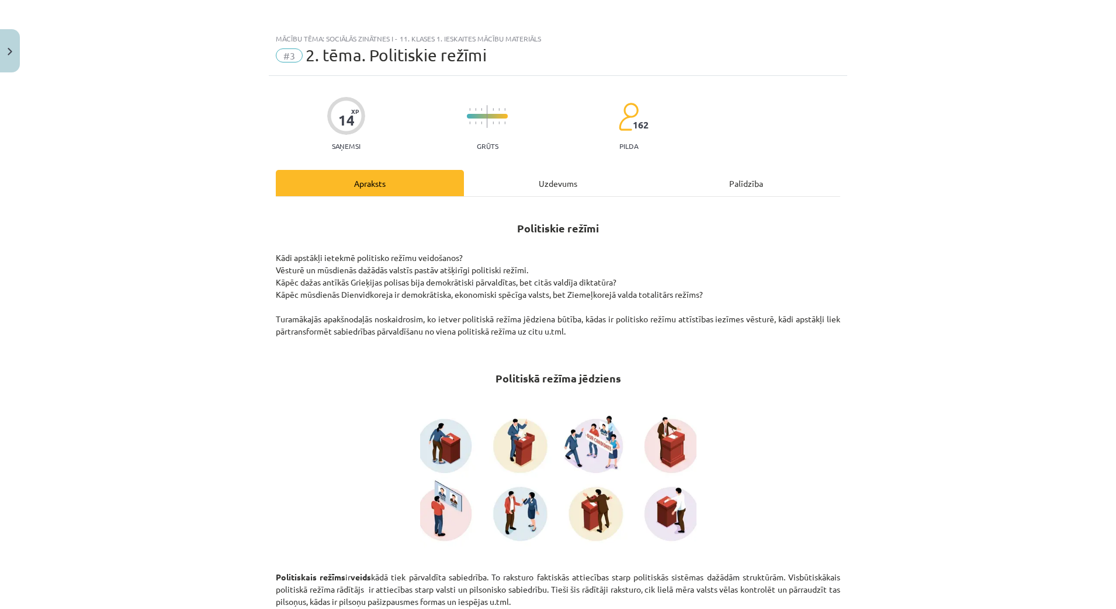
scroll to position [0, 0]
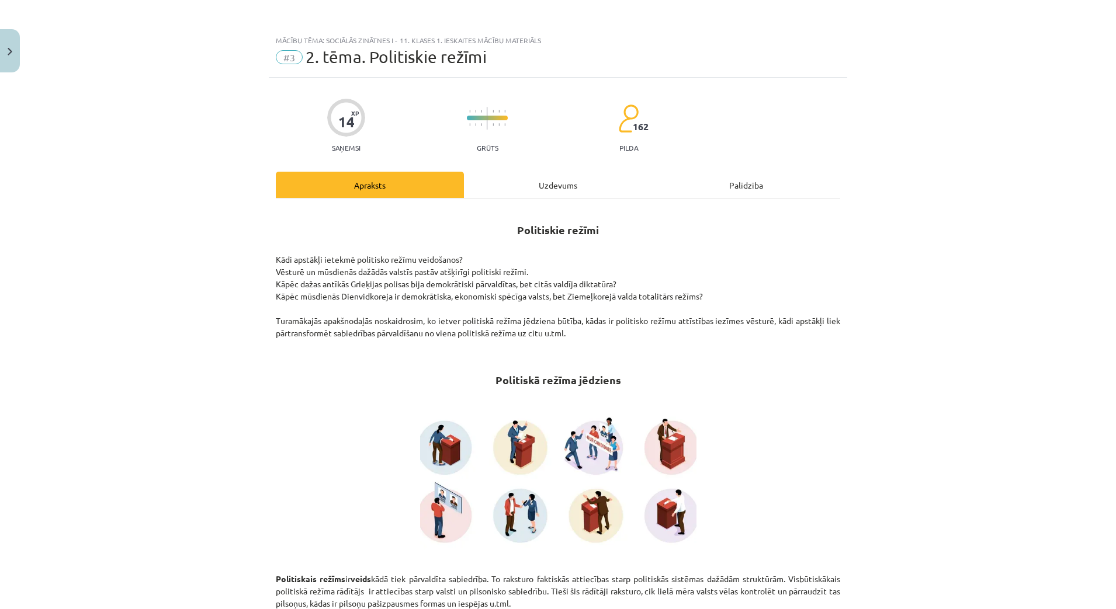
drag, startPoint x: 334, startPoint y: 342, endPoint x: 241, endPoint y: 367, distance: 96.7
click at [241, 367] on div "Mācību tēma: Sociālās zinātnes i - 11. klases 1. ieskaites mācību materiāls #3 …" at bounding box center [558, 304] width 1116 height 609
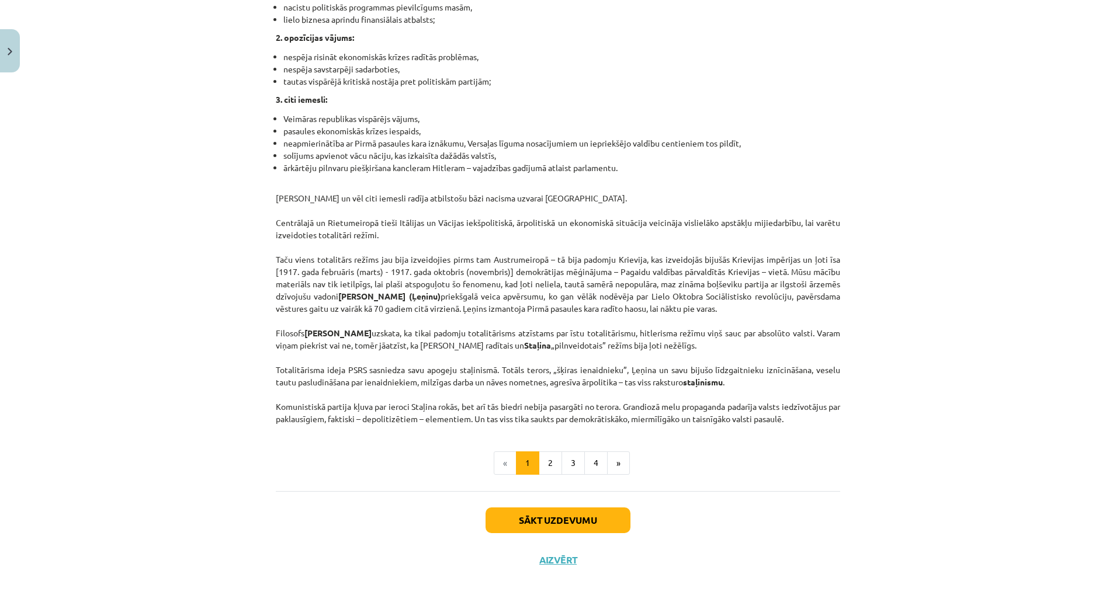
scroll to position [2838, 0]
click at [546, 468] on button "2" at bounding box center [550, 463] width 23 height 23
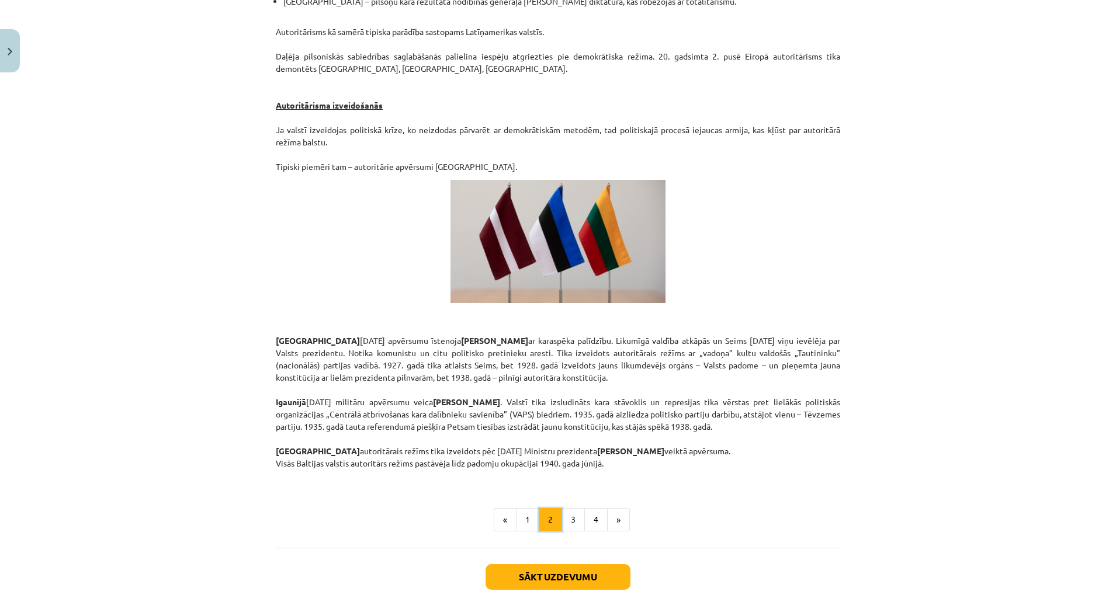
scroll to position [1847, 0]
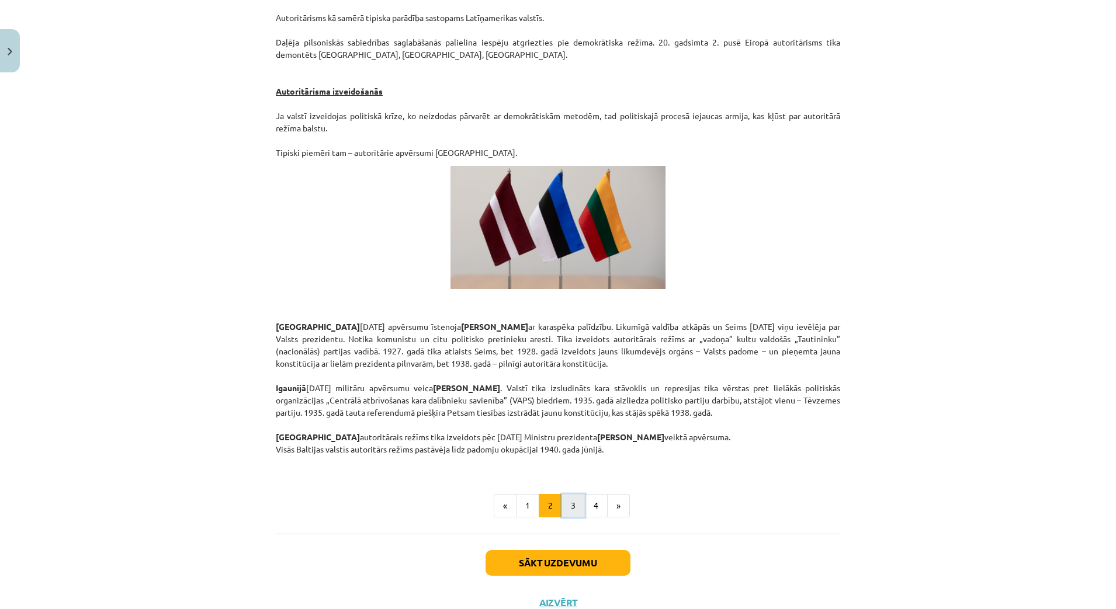
click at [568, 494] on button "3" at bounding box center [573, 505] width 23 height 23
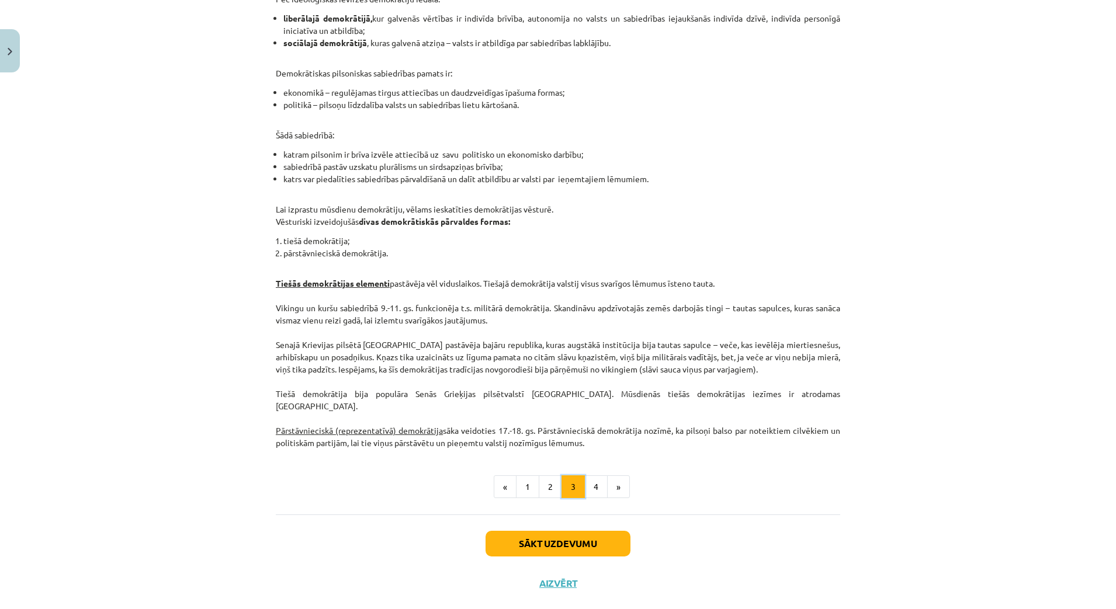
scroll to position [944, 0]
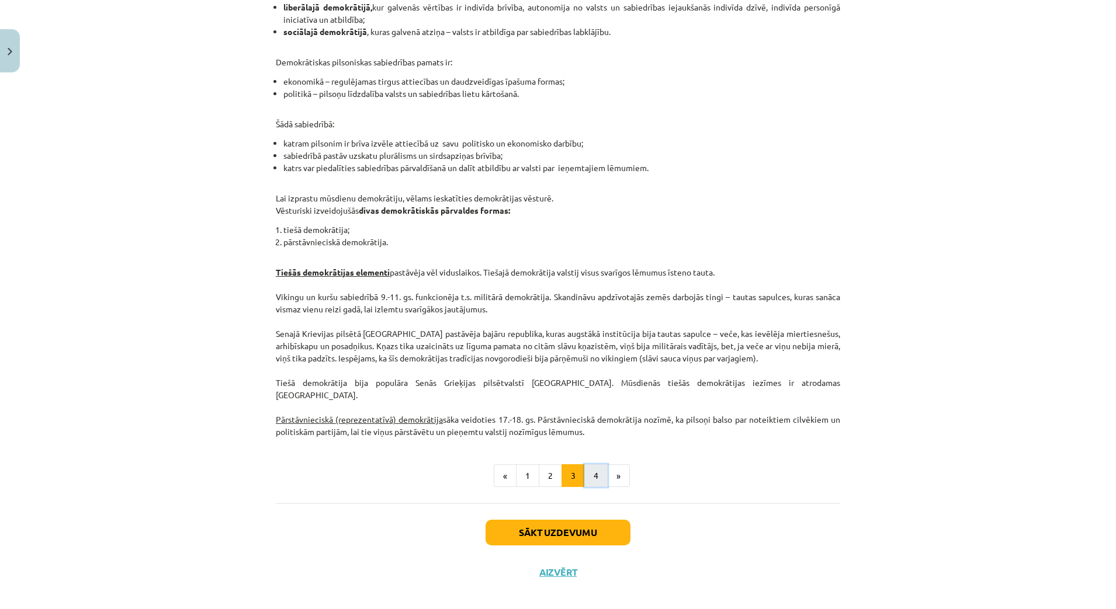
click at [591, 465] on button "4" at bounding box center [595, 476] width 23 height 23
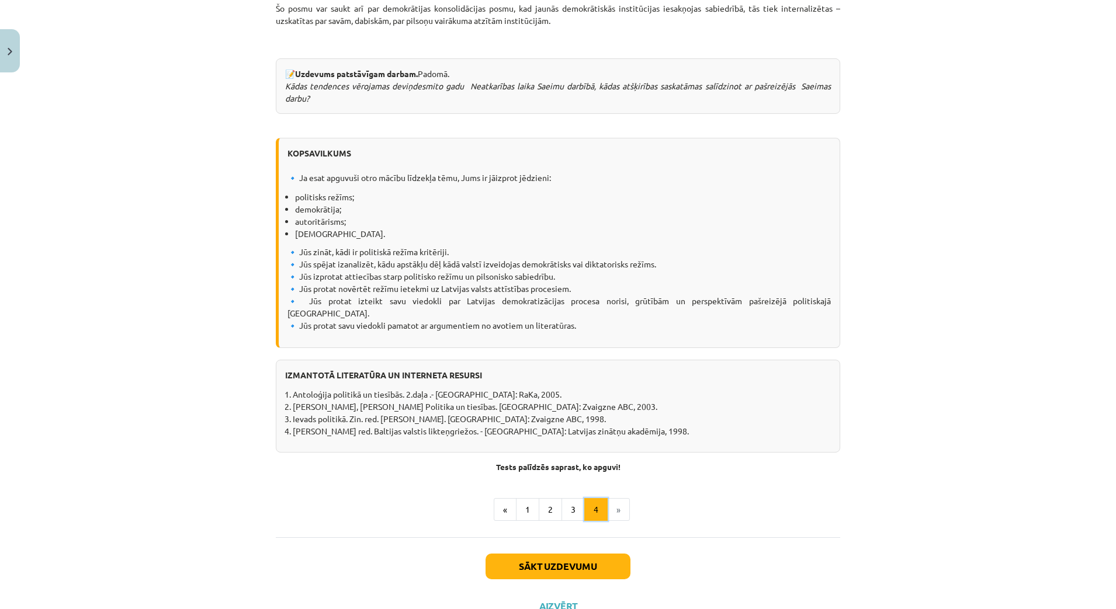
scroll to position [1299, 0]
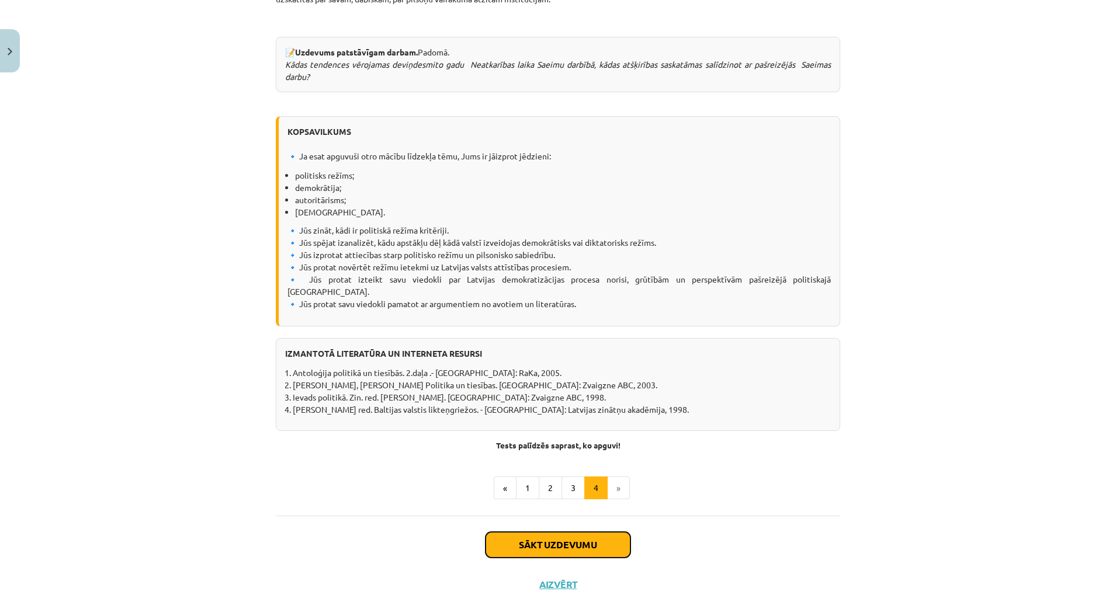
click at [569, 532] on button "Sākt uzdevumu" at bounding box center [558, 545] width 145 height 26
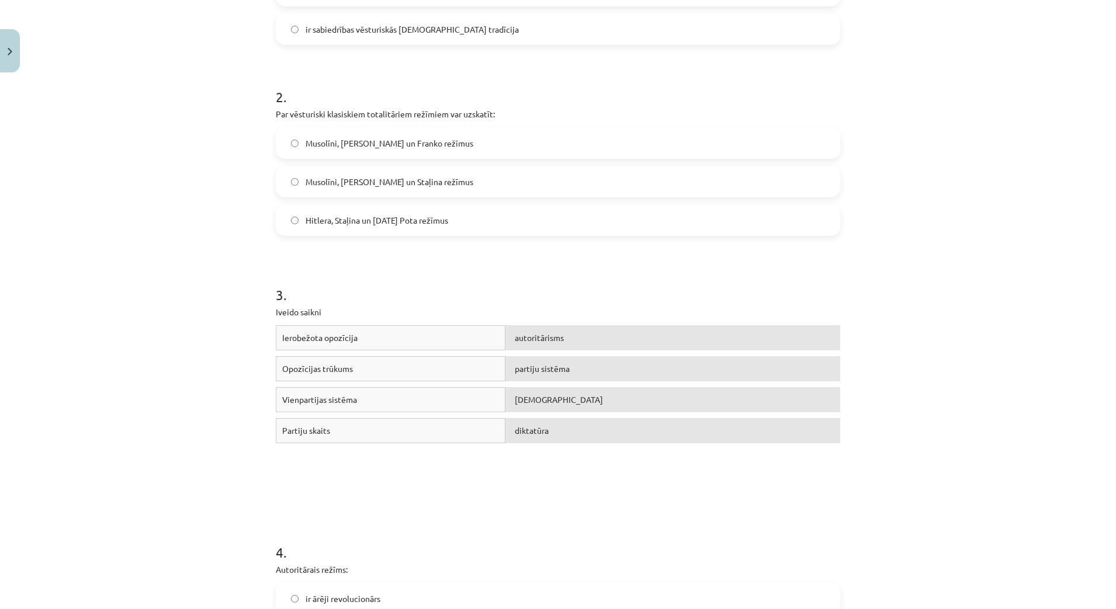
scroll to position [955, 0]
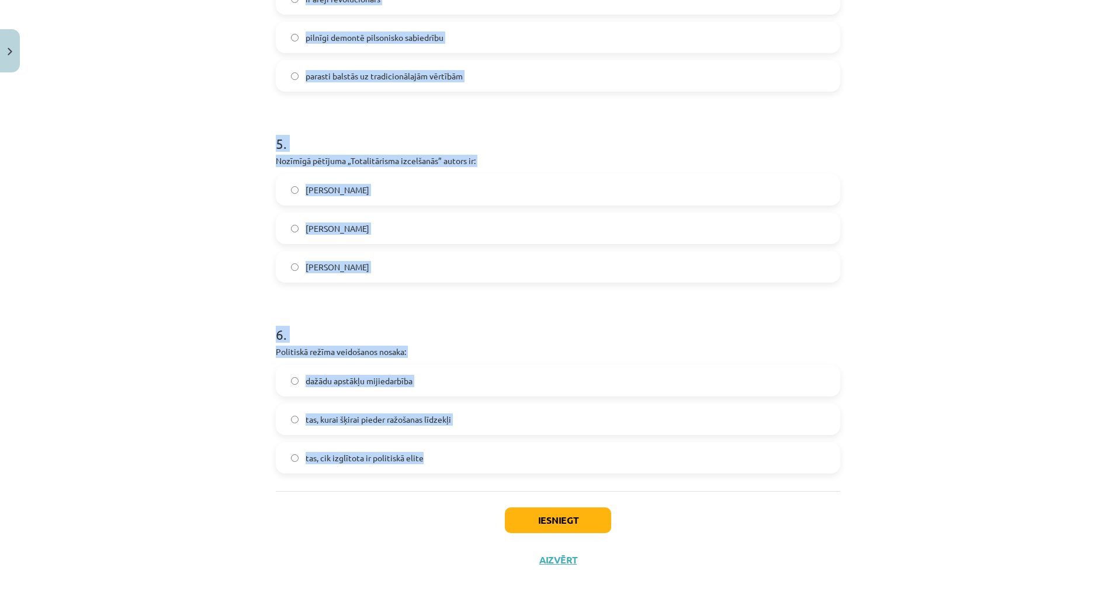
drag, startPoint x: 267, startPoint y: 271, endPoint x: 482, endPoint y: 468, distance: 291.2
copy form "Politiskais režīms: nav politiskās sistēmas funkcionēšanas veids ir veids, kādā…"
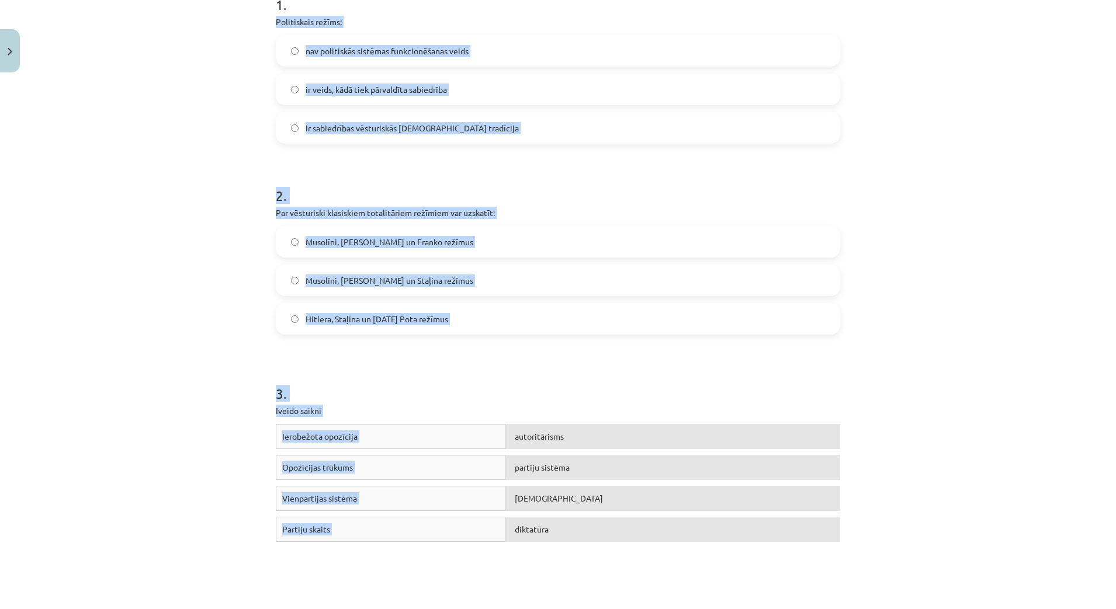
scroll to position [225, 0]
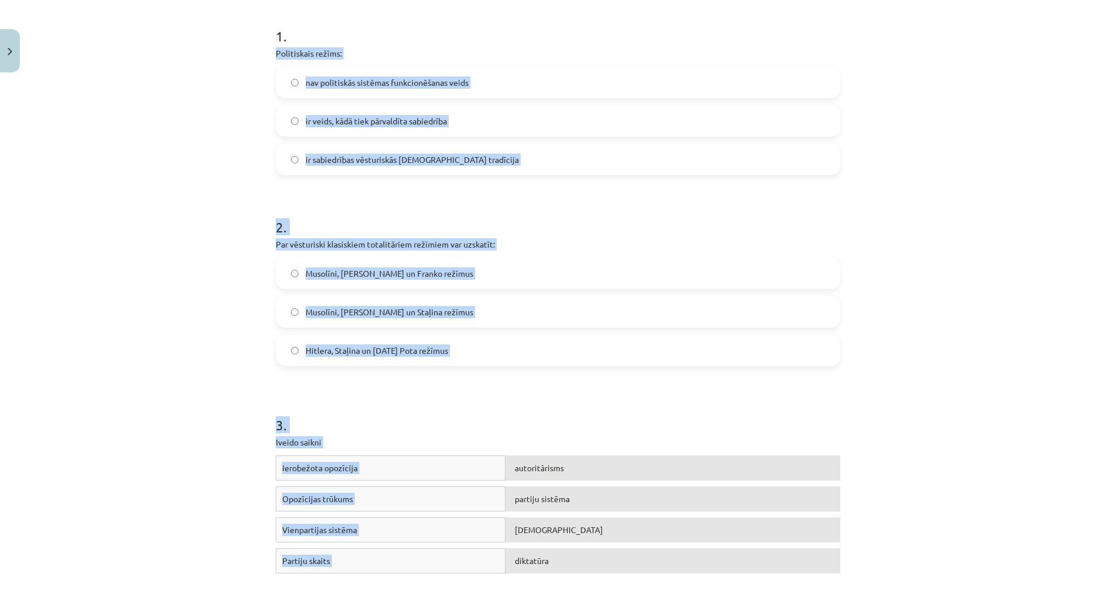
click at [179, 251] on div "Mācību tēma: Sociālās zinātnes i - 11. klases 1. ieskaites mācību materiāls #3 …" at bounding box center [558, 304] width 1116 height 609
click at [176, 238] on div "Mācību tēma: Sociālās zinātnes i - 11. klases 1. ieskaites mācību materiāls #3 …" at bounding box center [558, 304] width 1116 height 609
click at [254, 105] on div "Mācību tēma: Sociālās zinātnes i - 11. klases 1. ieskaites mācību materiāls #3 …" at bounding box center [558, 304] width 1116 height 609
click at [431, 122] on span "ir veids, kādā tiek pārvaldīta sabiedrība" at bounding box center [376, 121] width 141 height 12
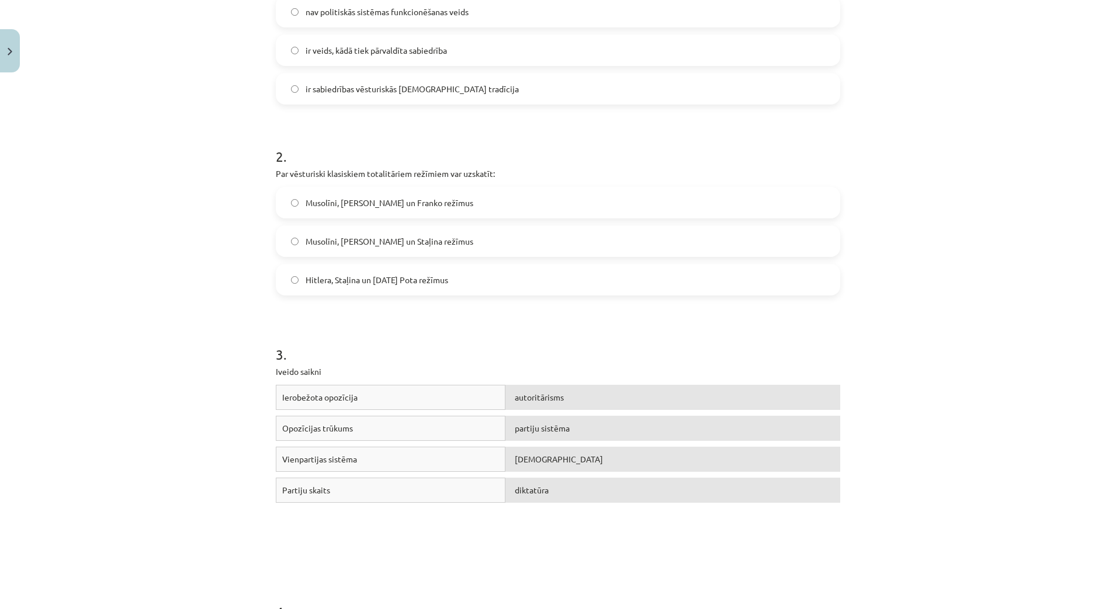
scroll to position [298, 0]
click at [433, 233] on label "Musolīni, [PERSON_NAME] un Staļina režīmus" at bounding box center [558, 238] width 562 height 29
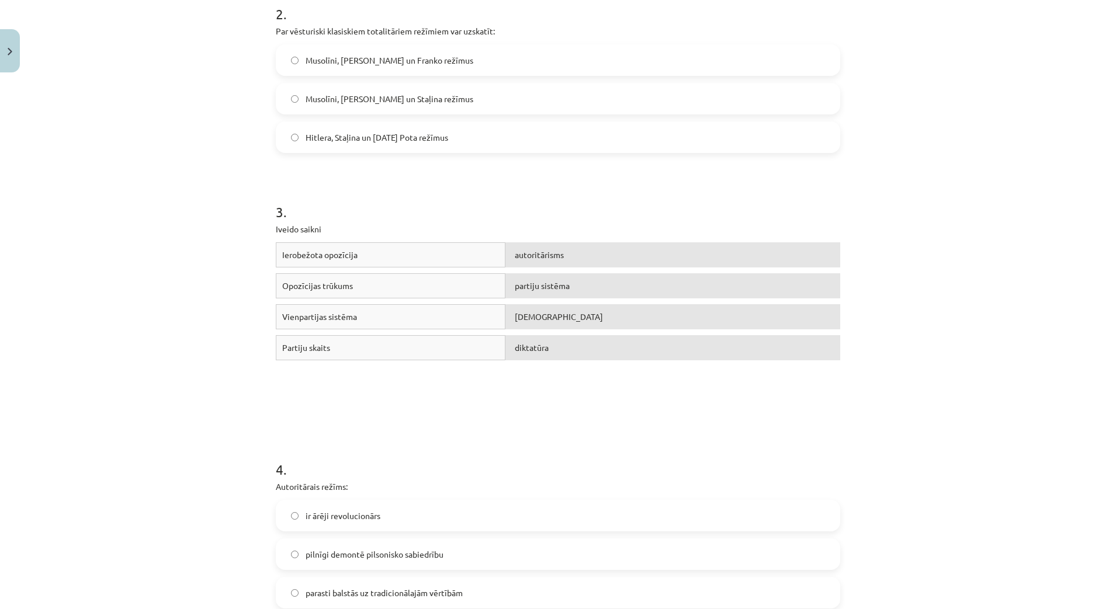
scroll to position [444, 0]
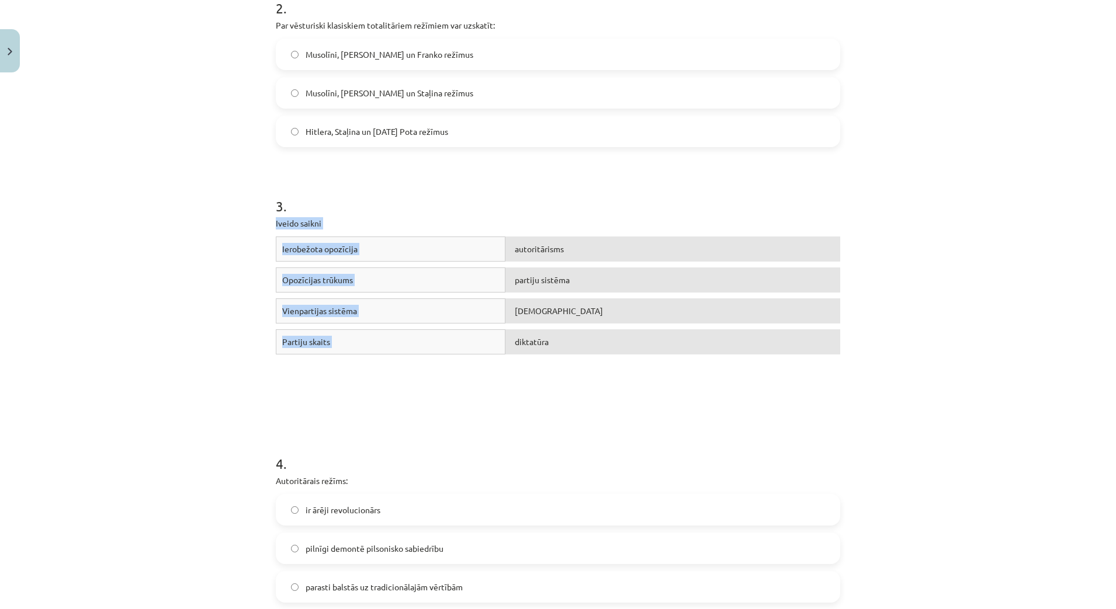
drag, startPoint x: 288, startPoint y: 228, endPoint x: 617, endPoint y: 377, distance: 361.2
click at [617, 377] on div "Mācību tēma: Sociālās zinātnes i - 11. klases 1. ieskaites mācību materiāls #3 …" at bounding box center [558, 304] width 1116 height 609
click at [249, 264] on div "Mācību tēma: Sociālās zinātnes i - 11. klases 1. ieskaites mācību materiāls #3 …" at bounding box center [558, 304] width 1116 height 609
drag, startPoint x: 259, startPoint y: 209, endPoint x: 279, endPoint y: 198, distance: 22.8
click at [259, 207] on div "Mācību tēma: Sociālās zinātnes i - 11. klases 1. ieskaites mācību materiāls #3 …" at bounding box center [558, 304] width 1116 height 609
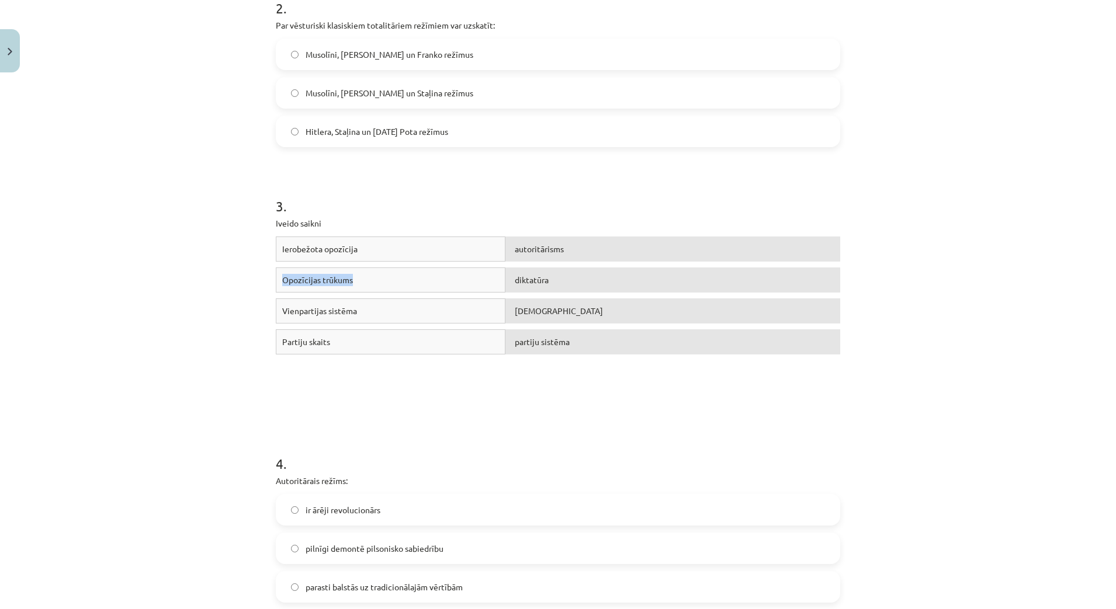
drag, startPoint x: 273, startPoint y: 280, endPoint x: 348, endPoint y: 283, distance: 75.4
click at [348, 283] on div "Opozīcijas trūkums" at bounding box center [391, 280] width 230 height 25
copy span "Opozīcijas trūkums"
click at [512, 416] on form "1 . Politiskais režīms: nav politiskās sistēmas funkcionēšanas veids ir veids, …" at bounding box center [558, 386] width 564 height 1197
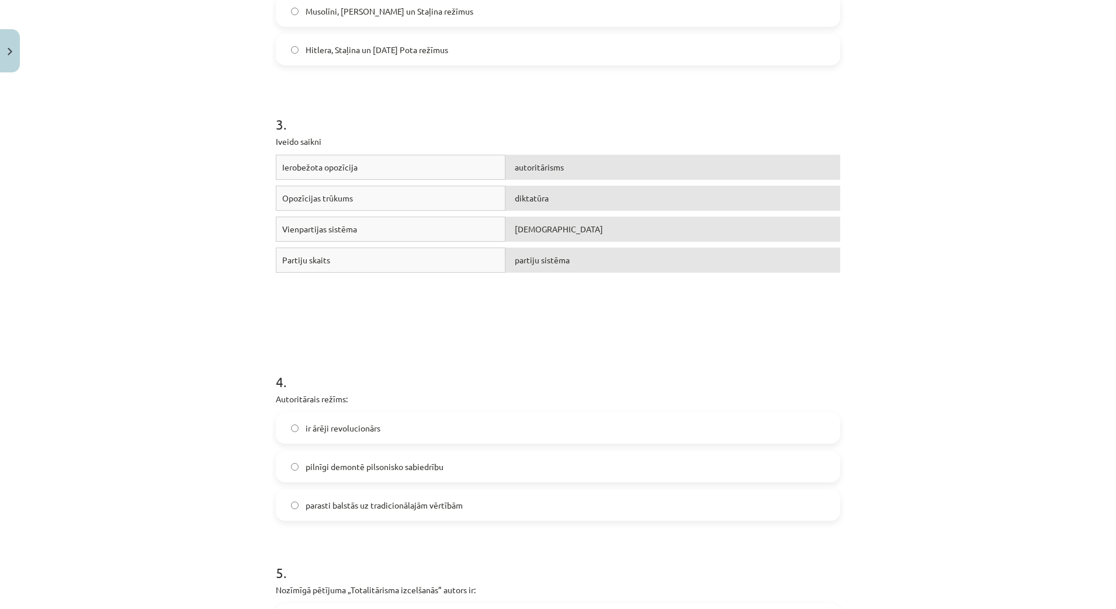
scroll to position [590, 0]
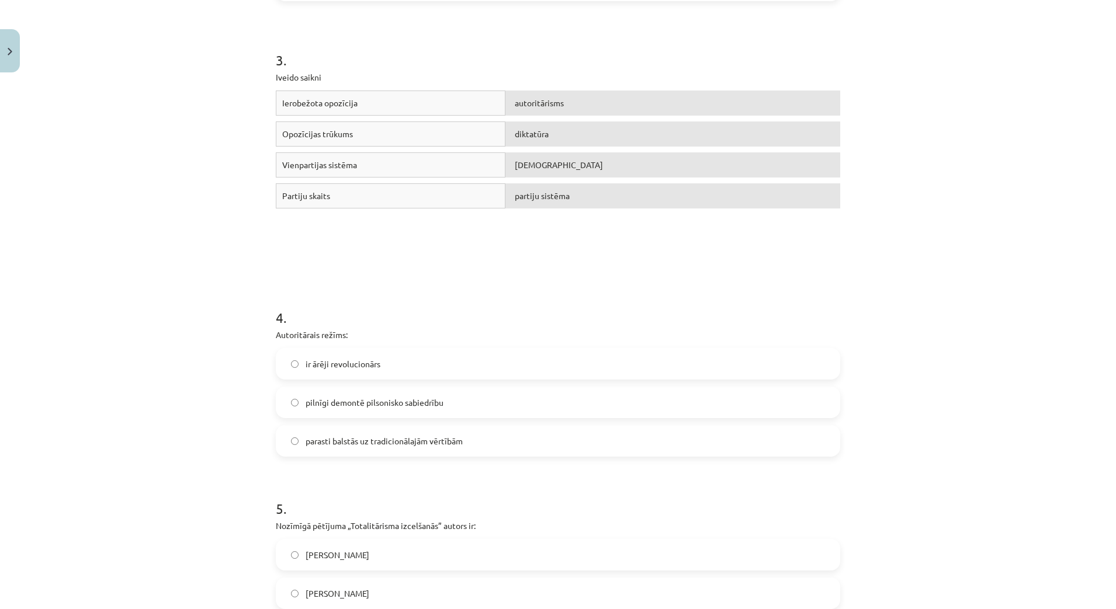
drag, startPoint x: 372, startPoint y: 441, endPoint x: 358, endPoint y: 440, distance: 13.5
click at [371, 442] on span "parasti balstās uz tradicionālajām vērtībām" at bounding box center [384, 441] width 157 height 12
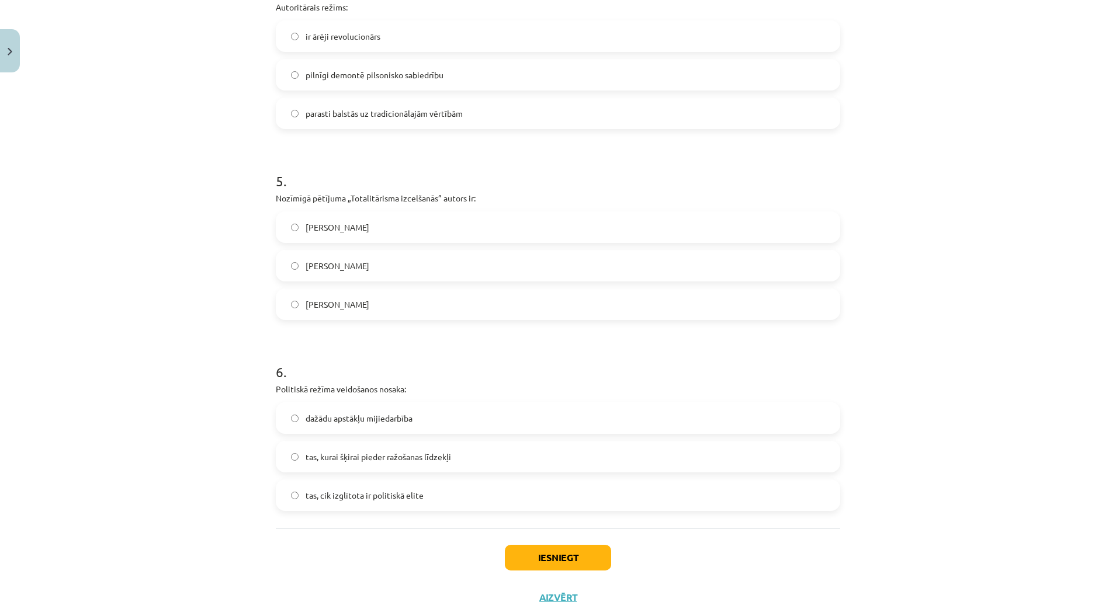
scroll to position [955, 0]
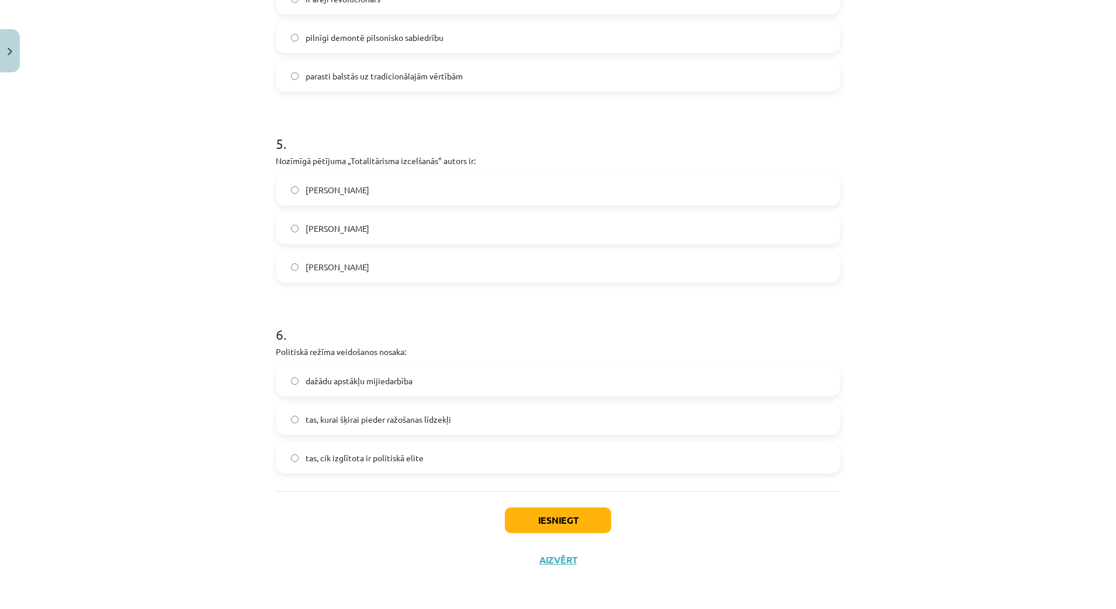
click at [337, 268] on span "[PERSON_NAME]" at bounding box center [338, 267] width 64 height 12
click at [361, 383] on span "dažādu apstākļu mijiedarbība" at bounding box center [359, 381] width 107 height 12
click at [539, 525] on button "Iesniegt" at bounding box center [558, 521] width 106 height 26
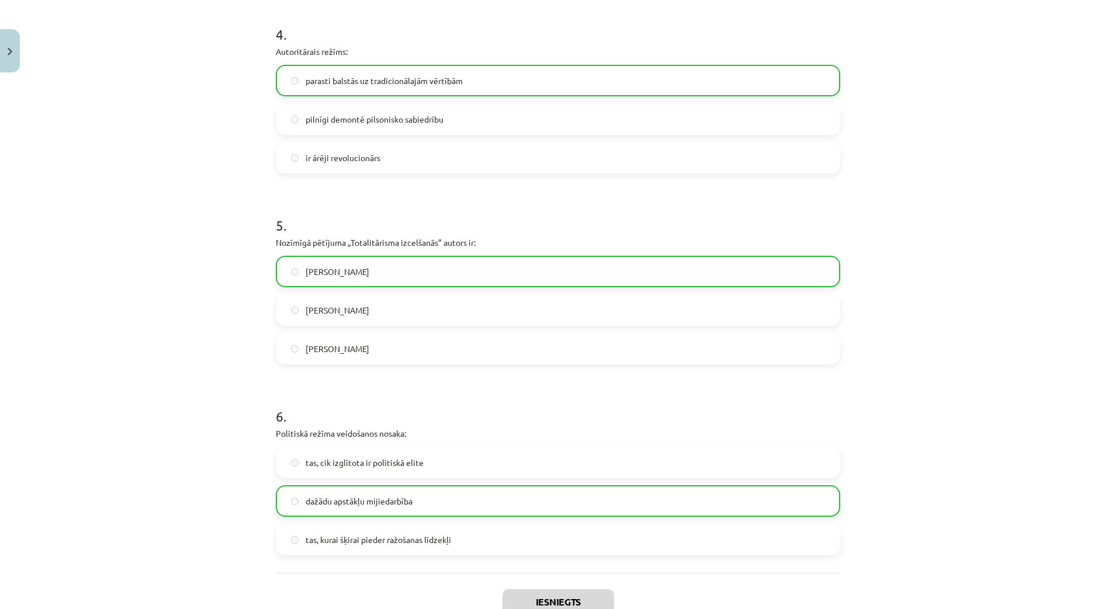
scroll to position [993, 0]
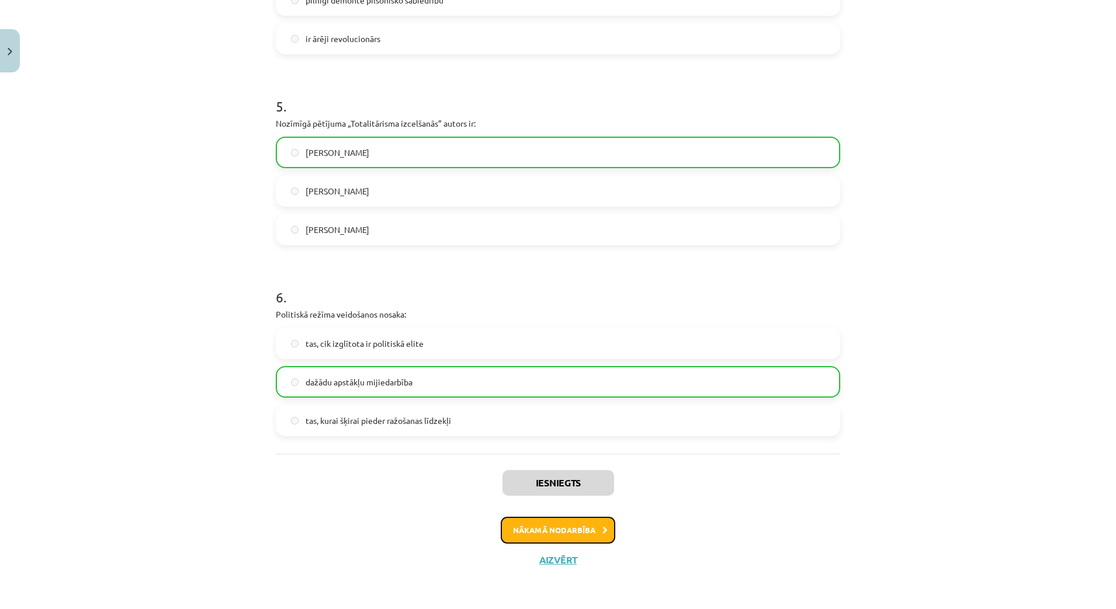
click at [559, 533] on button "Nākamā nodarbība" at bounding box center [558, 530] width 115 height 27
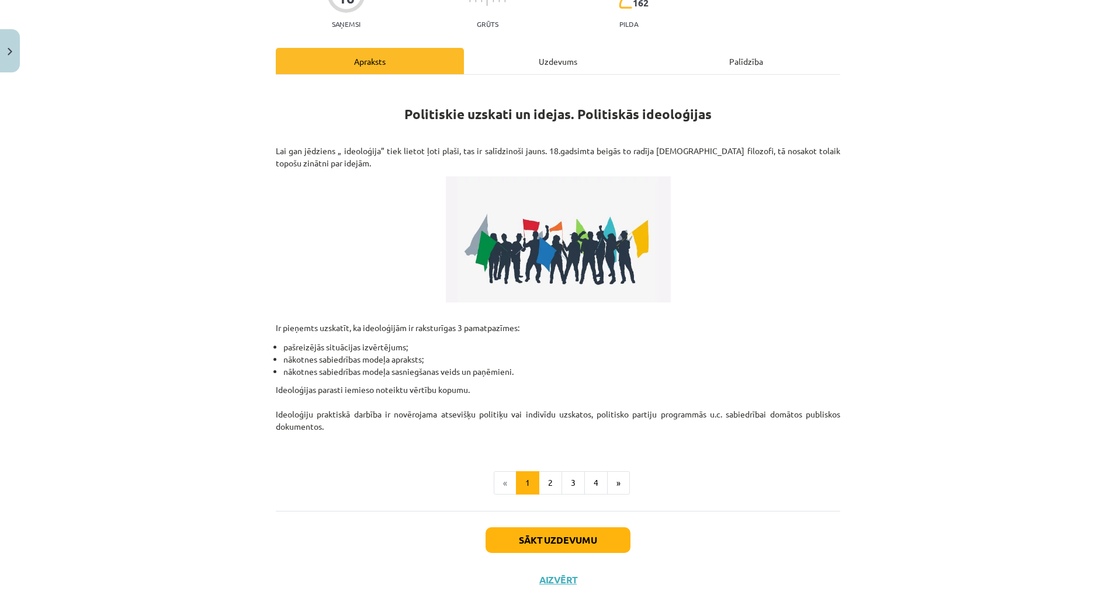
scroll to position [143, 0]
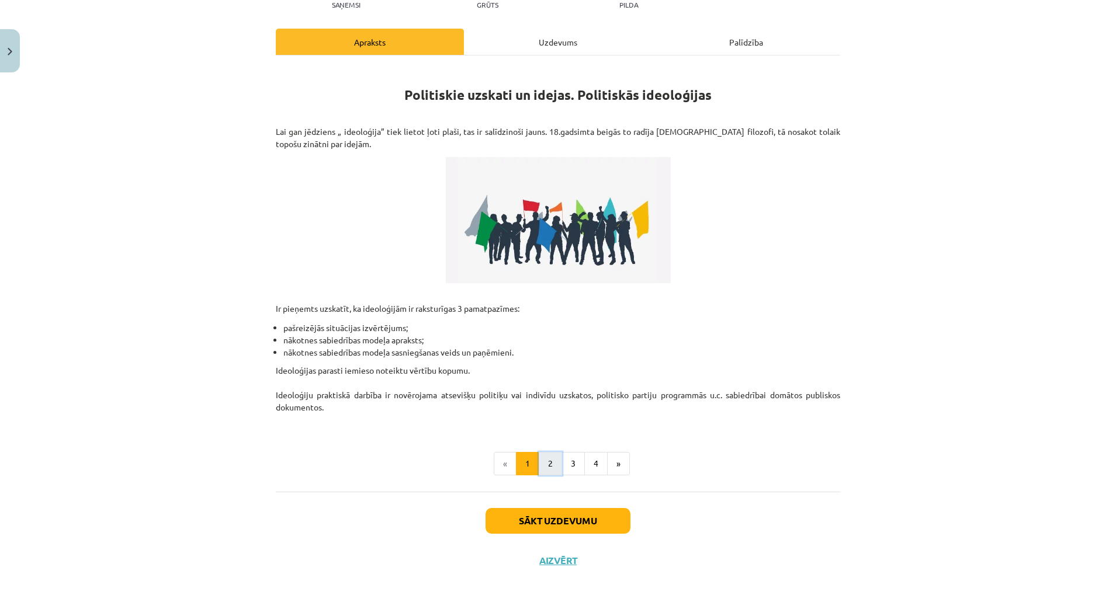
click at [547, 458] on button "2" at bounding box center [550, 463] width 23 height 23
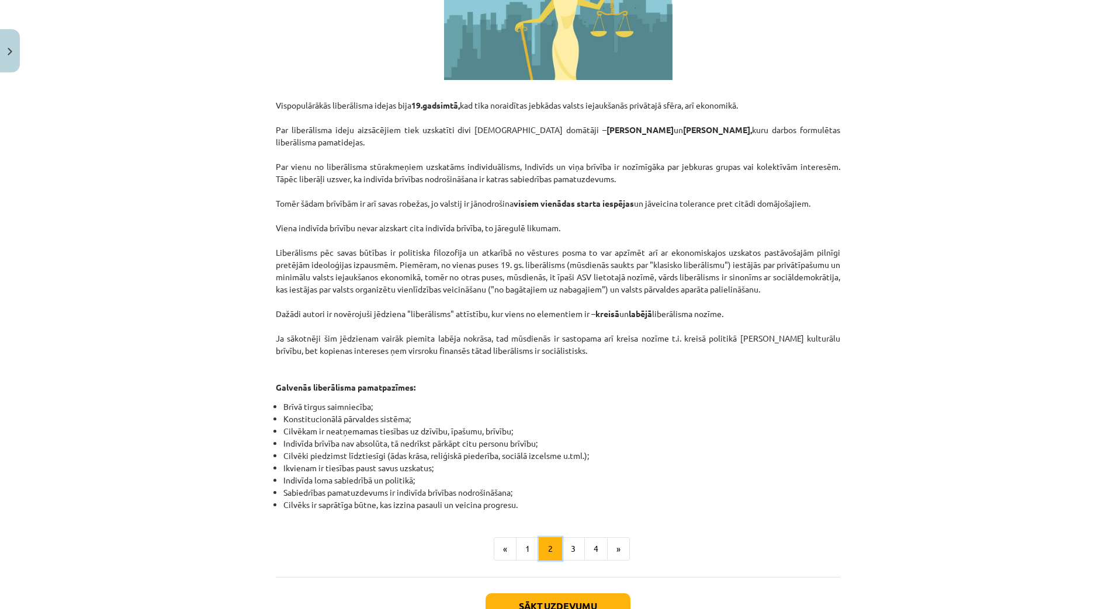
scroll to position [463, 0]
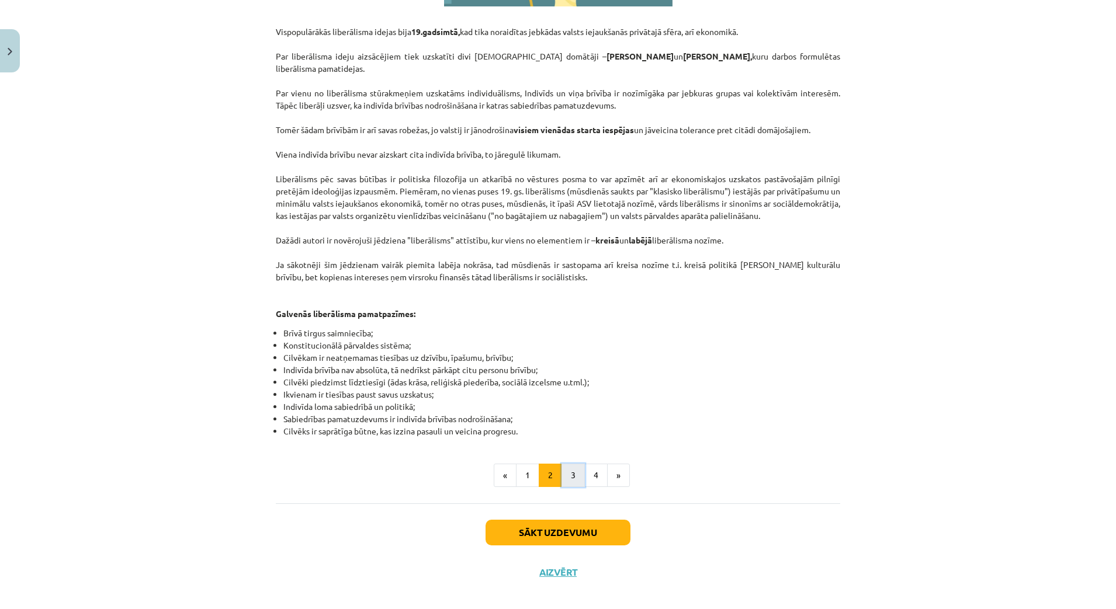
click at [575, 465] on button "3" at bounding box center [573, 475] width 23 height 23
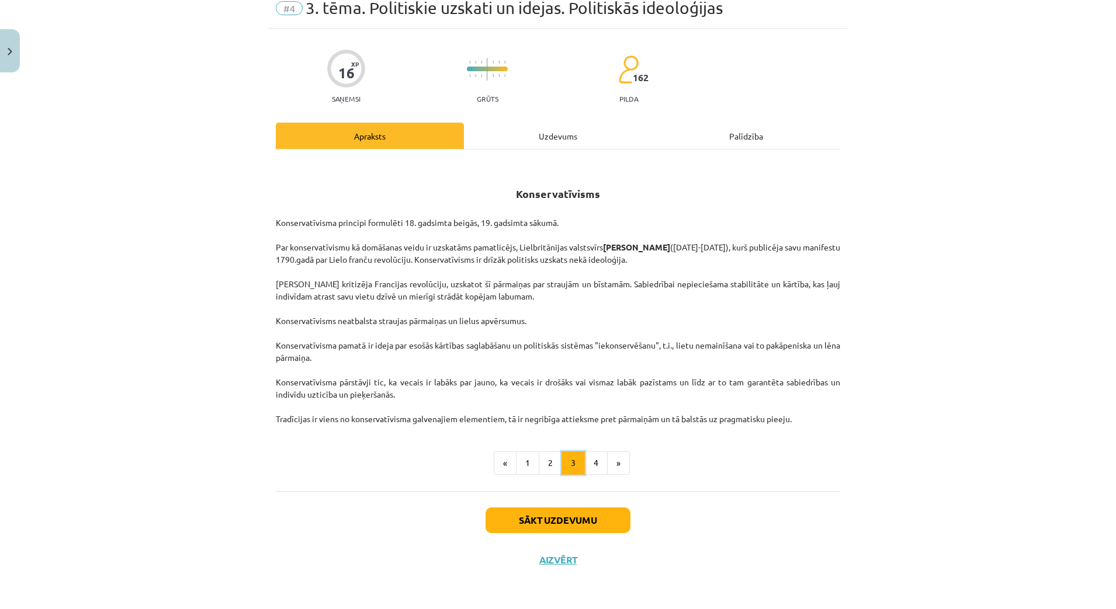
scroll to position [49, 0]
click at [529, 463] on button "1" at bounding box center [527, 463] width 23 height 23
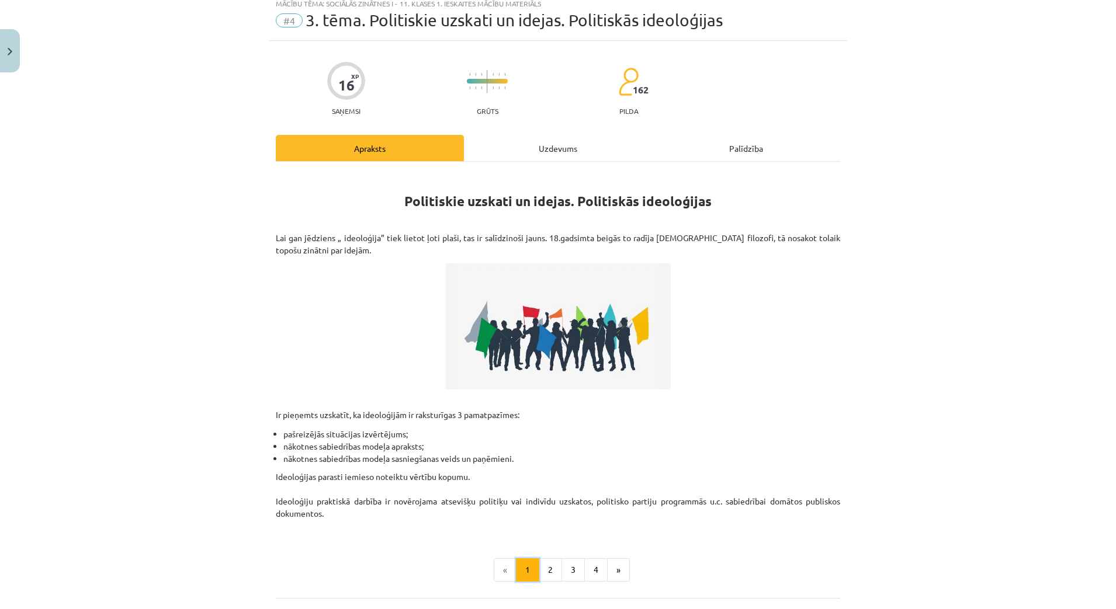
scroll to position [143, 0]
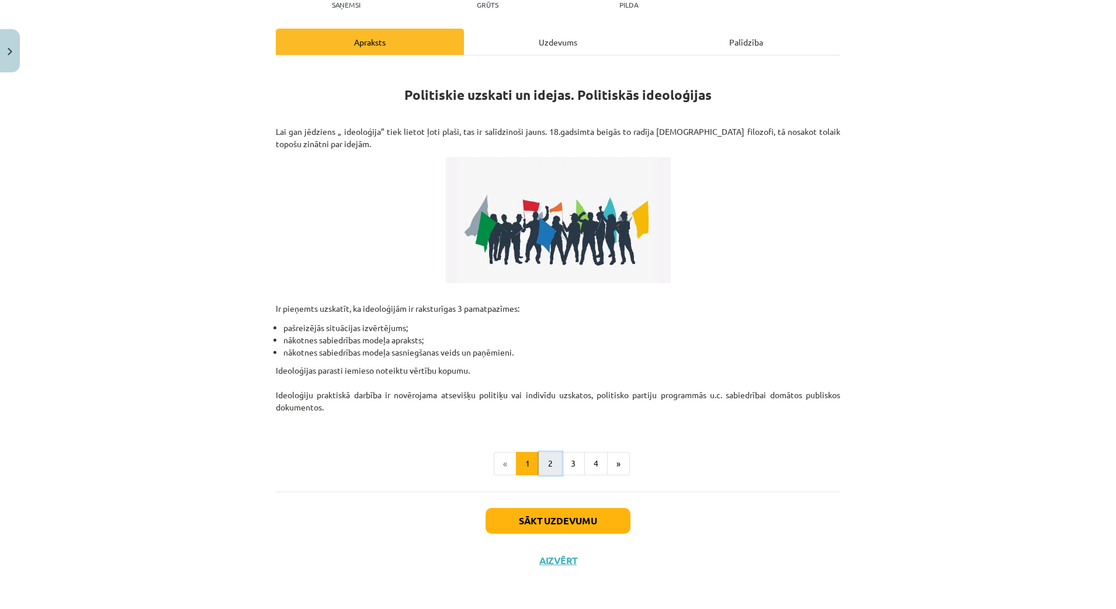
click at [548, 465] on button "2" at bounding box center [550, 463] width 23 height 23
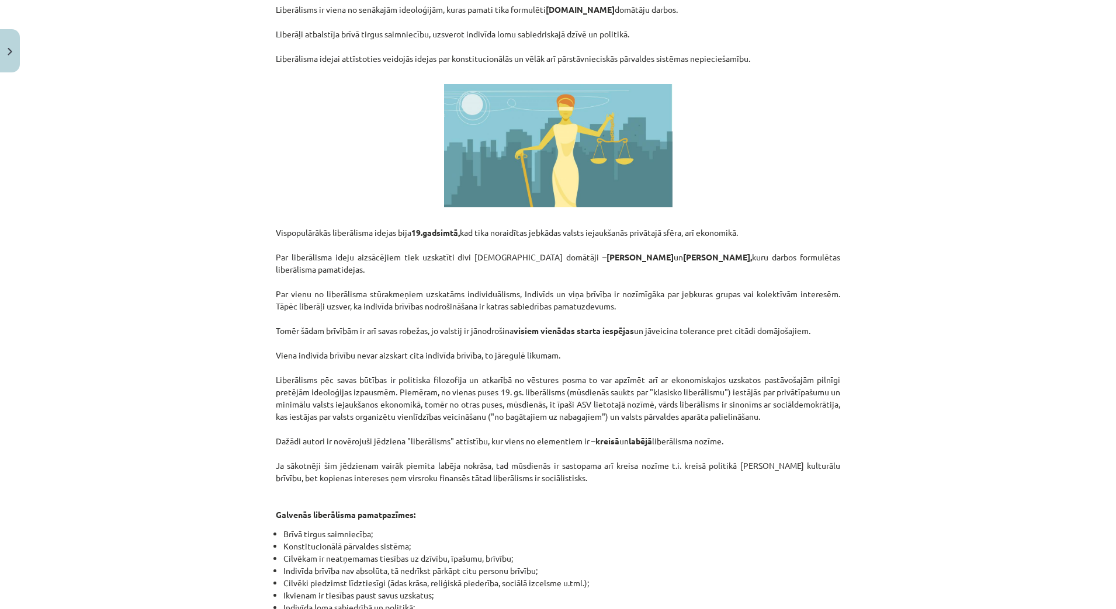
scroll to position [317, 0]
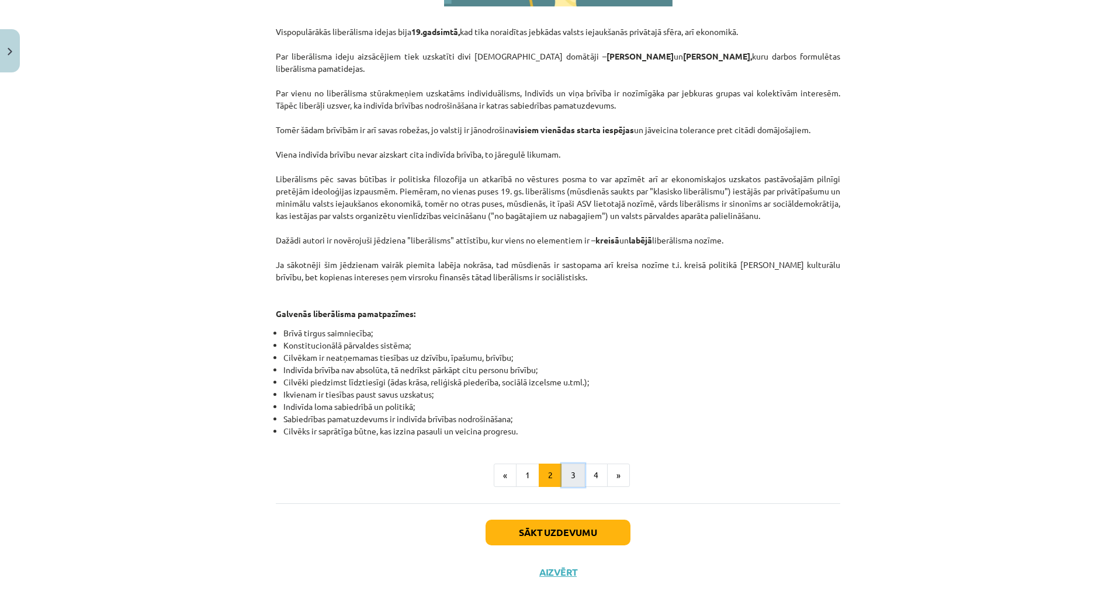
click at [564, 464] on button "3" at bounding box center [573, 475] width 23 height 23
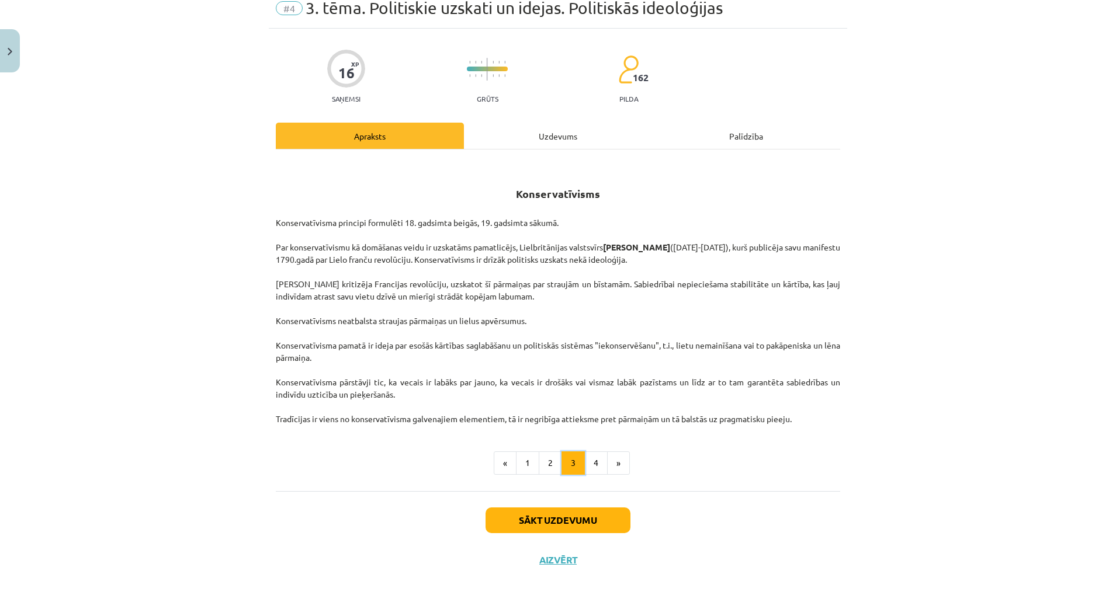
scroll to position [49, 0]
click at [590, 466] on button "4" at bounding box center [595, 463] width 23 height 23
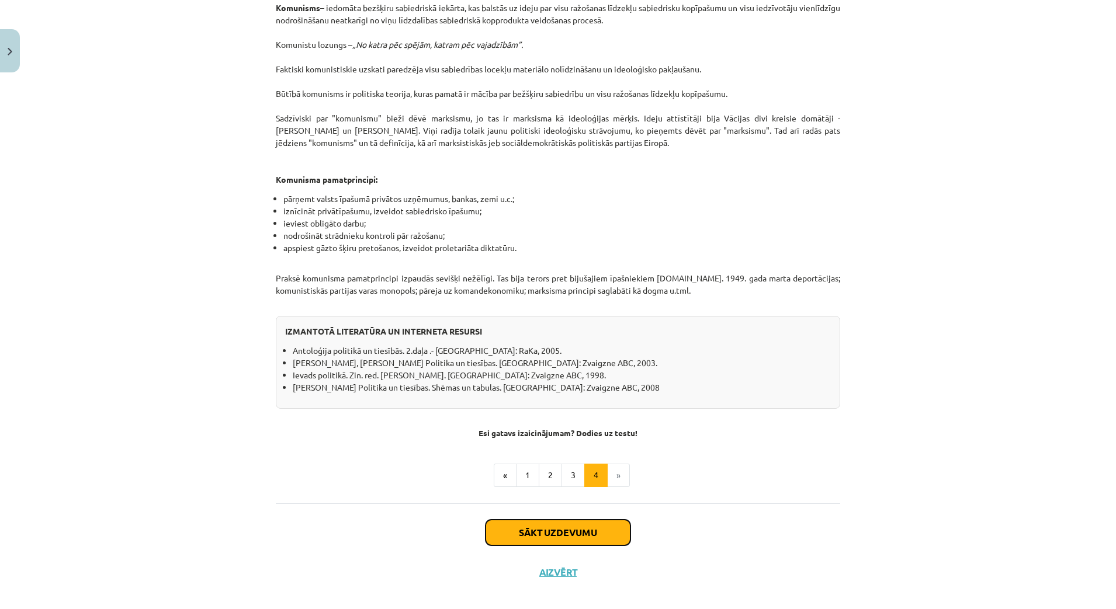
click at [588, 520] on button "Sākt uzdevumu" at bounding box center [558, 533] width 145 height 26
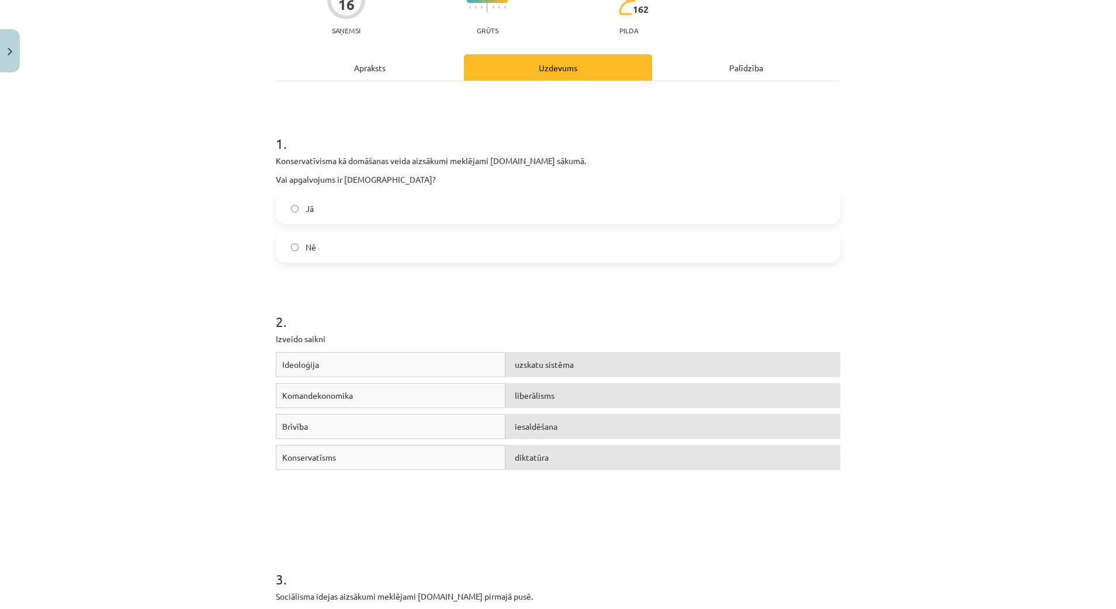
scroll to position [0, 0]
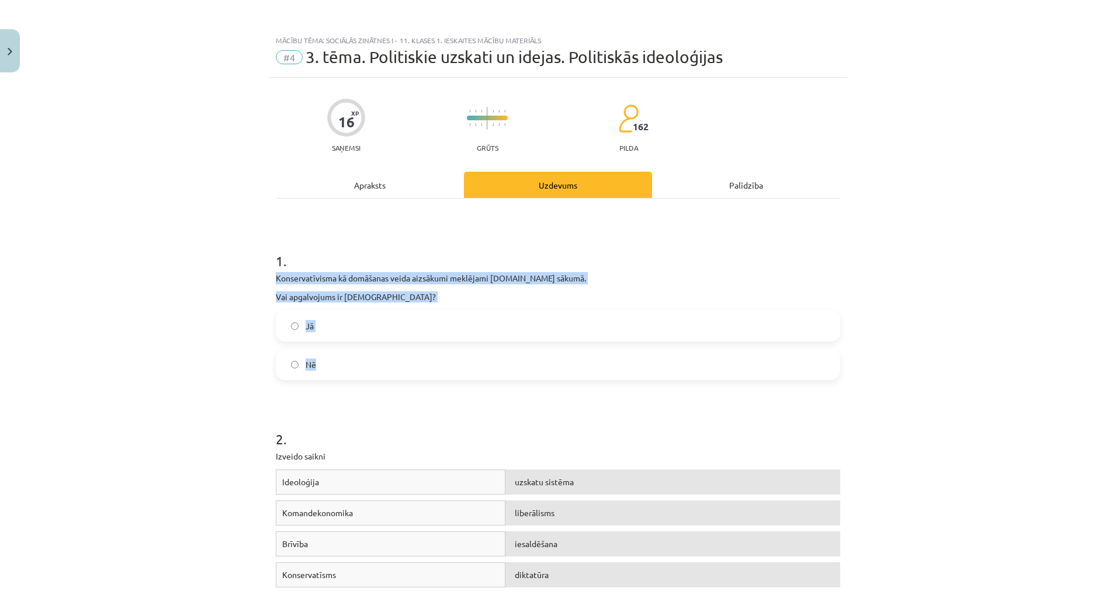
drag, startPoint x: 261, startPoint y: 276, endPoint x: 370, endPoint y: 365, distance: 141.2
click at [370, 365] on div "Mācību tēma: Sociālās zinātnes i - 11. klases 1. ieskaites mācību materiāls #4 …" at bounding box center [558, 304] width 1116 height 609
copy div "Konservatīvisma kā domāšanas veida aizsākumi meklējami [DOMAIN_NAME] sākumā. Va…"
click at [193, 331] on div "Mācību tēma: Sociālās zinātnes i - 11. klases 1. ieskaites mācību materiāls #4 …" at bounding box center [558, 304] width 1116 height 609
click at [202, 327] on div "Mācību tēma: Sociālās zinātnes i - 11. klases 1. ieskaites mācību materiāls #4 …" at bounding box center [558, 304] width 1116 height 609
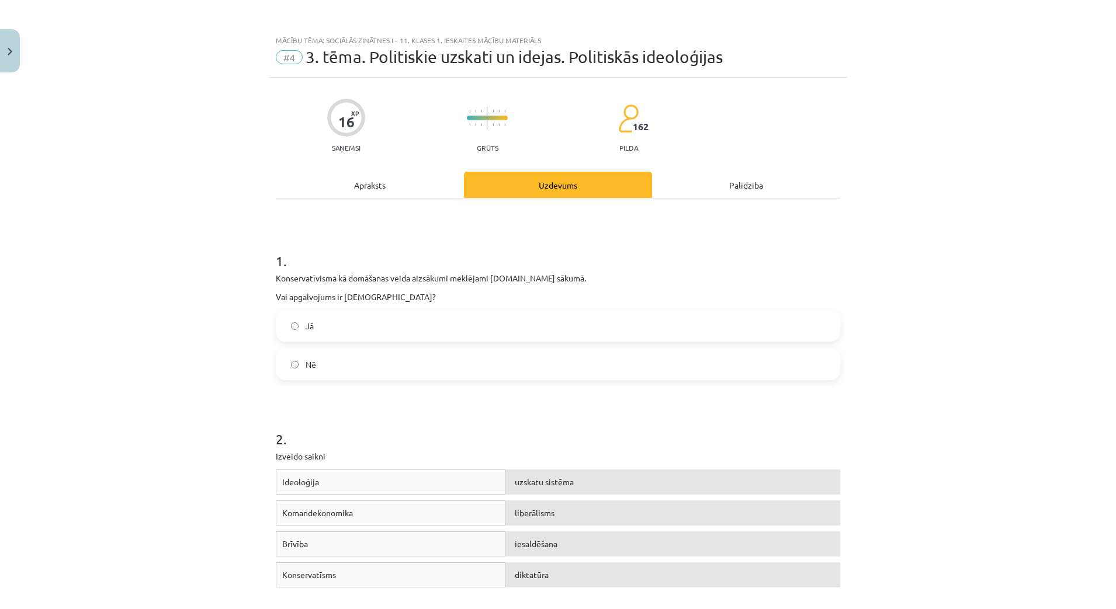
click at [285, 365] on label "Nē" at bounding box center [558, 364] width 562 height 29
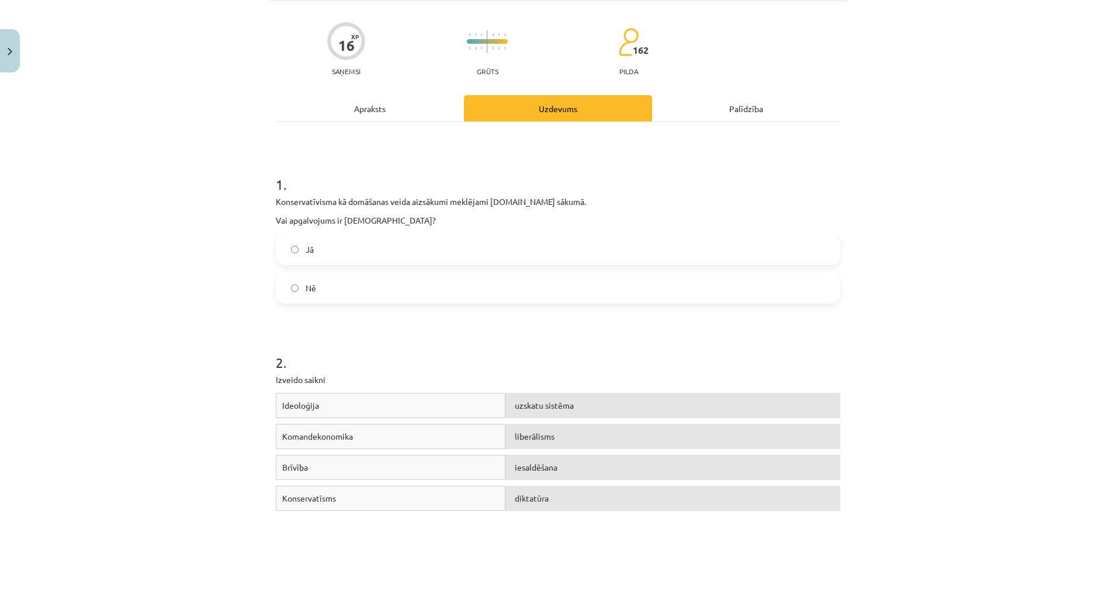
scroll to position [146, 0]
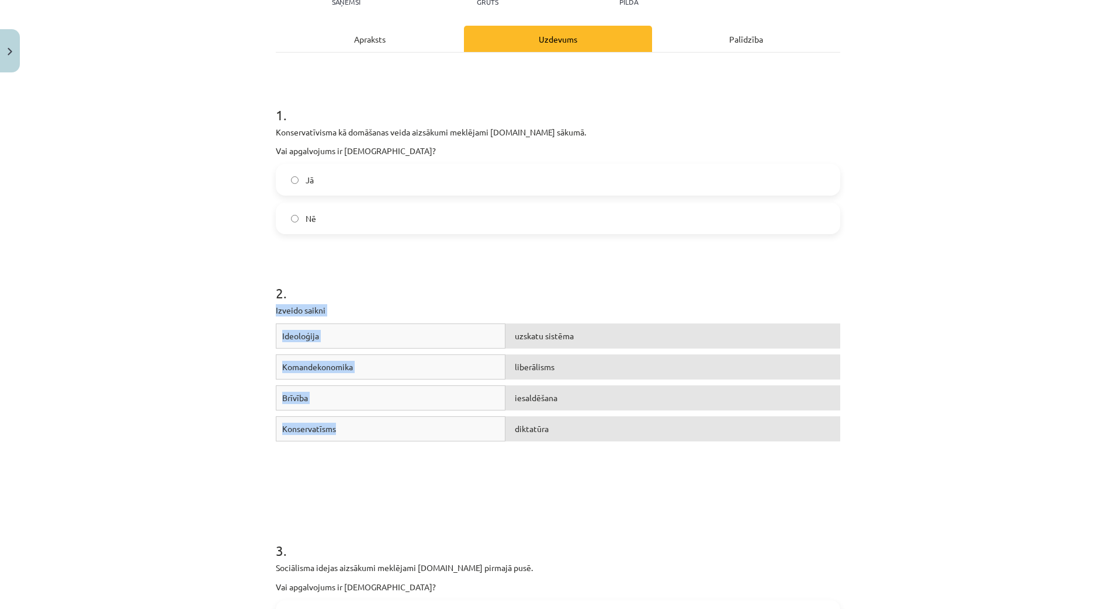
drag, startPoint x: 266, startPoint y: 306, endPoint x: 406, endPoint y: 425, distance: 183.2
copy div "Izveido saikni Ideoloģija uzskatu sistēma Komandekonomika liberālisms Brīvība i…"
click at [420, 318] on div "2 . Izveido saikni Ideoloģija uzskatu sistēma Komandekonomika liberālisms Brīvī…" at bounding box center [558, 370] width 564 height 258
drag, startPoint x: 419, startPoint y: 337, endPoint x: 522, endPoint y: 341, distance: 103.5
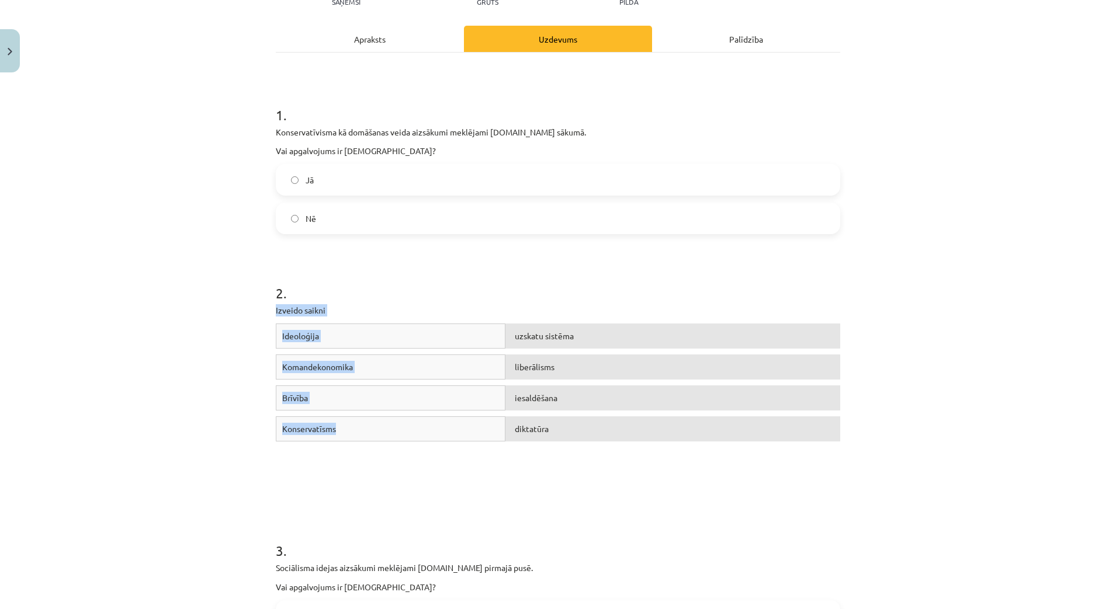
click at [420, 338] on div "Ideoloģija" at bounding box center [391, 336] width 230 height 25
click at [448, 330] on div "Ideoloģija" at bounding box center [391, 336] width 230 height 25
drag, startPoint x: 313, startPoint y: 333, endPoint x: 272, endPoint y: 332, distance: 40.3
click at [276, 334] on div "Ideoloģija" at bounding box center [391, 336] width 230 height 25
copy span "Ideoloģija"
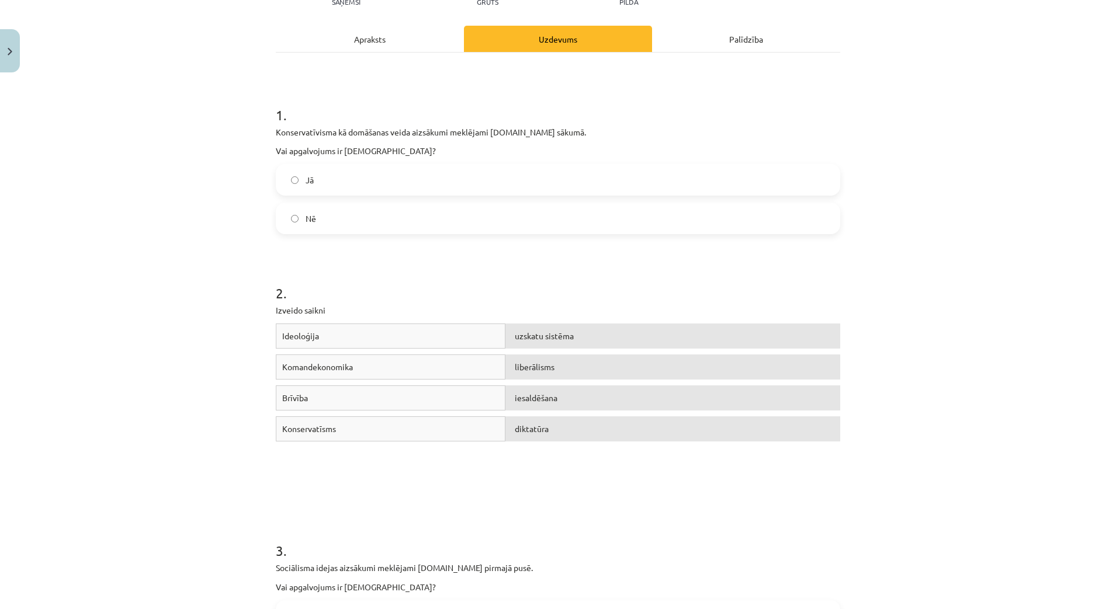
click at [356, 368] on div "Komandekonomika" at bounding box center [391, 367] width 230 height 25
drag, startPoint x: 330, startPoint y: 431, endPoint x: 272, endPoint y: 428, distance: 57.9
click at [276, 430] on div "Konservatīsms" at bounding box center [391, 429] width 230 height 25
copy span "Konservatīsms"
drag, startPoint x: 349, startPoint y: 369, endPoint x: 275, endPoint y: 368, distance: 74.2
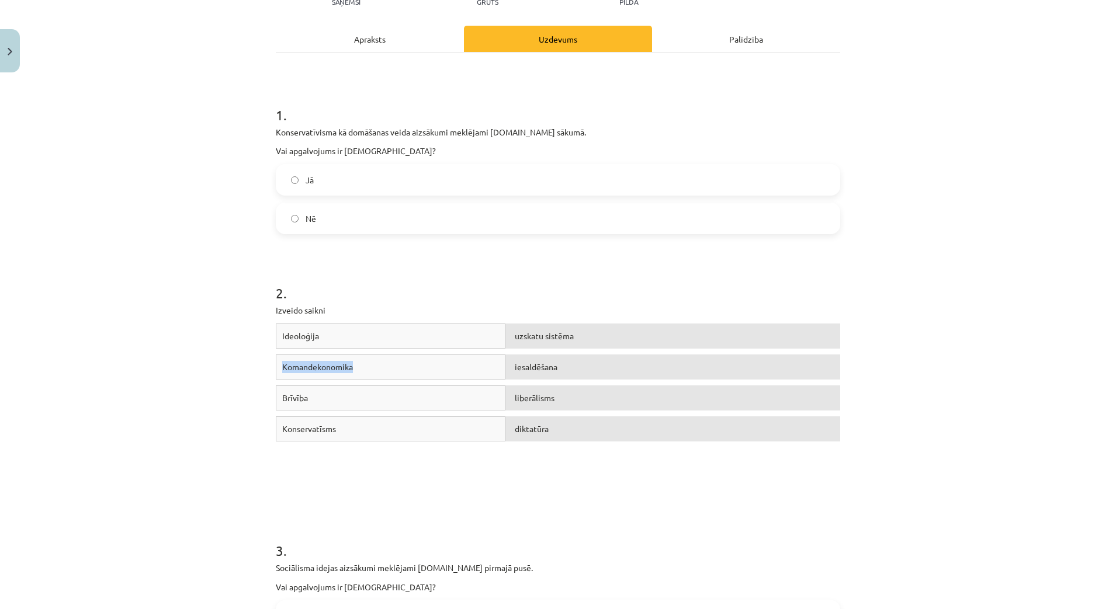
click at [276, 368] on div "Komandekonomika" at bounding box center [391, 367] width 230 height 25
copy span "Komandekonomika"
click at [318, 401] on div "Brīvība" at bounding box center [391, 398] width 230 height 25
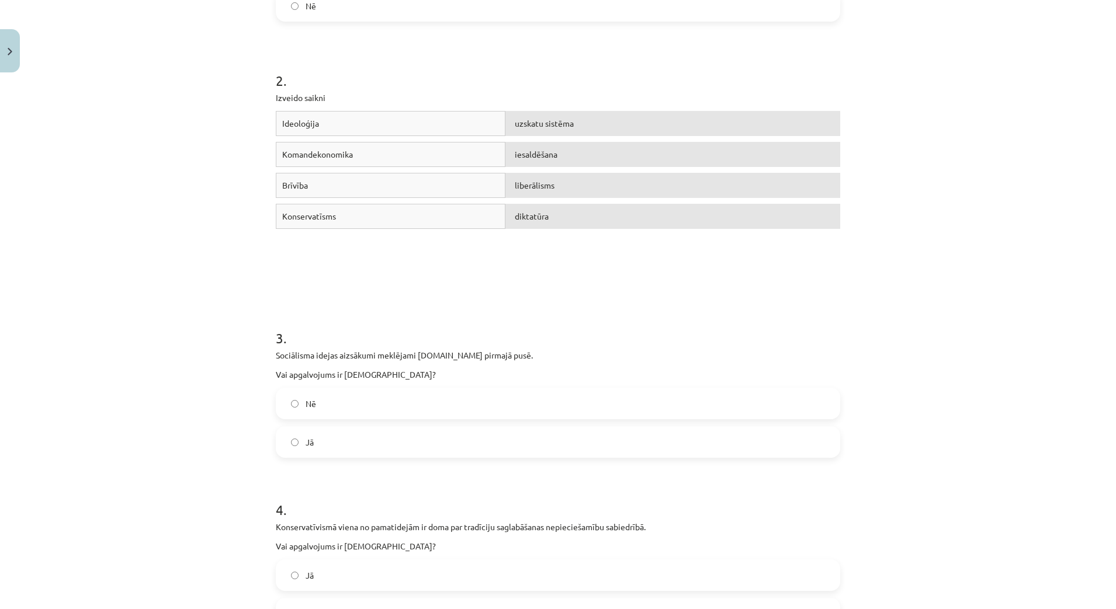
scroll to position [365, 0]
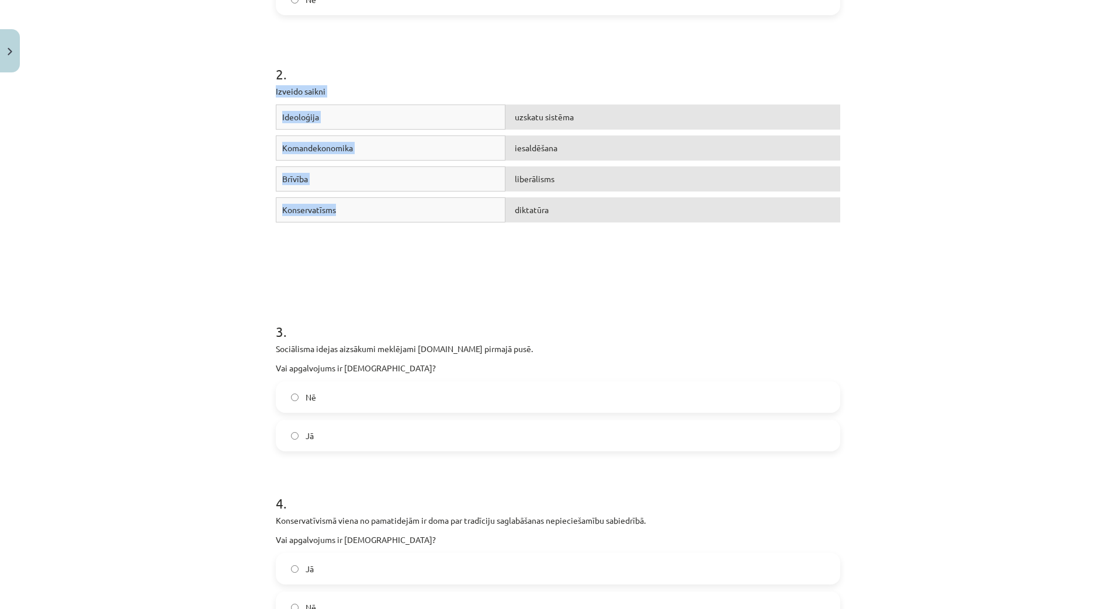
drag, startPoint x: 268, startPoint y: 89, endPoint x: 377, endPoint y: 206, distance: 159.2
click at [377, 206] on div "16 XP Saņemsi Grūts 162 pilda Apraksts Uzdevums Palīdzība 1 . Konservatīvisma k…" at bounding box center [558, 481] width 579 height 1538
copy div "Izveido saikni Ideoloģija uzskatu sistēma Komandekonomika iesaldēšana Brīvība l…"
click at [470, 266] on div "Ideoloģija uzskatu sistēma Komandekonomika iesaldēšana Brīvība liberālisms Kons…" at bounding box center [558, 192] width 564 height 175
click at [347, 214] on div "Konservatīsms" at bounding box center [391, 210] width 230 height 25
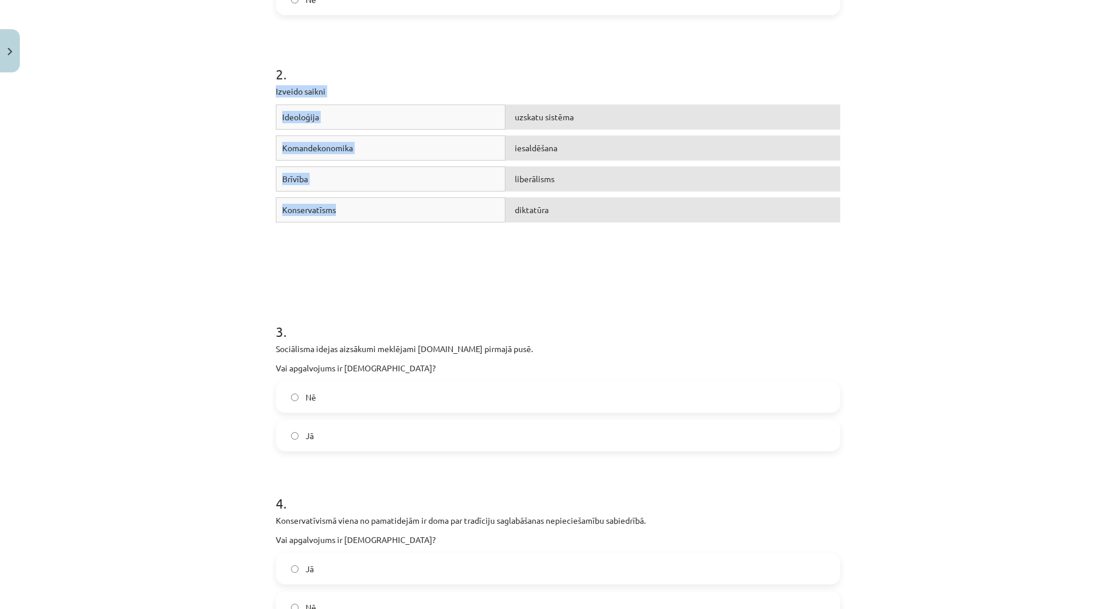
click at [301, 127] on div "Ideoloģija" at bounding box center [391, 117] width 230 height 25
click at [269, 99] on div "16 XP Saņemsi Grūts 162 pilda Apraksts Uzdevums Palīdzība 1 . Konservatīvisma k…" at bounding box center [558, 481] width 579 height 1538
click at [276, 122] on div "Ideoloģija" at bounding box center [391, 117] width 230 height 25
click at [277, 122] on div "Ideoloģija" at bounding box center [391, 117] width 230 height 25
click at [308, 401] on span "Nē" at bounding box center [311, 398] width 11 height 12
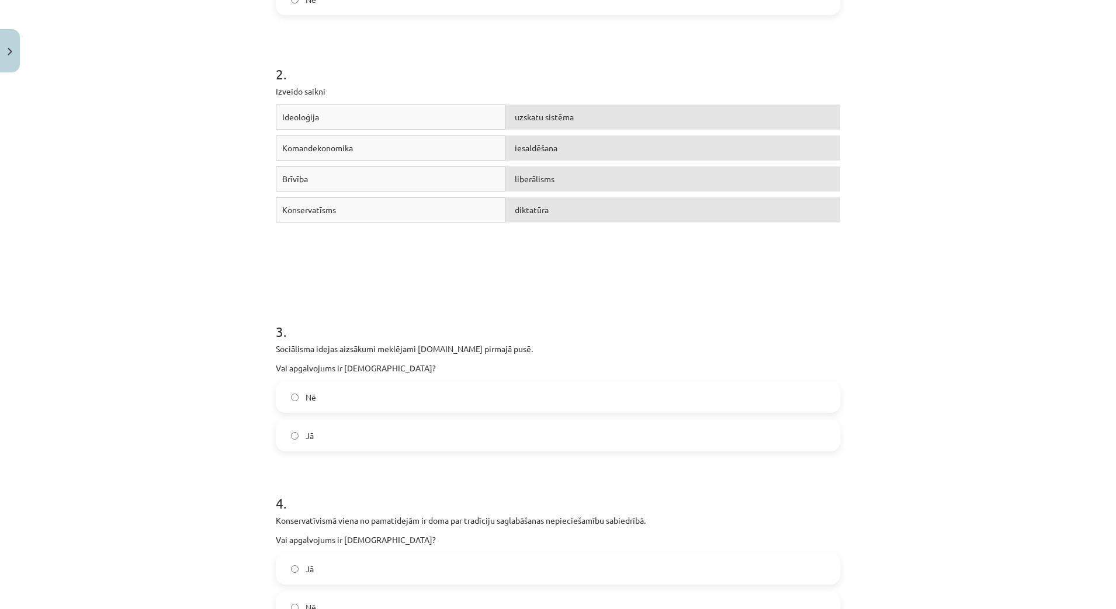
drag, startPoint x: 306, startPoint y: 401, endPoint x: 281, endPoint y: 148, distance: 253.7
click at [283, 151] on span "Komandekonomika" at bounding box center [317, 148] width 71 height 11
drag, startPoint x: 274, startPoint y: 110, endPoint x: 338, endPoint y: 213, distance: 120.8
click at [340, 214] on div "Ideoloģija uzskatu sistēma Komandekonomika iesaldēšana Brīvība liberālisms Kons…" at bounding box center [558, 192] width 564 height 175
copy div "Ideoloģija uzskatu sistēma Komandekonomika iesaldēšana Brīvība liberālisms Kons…"
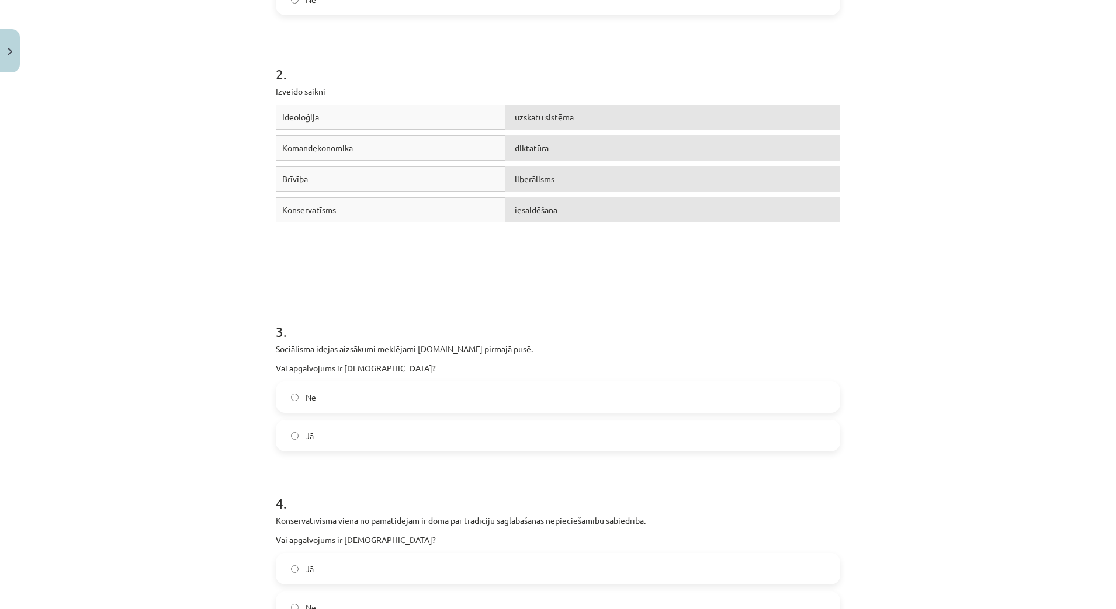
click at [130, 306] on div "Mācību tēma: Sociālās zinātnes i - 11. klases 1. ieskaites mācību materiāls #4 …" at bounding box center [558, 304] width 1116 height 609
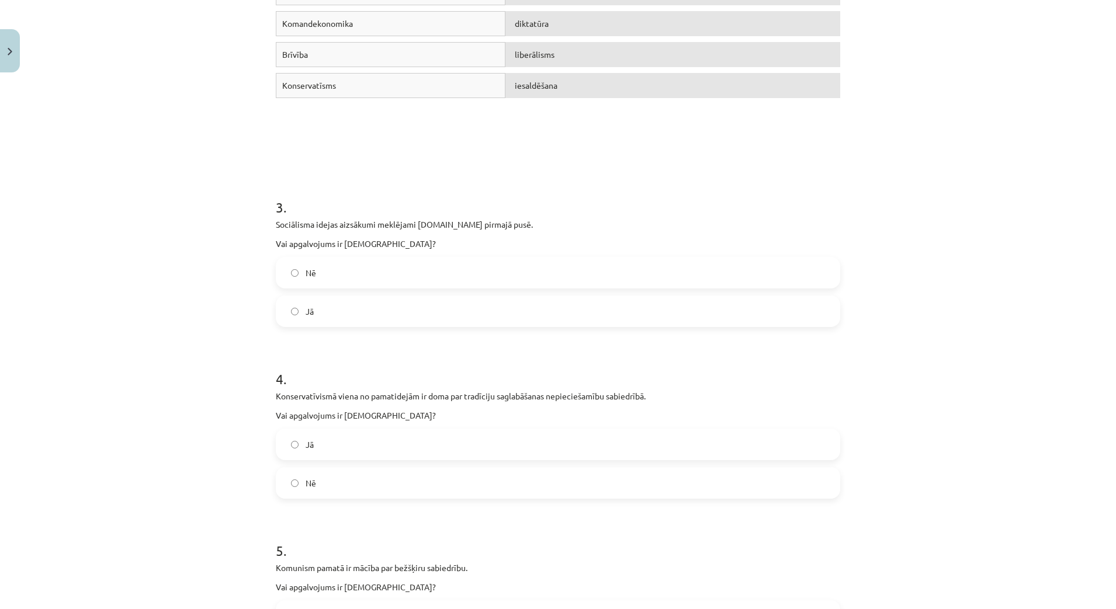
scroll to position [511, 0]
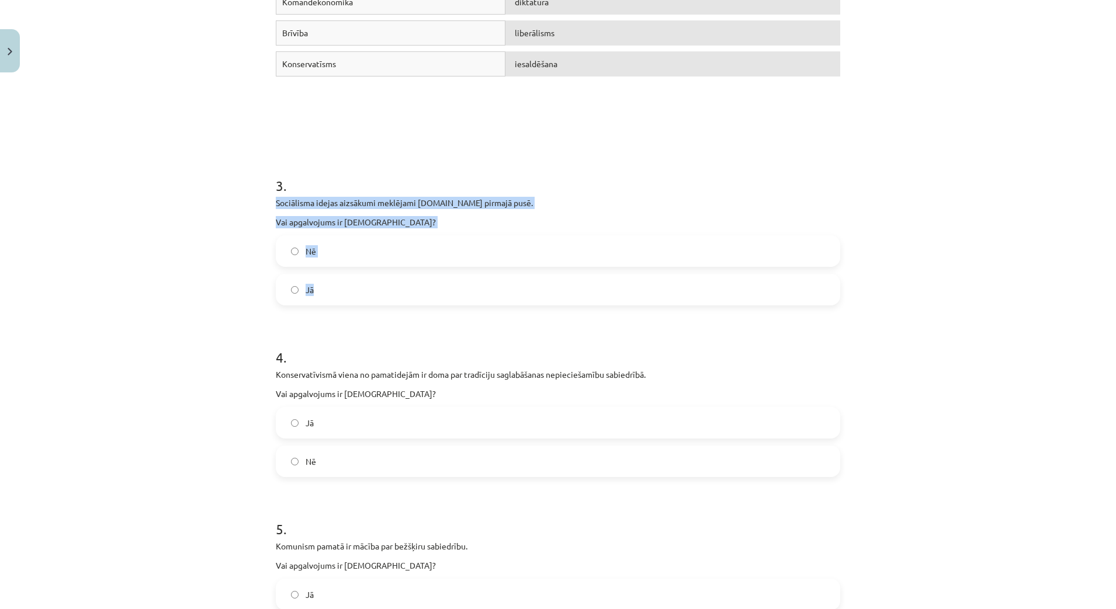
drag, startPoint x: 266, startPoint y: 206, endPoint x: 343, endPoint y: 295, distance: 117.2
click at [344, 296] on div "16 XP Saņemsi Grūts 162 pilda Apraksts Uzdevums Palīdzība 1 . Konservatīvisma k…" at bounding box center [558, 335] width 579 height 1538
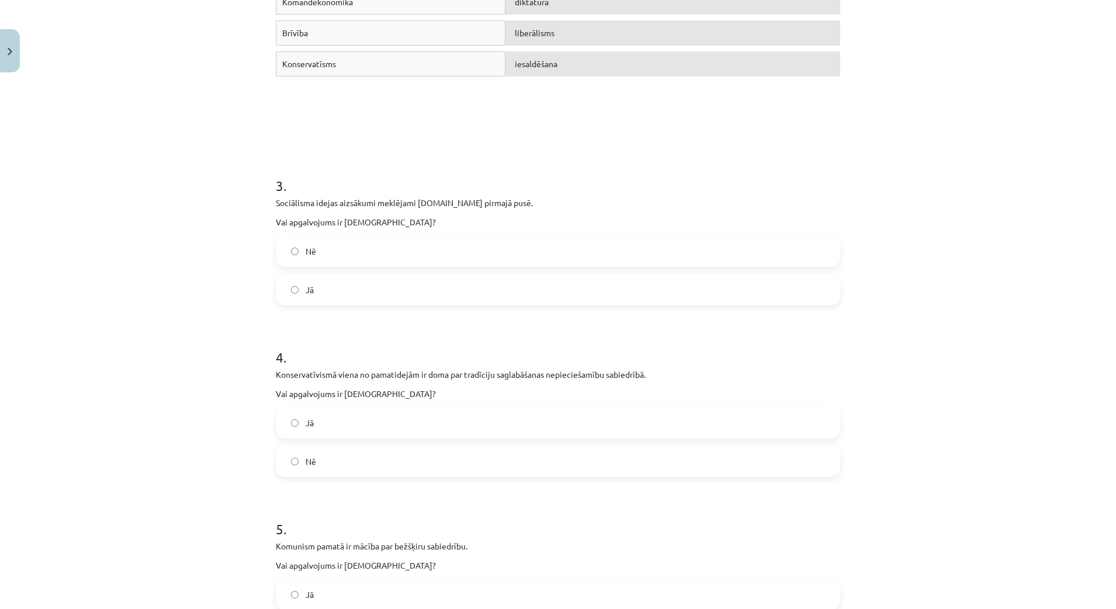
click at [255, 329] on div "Mācību tēma: Sociālās zinātnes i - 11. klases 1. ieskaites mācību materiāls #4 …" at bounding box center [558, 304] width 1116 height 609
click at [297, 290] on label "Jā" at bounding box center [558, 289] width 562 height 29
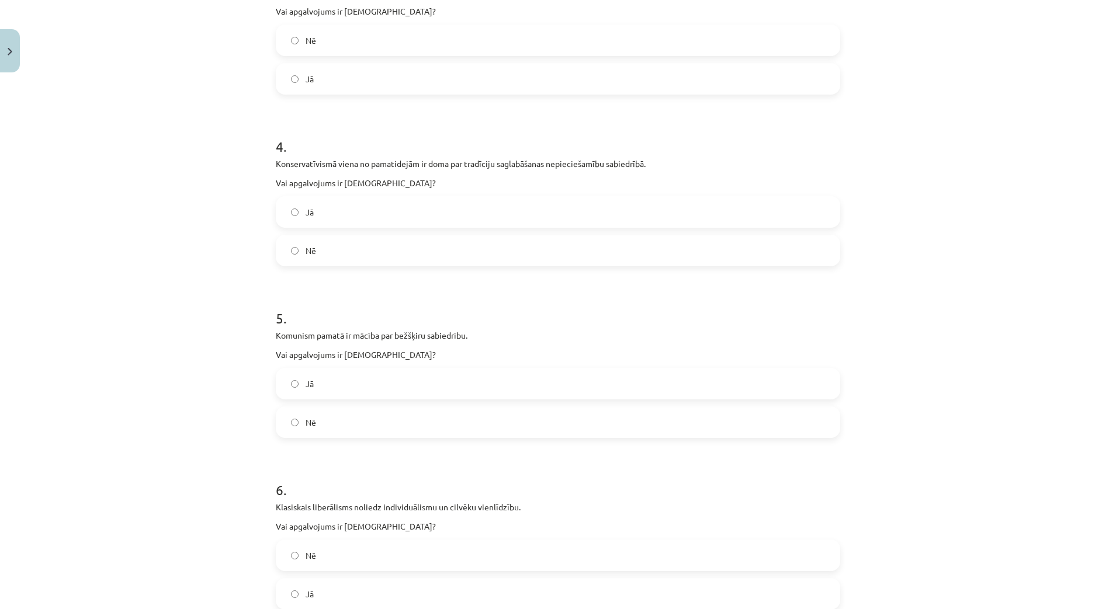
scroll to position [730, 0]
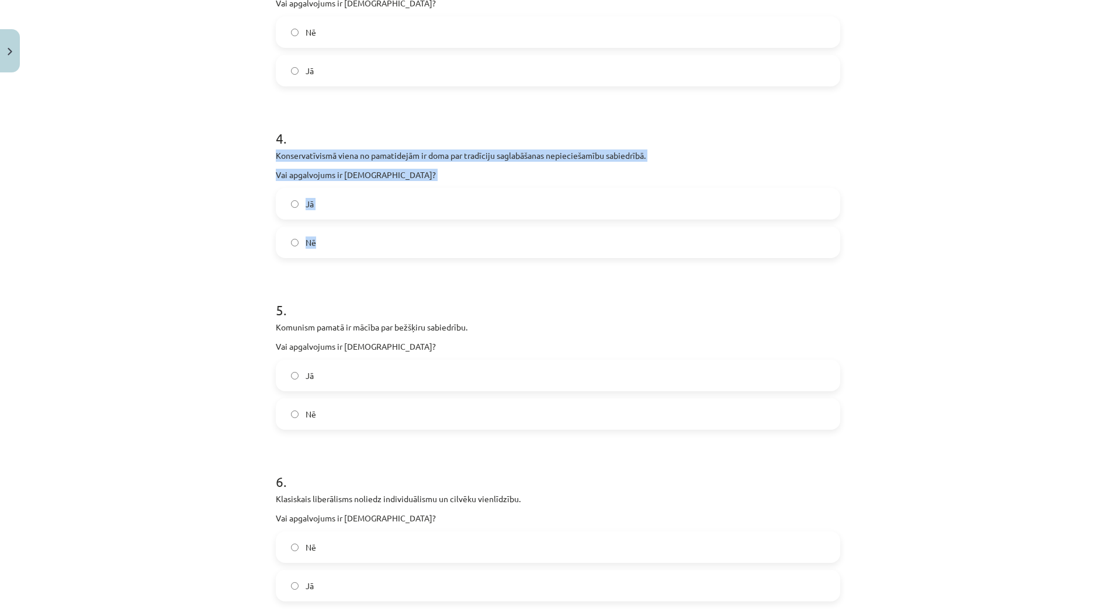
drag, startPoint x: 261, startPoint y: 158, endPoint x: 392, endPoint y: 243, distance: 155.8
click at [392, 243] on div "Mācību tēma: Sociālās zinātnes i - 11. klases 1. ieskaites mācību materiāls #4 …" at bounding box center [558, 304] width 1116 height 609
click at [320, 195] on label "Jā" at bounding box center [558, 203] width 562 height 29
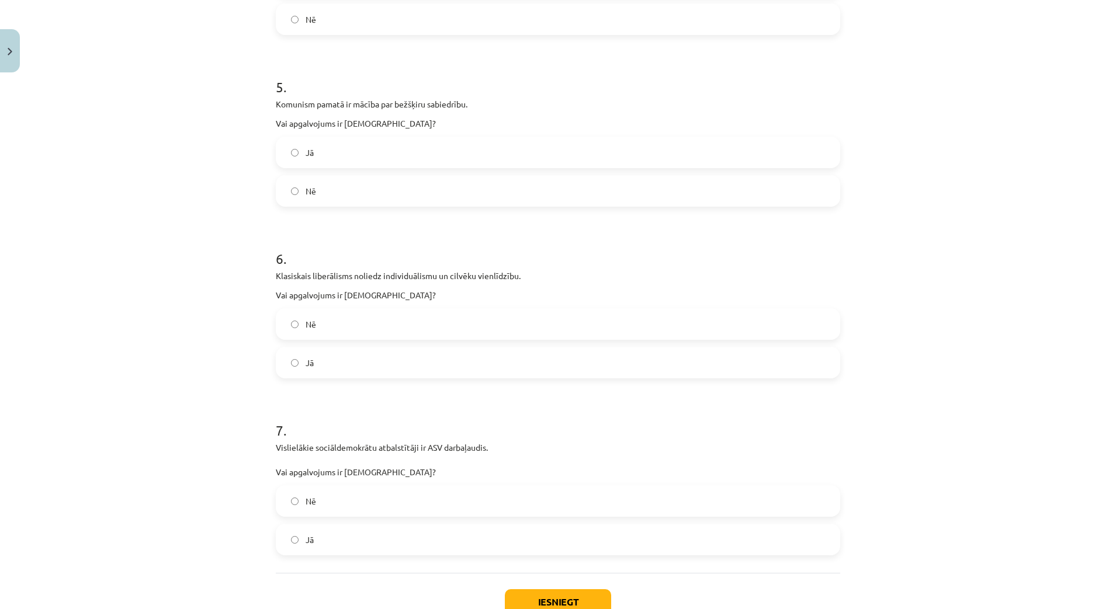
scroll to position [950, 0]
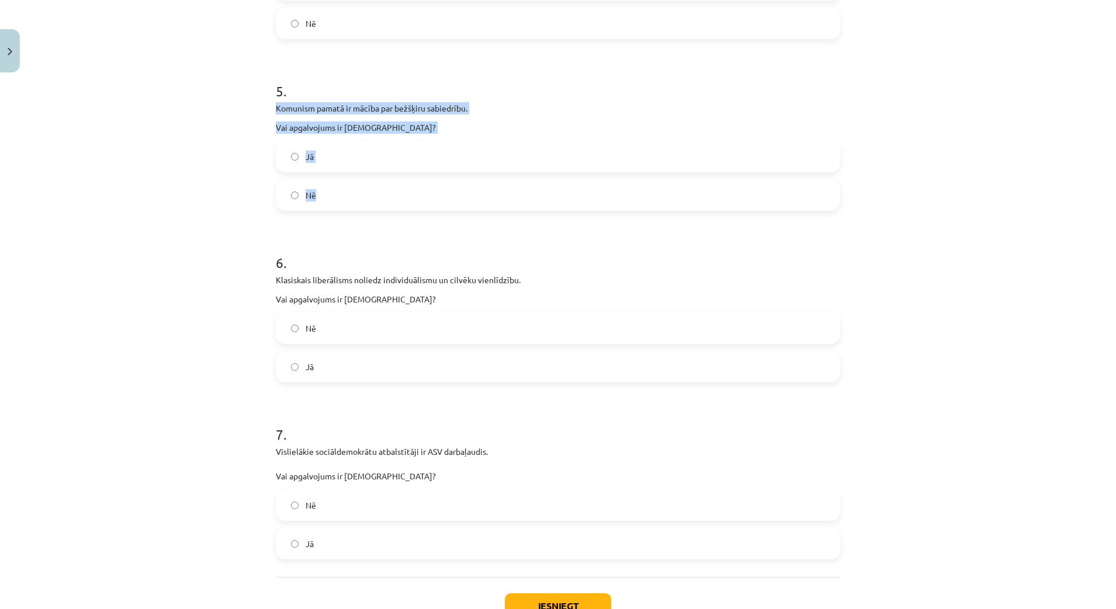
drag, startPoint x: 263, startPoint y: 107, endPoint x: 402, endPoint y: 199, distance: 166.9
click at [402, 199] on div "Mācību tēma: Sociālās zinātnes i - 11. klases 1. ieskaites mācību materiāls #4 …" at bounding box center [558, 304] width 1116 height 609
click at [298, 155] on label "Jā" at bounding box center [558, 156] width 562 height 29
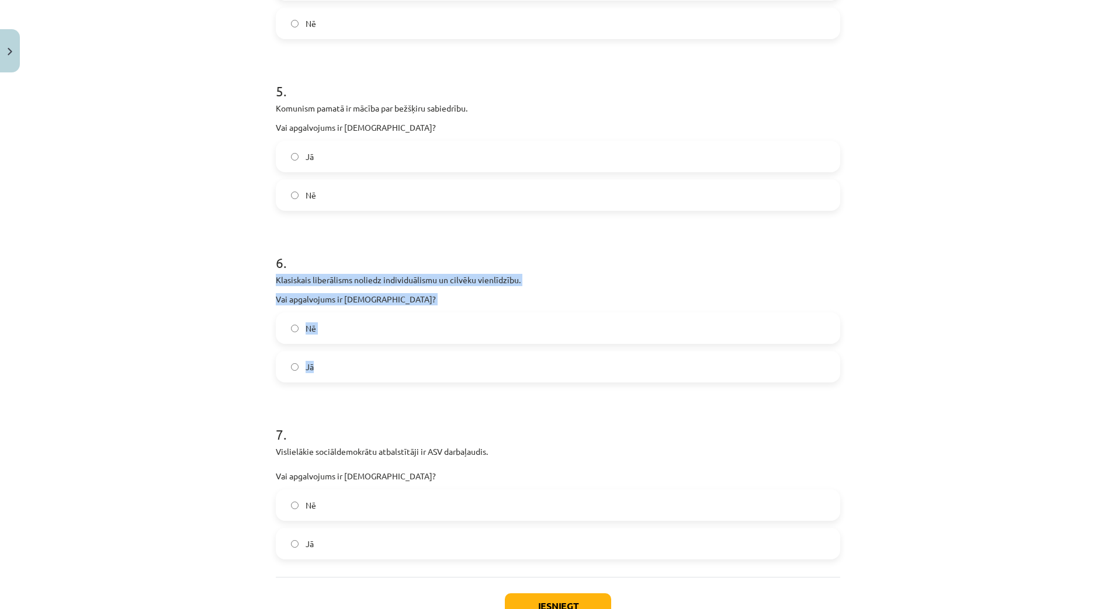
drag, startPoint x: 264, startPoint y: 279, endPoint x: 330, endPoint y: 376, distance: 117.0
click at [315, 324] on label "Nē" at bounding box center [558, 328] width 562 height 29
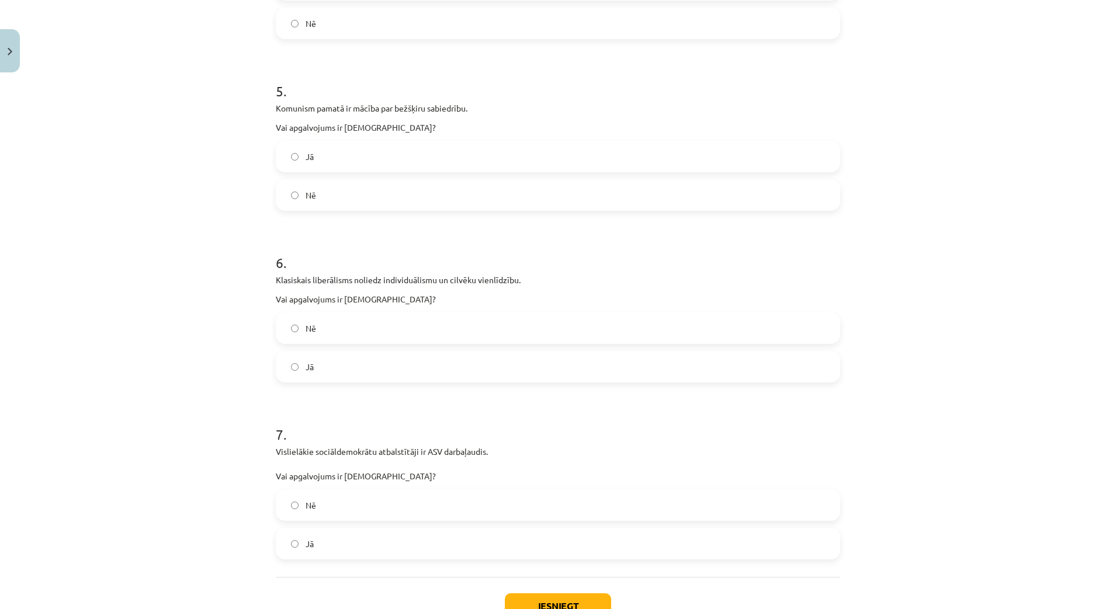
click at [223, 389] on div "Mācību tēma: Sociālās zinātnes i - 11. klases 1. ieskaites mācību materiāls #4 …" at bounding box center [558, 304] width 1116 height 609
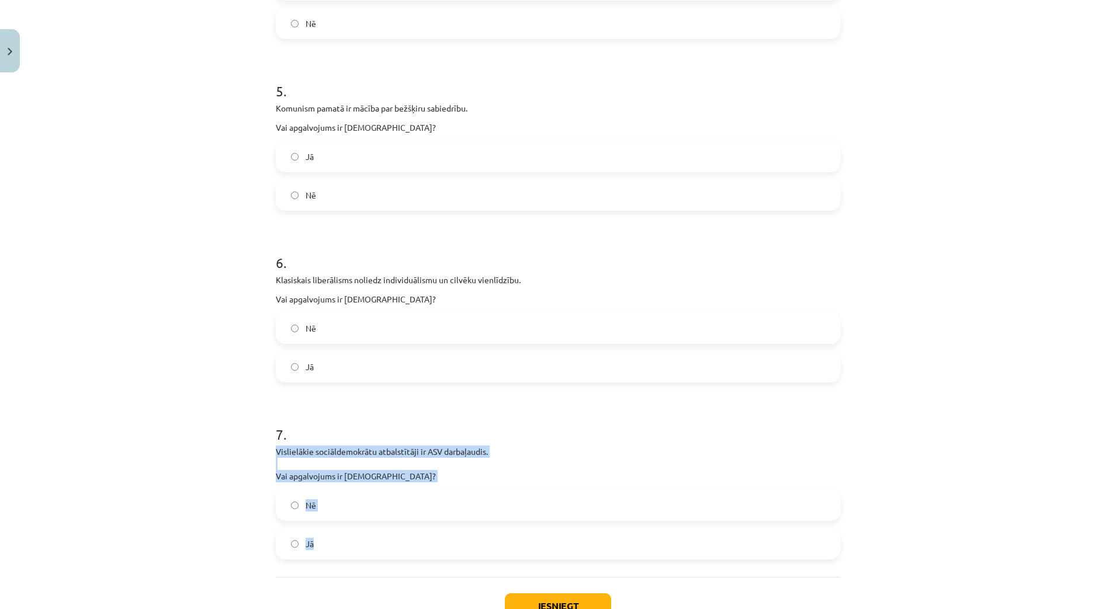
drag, startPoint x: 265, startPoint y: 455, endPoint x: 355, endPoint y: 572, distance: 148.0
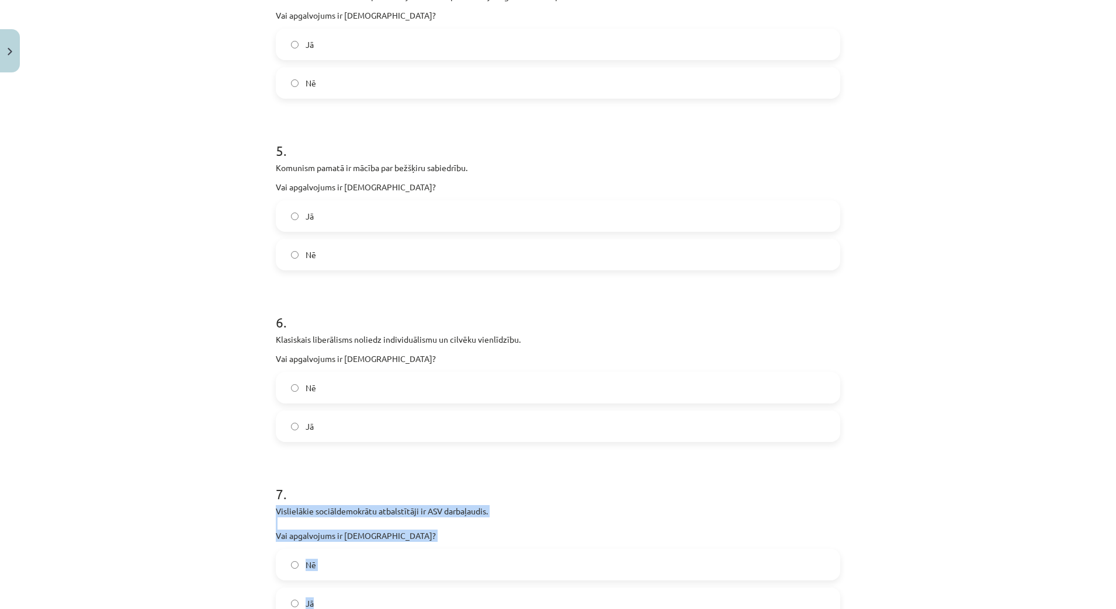
scroll to position [889, 0]
click at [199, 436] on div "Mācību tēma: Sociālās zinātnes i - 11. klases 1. ieskaites mācību materiāls #4 …" at bounding box center [558, 304] width 1116 height 609
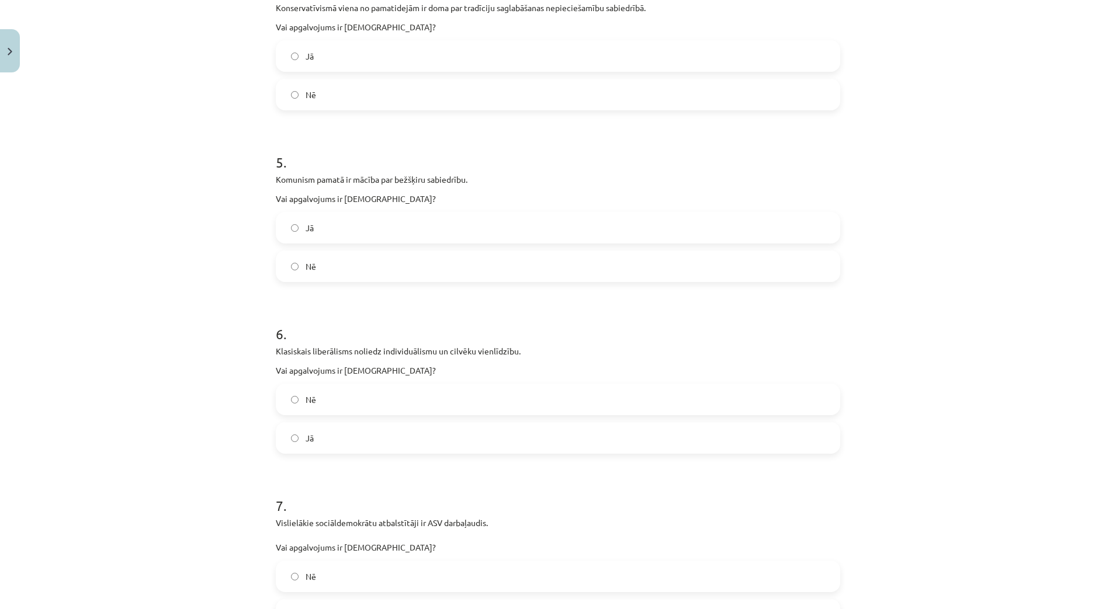
scroll to position [1035, 0]
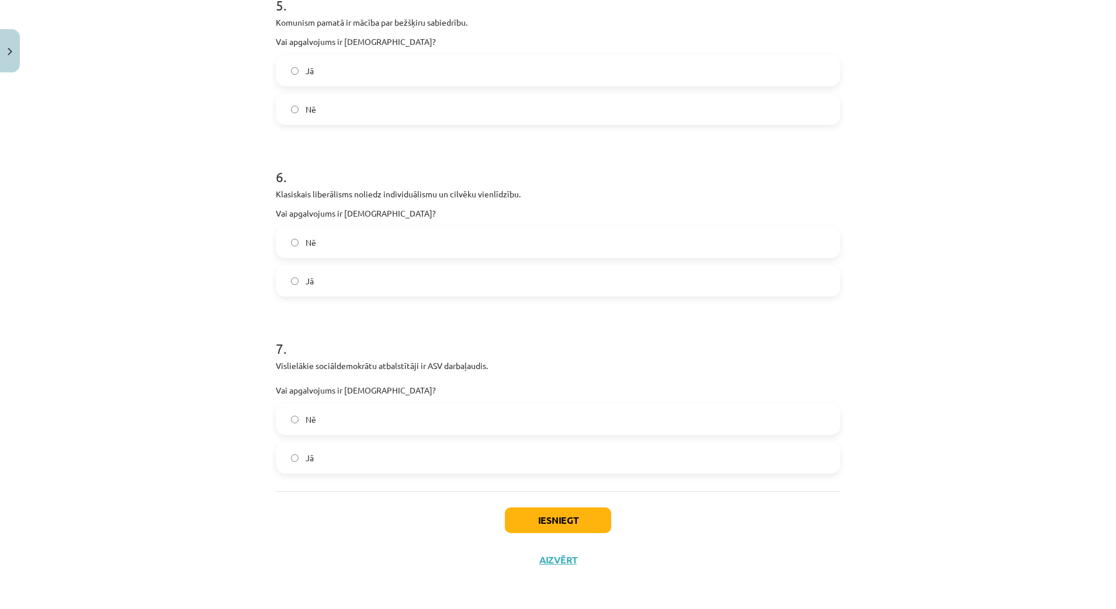
click at [325, 415] on label "Nē" at bounding box center [558, 419] width 562 height 29
click at [573, 520] on button "Iesniegt" at bounding box center [558, 521] width 106 height 26
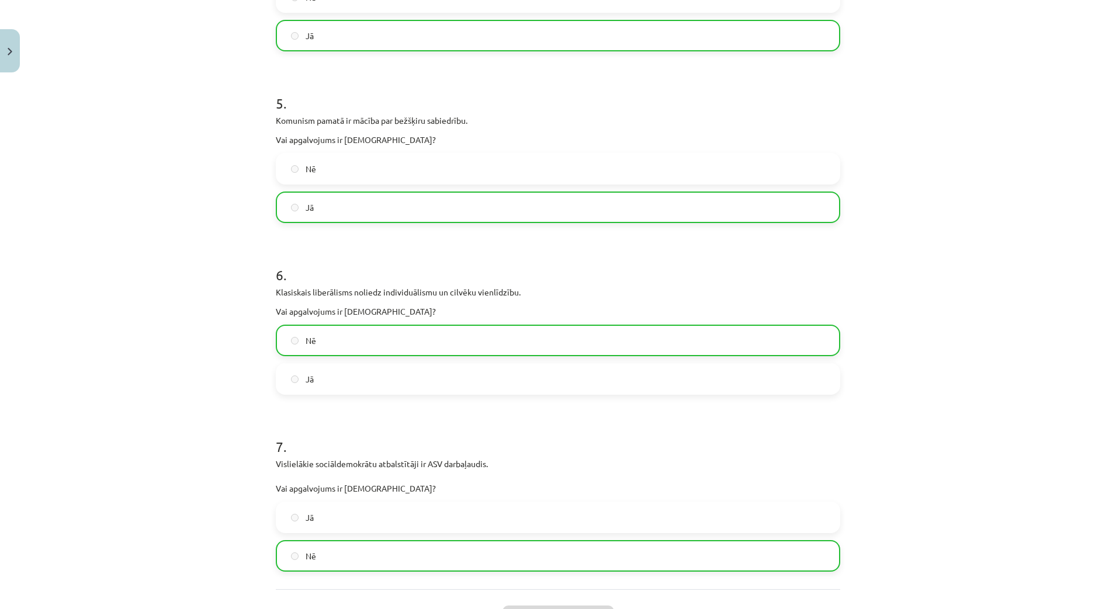
scroll to position [1073, 0]
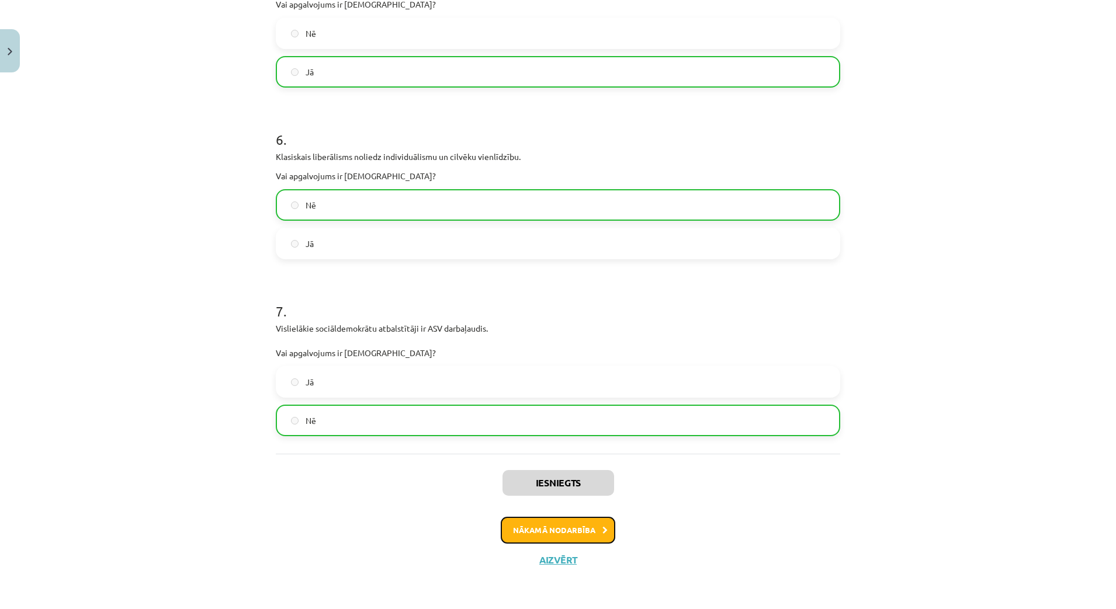
click at [552, 523] on button "Nākamā nodarbība" at bounding box center [558, 530] width 115 height 27
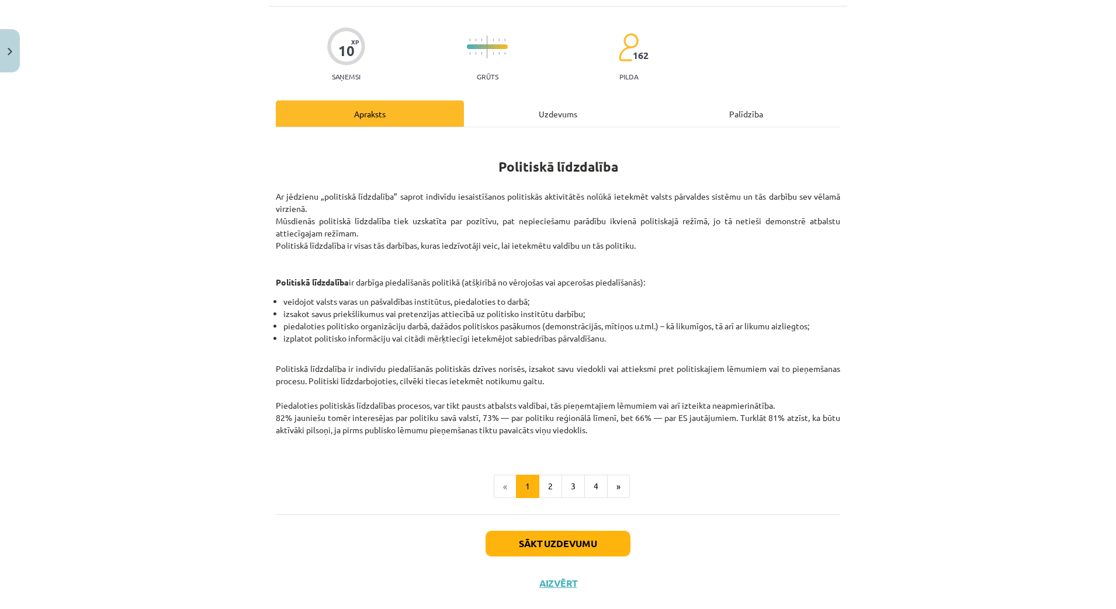
scroll to position [29, 0]
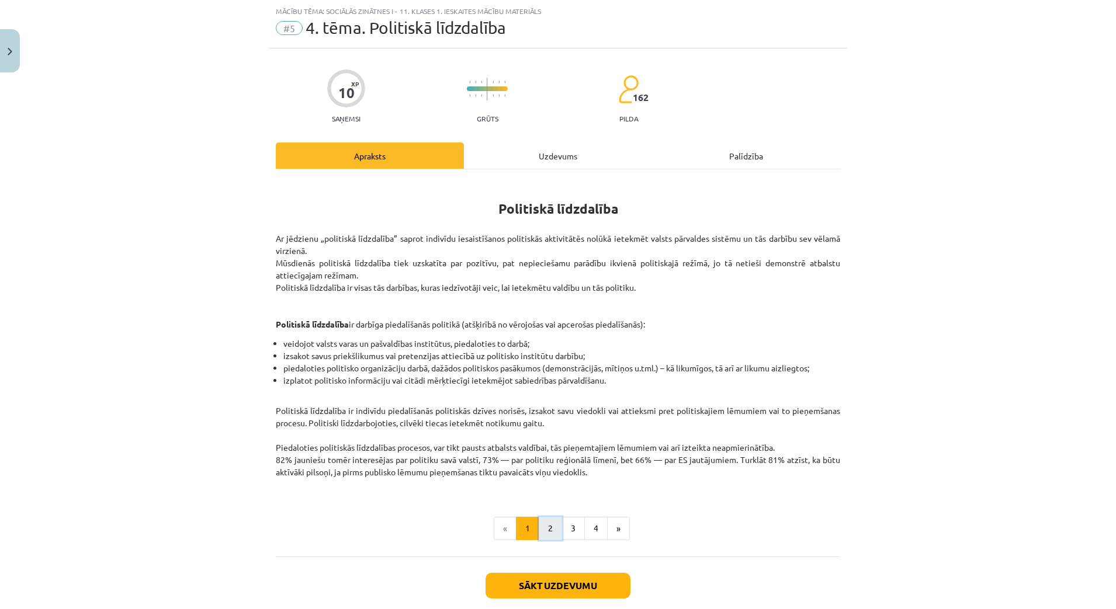
click at [543, 532] on button "2" at bounding box center [550, 528] width 23 height 23
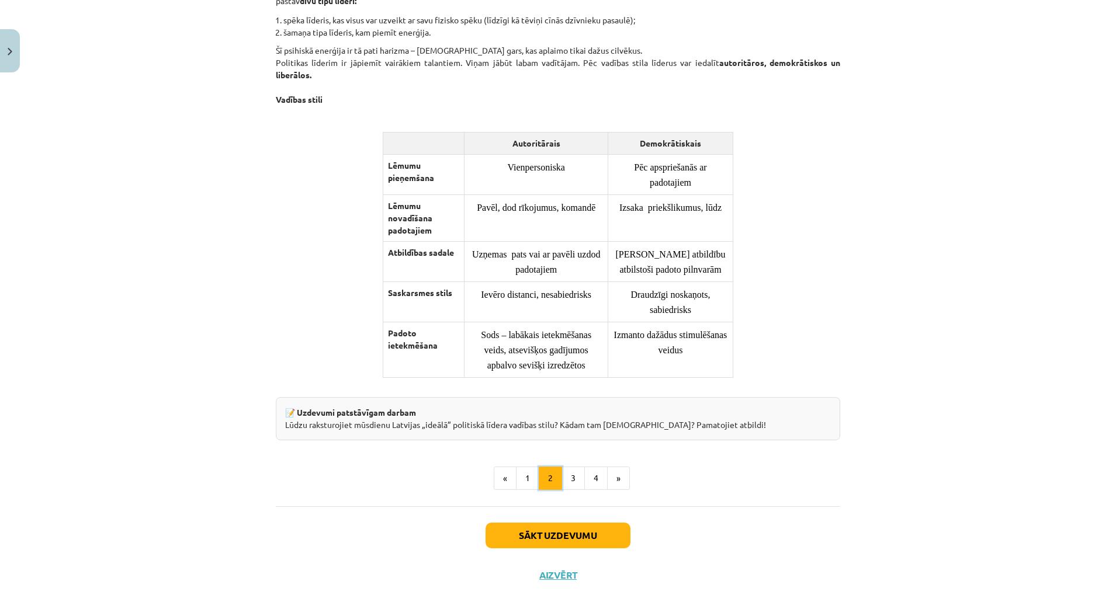
scroll to position [787, 0]
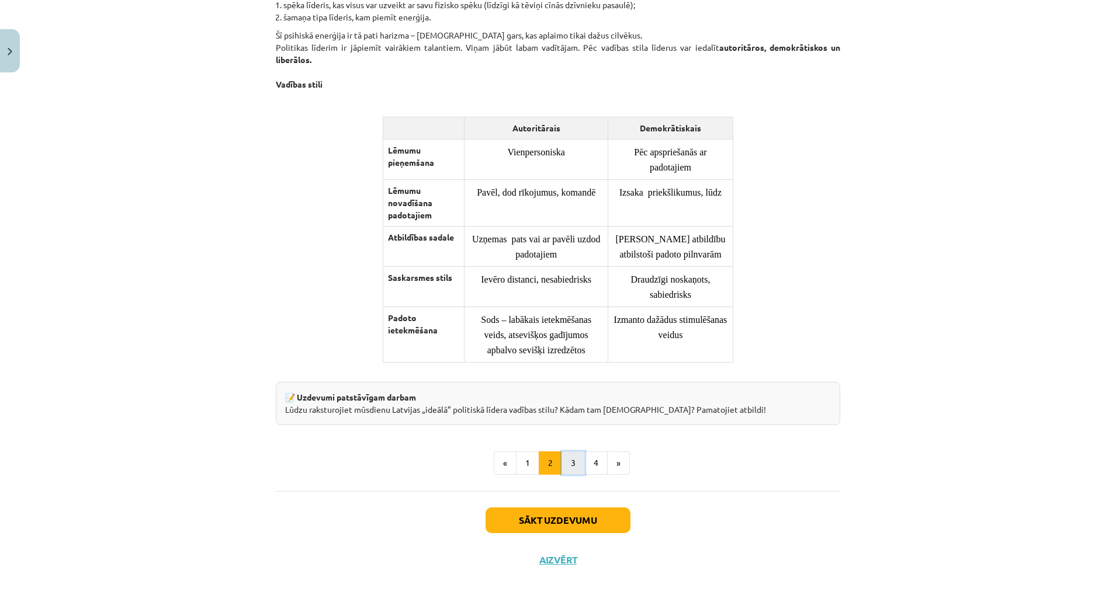
click at [565, 460] on button "3" at bounding box center [573, 463] width 23 height 23
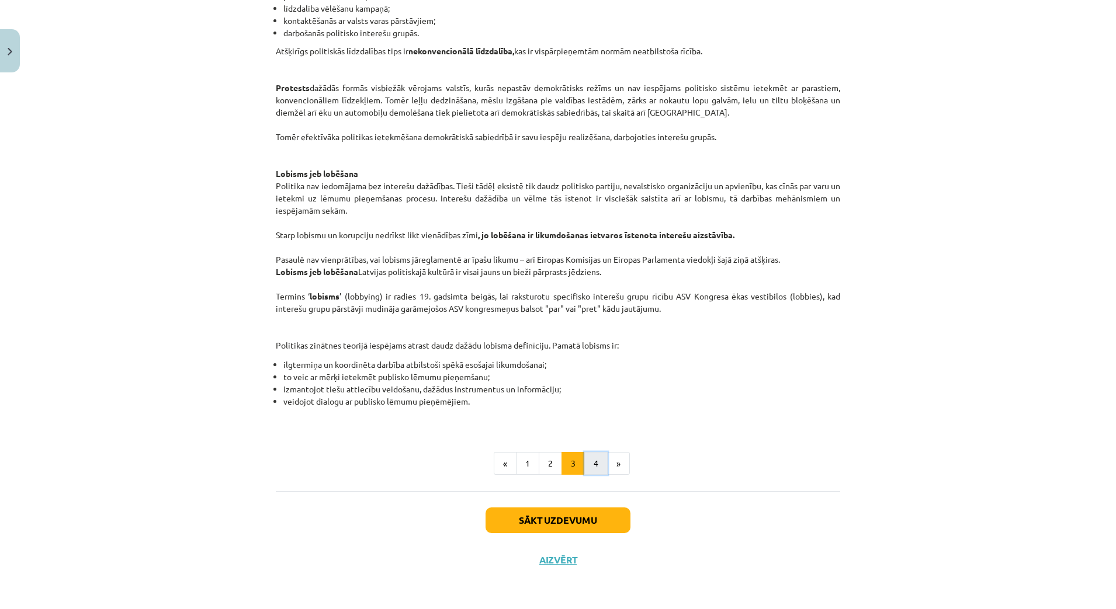
click at [593, 471] on button "4" at bounding box center [595, 463] width 23 height 23
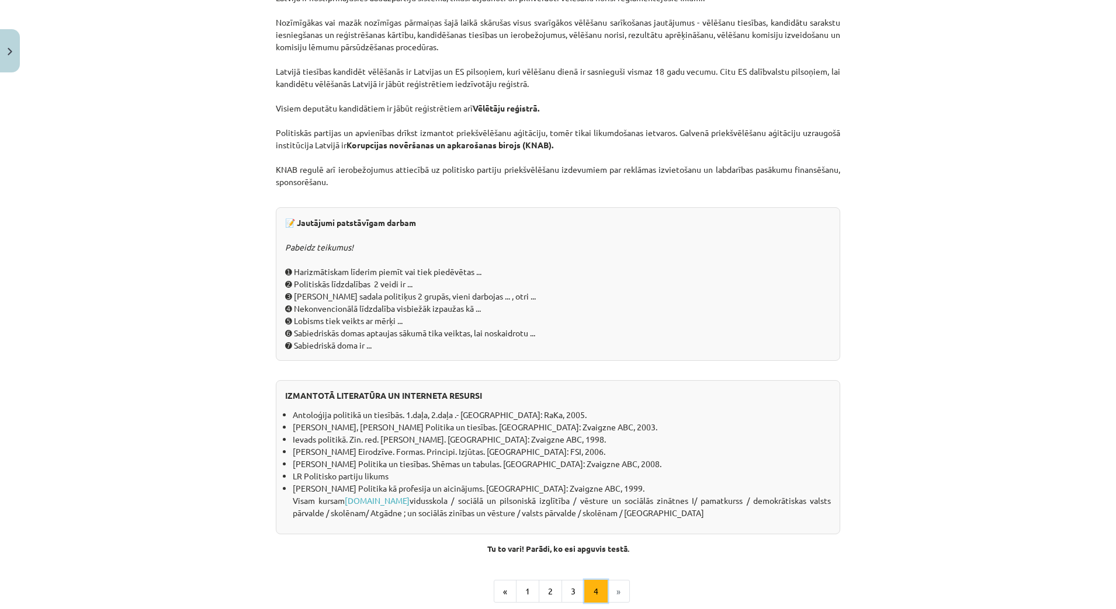
scroll to position [925, 0]
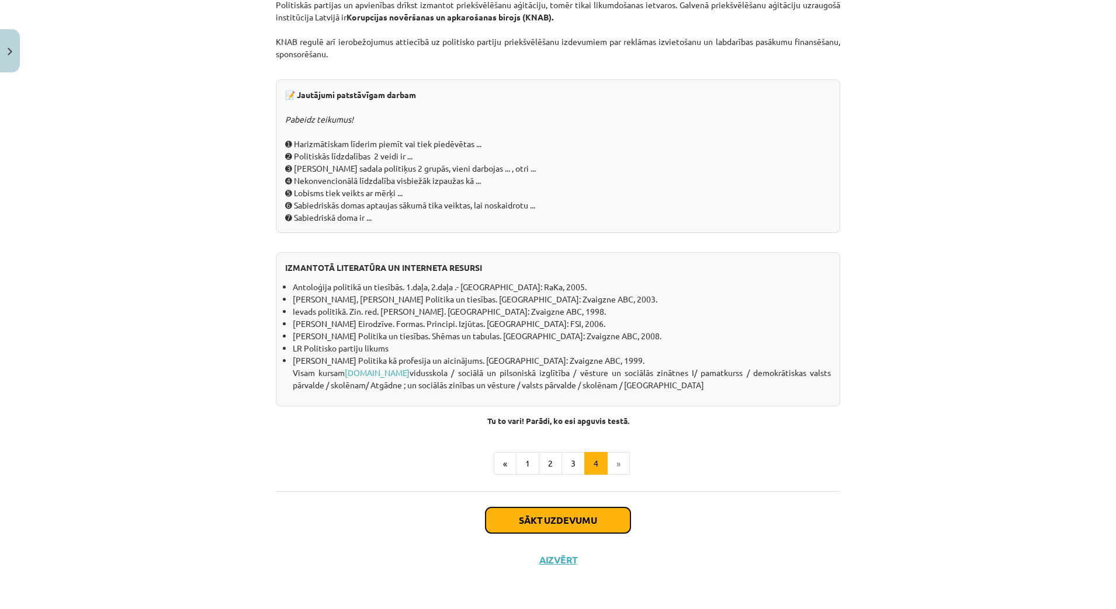
click at [541, 519] on button "Sākt uzdevumu" at bounding box center [558, 521] width 145 height 26
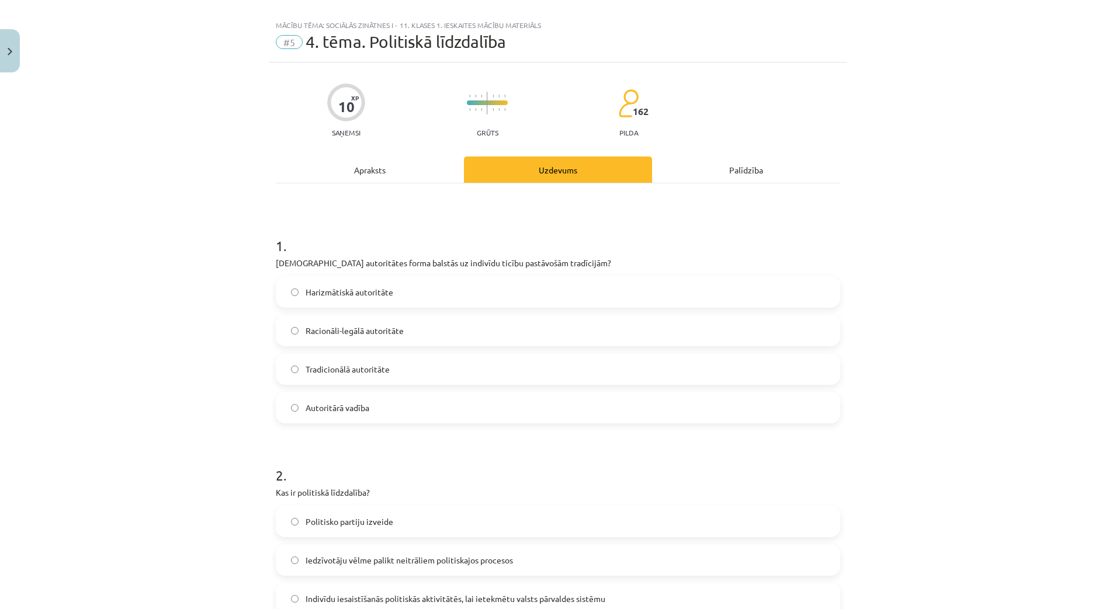
scroll to position [0, 0]
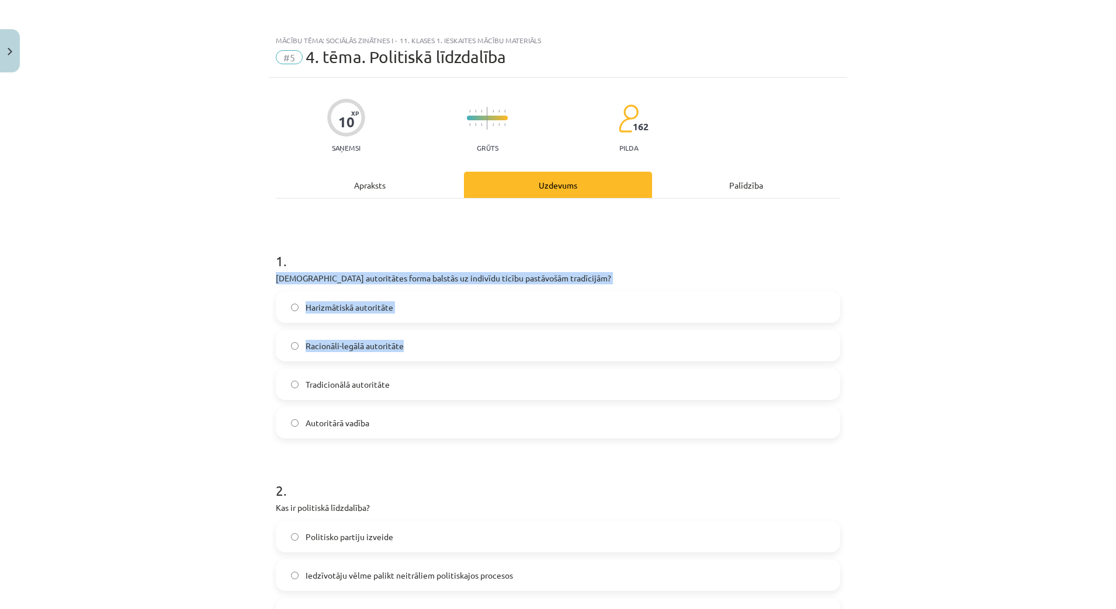
drag, startPoint x: 252, startPoint y: 274, endPoint x: 400, endPoint y: 348, distance: 164.6
click at [400, 349] on div "Mācību tēma: Sociālās zinātnes i - 11. klases 1. ieskaites mācību materiāls #5 …" at bounding box center [558, 304] width 1116 height 609
click at [218, 324] on div "Mācību tēma: Sociālās zinātnes i - 11. klases 1. ieskaites mācību materiāls #5 …" at bounding box center [558, 304] width 1116 height 609
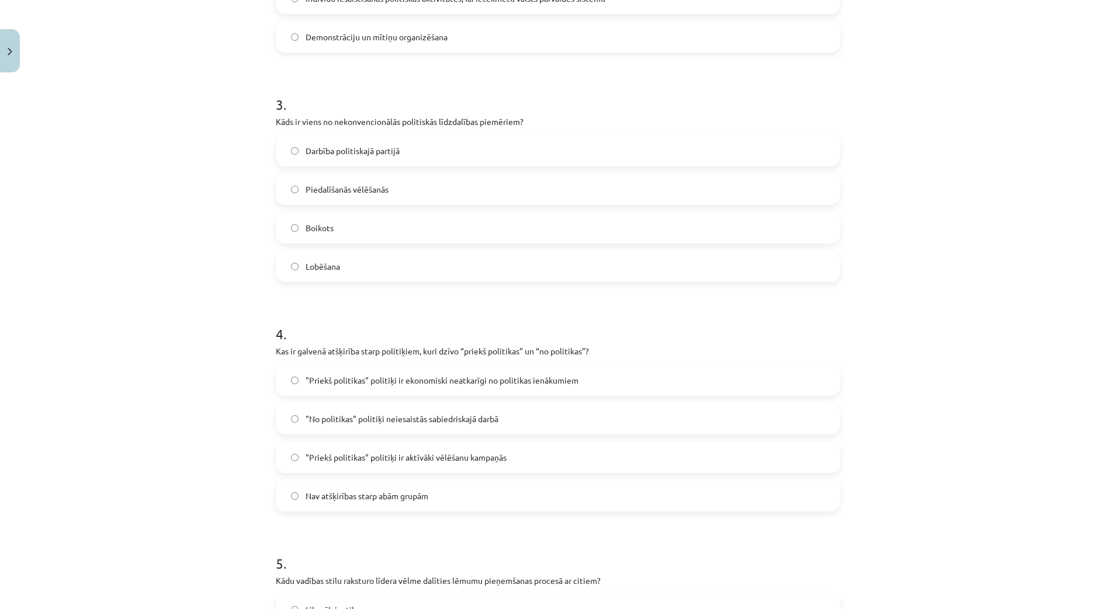
scroll to position [884, 0]
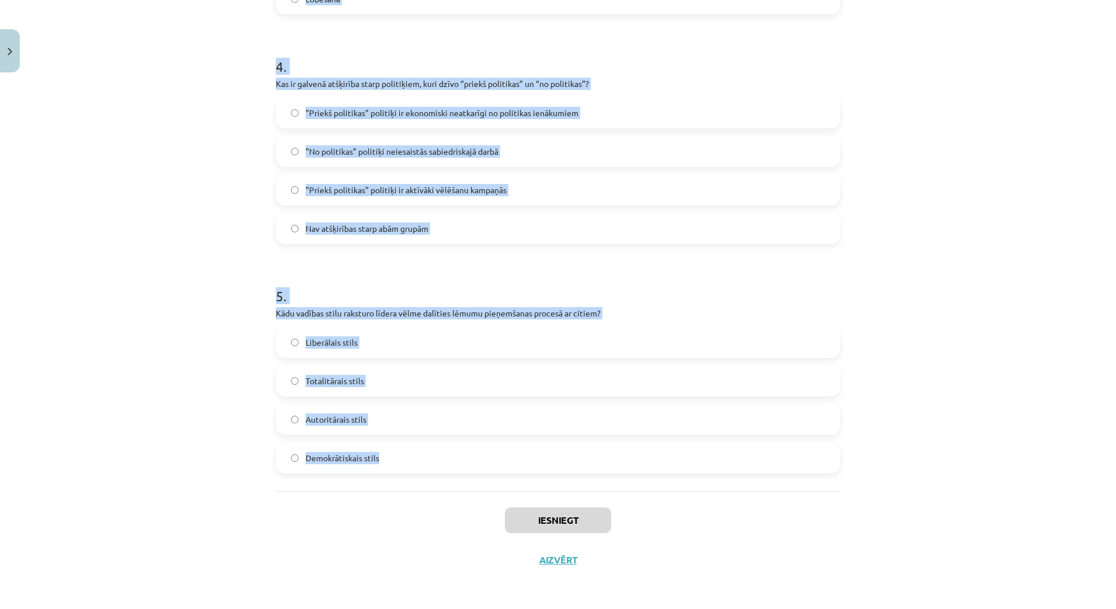
drag, startPoint x: 265, startPoint y: 269, endPoint x: 448, endPoint y: 457, distance: 262.0
click at [178, 204] on div "Mācību tēma: Sociālās zinātnes i - 11. klases 1. ieskaites mācību materiāls #5 …" at bounding box center [558, 304] width 1116 height 609
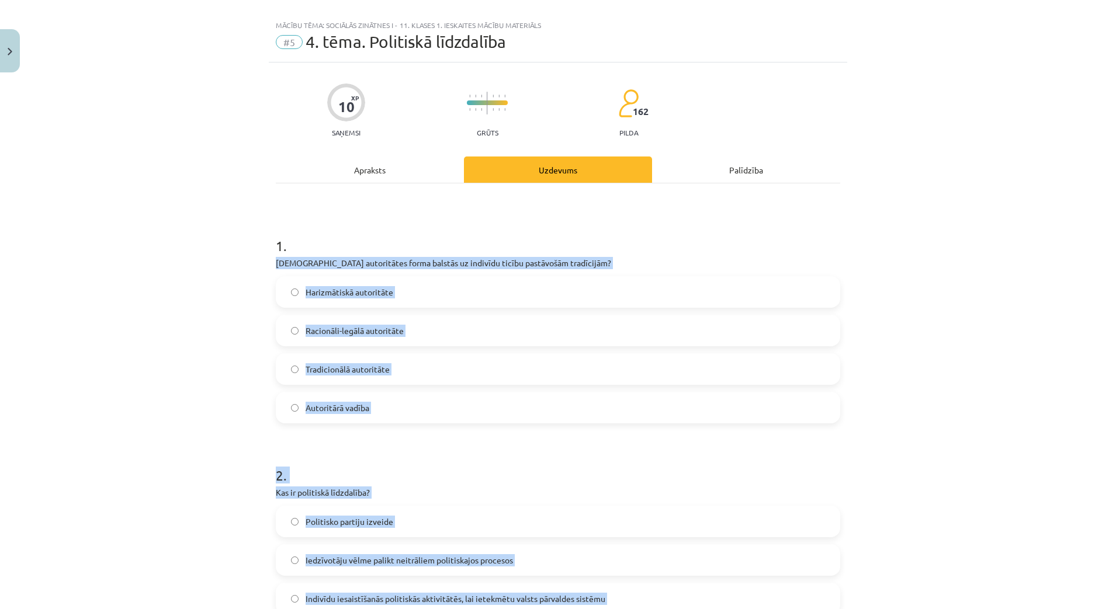
scroll to position [0, 0]
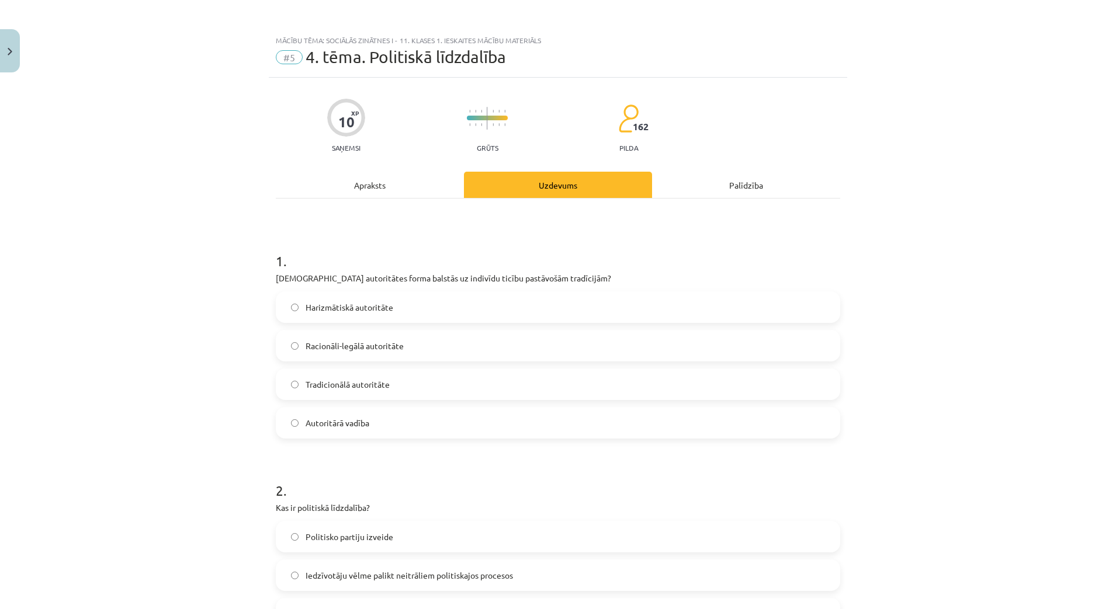
click at [193, 245] on div "Mācību tēma: Sociālās zinātnes i - 11. klases 1. ieskaites mācību materiāls #5 …" at bounding box center [558, 304] width 1116 height 609
click at [328, 384] on span "Tradicionālā autoritāte" at bounding box center [348, 385] width 84 height 12
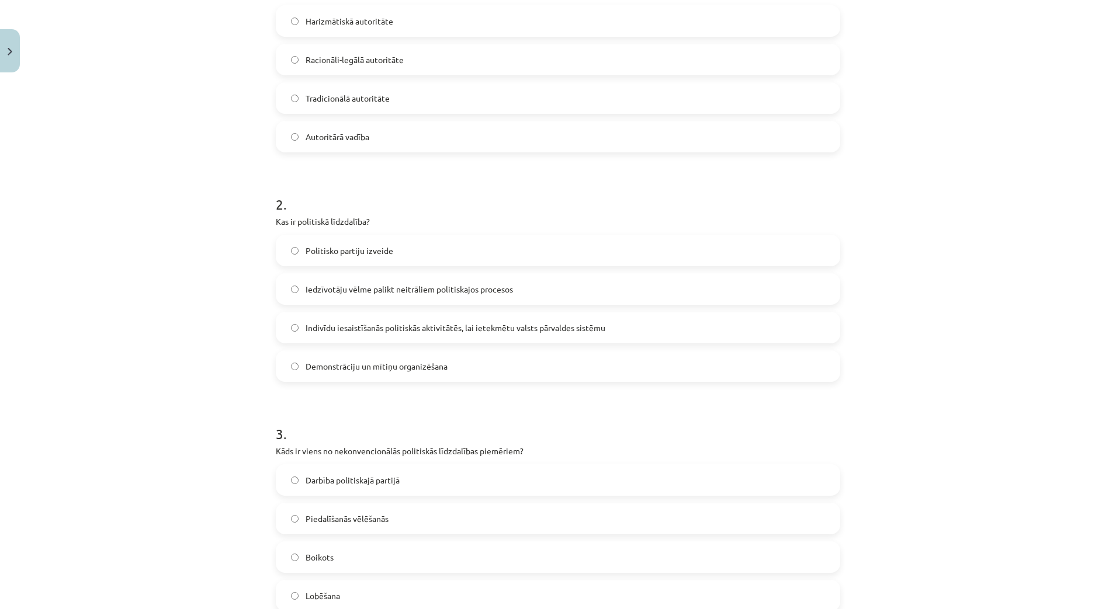
scroll to position [292, 0]
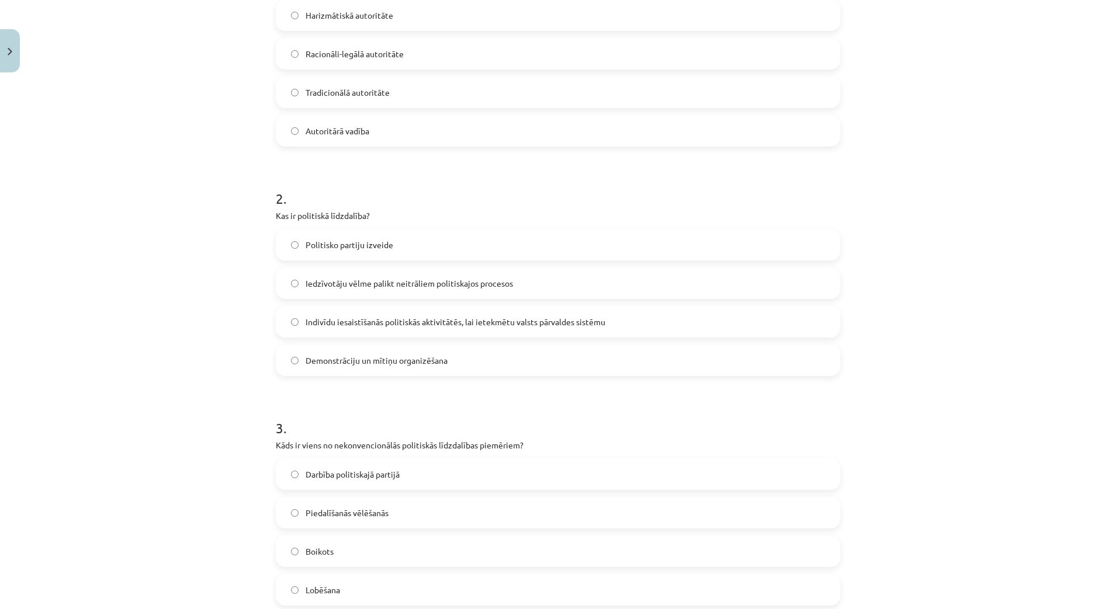
click at [518, 321] on span "Indivīdu iesaistīšanās politiskās aktivitātēs, lai ietekmētu valsts pārvaldes s…" at bounding box center [456, 322] width 300 height 12
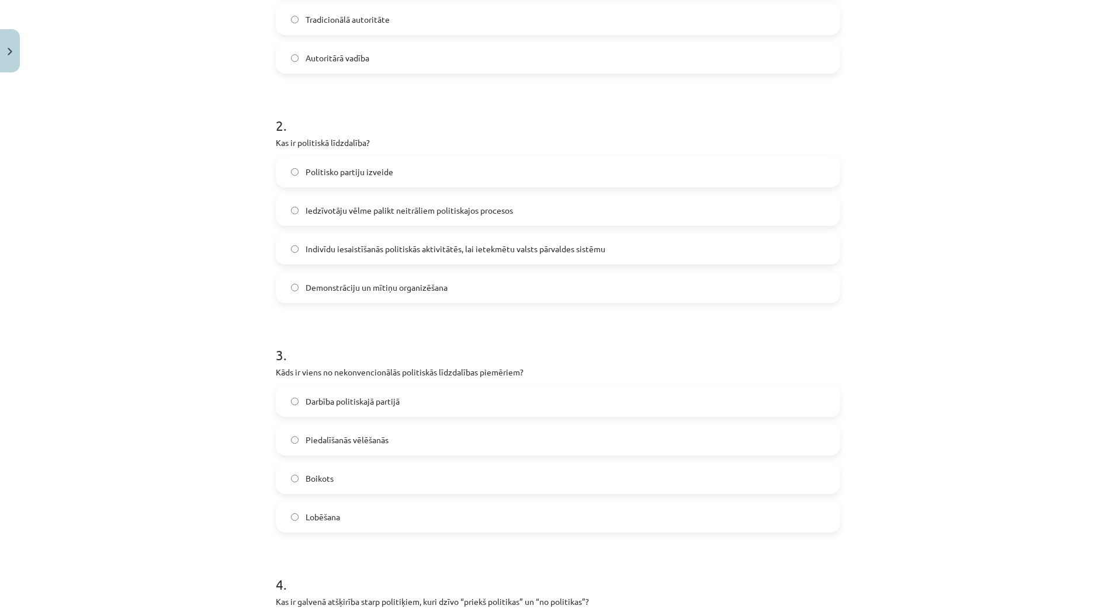
click at [321, 483] on span "Boikots" at bounding box center [320, 479] width 28 height 12
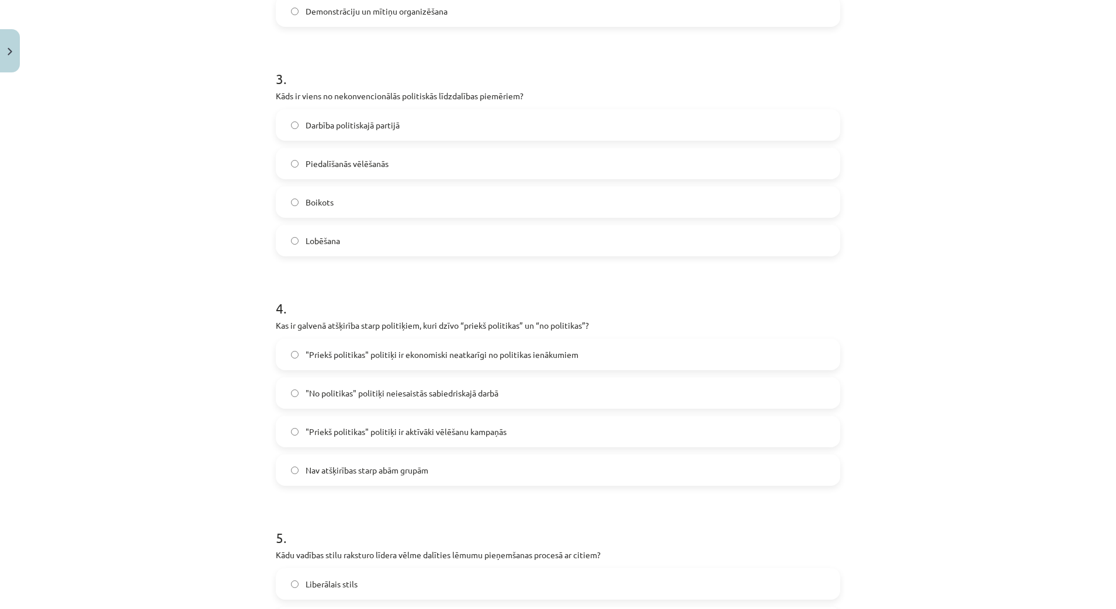
scroll to position [657, 0]
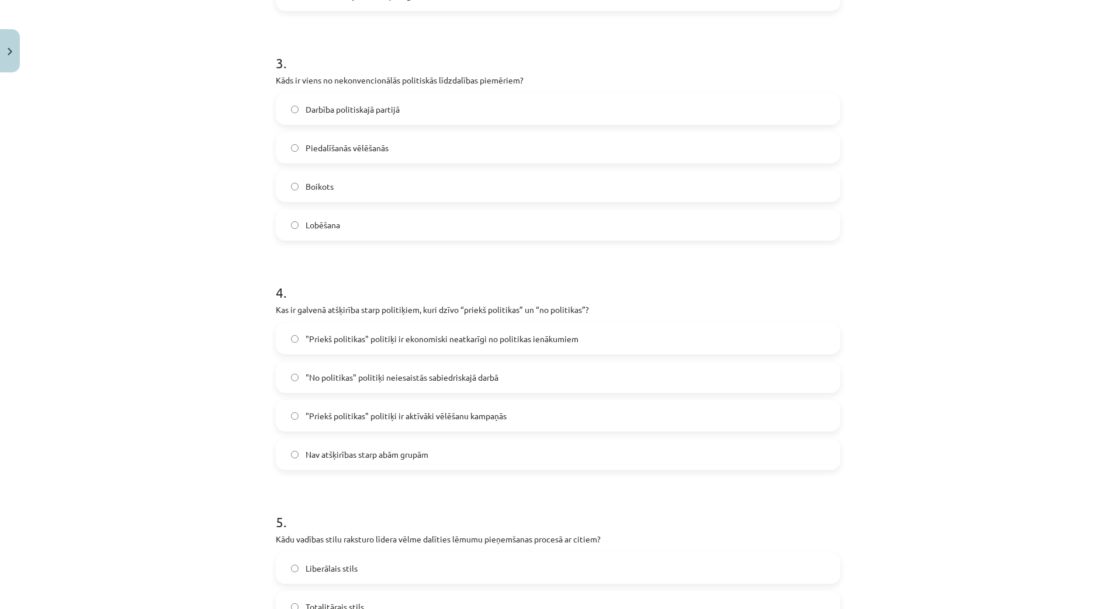
click at [366, 419] on span ""Priekš politikas" politiķi ir aktīvāki vēlēšanu kampaņās" at bounding box center [406, 416] width 201 height 12
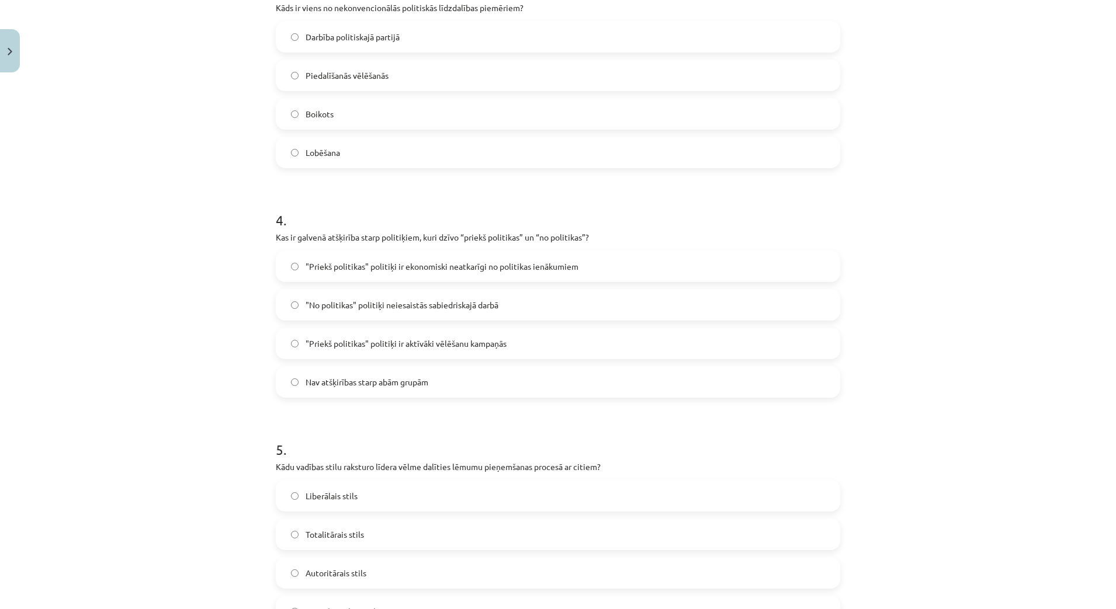
scroll to position [730, 0]
click at [449, 266] on span ""Priekš politikas" politiķi ir ekonomiski neatkarīgi no politikas ienākumiem" at bounding box center [442, 266] width 273 height 12
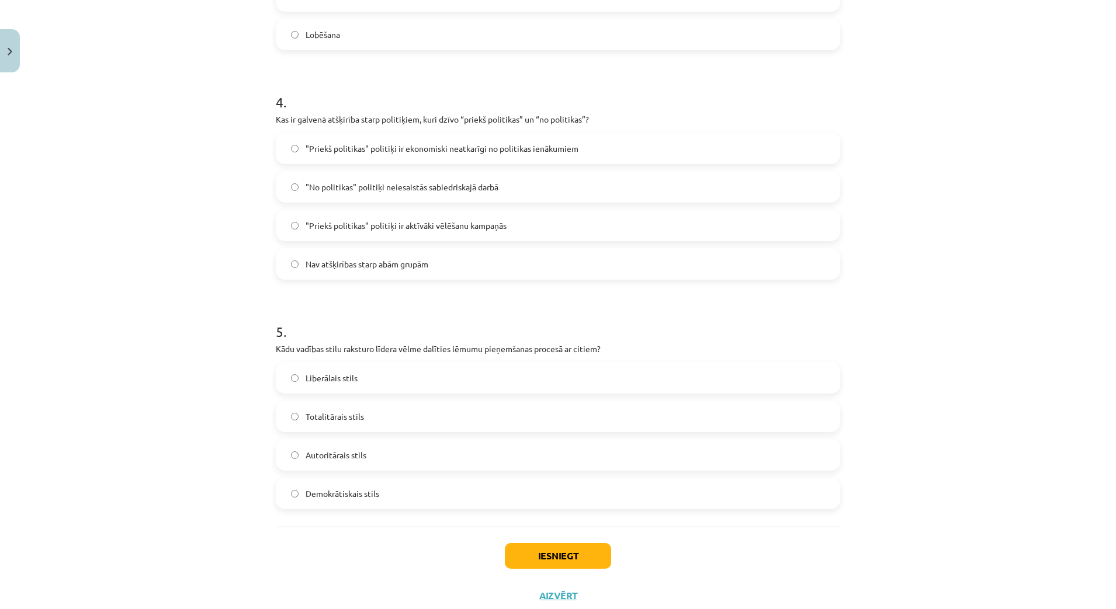
scroll to position [884, 0]
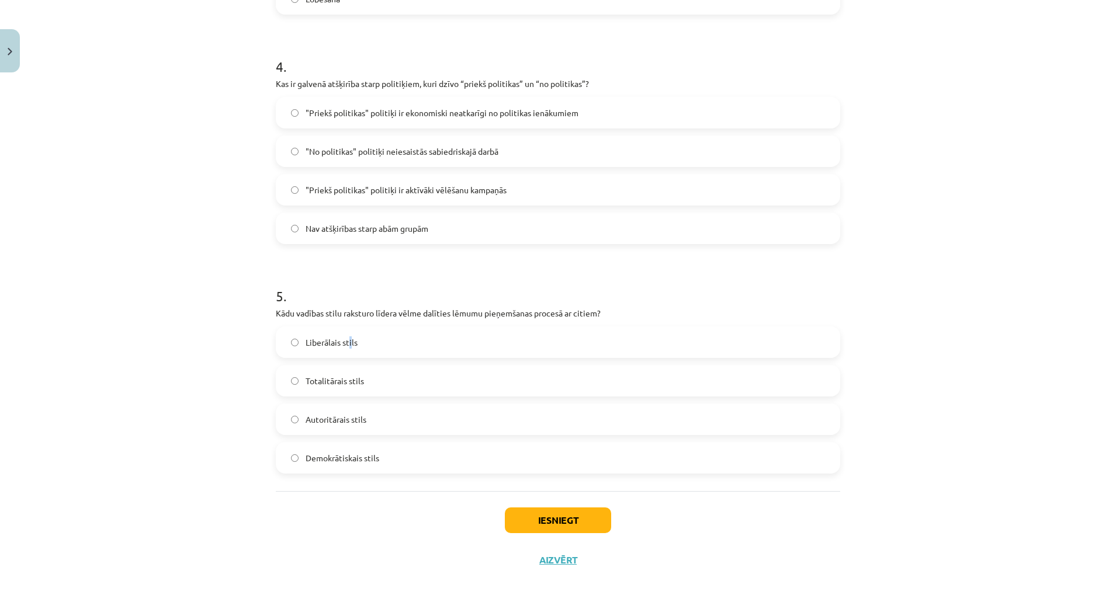
click at [345, 347] on span "Liberālais stils" at bounding box center [332, 343] width 52 height 12
click at [309, 338] on span "Liberālais stils" at bounding box center [332, 343] width 52 height 12
click at [335, 457] on span "Demokrātiskais stils" at bounding box center [343, 458] width 74 height 12
click at [556, 516] on button "Iesniegt" at bounding box center [558, 521] width 106 height 26
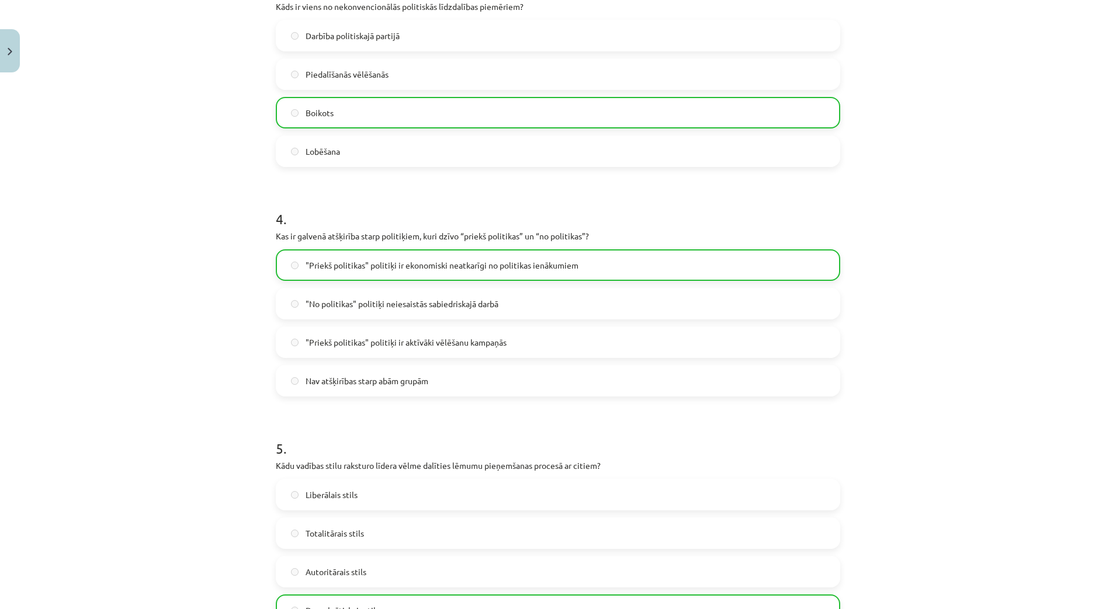
scroll to position [921, 0]
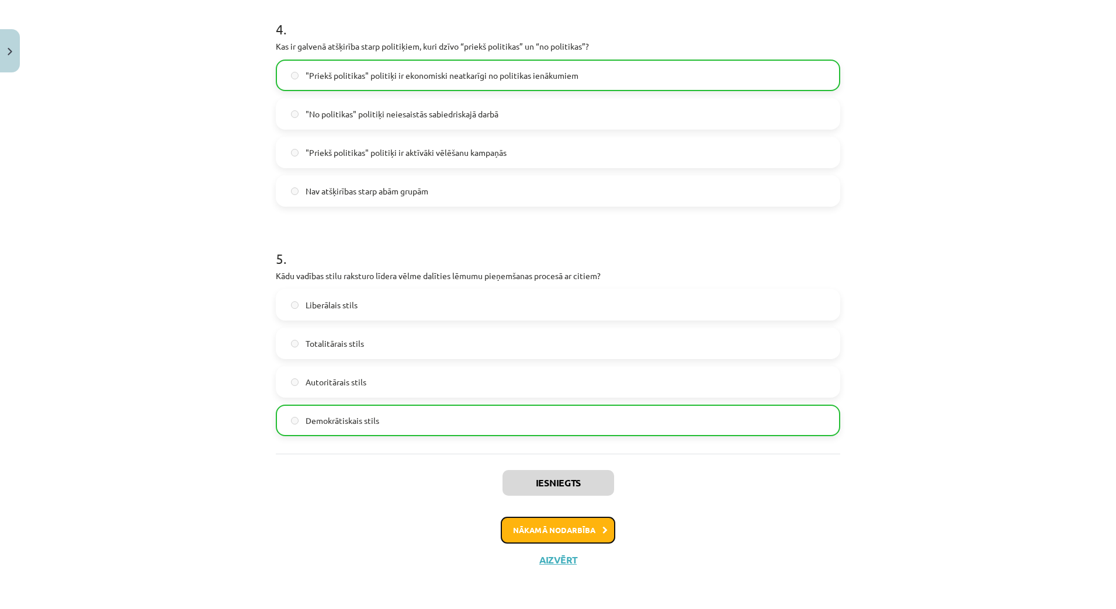
click at [576, 531] on button "Nākamā nodarbība" at bounding box center [558, 530] width 115 height 27
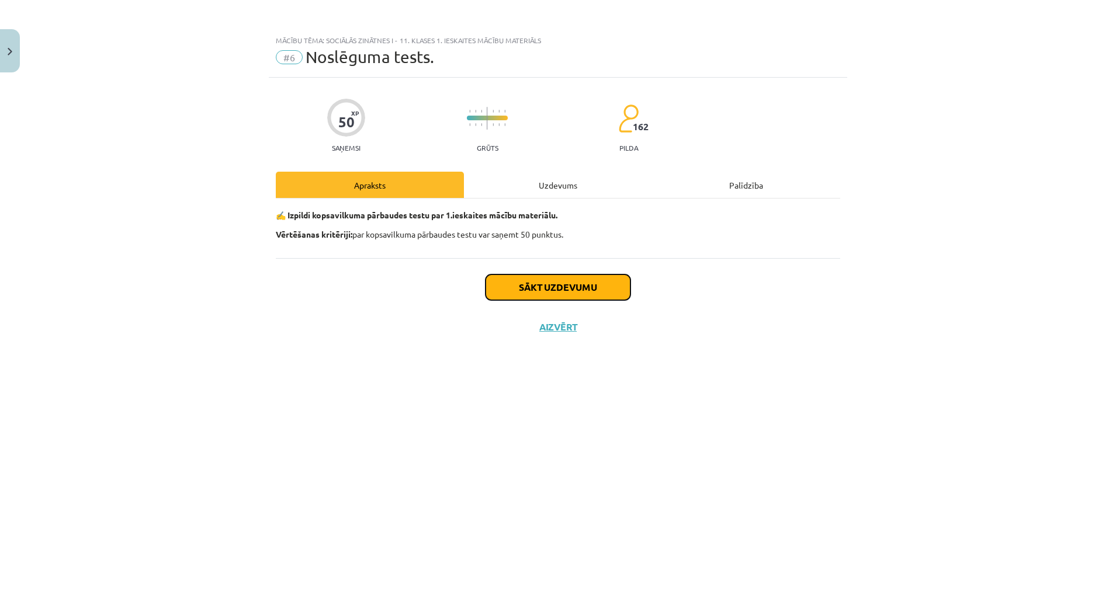
click at [581, 291] on button "Sākt uzdevumu" at bounding box center [558, 288] width 145 height 26
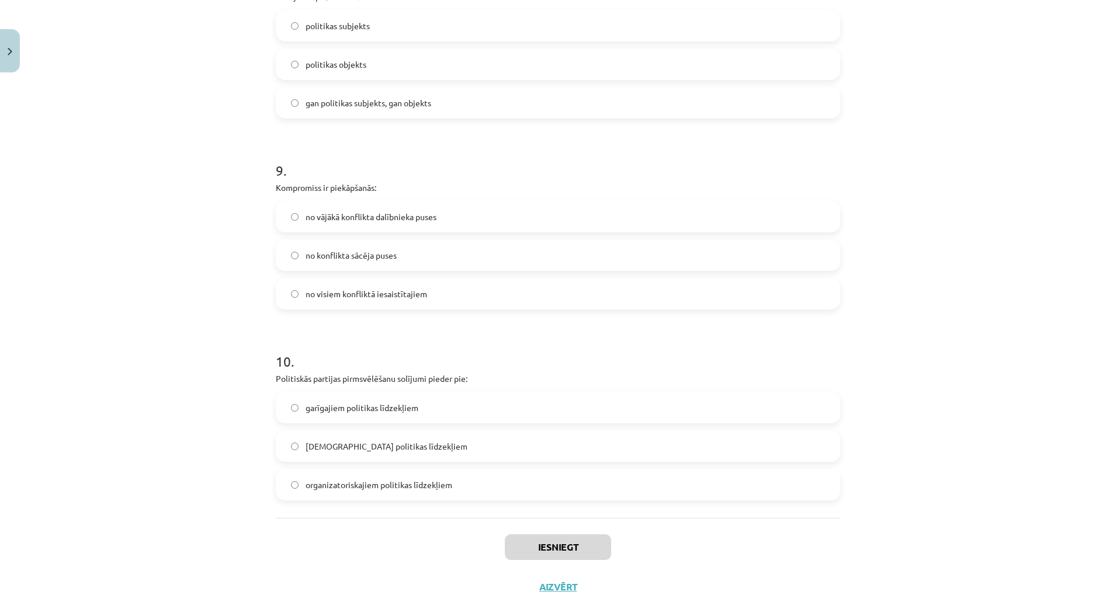
scroll to position [1646, 0]
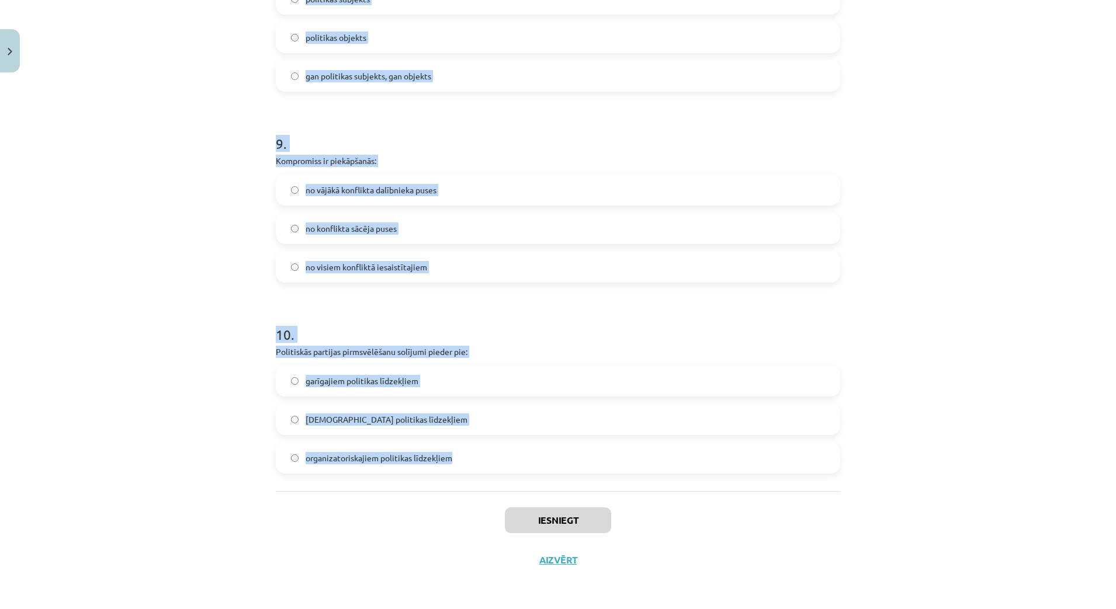
drag, startPoint x: 268, startPoint y: 276, endPoint x: 458, endPoint y: 467, distance: 269.0
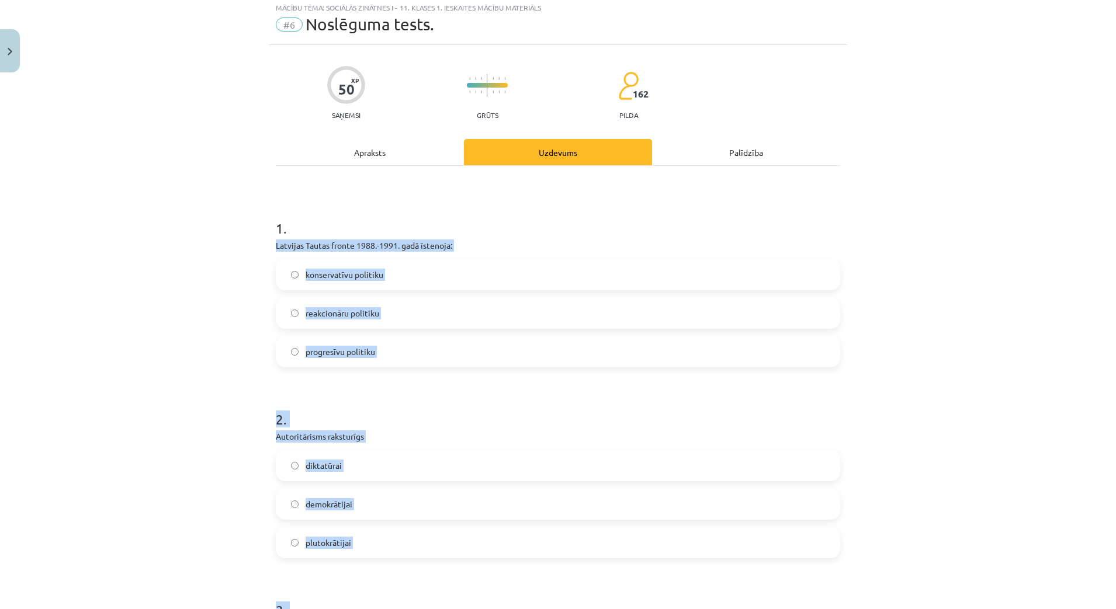
scroll to position [0, 0]
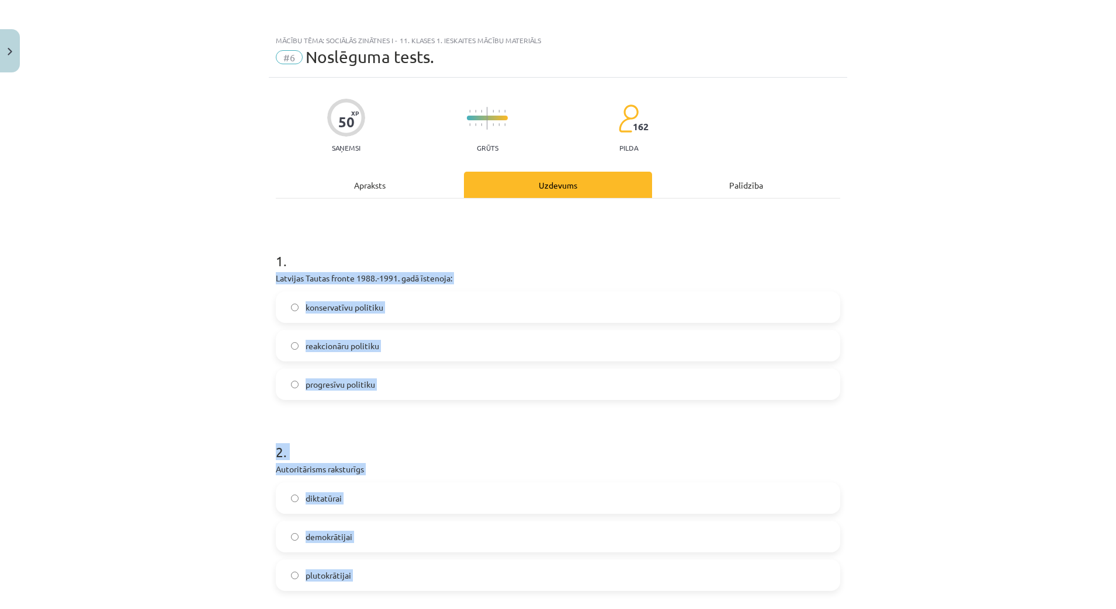
click at [190, 373] on div "Mācību tēma: Sociālās zinātnes i - 11. klases 1. ieskaites mācību materiāls #6 …" at bounding box center [558, 304] width 1116 height 609
click at [328, 379] on span "progresīvu politiku" at bounding box center [341, 385] width 70 height 12
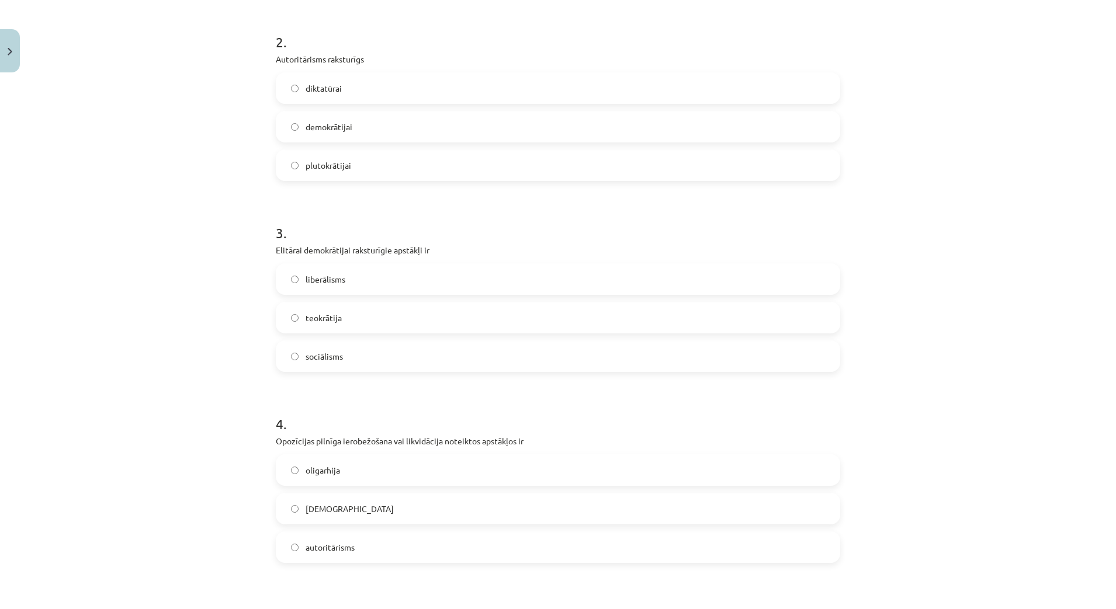
scroll to position [365, 0]
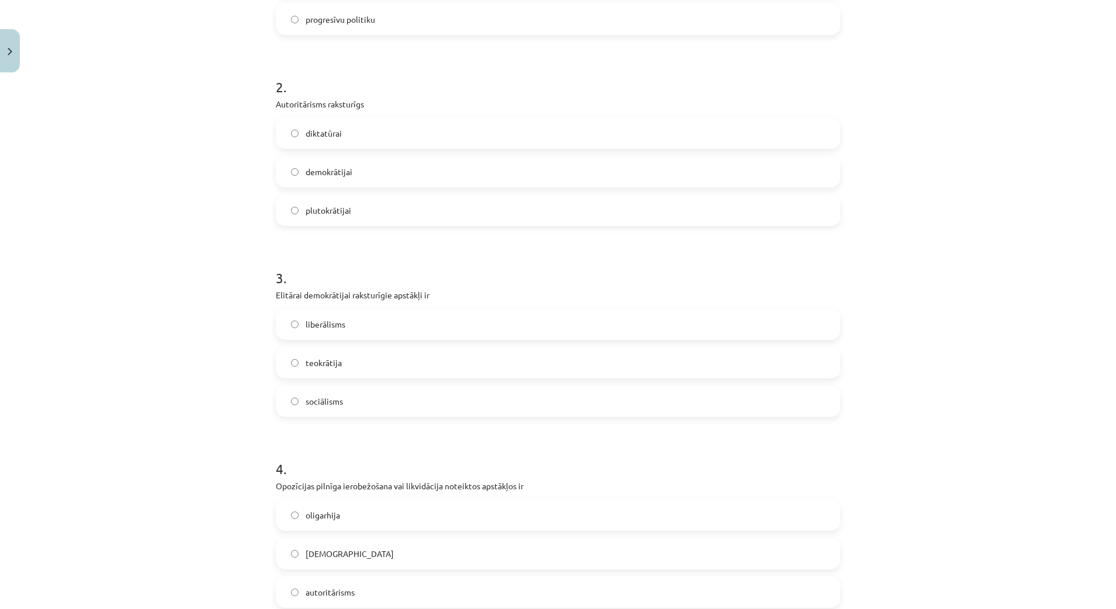
click at [319, 127] on span "diktatūrai" at bounding box center [324, 133] width 36 height 12
click at [327, 328] on span "liberālisms" at bounding box center [326, 324] width 40 height 12
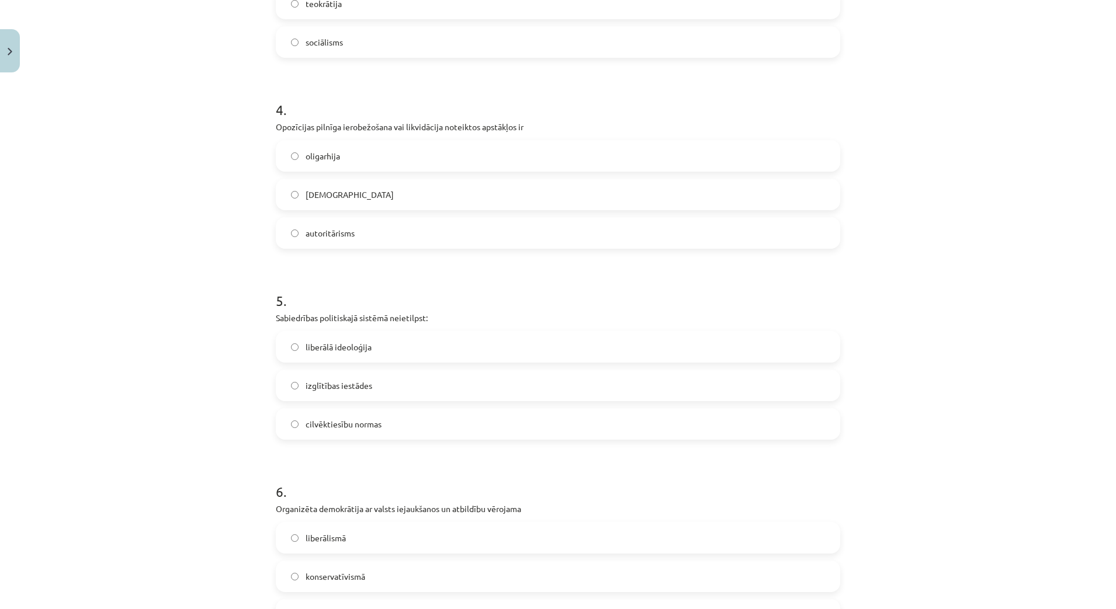
scroll to position [730, 0]
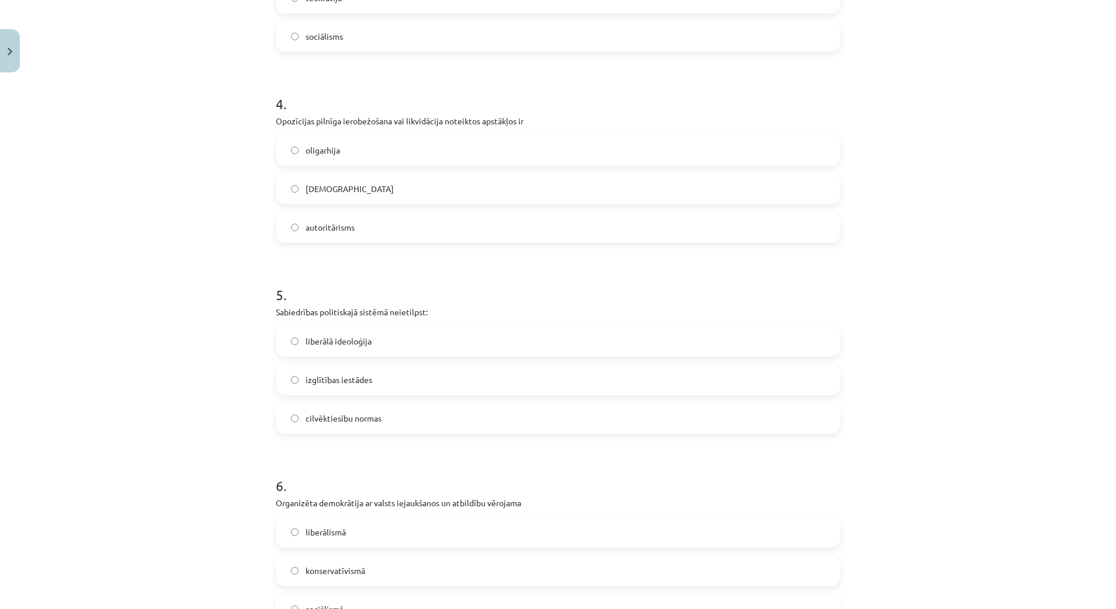
click at [342, 198] on label "[DEMOGRAPHIC_DATA]" at bounding box center [558, 188] width 562 height 29
click at [335, 380] on span "izglītības iestādes" at bounding box center [339, 380] width 67 height 12
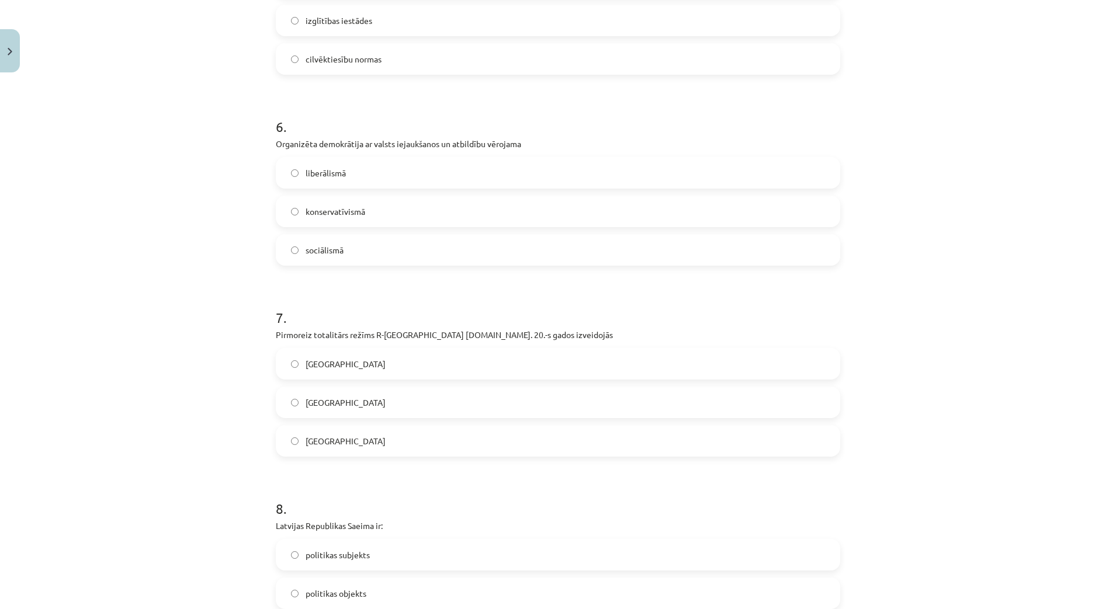
scroll to position [1096, 0]
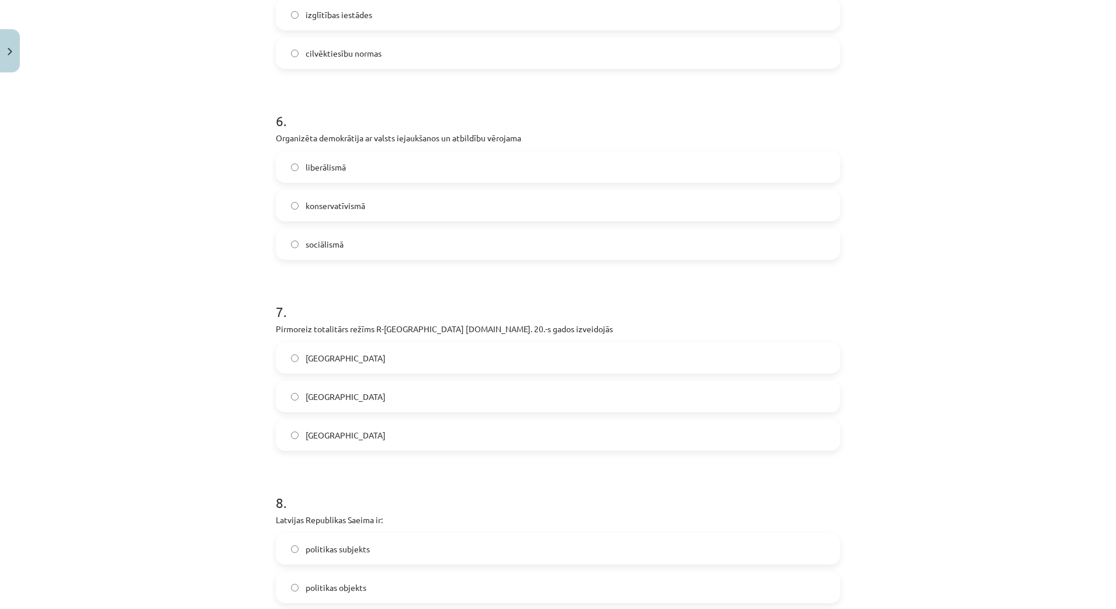
click at [358, 243] on label "sociālismā" at bounding box center [558, 244] width 562 height 29
click at [320, 437] on span "[GEOGRAPHIC_DATA]" at bounding box center [346, 436] width 80 height 12
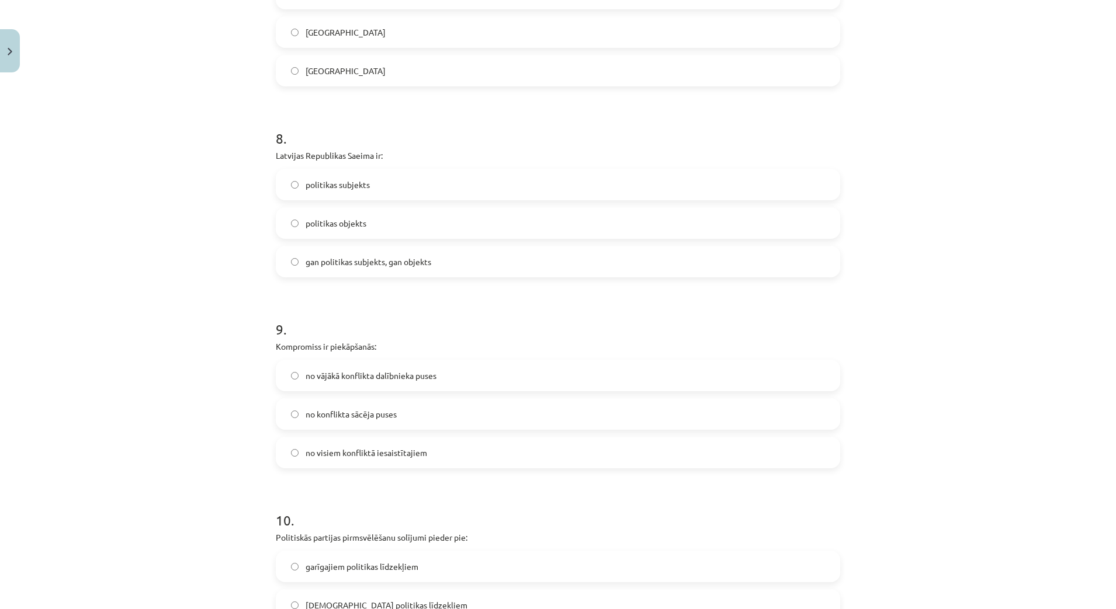
scroll to position [1461, 0]
click at [374, 255] on label "gan politikas subjekts, gan objekts" at bounding box center [558, 261] width 562 height 29
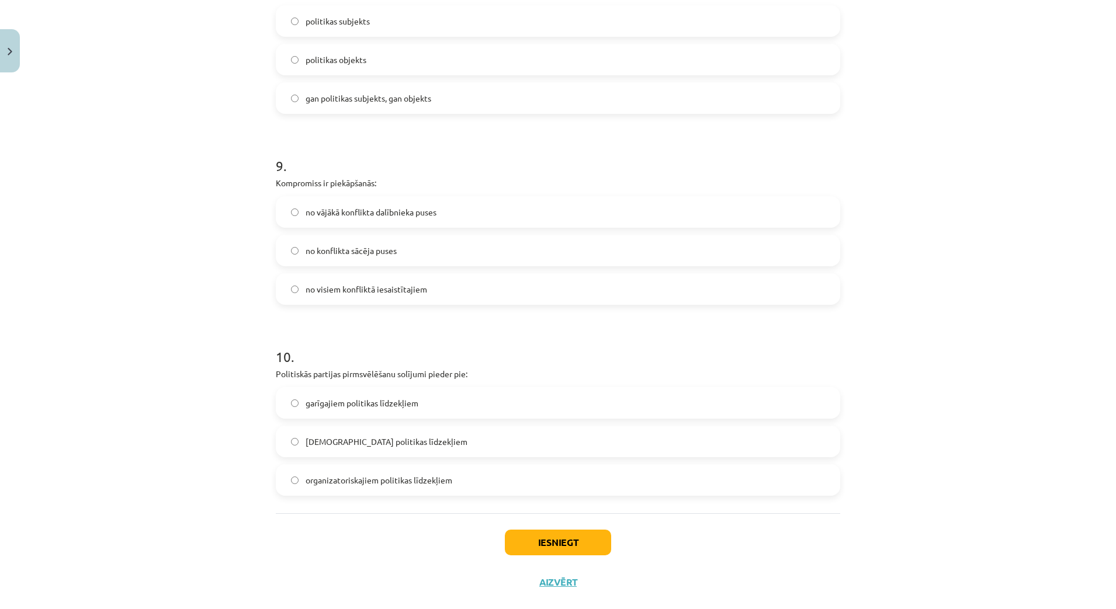
scroll to position [1646, 0]
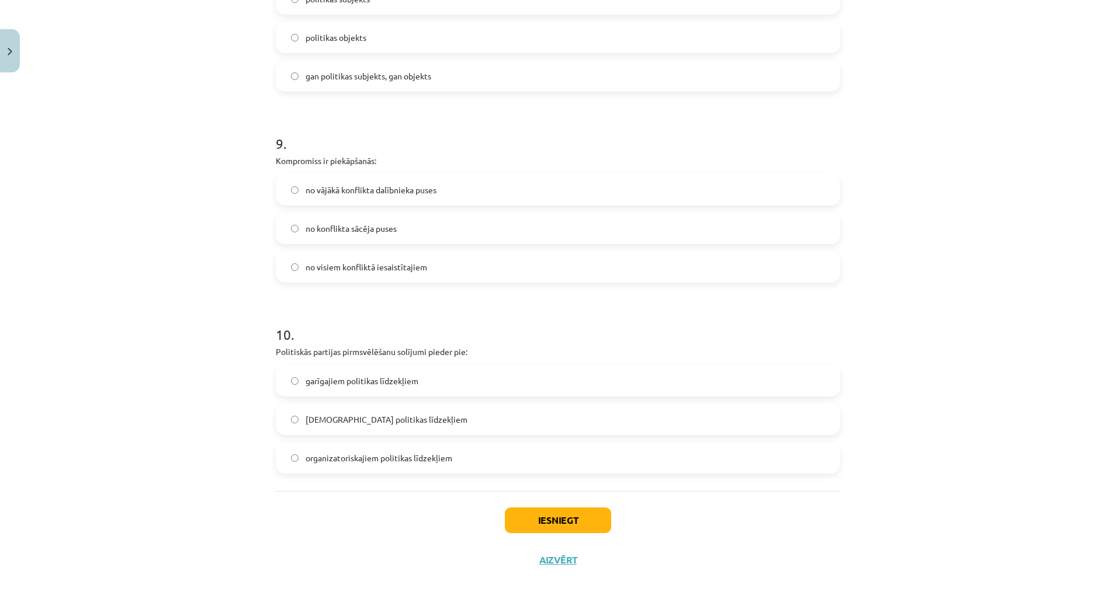
click at [377, 269] on span "no visiem konfliktā iesaistītajiem" at bounding box center [367, 267] width 122 height 12
click at [377, 384] on span "garīgajiem politikas līdzekļiem" at bounding box center [362, 381] width 113 height 12
click at [550, 515] on button "Iesniegt" at bounding box center [558, 521] width 106 height 26
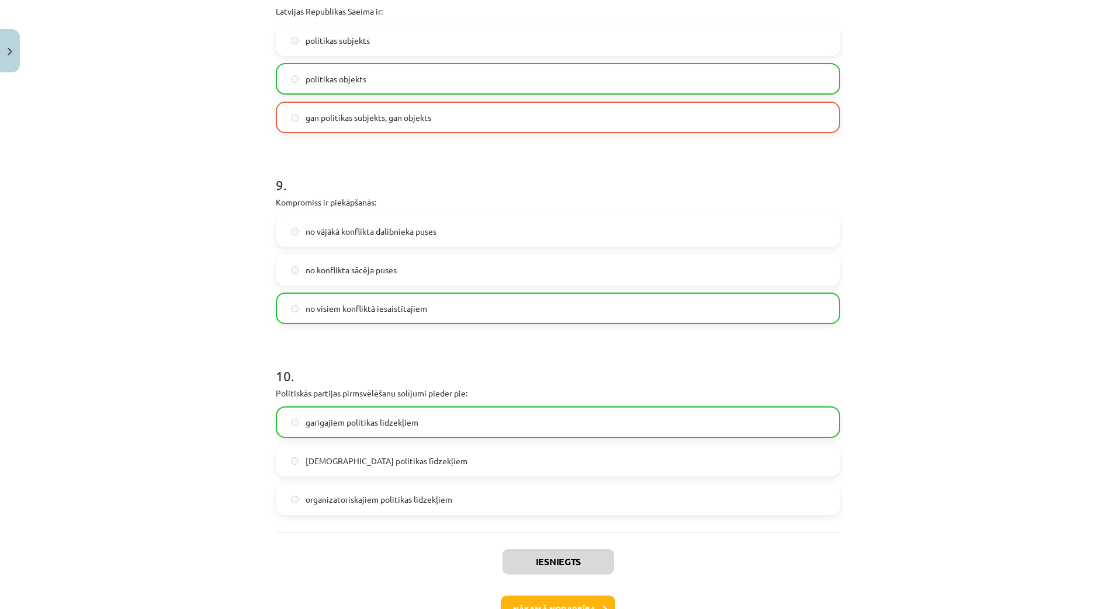
scroll to position [1684, 0]
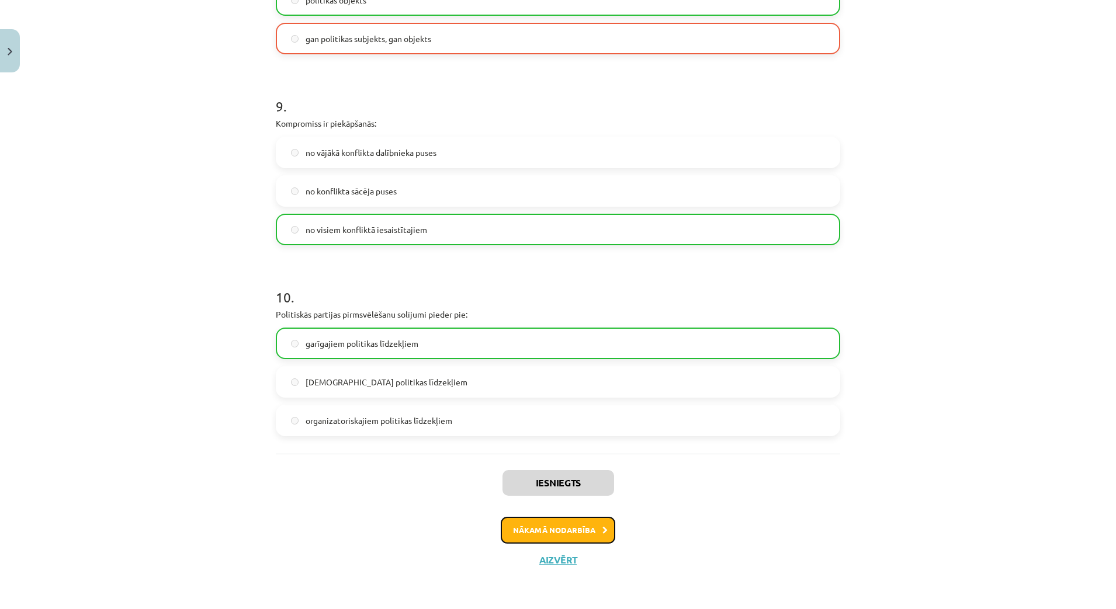
click at [536, 529] on button "Nākamā nodarbība" at bounding box center [558, 530] width 115 height 27
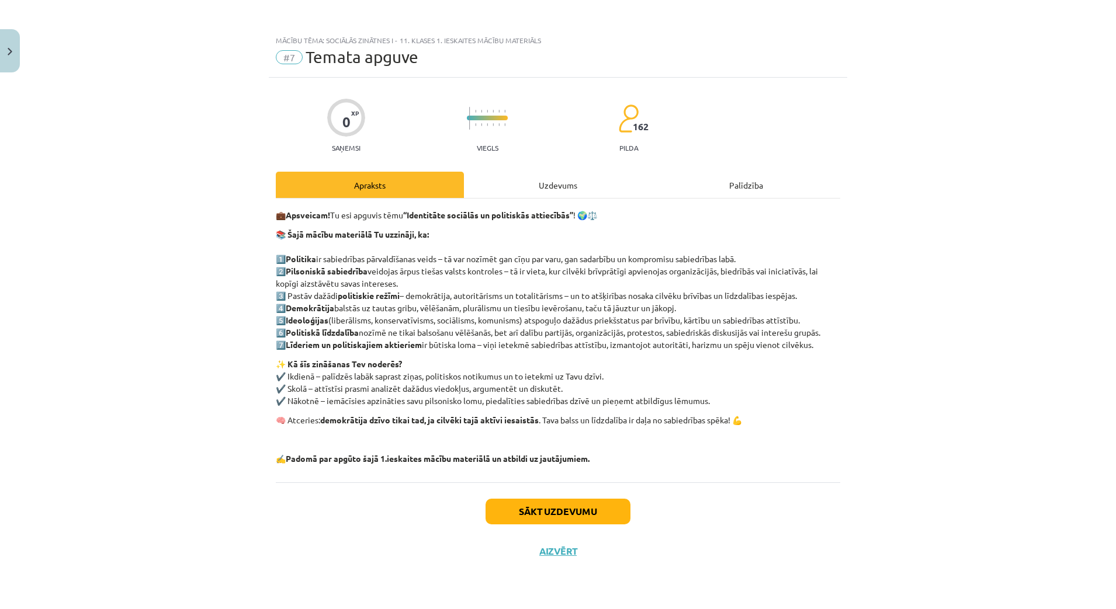
scroll to position [0, 0]
click at [570, 511] on button "Sākt uzdevumu" at bounding box center [558, 512] width 145 height 26
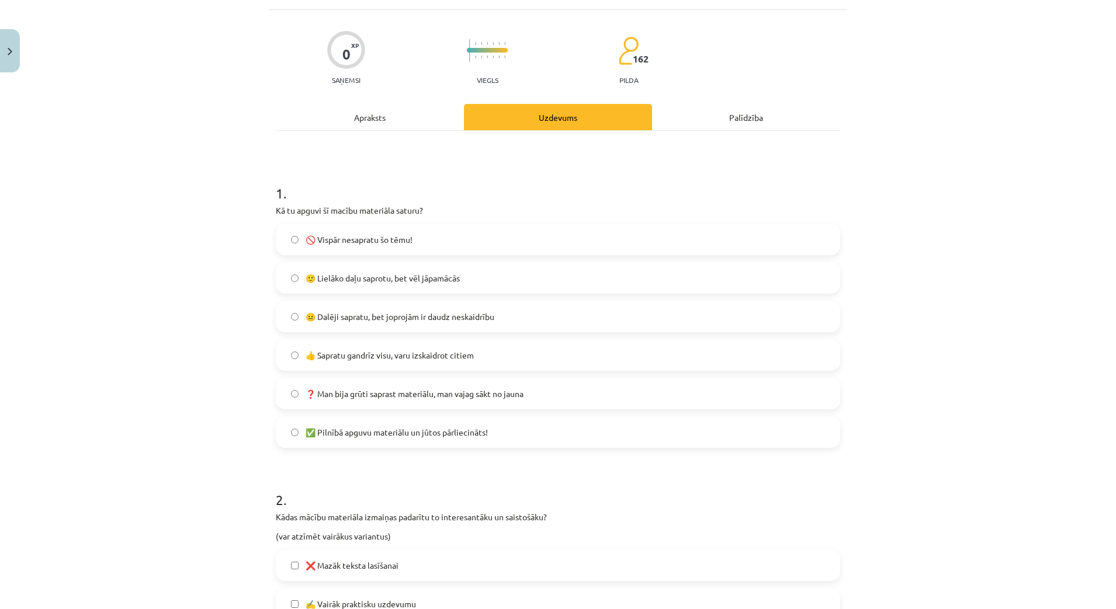
scroll to position [73, 0]
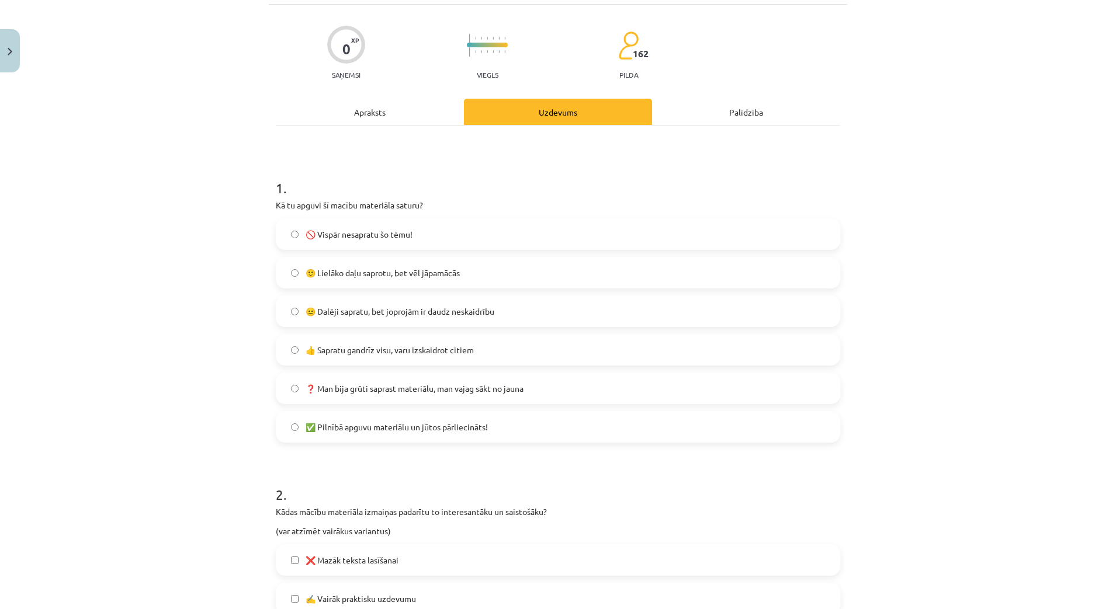
click at [332, 310] on span "😐 Dalēji sapratu, bet joprojām ir daudz neskaidrību" at bounding box center [400, 312] width 189 height 12
click at [324, 275] on span "🙂 Lielāko daļu saprotu, bet vēl jāpamācās" at bounding box center [383, 273] width 154 height 12
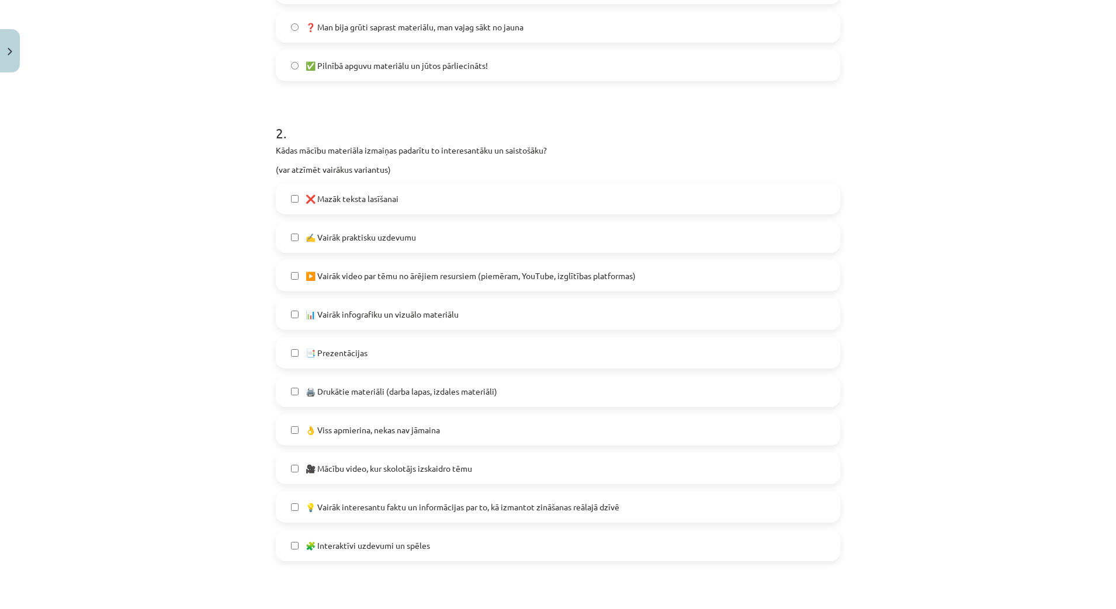
scroll to position [438, 0]
click at [410, 420] on label "👌 Viss apmierina, nekas nav jāmaina" at bounding box center [558, 426] width 562 height 29
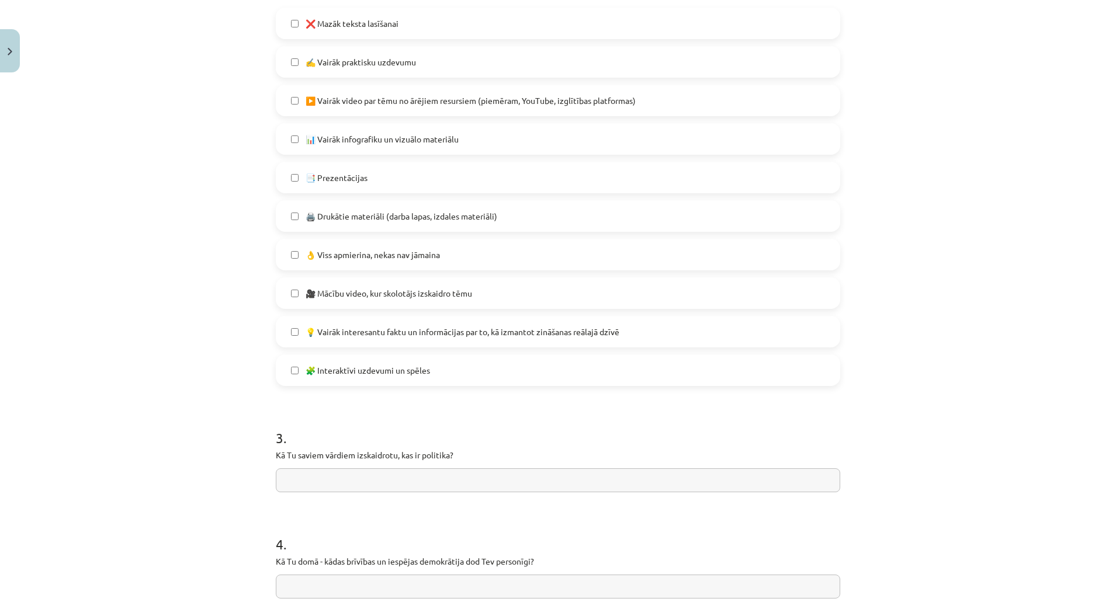
scroll to position [728, 0]
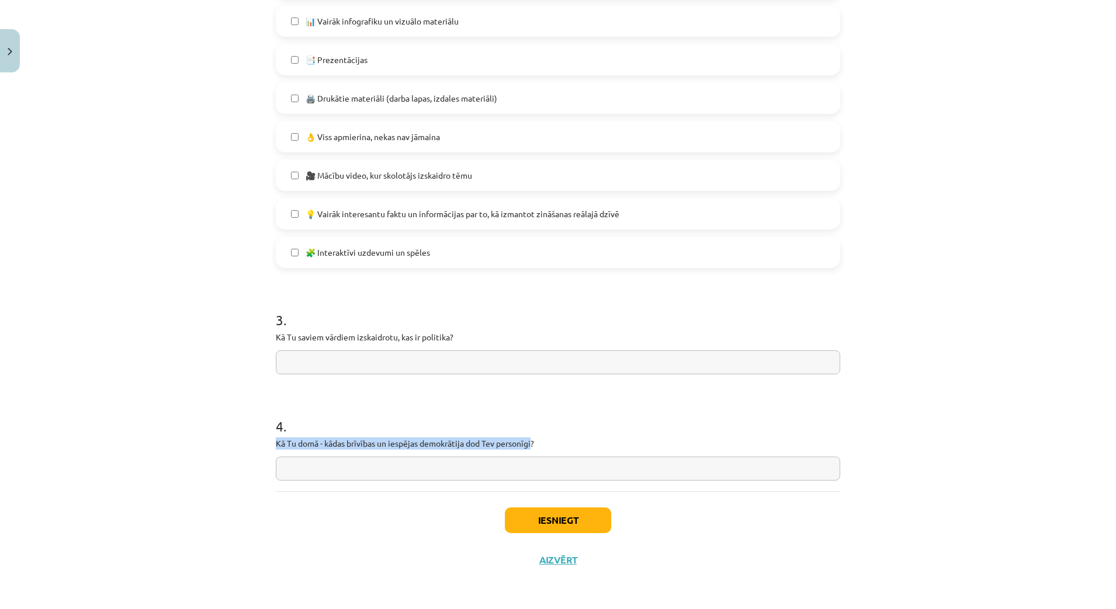
drag, startPoint x: 529, startPoint y: 445, endPoint x: 266, endPoint y: 437, distance: 263.1
click at [338, 467] on input "text" at bounding box center [558, 469] width 564 height 24
type input "**********"
drag, startPoint x: 447, startPoint y: 339, endPoint x: 397, endPoint y: 341, distance: 49.7
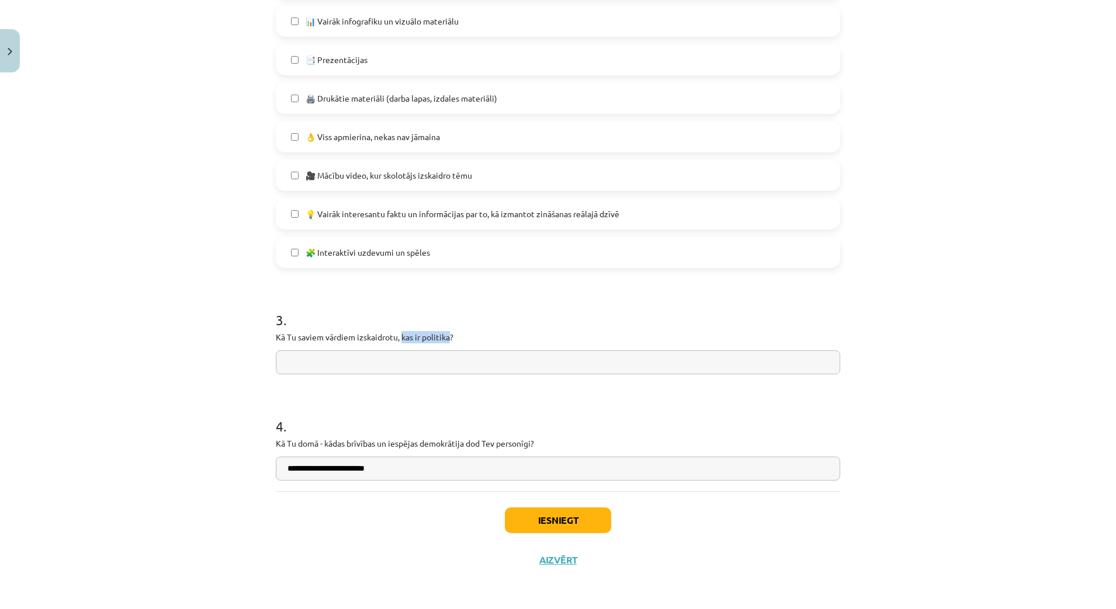
click at [397, 341] on p "Kā Tu saviem vārdiem izskaidrotu, kas ir politika?" at bounding box center [558, 337] width 564 height 12
drag, startPoint x: 303, startPoint y: 370, endPoint x: 358, endPoint y: 358, distance: 55.7
click at [304, 369] on input "text" at bounding box center [558, 363] width 564 height 24
click at [322, 363] on input "**********" at bounding box center [558, 363] width 564 height 24
click at [338, 366] on input "**********" at bounding box center [558, 363] width 564 height 24
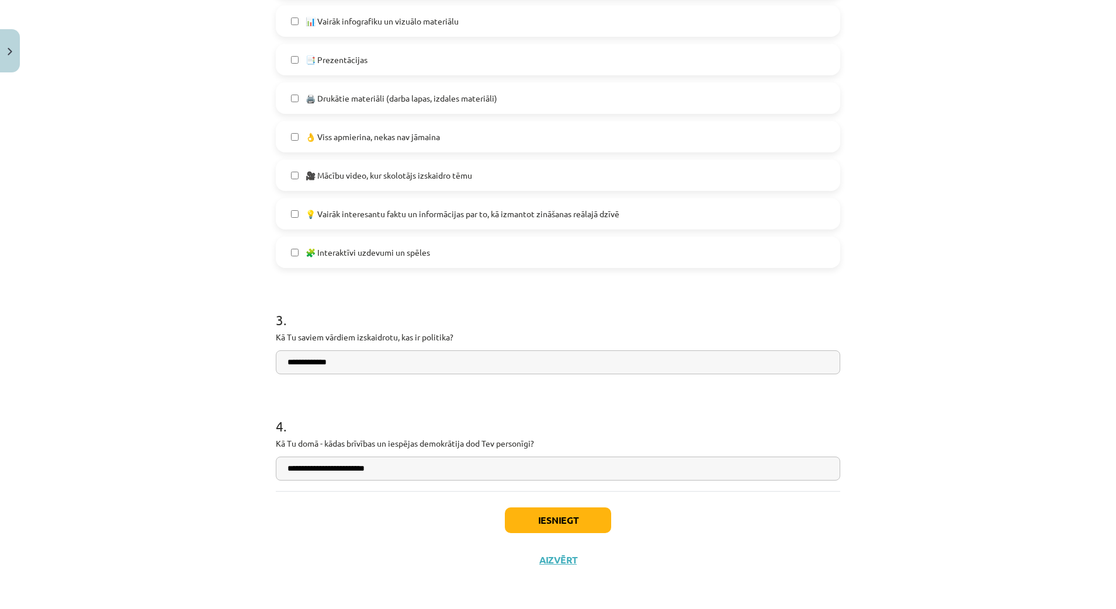
type input "**********"
click at [569, 523] on button "Iesniegt" at bounding box center [558, 521] width 106 height 26
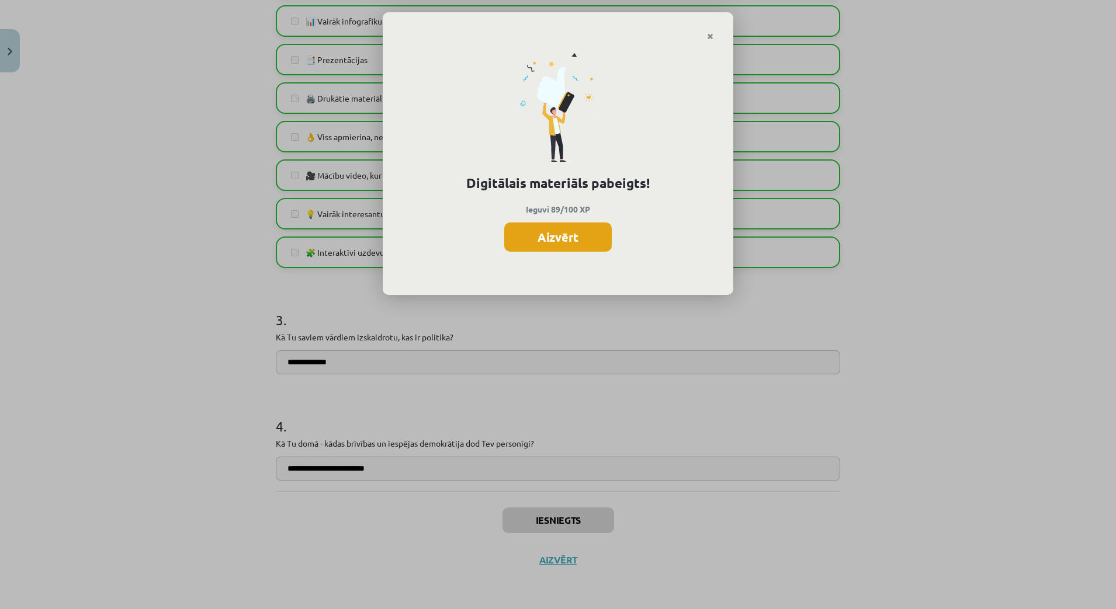
click at [577, 242] on button "Aizvērt" at bounding box center [558, 237] width 108 height 29
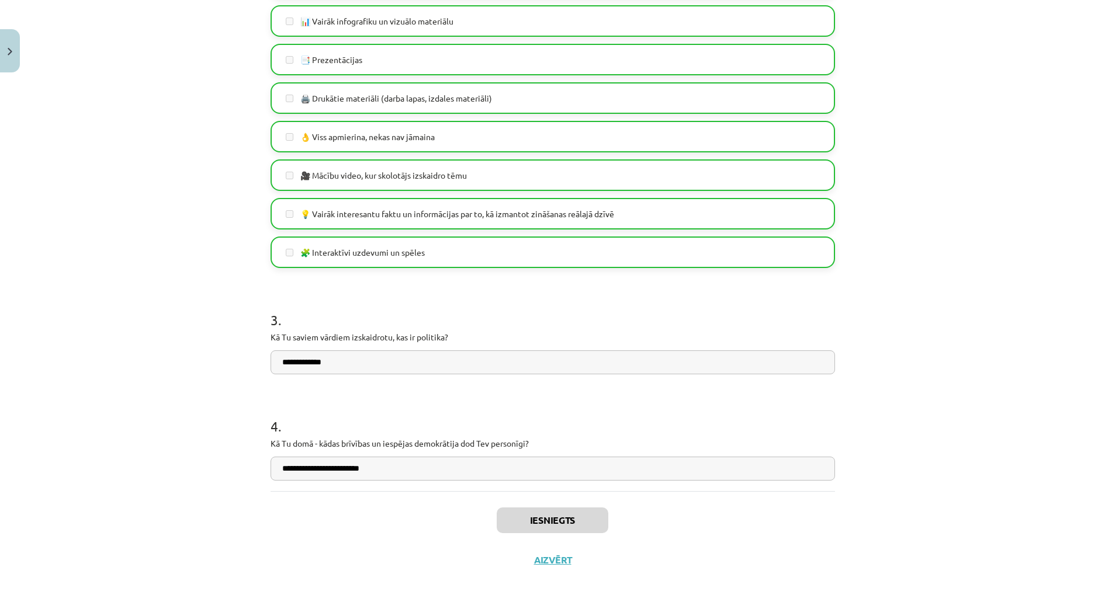
scroll to position [519, 0]
click at [549, 560] on button "Aizvērt" at bounding box center [553, 561] width 44 height 12
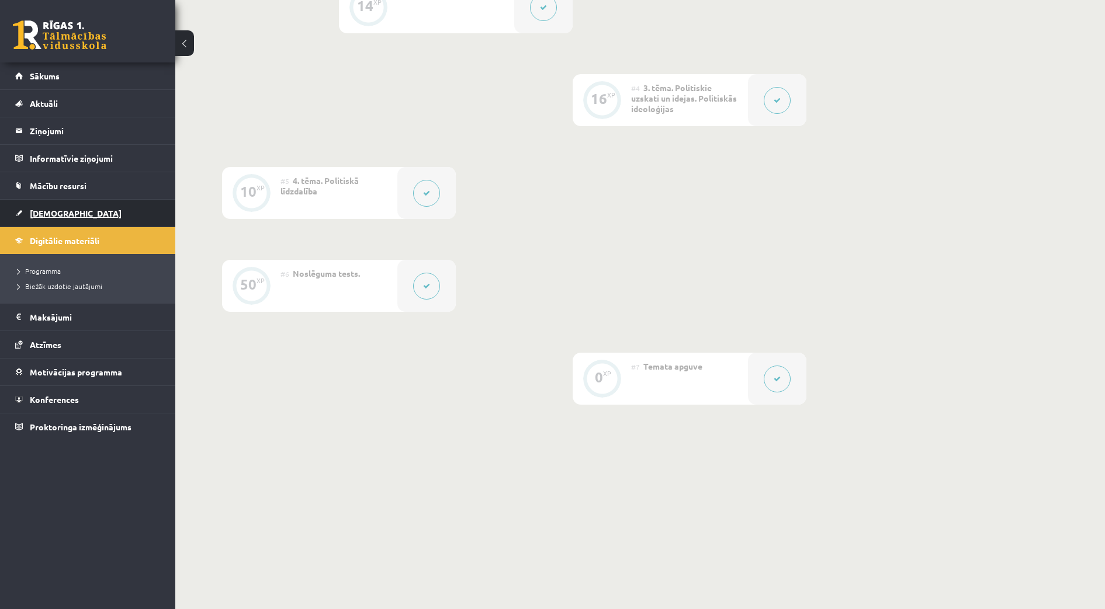
click at [49, 212] on span "[DEMOGRAPHIC_DATA]" at bounding box center [76, 213] width 92 height 11
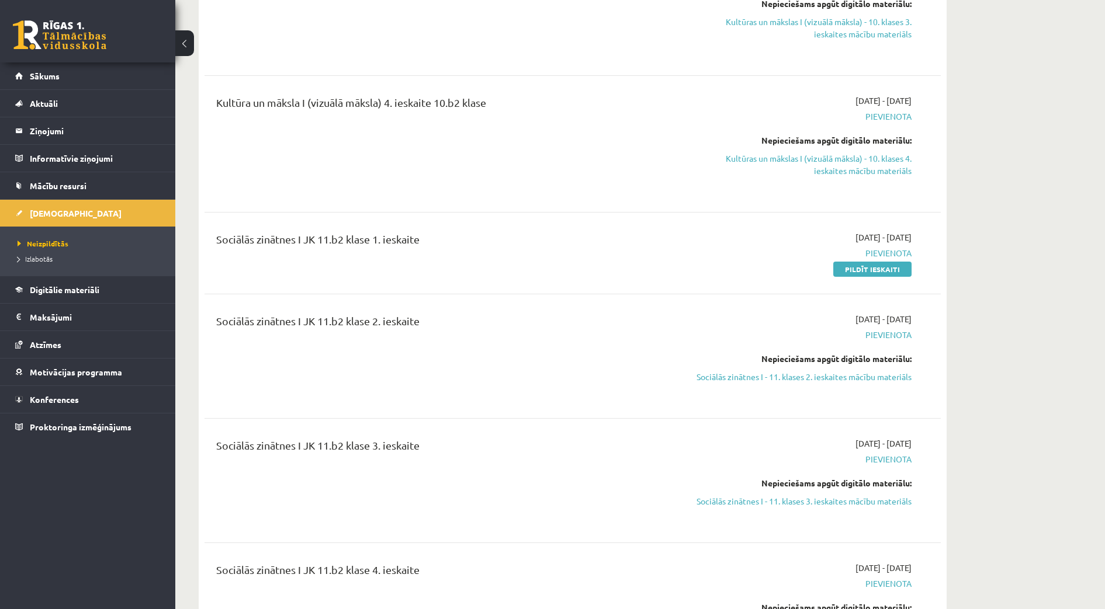
scroll to position [2264, 0]
